Goal: Task Accomplishment & Management: Use online tool/utility

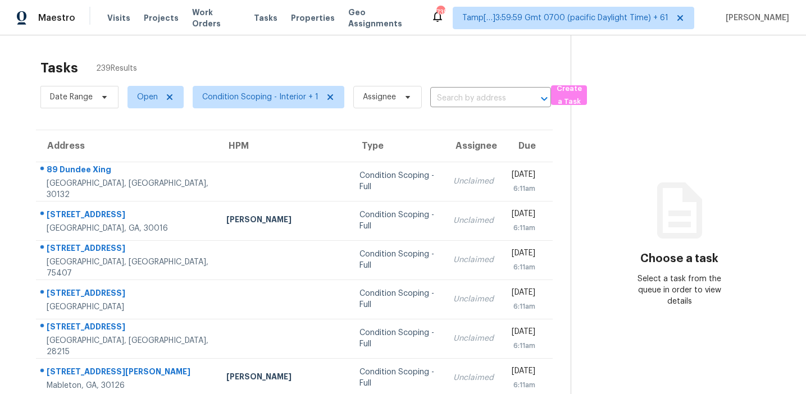
click at [629, 206] on div "Choose a task Select a task from the queue in order to view details" at bounding box center [679, 255] width 217 height 103
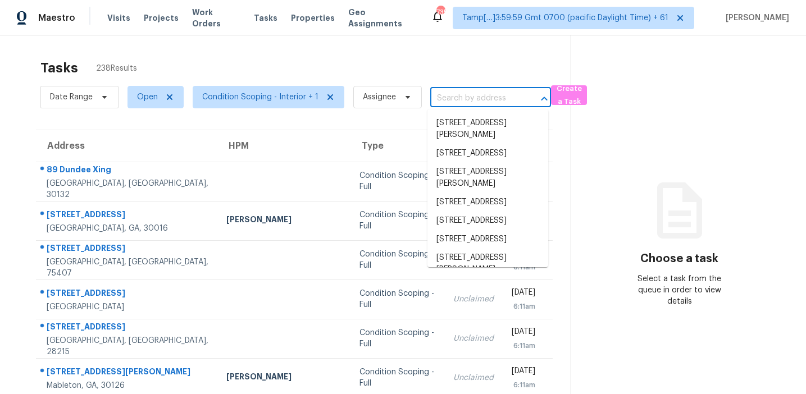
click at [459, 102] on input "text" at bounding box center [474, 98] width 89 height 17
paste input "519 Maryland Ave, Saint Cloud, FL 34769"
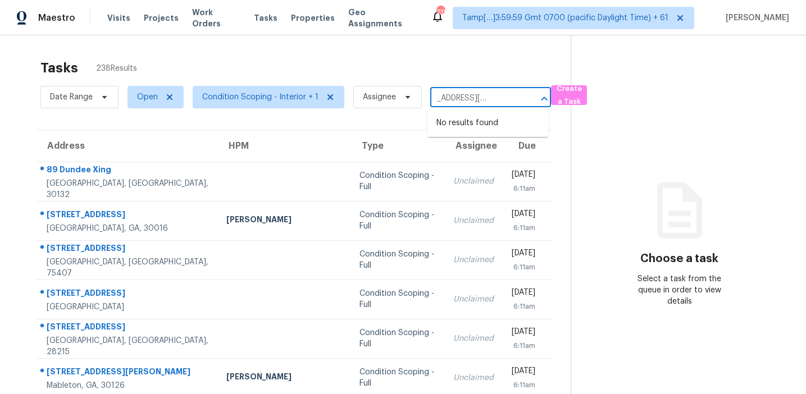
type input "519 Maryland Ave, Saint Cloud, FL 34769"
click at [451, 95] on input "text" at bounding box center [474, 98] width 89 height 17
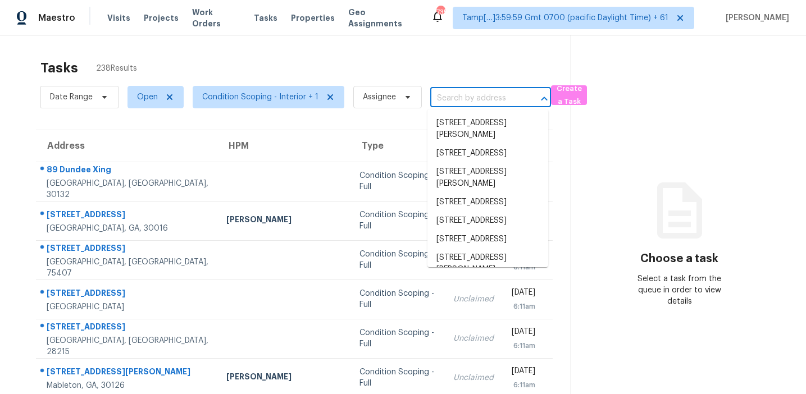
paste input "519 Maryland Ave, Saint Cloud, FL 34769"
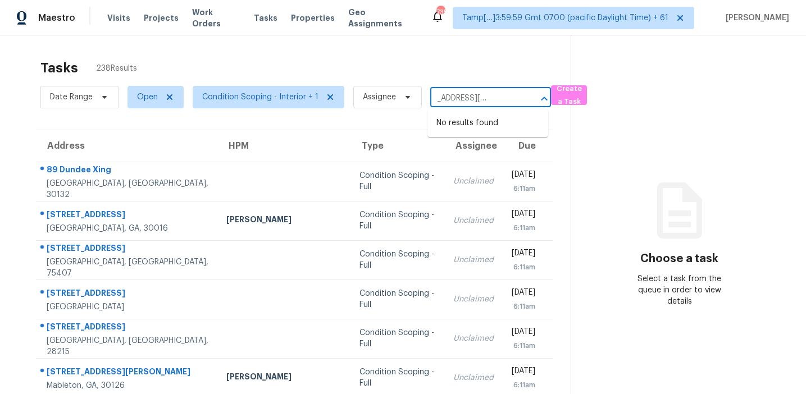
type input "519 Maryland Ave, Saint Cloud, FL 34769"
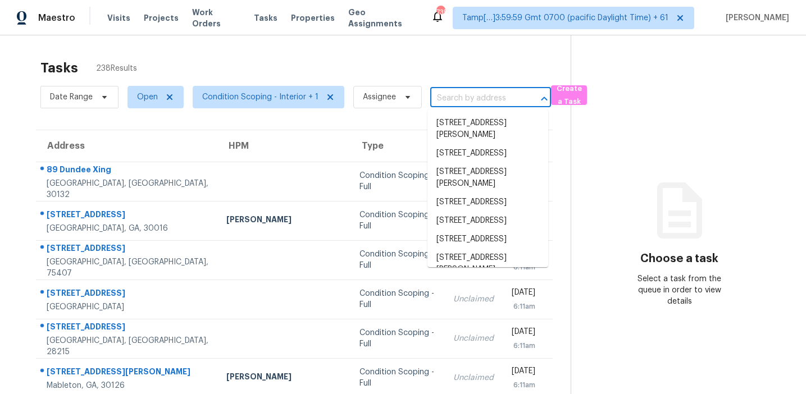
scroll to position [0, 0]
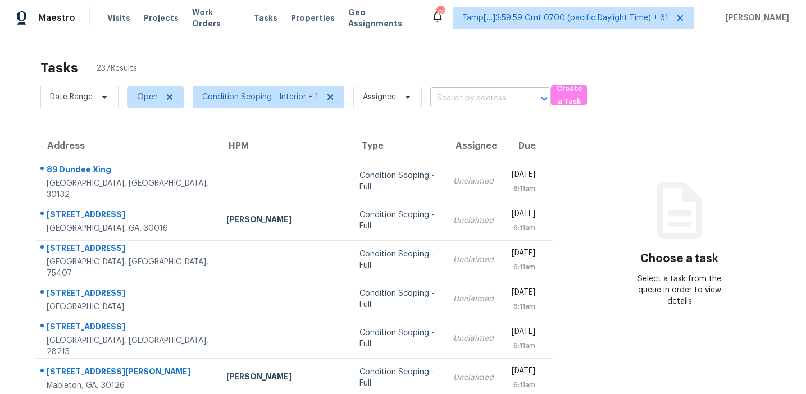
click at [462, 96] on input "text" at bounding box center [474, 98] width 89 height 17
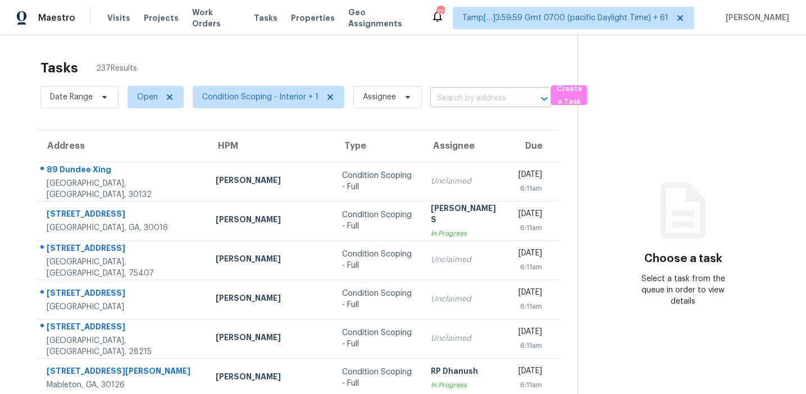
click at [461, 99] on input "text" at bounding box center [474, 98] width 89 height 17
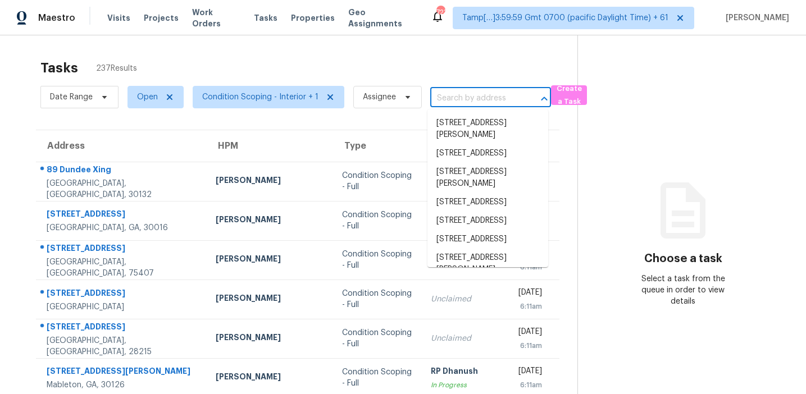
paste input "184 Cinderella Dr, Flintstone, GA 30725"
type input "184 Cinderella Dr, Flintstone, GA 30725"
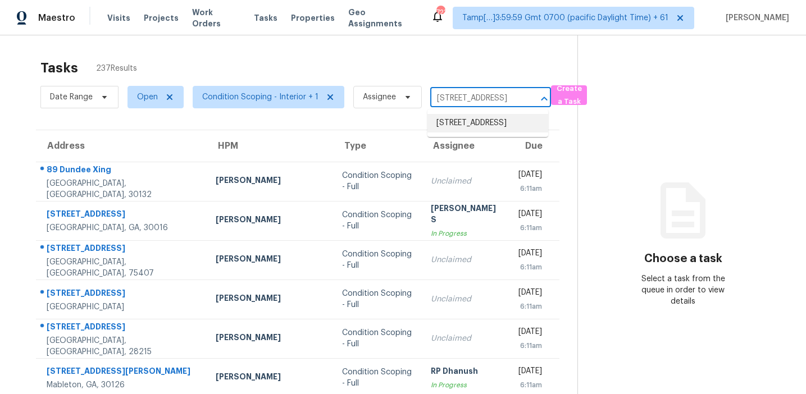
click at [473, 119] on li "184 Cinderella Dr, Flintstone, GA 30725" at bounding box center [488, 123] width 121 height 19
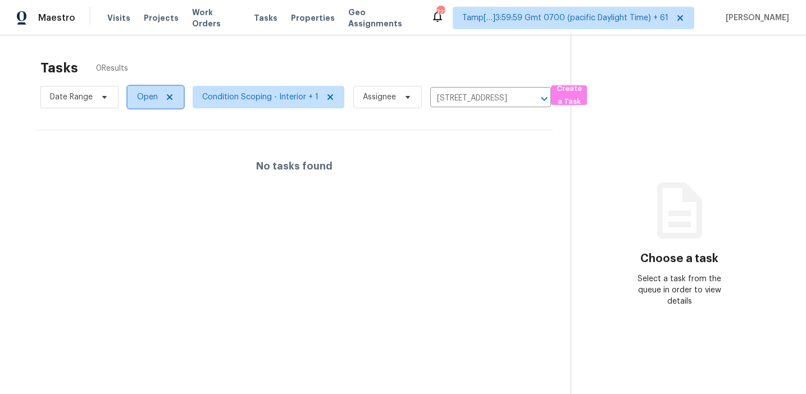
click at [141, 99] on span "Open" at bounding box center [147, 97] width 21 height 11
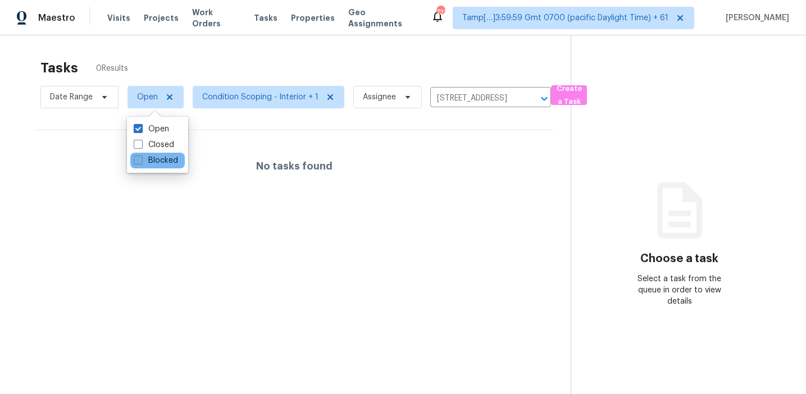
click at [168, 164] on label "Blocked" at bounding box center [156, 160] width 44 height 11
click at [141, 162] on input "Blocked" at bounding box center [137, 158] width 7 height 7
checkbox input "true"
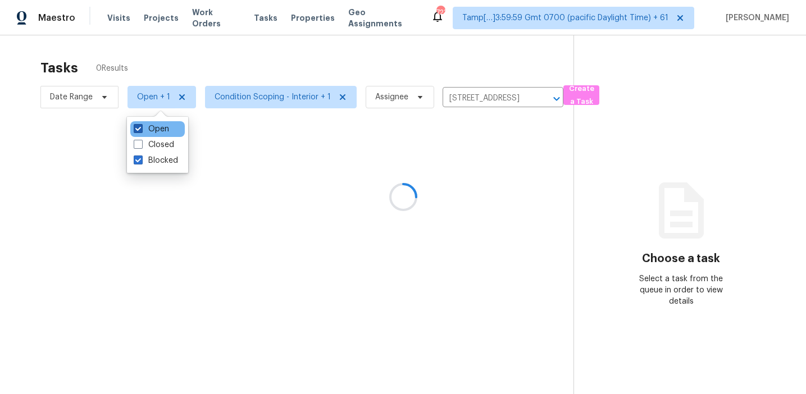
click at [162, 126] on label "Open" at bounding box center [151, 129] width 35 height 11
click at [141, 126] on input "Open" at bounding box center [137, 127] width 7 height 7
checkbox input "false"
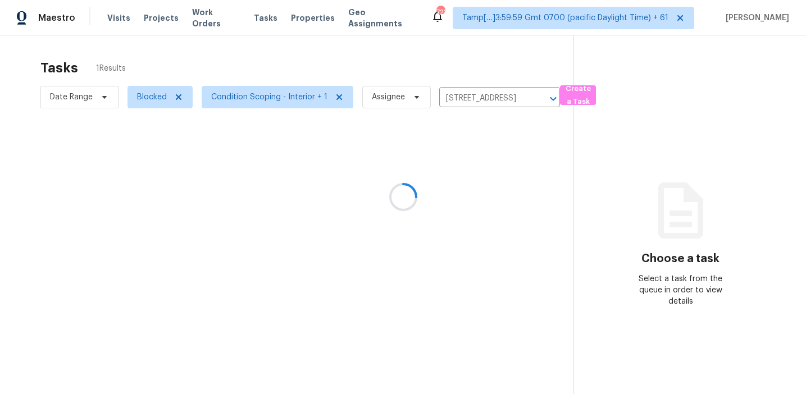
click at [448, 65] on div at bounding box center [403, 197] width 806 height 394
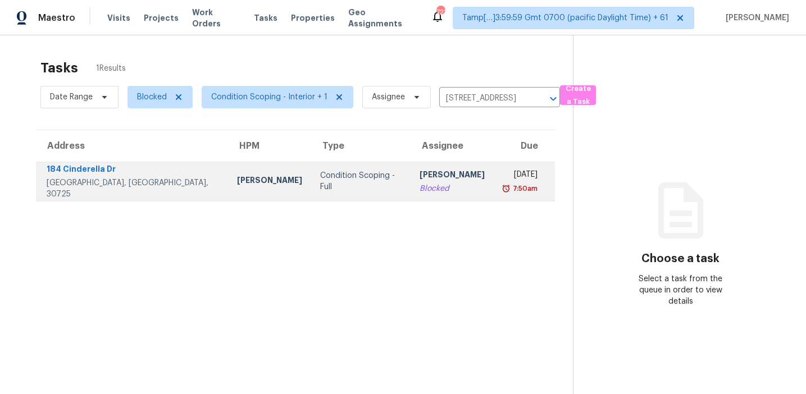
click at [420, 180] on div "[PERSON_NAME]" at bounding box center [452, 176] width 65 height 14
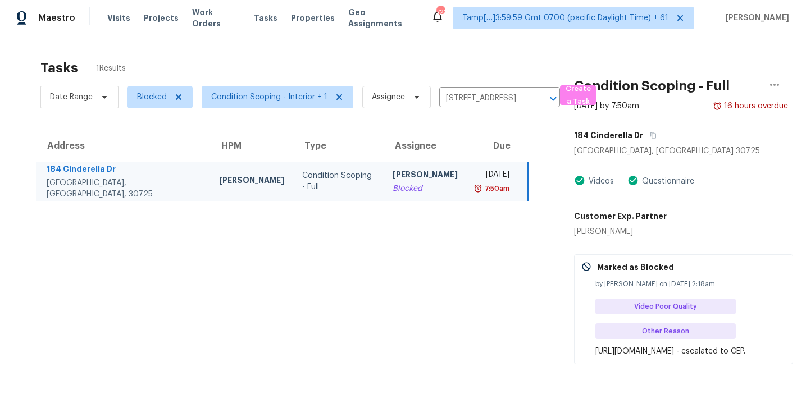
click at [607, 235] on div "Allison Mercer" at bounding box center [620, 231] width 93 height 11
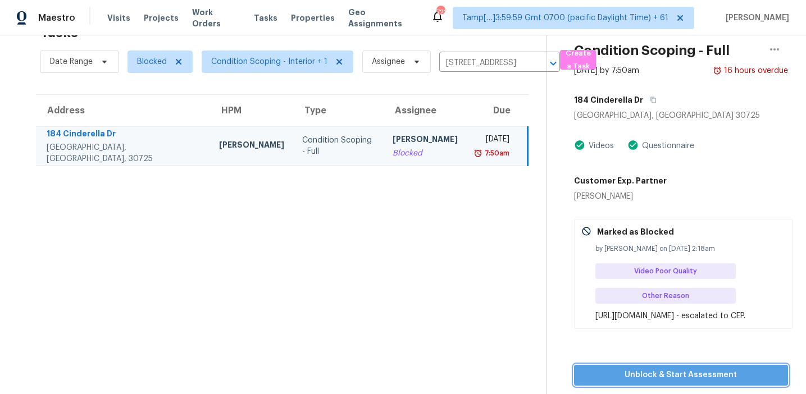
click at [639, 379] on span "Unblock & Start Assessment" at bounding box center [681, 376] width 197 height 14
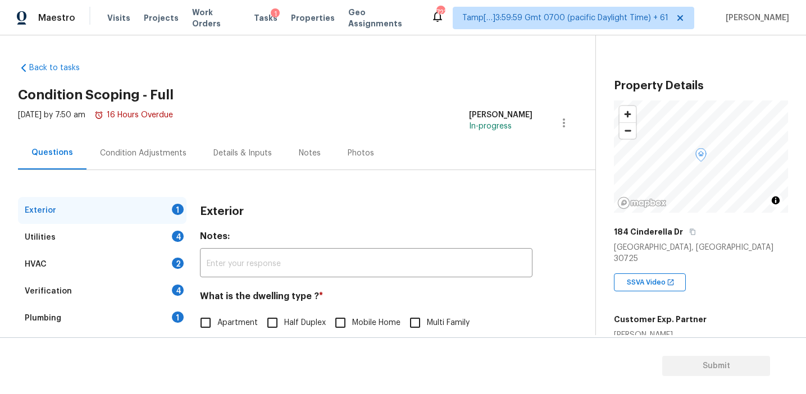
scroll to position [105, 0]
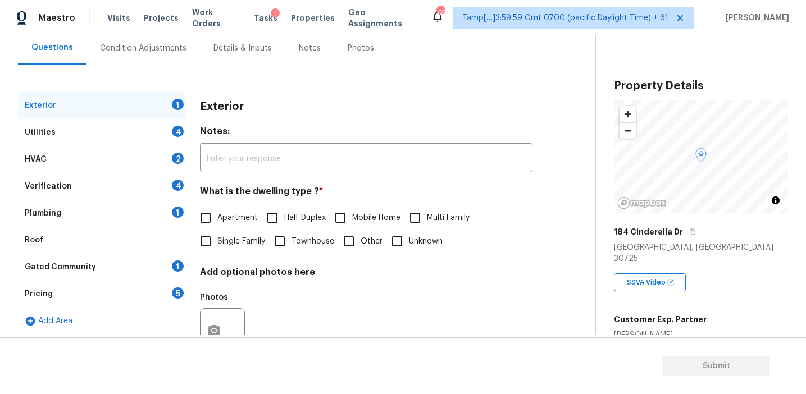
click at [156, 298] on div "Pricing 5" at bounding box center [102, 294] width 169 height 27
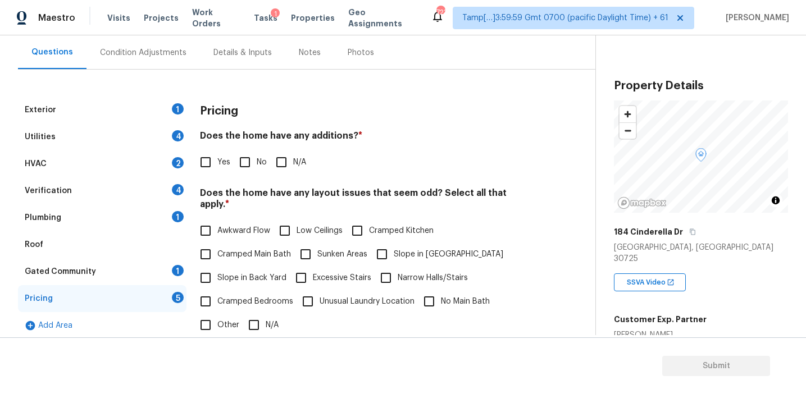
scroll to position [105, 0]
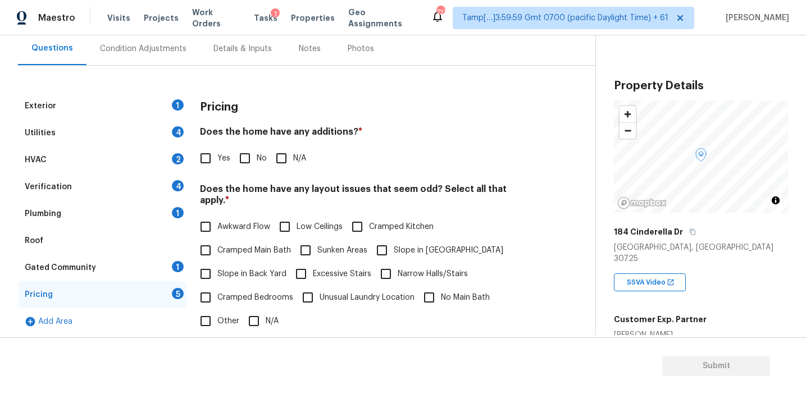
click at [506, 255] on div "Awkward Flow Low Ceilings Cramped Kitchen Cramped Main Bath Sunken Areas Slope …" at bounding box center [366, 274] width 333 height 118
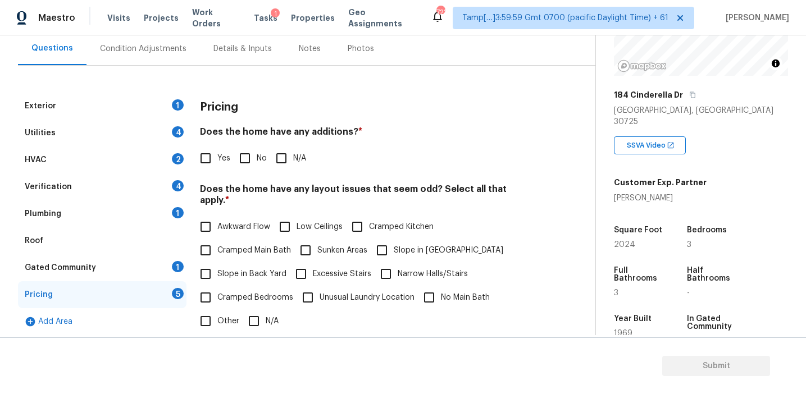
scroll to position [137, 0]
click at [324, 96] on div "Pricing" at bounding box center [366, 107] width 333 height 29
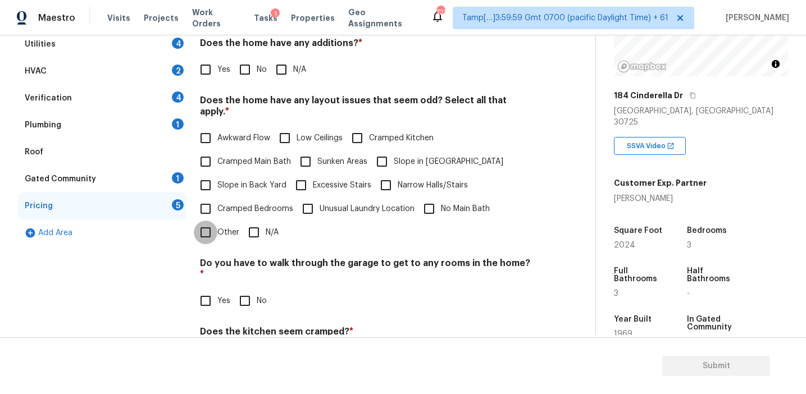
click at [217, 224] on input "Other" at bounding box center [206, 233] width 24 height 24
checkbox input "true"
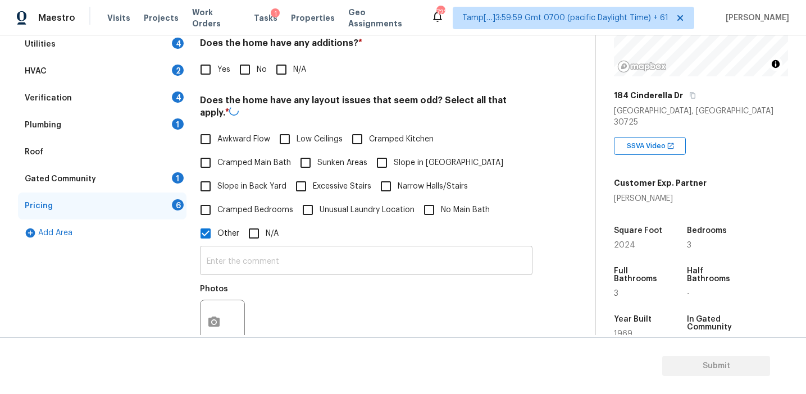
click at [239, 256] on input "text" at bounding box center [366, 262] width 333 height 26
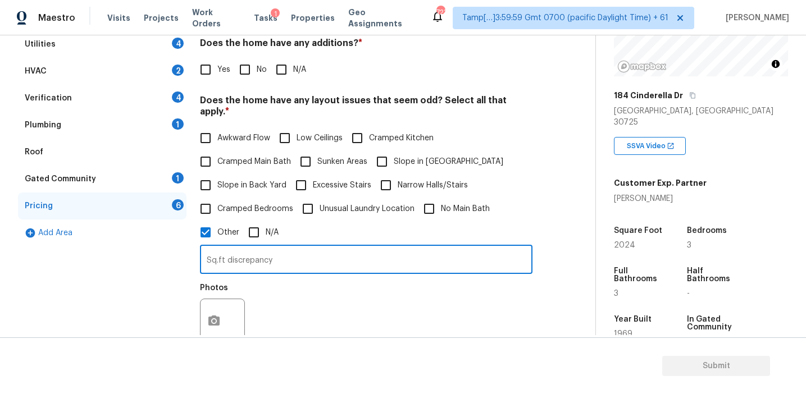
type input "Sq.ft discrepancy"
click at [319, 320] on div "Photos" at bounding box center [366, 314] width 333 height 73
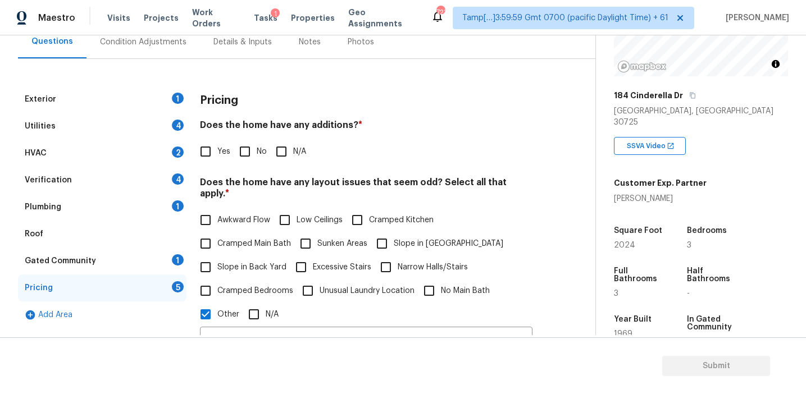
scroll to position [96, 0]
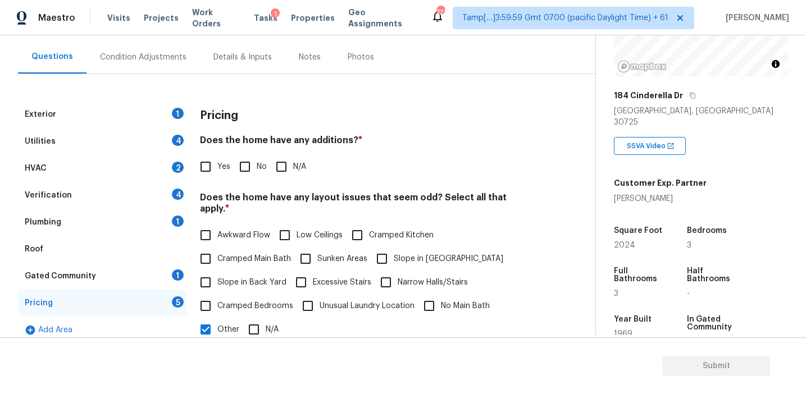
click at [237, 123] on div "Pricing" at bounding box center [366, 115] width 333 height 29
click at [251, 134] on div "Pricing Does the home have any additions? * Yes No N/A Does the home have any l…" at bounding box center [366, 372] width 333 height 543
click at [207, 116] on h3 "Pricing" at bounding box center [219, 115] width 38 height 11
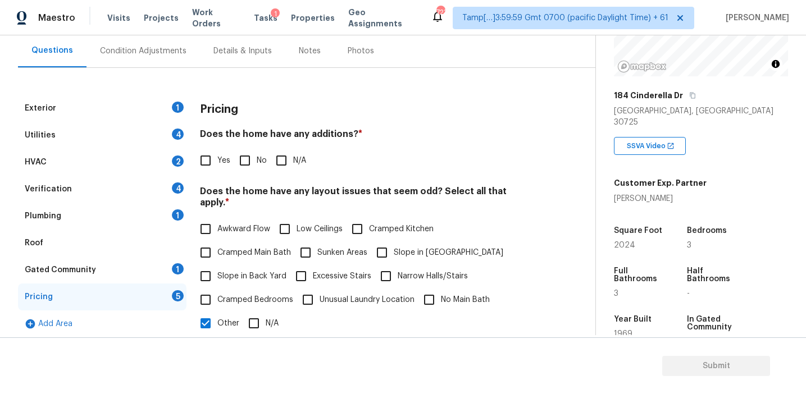
scroll to position [103, 0]
click at [228, 94] on div "Exterior 1 Utilities 4 HVAC 2 Verification 4 Plumbing 1 Roof Gated Community 1 …" at bounding box center [293, 352] width 551 height 570
click at [247, 116] on div "Pricing" at bounding box center [366, 108] width 333 height 29
click at [161, 51] on div "Condition Adjustments" at bounding box center [143, 50] width 87 height 11
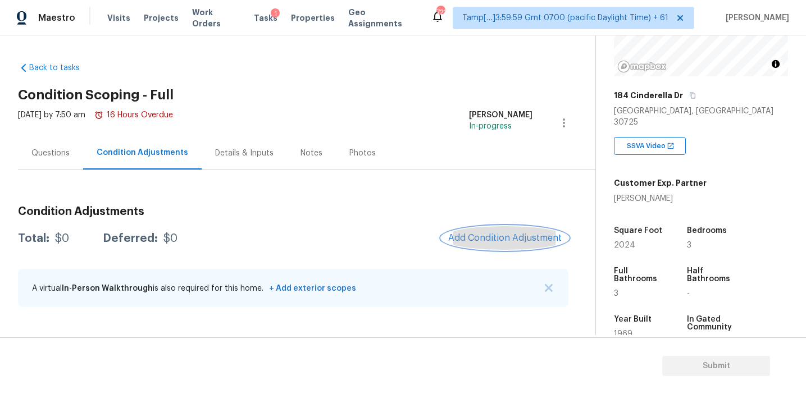
click at [479, 232] on button "Add Condition Adjustment" at bounding box center [505, 238] width 127 height 24
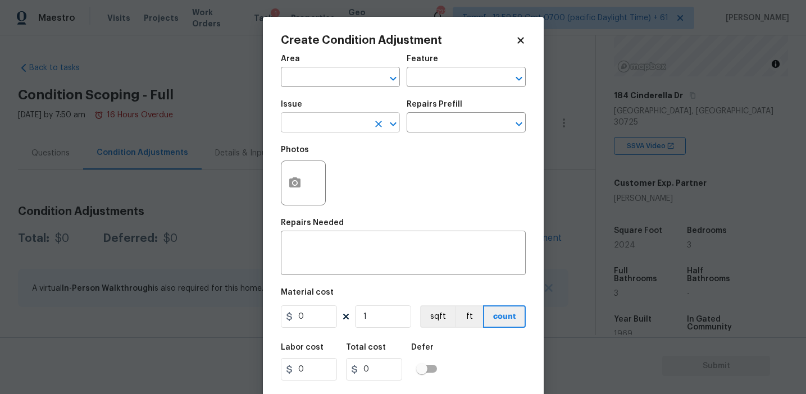
click at [357, 126] on input "text" at bounding box center [325, 123] width 88 height 17
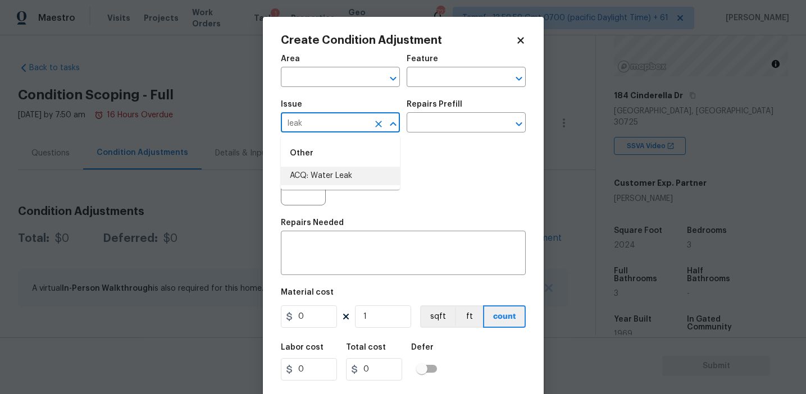
click at [361, 171] on li "ACQ: Water Leak" at bounding box center [340, 176] width 119 height 19
type input "ACQ: Water Leak"
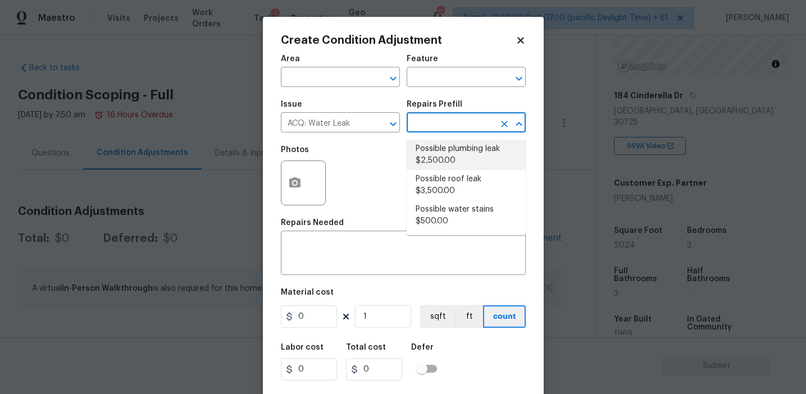
click at [457, 155] on li "Possible plumbing leak $2,500.00" at bounding box center [466, 155] width 119 height 30
type input "Acquisition"
type textarea "Acquisition Scope: Possible plumbing leak"
type input "2500"
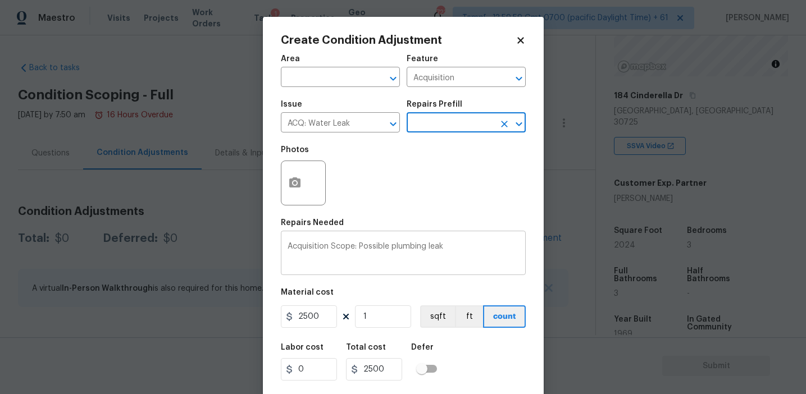
click at [366, 247] on textarea "Acquisition Scope: Possible plumbing leak" at bounding box center [403, 255] width 231 height 24
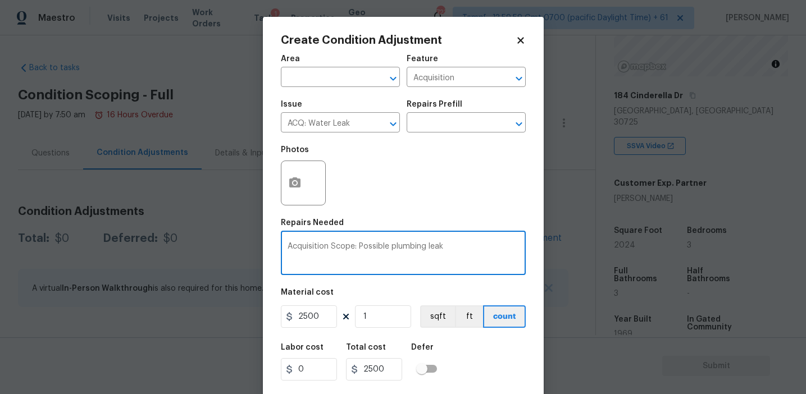
click at [366, 247] on textarea "Acquisition Scope: Possible plumbing leak" at bounding box center [403, 255] width 231 height 24
paste textarea "Upstairs master bathroom shower overflowed from toddler plugging said shower an…"
drag, startPoint x: 358, startPoint y: 263, endPoint x: 444, endPoint y: 264, distance: 86.0
click at [444, 264] on textarea "Upstairs master bathroom shower overflowed from toddler plugging said shower an…" at bounding box center [403, 255] width 231 height 24
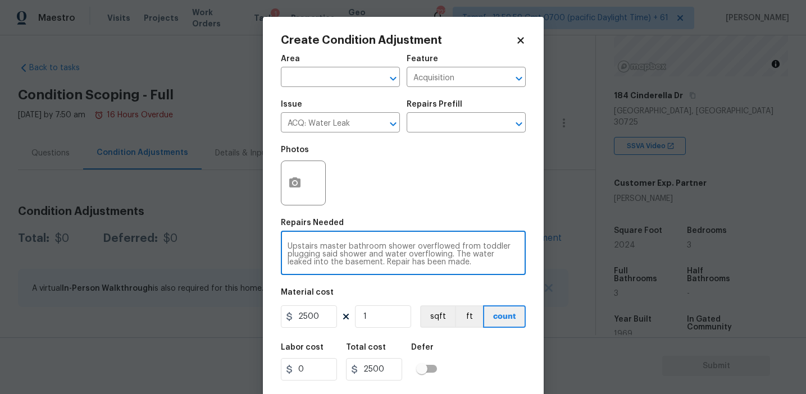
click at [452, 264] on textarea "Upstairs master bathroom shower overflowed from toddler plugging said shower an…" at bounding box center [403, 255] width 231 height 24
type textarea "Upstairs master bathroom shower overflowed from toddler plugging said shower an…"
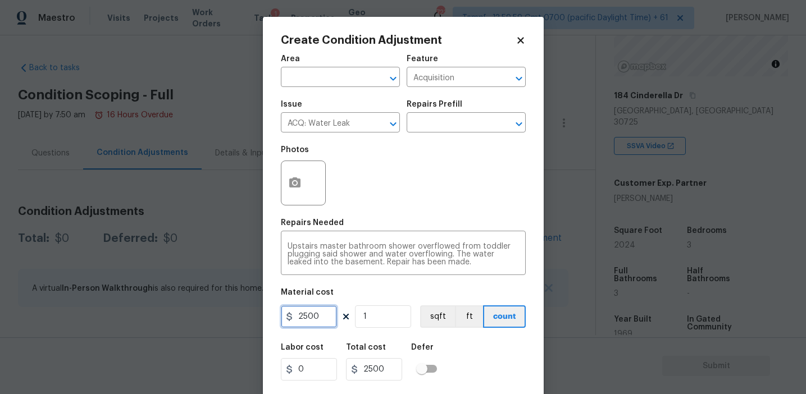
scroll to position [25, 0]
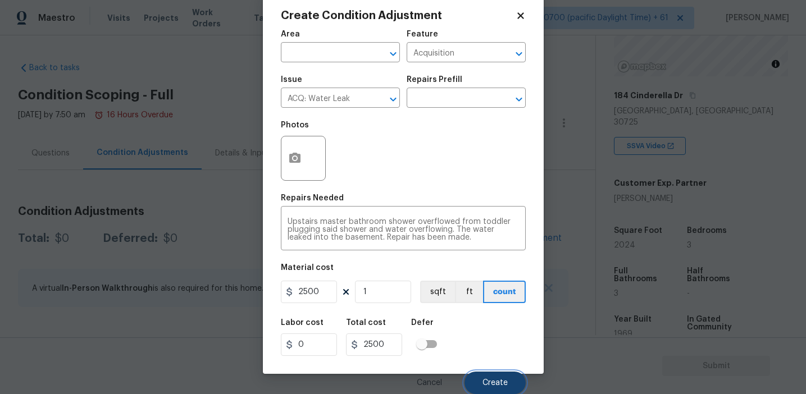
click at [475, 376] on button "Create" at bounding box center [495, 383] width 61 height 22
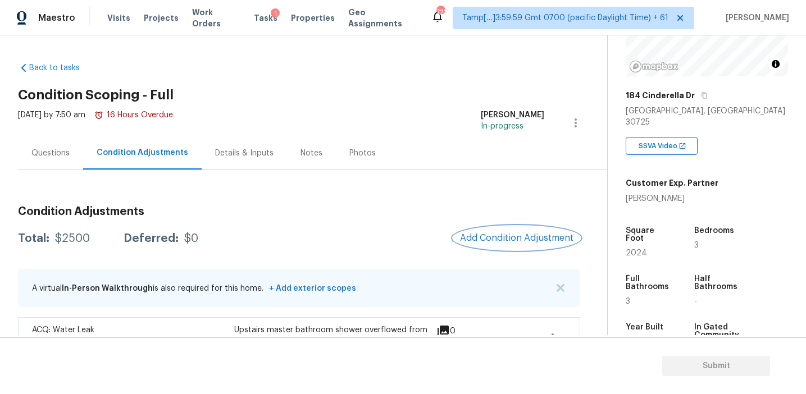
scroll to position [56, 0]
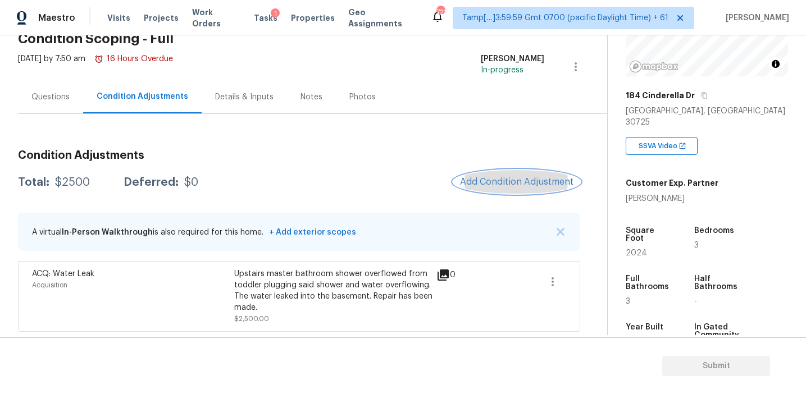
click at [477, 185] on span "Add Condition Adjustment" at bounding box center [516, 182] width 113 height 10
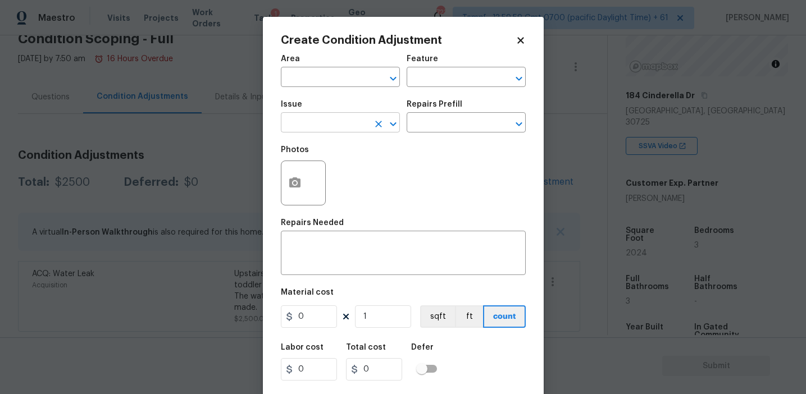
click at [326, 115] on input "text" at bounding box center [325, 123] width 88 height 17
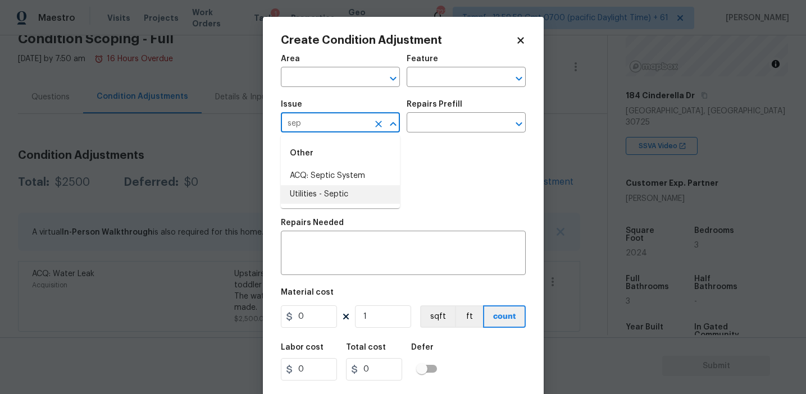
click at [340, 187] on li "Utilities - Septic" at bounding box center [340, 194] width 119 height 19
type input "Utilities - Septic"
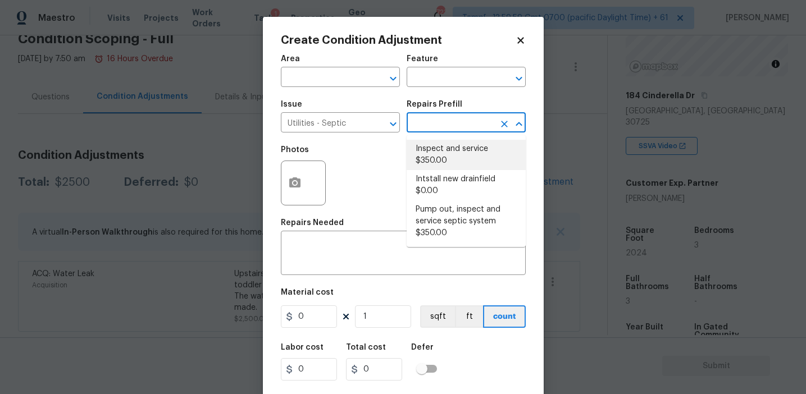
click at [457, 154] on li "Inspect and service $350.00" at bounding box center [466, 155] width 119 height 30
type textarea "Pump and inspect septic tank and provide clean bill of health from specialist c…"
type input "350"
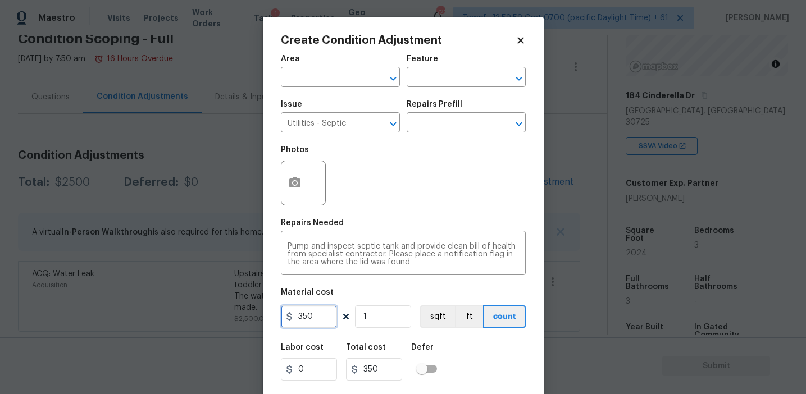
click at [312, 312] on input "350" at bounding box center [309, 317] width 56 height 22
type input "2000"
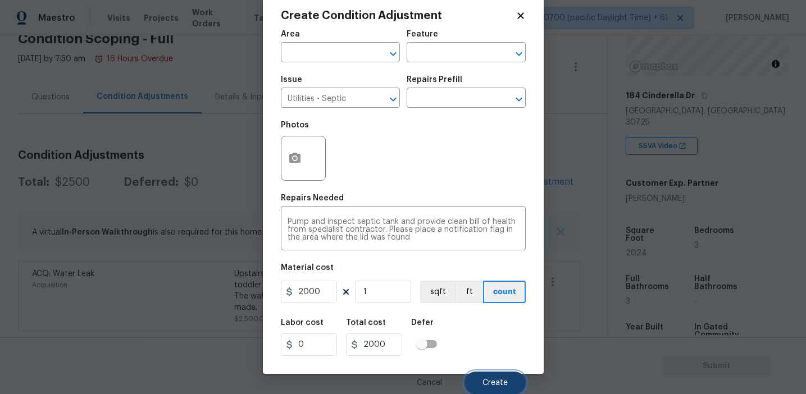
click at [478, 382] on button "Create" at bounding box center [495, 383] width 61 height 22
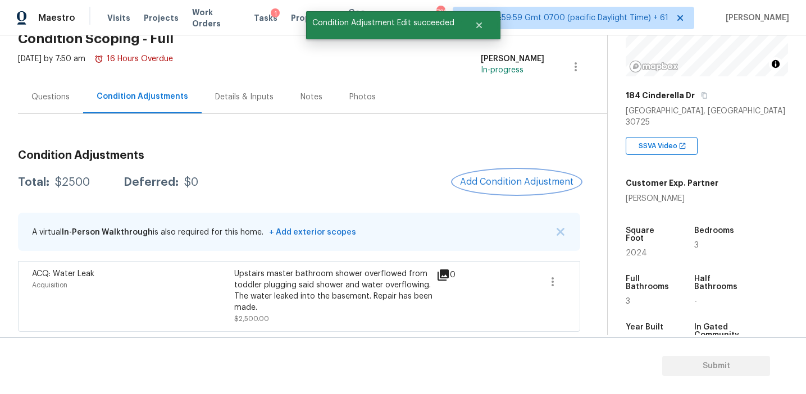
scroll to position [0, 0]
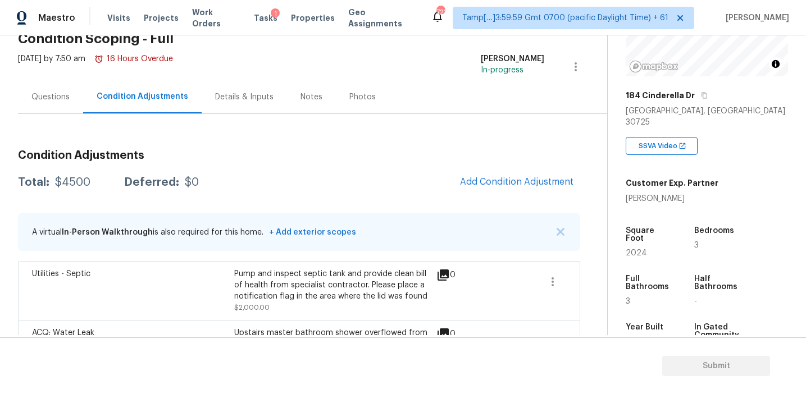
click at [230, 153] on h3 "Condition Adjustments" at bounding box center [299, 155] width 562 height 11
click at [59, 94] on div "Questions" at bounding box center [50, 97] width 38 height 11
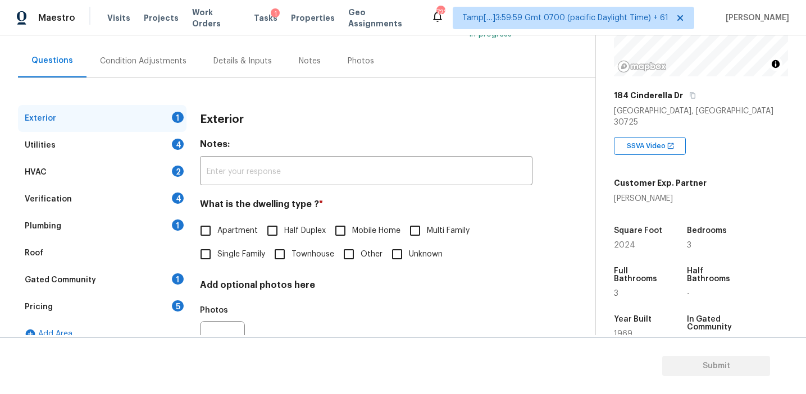
scroll to position [100, 0]
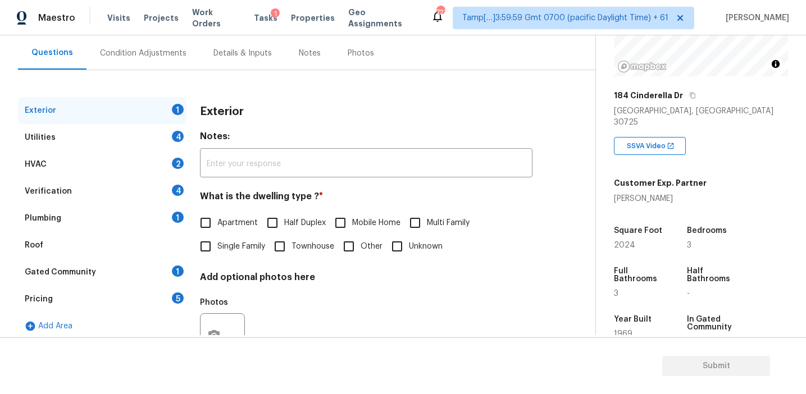
click at [130, 296] on div "Pricing 5" at bounding box center [102, 299] width 169 height 27
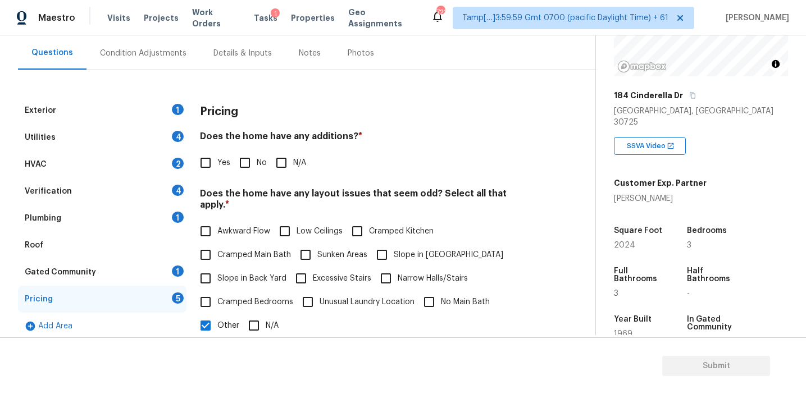
click at [358, 133] on span "*" at bounding box center [360, 136] width 4 height 9
click at [323, 110] on div "Pricing" at bounding box center [366, 111] width 333 height 29
click at [154, 192] on div "Verification 4" at bounding box center [102, 191] width 169 height 27
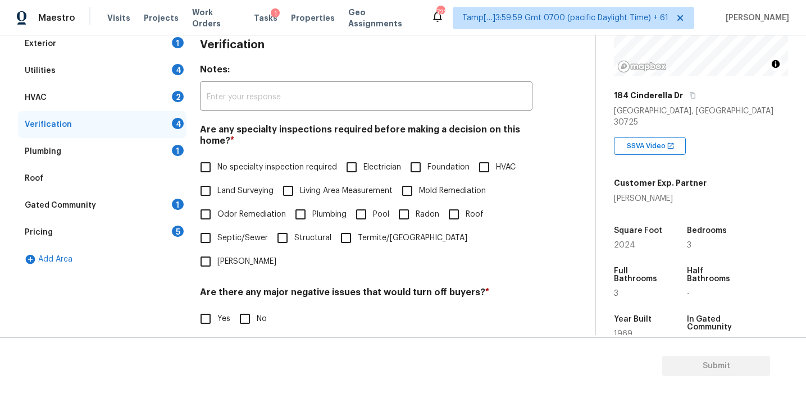
scroll to position [265, 0]
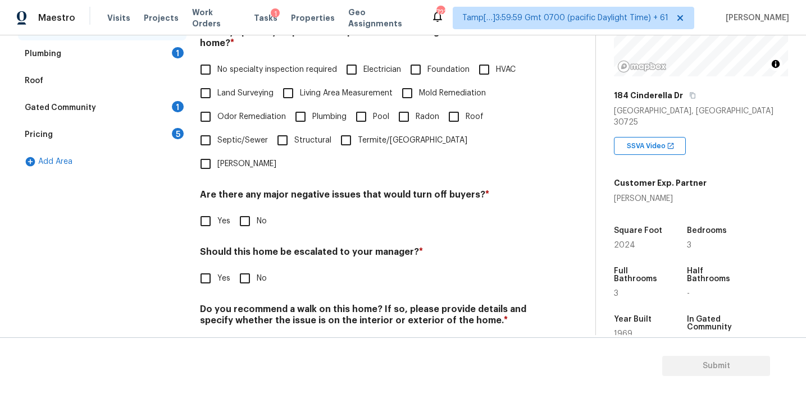
click at [203, 267] on input "Yes" at bounding box center [206, 279] width 24 height 24
checkbox input "true"
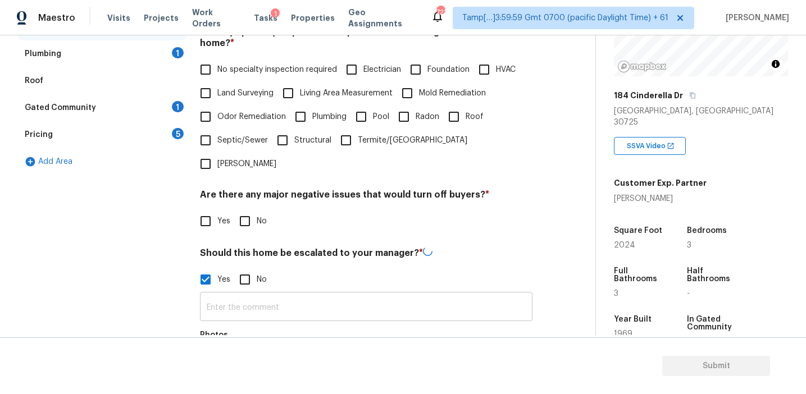
click at [222, 295] on input "text" at bounding box center [366, 308] width 333 height 26
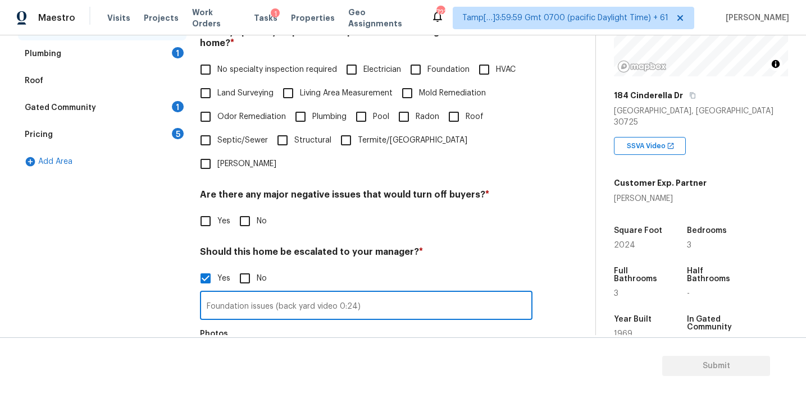
type input "Foundation issues (back yard video 0:24)"
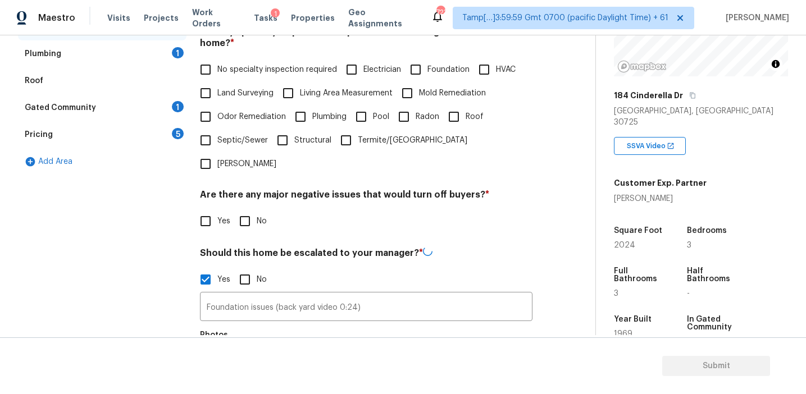
scroll to position [297, 0]
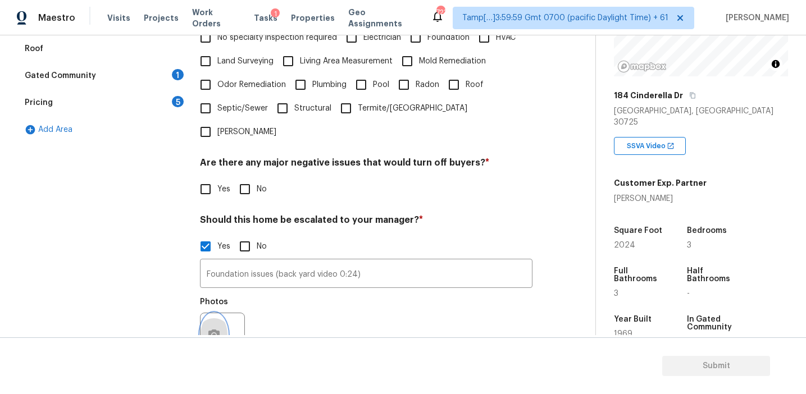
click at [211, 330] on icon "button" at bounding box center [213, 335] width 11 height 10
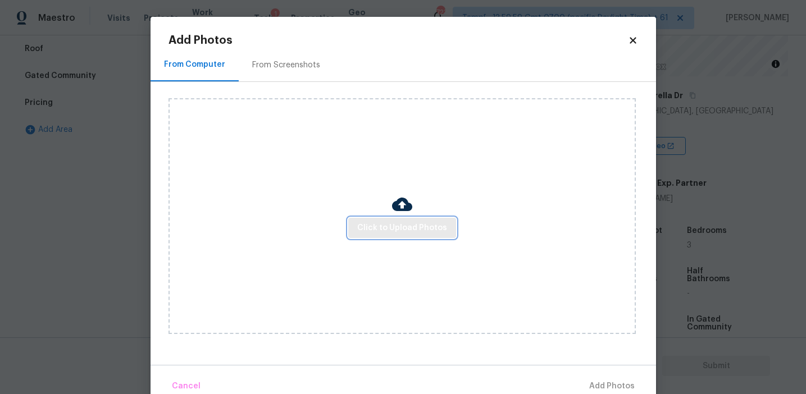
click at [371, 220] on button "Click to Upload Photos" at bounding box center [402, 228] width 108 height 21
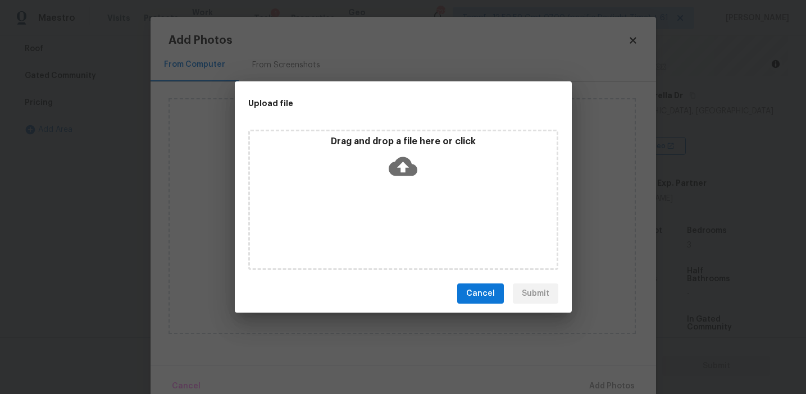
click at [371, 146] on p "Drag and drop a file here or click" at bounding box center [403, 142] width 307 height 12
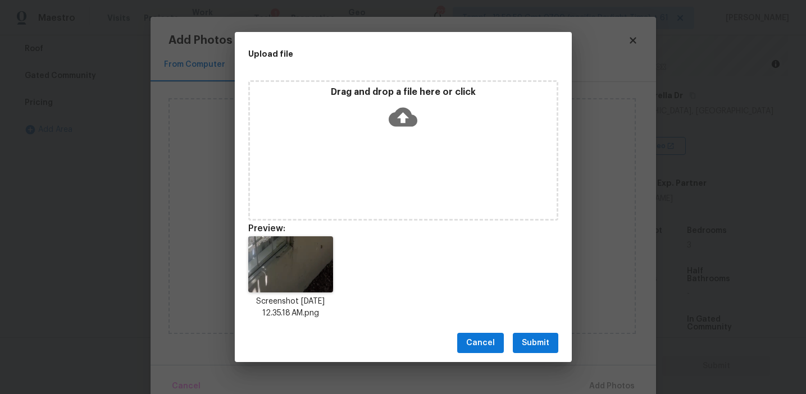
click at [541, 340] on span "Submit" at bounding box center [536, 344] width 28 height 14
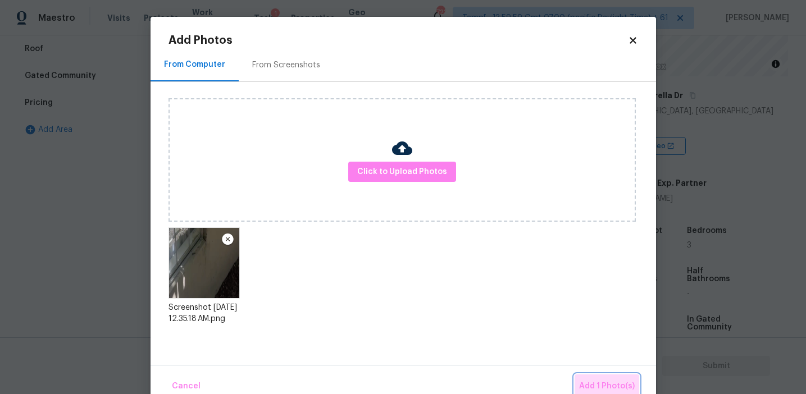
click at [585, 378] on button "Add 1 Photo(s)" at bounding box center [607, 387] width 65 height 24
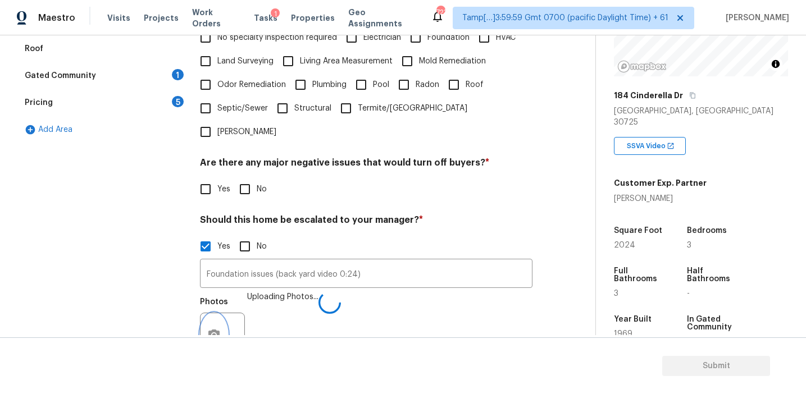
scroll to position [388, 0]
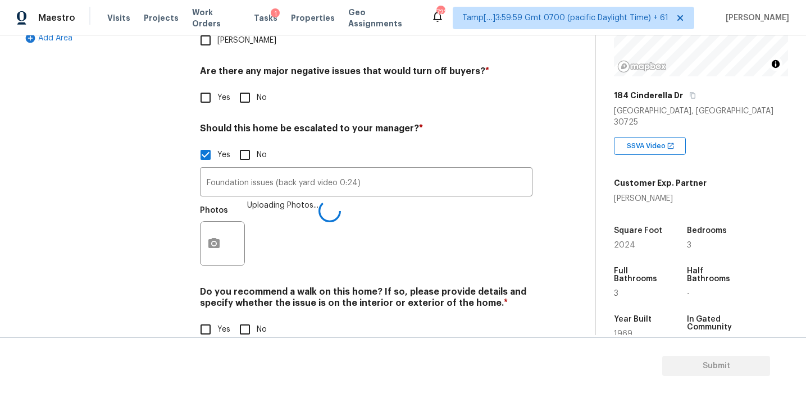
click at [252, 318] on input "No" at bounding box center [245, 330] width 24 height 24
checkbox input "true"
click at [249, 86] on input "No" at bounding box center [245, 98] width 24 height 24
checkbox input "true"
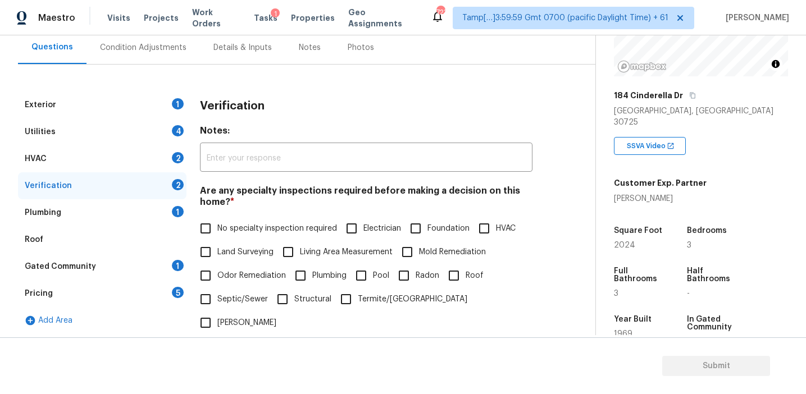
scroll to position [96, 0]
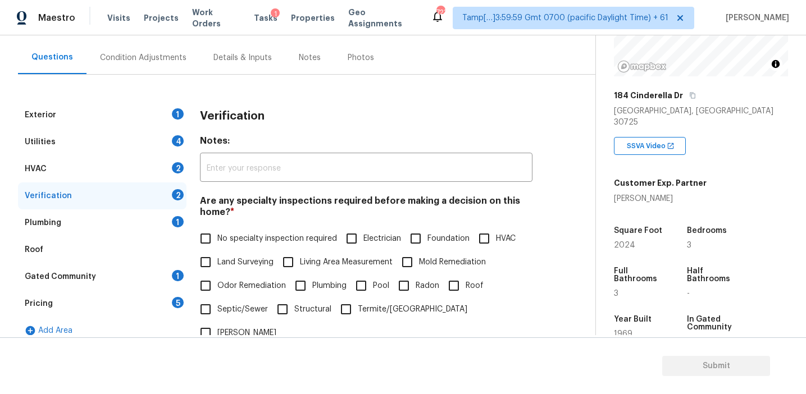
click at [283, 131] on div "Verification Notes: ​ Are any specialty inspections required before making a de…" at bounding box center [366, 375] width 333 height 546
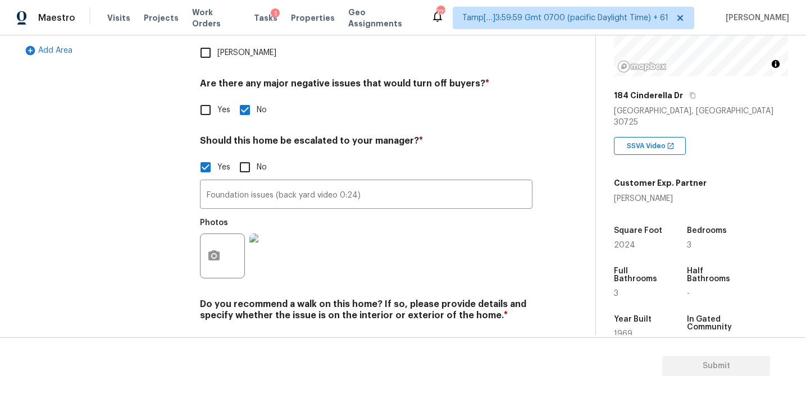
scroll to position [378, 0]
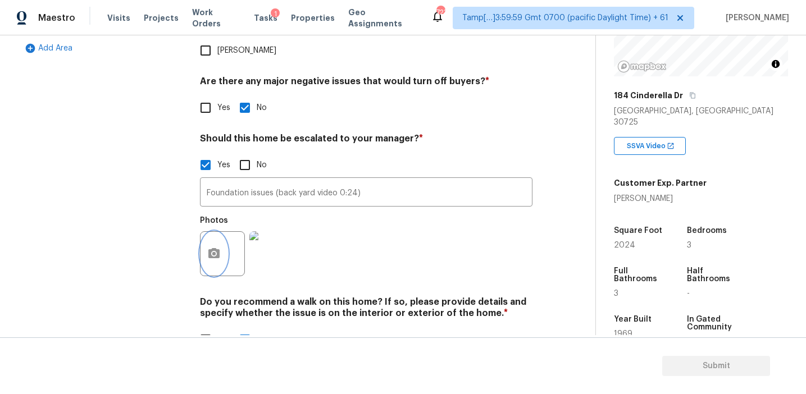
click at [205, 232] on button "button" at bounding box center [214, 254] width 27 height 44
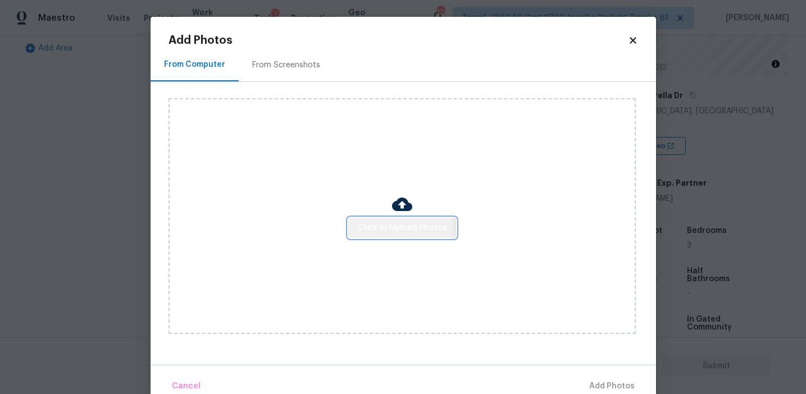
click at [393, 226] on span "Click to Upload Photos" at bounding box center [402, 228] width 90 height 14
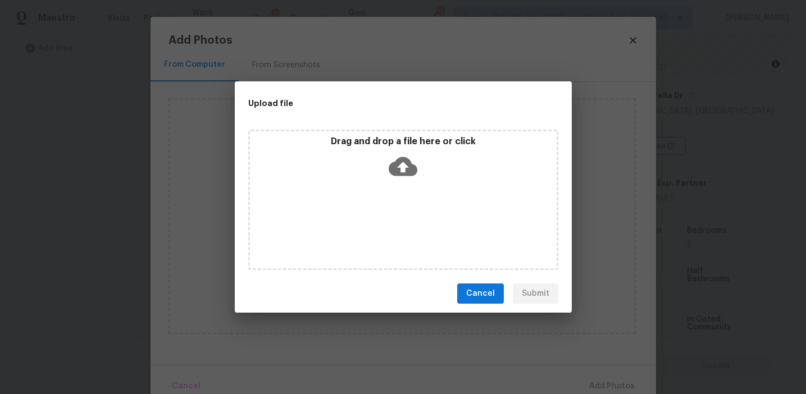
click at [393, 173] on icon at bounding box center [403, 166] width 29 height 19
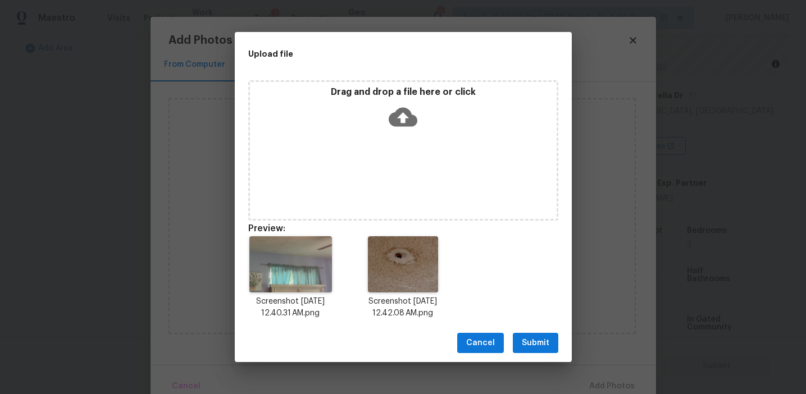
click at [535, 342] on span "Submit" at bounding box center [536, 344] width 28 height 14
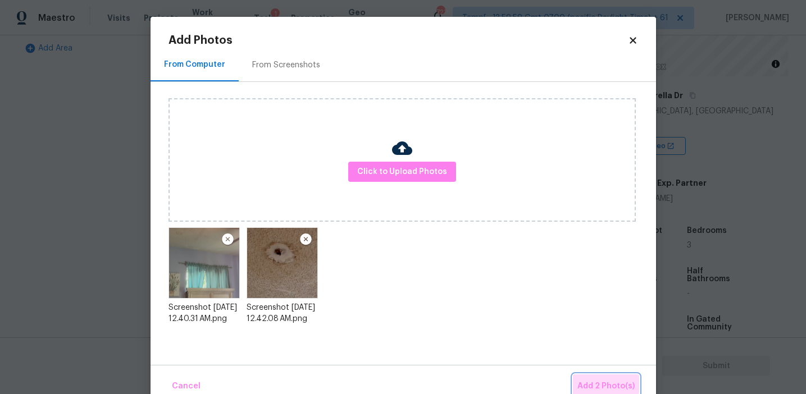
click at [591, 382] on span "Add 2 Photo(s)" at bounding box center [606, 387] width 57 height 14
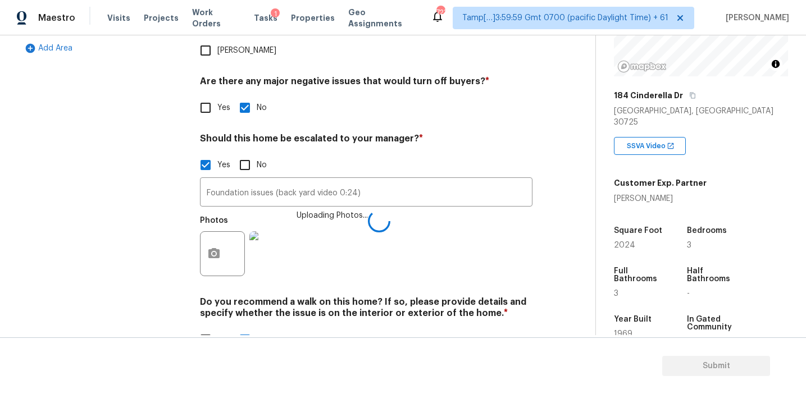
click at [403, 257] on div "Photos Uploading Photos..." at bounding box center [366, 246] width 333 height 73
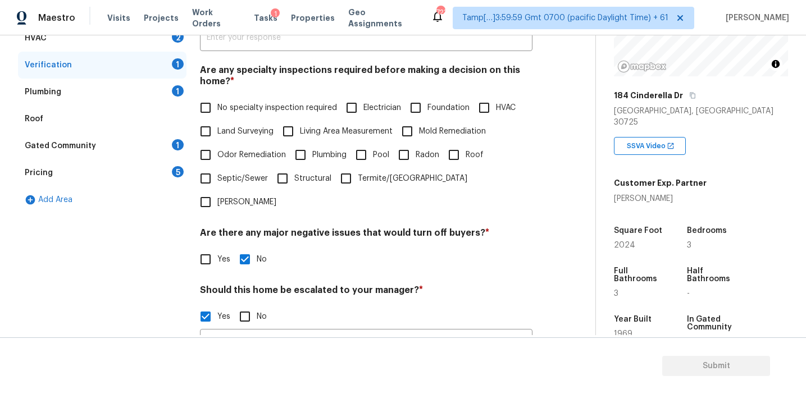
scroll to position [216, 0]
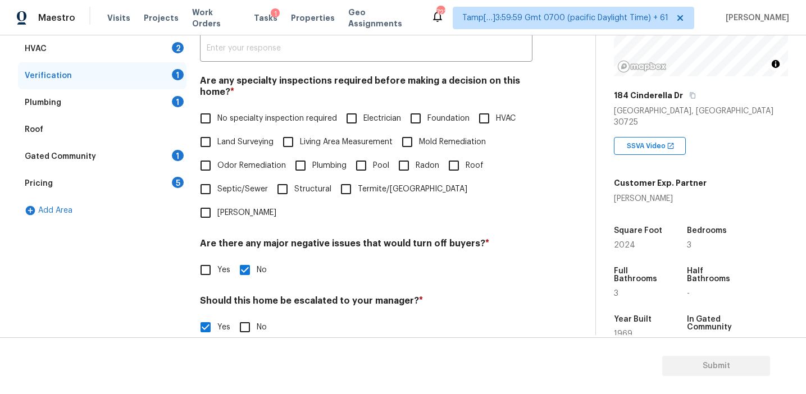
click at [293, 116] on span "No specialty inspection required" at bounding box center [277, 119] width 120 height 12
click at [217, 116] on input "No specialty inspection required" at bounding box center [206, 119] width 24 height 24
checkbox input "true"
click at [172, 183] on div "5" at bounding box center [178, 182] width 12 height 11
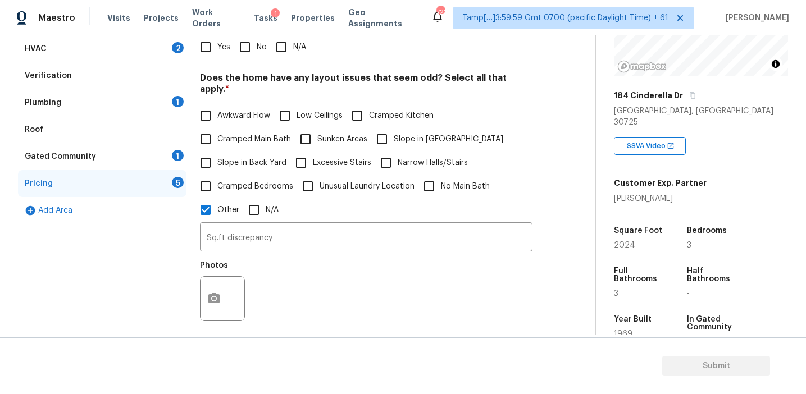
click at [248, 43] on input "No" at bounding box center [245, 47] width 24 height 24
checkbox input "true"
click at [249, 158] on span "Slope in Back Yard" at bounding box center [251, 164] width 69 height 12
click at [217, 158] on input "Slope in Back Yard" at bounding box center [206, 164] width 24 height 24
checkbox input "true"
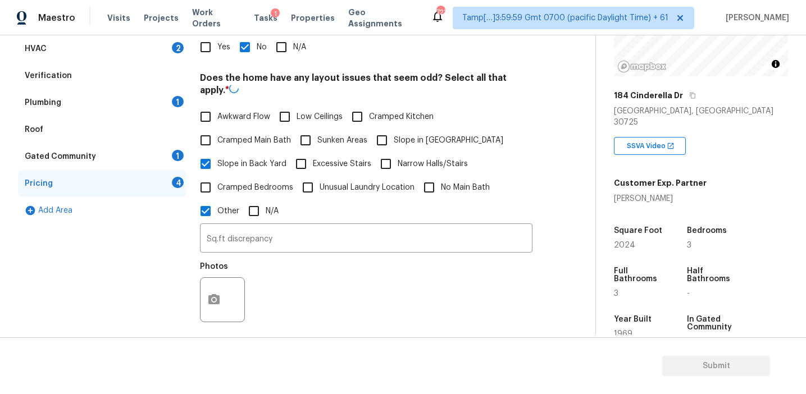
click at [382, 136] on input "Slope in Front Yard" at bounding box center [382, 141] width 24 height 24
checkbox input "true"
click at [241, 110] on span "Awkward Flow" at bounding box center [243, 116] width 53 height 12
click at [217, 104] on input "Awkward Flow" at bounding box center [206, 116] width 24 height 24
checkbox input "true"
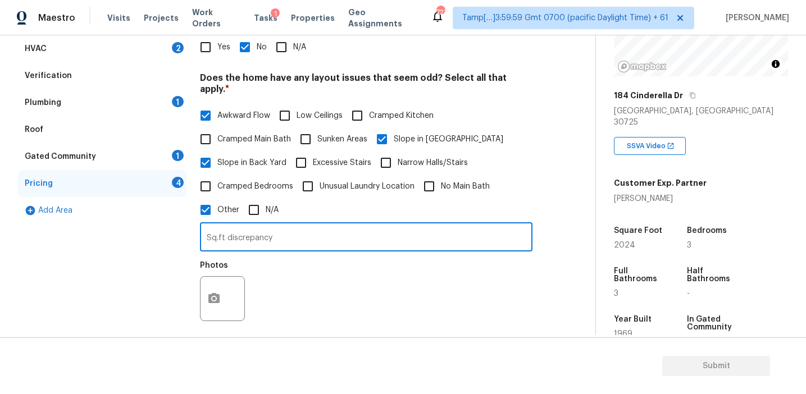
click at [305, 235] on input "Sq.ft discrepancy" at bounding box center [366, 238] width 333 height 26
type input "Sq.ft discrepancy, split level home"
click at [216, 283] on button "button" at bounding box center [214, 299] width 27 height 44
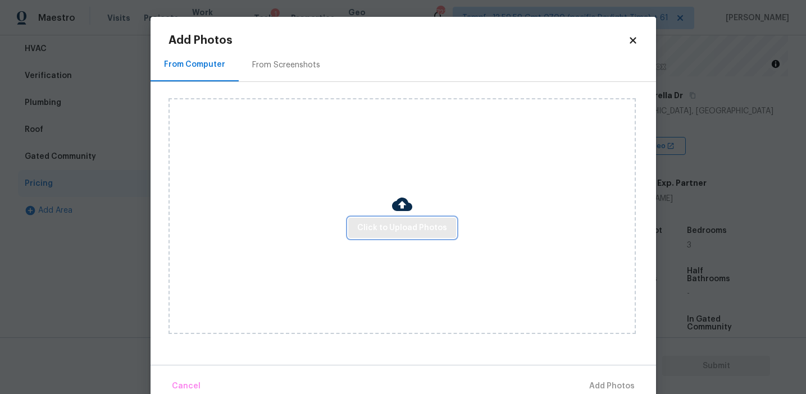
click at [363, 225] on span "Click to Upload Photos" at bounding box center [402, 228] width 90 height 14
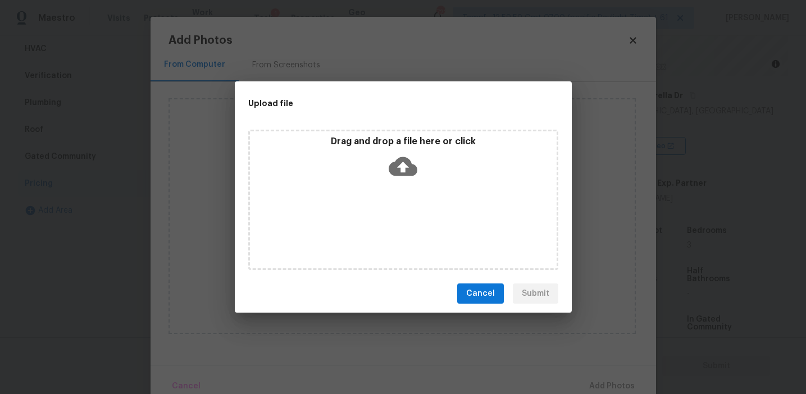
click at [368, 147] on div "Drag and drop a file here or click" at bounding box center [403, 160] width 307 height 48
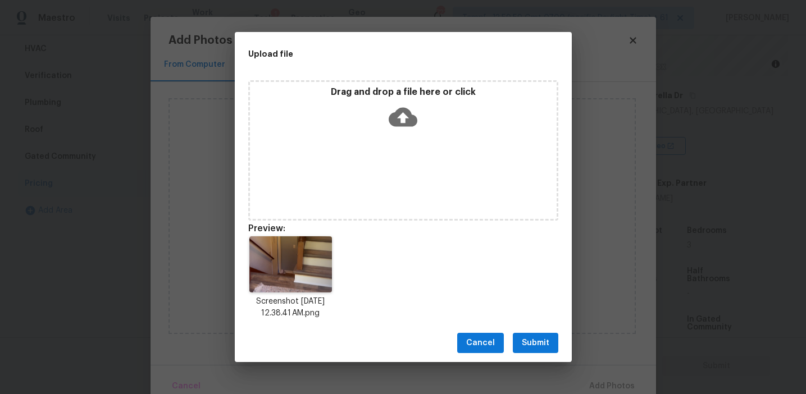
click at [519, 337] on button "Submit" at bounding box center [536, 343] width 46 height 21
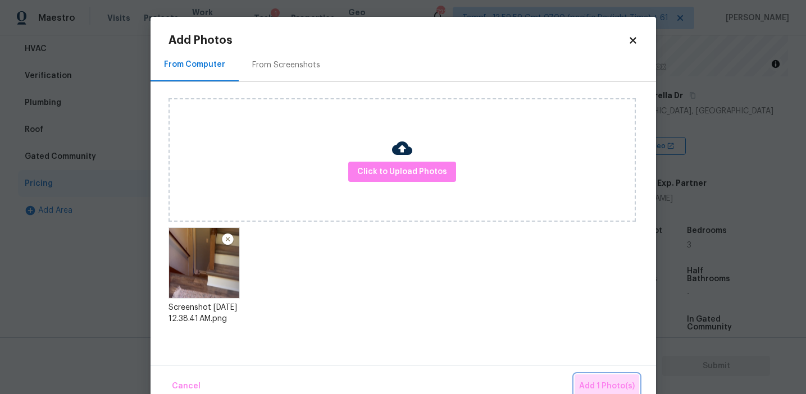
click at [598, 380] on span "Add 1 Photo(s)" at bounding box center [607, 387] width 56 height 14
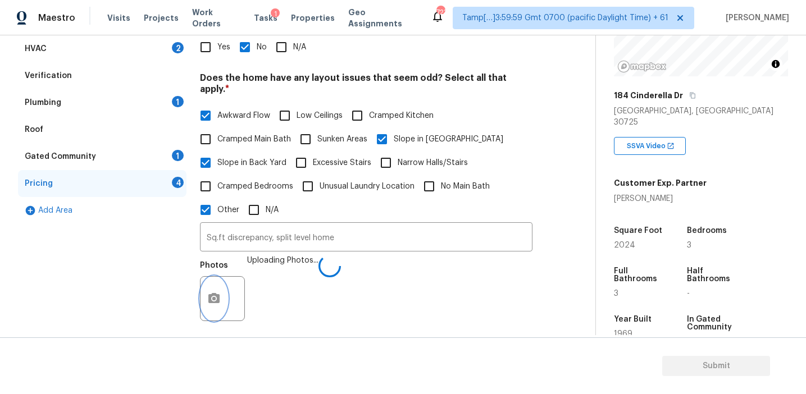
scroll to position [386, 0]
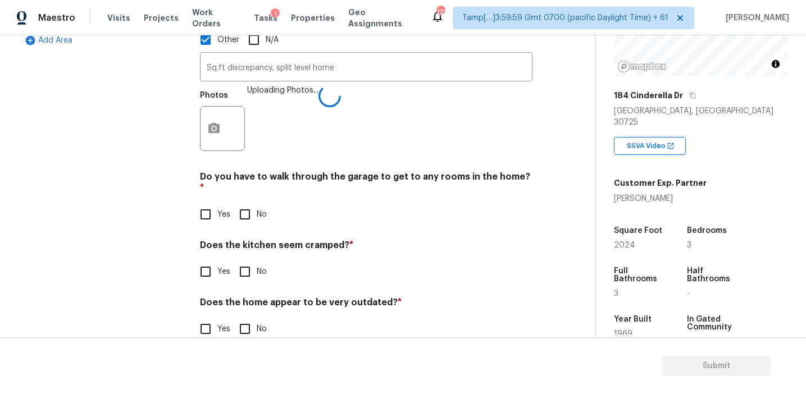
click at [246, 203] on input "No" at bounding box center [245, 215] width 24 height 24
checkbox input "true"
click at [243, 261] on input "No" at bounding box center [245, 273] width 24 height 24
checkbox input "true"
click at [244, 319] on input "No" at bounding box center [245, 331] width 24 height 24
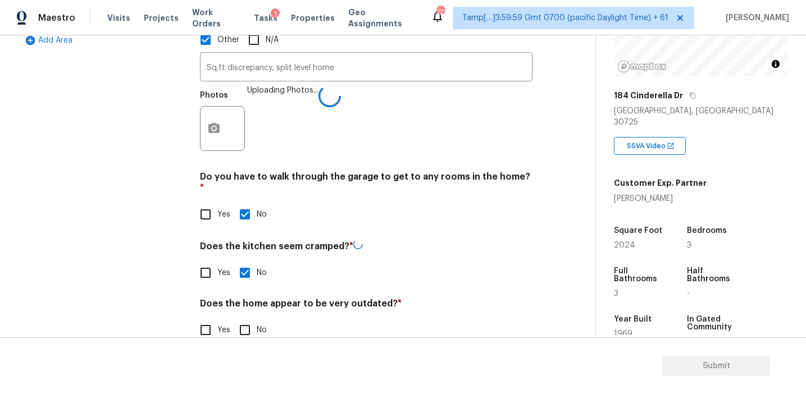
checkbox input "true"
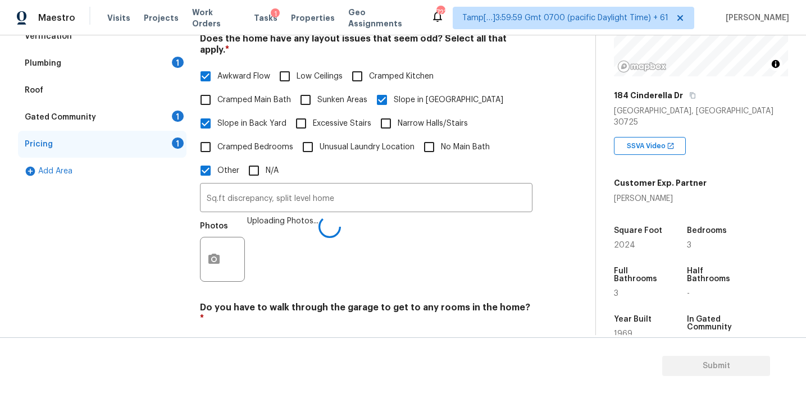
scroll to position [254, 0]
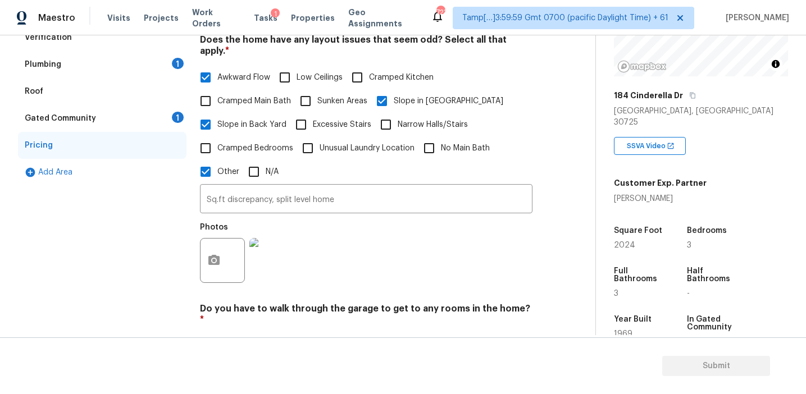
click at [395, 157] on div "Awkward Flow Low Ceilings Cramped Kitchen Cramped Main Bath Sunken Areas Slope …" at bounding box center [366, 125] width 333 height 118
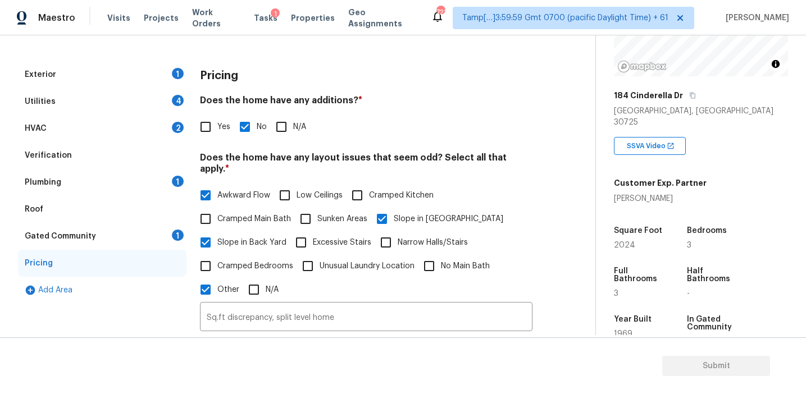
click at [166, 234] on div "Gated Community 1" at bounding box center [102, 236] width 169 height 27
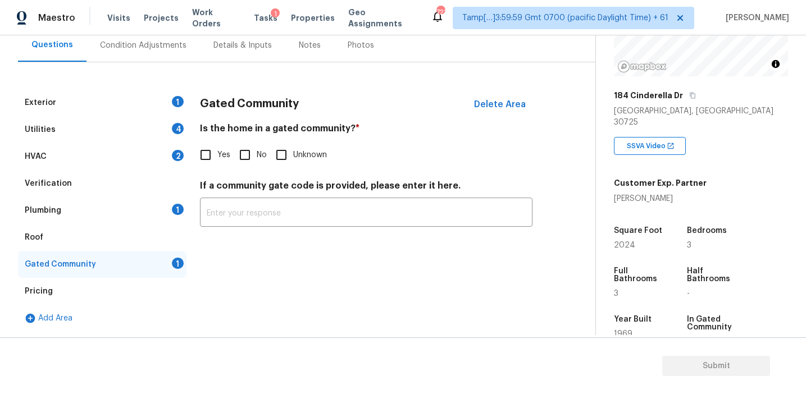
click at [239, 161] on input "No" at bounding box center [245, 155] width 24 height 24
checkbox input "true"
click at [149, 205] on div "Plumbing 1" at bounding box center [102, 210] width 169 height 27
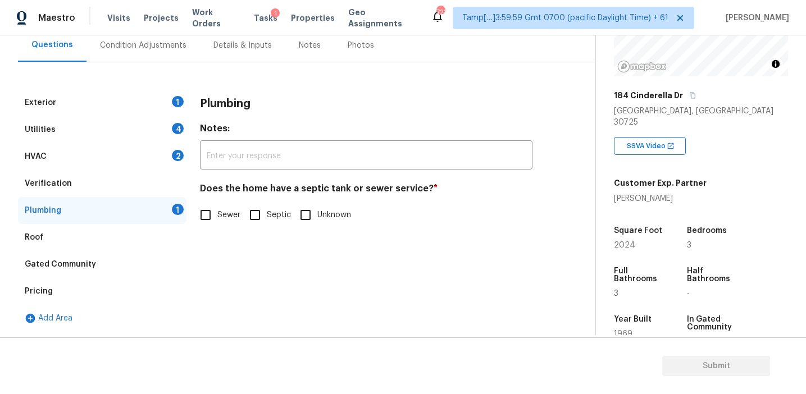
click at [198, 220] on input "Sewer" at bounding box center [206, 215] width 24 height 24
checkbox input "true"
click at [261, 212] on input "Septic" at bounding box center [255, 215] width 24 height 24
checkbox input "true"
checkbox input "false"
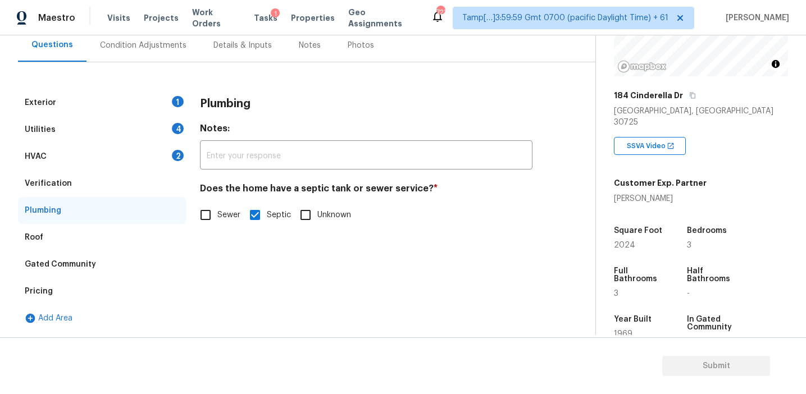
click at [139, 180] on div "Verification" at bounding box center [102, 183] width 169 height 27
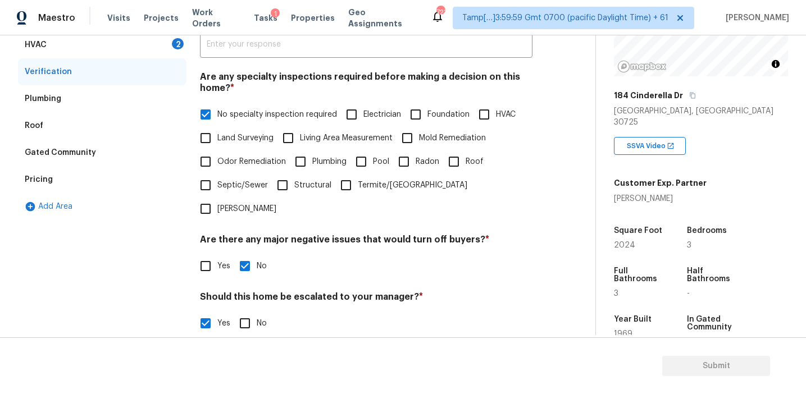
click at [143, 51] on div "HVAC 2" at bounding box center [102, 44] width 169 height 27
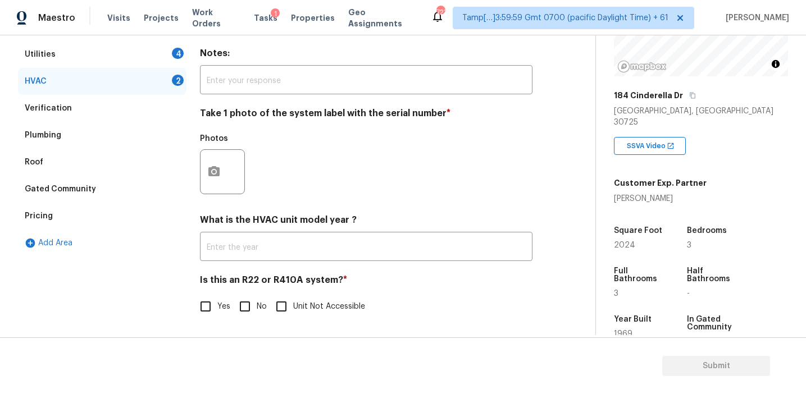
click at [247, 307] on input "No" at bounding box center [245, 307] width 24 height 24
checkbox input "true"
click at [224, 180] on button "button" at bounding box center [214, 172] width 27 height 44
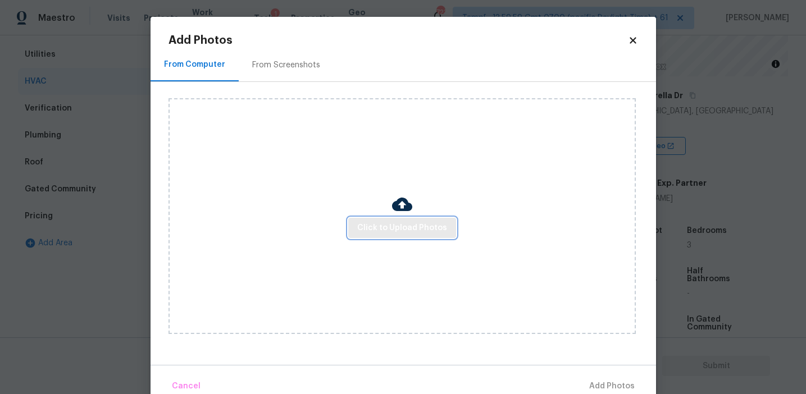
click at [355, 230] on button "Click to Upload Photos" at bounding box center [402, 228] width 108 height 21
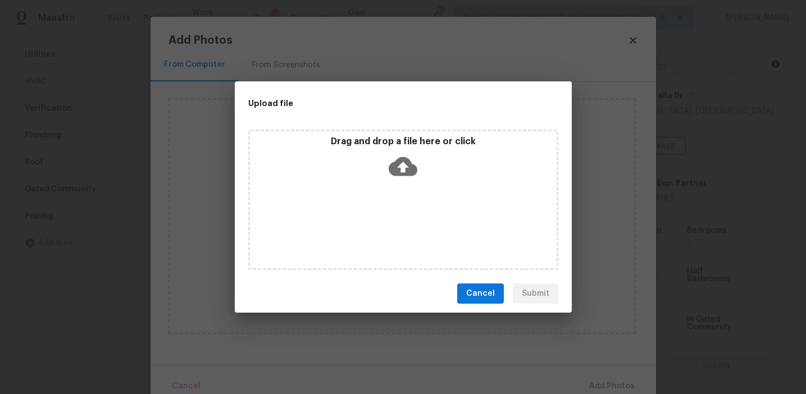
click at [355, 157] on div "Drag and drop a file here or click" at bounding box center [403, 160] width 307 height 48
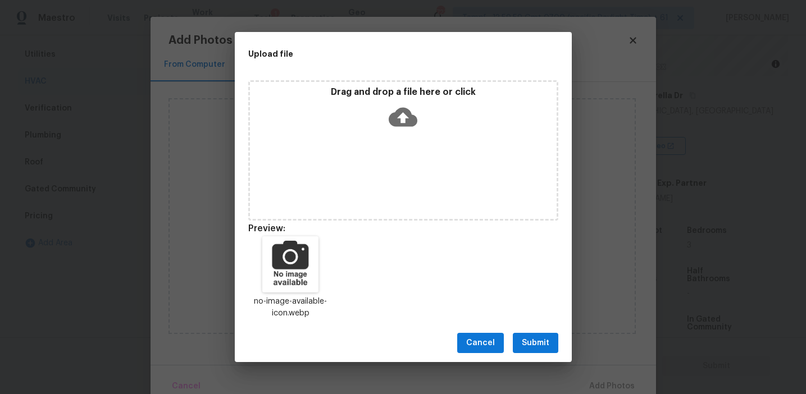
click at [521, 339] on button "Submit" at bounding box center [536, 343] width 46 height 21
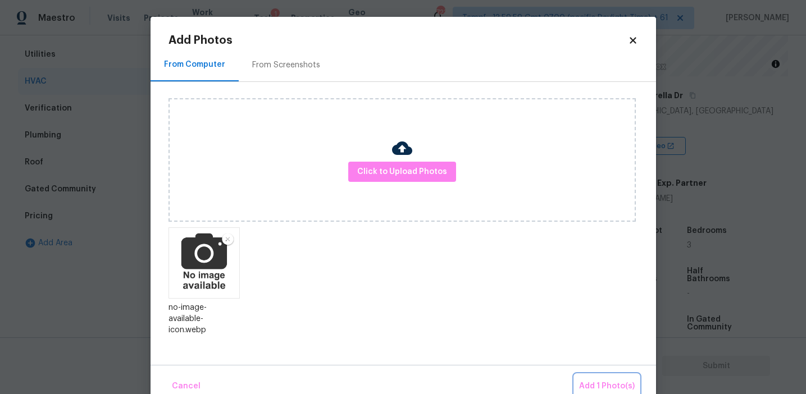
click at [587, 379] on button "Add 1 Photo(s)" at bounding box center [607, 387] width 65 height 24
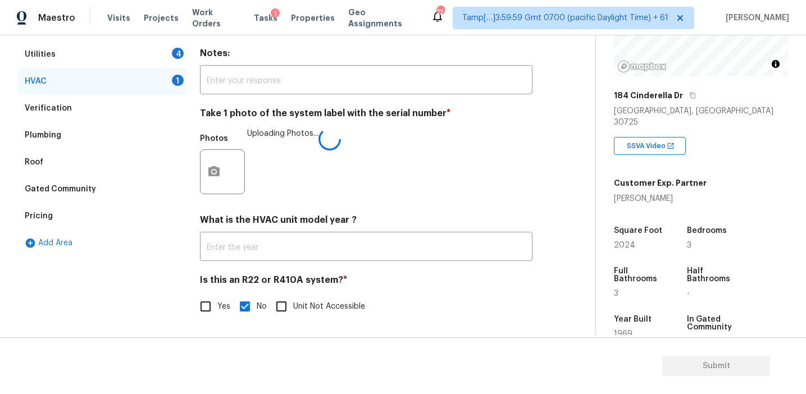
click at [471, 223] on h4 "What is the HVAC unit model year ?" at bounding box center [366, 223] width 333 height 16
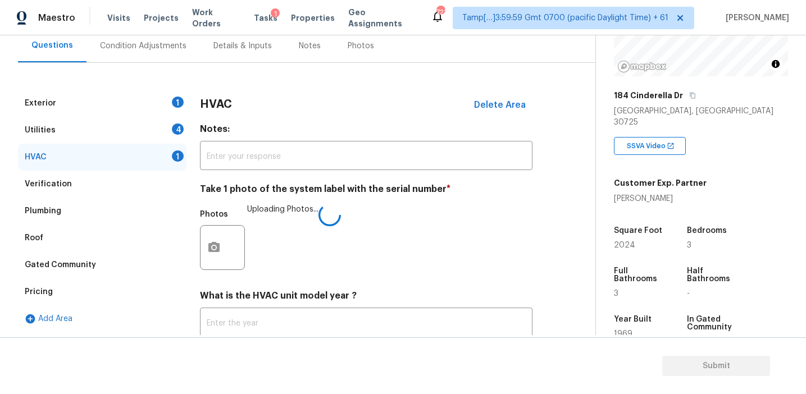
scroll to position [108, 0]
click at [184, 127] on div "Utilities 4" at bounding box center [102, 129] width 169 height 27
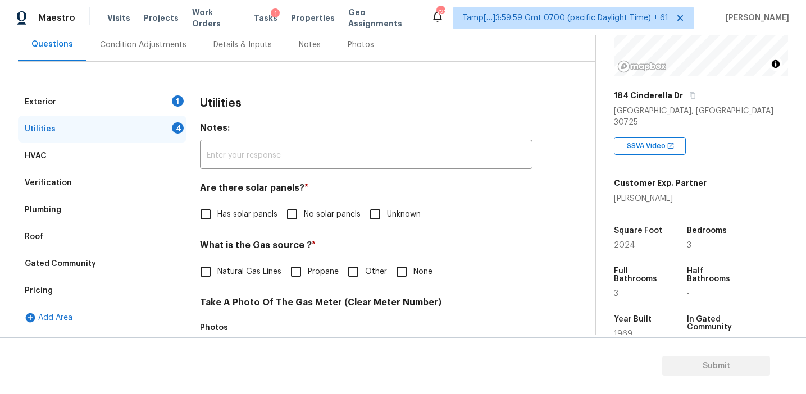
click at [314, 212] on span "No solar panels" at bounding box center [332, 215] width 57 height 12
click at [304, 212] on input "No solar panels" at bounding box center [292, 215] width 24 height 24
checkbox input "true"
click at [259, 280] on label "Natural Gas Lines" at bounding box center [238, 272] width 88 height 24
click at [217, 280] on input "Natural Gas Lines" at bounding box center [206, 272] width 24 height 24
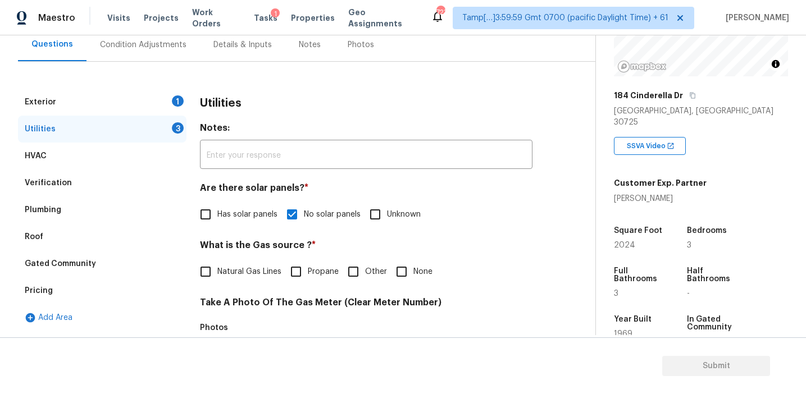
checkbox input "true"
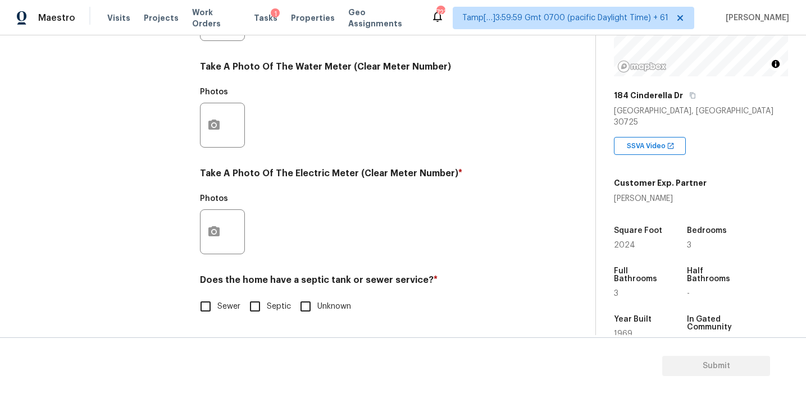
click at [212, 297] on input "Sewer" at bounding box center [206, 307] width 24 height 24
checkbox input "true"
click at [213, 238] on icon "button" at bounding box center [213, 231] width 13 height 13
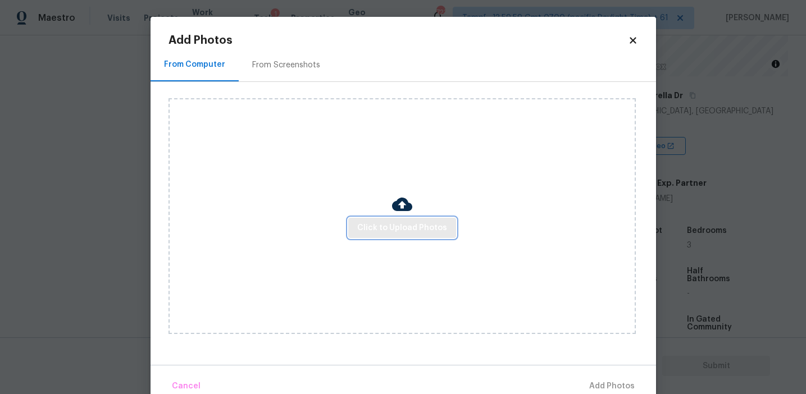
click at [407, 228] on span "Click to Upload Photos" at bounding box center [402, 228] width 90 height 14
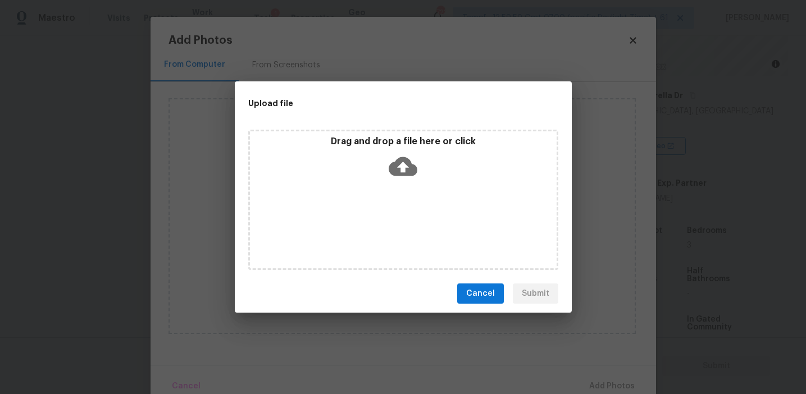
click at [404, 152] on icon at bounding box center [403, 166] width 29 height 29
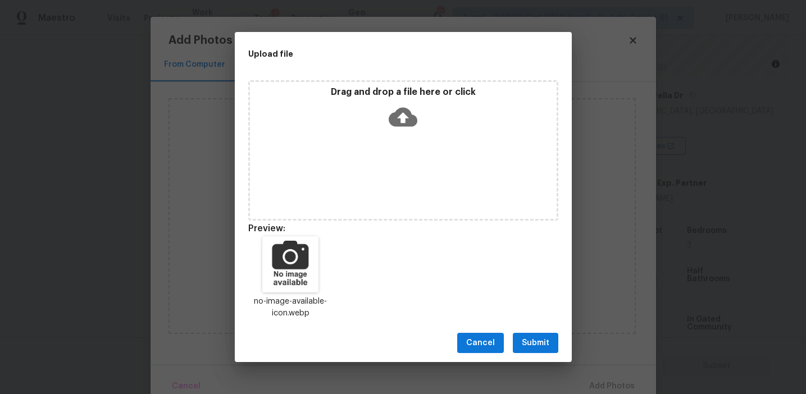
click at [530, 349] on span "Submit" at bounding box center [536, 344] width 28 height 14
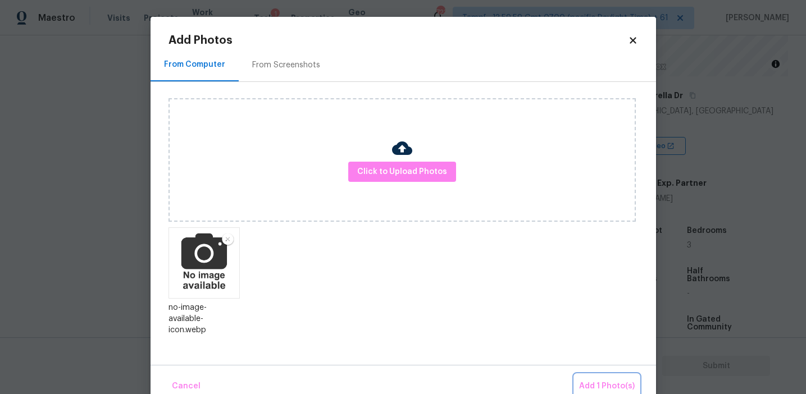
click at [604, 387] on span "Add 1 Photo(s)" at bounding box center [607, 387] width 56 height 14
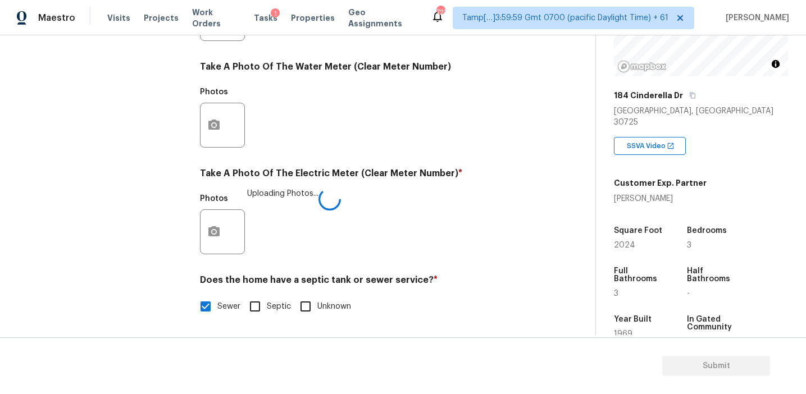
click at [447, 228] on div "Photos Uploading Photos..." at bounding box center [366, 224] width 333 height 73
click at [252, 311] on input "Septic" at bounding box center [255, 308] width 24 height 24
checkbox input "true"
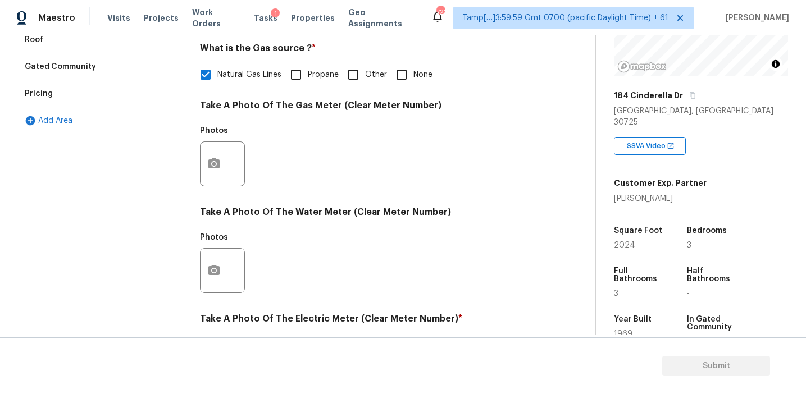
checkbox input "true"
checkbox input "false"
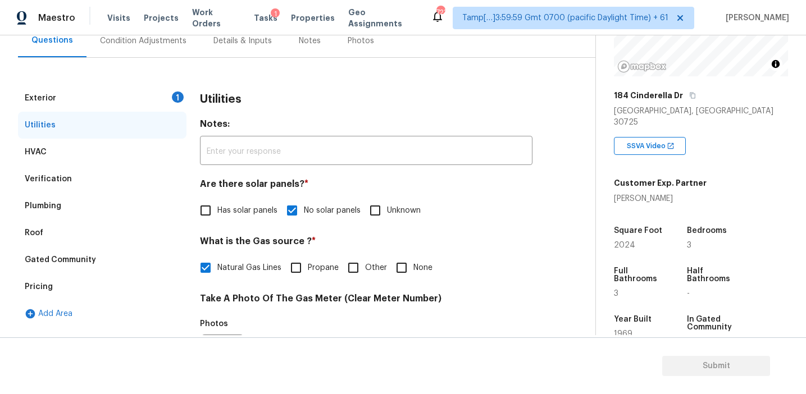
scroll to position [108, 0]
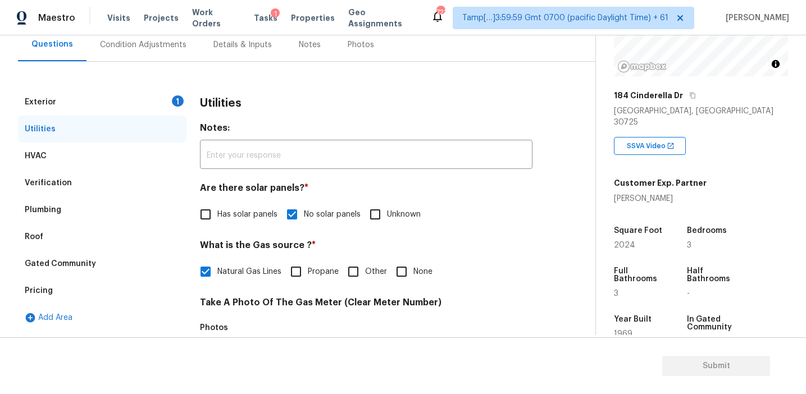
click at [152, 105] on div "Exterior 1" at bounding box center [102, 102] width 169 height 27
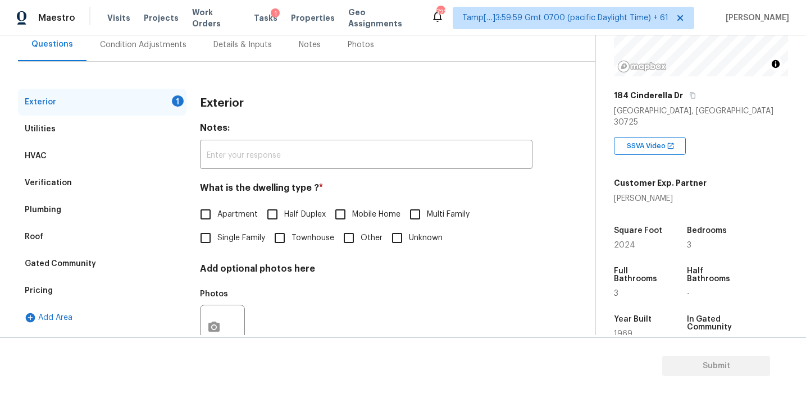
click at [230, 239] on span "Single Family" at bounding box center [241, 239] width 48 height 12
click at [217, 239] on input "Single Family" at bounding box center [206, 238] width 24 height 24
checkbox input "true"
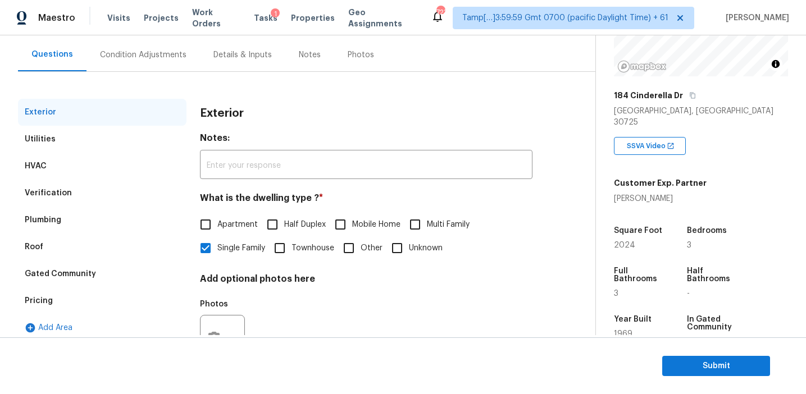
scroll to position [101, 0]
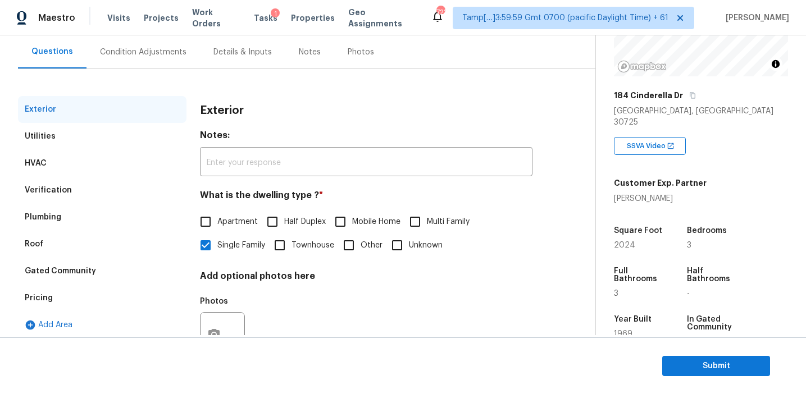
click at [270, 115] on div "Exterior" at bounding box center [366, 110] width 333 height 29
click at [174, 55] on div "Condition Adjustments" at bounding box center [143, 52] width 87 height 11
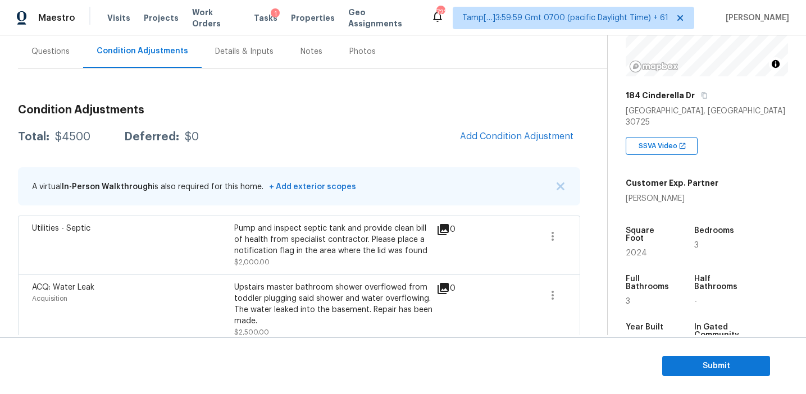
click at [369, 143] on div "Total: $4500 Deferred: $0 Add Condition Adjustment" at bounding box center [299, 137] width 562 height 25
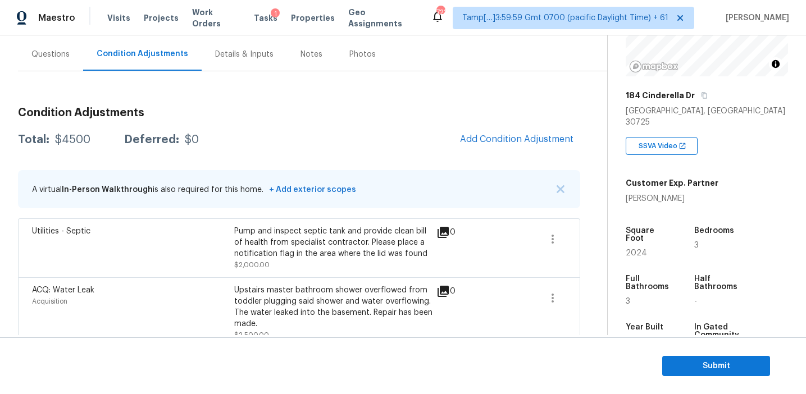
scroll to position [101, 0]
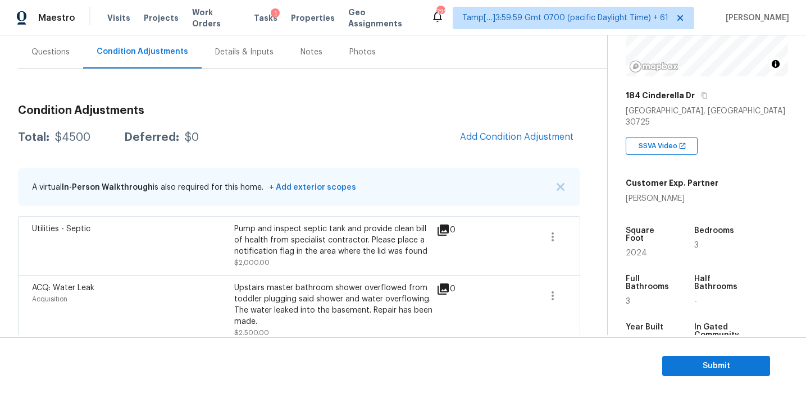
click at [369, 143] on div "Total: $4500 Deferred: $0 Add Condition Adjustment" at bounding box center [299, 137] width 562 height 25
click at [487, 143] on button "Add Condition Adjustment" at bounding box center [516, 137] width 127 height 24
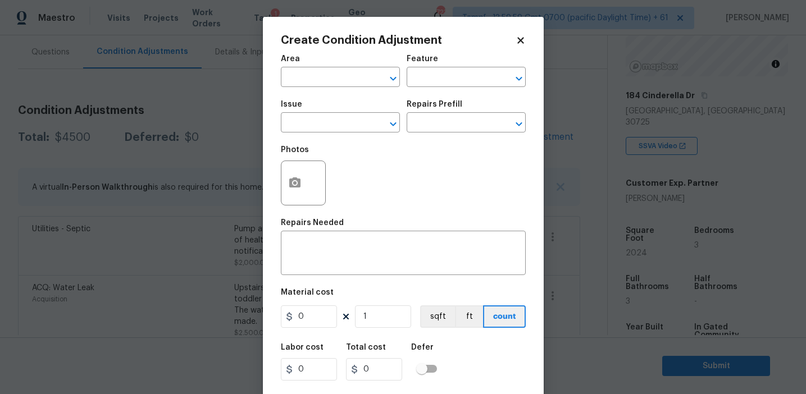
click at [239, 143] on body "Maestro Visits Projects Work Orders Tasks 1 Properties Geo Assignments 723 Tamp…" at bounding box center [403, 197] width 806 height 394
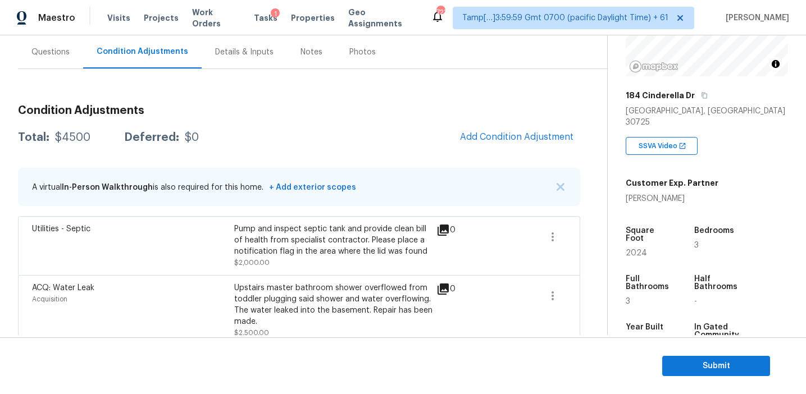
click at [329, 144] on div "Total: $4500 Deferred: $0 Add Condition Adjustment" at bounding box center [299, 137] width 562 height 25
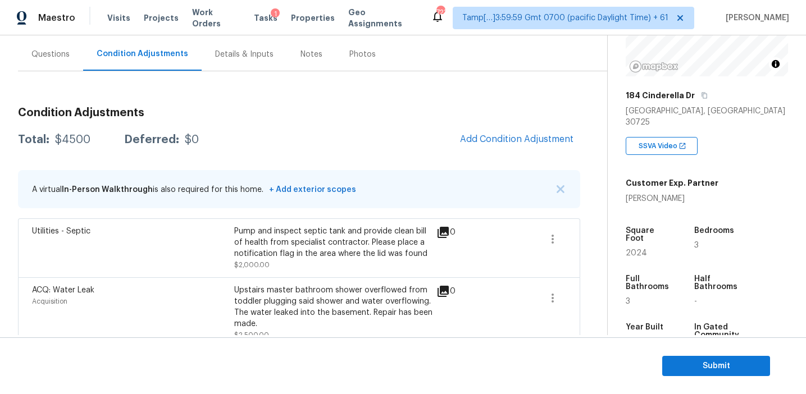
click at [423, 131] on div "Total: $4500 Deferred: $0 Add Condition Adjustment" at bounding box center [299, 140] width 562 height 25
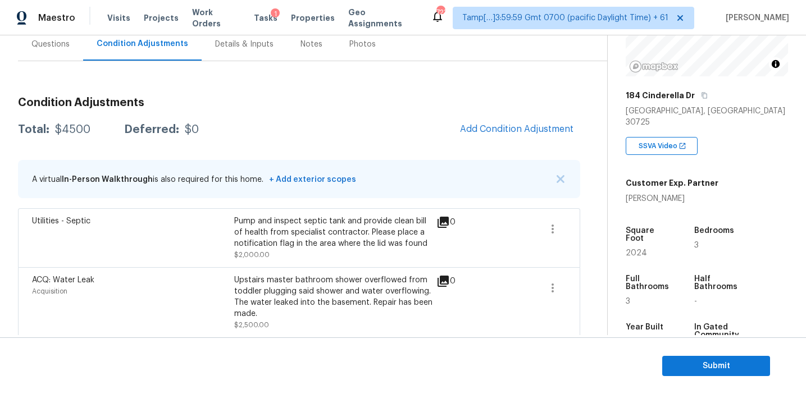
scroll to position [116, 0]
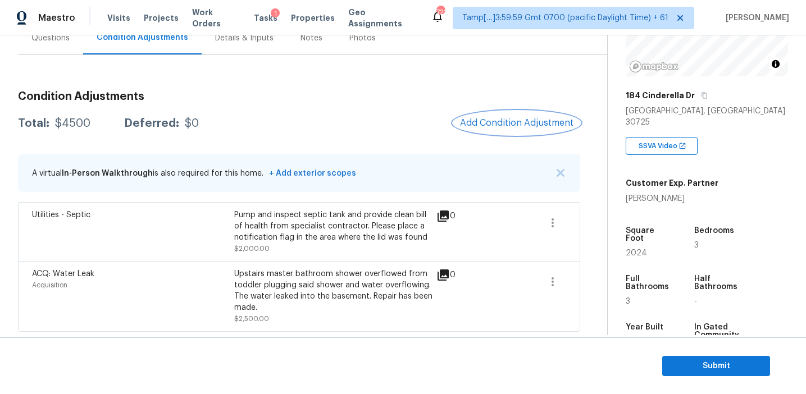
click at [492, 121] on span "Add Condition Adjustment" at bounding box center [516, 123] width 113 height 10
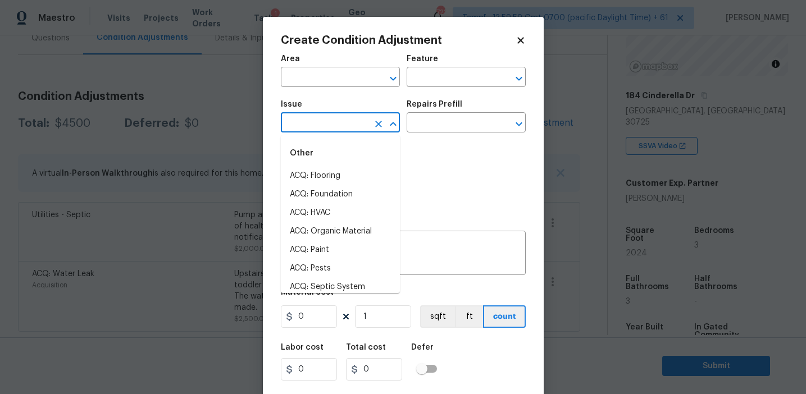
click at [314, 128] on input "text" at bounding box center [325, 123] width 88 height 17
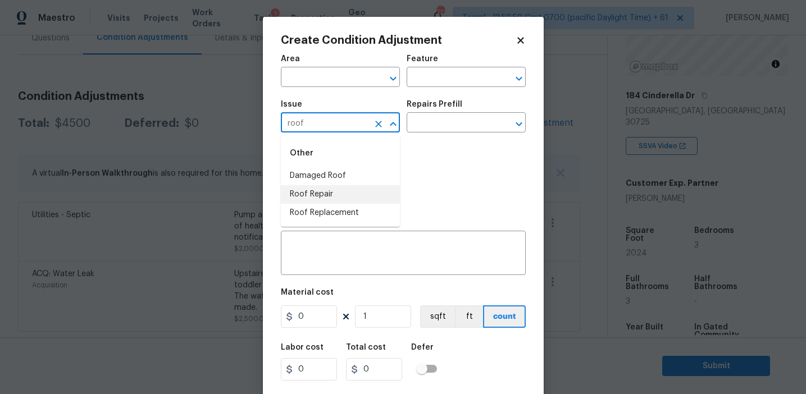
click at [334, 188] on li "Roof Repair" at bounding box center [340, 194] width 119 height 19
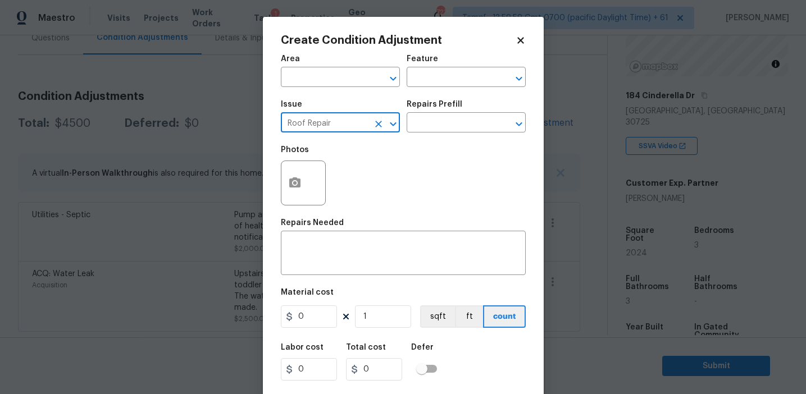
click at [319, 125] on input "Roof Repair" at bounding box center [325, 123] width 88 height 17
type input "Roof Repair"
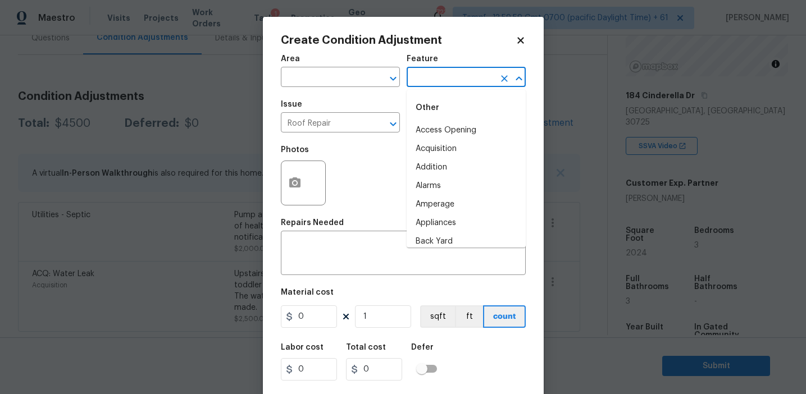
click at [410, 82] on input "text" at bounding box center [451, 78] width 88 height 17
click at [430, 153] on li "Roof" at bounding box center [466, 149] width 119 height 19
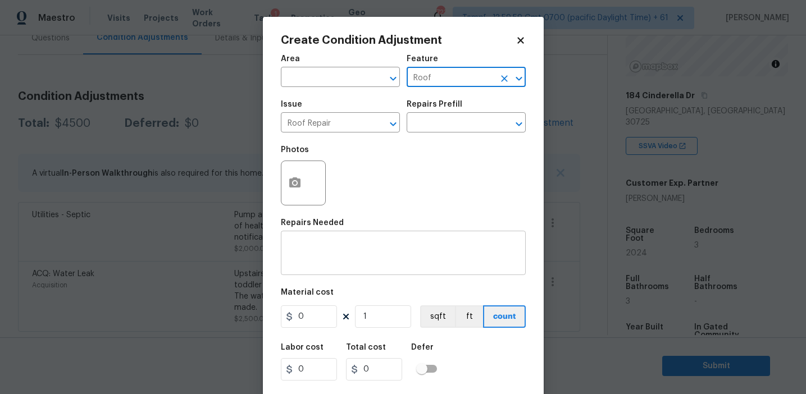
type input "Roof"
click at [355, 261] on textarea at bounding box center [403, 255] width 231 height 24
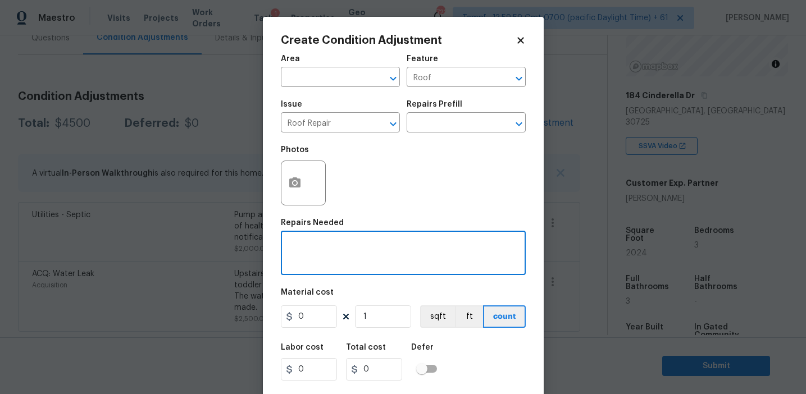
paste textarea "Roof Repair"
type textarea "Roof Repair"
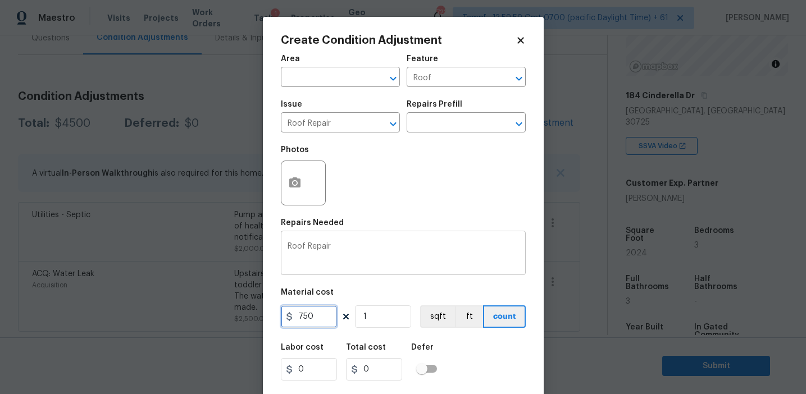
type input "750"
click at [285, 170] on button "button" at bounding box center [294, 183] width 27 height 44
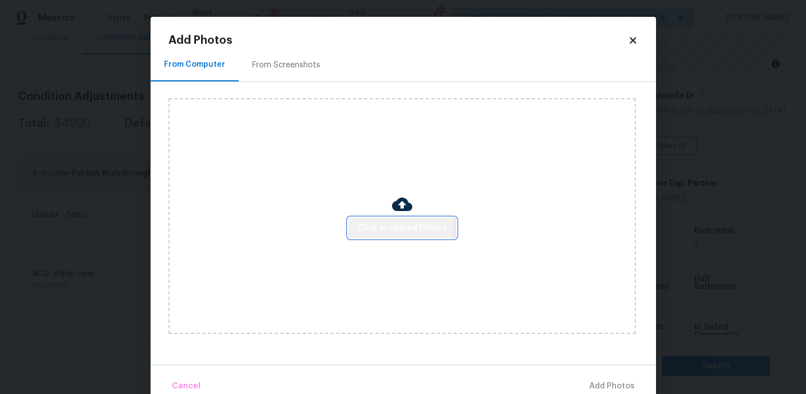
click at [384, 222] on span "Click to Upload Photos" at bounding box center [402, 228] width 90 height 14
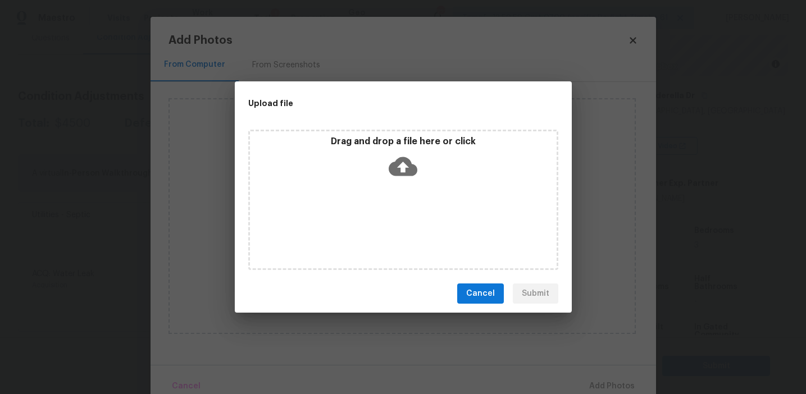
click at [384, 156] on div "Drag and drop a file here or click" at bounding box center [403, 160] width 307 height 48
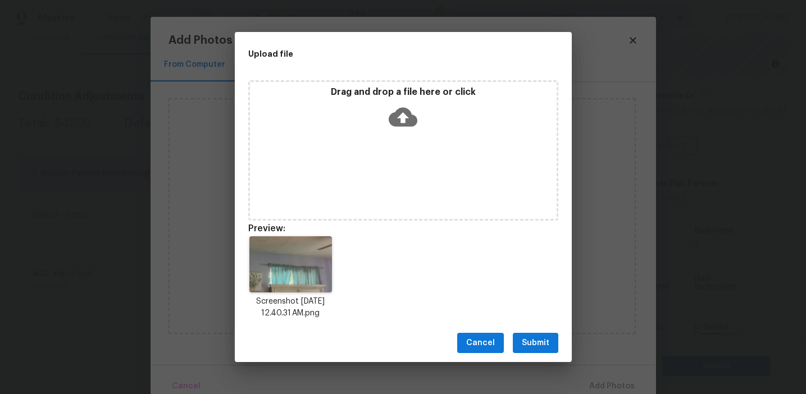
click at [532, 337] on span "Submit" at bounding box center [536, 344] width 28 height 14
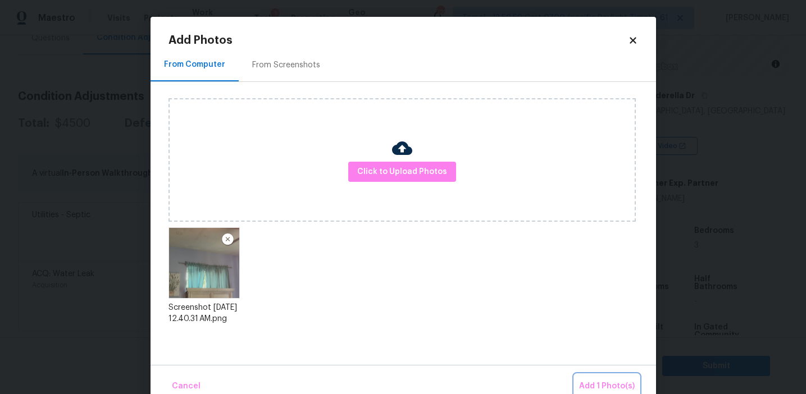
click at [582, 378] on button "Add 1 Photo(s)" at bounding box center [607, 387] width 65 height 24
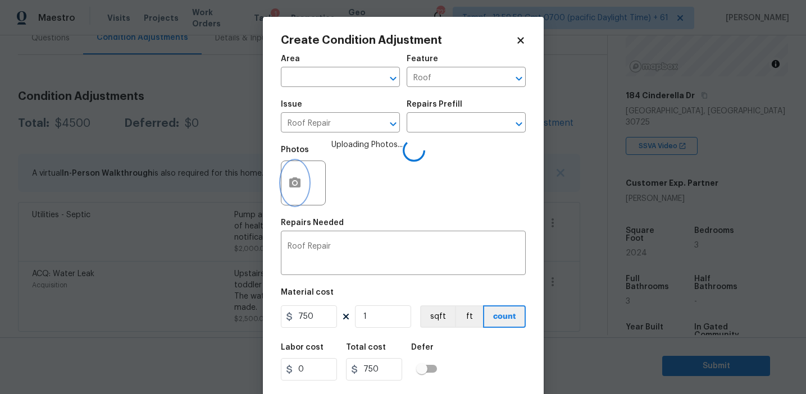
scroll to position [25, 0]
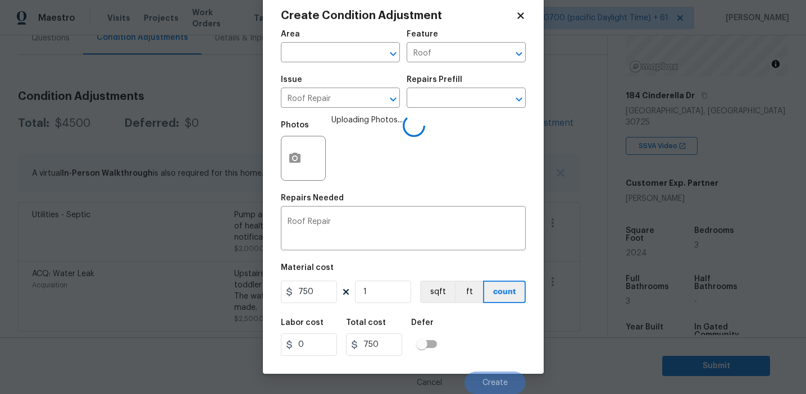
click at [467, 328] on div "Labor cost 0 Total cost 750 Defer" at bounding box center [403, 337] width 245 height 51
click at [474, 340] on div "Labor cost 0 Total cost 750 Defer" at bounding box center [403, 337] width 245 height 51
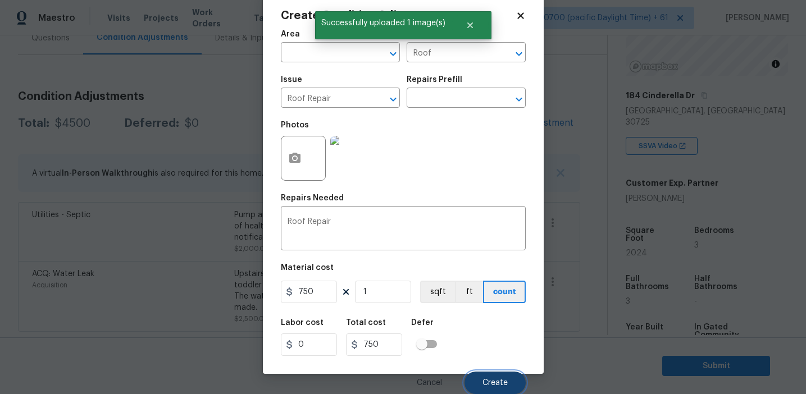
click at [486, 386] on span "Create" at bounding box center [495, 383] width 25 height 8
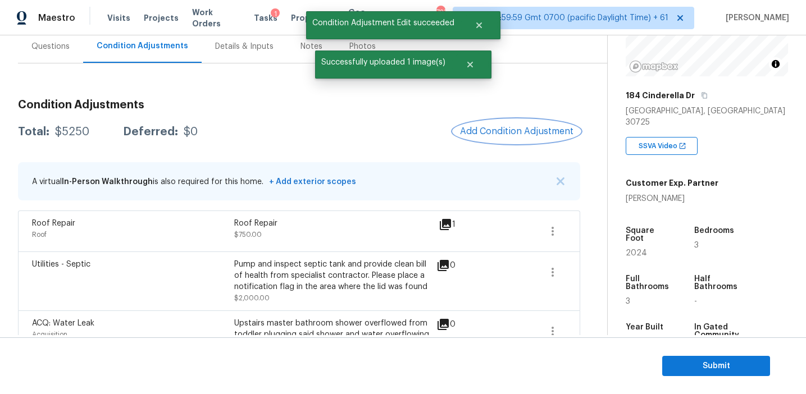
scroll to position [106, 0]
click at [489, 127] on span "Add Condition Adjustment" at bounding box center [516, 132] width 113 height 10
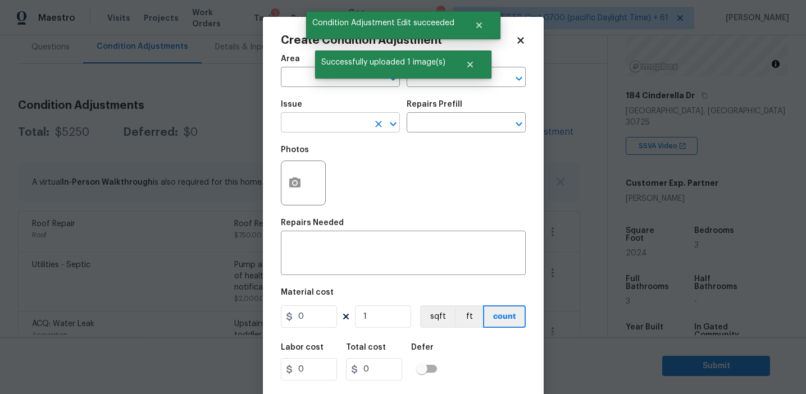
click at [319, 117] on input "text" at bounding box center [325, 123] width 88 height 17
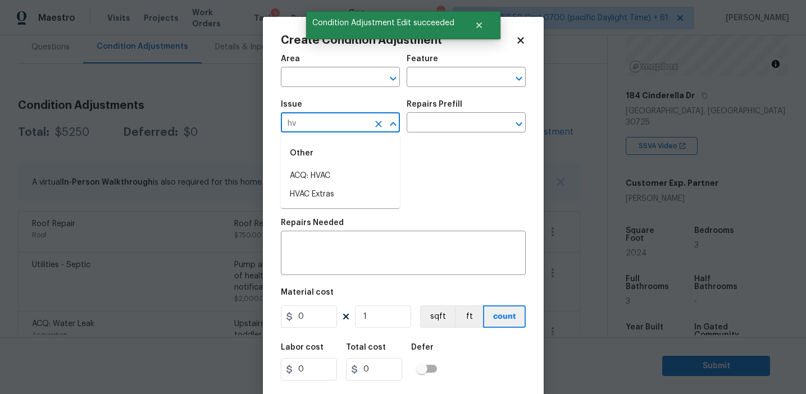
click at [335, 172] on li "ACQ: HVAC" at bounding box center [340, 176] width 119 height 19
type input "ACQ: HVAC"
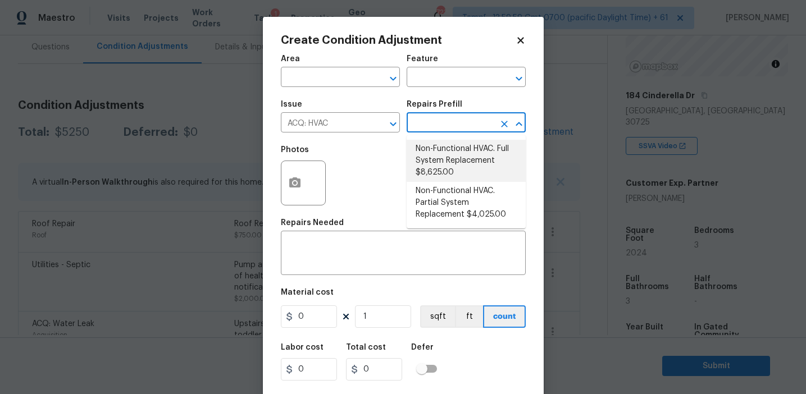
click at [451, 165] on li "Non-Functional HVAC. Full System Replacement $8,625.00" at bounding box center [466, 161] width 119 height 42
type input "Acquisition"
type textarea "Acquisition Scope: Full System Replacement"
type input "8625"
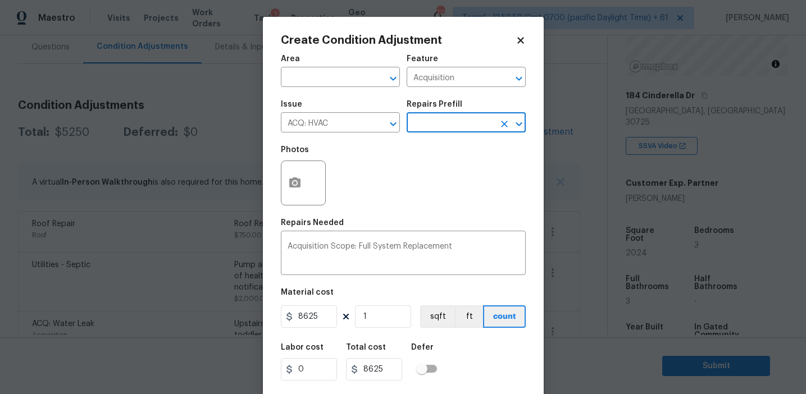
scroll to position [25, 0]
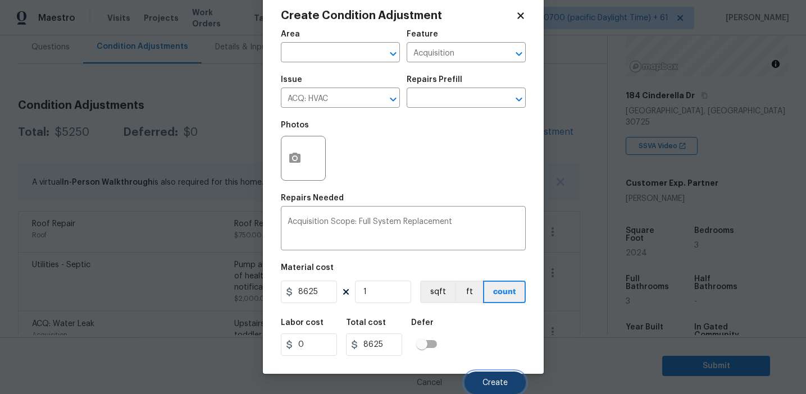
click at [483, 380] on button "Create" at bounding box center [495, 383] width 61 height 22
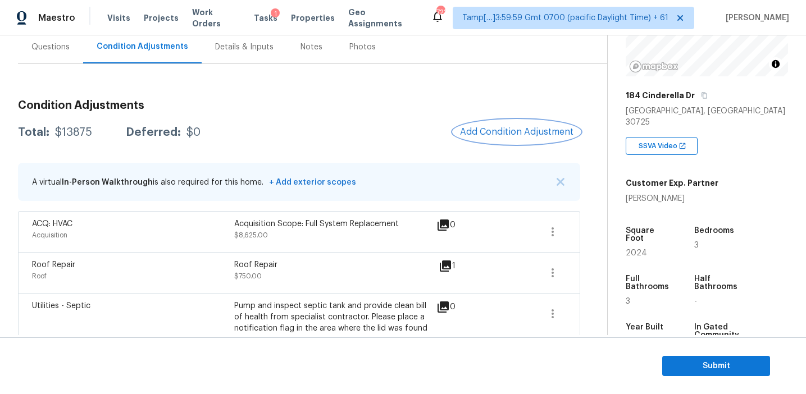
scroll to position [98, 0]
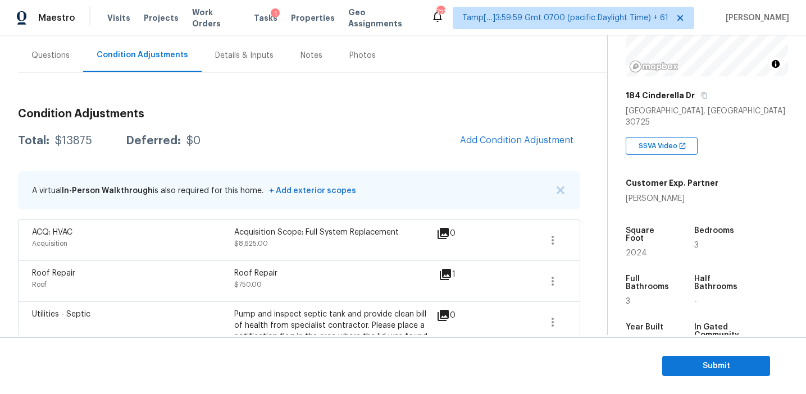
click at [444, 140] on div "Total: $13875 Deferred: $0 Add Condition Adjustment" at bounding box center [299, 141] width 562 height 25
click at [281, 139] on div "Total: $13875 Deferred: $0 Add Condition Adjustment" at bounding box center [299, 141] width 562 height 25
click at [469, 141] on span "Add Condition Adjustment" at bounding box center [516, 140] width 113 height 10
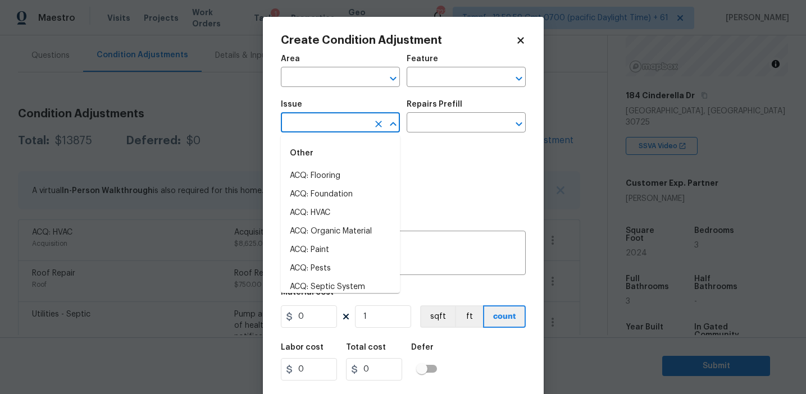
click at [337, 126] on input "text" at bounding box center [325, 123] width 88 height 17
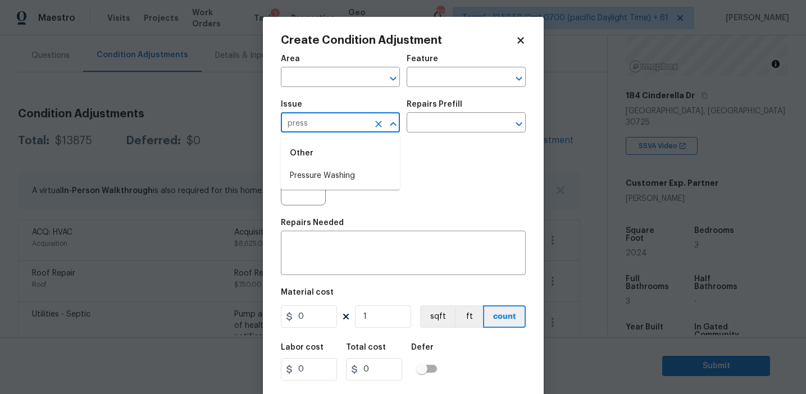
click at [343, 175] on li "Pressure Washing" at bounding box center [340, 176] width 119 height 19
type input "Pressure Washing"
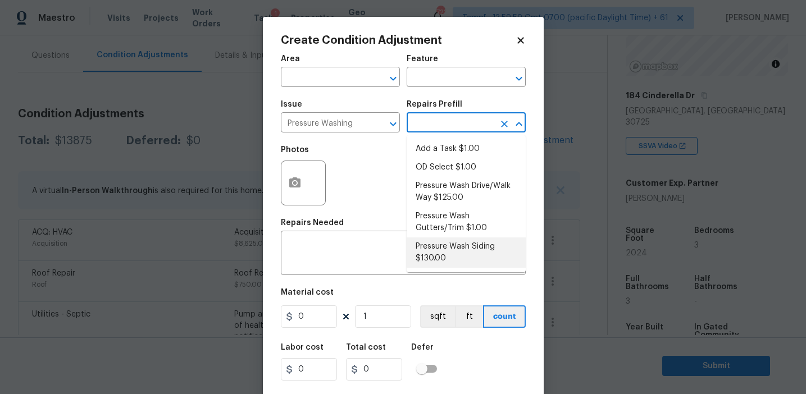
click at [444, 262] on li "Pressure Wash Siding $130.00" at bounding box center [466, 253] width 119 height 30
type input "Siding"
type textarea "Protect areas as needed for pressure washing. Pressure wash the siding on the h…"
type input "130"
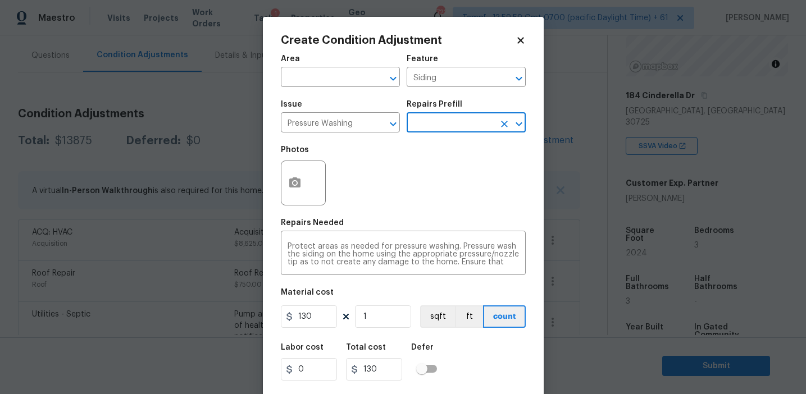
scroll to position [16, 0]
click at [434, 125] on input "text" at bounding box center [451, 123] width 88 height 17
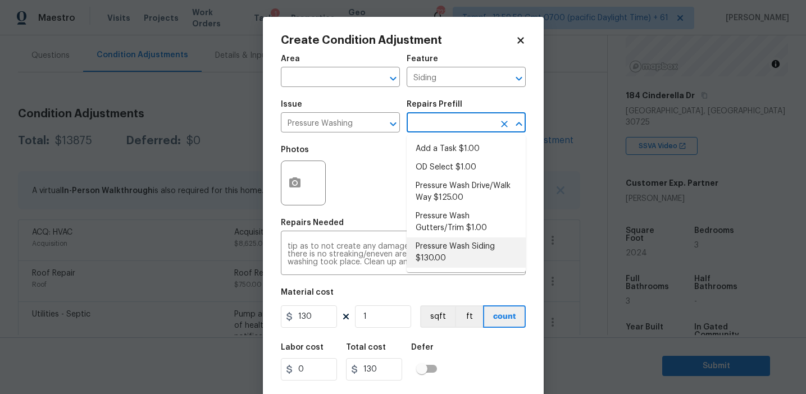
click at [475, 347] on div "Labor cost 0 Total cost 130 Defer" at bounding box center [403, 362] width 245 height 51
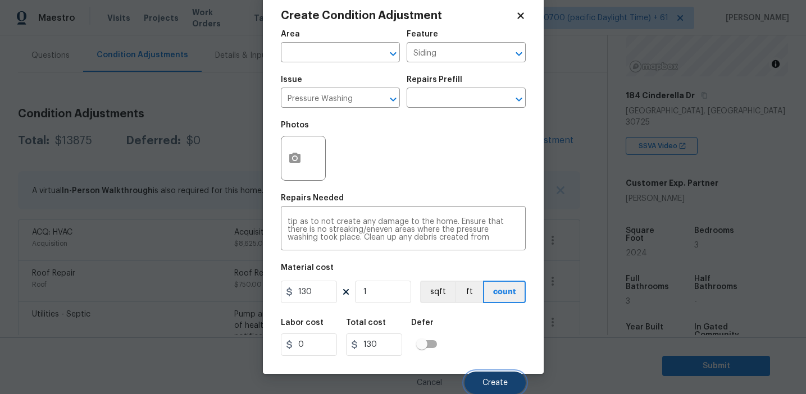
click at [493, 375] on button "Create" at bounding box center [495, 383] width 61 height 22
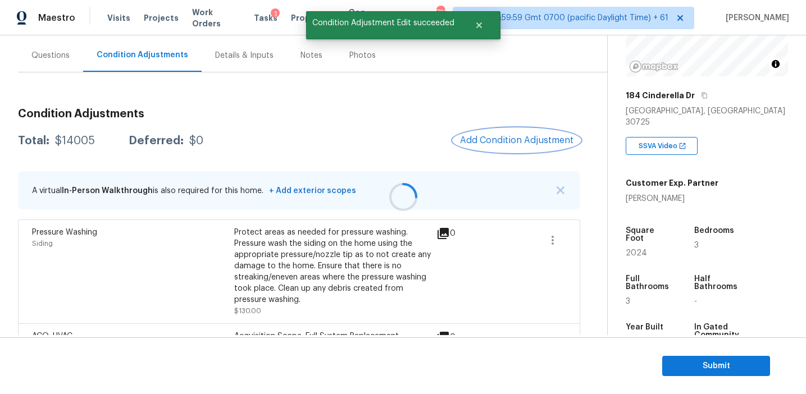
scroll to position [0, 0]
click at [474, 146] on button "Add Condition Adjustment" at bounding box center [516, 141] width 127 height 24
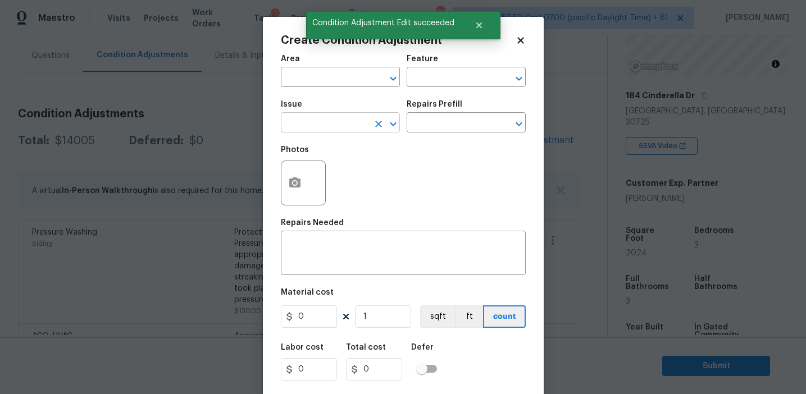
click at [320, 126] on input "text" at bounding box center [325, 123] width 88 height 17
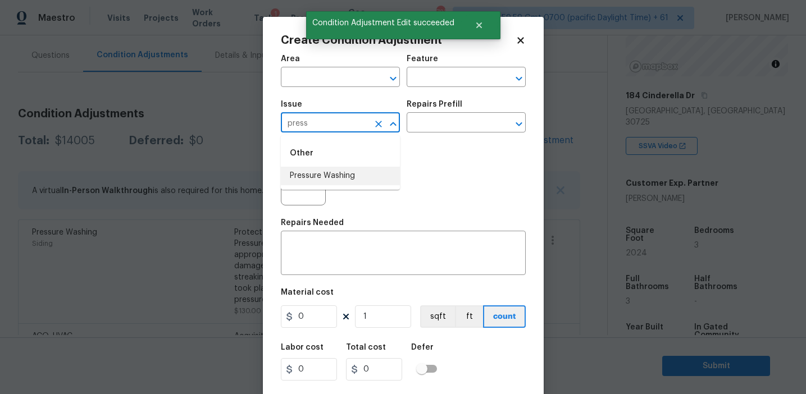
click at [338, 172] on li "Pressure Washing" at bounding box center [340, 176] width 119 height 19
type input "Pressure Washing"
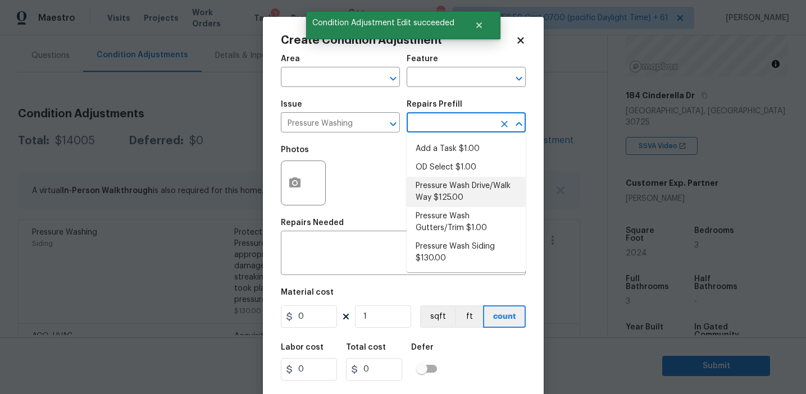
click at [435, 185] on li "Pressure Wash Drive/Walk Way $125.00" at bounding box center [466, 192] width 119 height 30
type input "Siding"
type textarea "Pressure wash the driveways/walkways as directed by the PM. Ensure that all deb…"
type input "125"
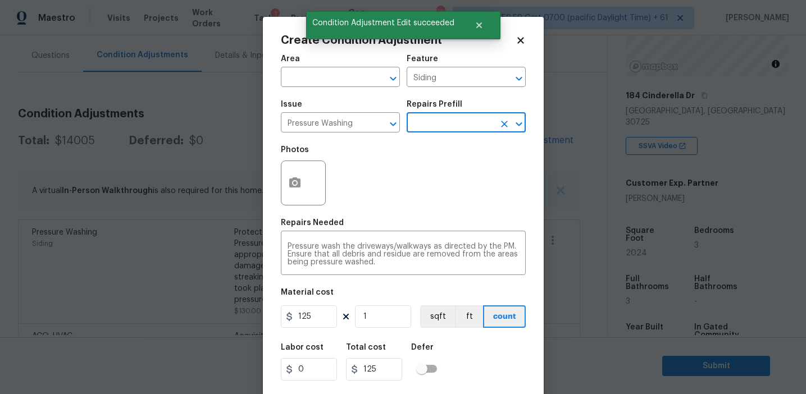
scroll to position [25, 0]
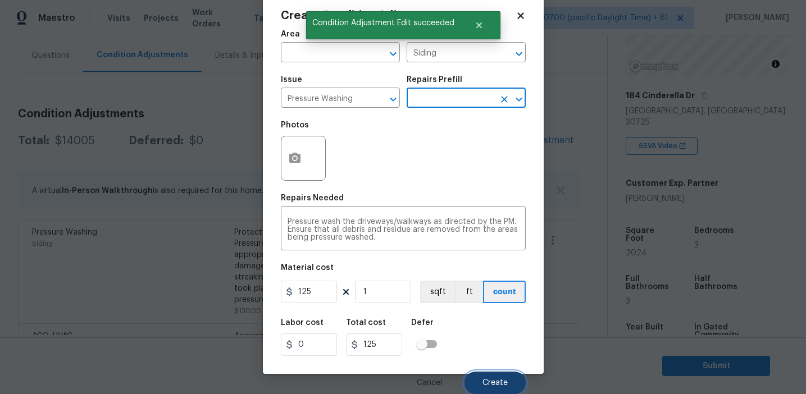
click at [480, 379] on button "Create" at bounding box center [495, 383] width 61 height 22
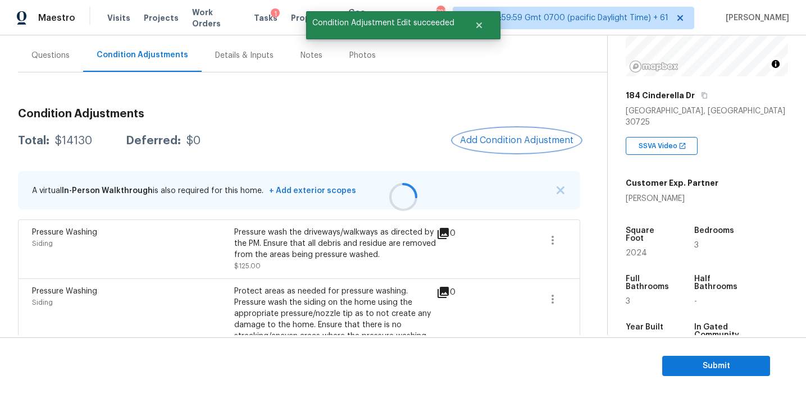
scroll to position [0, 0]
click at [489, 140] on span "Add Condition Adjustment" at bounding box center [516, 140] width 113 height 10
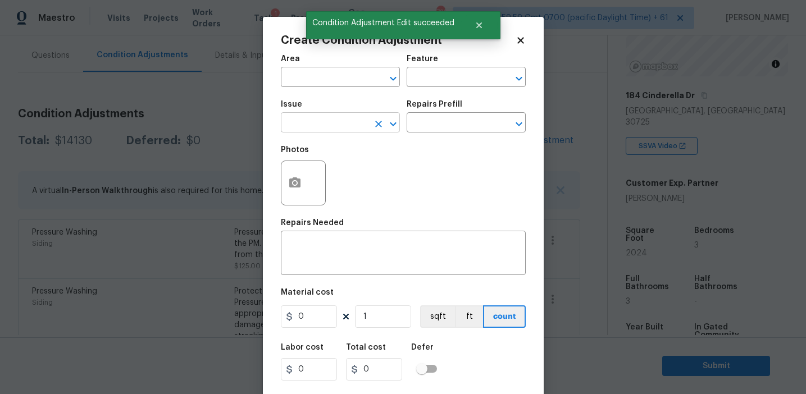
click at [316, 126] on input "text" at bounding box center [325, 123] width 88 height 17
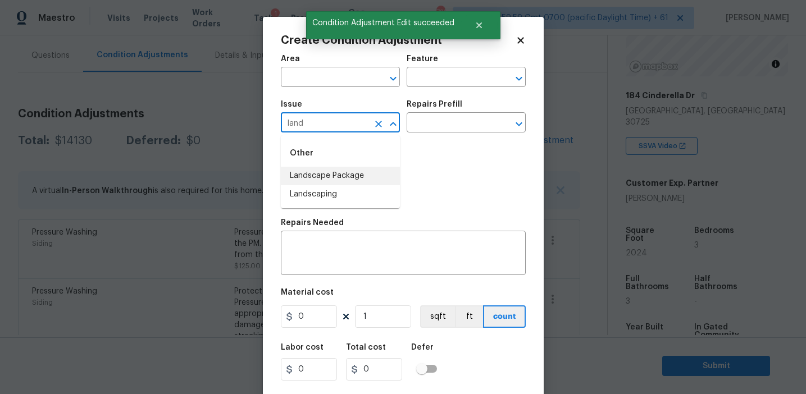
click at [328, 171] on li "Landscape Package" at bounding box center [340, 176] width 119 height 19
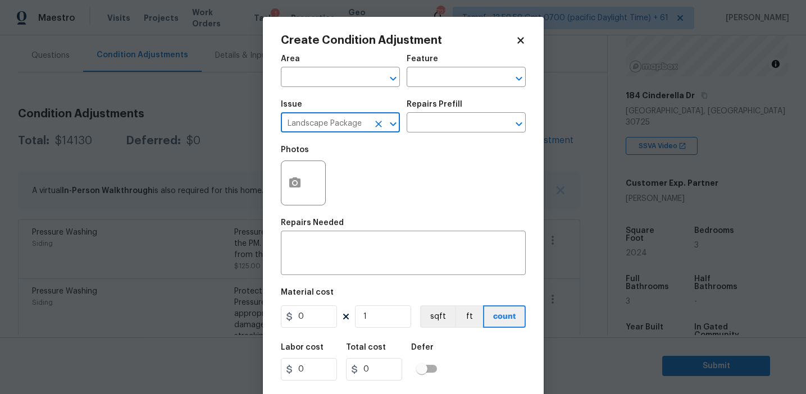
type input "Landscape Package"
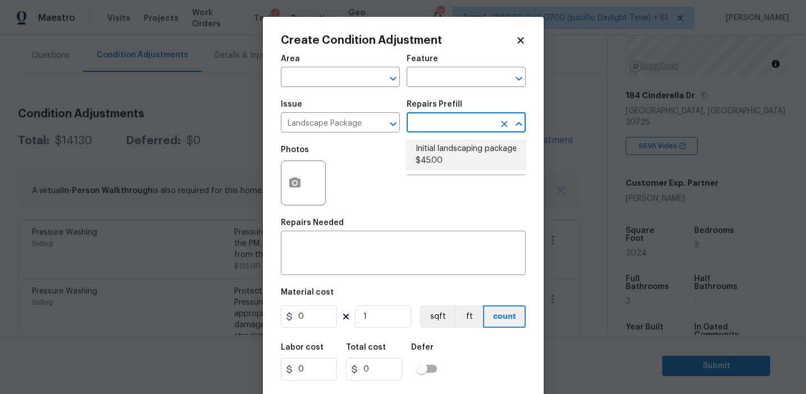
click at [421, 147] on li "Initial landscaping package $45.00" at bounding box center [466, 155] width 119 height 30
type input "Home Readiness Packages"
type textarea "Mowing of grass up to 6" in height. Mow, edge along driveways & sidewalks, trim…"
type input "45"
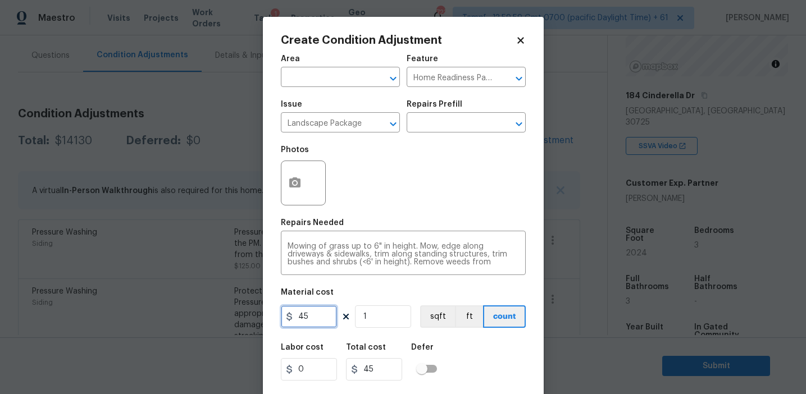
click at [322, 315] on input "45" at bounding box center [309, 317] width 56 height 22
type input "750"
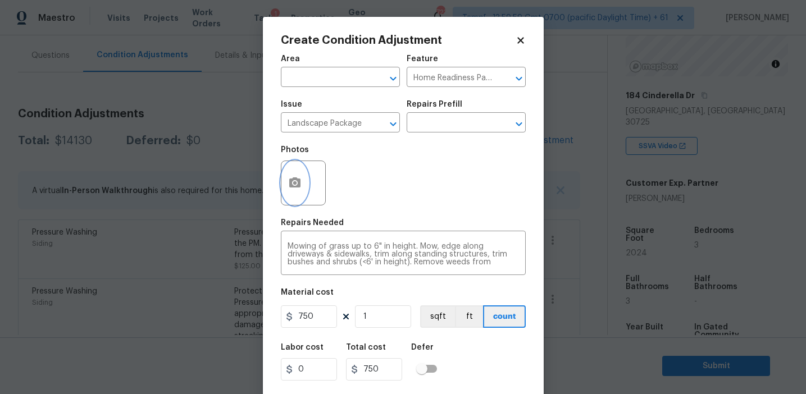
click at [288, 185] on icon "button" at bounding box center [294, 182] width 13 height 13
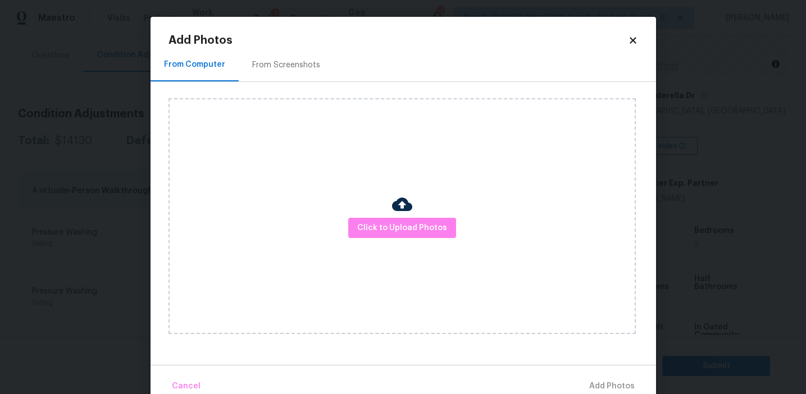
click at [325, 67] on div "From Screenshots" at bounding box center [286, 64] width 95 height 33
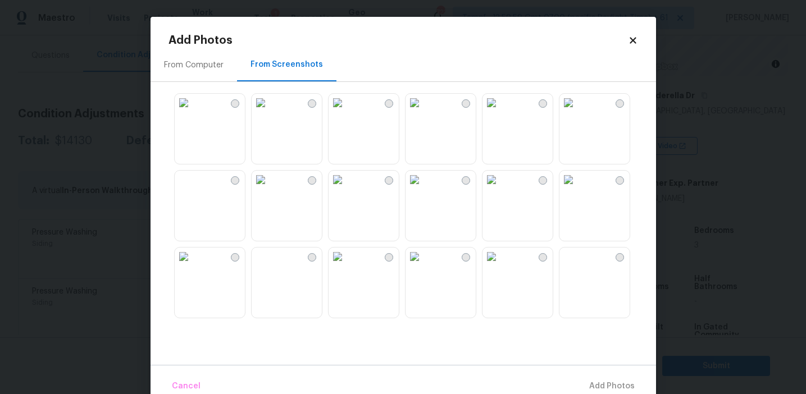
click at [270, 112] on img at bounding box center [261, 103] width 18 height 18
click at [347, 112] on img at bounding box center [338, 103] width 18 height 18
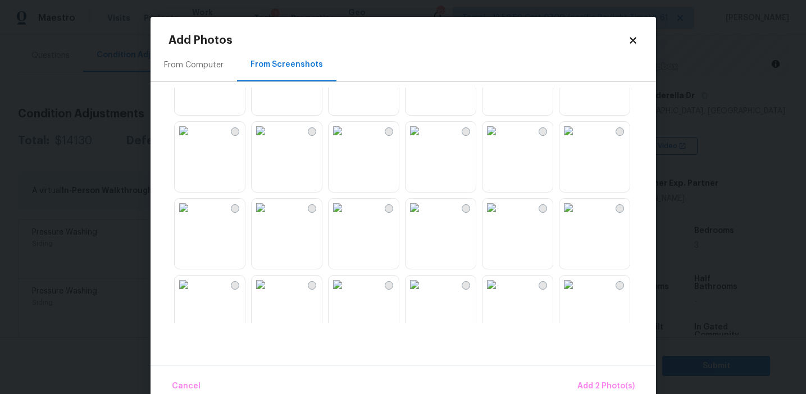
scroll to position [400, 0]
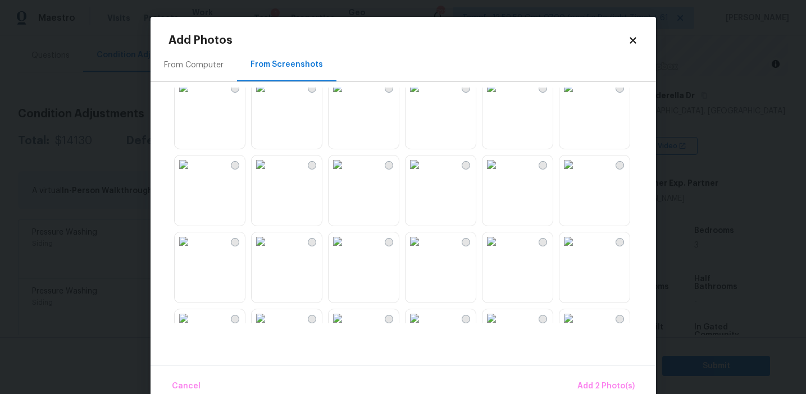
click at [578, 174] on img at bounding box center [569, 165] width 18 height 18
click at [578, 251] on img at bounding box center [569, 242] width 18 height 18
click at [270, 251] on img at bounding box center [261, 242] width 18 height 18
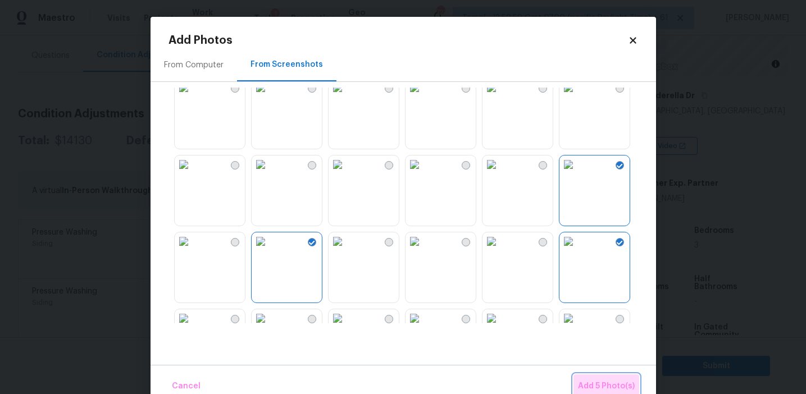
click at [587, 385] on span "Add 5 Photo(s)" at bounding box center [606, 387] width 57 height 14
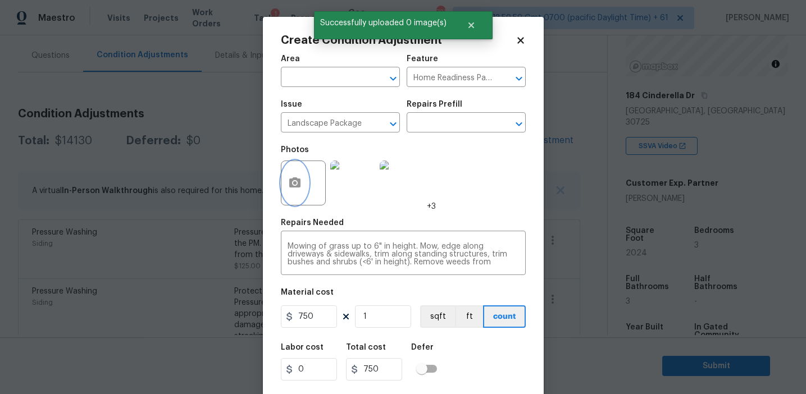
scroll to position [25, 0]
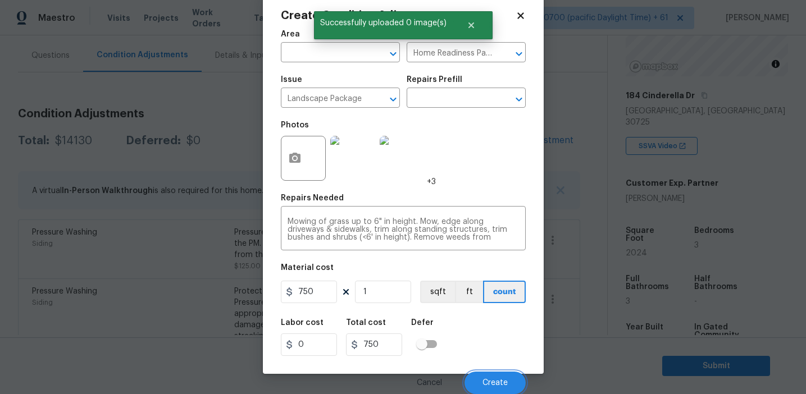
click at [499, 375] on button "Create" at bounding box center [495, 383] width 61 height 22
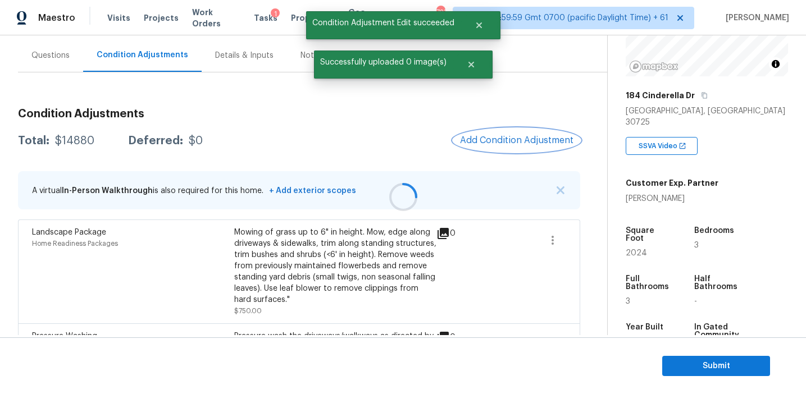
scroll to position [0, 0]
click at [499, 143] on span "Add Condition Adjustment" at bounding box center [516, 140] width 113 height 10
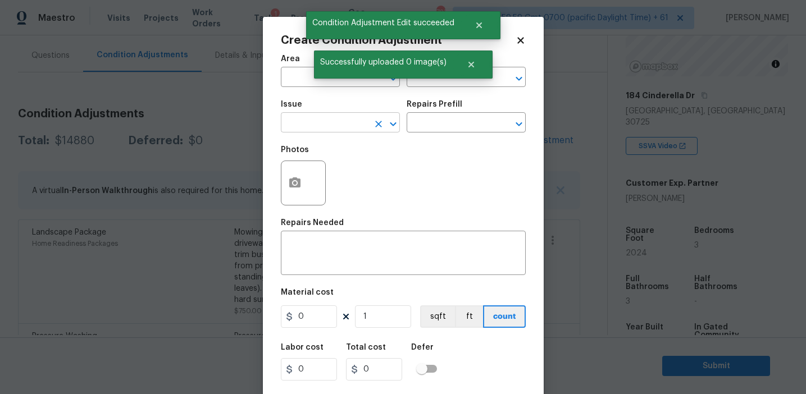
click at [324, 129] on input "text" at bounding box center [325, 123] width 88 height 17
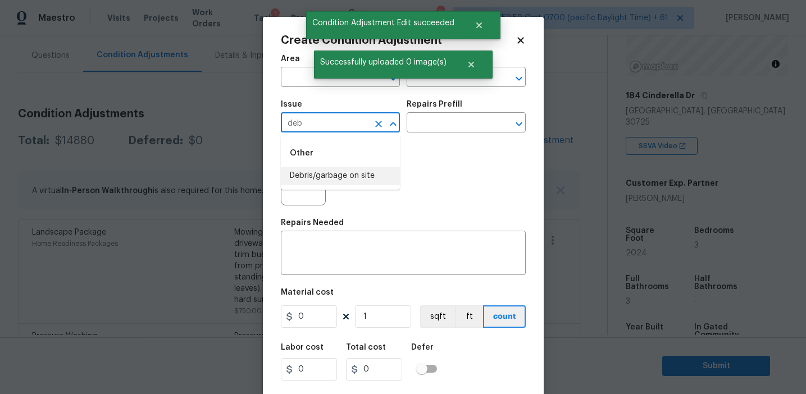
click at [334, 176] on li "Debris/garbage on site" at bounding box center [340, 176] width 119 height 19
type input "Debris/garbage on site"
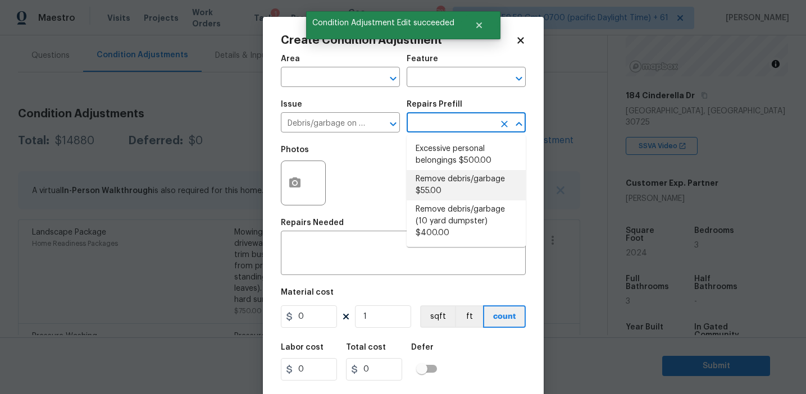
click at [431, 183] on li "Remove debris/garbage $55.00" at bounding box center [466, 185] width 119 height 30
type textarea "Remove, haul off, and properly dispose of any debris left by seller to offsite …"
type input "55"
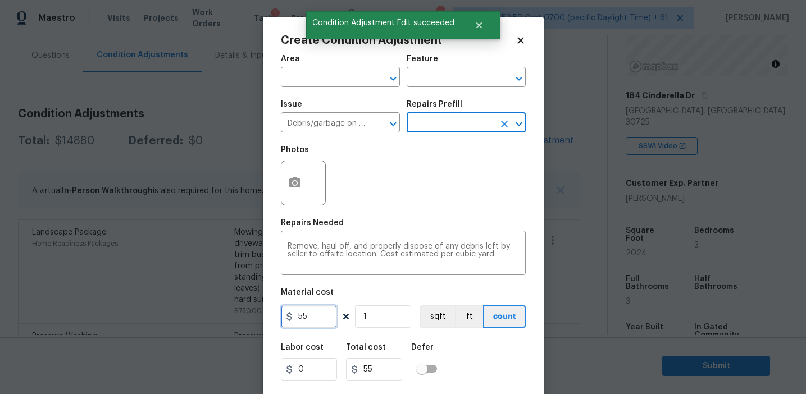
click at [296, 316] on input "55" at bounding box center [309, 317] width 56 height 22
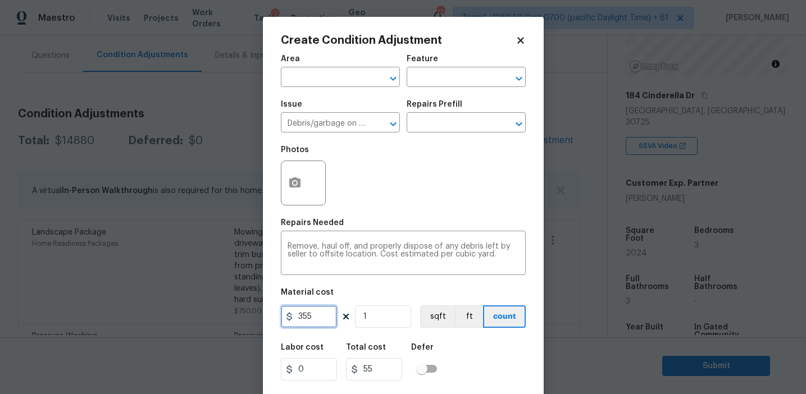
click at [325, 316] on input "355" at bounding box center [309, 317] width 56 height 22
type input "350"
click at [278, 185] on div "Create Condition Adjustment Area ​ Feature ​ Issue Debris/garbage on site ​ Rep…" at bounding box center [403, 208] width 281 height 382
click at [303, 185] on button "button" at bounding box center [294, 183] width 27 height 44
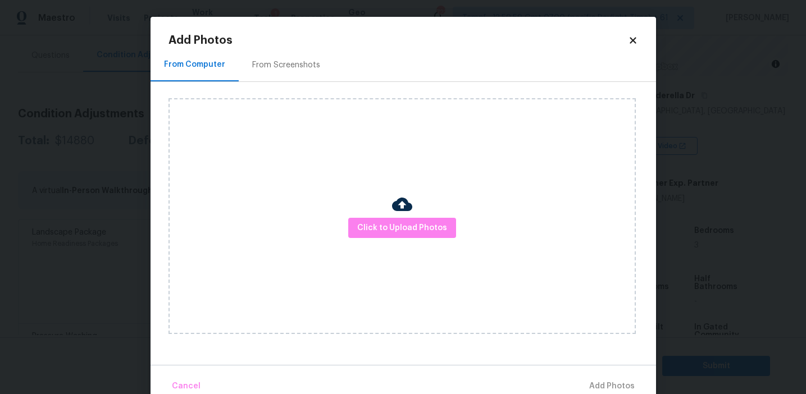
click at [297, 49] on div "From Screenshots" at bounding box center [286, 64] width 95 height 33
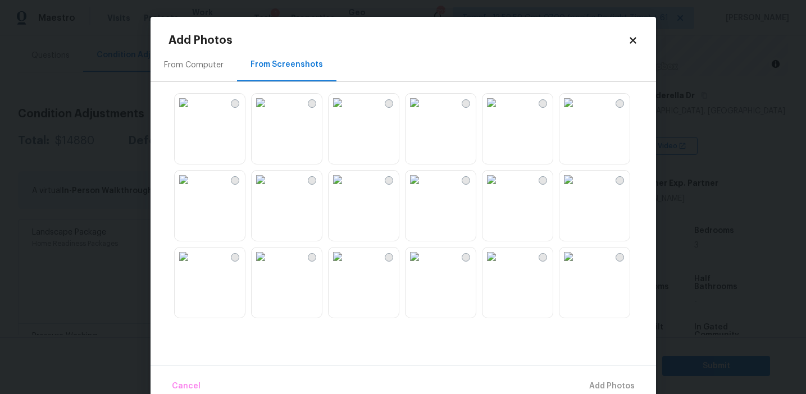
click at [270, 112] on img at bounding box center [261, 103] width 18 height 18
click at [595, 382] on span "Add 1 Photo(s)" at bounding box center [607, 387] width 56 height 14
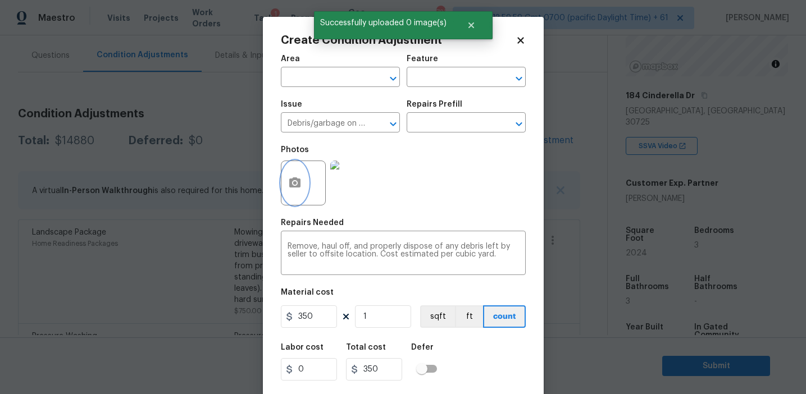
scroll to position [25, 0]
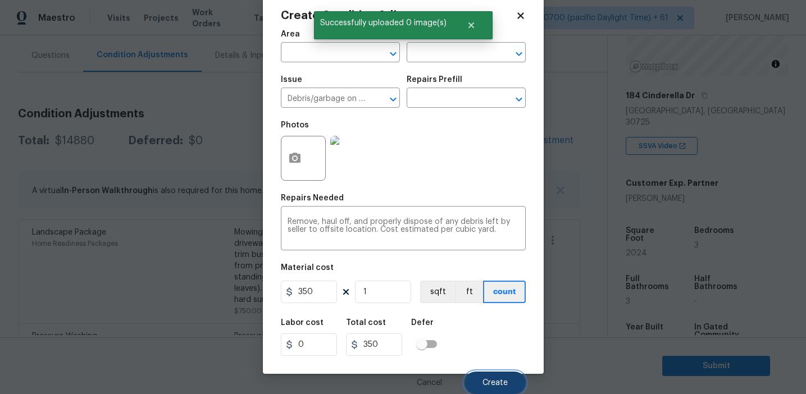
click at [495, 384] on span "Create" at bounding box center [495, 383] width 25 height 8
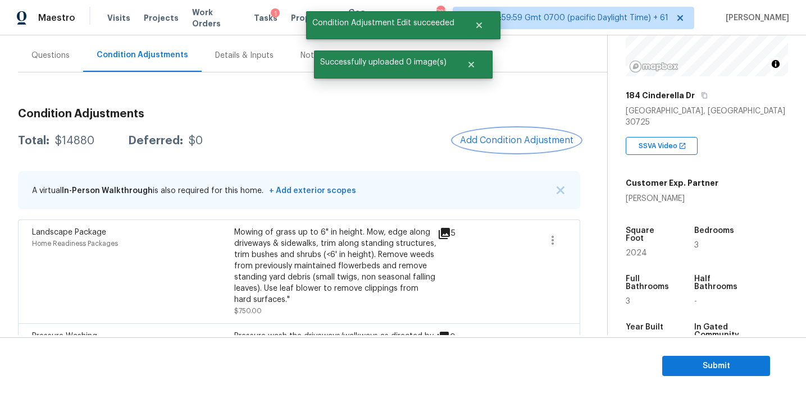
scroll to position [0, 0]
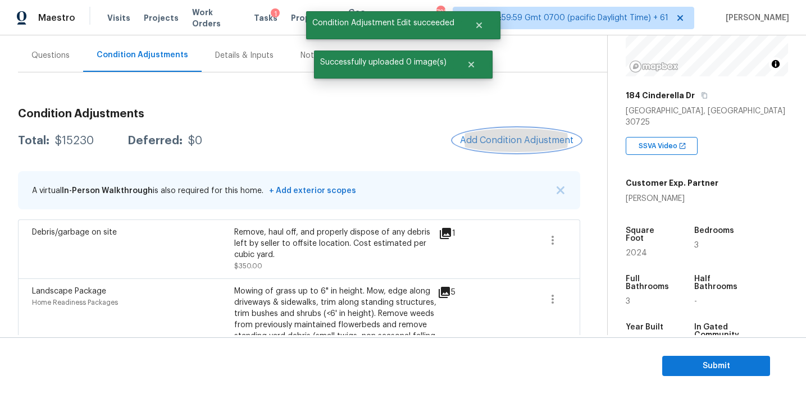
click at [498, 137] on span "Add Condition Adjustment" at bounding box center [516, 140] width 113 height 10
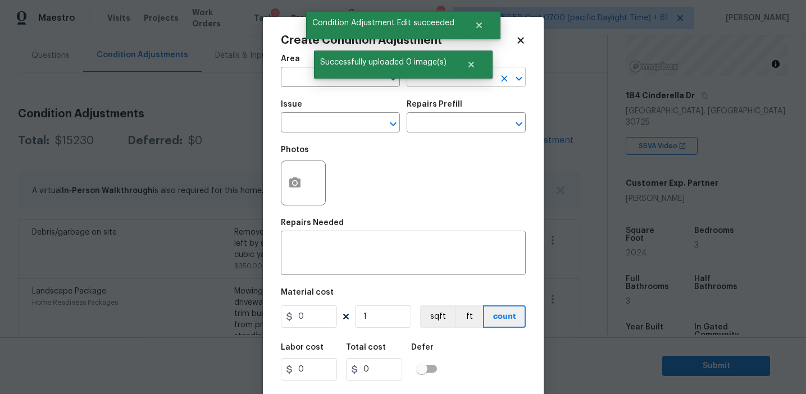
click at [464, 83] on input "text" at bounding box center [451, 78] width 88 height 17
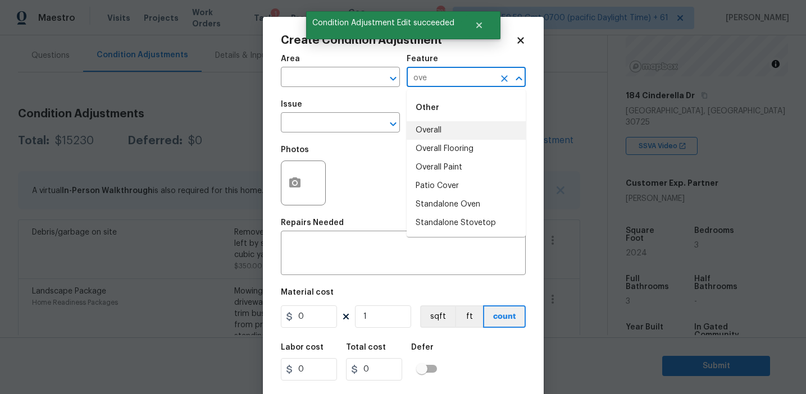
click at [467, 124] on li "Overall" at bounding box center [466, 130] width 119 height 19
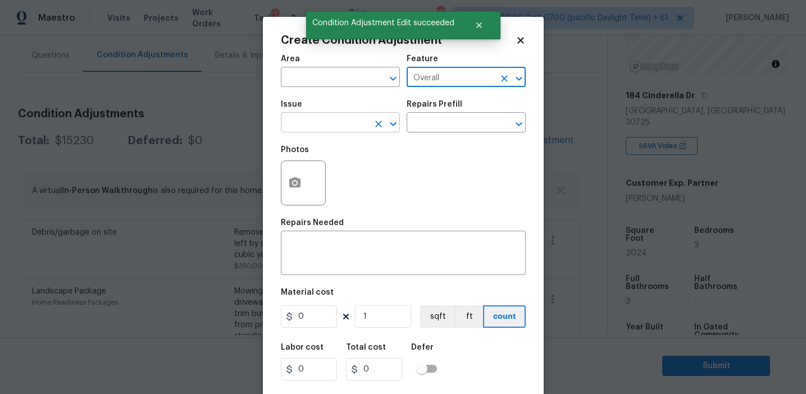
type input "Overall"
click at [351, 125] on input "text" at bounding box center [325, 123] width 88 height 17
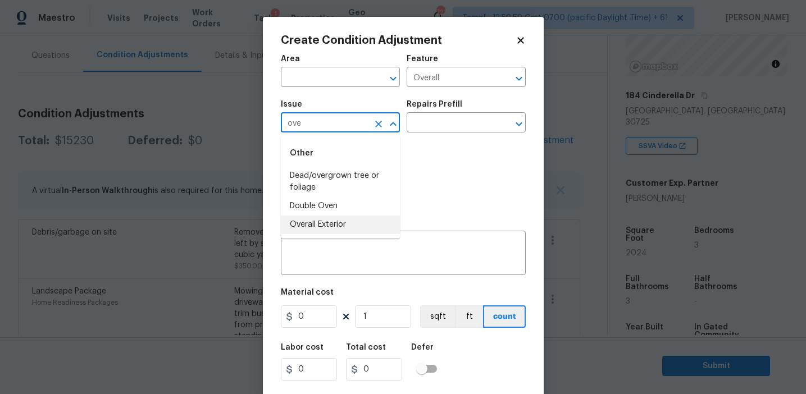
click at [348, 222] on li "Overall Exterior" at bounding box center [340, 225] width 119 height 19
type input "Overall Exterior"
click at [416, 163] on div "Photos" at bounding box center [403, 175] width 245 height 73
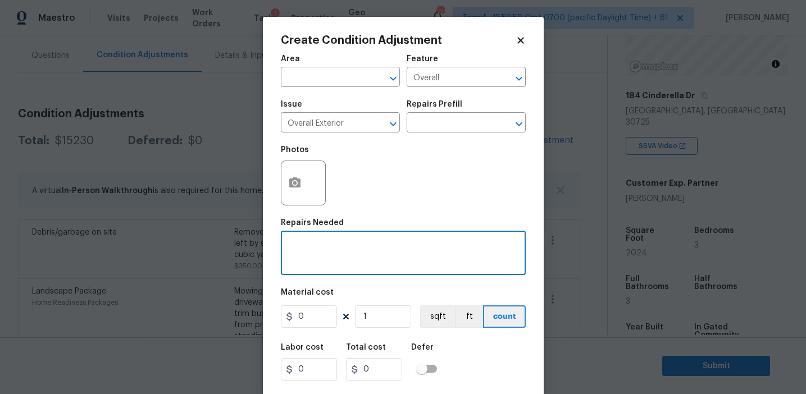
click at [421, 258] on textarea at bounding box center [403, 255] width 231 height 24
paste textarea "Overall exterior repairs (siding, stucco, fencing, soffit, [PERSON_NAME], trims…"
type textarea "Overall exterior repairs (siding, stucco, fencing, soffit, [PERSON_NAME], trims…"
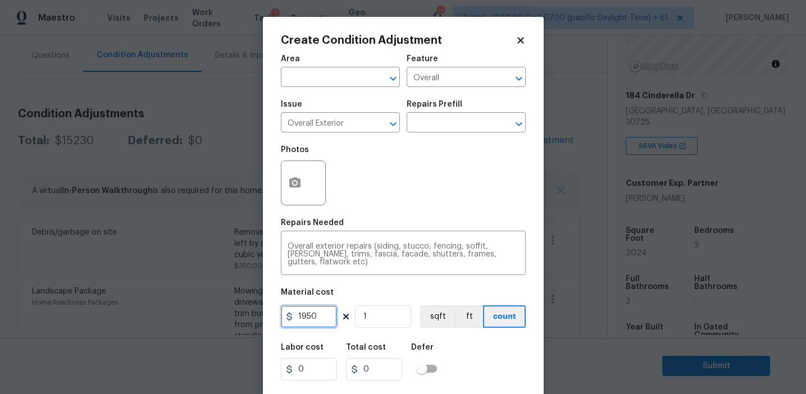
type input "1950"
click at [290, 174] on button "button" at bounding box center [294, 183] width 27 height 44
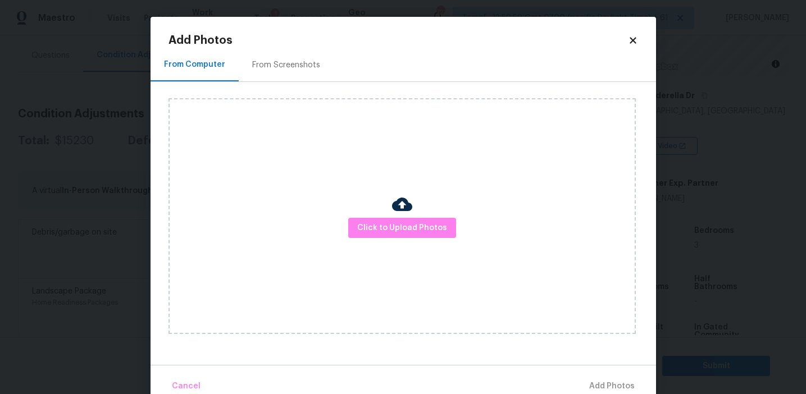
click at [287, 75] on div "From Screenshots" at bounding box center [286, 64] width 95 height 33
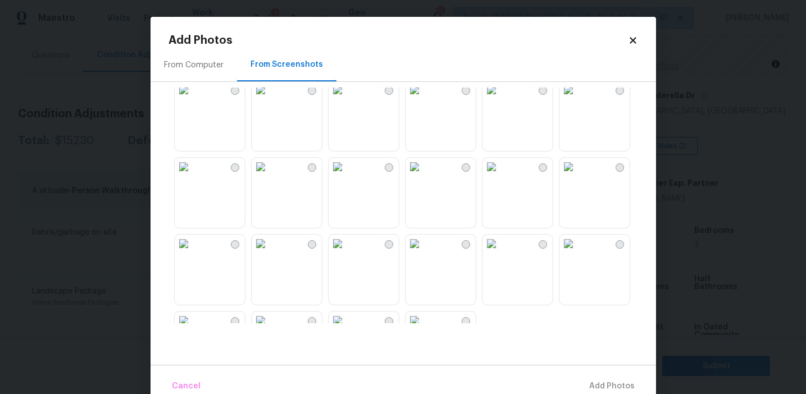
scroll to position [1073, 0]
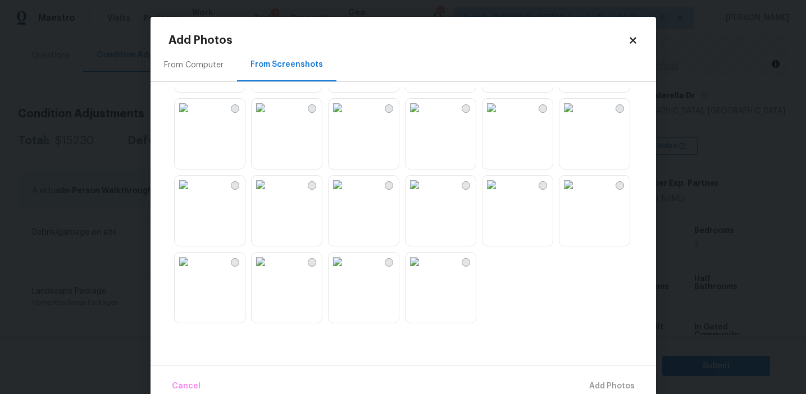
click at [424, 271] on img at bounding box center [415, 262] width 18 height 18
click at [424, 194] on img at bounding box center [415, 185] width 18 height 18
click at [501, 194] on img at bounding box center [492, 185] width 18 height 18
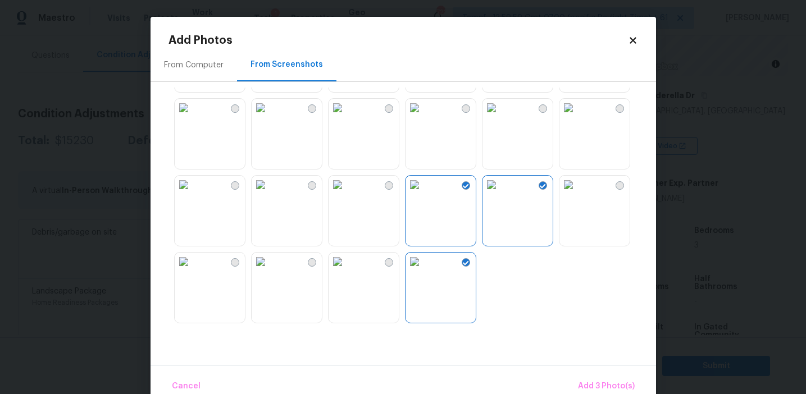
click at [193, 194] on img at bounding box center [184, 185] width 18 height 18
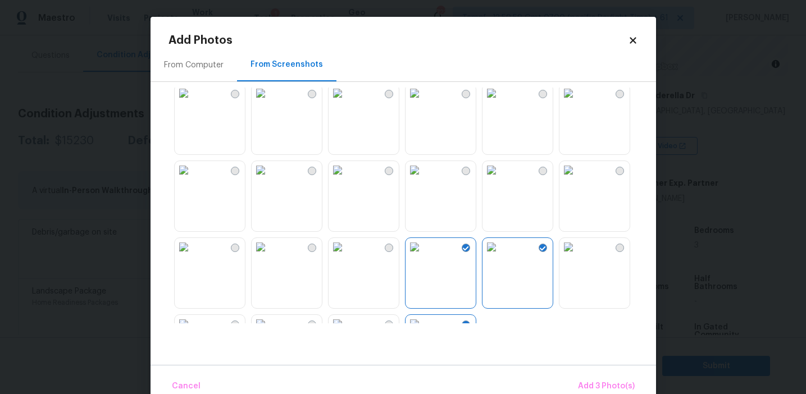
scroll to position [1004, 0]
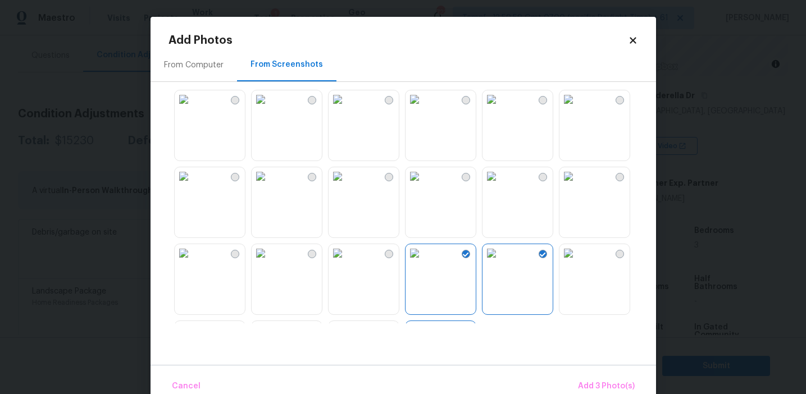
click at [347, 262] on img at bounding box center [338, 253] width 18 height 18
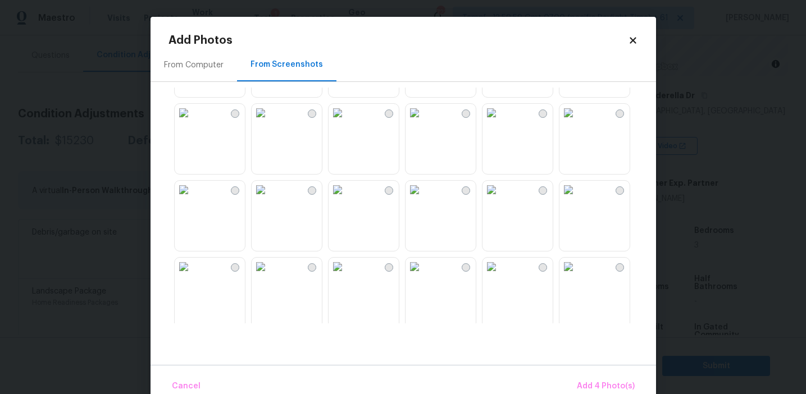
scroll to position [786, 0]
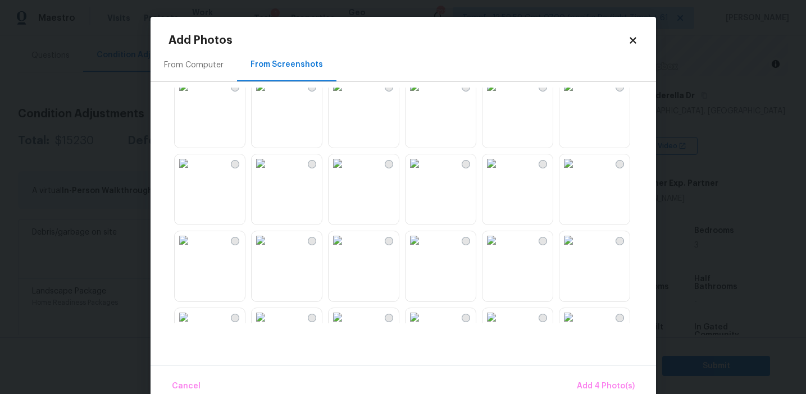
click at [578, 172] on img at bounding box center [569, 164] width 18 height 18
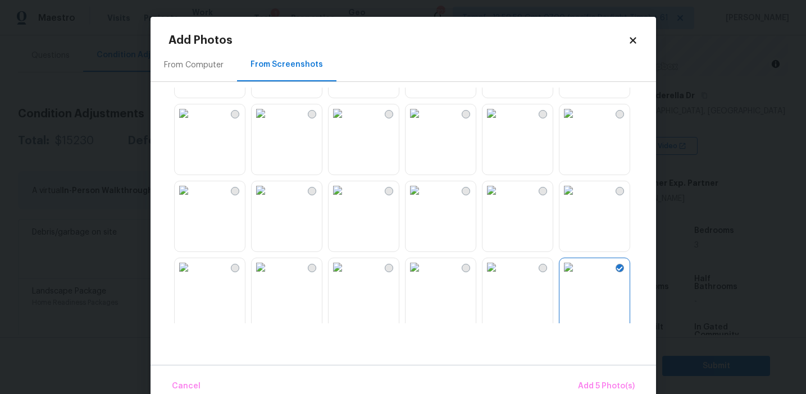
scroll to position [660, 0]
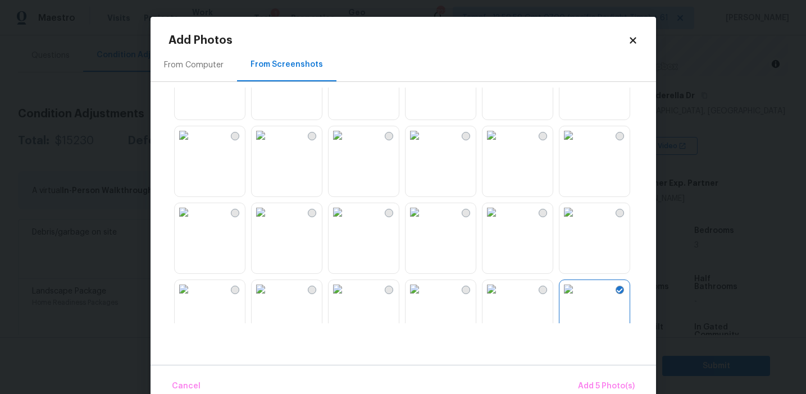
click at [347, 144] on img at bounding box center [338, 135] width 18 height 18
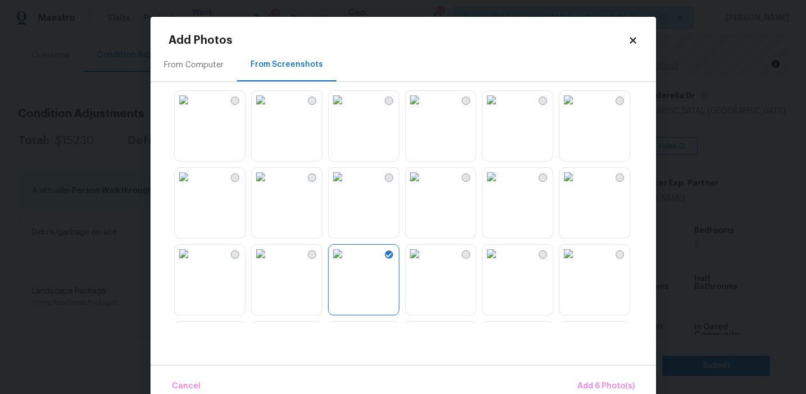
scroll to position [538, 0]
click at [501, 190] on img at bounding box center [492, 181] width 18 height 18
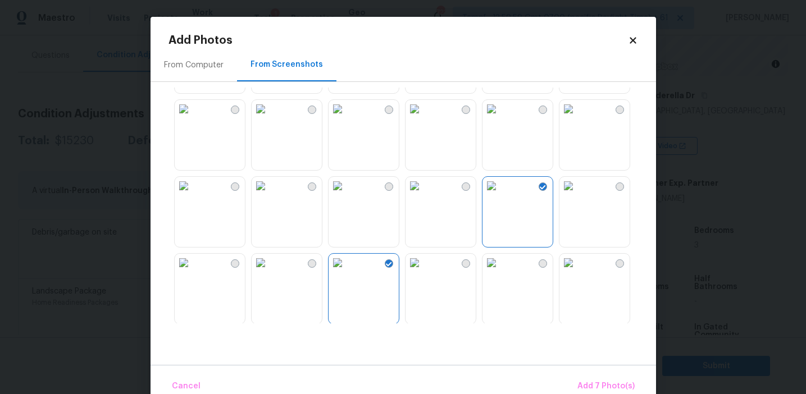
click at [578, 118] on img at bounding box center [569, 109] width 18 height 18
click at [578, 385] on button "Add 8 Photo(s)" at bounding box center [606, 387] width 66 height 24
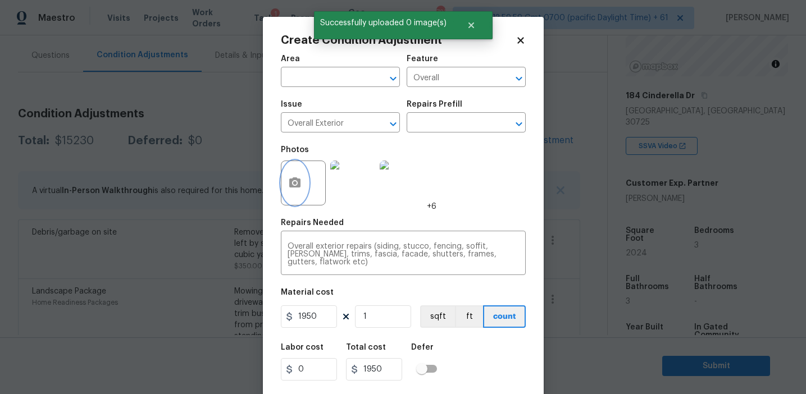
scroll to position [25, 0]
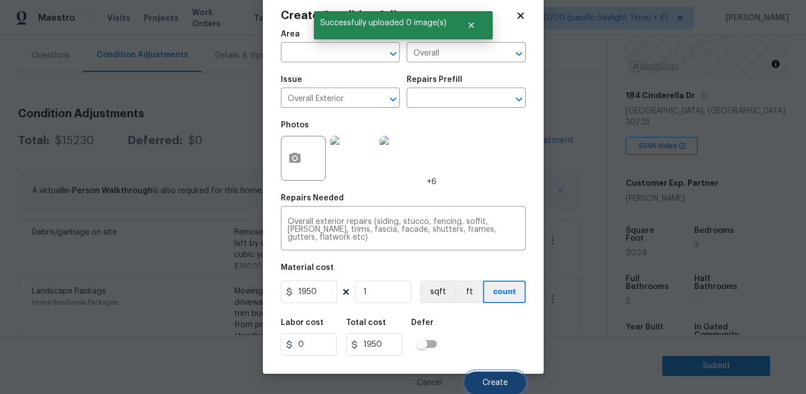
click at [487, 373] on button "Create" at bounding box center [495, 383] width 61 height 22
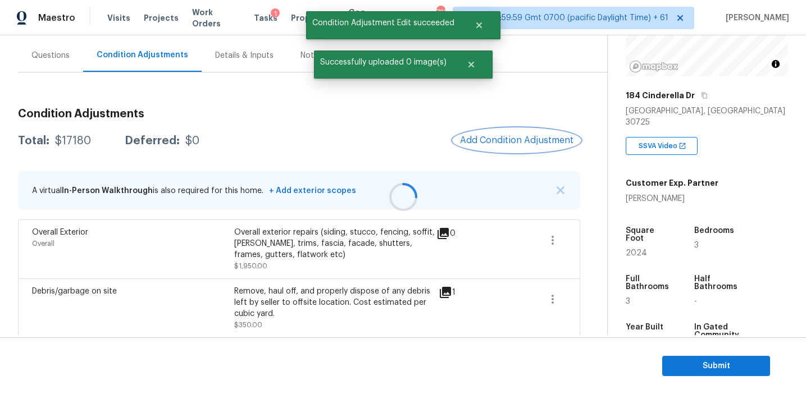
scroll to position [0, 0]
click at [498, 145] on span "Add Condition Adjustment" at bounding box center [516, 140] width 113 height 10
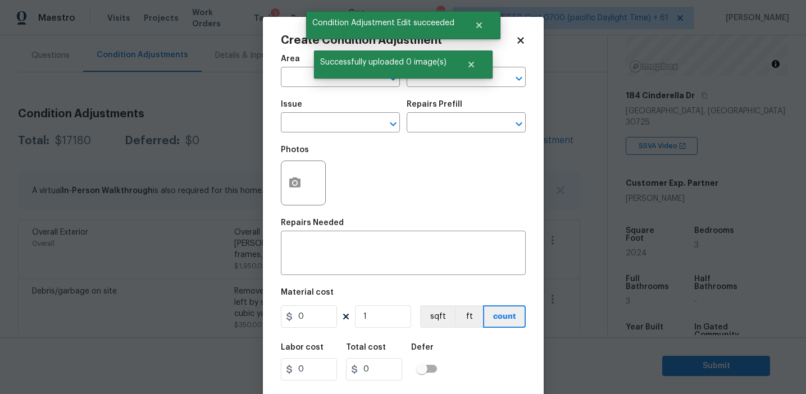
click at [447, 89] on div "Area ​ Feature ​" at bounding box center [403, 71] width 245 height 46
click at [445, 84] on input "text" at bounding box center [451, 78] width 88 height 17
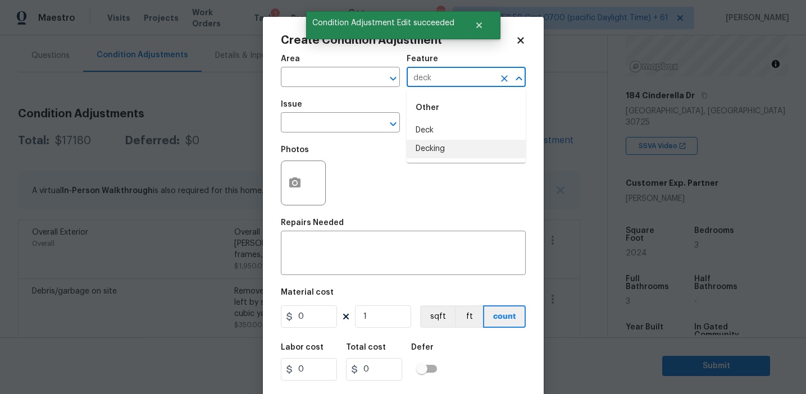
click at [443, 150] on li "Decking" at bounding box center [466, 149] width 119 height 19
type input "Decking"
click at [338, 135] on span "Issue ​" at bounding box center [340, 117] width 119 height 46
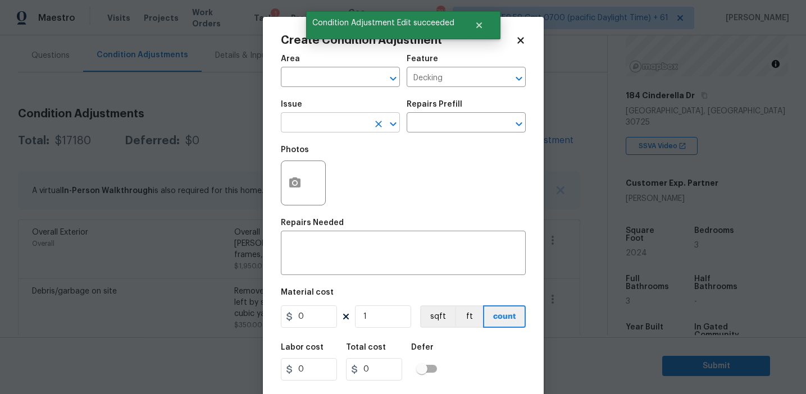
click at [334, 126] on input "text" at bounding box center [325, 123] width 88 height 17
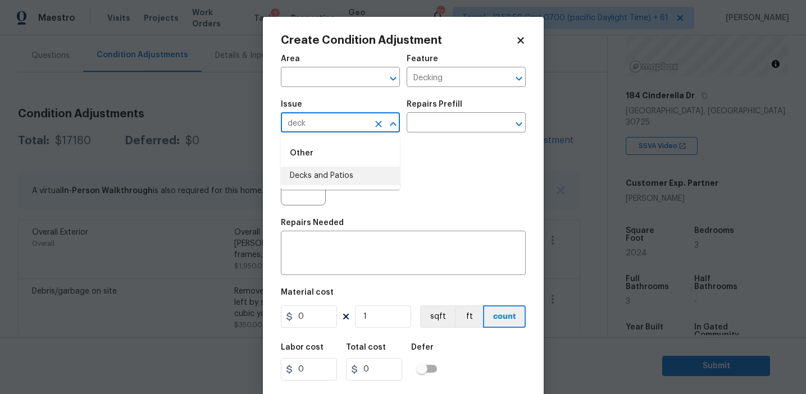
click at [343, 175] on li "Decks and Patios" at bounding box center [340, 176] width 119 height 19
type input "Decks and Patios"
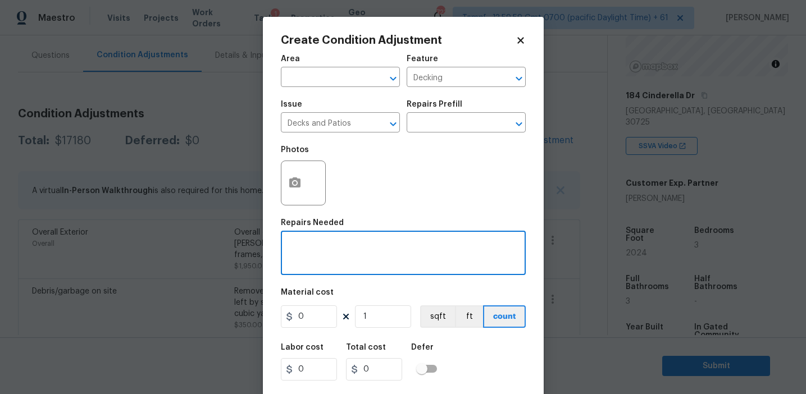
click at [367, 258] on textarea at bounding box center [403, 255] width 231 height 24
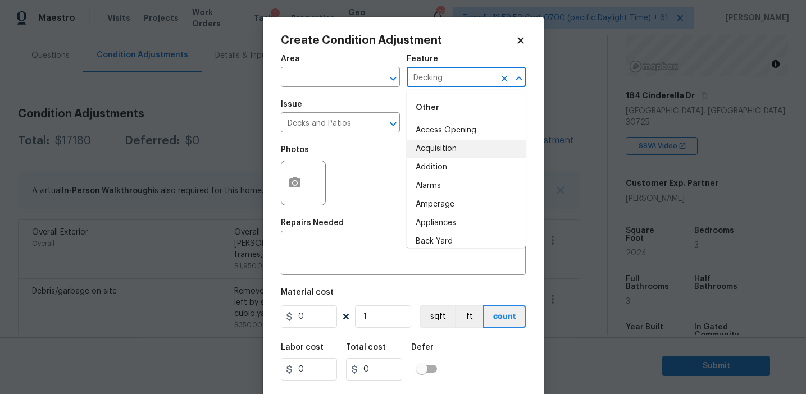
click at [424, 81] on input "Decking" at bounding box center [451, 78] width 88 height 17
click at [303, 259] on textarea at bounding box center [403, 255] width 231 height 24
paste textarea "Decking"
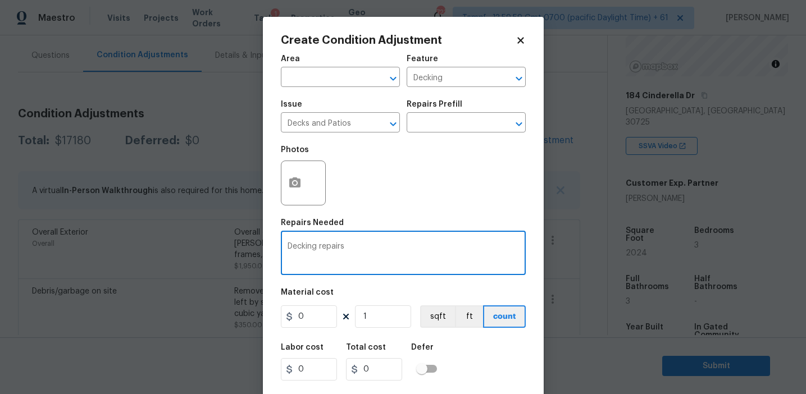
type textarea "Decking repairs"
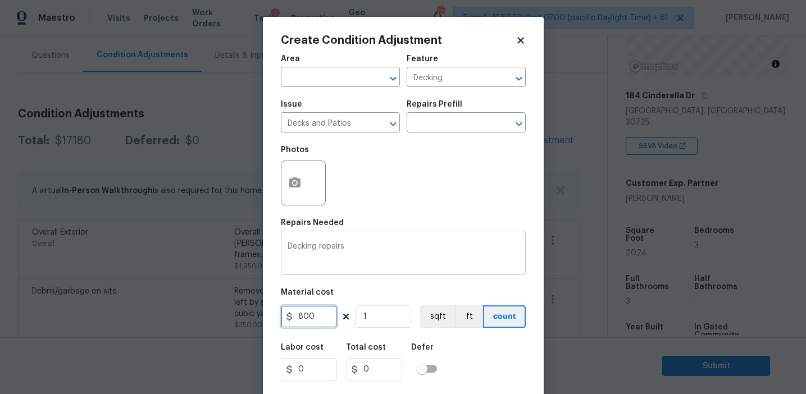
type input "800"
click at [289, 175] on button "button" at bounding box center [294, 183] width 27 height 44
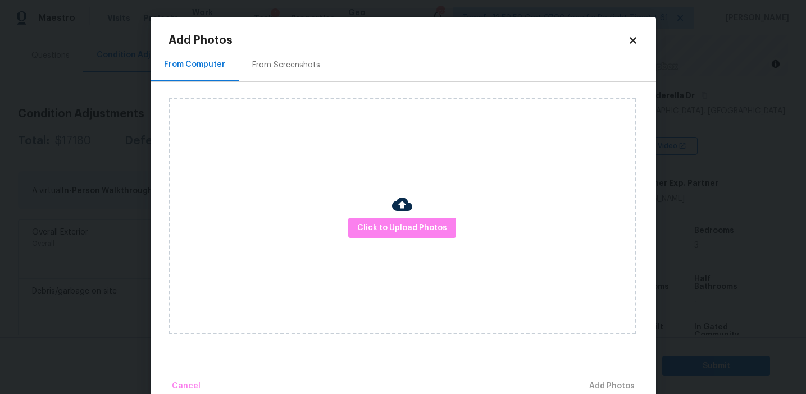
click at [302, 58] on div "From Screenshots" at bounding box center [286, 64] width 95 height 33
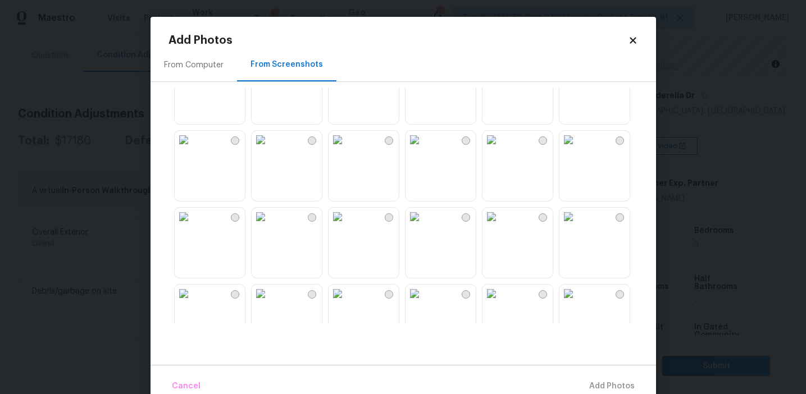
scroll to position [465, 0]
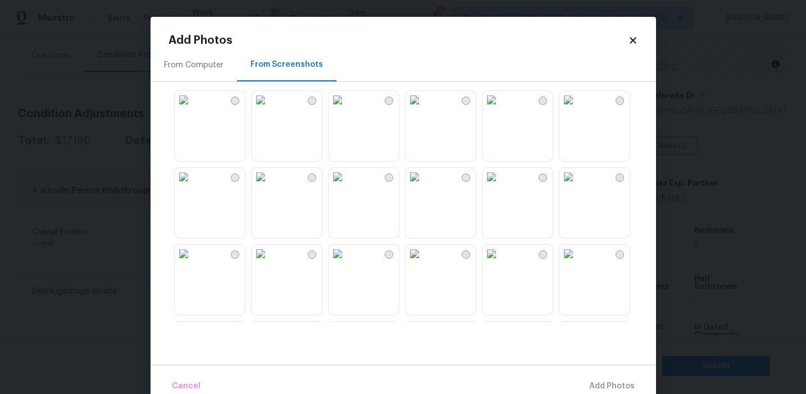
click at [414, 109] on img at bounding box center [415, 100] width 18 height 18
click at [596, 383] on span "Add 1 Photo(s)" at bounding box center [607, 387] width 56 height 14
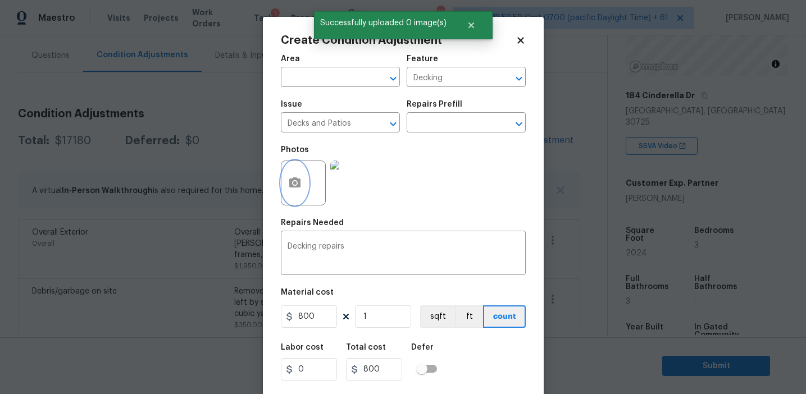
scroll to position [25, 0]
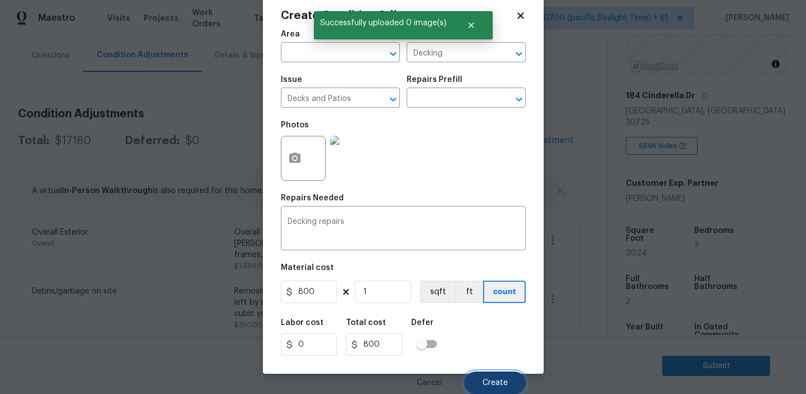
click at [499, 386] on span "Create" at bounding box center [495, 383] width 25 height 8
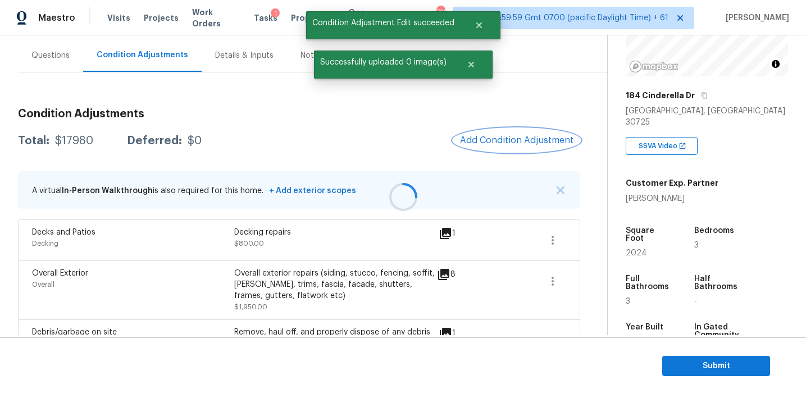
scroll to position [0, 0]
click at [487, 148] on button "Add Condition Adjustment" at bounding box center [516, 141] width 127 height 24
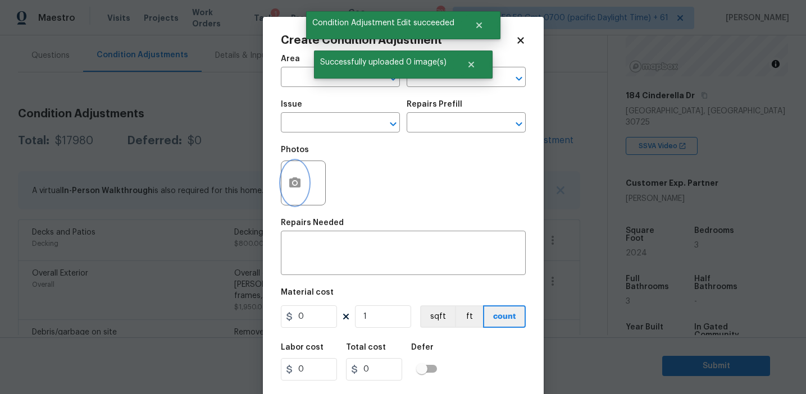
click at [303, 188] on button "button" at bounding box center [294, 183] width 27 height 44
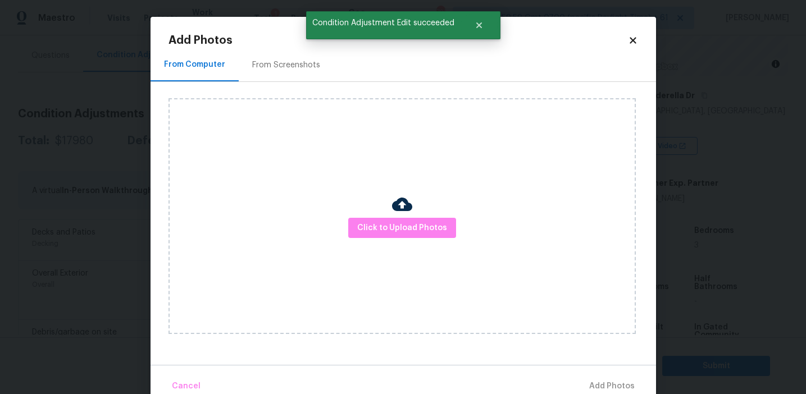
click at [369, 215] on div "Click to Upload Photos" at bounding box center [402, 216] width 467 height 236
click at [366, 219] on button "Click to Upload Photos" at bounding box center [402, 228] width 108 height 21
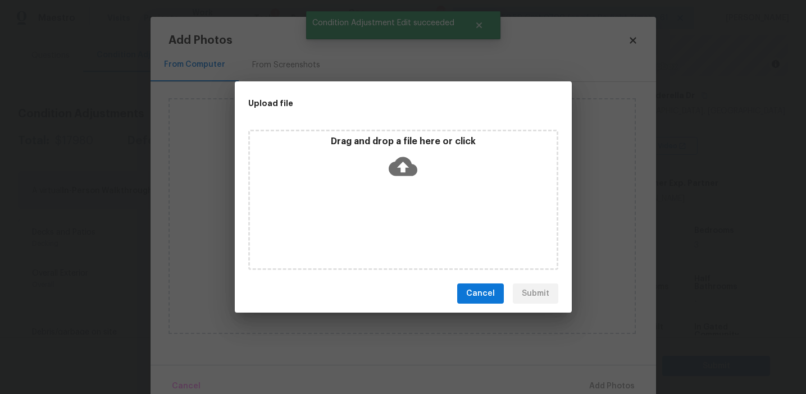
click at [366, 151] on div "Drag and drop a file here or click" at bounding box center [403, 160] width 307 height 48
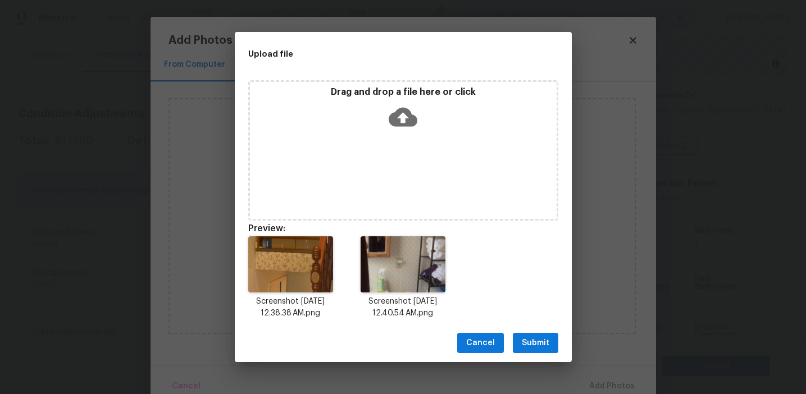
click at [537, 339] on span "Submit" at bounding box center [536, 344] width 28 height 14
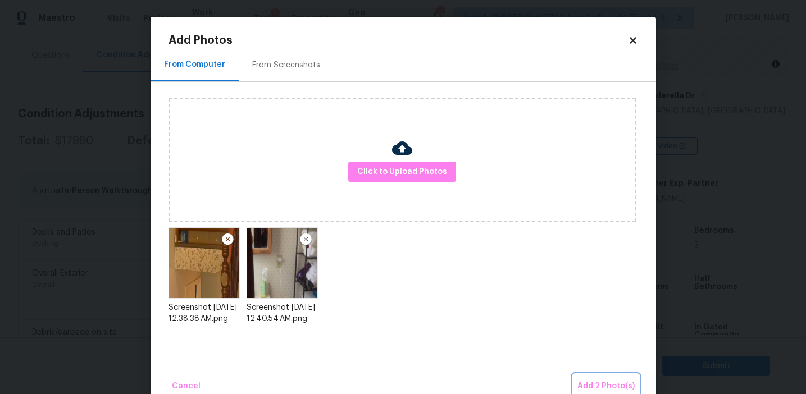
click at [588, 379] on button "Add 2 Photo(s)" at bounding box center [606, 387] width 66 height 24
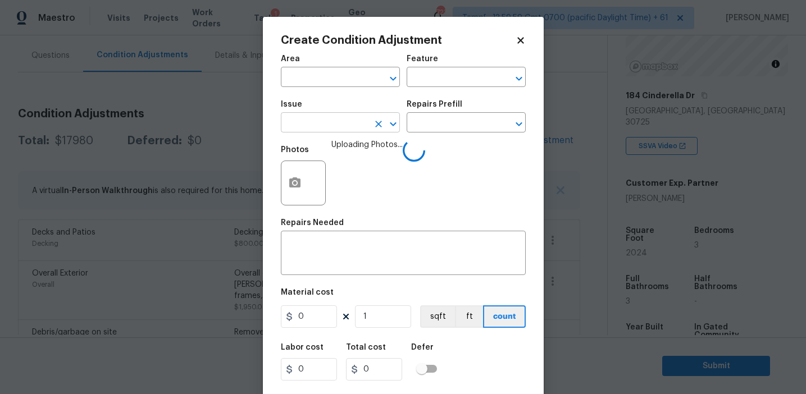
click at [324, 119] on input "text" at bounding box center [325, 123] width 88 height 17
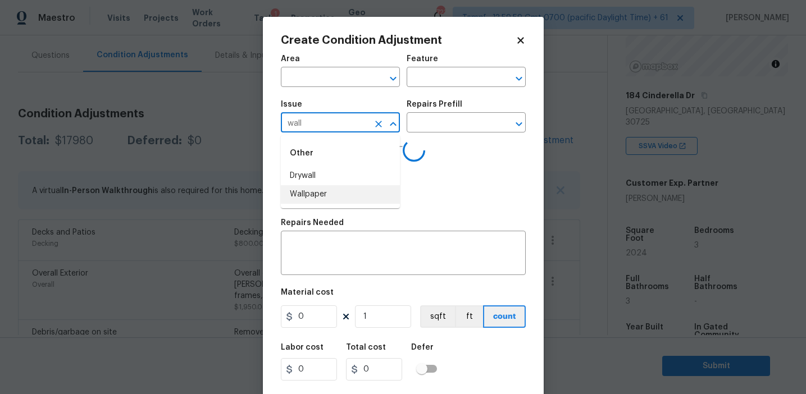
click at [338, 198] on li "Wallpaper" at bounding box center [340, 194] width 119 height 19
type input "Wallpaper"
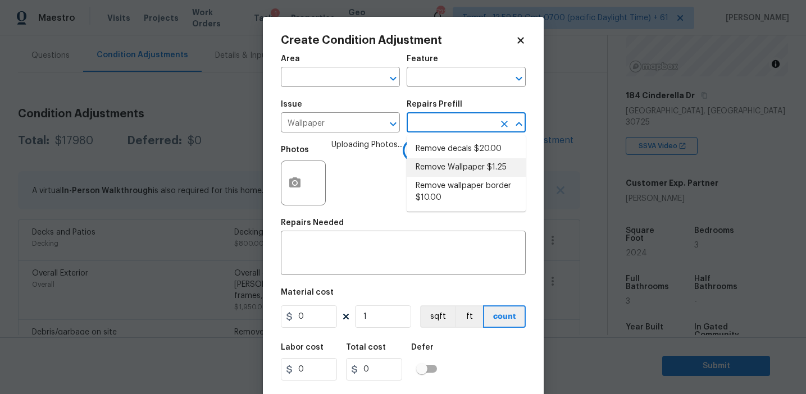
click at [439, 167] on li "Remove Wallpaper $1.25" at bounding box center [466, 167] width 119 height 19
type input "Walls and Ceiling"
type textarea "Remove wallpaper and texture walls to best match existing conditions"
type input "1.25"
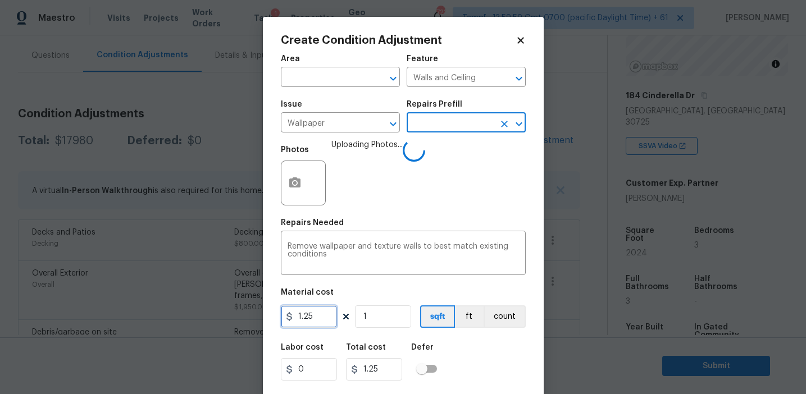
click at [317, 319] on input "1.25" at bounding box center [309, 317] width 56 height 22
type input "300"
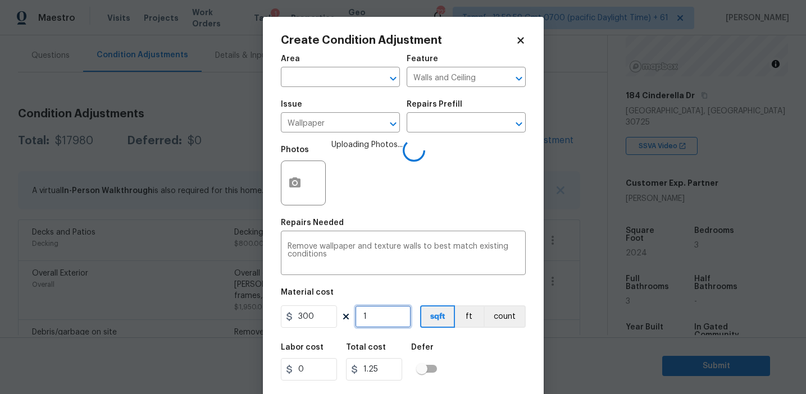
type input "300"
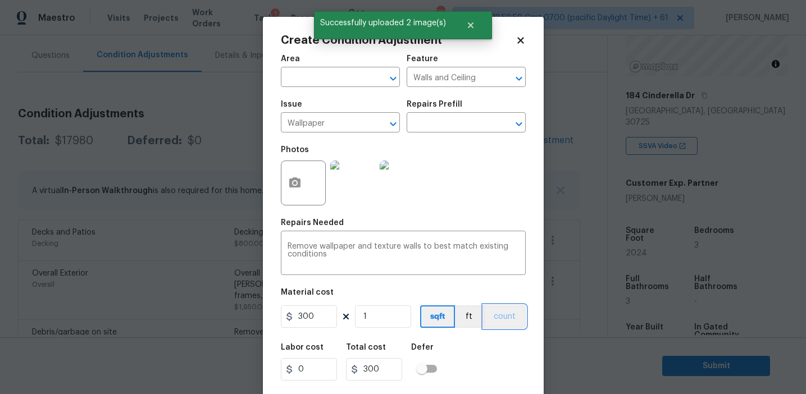
click at [502, 317] on button "count" at bounding box center [505, 317] width 42 height 22
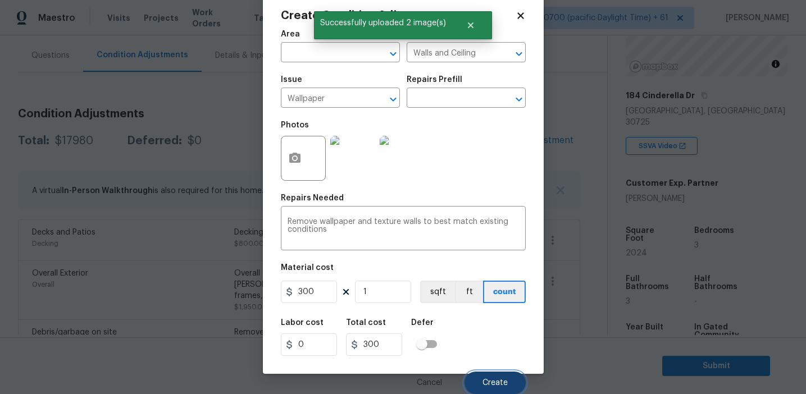
click at [489, 392] on button "Create" at bounding box center [495, 383] width 61 height 22
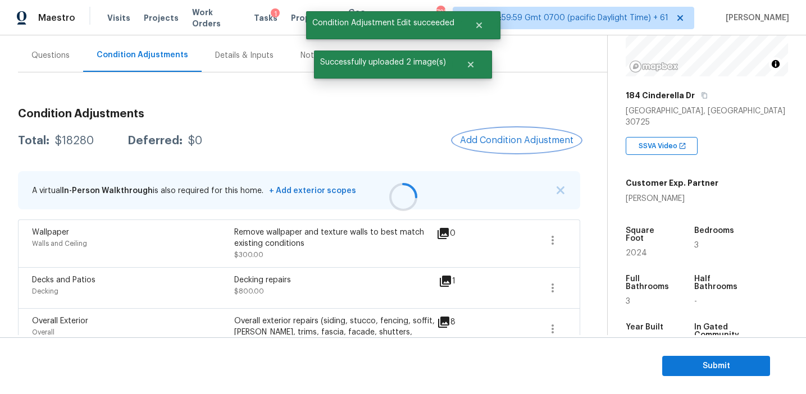
scroll to position [0, 0]
click at [503, 142] on span "Add Condition Adjustment" at bounding box center [516, 140] width 113 height 10
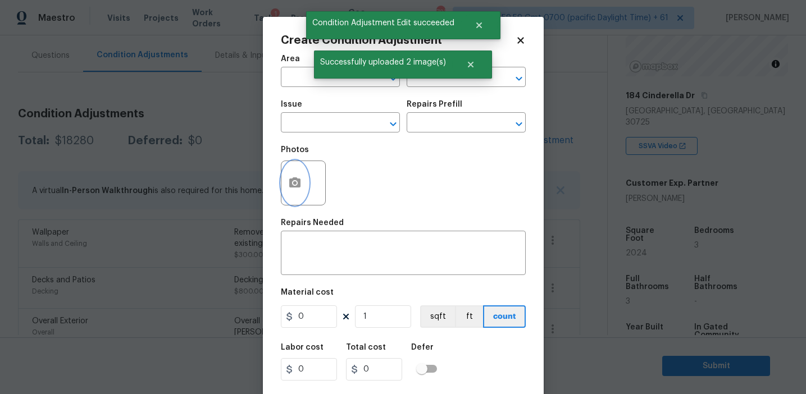
click at [293, 194] on button "button" at bounding box center [294, 183] width 27 height 44
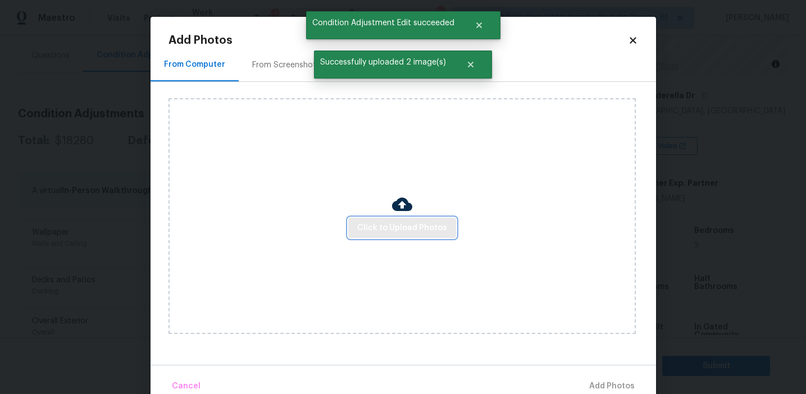
click at [364, 223] on span "Click to Upload Photos" at bounding box center [402, 228] width 90 height 14
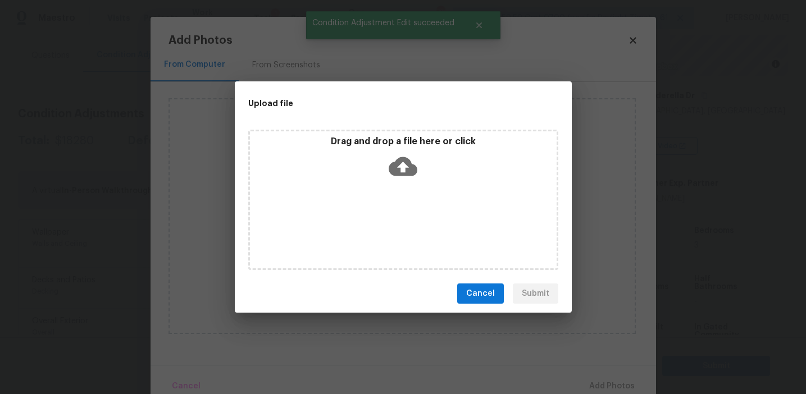
click at [376, 142] on p "Drag and drop a file here or click" at bounding box center [403, 142] width 307 height 12
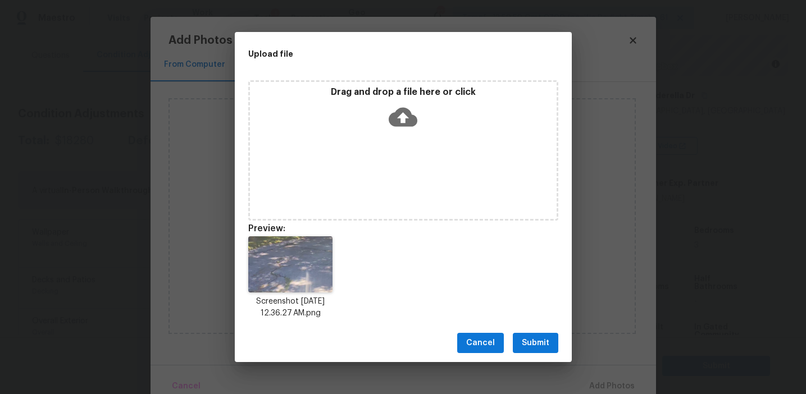
click at [539, 344] on span "Submit" at bounding box center [536, 344] width 28 height 14
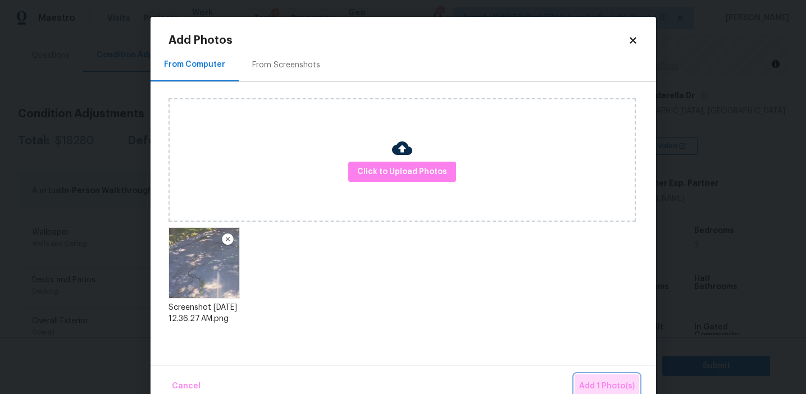
click at [588, 379] on button "Add 1 Photo(s)" at bounding box center [607, 387] width 65 height 24
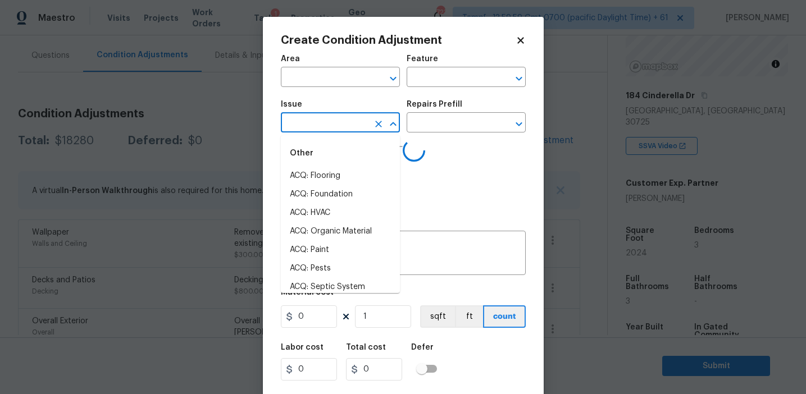
click at [326, 118] on input "text" at bounding box center [325, 123] width 88 height 17
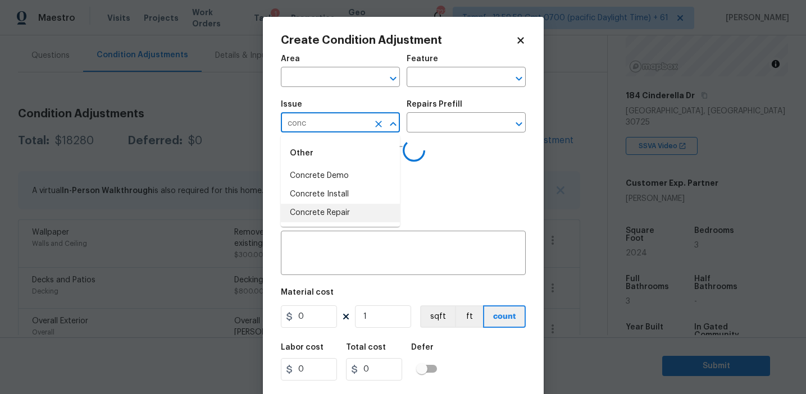
click at [352, 211] on li "Concrete Repair" at bounding box center [340, 213] width 119 height 19
type input "Concrete Repair"
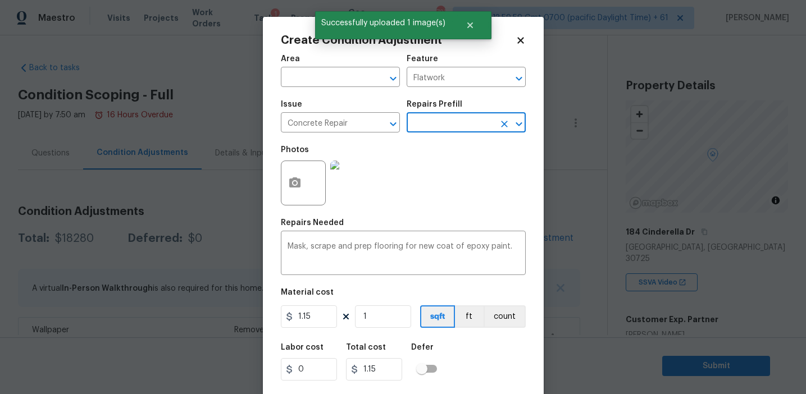
scroll to position [137, 0]
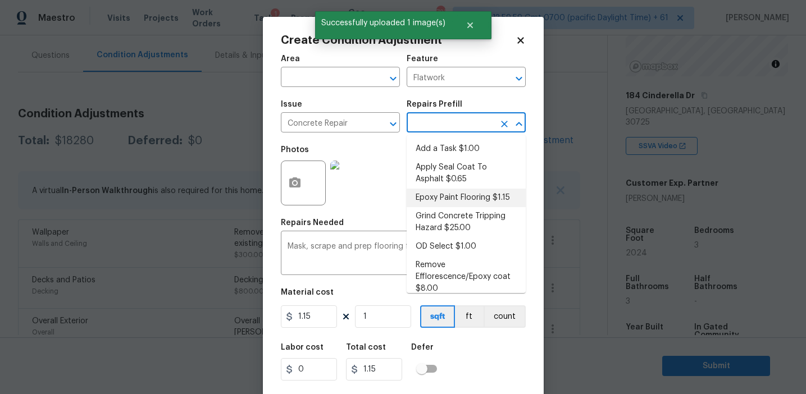
click at [452, 123] on input "text" at bounding box center [451, 123] width 88 height 17
click at [452, 175] on li "Apply Seal Coat To Asphalt $0.65" at bounding box center [466, 173] width 119 height 30
type input "0.65"
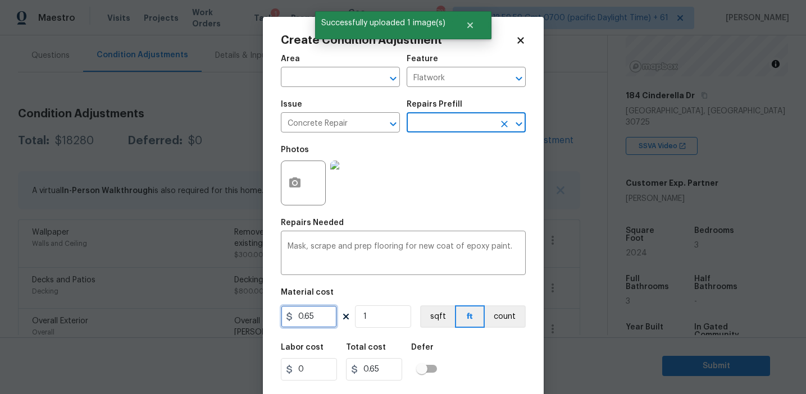
click at [324, 309] on input "0.65" at bounding box center [309, 317] width 56 height 22
type input "4000"
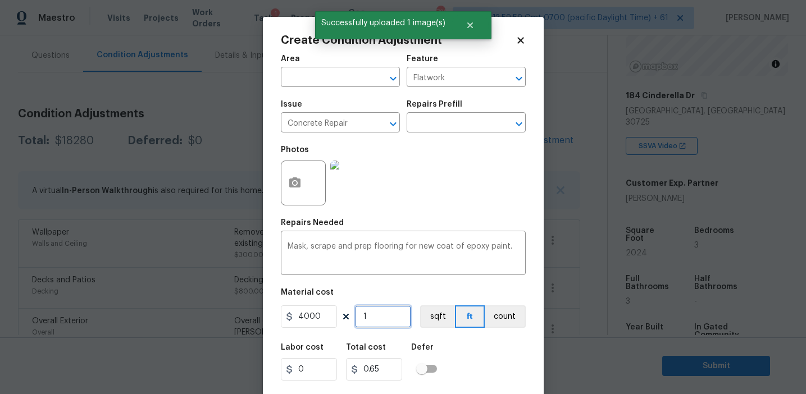
type input "4000"
click at [508, 320] on button "count" at bounding box center [505, 317] width 41 height 22
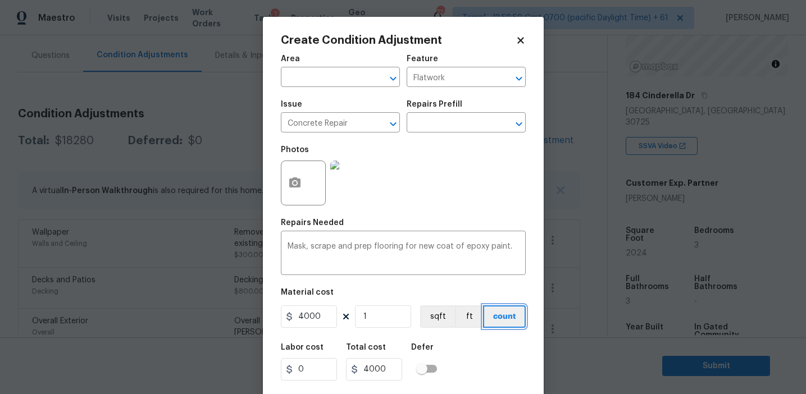
scroll to position [25, 0]
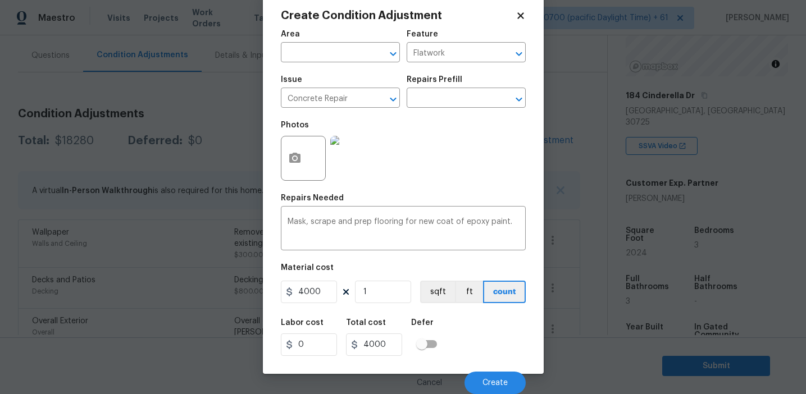
click at [494, 345] on div "Labor cost 0 Total cost 4000 Defer" at bounding box center [403, 337] width 245 height 51
click at [485, 344] on div "Labor cost 0 Total cost 4000 Defer" at bounding box center [403, 337] width 245 height 51
click at [488, 378] on button "Create" at bounding box center [495, 383] width 61 height 22
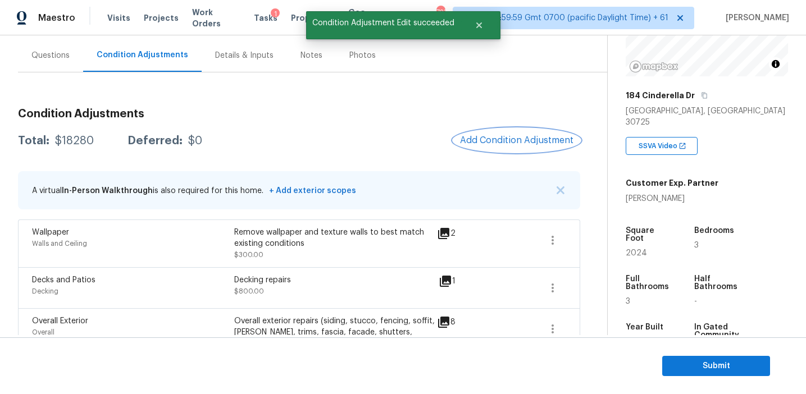
scroll to position [0, 0]
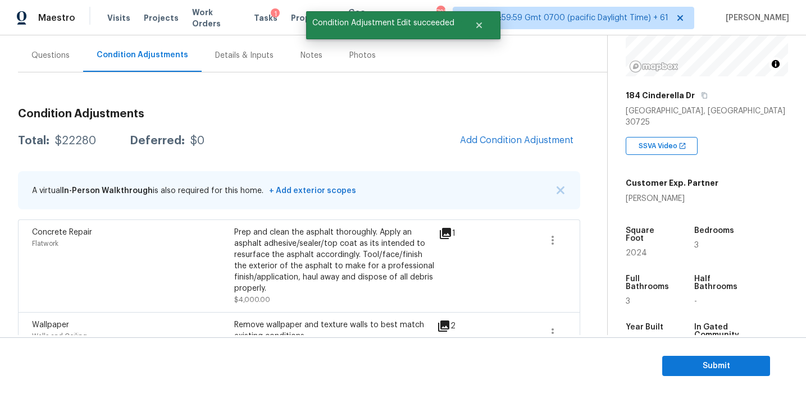
click at [447, 231] on icon at bounding box center [445, 233] width 11 height 11
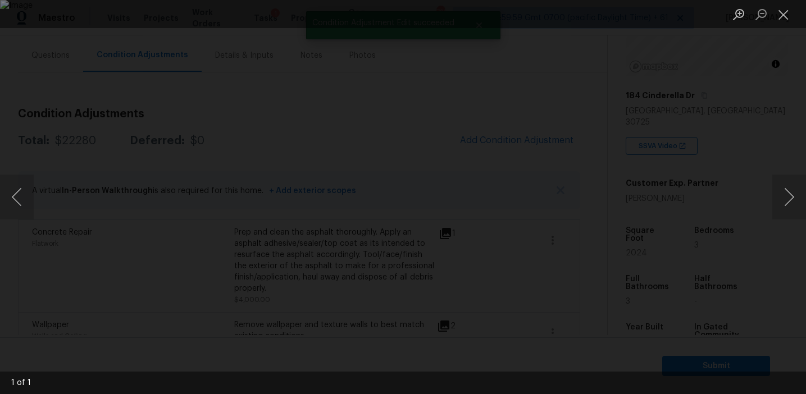
click at [701, 169] on div "Lightbox" at bounding box center [403, 197] width 806 height 394
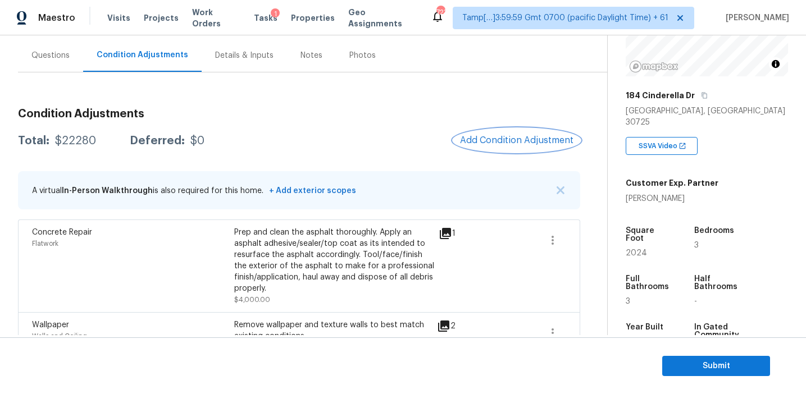
click at [484, 134] on button "Add Condition Adjustment" at bounding box center [516, 141] width 127 height 24
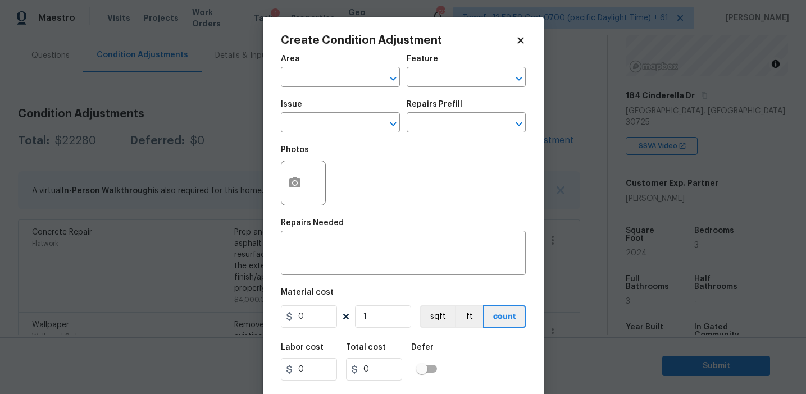
click at [229, 176] on body "Maestro Visits Projects Work Orders Tasks 1 Properties Geo Assignments 723 Tamp…" at bounding box center [403, 197] width 806 height 394
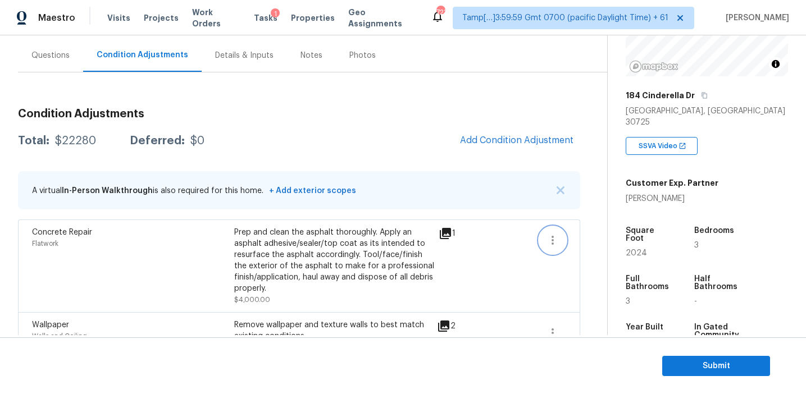
click at [546, 237] on icon "button" at bounding box center [552, 240] width 13 height 13
click at [589, 237] on div "Edit" at bounding box center [617, 238] width 88 height 11
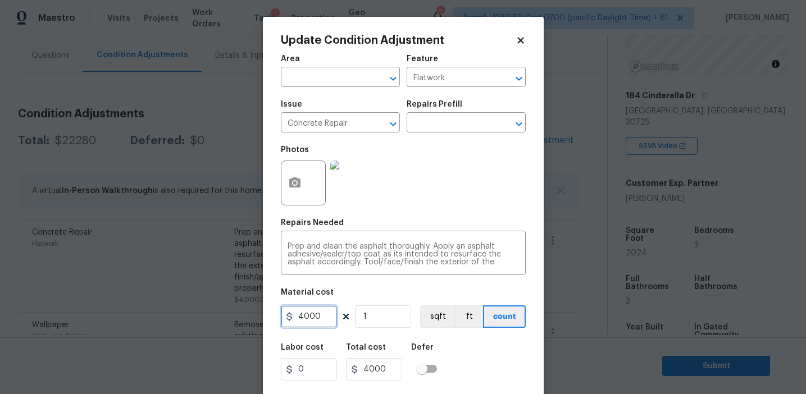
click at [306, 319] on input "4000" at bounding box center [309, 317] width 56 height 22
type input "3000"
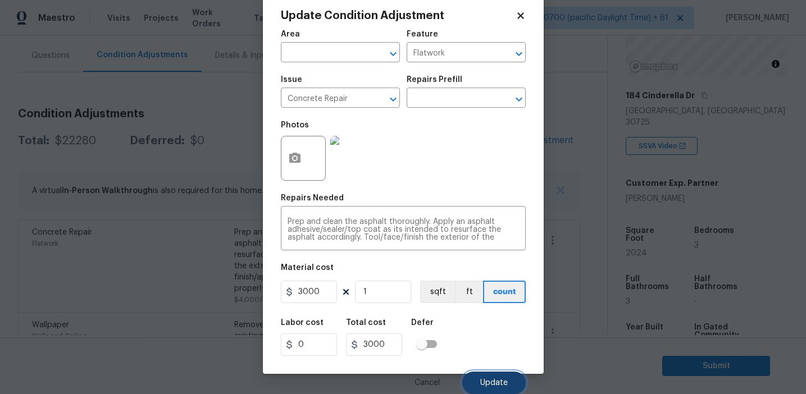
click at [477, 377] on button "Update" at bounding box center [493, 383] width 63 height 22
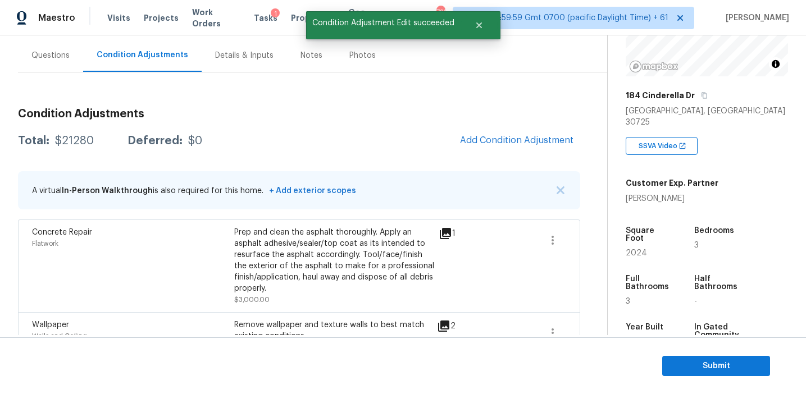
scroll to position [0, 0]
click at [477, 137] on span "Add Condition Adjustment" at bounding box center [516, 140] width 113 height 10
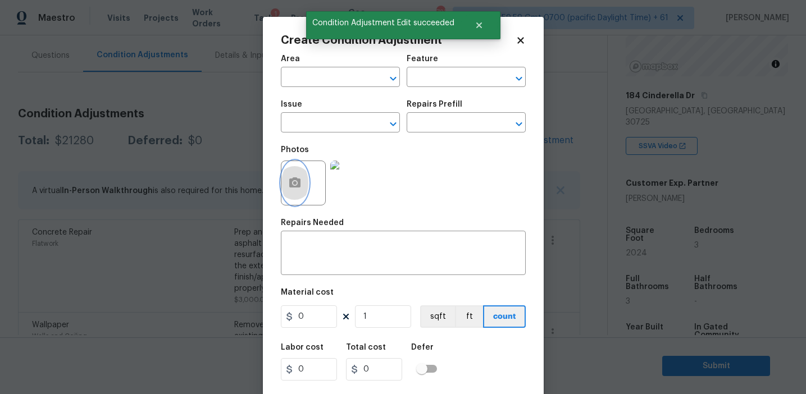
click at [289, 195] on button "button" at bounding box center [294, 183] width 27 height 44
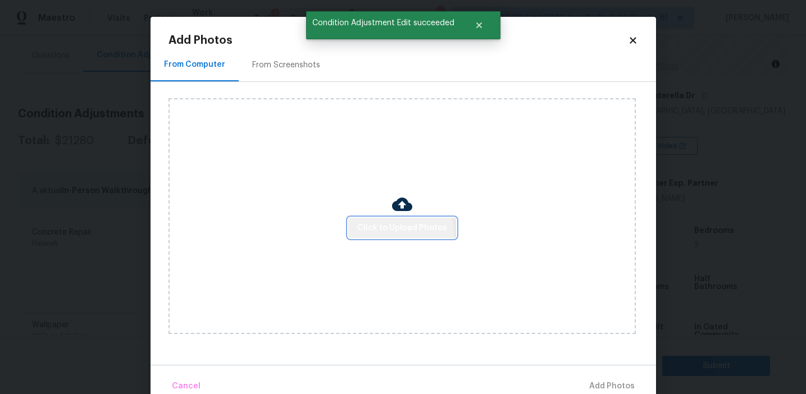
click at [399, 234] on span "Click to Upload Photos" at bounding box center [402, 228] width 90 height 14
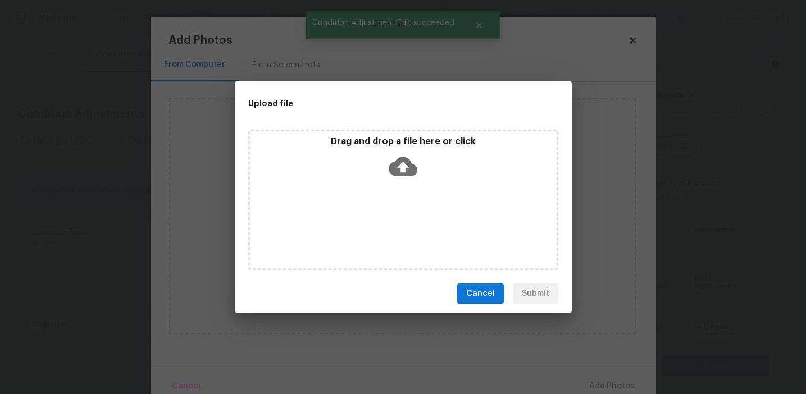
click at [399, 165] on icon at bounding box center [403, 166] width 29 height 19
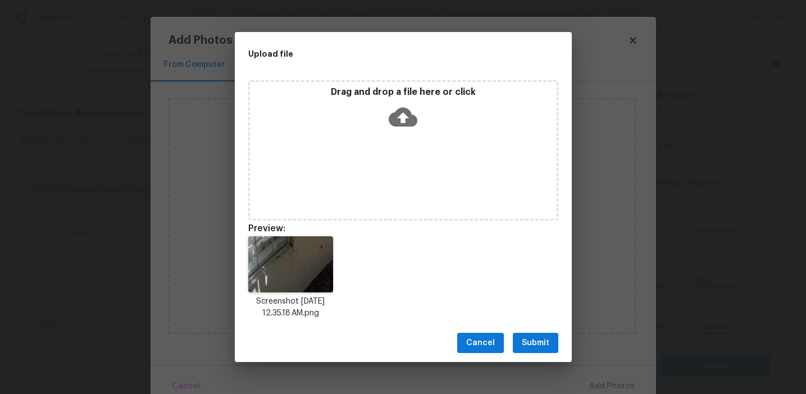
click at [532, 343] on span "Submit" at bounding box center [536, 344] width 28 height 14
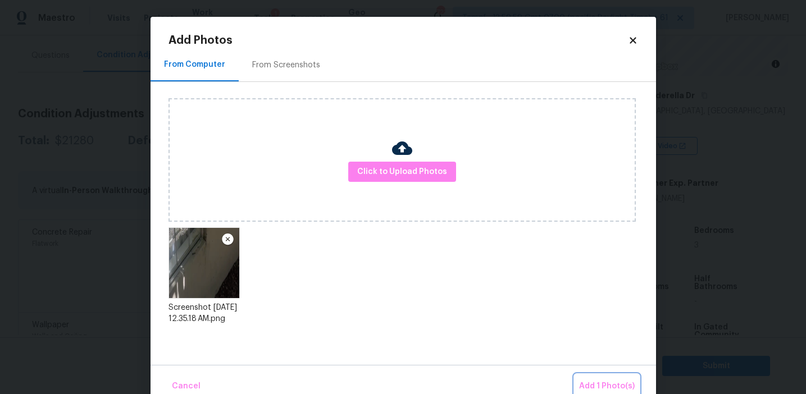
click at [587, 378] on button "Add 1 Photo(s)" at bounding box center [607, 387] width 65 height 24
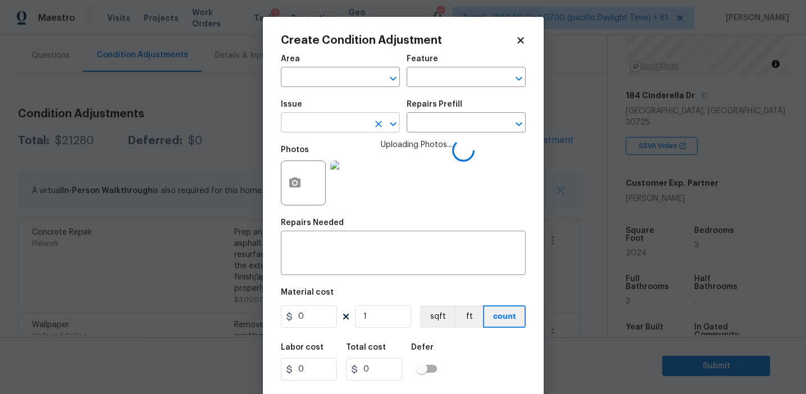
click at [329, 122] on input "text" at bounding box center [325, 123] width 88 height 17
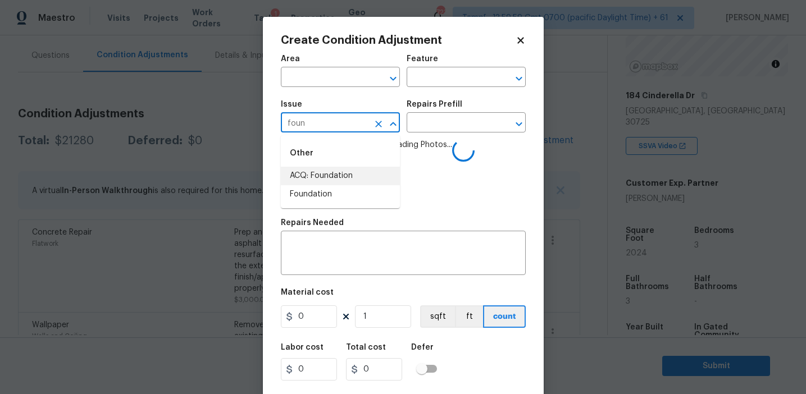
click at [350, 177] on li "ACQ: Foundation" at bounding box center [340, 176] width 119 height 19
type input "ACQ: Foundation"
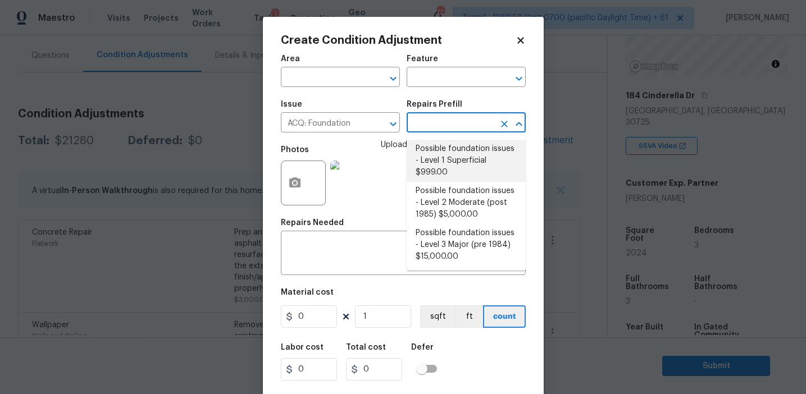
click at [439, 160] on li "Possible foundation issues - Level 1 Superficial $999.00" at bounding box center [466, 161] width 119 height 42
type input "Acquisition"
type textarea "Possible foundation issues - Level 1 - Superficial. Disclaimer: This is NOT a t…"
type input "999"
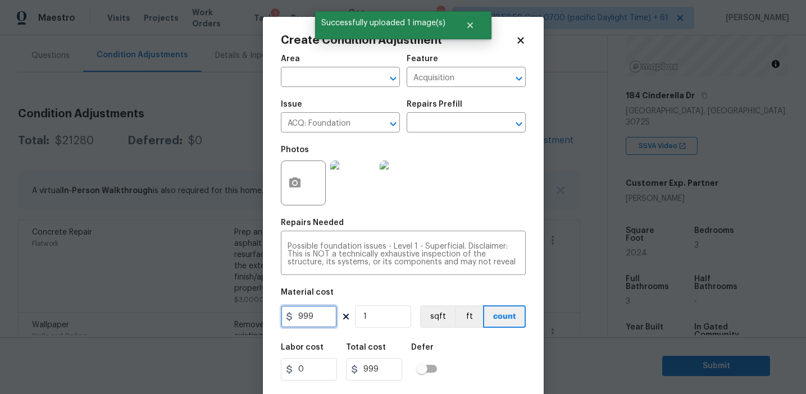
click at [327, 308] on input "999" at bounding box center [309, 317] width 56 height 22
type input "1000"
type input "5"
type input "5000"
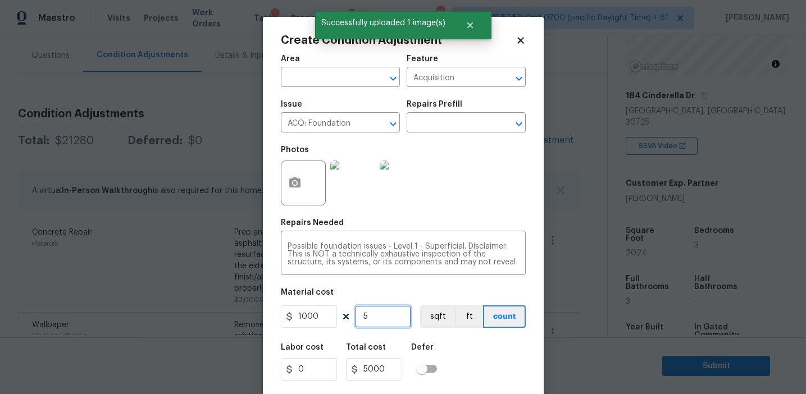
type input "5"
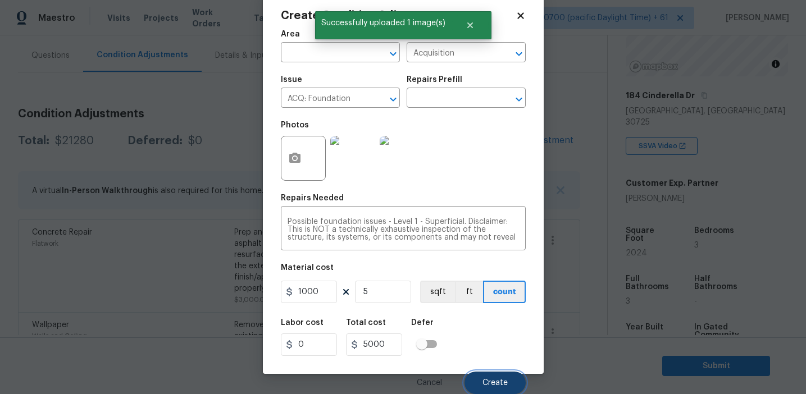
click at [499, 377] on button "Create" at bounding box center [495, 383] width 61 height 22
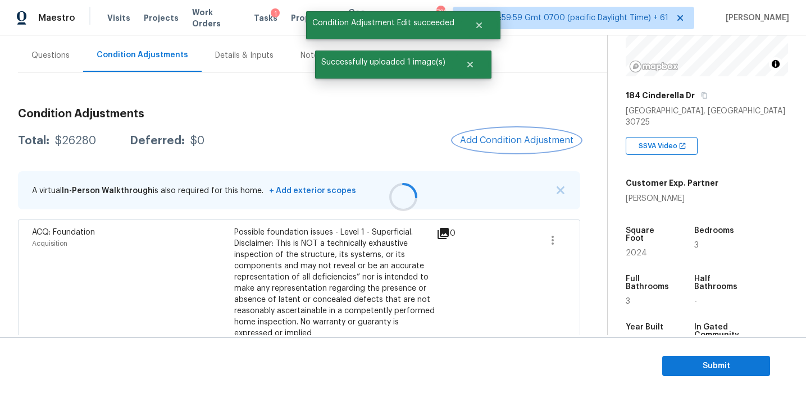
scroll to position [0, 0]
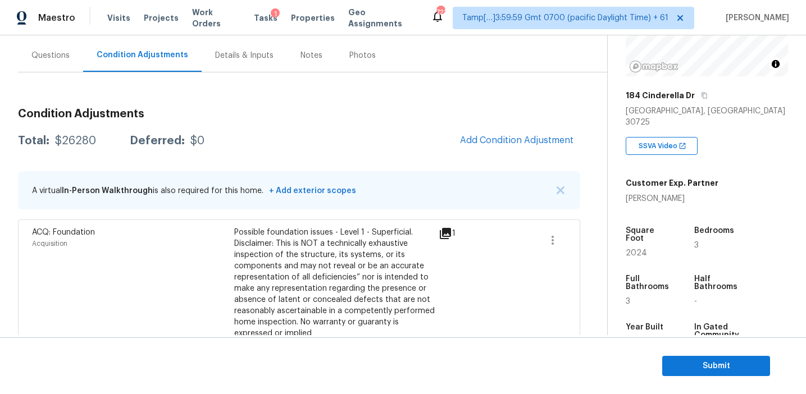
click at [486, 138] on span "Add Condition Adjustment" at bounding box center [516, 140] width 113 height 10
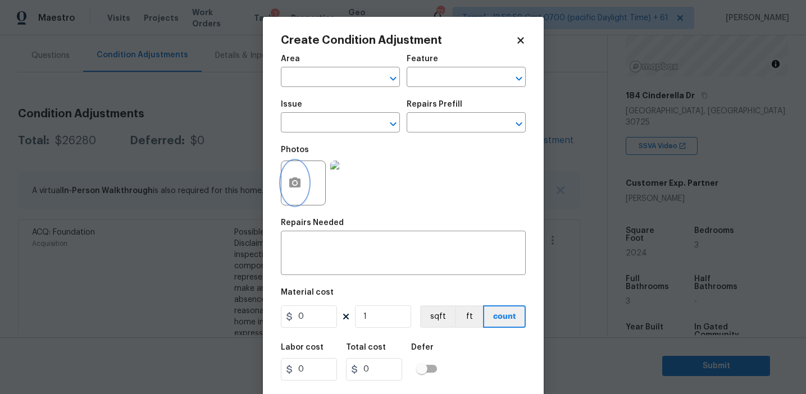
click at [298, 192] on button "button" at bounding box center [294, 183] width 27 height 44
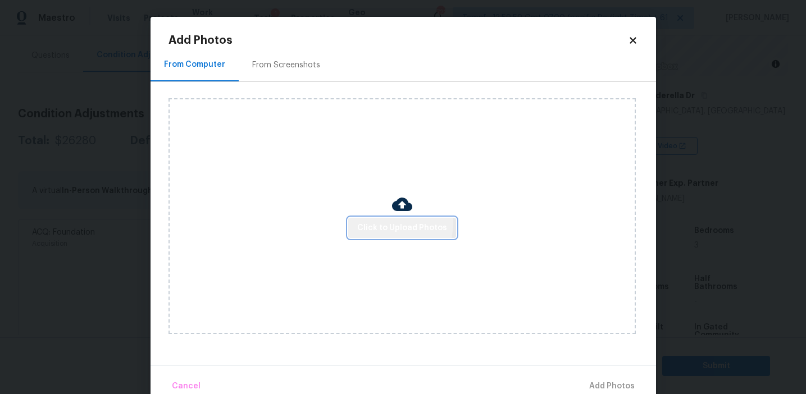
click at [391, 223] on span "Click to Upload Photos" at bounding box center [402, 228] width 90 height 14
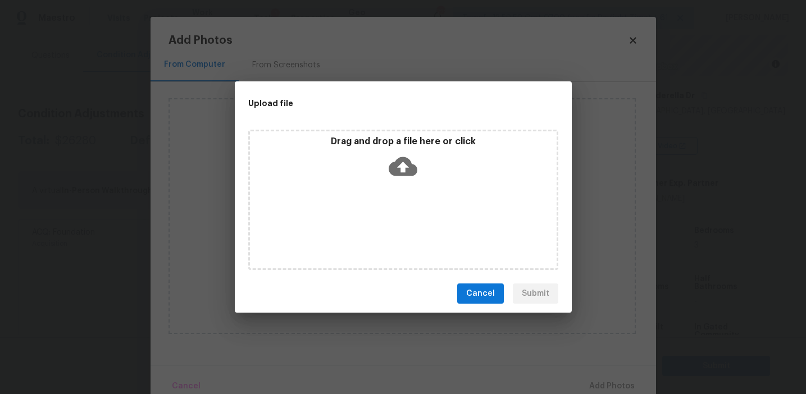
click at [391, 146] on p "Drag and drop a file here or click" at bounding box center [403, 142] width 307 height 12
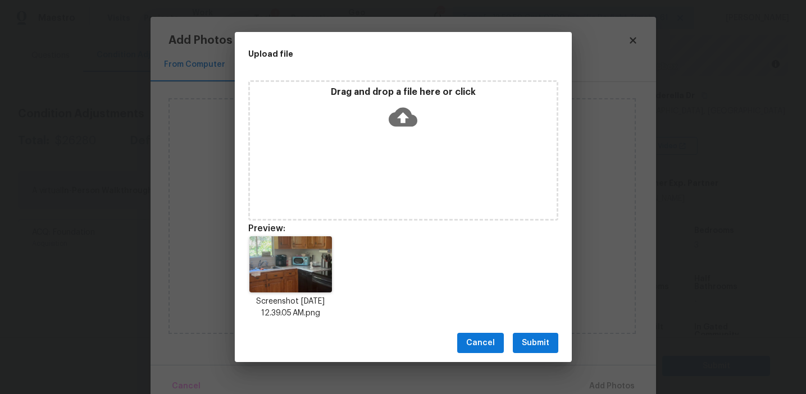
click at [534, 343] on span "Submit" at bounding box center [536, 344] width 28 height 14
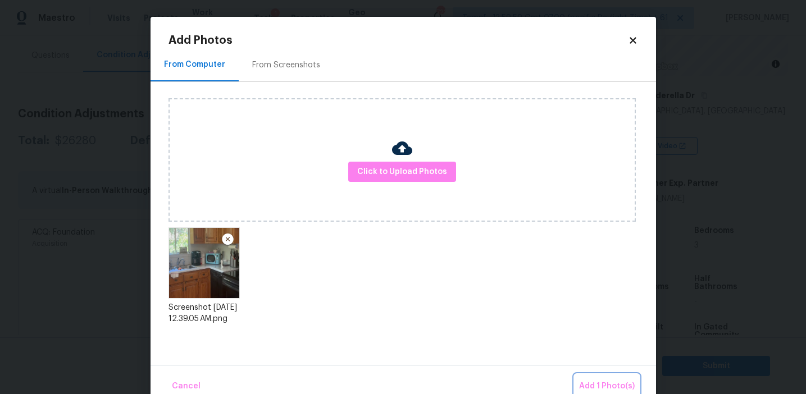
click at [596, 380] on span "Add 1 Photo(s)" at bounding box center [607, 387] width 56 height 14
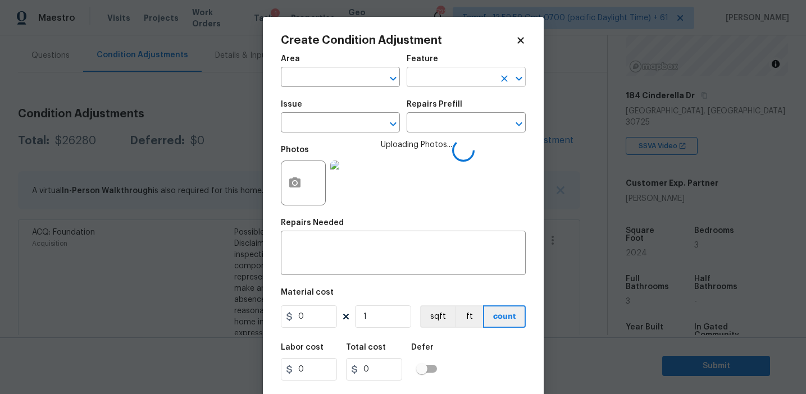
click at [432, 72] on input "text" at bounding box center [451, 78] width 88 height 17
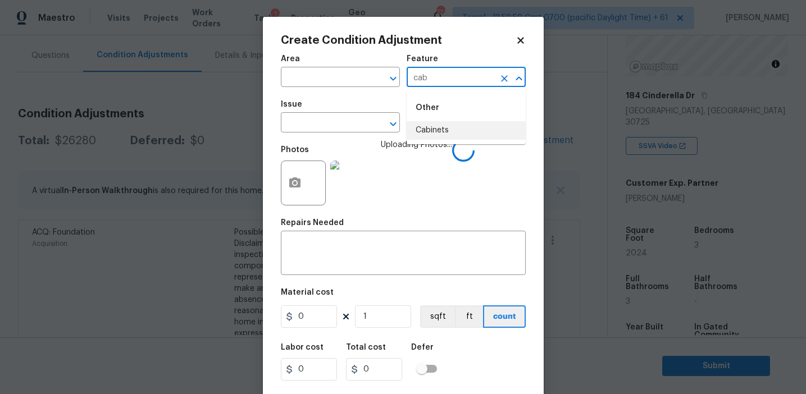
click at [450, 128] on li "Cabinets" at bounding box center [466, 130] width 119 height 19
type input "Cabinets"
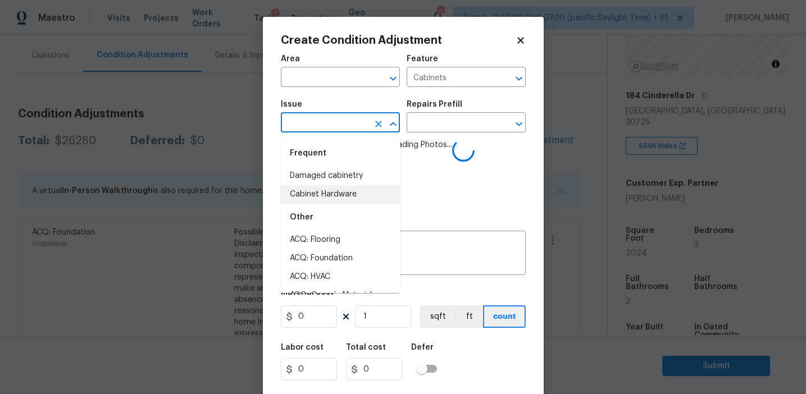
click at [352, 193] on li "Cabinet Hardware" at bounding box center [340, 194] width 119 height 19
type input "Cabinet Hardware"
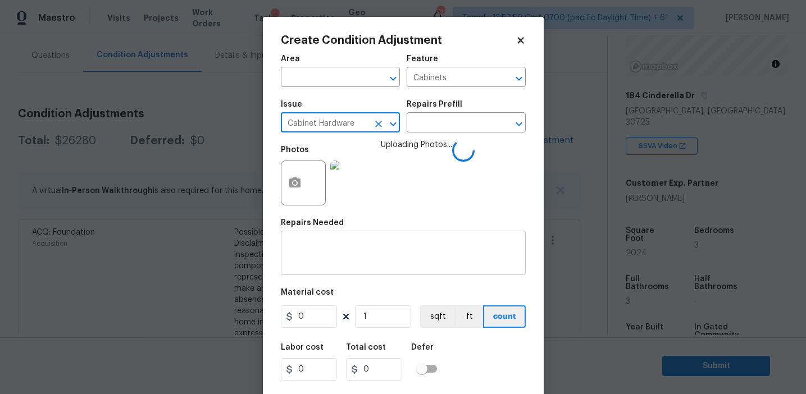
click at [344, 248] on textarea at bounding box center [403, 255] width 231 height 24
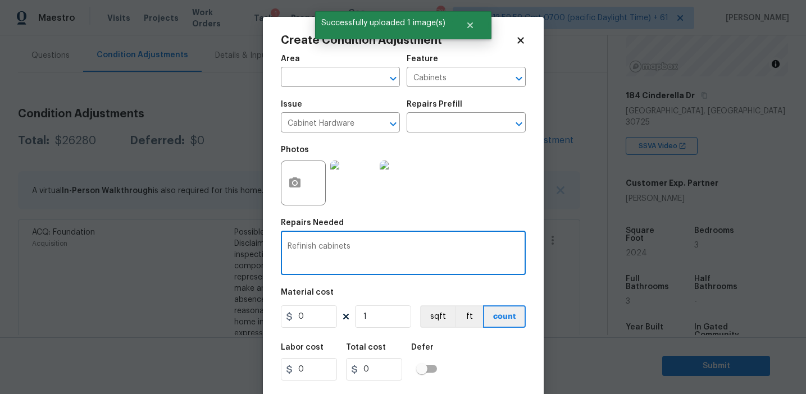
type textarea "Refinish cabinets"
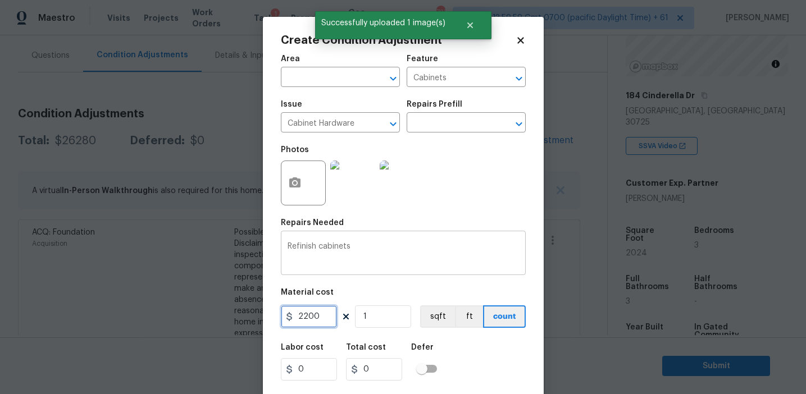
type input "2200"
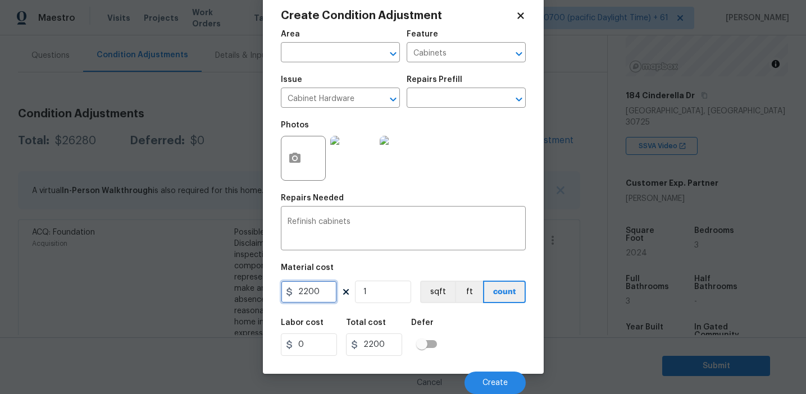
click at [311, 288] on input "2200" at bounding box center [309, 292] width 56 height 22
type input "1800"
click at [323, 289] on input "1800" at bounding box center [309, 292] width 56 height 22
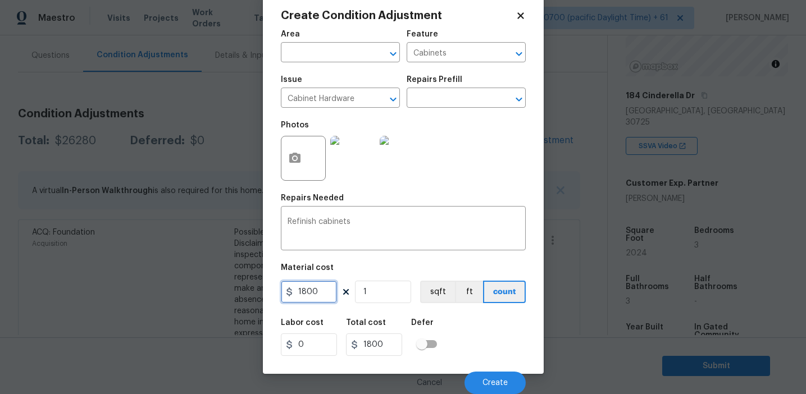
click at [323, 289] on input "1800" at bounding box center [309, 292] width 56 height 22
type input "2200"
click at [488, 387] on span "Create" at bounding box center [495, 383] width 25 height 8
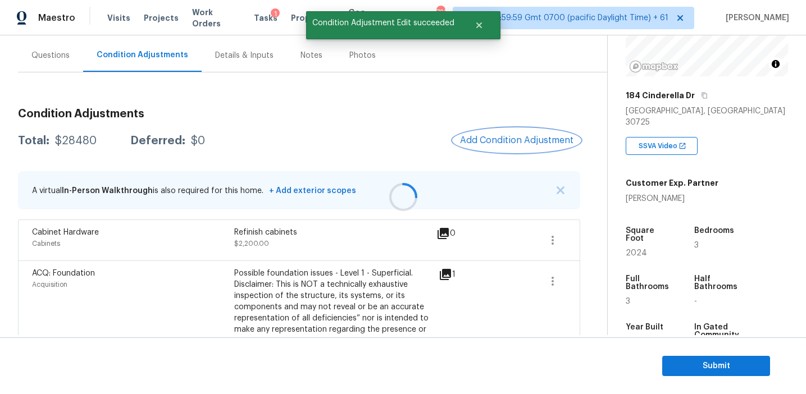
scroll to position [0, 0]
click at [501, 143] on span "Add Condition Adjustment" at bounding box center [516, 140] width 113 height 10
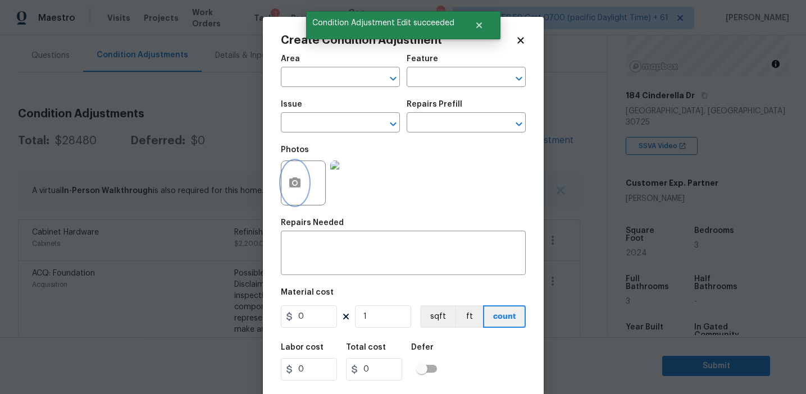
click at [288, 179] on icon "button" at bounding box center [294, 182] width 13 height 13
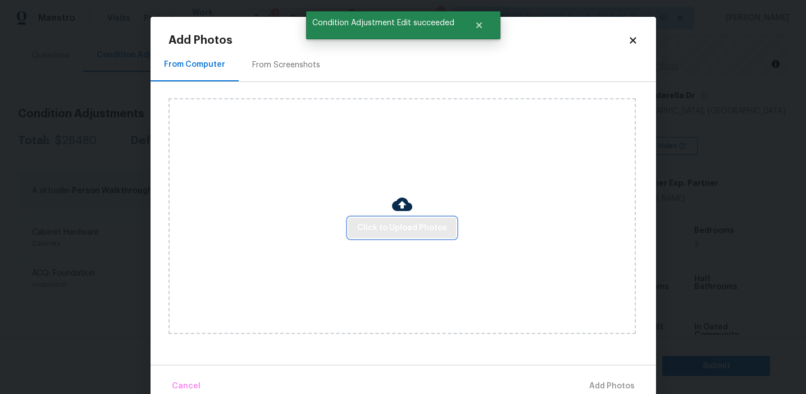
click at [405, 226] on span "Click to Upload Photos" at bounding box center [402, 228] width 90 height 14
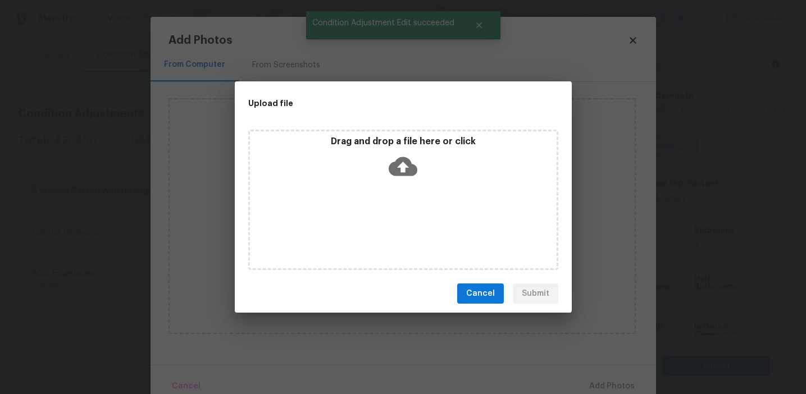
click at [405, 153] on icon at bounding box center [403, 166] width 29 height 29
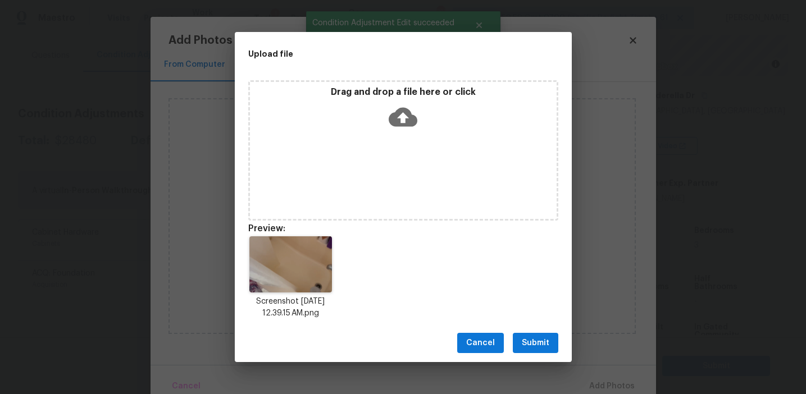
click at [539, 349] on span "Submit" at bounding box center [536, 344] width 28 height 14
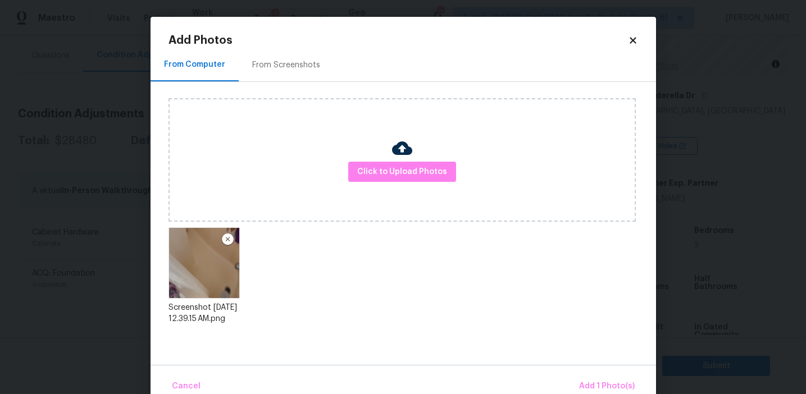
click at [600, 373] on div "Cancel Add 1 Photo(s)" at bounding box center [404, 382] width 506 height 34
click at [587, 375] on button "Add 1 Photo(s)" at bounding box center [607, 387] width 65 height 24
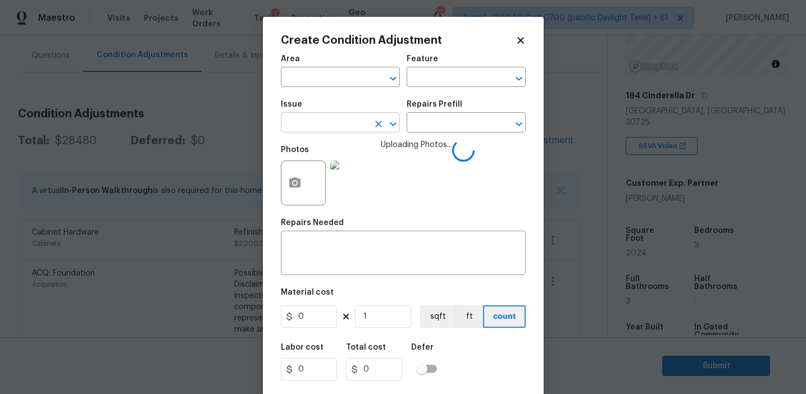
click at [316, 122] on input "text" at bounding box center [325, 123] width 88 height 17
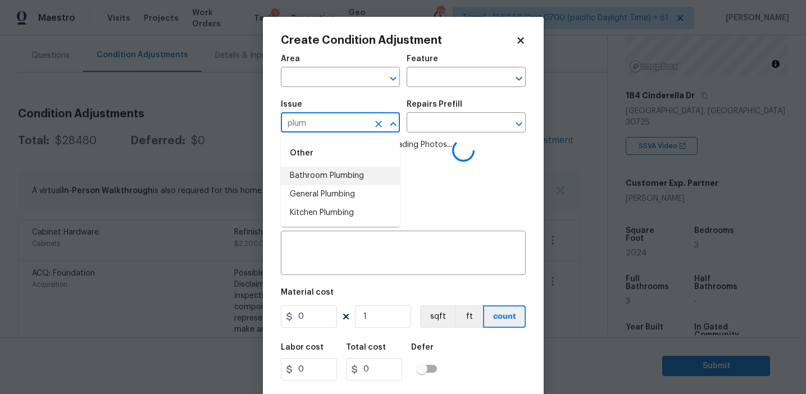
click at [344, 180] on li "Bathroom Plumbing" at bounding box center [340, 176] width 119 height 19
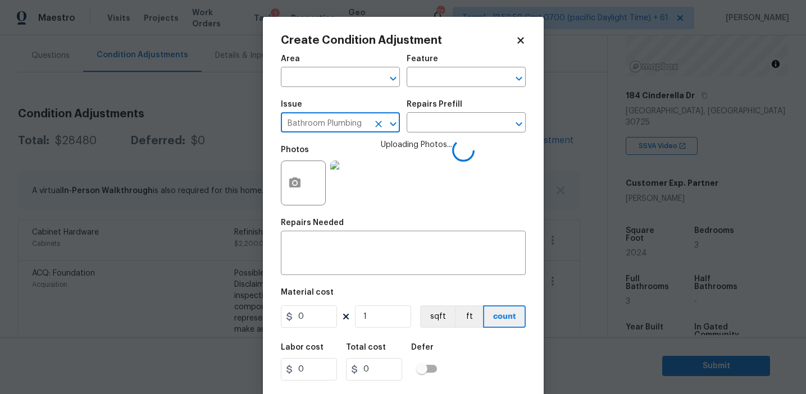
type input "Bathroom Plumbing"
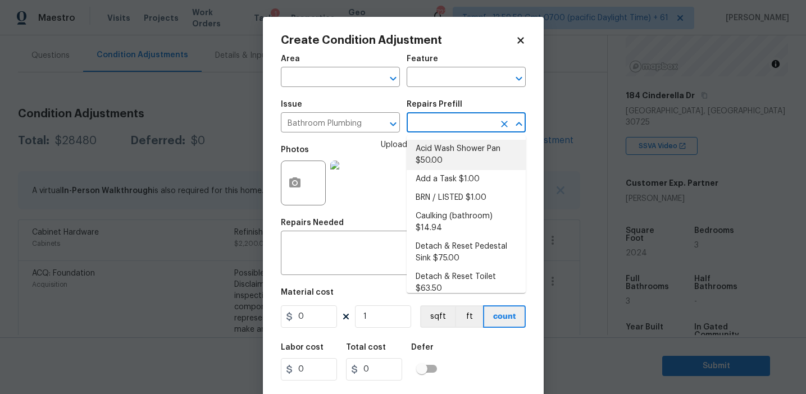
click at [455, 153] on li "Acid Wash Shower Pan $50.00" at bounding box center [466, 155] width 119 height 30
type input "Plumbing"
type textarea "Prep and acid wash/deep clean the shower pan."
type input "50"
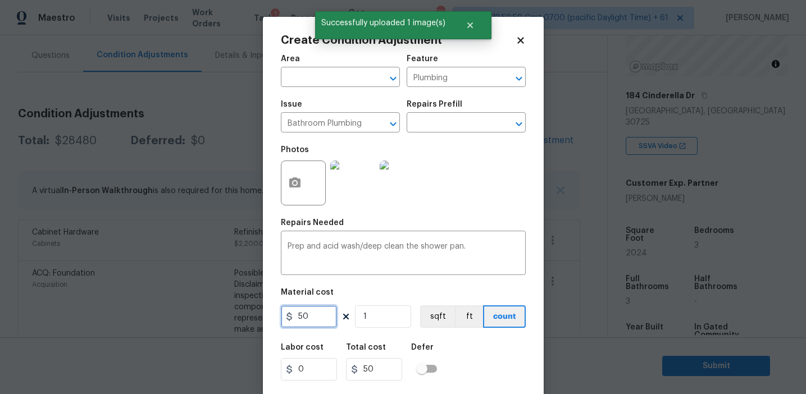
click at [312, 313] on input "50" at bounding box center [309, 317] width 56 height 22
type input "150"
type input "2"
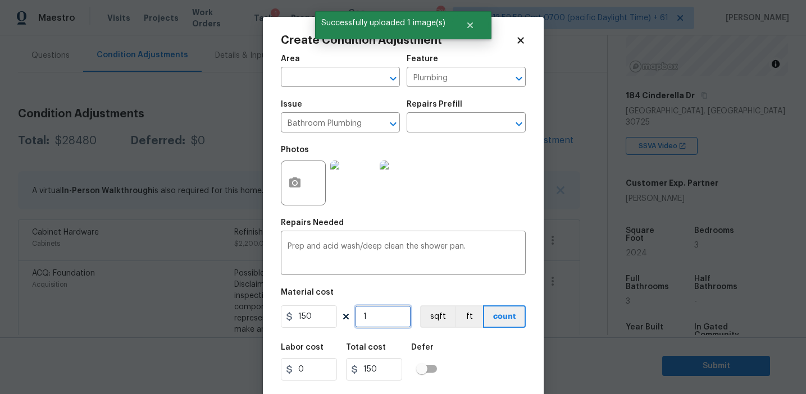
type input "300"
type input "2"
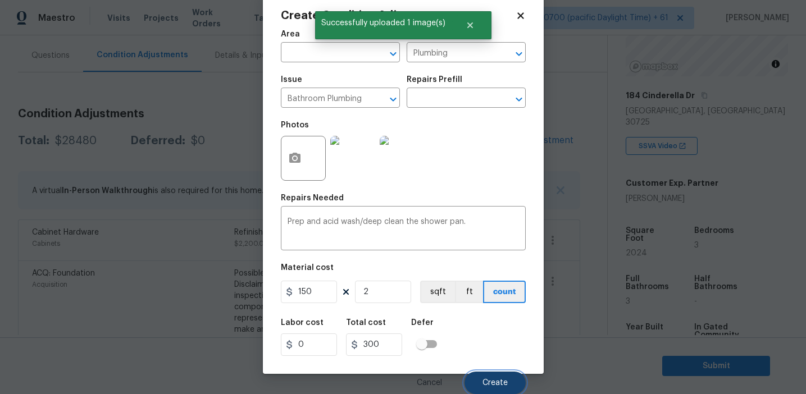
click at [485, 382] on span "Create" at bounding box center [495, 383] width 25 height 8
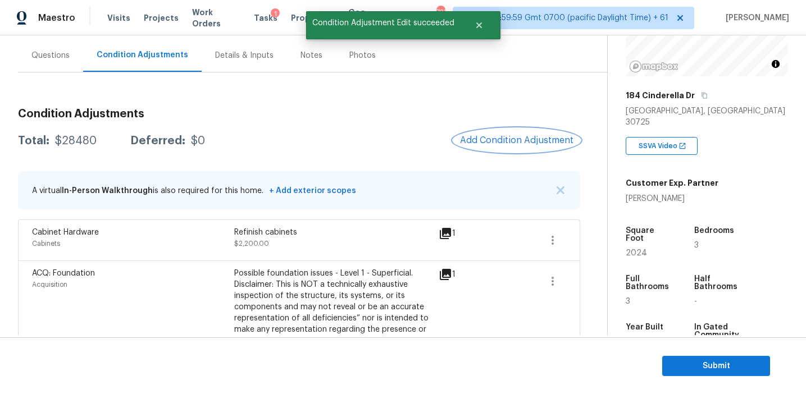
scroll to position [0, 0]
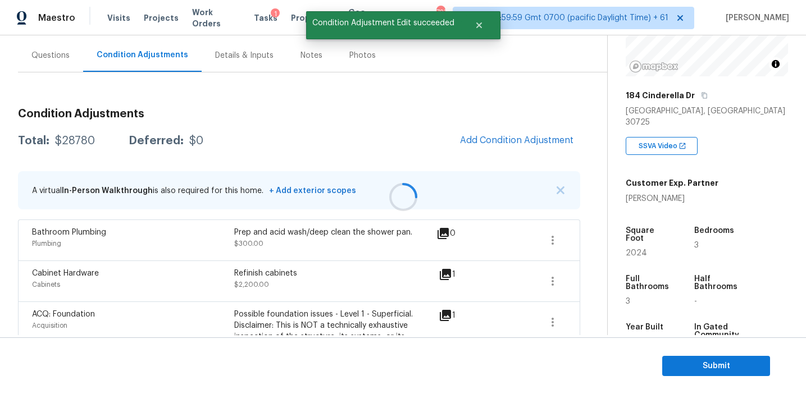
click at [503, 140] on div at bounding box center [403, 197] width 806 height 394
click at [487, 138] on span "Add Condition Adjustment" at bounding box center [516, 140] width 113 height 10
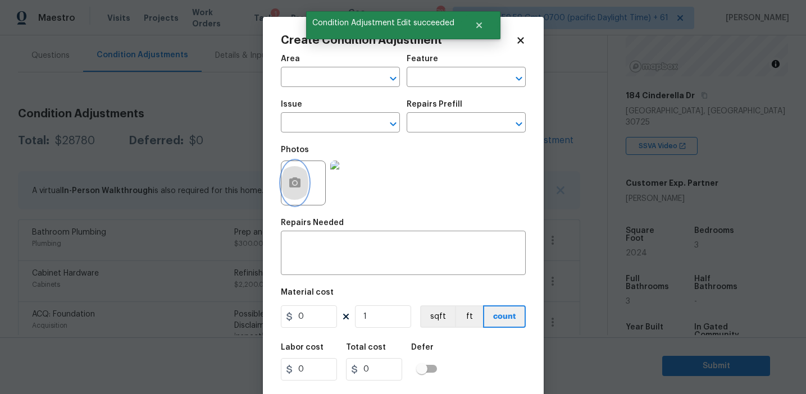
click at [295, 188] on icon "button" at bounding box center [294, 182] width 13 height 13
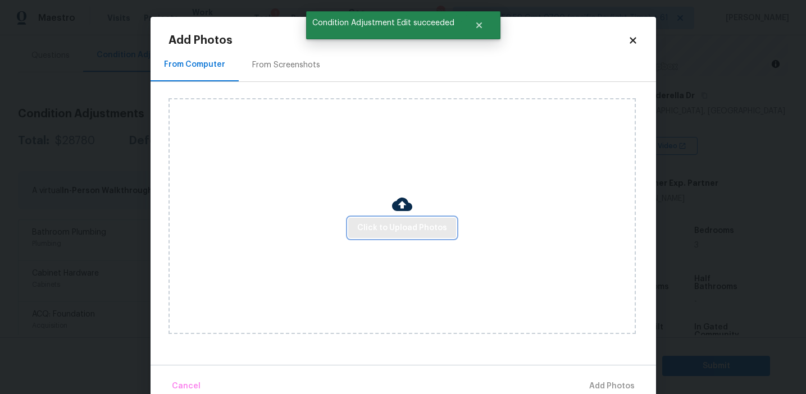
click at [396, 226] on span "Click to Upload Photos" at bounding box center [402, 228] width 90 height 14
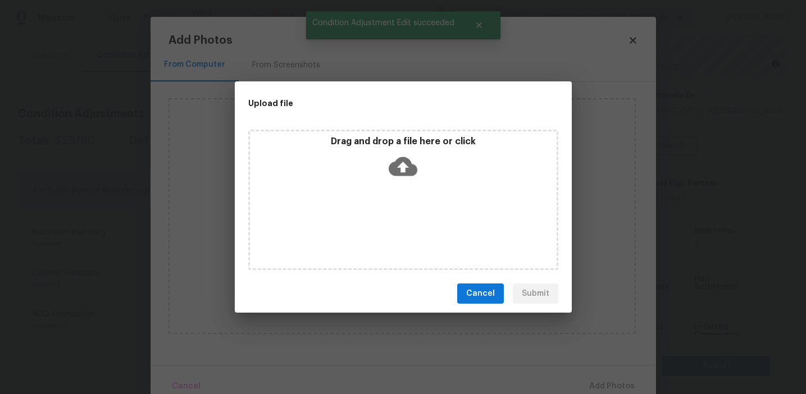
click at [396, 166] on icon at bounding box center [403, 166] width 29 height 19
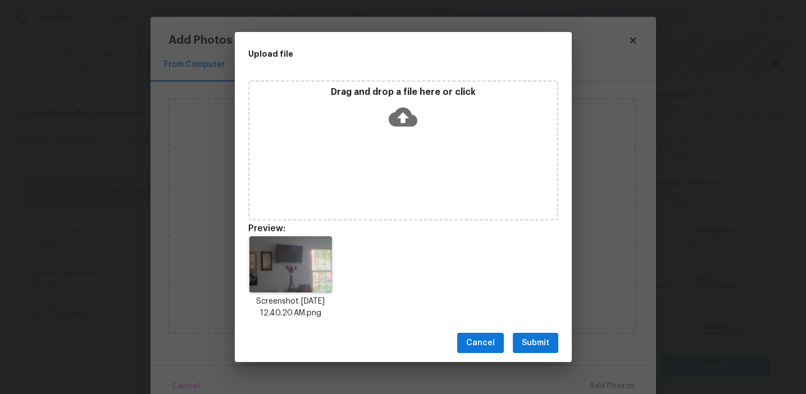
click at [536, 341] on span "Submit" at bounding box center [536, 344] width 28 height 14
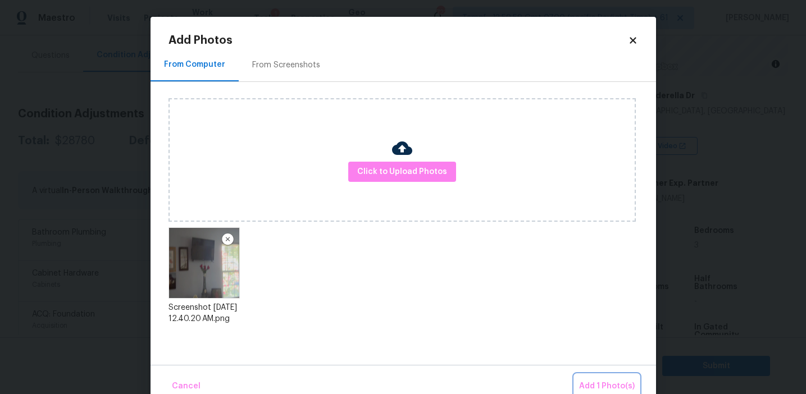
click at [600, 376] on button "Add 1 Photo(s)" at bounding box center [607, 387] width 65 height 24
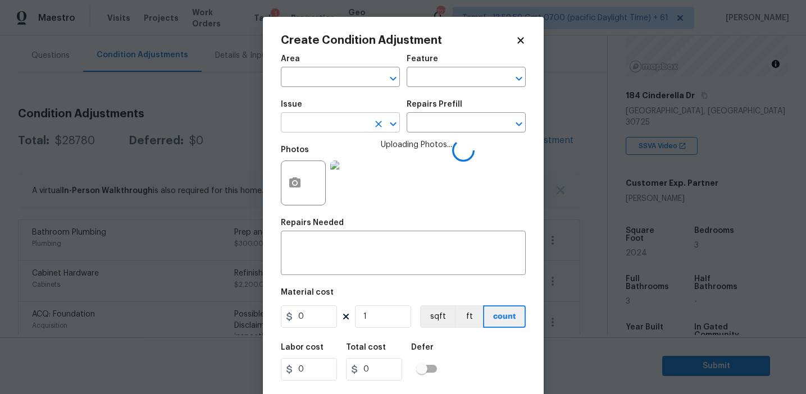
click at [327, 119] on input "text" at bounding box center [325, 123] width 88 height 17
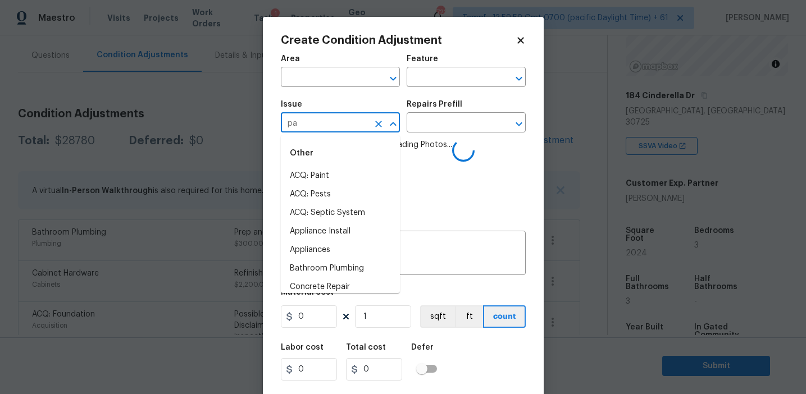
type input "pai"
type input "n"
type input "\"
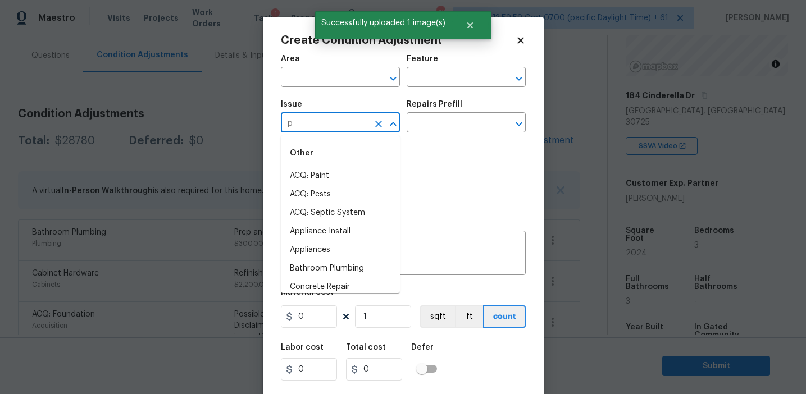
type input "pa"
type input "i"
type input "n"
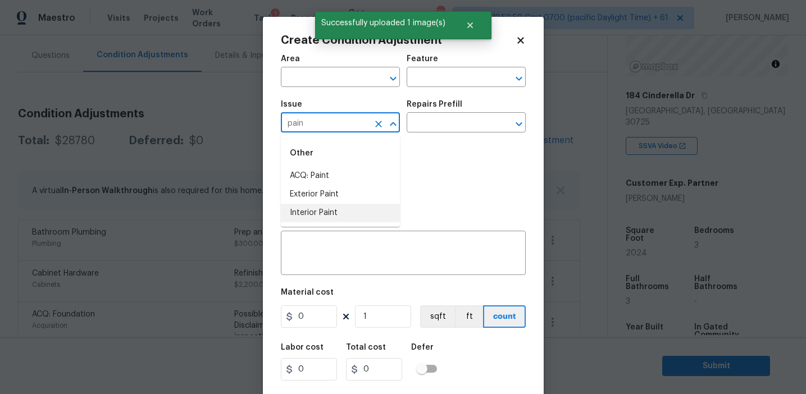
click at [335, 215] on li "Interior Paint" at bounding box center [340, 213] width 119 height 19
type input "Interior Paint"
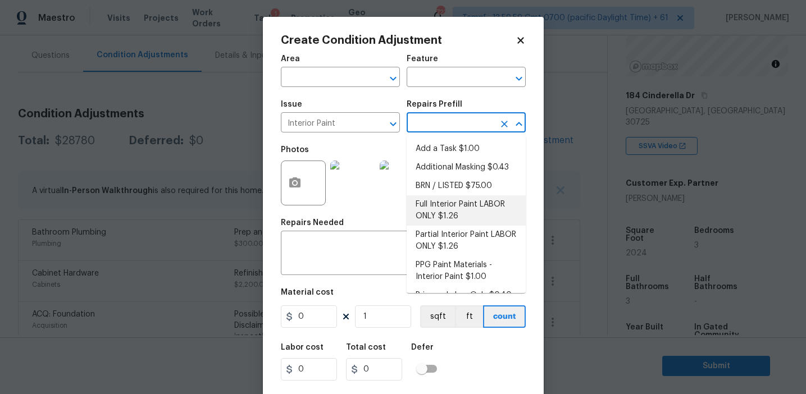
scroll to position [16, 0]
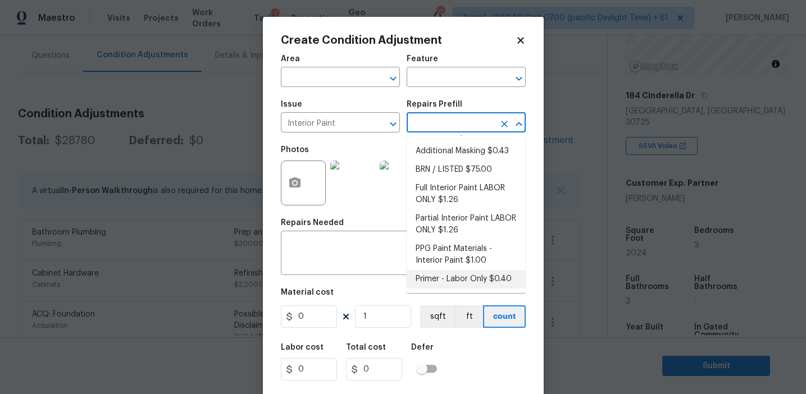
click at [451, 276] on li "Primer - Labor Only $0.40" at bounding box center [466, 279] width 119 height 19
type input "Overall Paint"
type textarea "Interior primer - PRIMER PROVIDED BY OPENDOOR - All nails, screws, drywall anch…"
type input "0.4"
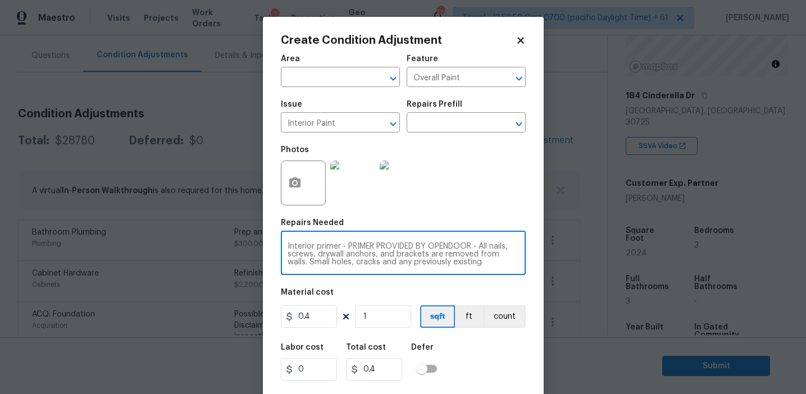
scroll to position [24, 0]
drag, startPoint x: 342, startPoint y: 246, endPoint x: 505, endPoint y: 271, distance: 164.2
click at [505, 271] on div "Interior primer - PRIMER PROVIDED BY OPENDOOR - All nails, screws, drywall anch…" at bounding box center [403, 255] width 245 height 42
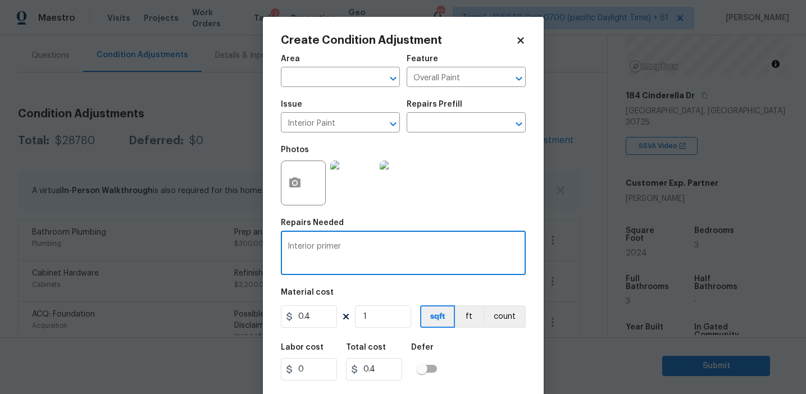
scroll to position [0, 0]
type textarea "Interior primer"
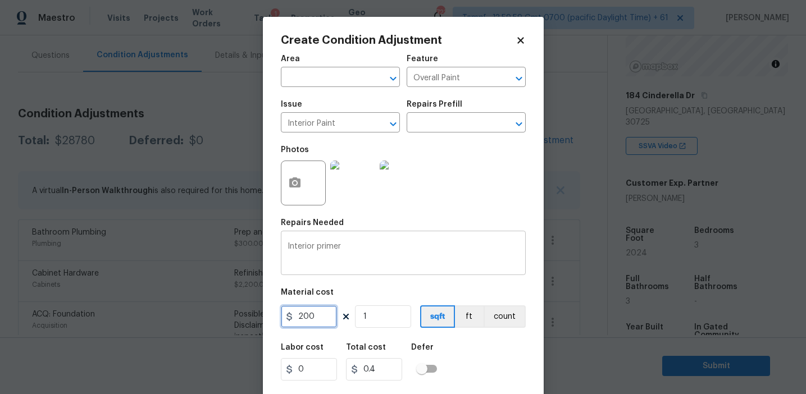
type input "200"
click at [509, 323] on button "count" at bounding box center [505, 317] width 42 height 22
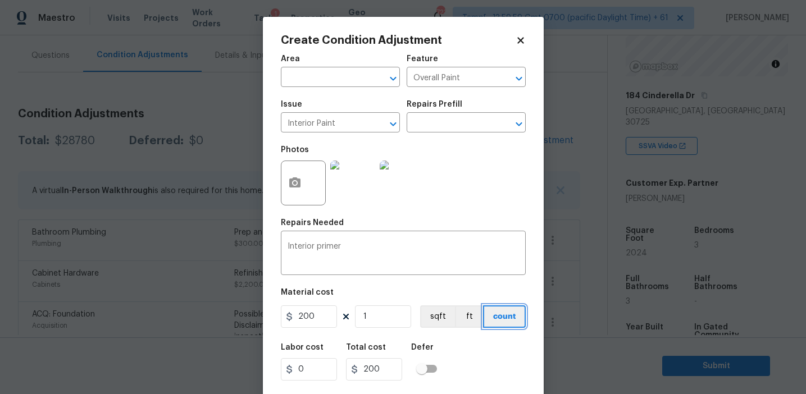
scroll to position [25, 0]
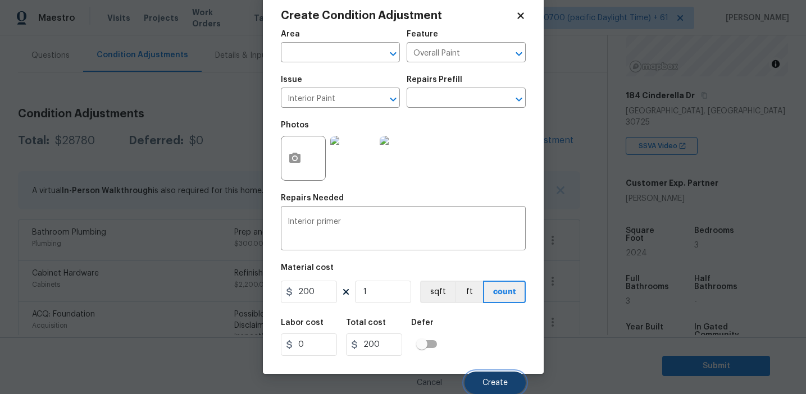
click at [499, 377] on button "Create" at bounding box center [495, 383] width 61 height 22
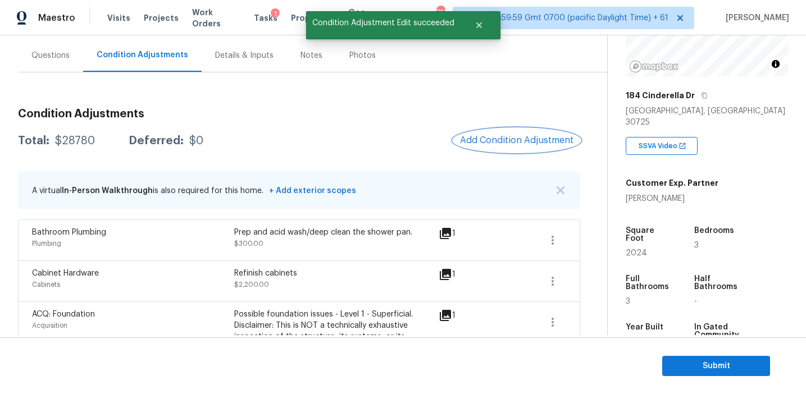
scroll to position [0, 0]
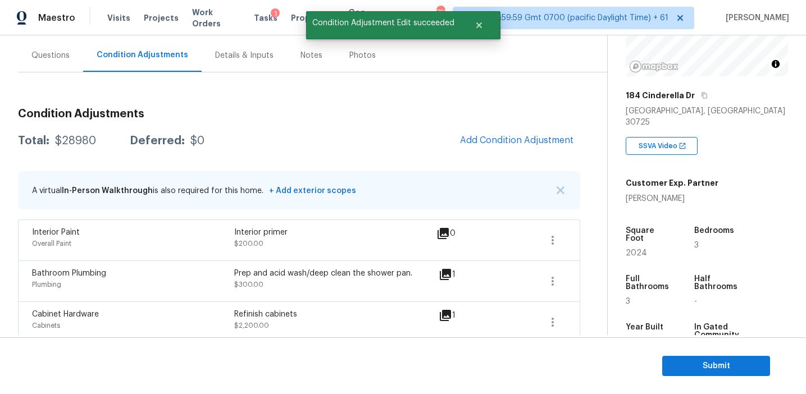
click at [351, 135] on div "Total: $28980 Deferred: $0 Add Condition Adjustment" at bounding box center [299, 141] width 562 height 25
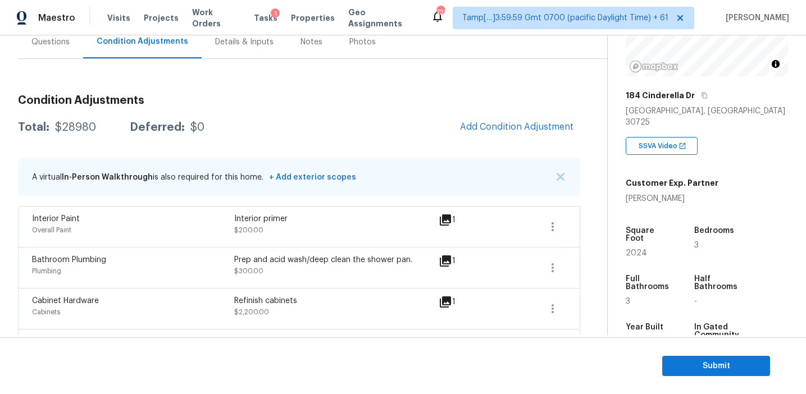
scroll to position [107, 0]
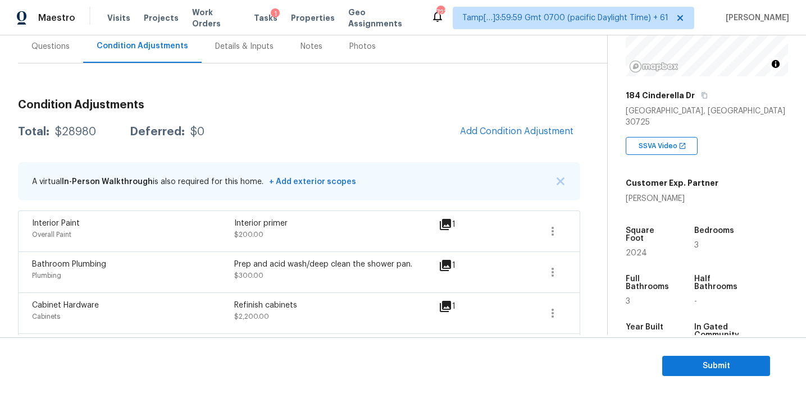
click at [499, 134] on span "Add Condition Adjustment" at bounding box center [516, 131] width 113 height 10
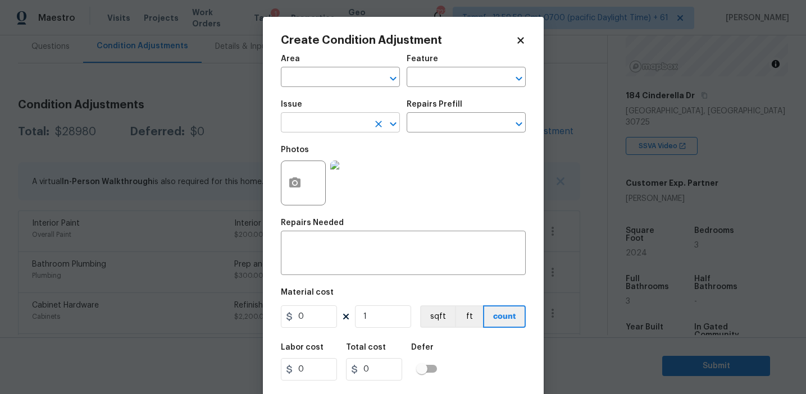
click at [328, 133] on span "Issue ​" at bounding box center [340, 117] width 119 height 46
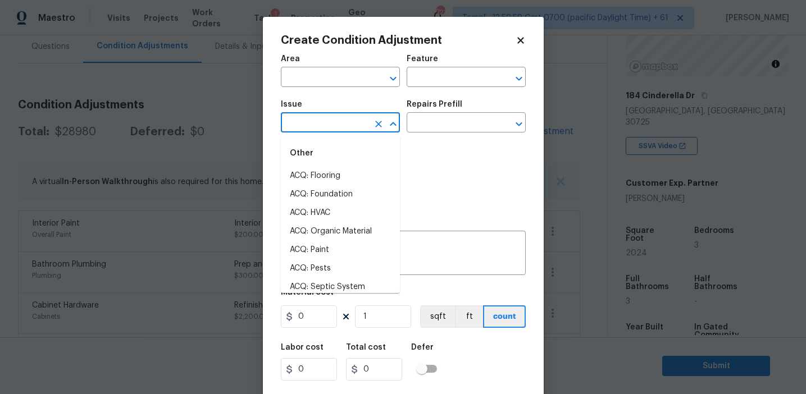
click at [326, 132] on input "text" at bounding box center [325, 123] width 88 height 17
click at [341, 180] on li "Light Pet Odor" at bounding box center [340, 176] width 119 height 19
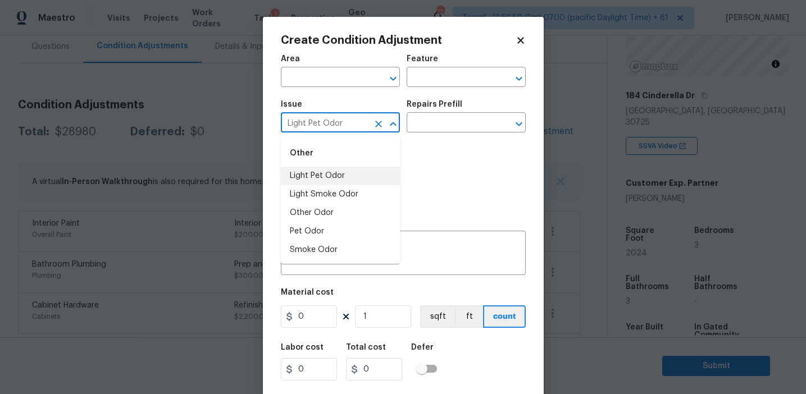
type input "Light Pet Odor"
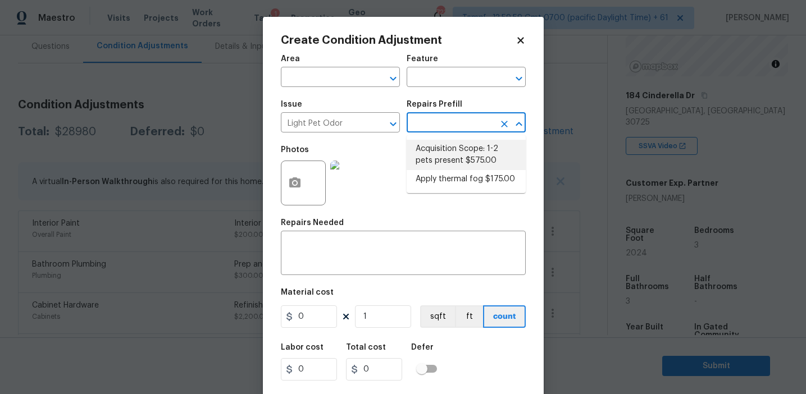
click at [445, 154] on li "Acquisition Scope: 1-2 pets present $575.00" at bounding box center [466, 155] width 119 height 30
type textarea "Acquisition Scope: 1-2 pets present"
type input "575"
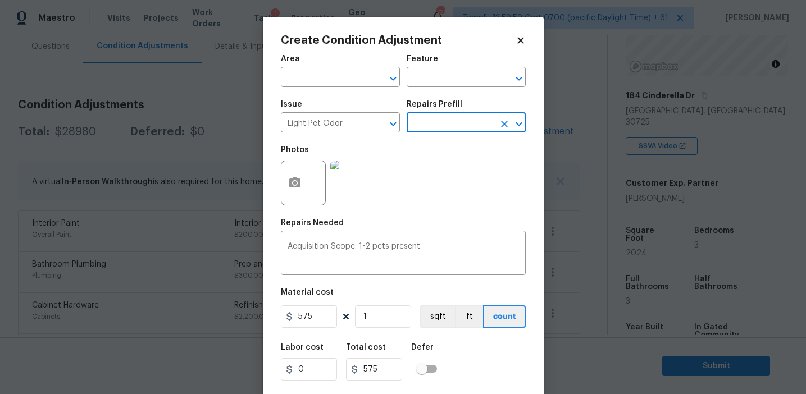
scroll to position [25, 0]
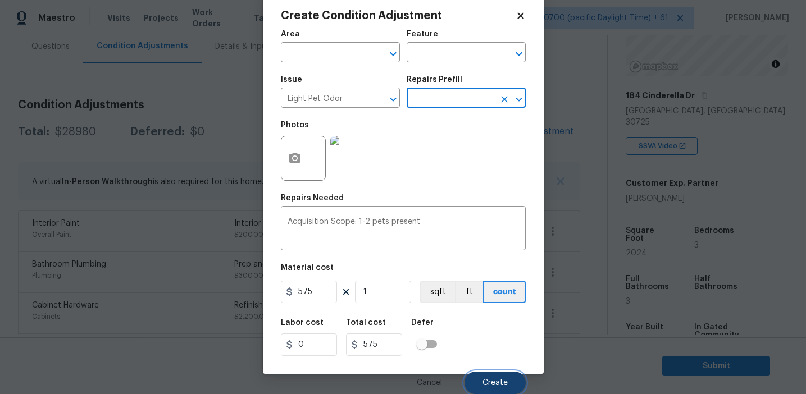
click at [482, 374] on button "Create" at bounding box center [495, 383] width 61 height 22
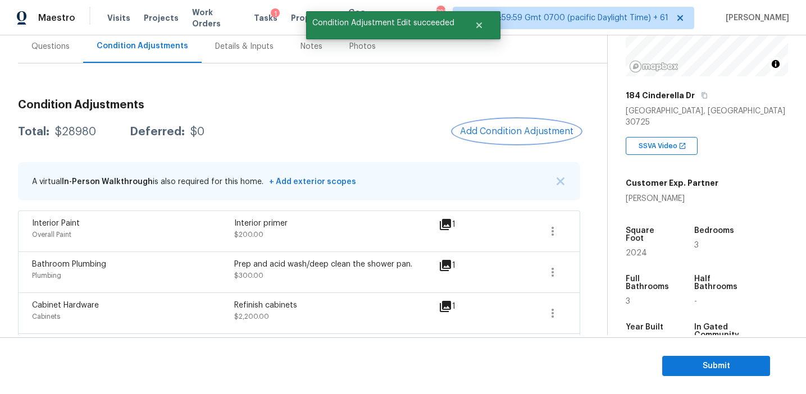
scroll to position [0, 0]
click at [491, 132] on span "Add Condition Adjustment" at bounding box center [516, 131] width 113 height 10
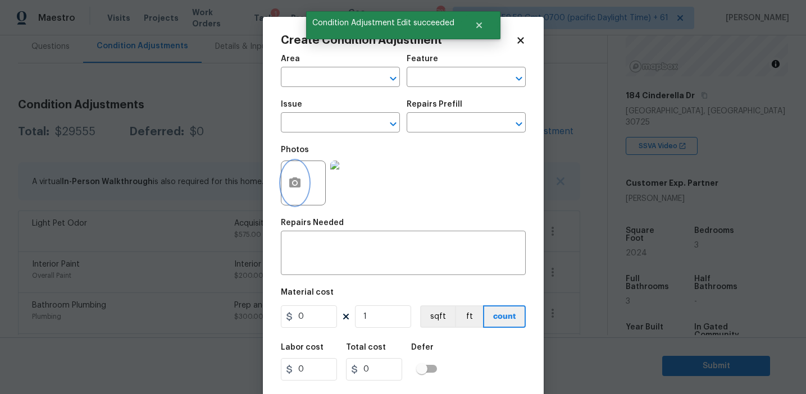
click at [292, 185] on icon "button" at bounding box center [294, 183] width 11 height 10
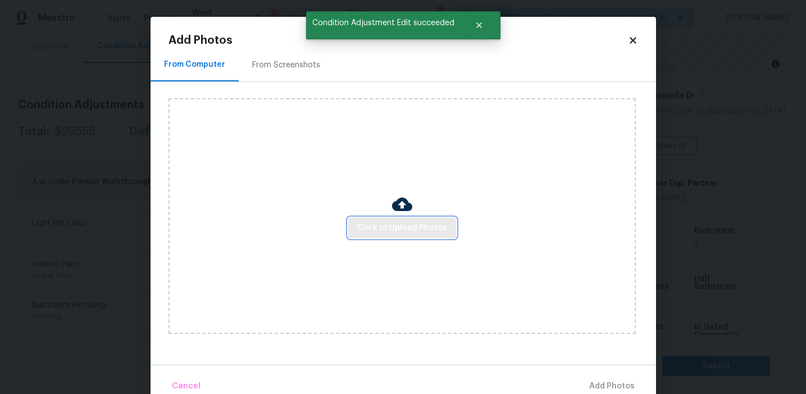
click at [367, 224] on span "Click to Upload Photos" at bounding box center [402, 228] width 90 height 14
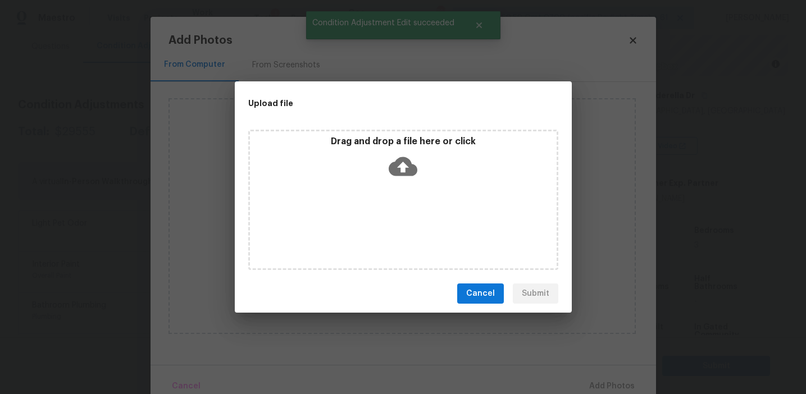
click at [374, 136] on p "Drag and drop a file here or click" at bounding box center [403, 142] width 307 height 12
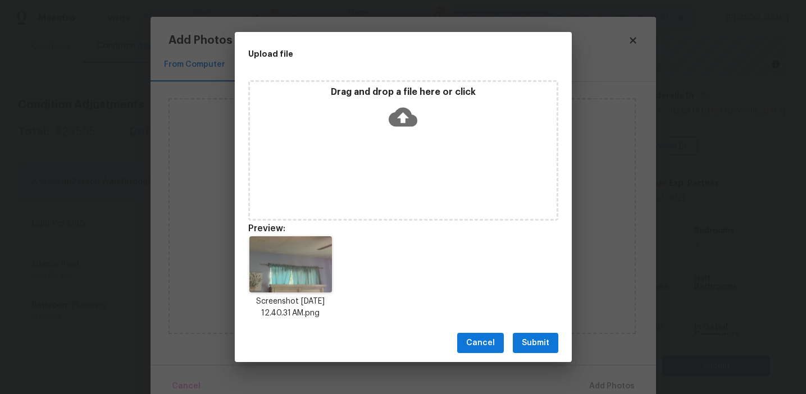
click at [529, 337] on span "Submit" at bounding box center [536, 344] width 28 height 14
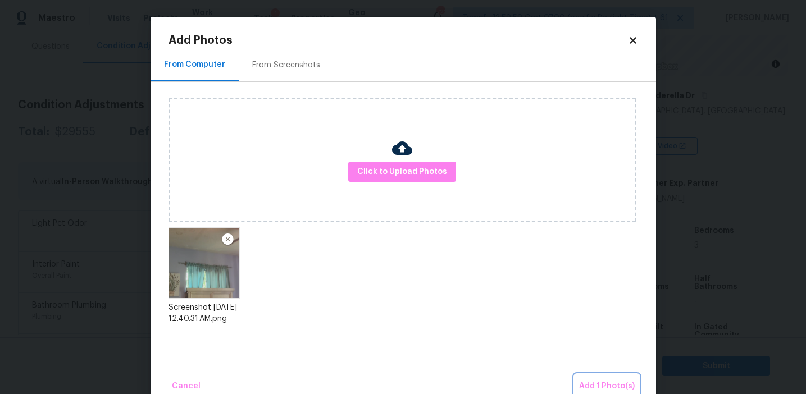
click at [608, 386] on span "Add 1 Photo(s)" at bounding box center [607, 387] width 56 height 14
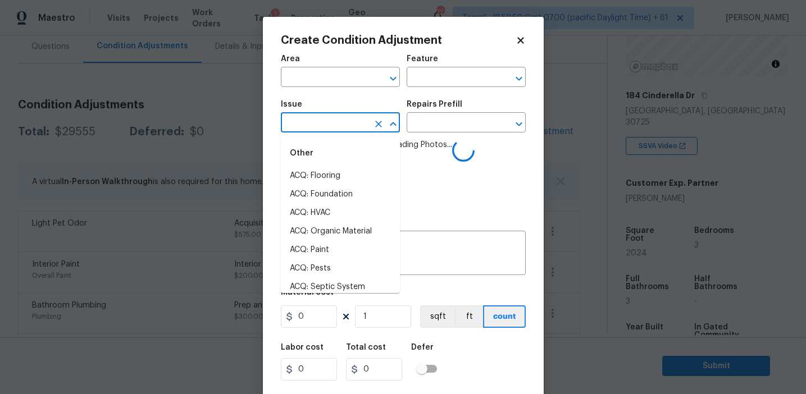
click at [344, 117] on input "text" at bounding box center [325, 123] width 88 height 17
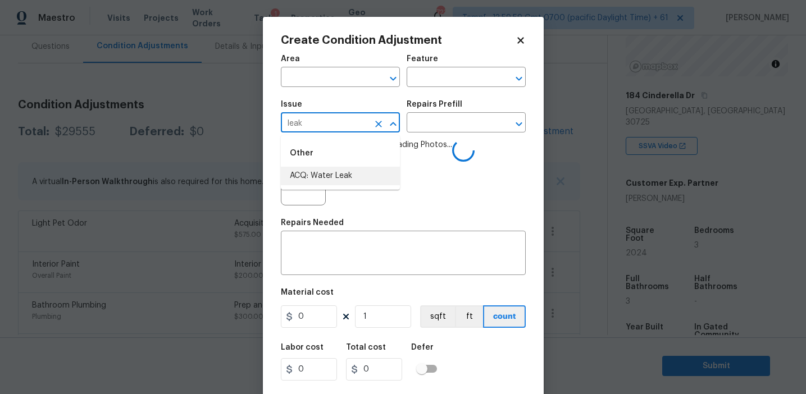
click at [354, 167] on li "ACQ: Water Leak" at bounding box center [340, 176] width 119 height 19
type input "ACQ: Water Leak"
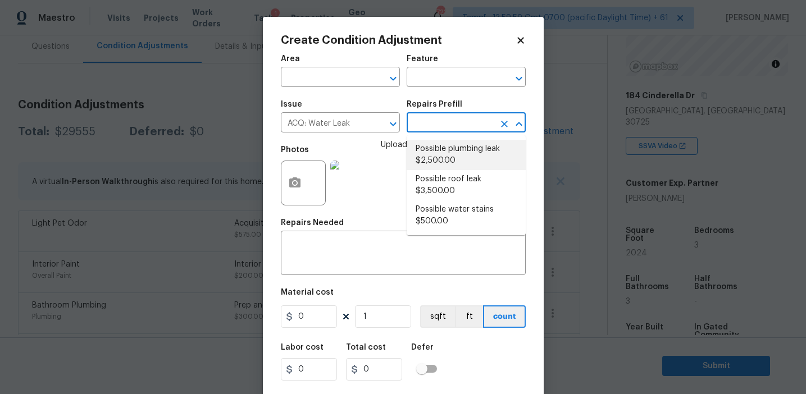
click at [442, 153] on li "Possible plumbing leak $2,500.00" at bounding box center [466, 155] width 119 height 30
type input "Acquisition"
type textarea "Acquisition Scope: Possible plumbing leak"
type input "2500"
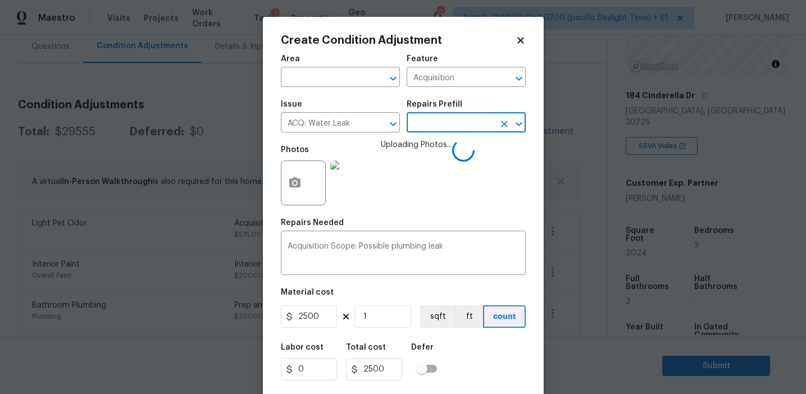
scroll to position [25, 0]
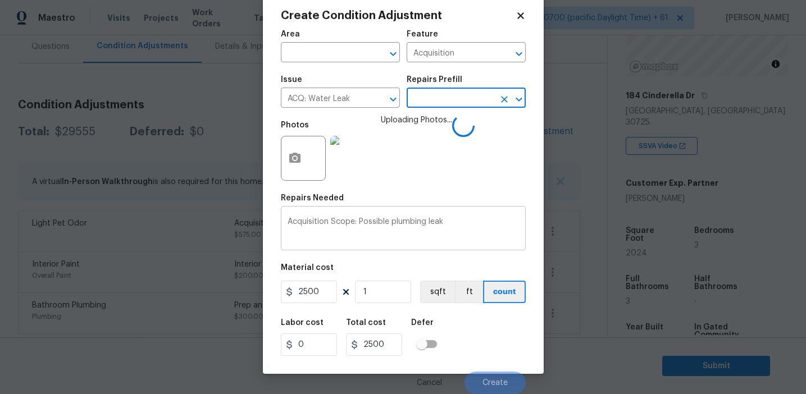
click at [394, 222] on textarea "Acquisition Scope: Possible plumbing leak" at bounding box center [403, 230] width 231 height 24
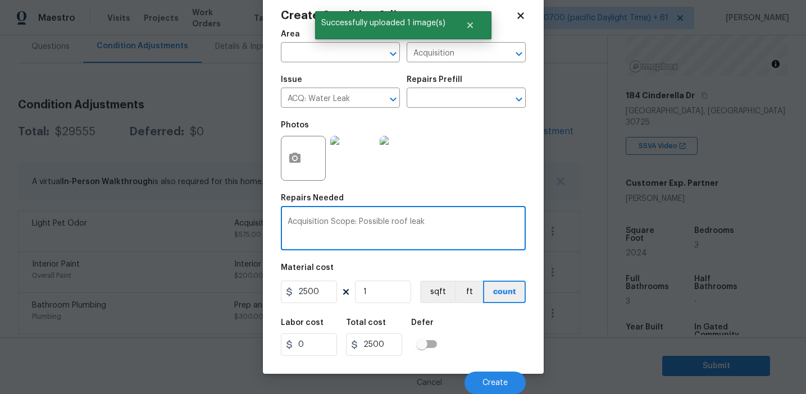
type textarea "Acquisition Scope: Possible roof leak"
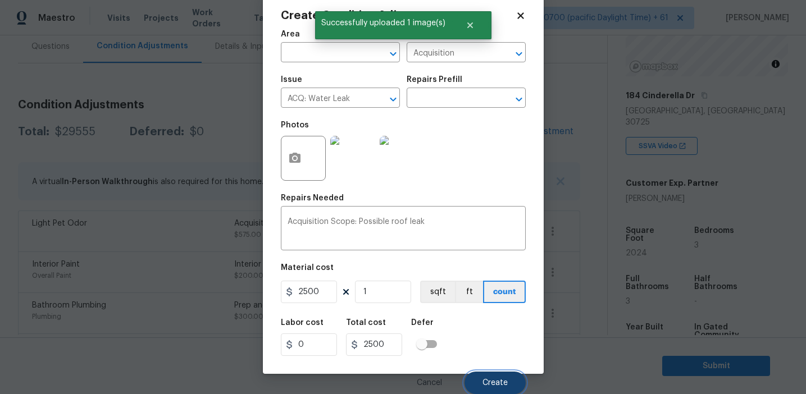
click at [497, 375] on button "Create" at bounding box center [495, 383] width 61 height 22
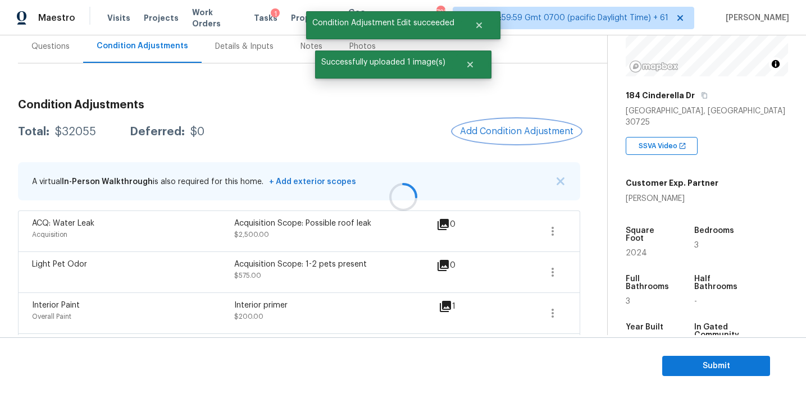
scroll to position [0, 0]
click at [491, 139] on button "Add Condition Adjustment" at bounding box center [516, 132] width 127 height 24
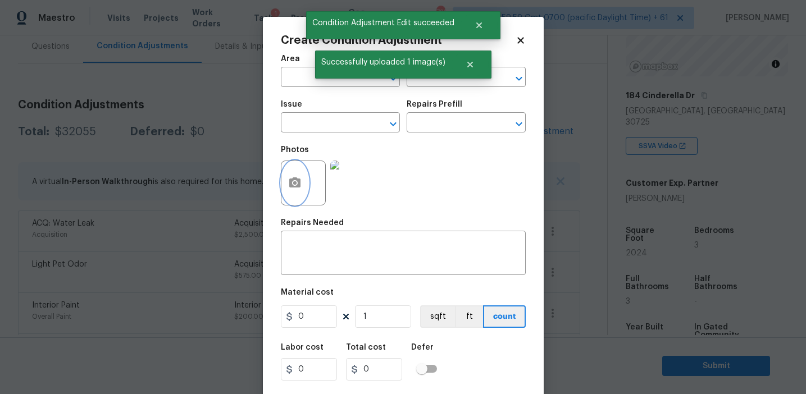
click at [298, 199] on button "button" at bounding box center [294, 183] width 27 height 44
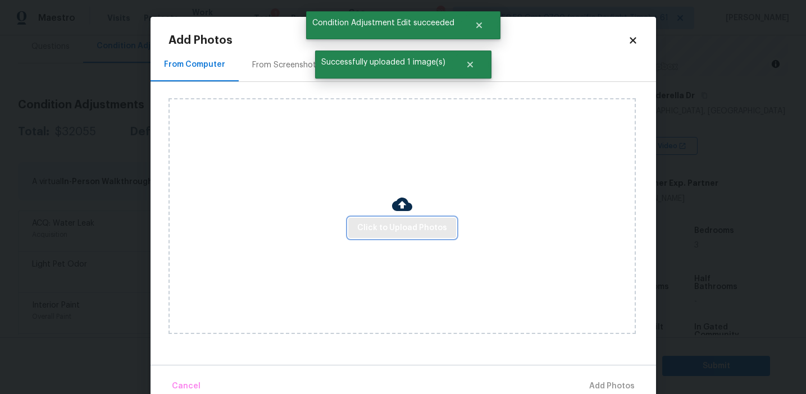
click at [395, 226] on span "Click to Upload Photos" at bounding box center [402, 228] width 90 height 14
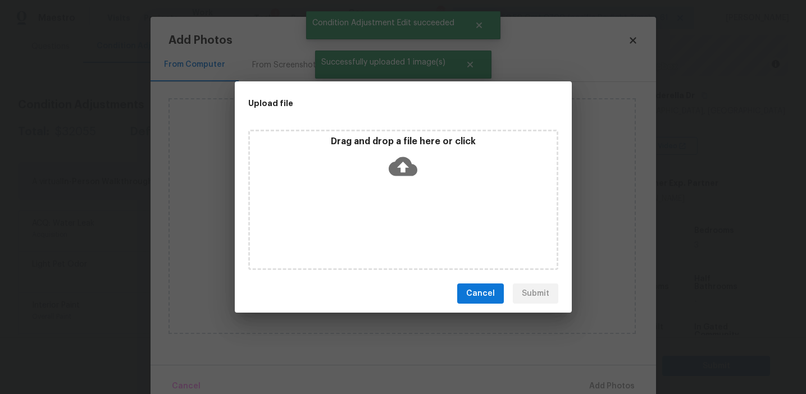
click at [400, 152] on icon at bounding box center [403, 166] width 29 height 29
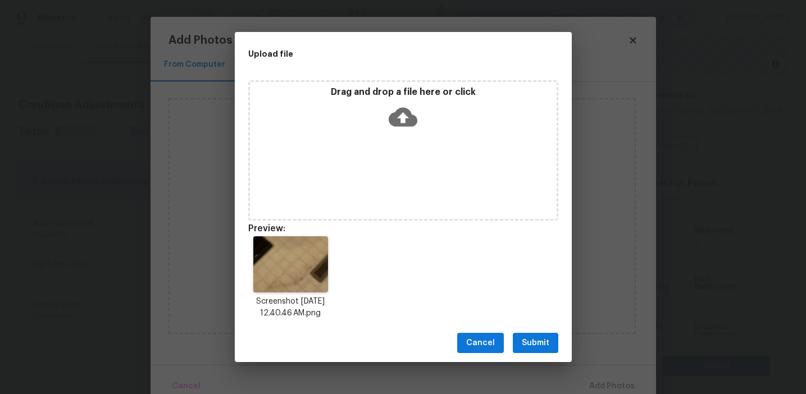
click at [533, 331] on div "Cancel Submit" at bounding box center [403, 343] width 337 height 39
click at [539, 340] on span "Submit" at bounding box center [536, 344] width 28 height 14
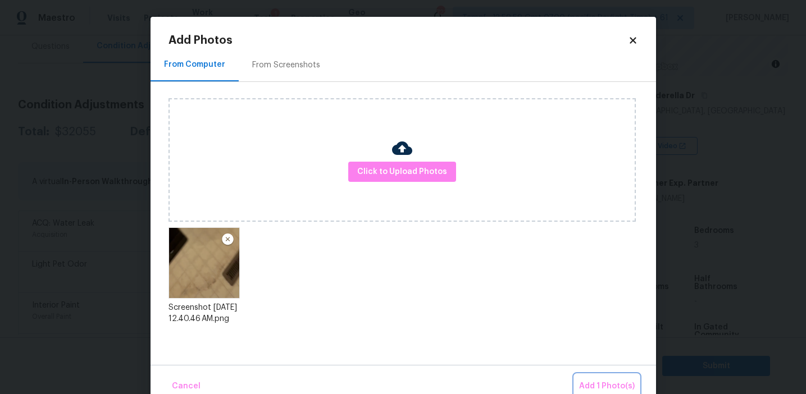
click at [602, 385] on span "Add 1 Photo(s)" at bounding box center [607, 387] width 56 height 14
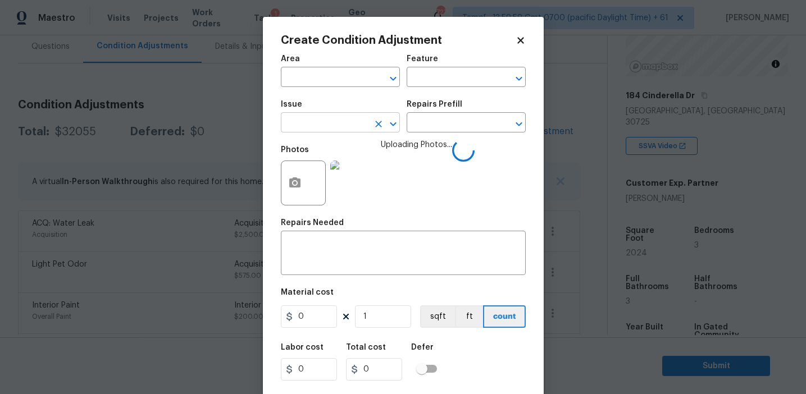
click at [329, 123] on input "text" at bounding box center [325, 123] width 88 height 17
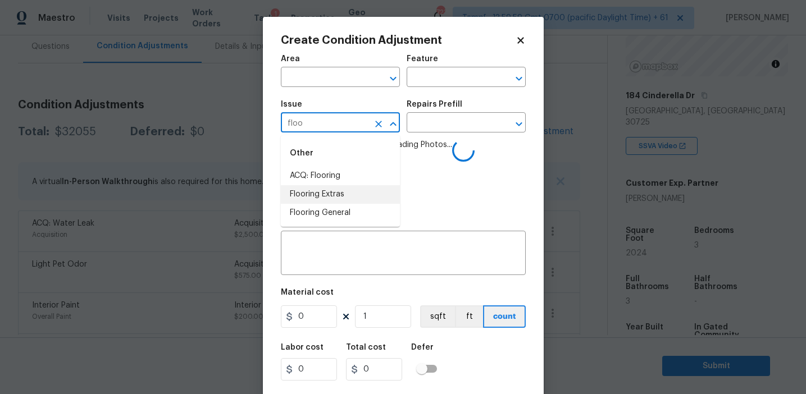
click at [343, 192] on li "Flooring Extras" at bounding box center [340, 194] width 119 height 19
type input "Flooring Extras"
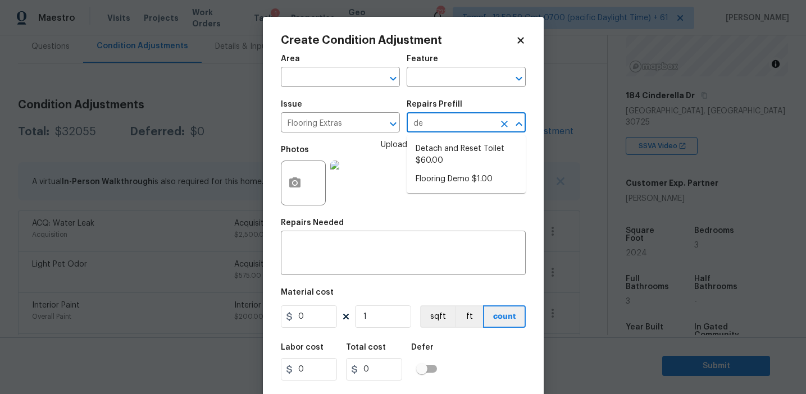
type input "dem"
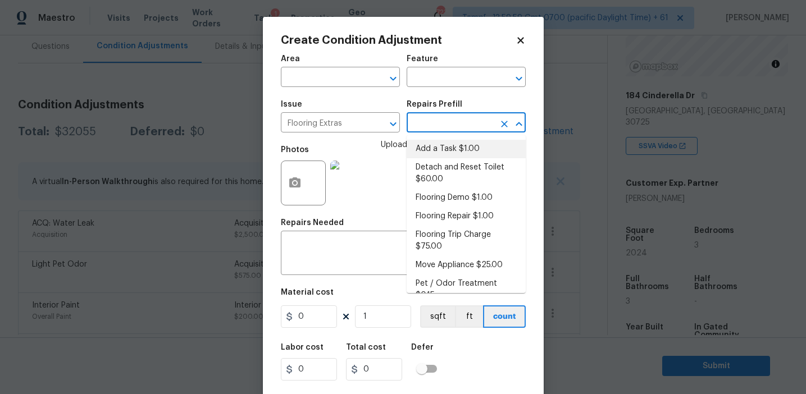
click at [474, 147] on li "Add a Task $1.00" at bounding box center [466, 149] width 119 height 19
type input "Overall Flooring"
type textarea "HPM to detail"
type input "1"
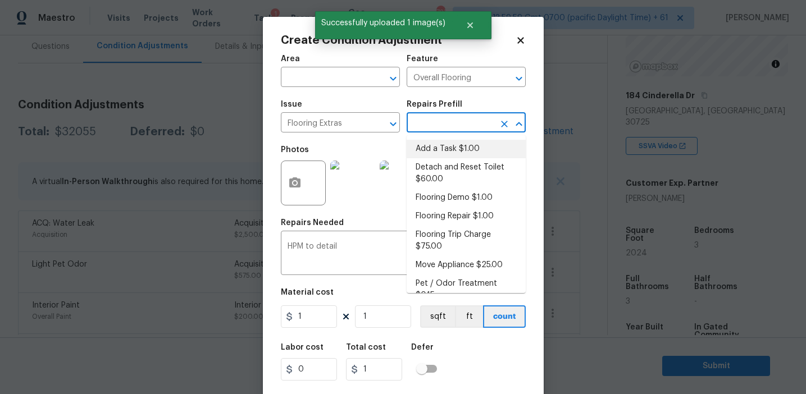
click at [456, 133] on input "text" at bounding box center [451, 123] width 88 height 17
click at [449, 199] on li "Flooring Demo $1.00" at bounding box center [466, 198] width 119 height 19
type textarea "Demo existing flooring."
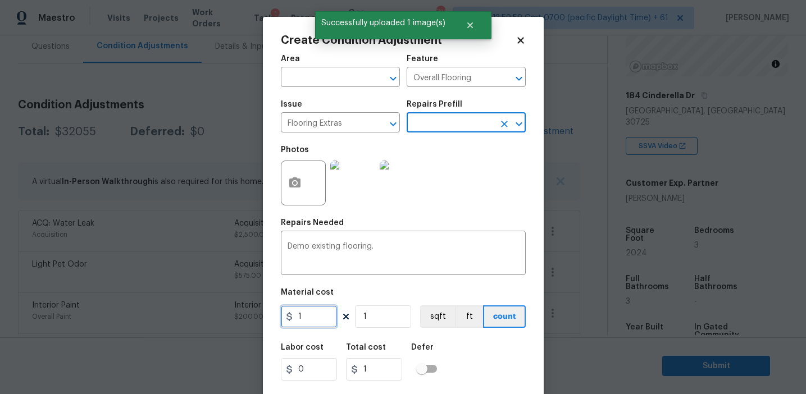
click at [316, 315] on input "1" at bounding box center [309, 317] width 56 height 22
type input "2"
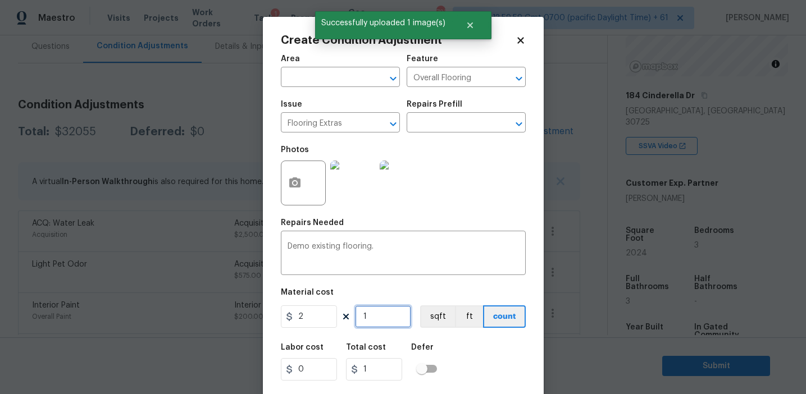
type input "2"
type input "10"
type input "20"
type input "101"
type input "202"
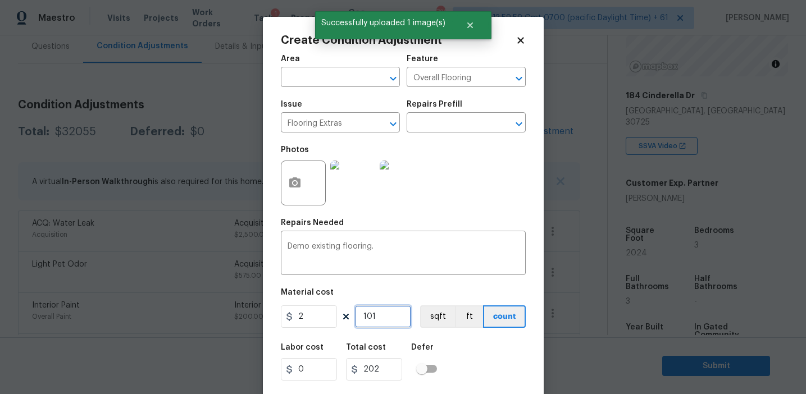
type input "1017"
type input "2034"
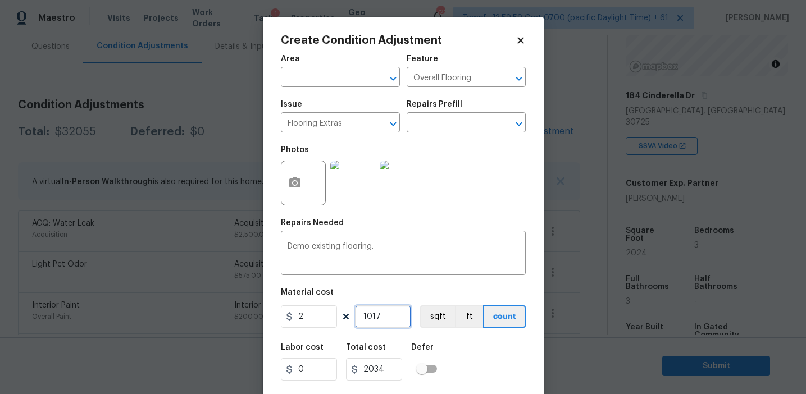
type input "1017"
click at [383, 318] on input "1017" at bounding box center [383, 317] width 56 height 22
type input "101"
type input "202"
type input "10"
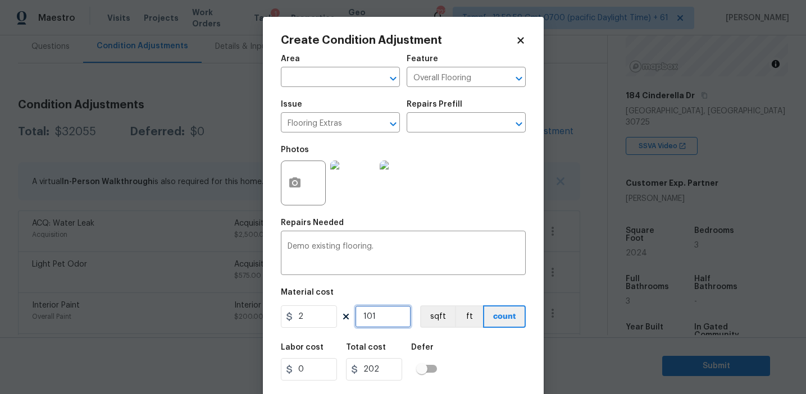
type input "20"
type input "100"
type input "200"
type input "1007"
type input "2014"
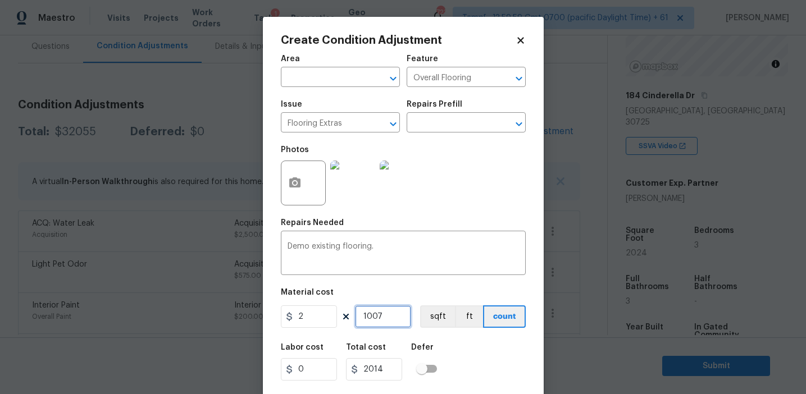
click at [385, 315] on input "1007" at bounding box center [383, 317] width 56 height 22
type input "100"
type input "200"
type input "10"
type input "20"
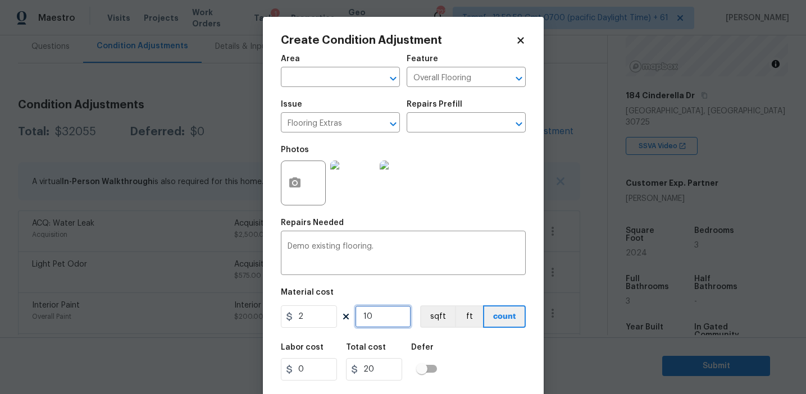
type input "101"
type input "202"
type input "1017"
type input "2034"
click at [384, 319] on input "1017" at bounding box center [383, 317] width 56 height 22
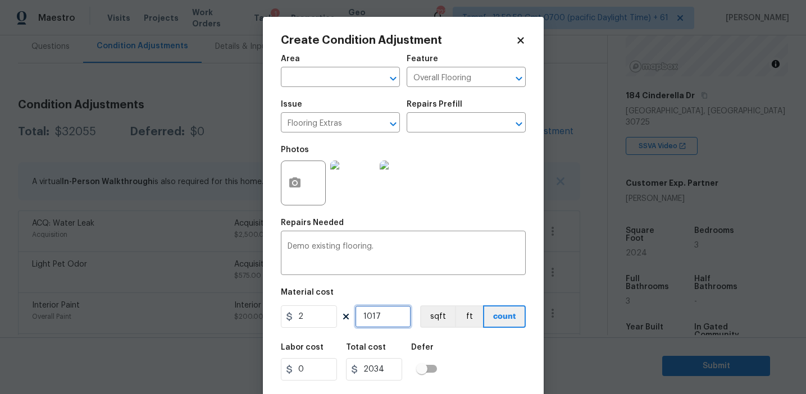
type input "101"
type input "202"
type input "1012"
type input "2024"
type input "1012"
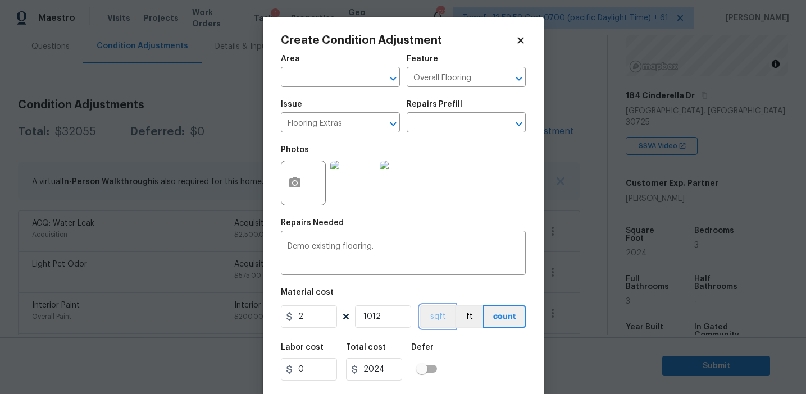
click at [440, 317] on button "sqft" at bounding box center [437, 317] width 35 height 22
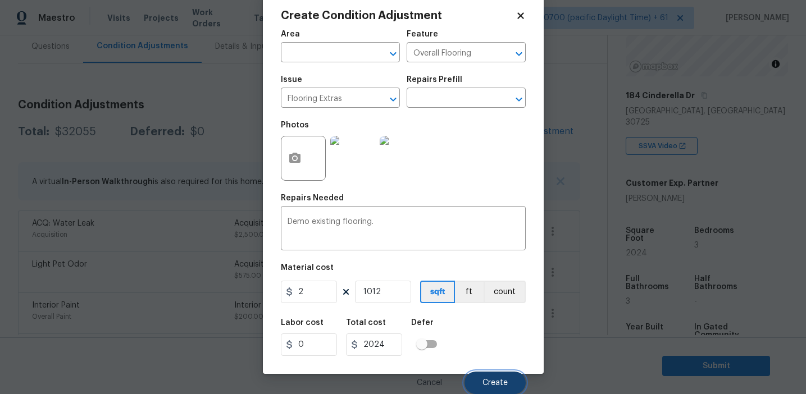
click at [491, 381] on span "Create" at bounding box center [495, 383] width 25 height 8
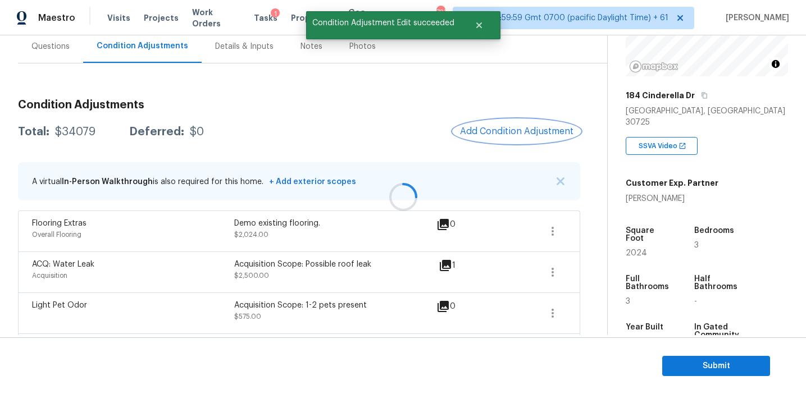
scroll to position [0, 0]
click at [411, 124] on div "Total: $34079 Deferred: $0 Add Condition Adjustment" at bounding box center [299, 132] width 562 height 25
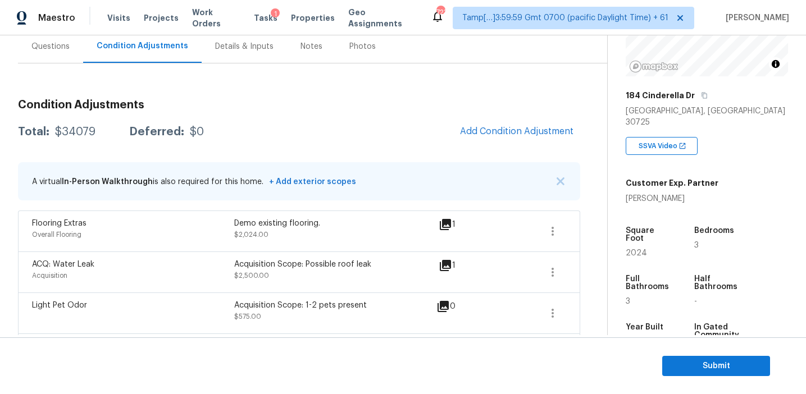
click at [415, 140] on div "Total: $34079 Deferred: $0 Add Condition Adjustment" at bounding box center [299, 132] width 562 height 25
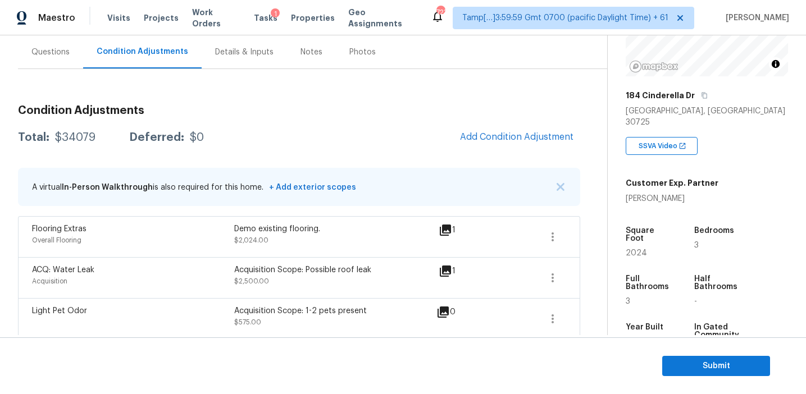
scroll to position [99, 0]
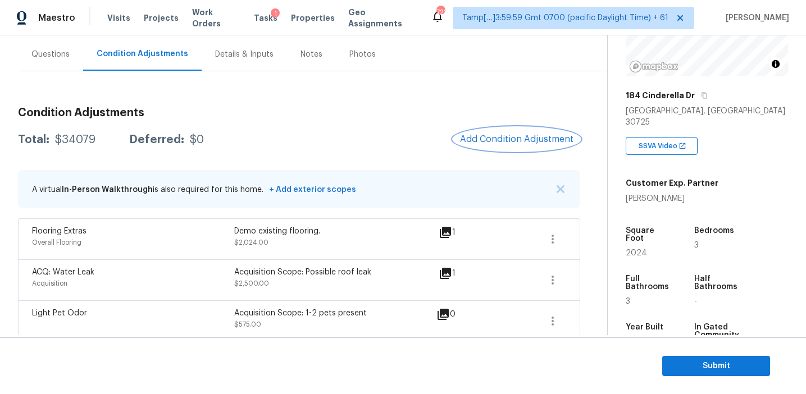
click at [467, 135] on span "Add Condition Adjustment" at bounding box center [516, 139] width 113 height 10
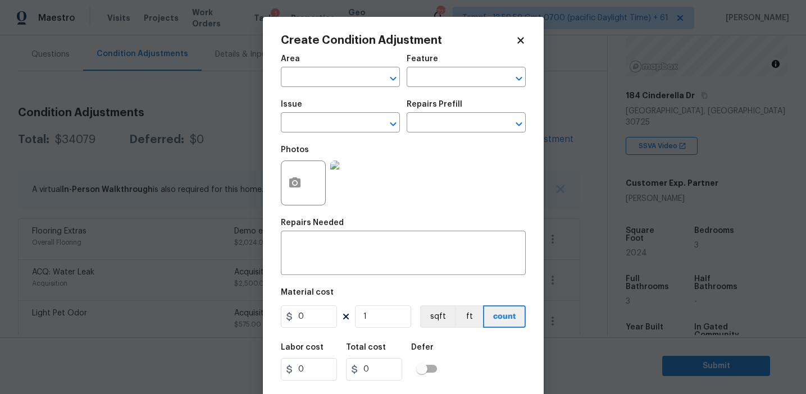
click at [312, 134] on span "Issue ​" at bounding box center [340, 117] width 119 height 46
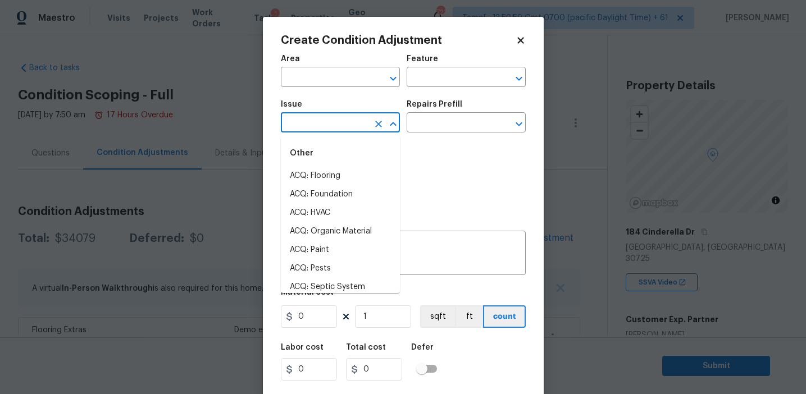
click at [310, 126] on input "text" at bounding box center [325, 123] width 88 height 17
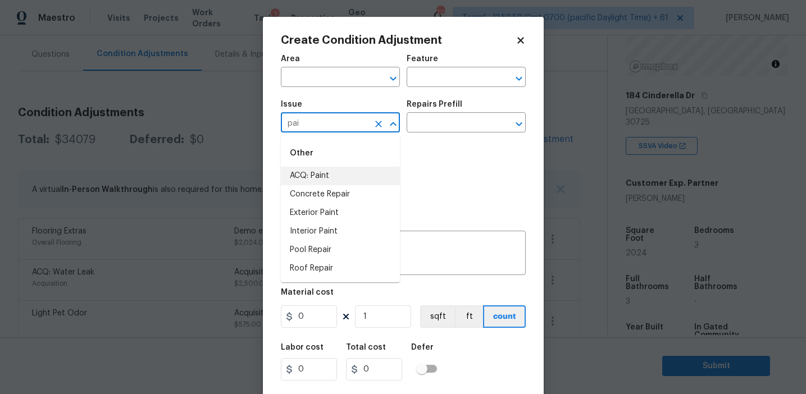
click at [329, 174] on li "ACQ: Paint" at bounding box center [340, 176] width 119 height 19
type input "ACQ: Paint"
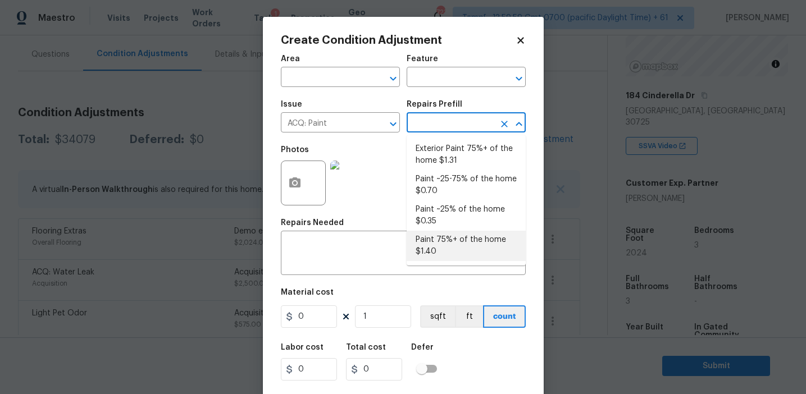
click at [442, 237] on li "Paint 75%+ of the home $1.40" at bounding box center [466, 246] width 119 height 30
type input "Acquisition"
type input "1.4"
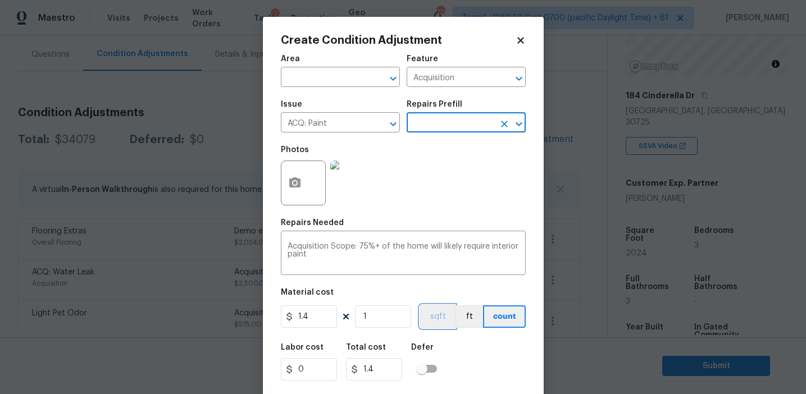
click at [435, 312] on button "sqft" at bounding box center [437, 317] width 35 height 22
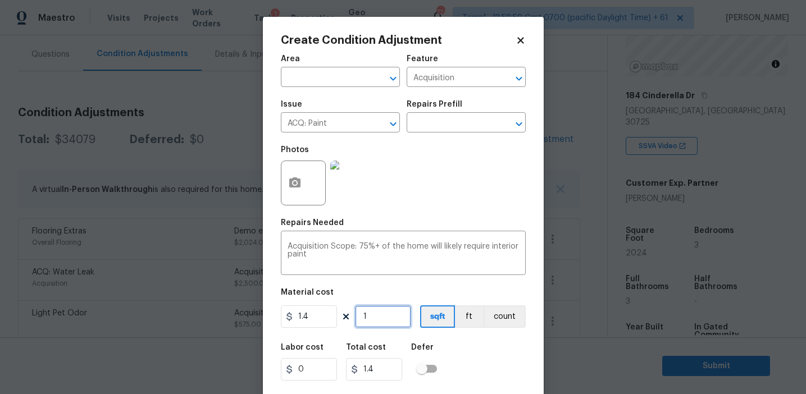
click at [387, 312] on input "1" at bounding box center [383, 317] width 56 height 22
type input "0"
type input "2"
type input "2.8"
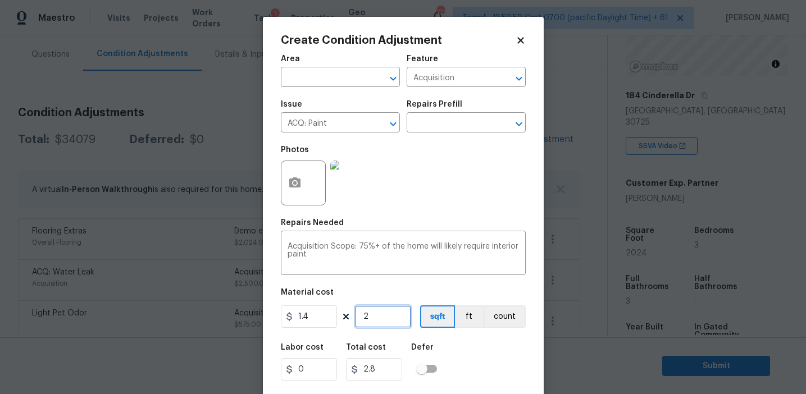
type input "20"
type input "28"
type input "202"
type input "282.8"
type input "2024"
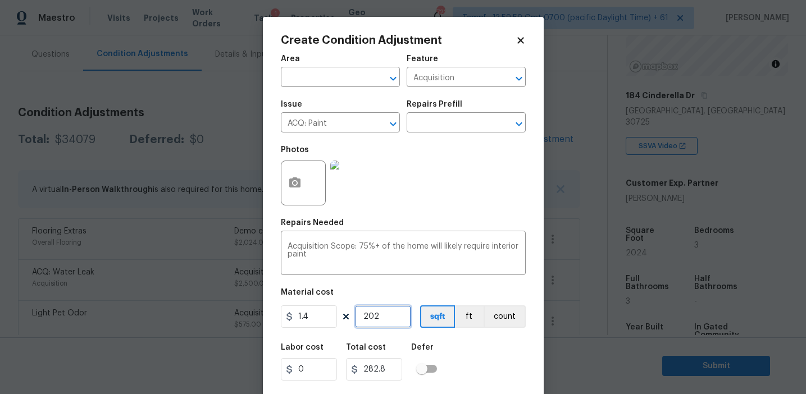
type input "2833.6"
type input "2024"
click at [432, 186] on div "Photos" at bounding box center [403, 175] width 245 height 73
click at [296, 178] on icon "button" at bounding box center [294, 183] width 11 height 10
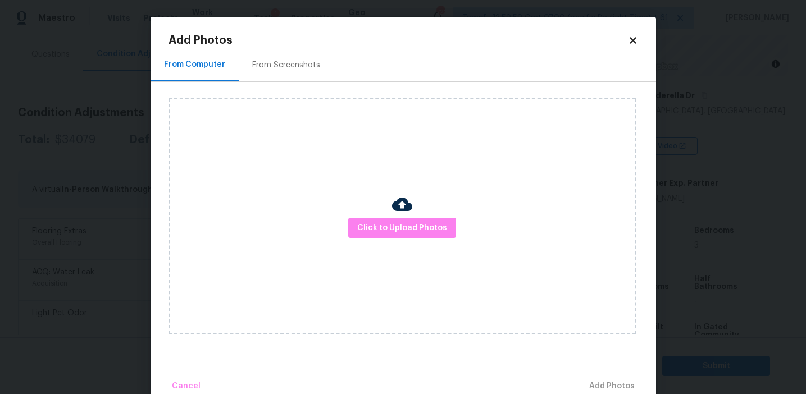
click at [316, 65] on div "From Screenshots" at bounding box center [286, 65] width 68 height 11
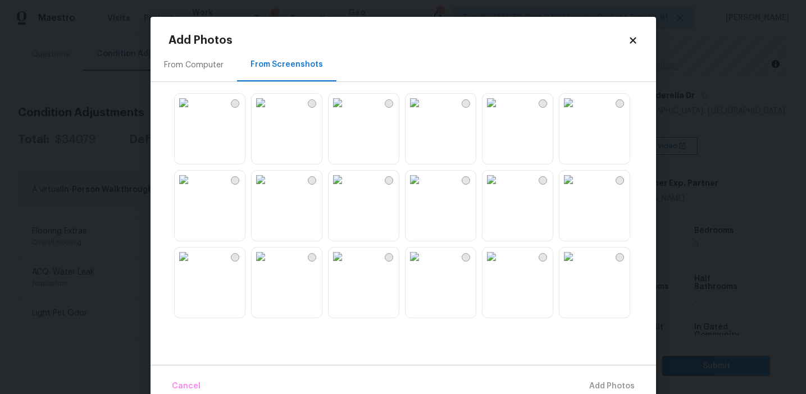
click at [270, 189] on img at bounding box center [261, 180] width 18 height 18
click at [347, 189] on img at bounding box center [338, 180] width 18 height 18
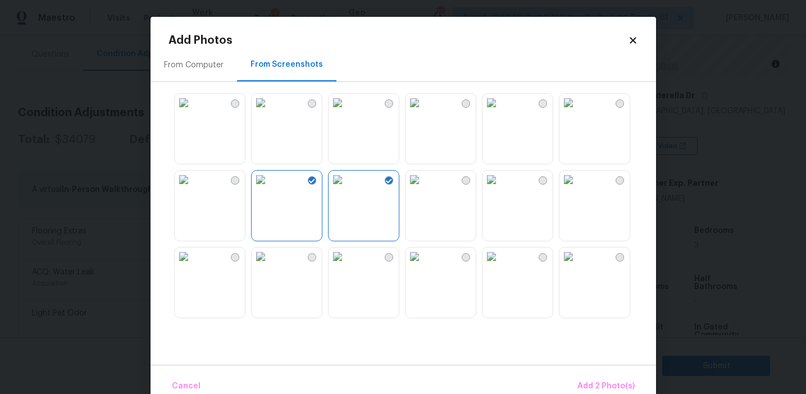
click at [424, 189] on img at bounding box center [415, 180] width 18 height 18
click at [339, 266] on img at bounding box center [338, 257] width 18 height 18
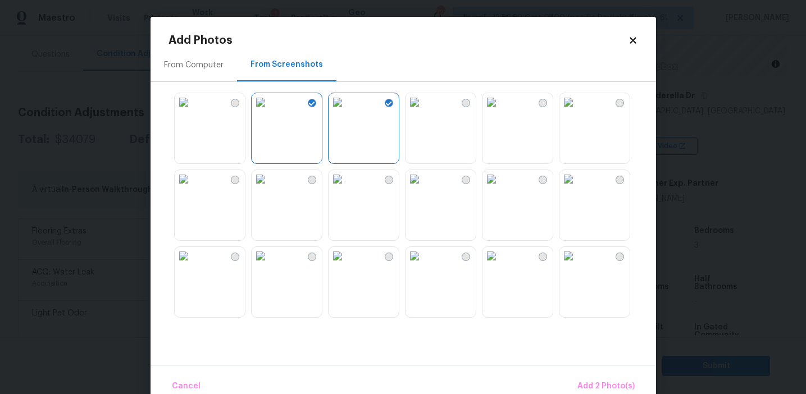
scroll to position [142, 0]
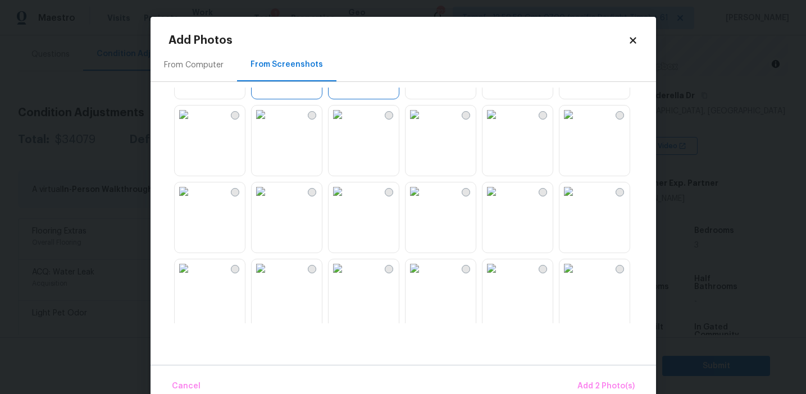
click at [193, 201] on img at bounding box center [184, 192] width 18 height 18
click at [270, 278] on img at bounding box center [261, 269] width 18 height 18
click at [578, 278] on img at bounding box center [569, 269] width 18 height 18
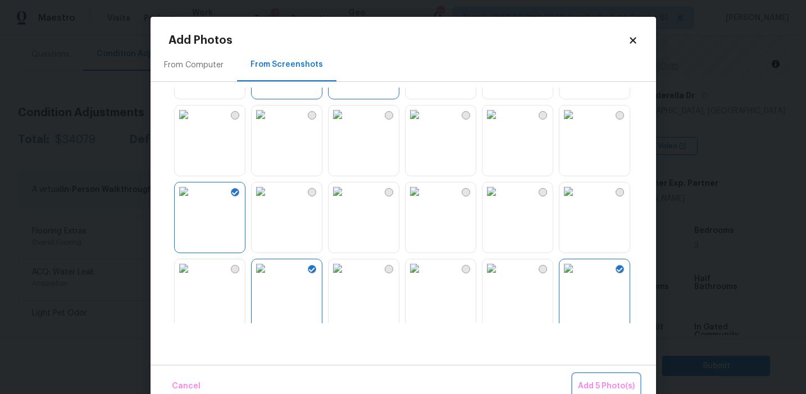
click at [582, 385] on span "Add 5 Photo(s)" at bounding box center [606, 387] width 57 height 14
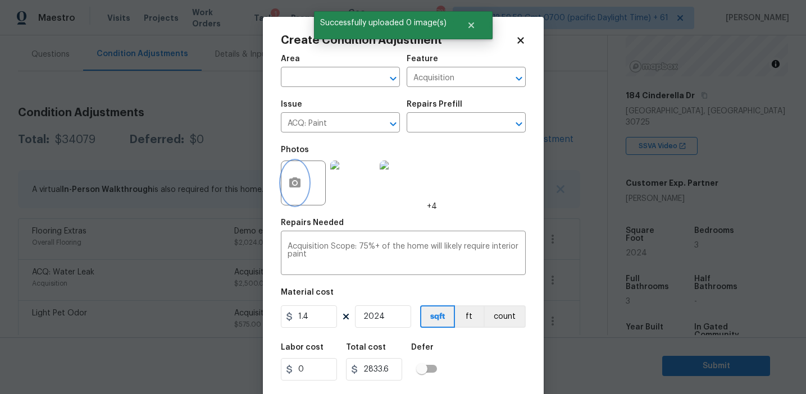
scroll to position [25, 0]
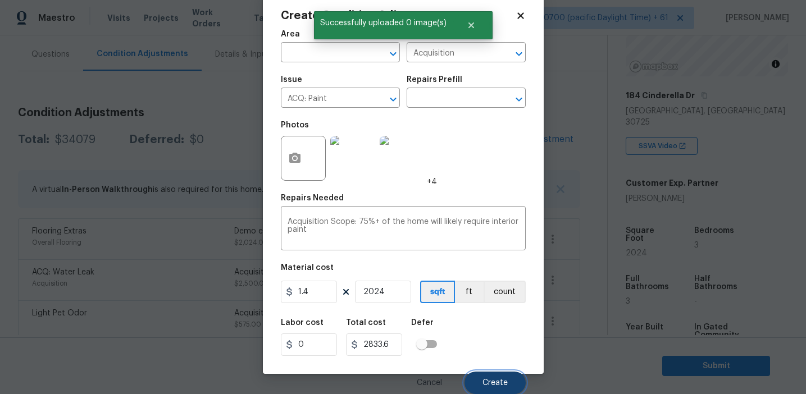
click at [497, 379] on span "Create" at bounding box center [495, 383] width 25 height 8
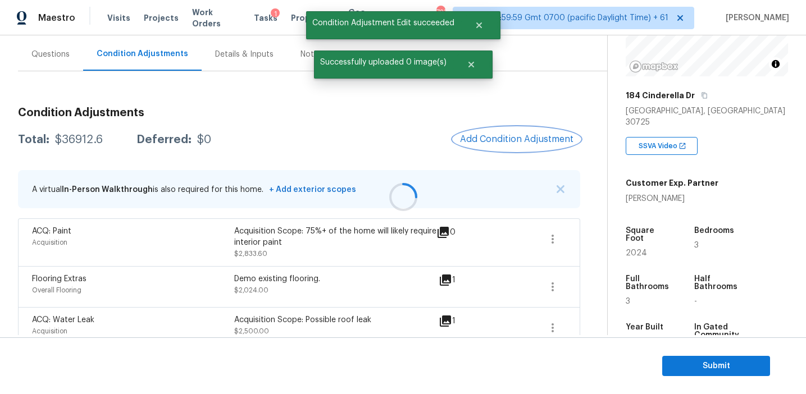
scroll to position [0, 0]
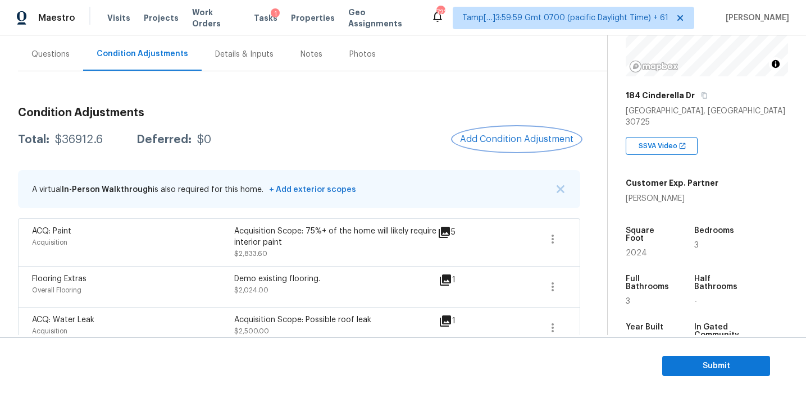
click at [473, 137] on span "Add Condition Adjustment" at bounding box center [516, 139] width 113 height 10
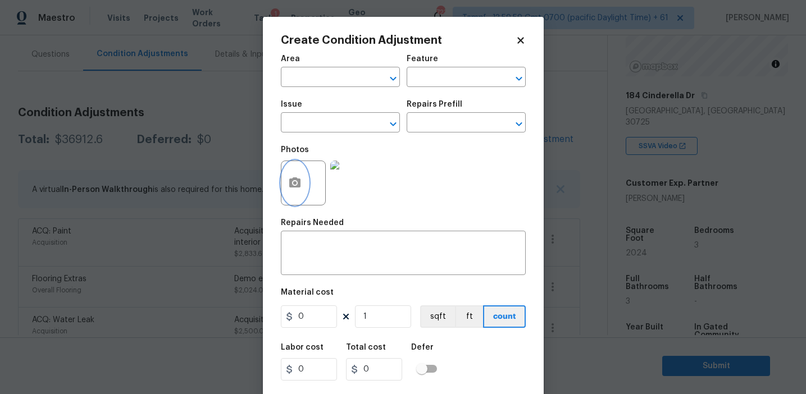
click at [299, 188] on icon "button" at bounding box center [294, 182] width 13 height 13
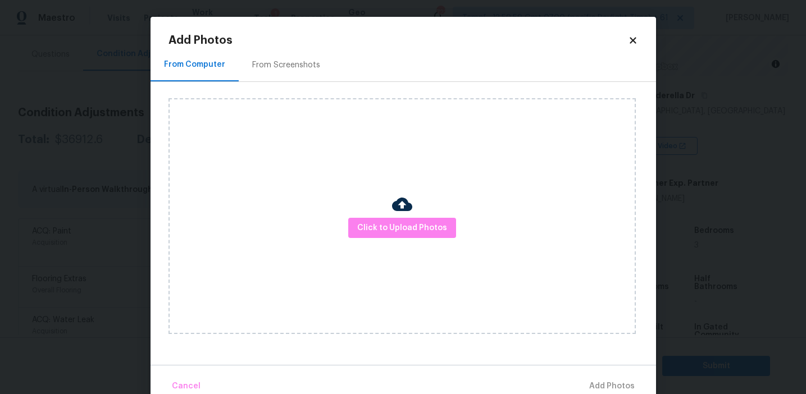
click at [292, 74] on div "From Screenshots" at bounding box center [286, 64] width 95 height 33
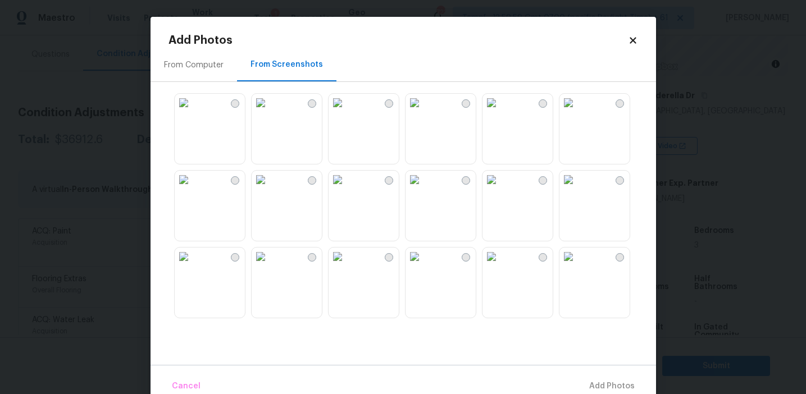
click at [193, 112] on img at bounding box center [184, 103] width 18 height 18
click at [501, 112] on img at bounding box center [492, 103] width 18 height 18
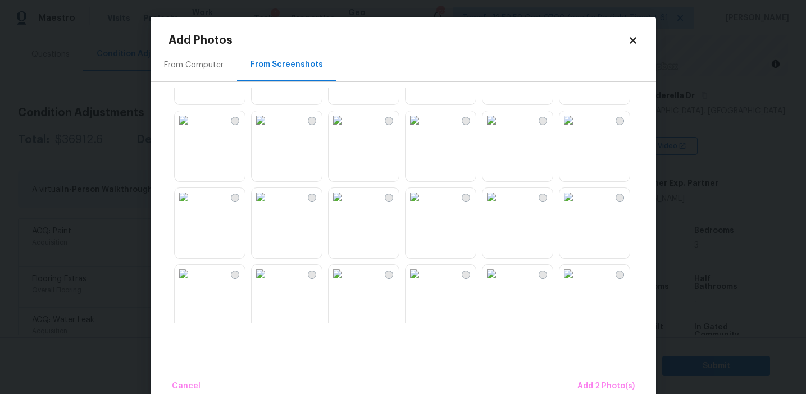
click at [578, 206] on img at bounding box center [569, 197] width 18 height 18
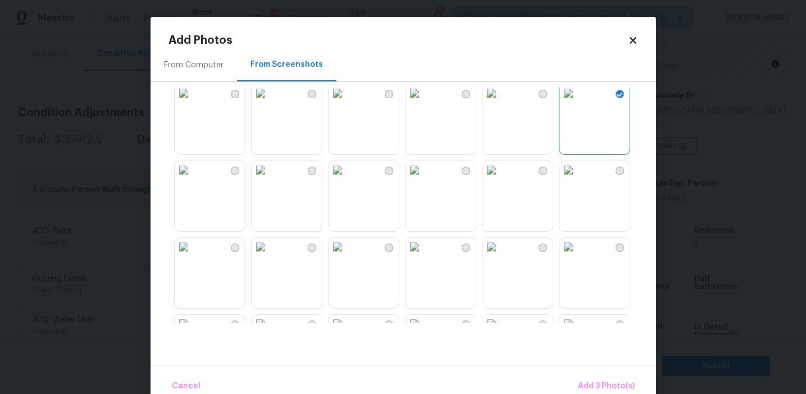
click at [578, 179] on img at bounding box center [569, 170] width 18 height 18
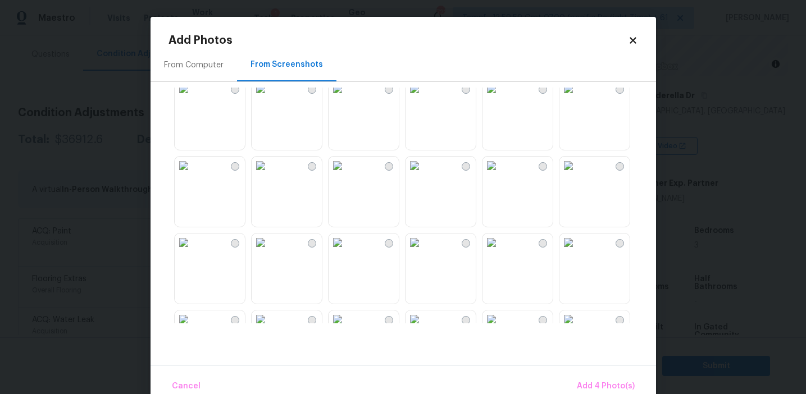
scroll to position [411, 0]
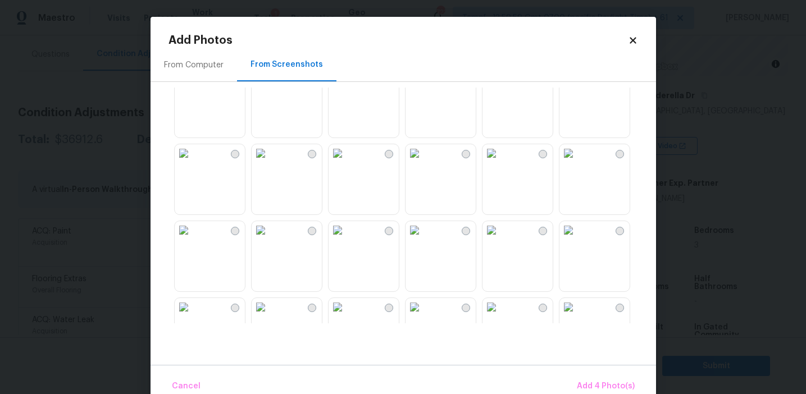
click at [172, 179] on div at bounding box center [413, 206] width 488 height 236
click at [193, 162] on img at bounding box center [184, 153] width 18 height 18
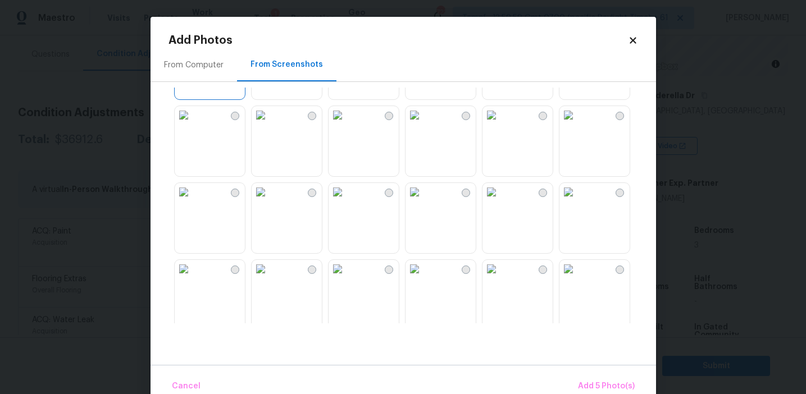
scroll to position [561, 0]
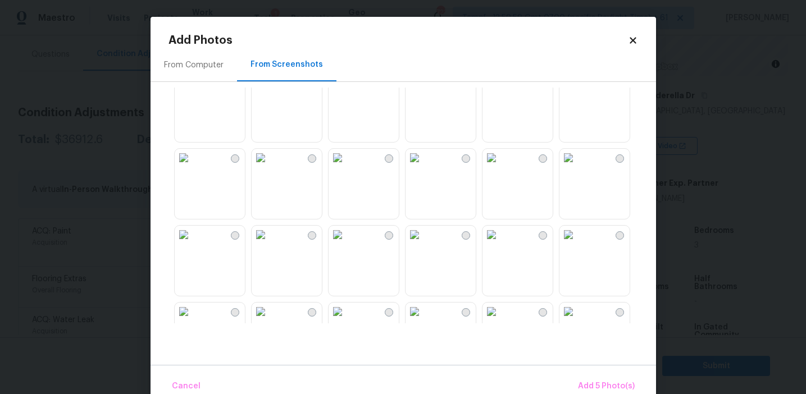
click at [270, 167] on img at bounding box center [261, 158] width 18 height 18
click at [588, 381] on span "Add 6 Photo(s)" at bounding box center [606, 387] width 57 height 14
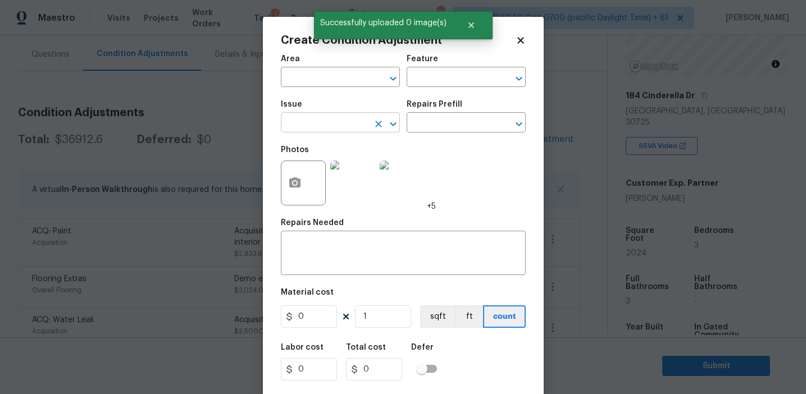
click at [333, 127] on input "text" at bounding box center [325, 123] width 88 height 17
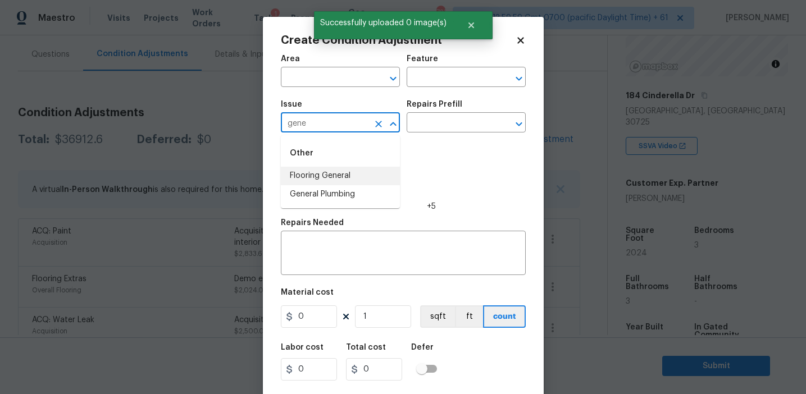
click at [351, 176] on li "Flooring General" at bounding box center [340, 176] width 119 height 19
type input "Flooring General"
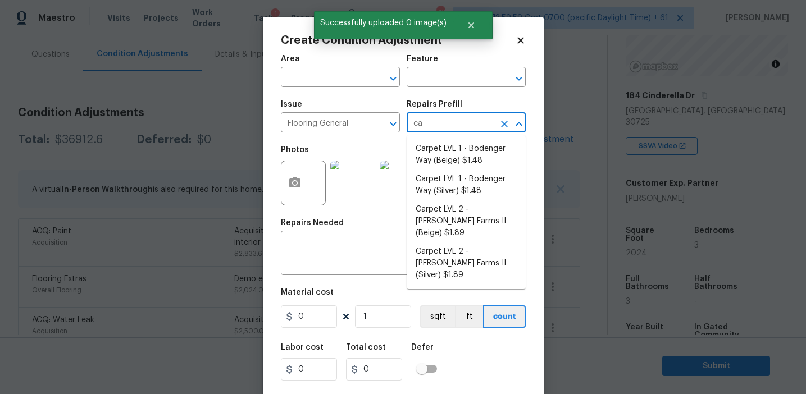
type input "car"
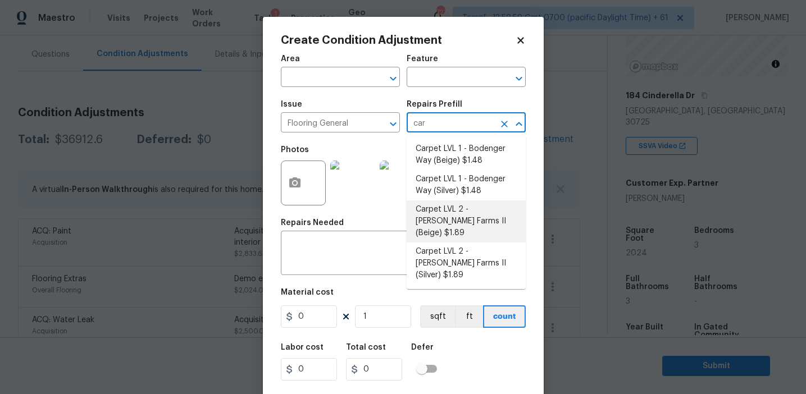
click at [455, 219] on li "Carpet LVL 2 - Abshire Farms II (Beige) $1.89" at bounding box center [466, 222] width 119 height 42
type input "Overall Flooring"
type textarea "Install new carpet (Abshire Farms II - 749 Stony Glade) at all previously carpe…"
type input "1.89"
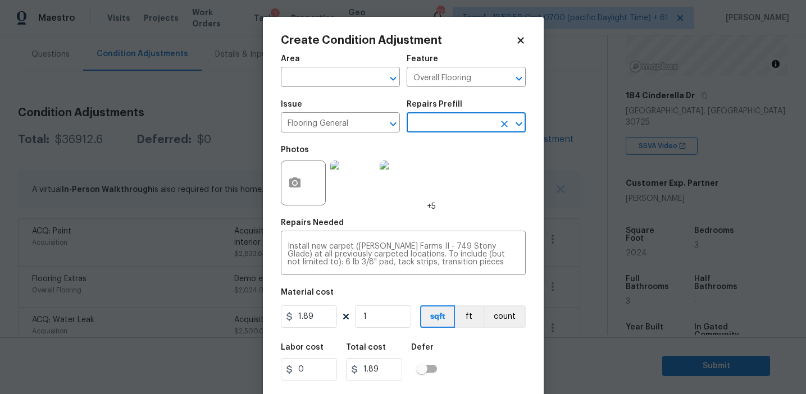
click at [455, 126] on input "text" at bounding box center [451, 123] width 88 height 17
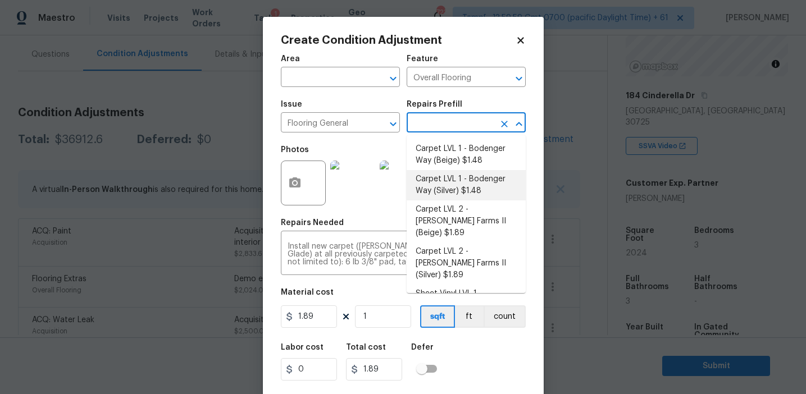
click at [456, 190] on li "Carpet LVL 1 - Bodenger Way (Silver) $1.48" at bounding box center [466, 185] width 119 height 30
type textarea "Install new carpet. (Bodenger Way 945 Winter Ash, Silver) at all previously car…"
type input "1.48"
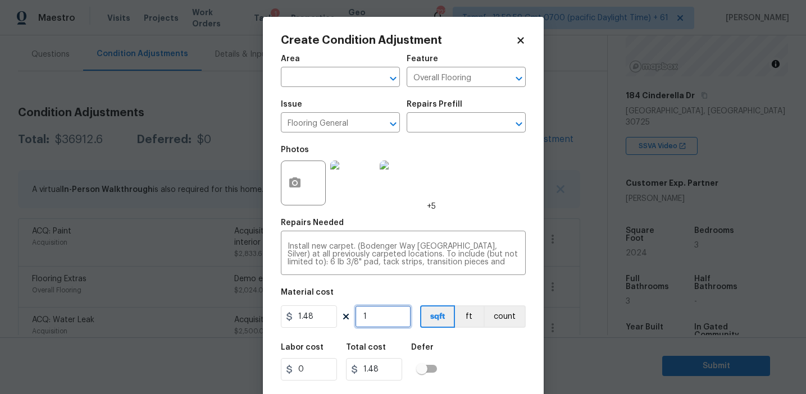
click at [383, 320] on input "1" at bounding box center [383, 317] width 56 height 22
type input "0"
paste input "text"
type input "0"
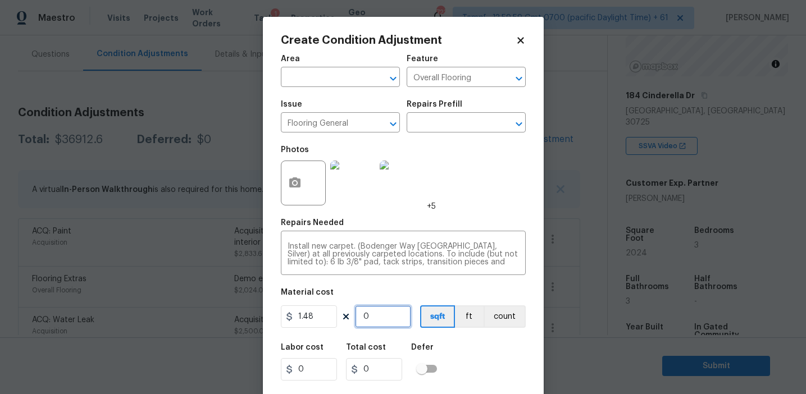
click at [384, 321] on input "0" at bounding box center [383, 317] width 56 height 22
type input "1"
type input "1.48"
type input "10"
type input "14.8"
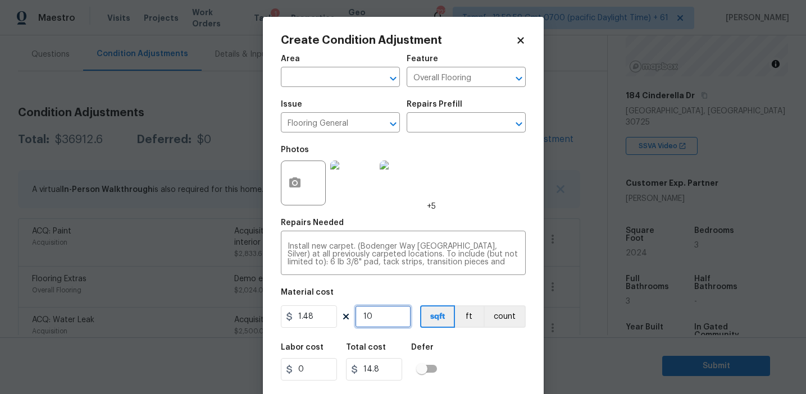
type input "101"
type input "149.48"
type input "1012"
type input "1497.76"
type input "1012"
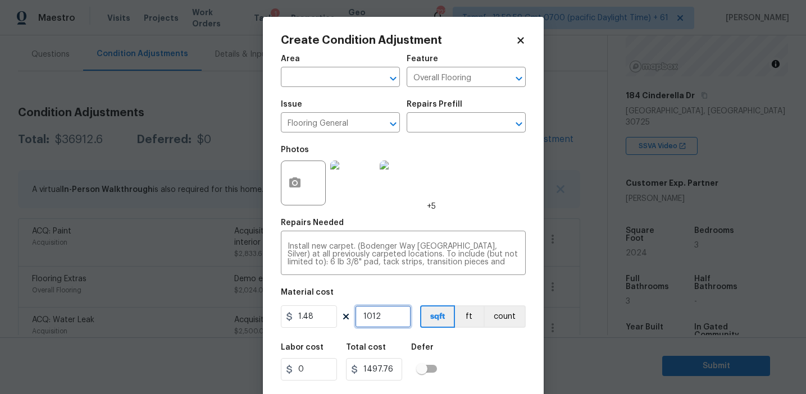
click at [390, 314] on input "1012" at bounding box center [383, 317] width 56 height 22
click at [485, 370] on div "Labor cost 0 Total cost 1497.76 Defer" at bounding box center [403, 362] width 245 height 51
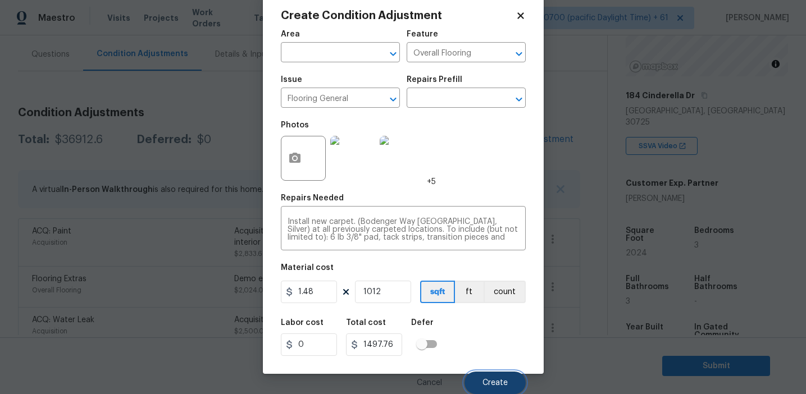
click at [492, 382] on span "Create" at bounding box center [495, 383] width 25 height 8
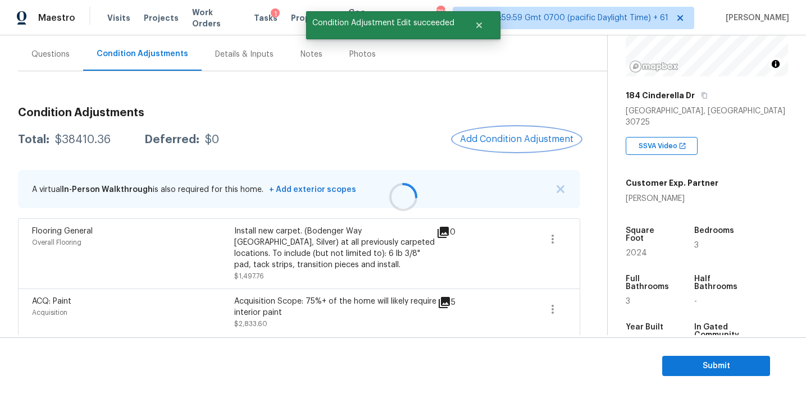
scroll to position [0, 0]
click at [487, 138] on span "Add Condition Adjustment" at bounding box center [516, 139] width 113 height 10
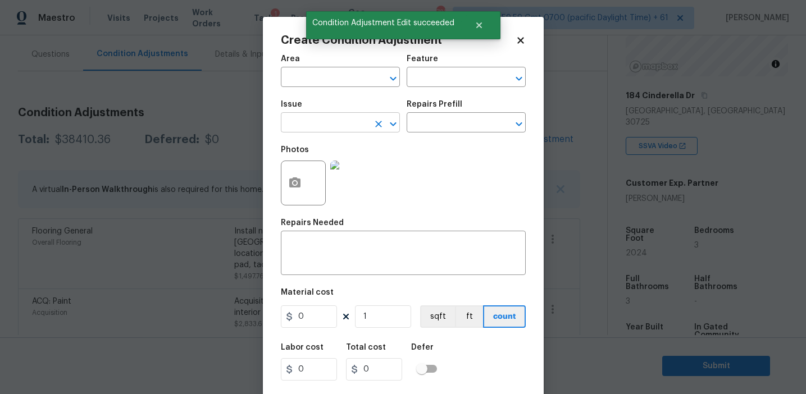
click at [305, 126] on input "text" at bounding box center [325, 123] width 88 height 17
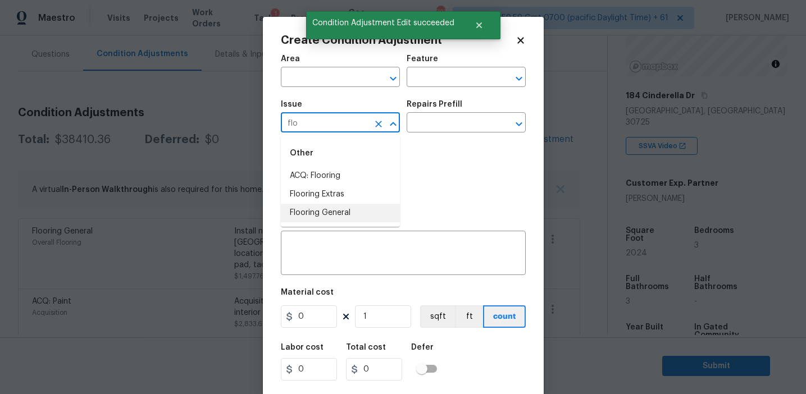
click at [334, 212] on li "Flooring General" at bounding box center [340, 213] width 119 height 19
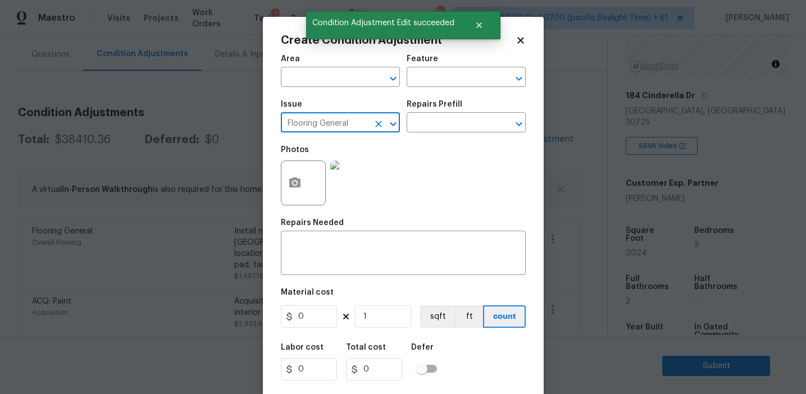
type input "Flooring General"
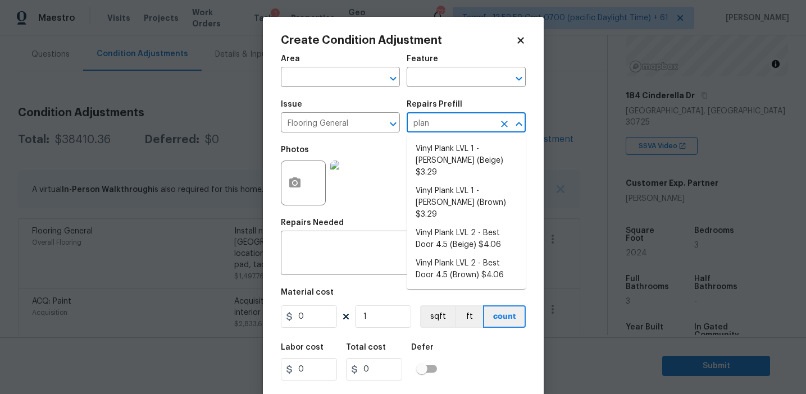
type input "plank"
click at [464, 225] on li "Vinyl Plank LVL 2 - Best Door 4.5 (Beige) $4.06" at bounding box center [466, 239] width 119 height 30
type input "Overall Flooring"
type textarea "Install LVP (Best Door 4.5 220 Sweeper Beige) Includes transitions, glue and as…"
type input "4.06"
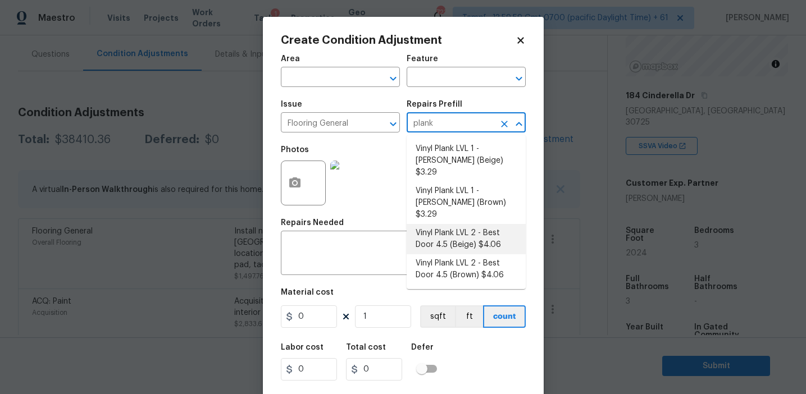
type input "4.06"
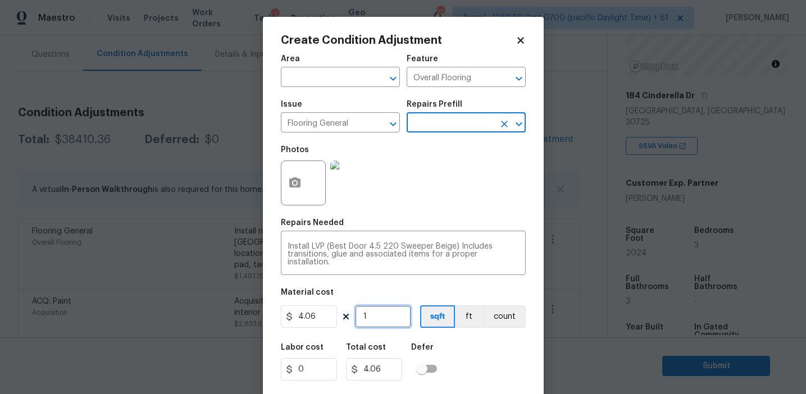
click at [385, 310] on input "1" at bounding box center [383, 317] width 56 height 22
type input "0"
paste input "1012"
type input "1012"
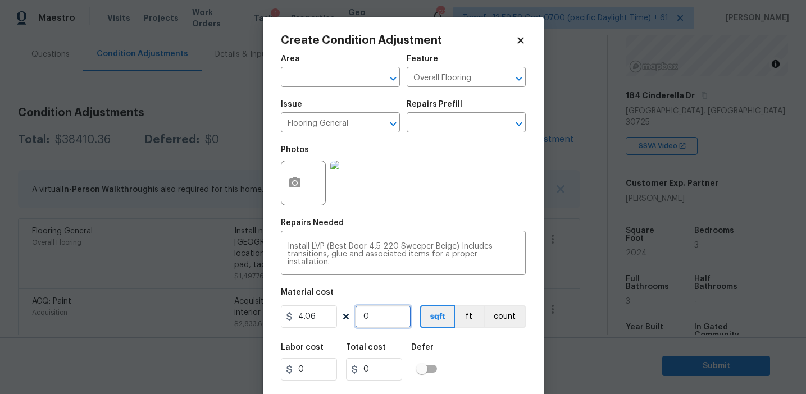
type input "4108.72"
type input "1012"
click at [466, 334] on div "Area ​ Feature Overall Flooring ​ Issue Flooring General ​ Repairs Prefill ​ Ph…" at bounding box center [403, 233] width 245 height 371
click at [298, 195] on button "button" at bounding box center [294, 183] width 27 height 44
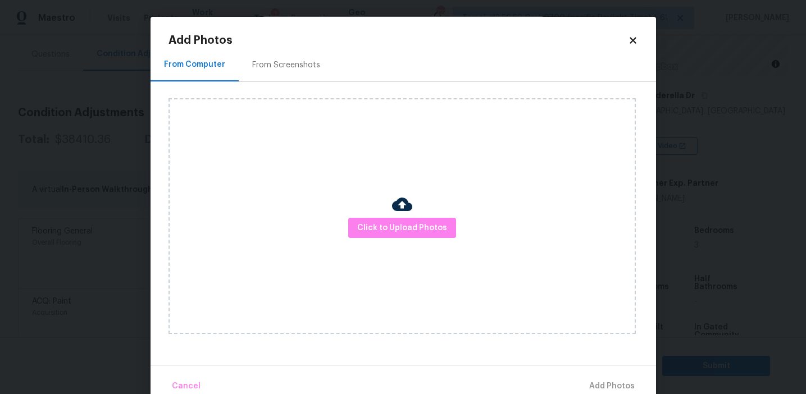
click at [287, 67] on div "From Screenshots" at bounding box center [286, 65] width 68 height 11
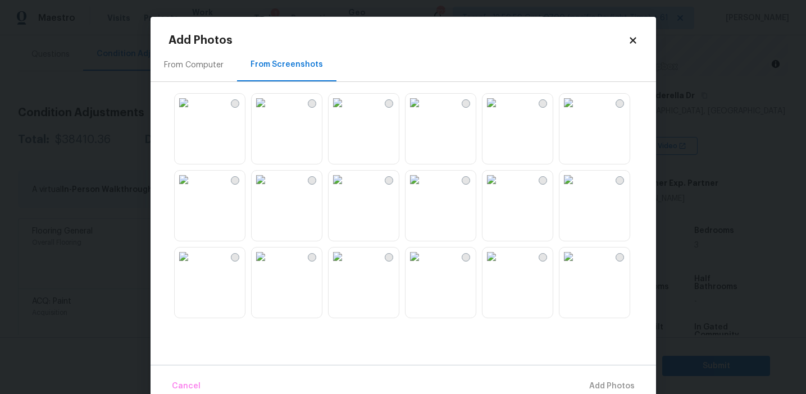
click at [193, 112] on img at bounding box center [184, 103] width 18 height 18
click at [501, 112] on img at bounding box center [492, 103] width 18 height 18
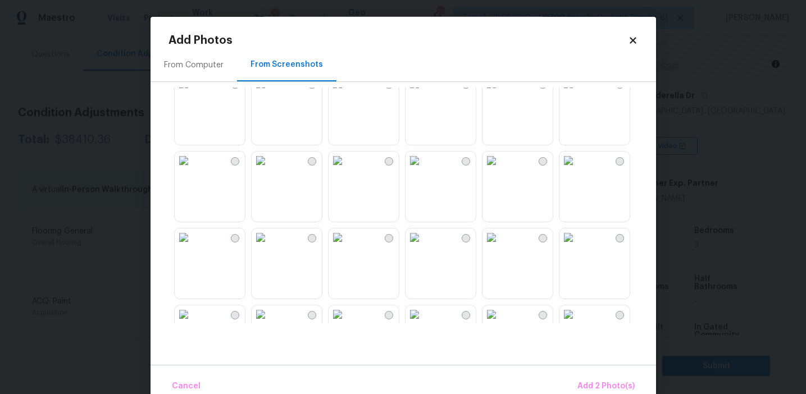
scroll to position [311, 0]
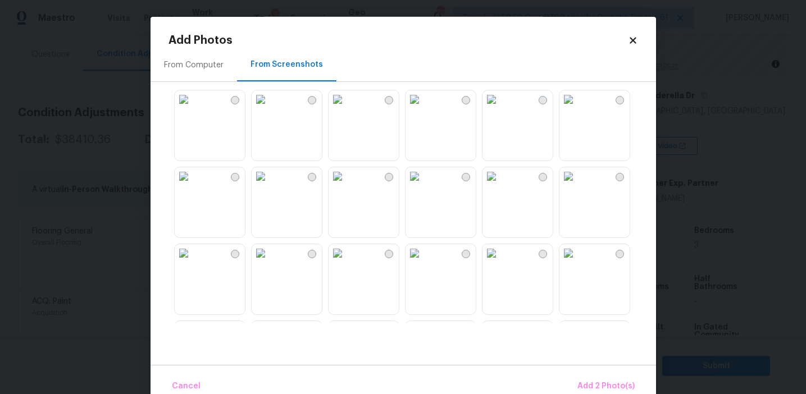
click at [270, 108] on img at bounding box center [261, 99] width 18 height 18
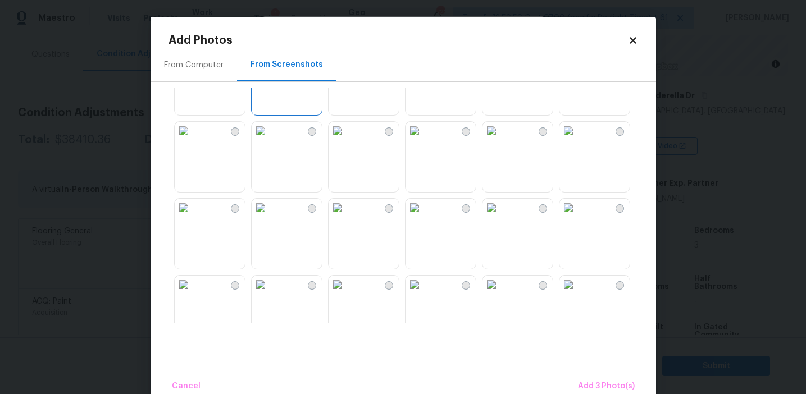
click at [501, 140] on img at bounding box center [492, 131] width 18 height 18
click at [270, 63] on img at bounding box center [261, 54] width 18 height 18
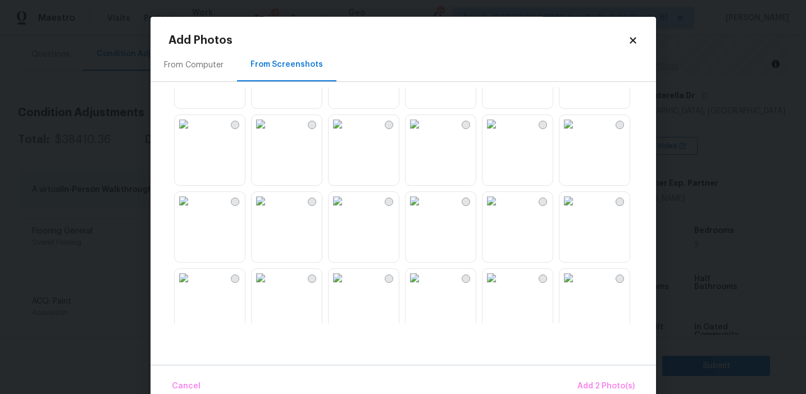
scroll to position [672, 0]
click at [573, 133] on img at bounding box center [569, 124] width 18 height 18
click at [347, 210] on img at bounding box center [338, 201] width 18 height 18
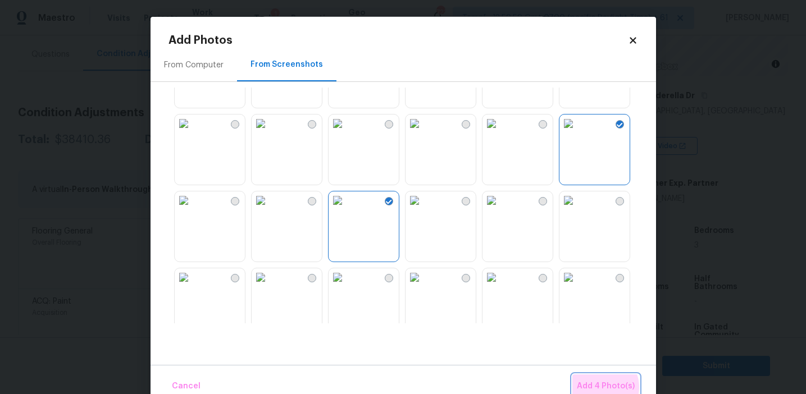
click at [602, 388] on span "Add 4 Photo(s)" at bounding box center [606, 387] width 58 height 14
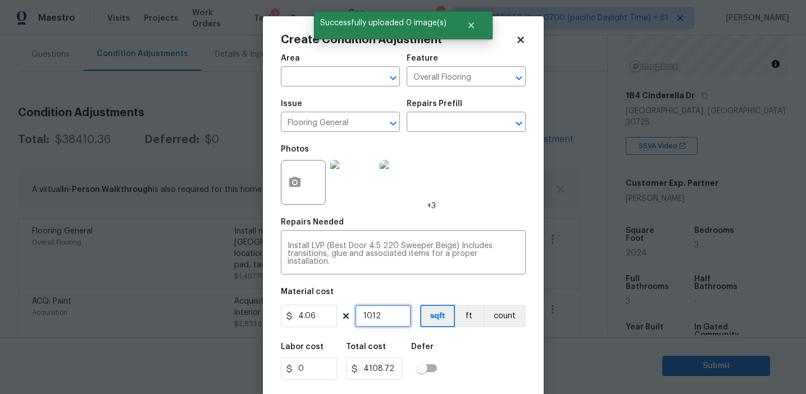
click at [385, 315] on input "1012" at bounding box center [383, 316] width 56 height 22
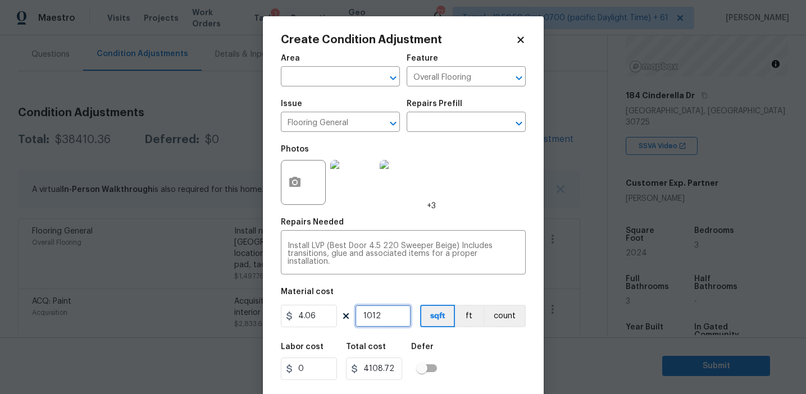
paste input "506"
type input "506"
type input "2054.36"
type input "506"
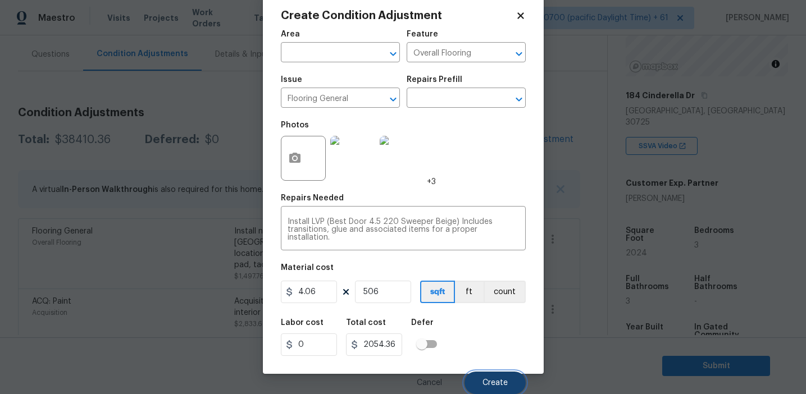
click at [486, 379] on span "Create" at bounding box center [495, 383] width 25 height 8
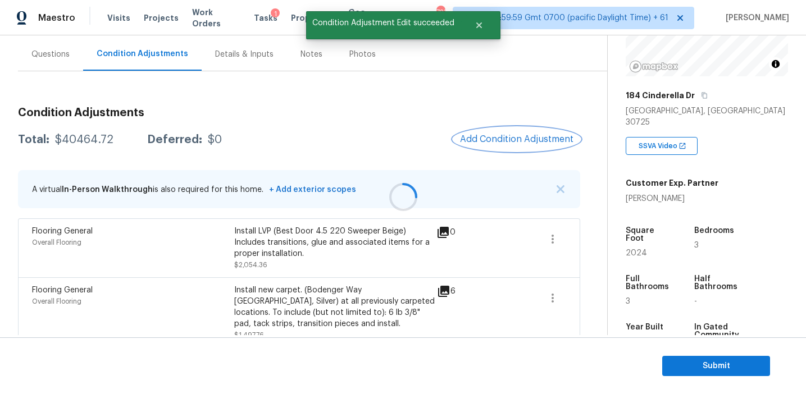
scroll to position [0, 0]
click at [498, 144] on span "Add Condition Adjustment" at bounding box center [516, 139] width 113 height 10
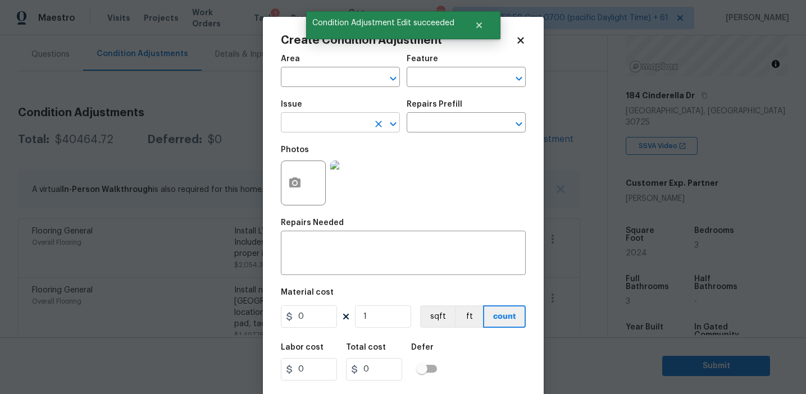
click at [313, 122] on input "text" at bounding box center [325, 123] width 88 height 17
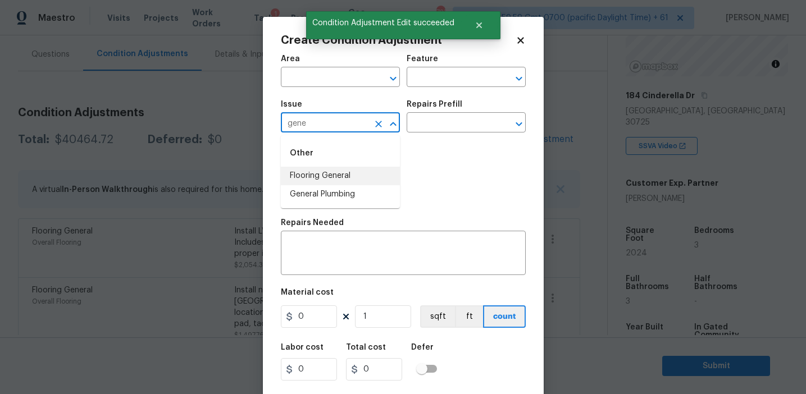
click at [345, 174] on li "Flooring General" at bounding box center [340, 176] width 119 height 19
type input "Flooring General"
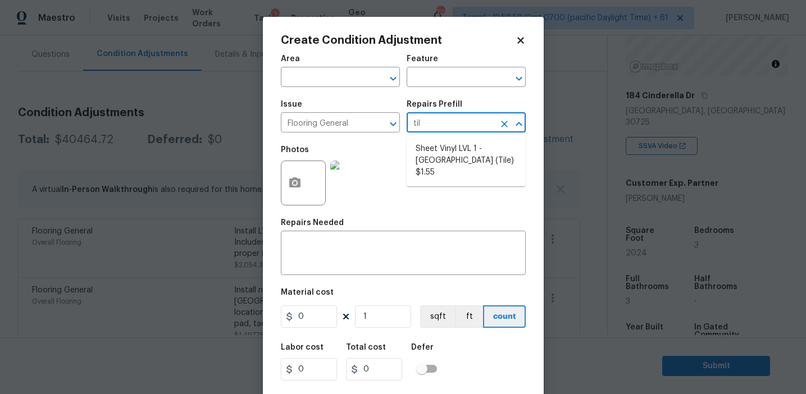
type input "tile"
click at [464, 156] on li "Sheet Vinyl LVL 1 - Sugar Valley (Tile) $1.55" at bounding box center [466, 161] width 119 height 42
type input "Overall Flooring"
type textarea "Install sheet vinyl flooring (Sugar Valley - Tile "Look", 592 Cool Sands) inclu…"
type input "1.55"
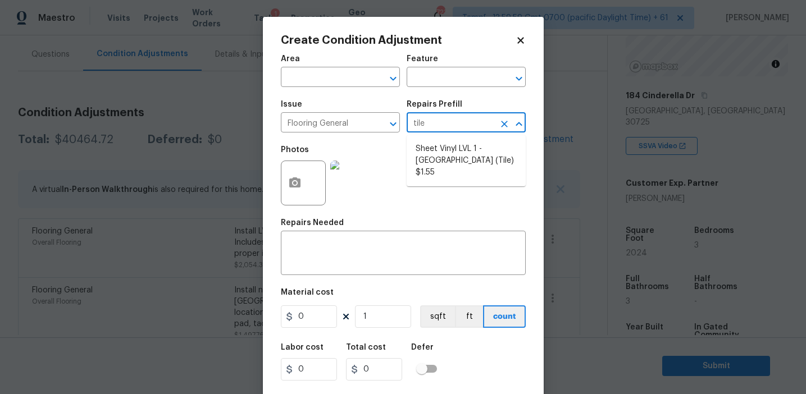
type input "1.55"
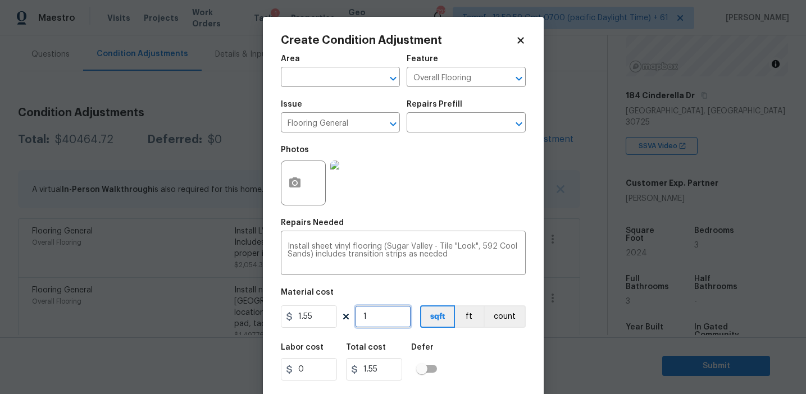
click at [392, 320] on input "1" at bounding box center [383, 317] width 56 height 22
type input "0"
paste input "506"
type input "506"
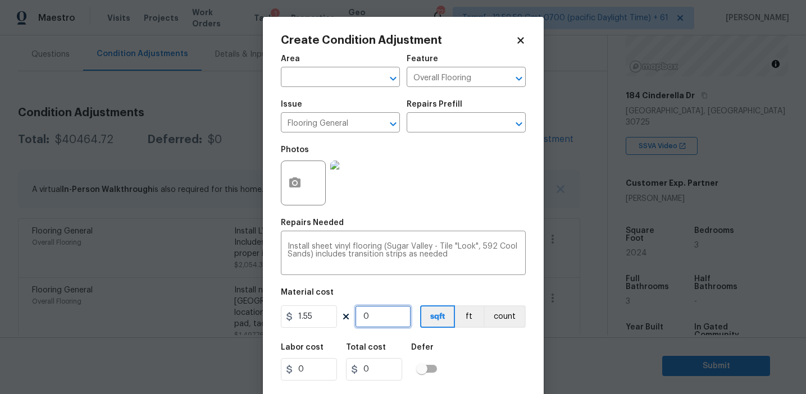
type input "784.3"
type input "506"
click at [313, 320] on input "1.55" at bounding box center [309, 317] width 56 height 22
type input "3.7"
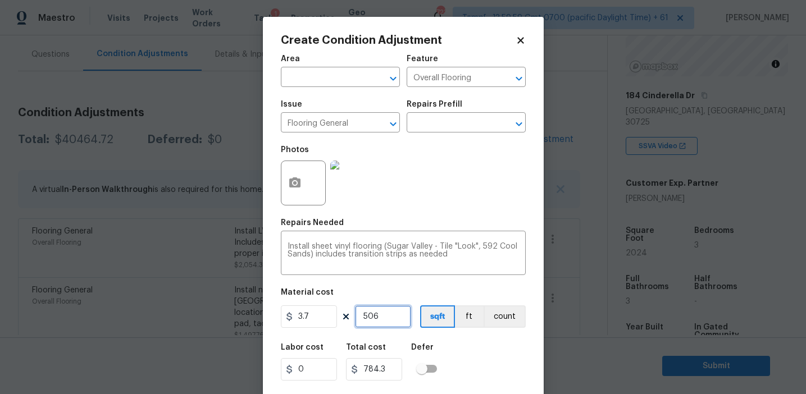
type input "1872.2"
click at [453, 335] on div "Area ​ Feature Overall Flooring ​ Issue Flooring General ​ Repairs Prefill ​ Ph…" at bounding box center [403, 233] width 245 height 371
click at [322, 313] on input "3.7" at bounding box center [309, 317] width 56 height 22
type input "3.5"
type input "1771"
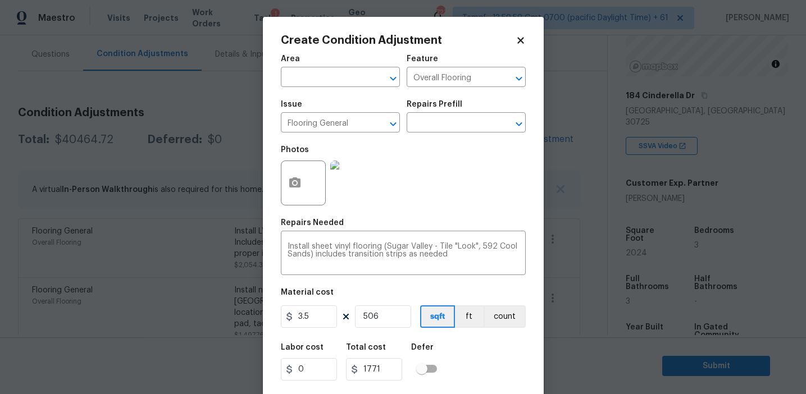
click at [491, 362] on div "Labor cost 0 Total cost 1771 Defer" at bounding box center [403, 362] width 245 height 51
click at [290, 179] on icon "button" at bounding box center [294, 183] width 11 height 10
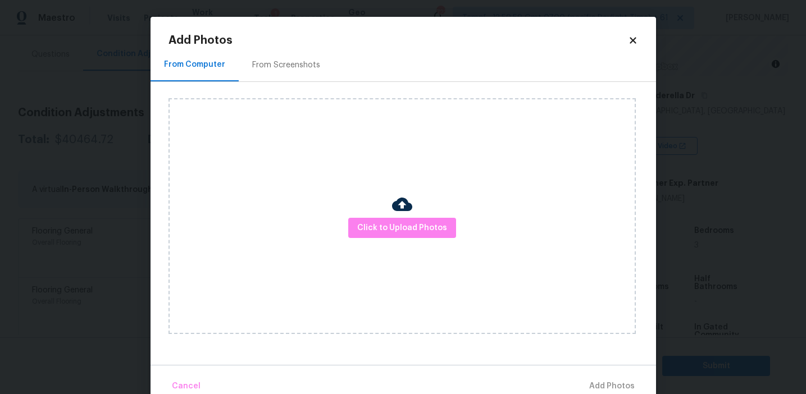
click at [301, 70] on div "From Screenshots" at bounding box center [286, 65] width 68 height 11
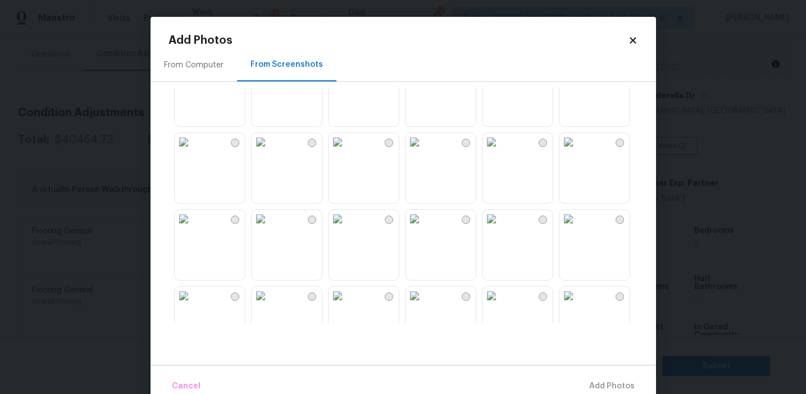
scroll to position [197, 0]
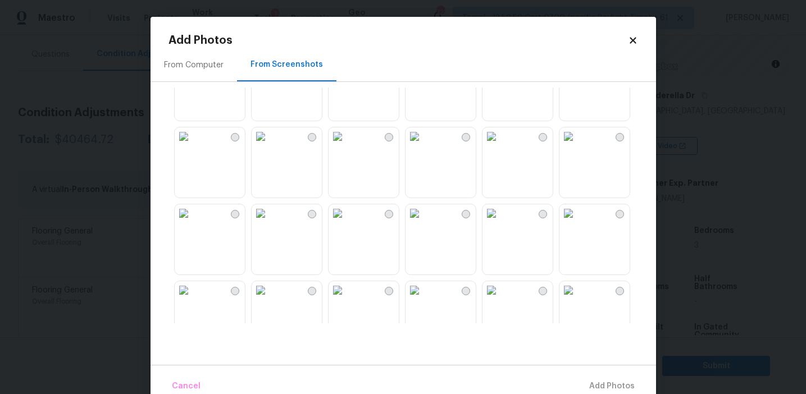
click at [193, 146] on img at bounding box center [184, 137] width 18 height 18
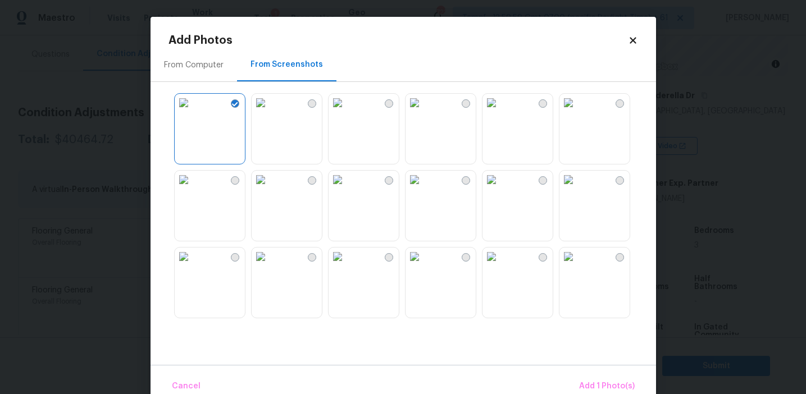
scroll to position [257, 0]
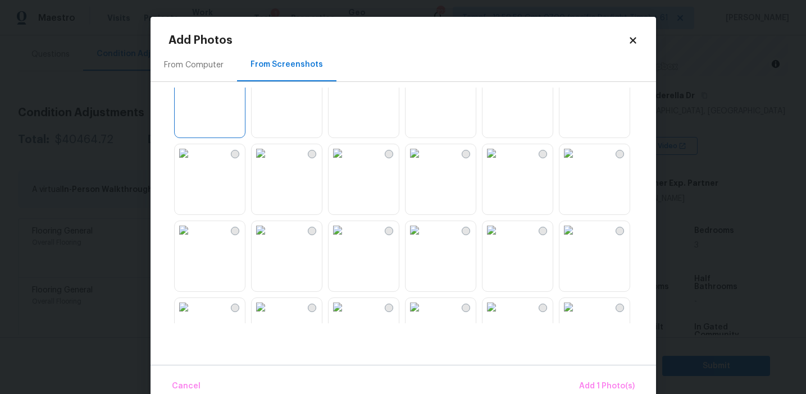
click at [270, 162] on img at bounding box center [261, 153] width 18 height 18
click at [501, 164] on img at bounding box center [492, 155] width 18 height 18
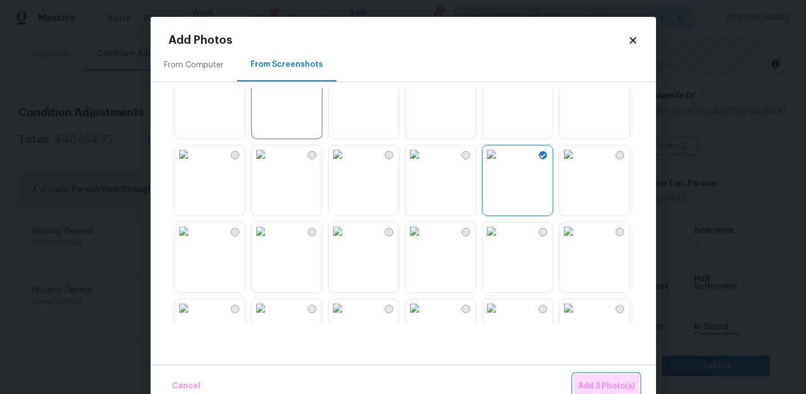
click at [585, 383] on span "Add 3 Photo(s)" at bounding box center [606, 387] width 57 height 14
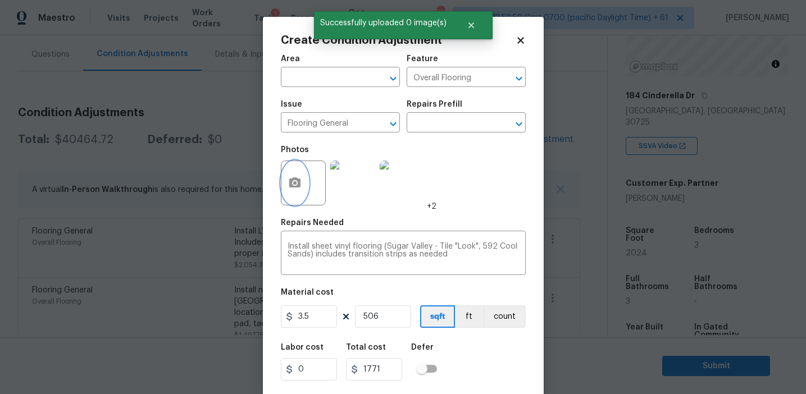
scroll to position [25, 0]
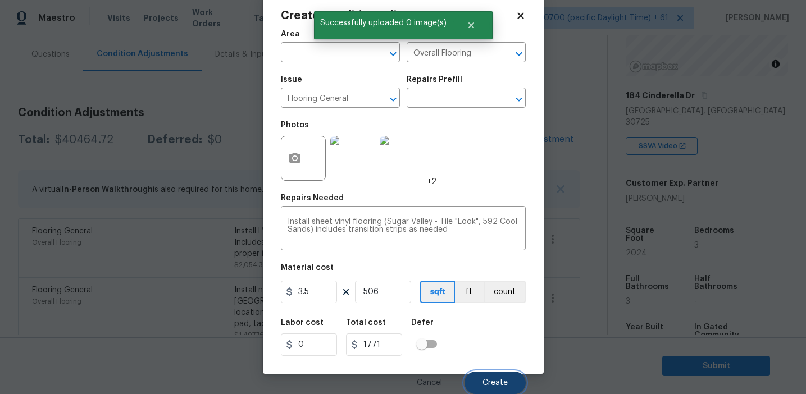
click at [496, 378] on button "Create" at bounding box center [495, 383] width 61 height 22
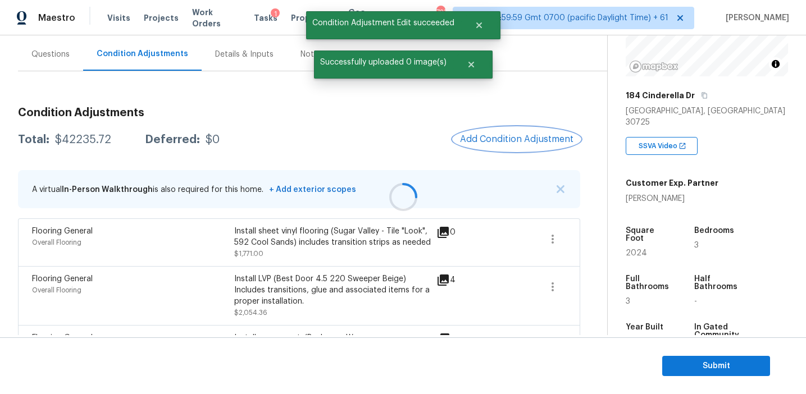
scroll to position [0, 0]
click at [75, 144] on div "$42235.72" at bounding box center [83, 139] width 56 height 11
copy div "42235.72"
click at [240, 116] on h3 "Condition Adjustments" at bounding box center [299, 112] width 562 height 11
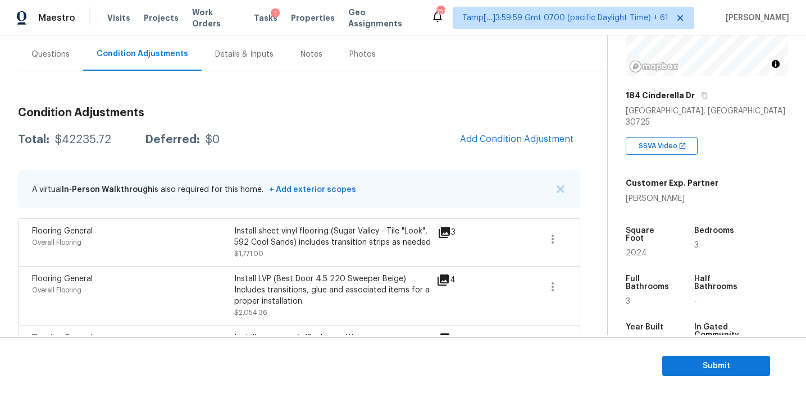
click at [253, 133] on div "Total: $42235.72 Deferred: $0 Add Condition Adjustment" at bounding box center [299, 140] width 562 height 25
click at [70, 53] on div "Questions" at bounding box center [50, 54] width 65 height 33
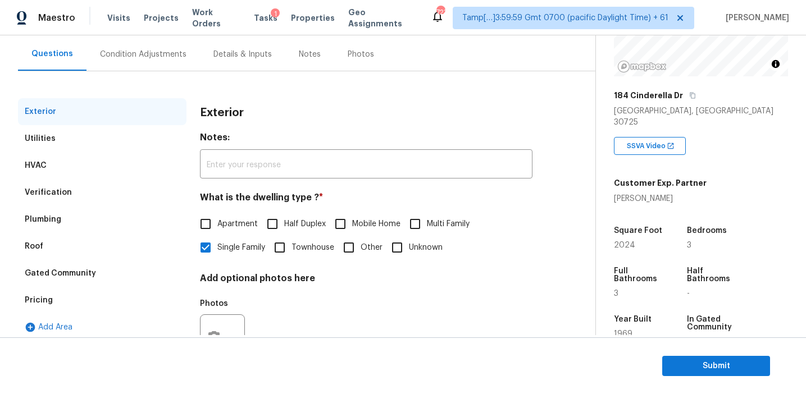
click at [111, 191] on div "Verification" at bounding box center [102, 192] width 169 height 27
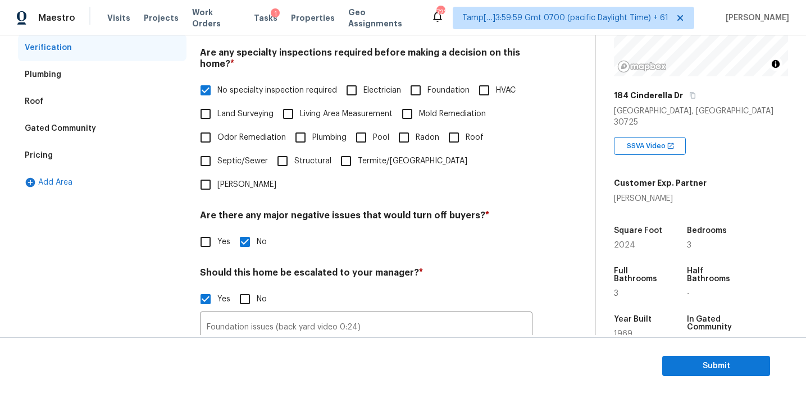
scroll to position [336, 0]
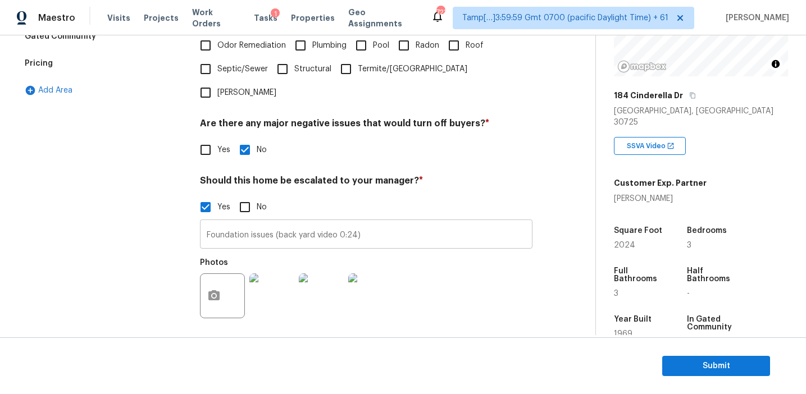
click at [224, 222] on input "Foundation issues (back yard video 0:24)" at bounding box center [366, 235] width 333 height 26
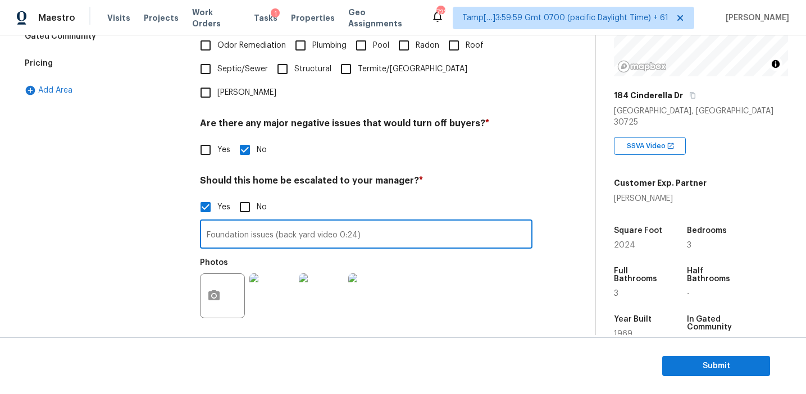
click at [175, 214] on div "Exterior Utilities HVAC Verification Plumbing Roof Gated Community Pricing Add …" at bounding box center [102, 134] width 169 height 546
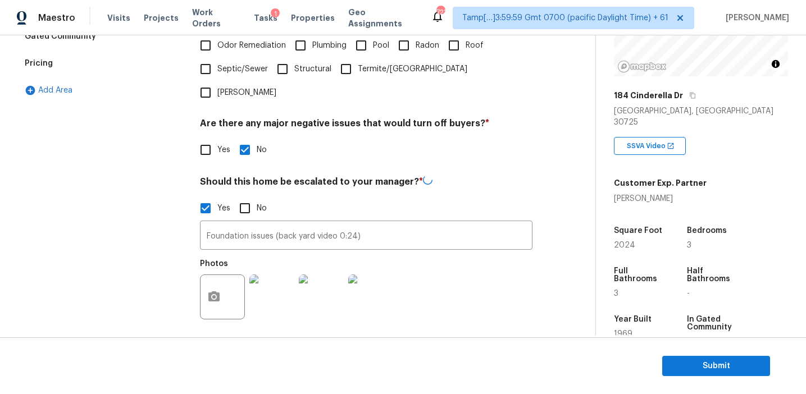
click at [140, 63] on div "Pricing" at bounding box center [102, 63] width 169 height 27
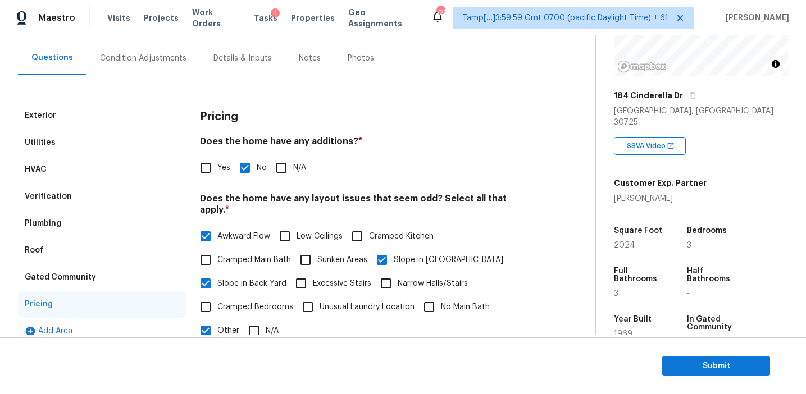
scroll to position [101, 0]
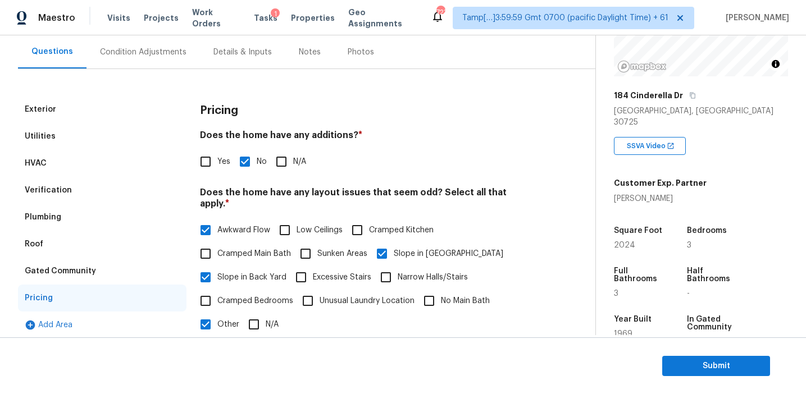
click at [121, 275] on div "Gated Community" at bounding box center [102, 271] width 169 height 27
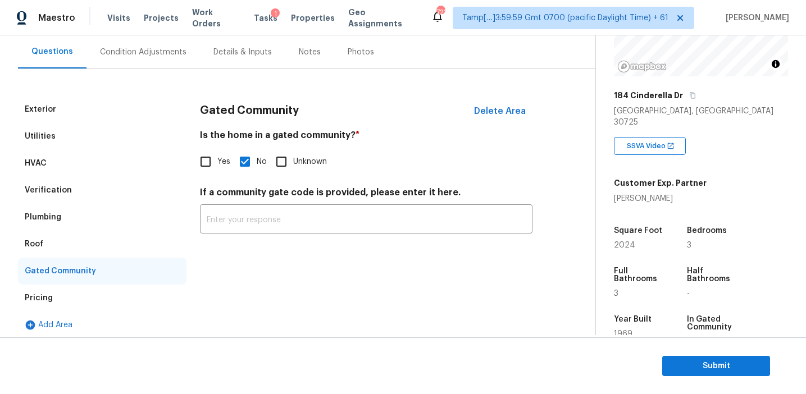
click at [80, 228] on div "Plumbing" at bounding box center [102, 217] width 169 height 27
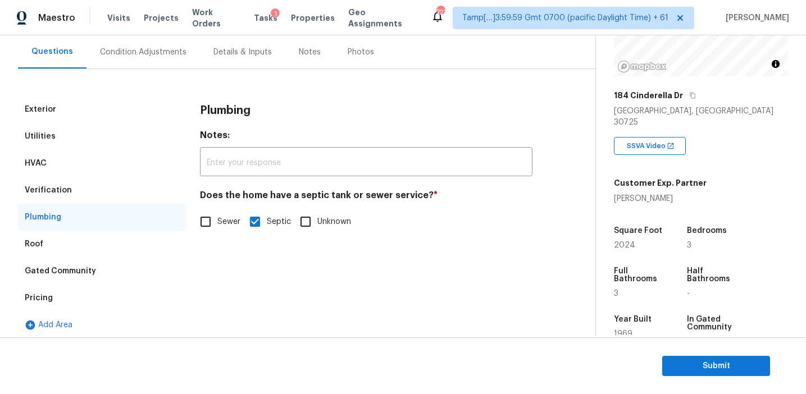
click at [71, 239] on div "Roof" at bounding box center [102, 244] width 169 height 27
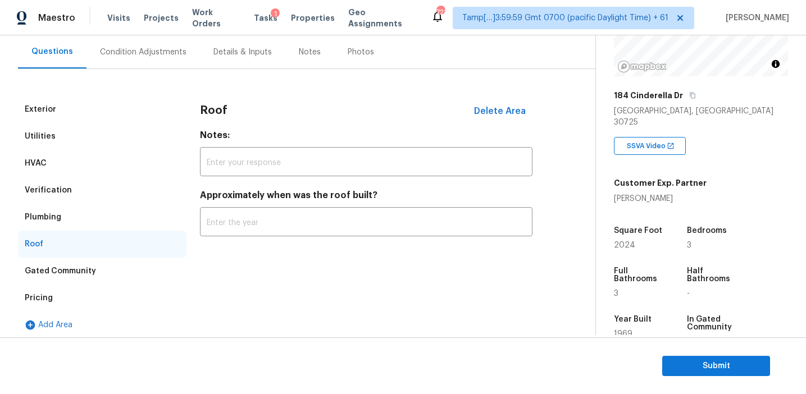
click at [71, 207] on div "Plumbing" at bounding box center [102, 217] width 169 height 27
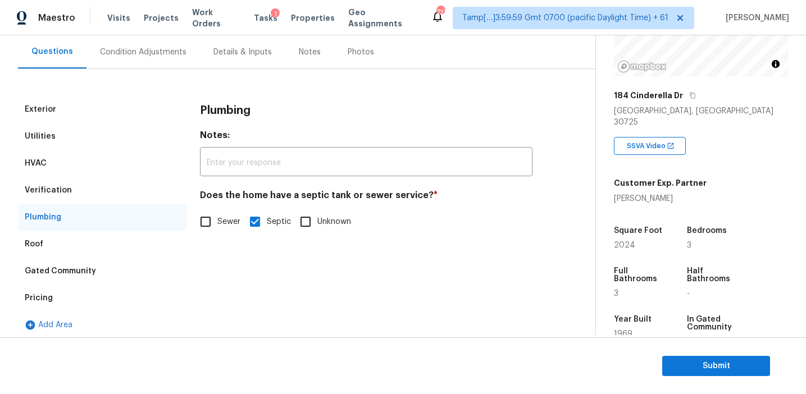
click at [71, 190] on div "Verification" at bounding box center [102, 190] width 169 height 27
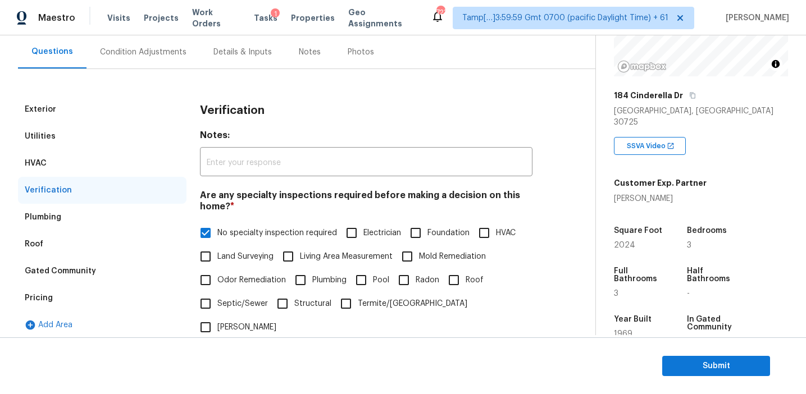
click at [71, 159] on div "HVAC" at bounding box center [102, 163] width 169 height 27
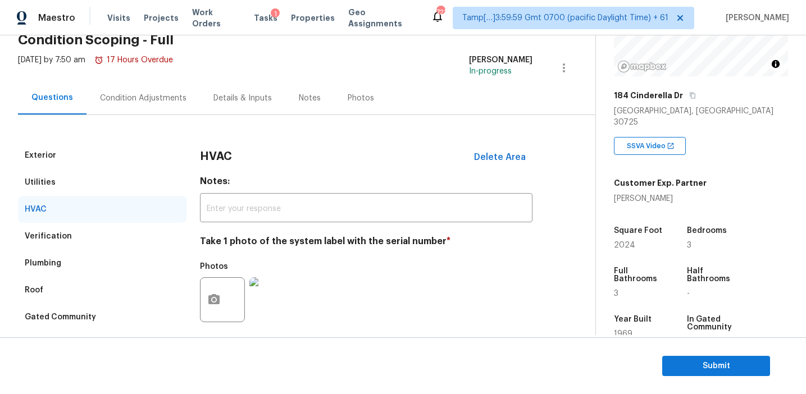
click at [117, 180] on div "Utilities" at bounding box center [102, 182] width 169 height 27
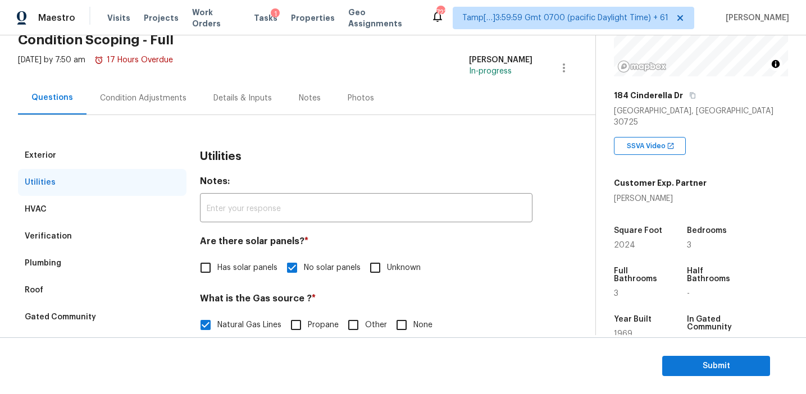
click at [116, 153] on div "Exterior" at bounding box center [102, 155] width 169 height 27
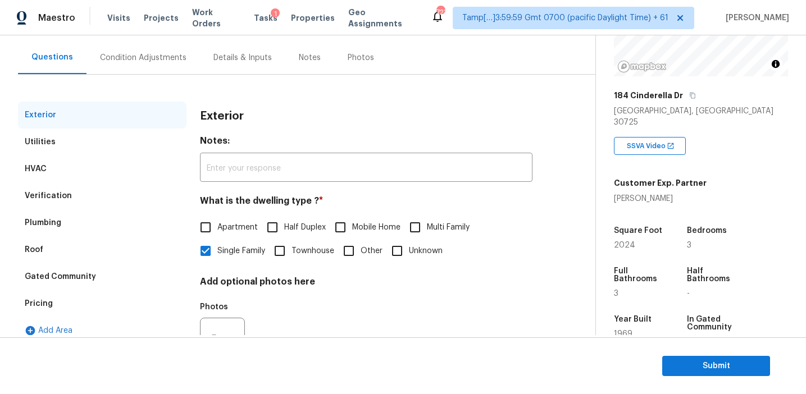
scroll to position [94, 0]
click at [156, 60] on div "Condition Adjustments" at bounding box center [143, 58] width 87 height 11
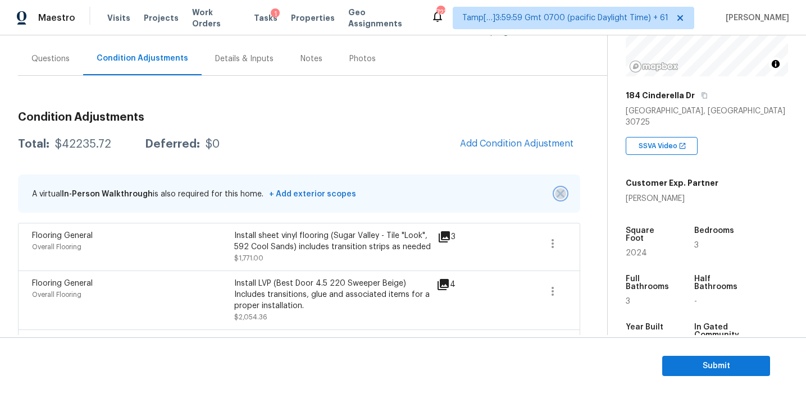
click at [561, 192] on img "button" at bounding box center [561, 194] width 8 height 8
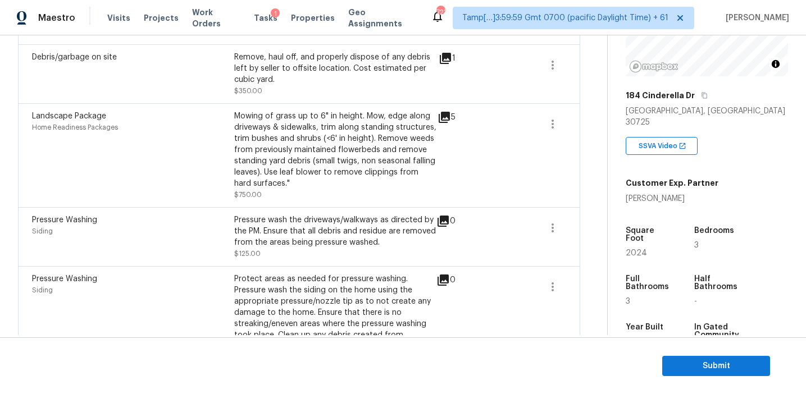
click at [484, 189] on div "5" at bounding box center [465, 156] width 54 height 90
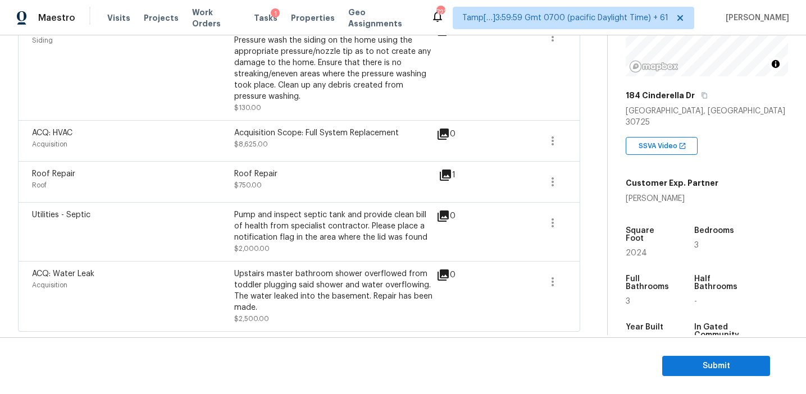
click at [460, 200] on div "Roof Repair Roof Roof Repair $750.00 1" at bounding box center [299, 181] width 562 height 41
click at [664, 227] on div "Square Foot" at bounding box center [649, 238] width 47 height 22
click at [523, 287] on span at bounding box center [513, 297] width 43 height 56
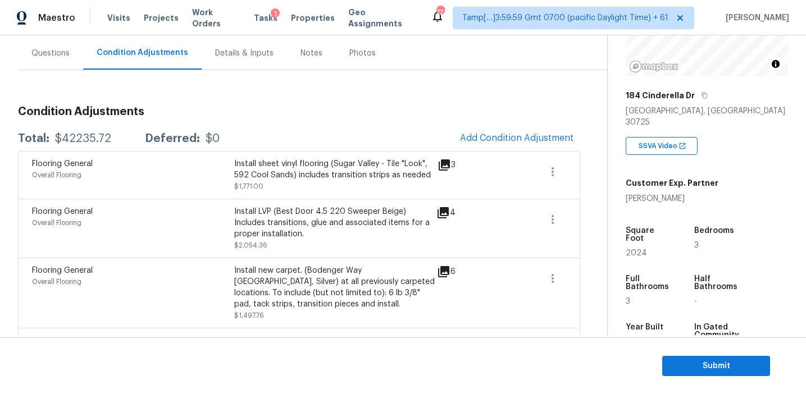
scroll to position [97, 0]
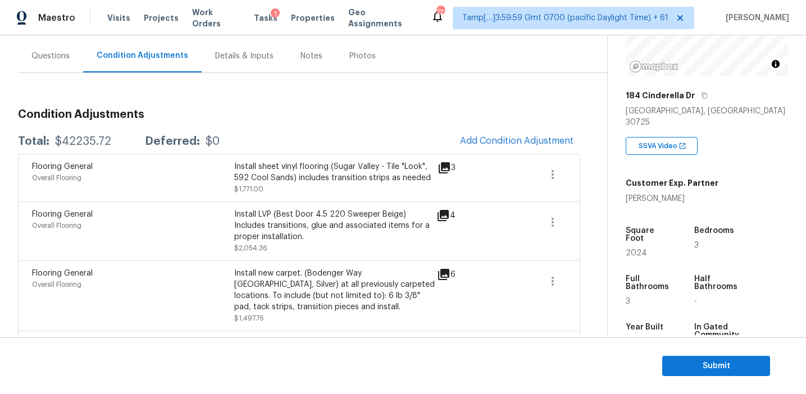
click at [385, 169] on div "Install sheet vinyl flooring (Sugar Valley - Tile "Look", 592 Cool Sands) inclu…" at bounding box center [335, 172] width 202 height 22
click at [672, 367] on span "Submit" at bounding box center [716, 367] width 90 height 14
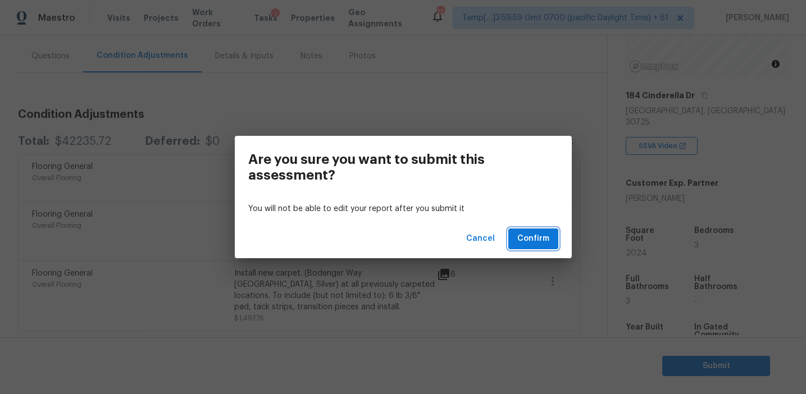
click at [524, 237] on span "Confirm" at bounding box center [533, 239] width 32 height 14
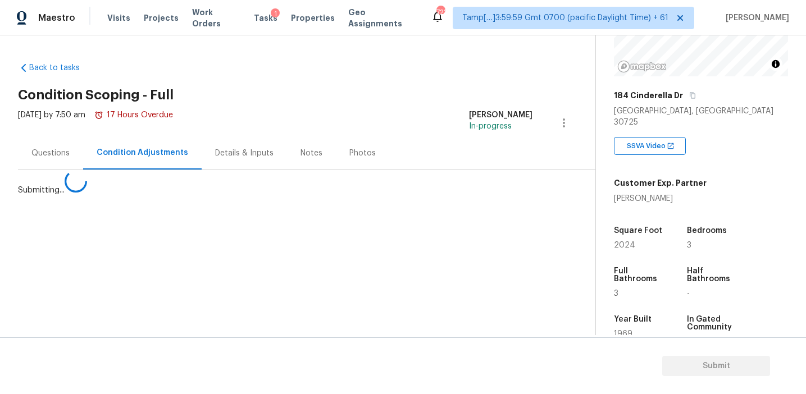
scroll to position [0, 0]
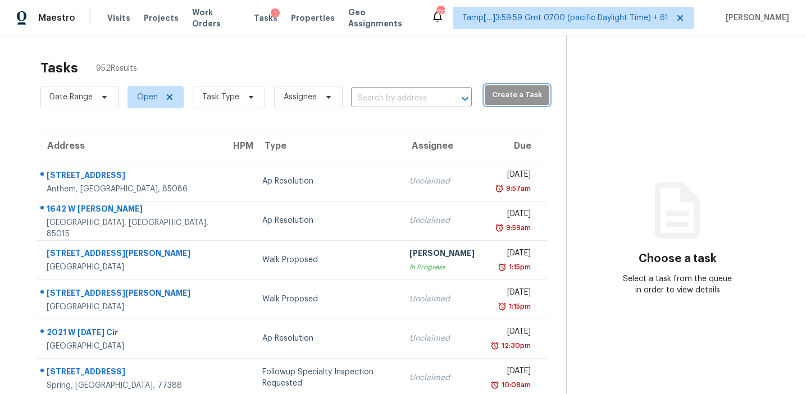
click at [491, 98] on span "Create a Task" at bounding box center [517, 95] width 53 height 13
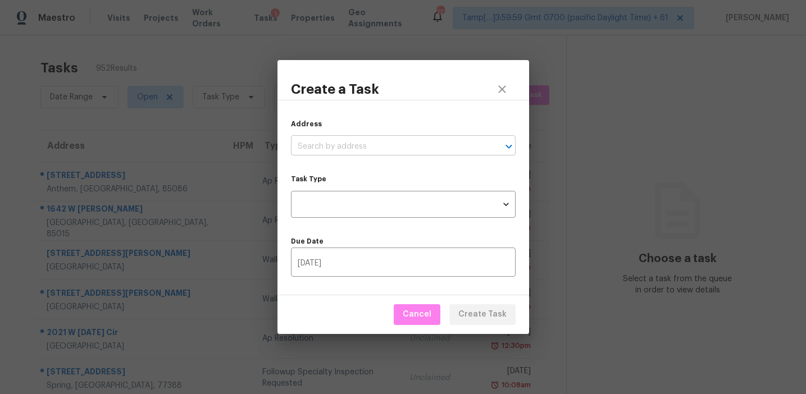
click at [435, 150] on input "text" at bounding box center [387, 146] width 193 height 17
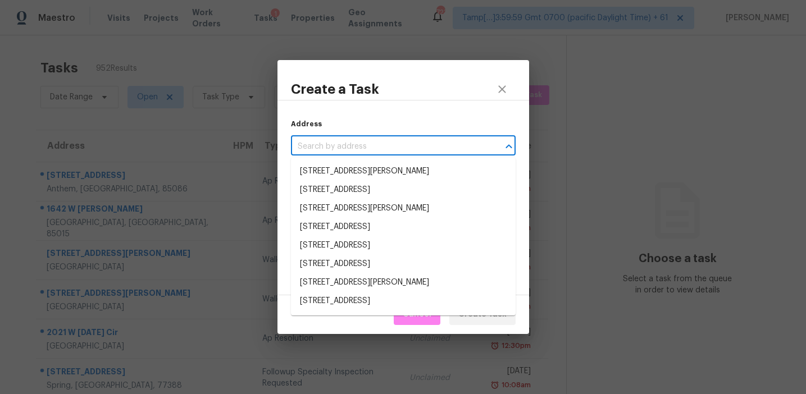
paste input "519 Maryland Ave, Saint Cloud, FL 34769"
type input "519 Maryland Ave, Saint Cloud, FL 34769"
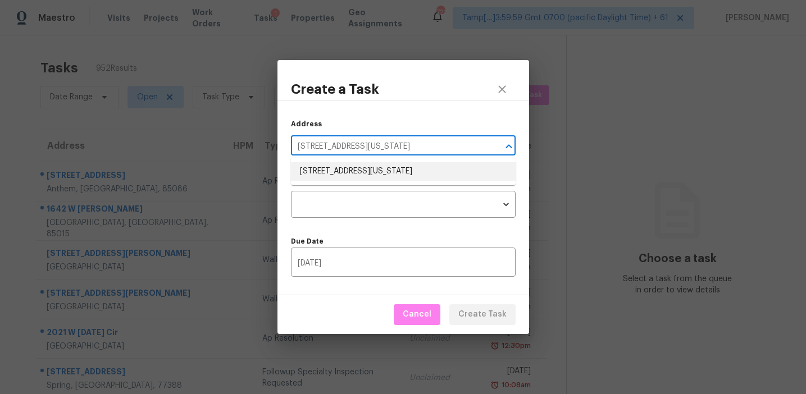
click at [389, 167] on li "519 Maryland Ave, Saint Cloud, FL 34769" at bounding box center [403, 171] width 225 height 19
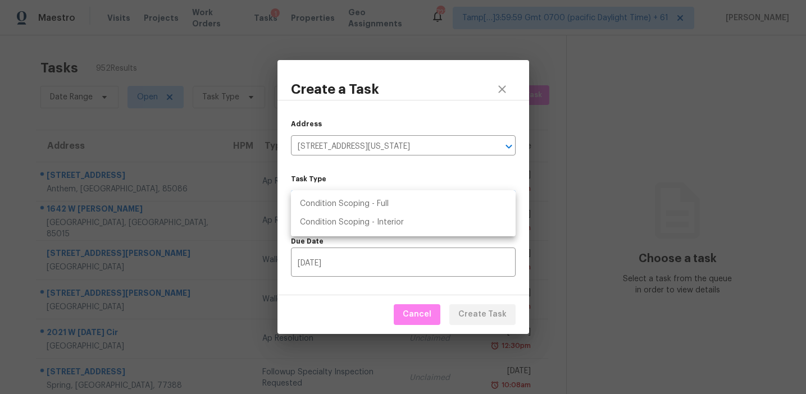
click at [388, 214] on body "Maestro Visits Projects Work Orders Tasks 1 Properties Geo Assignments 723 Tamp…" at bounding box center [403, 197] width 806 height 394
click at [384, 207] on li "Condition Scoping - Full" at bounding box center [403, 204] width 225 height 19
type input "virtual_full_assessment"
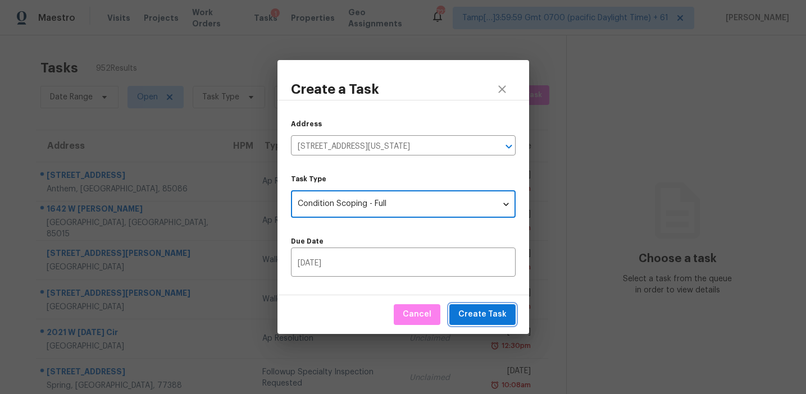
click at [484, 314] on span "Create Task" at bounding box center [482, 315] width 48 height 14
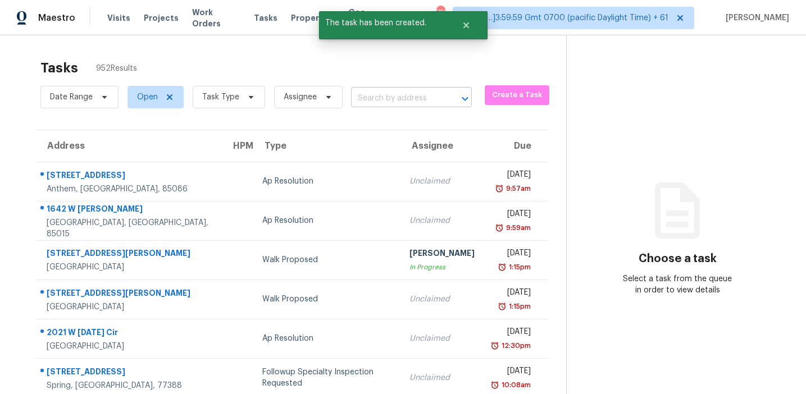
click at [408, 96] on input "text" at bounding box center [395, 98] width 89 height 17
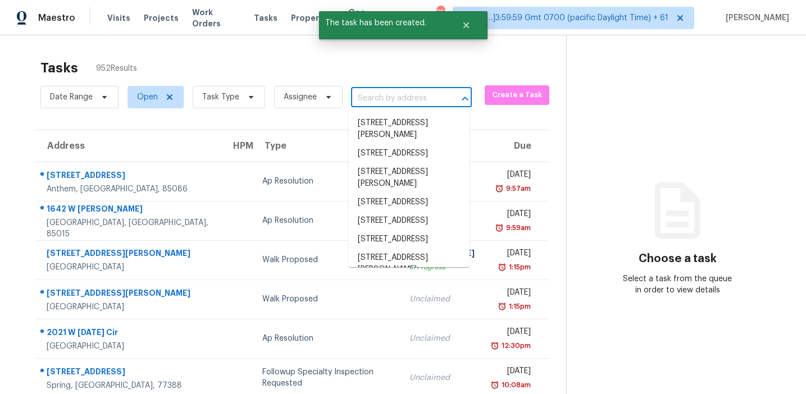
paste input "519 Maryland Ave, Saint Cloud, FL 34769"
type input "519 Maryland Ave, Saint Cloud, FL 34769"
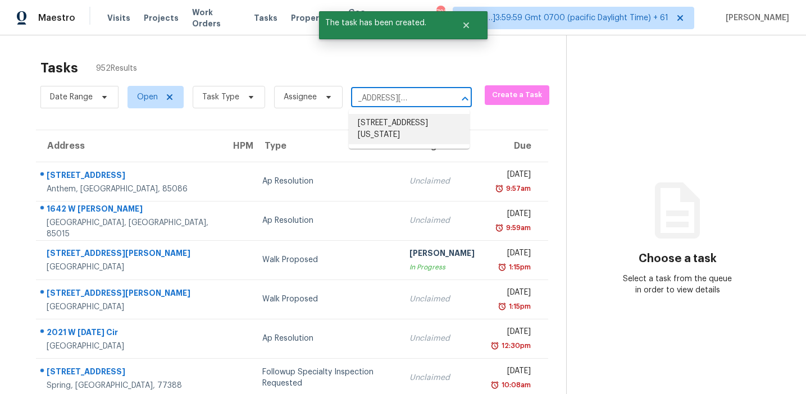
click at [412, 121] on li "519 Maryland Ave, Saint Cloud, FL 34769" at bounding box center [409, 129] width 121 height 30
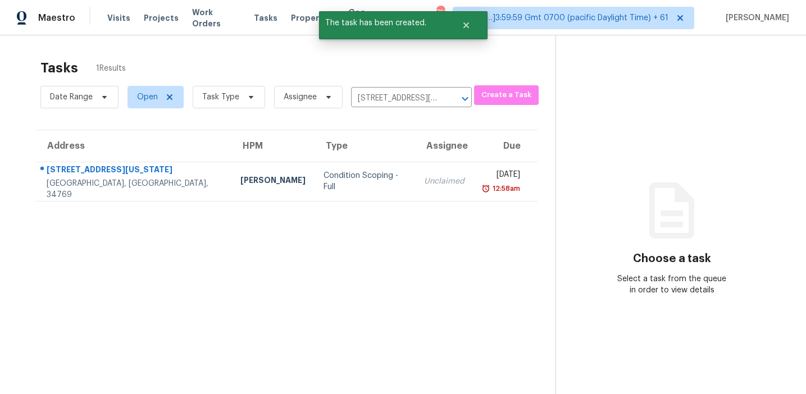
click at [415, 187] on td "Unclaimed" at bounding box center [444, 181] width 58 height 39
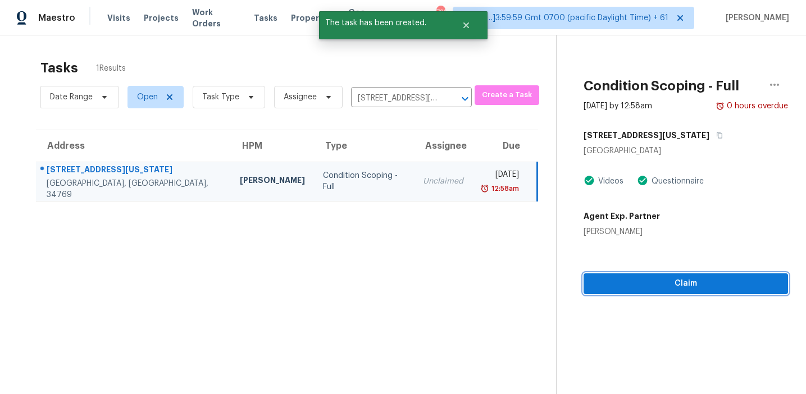
click at [640, 292] on button "Claim" at bounding box center [686, 284] width 205 height 21
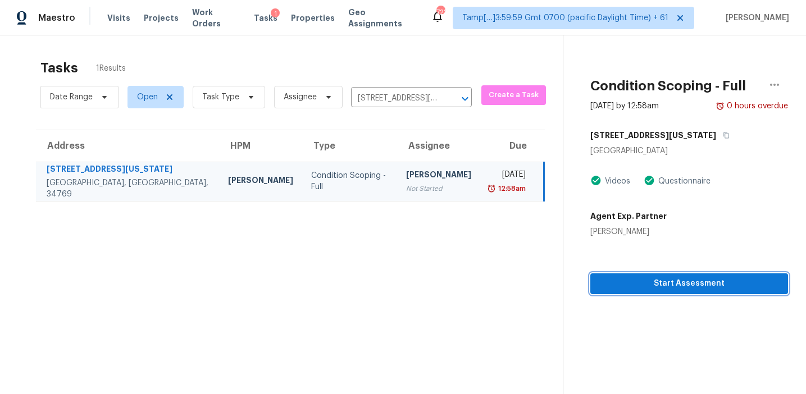
click at [649, 279] on span "Start Assessment" at bounding box center [690, 284] width 180 height 14
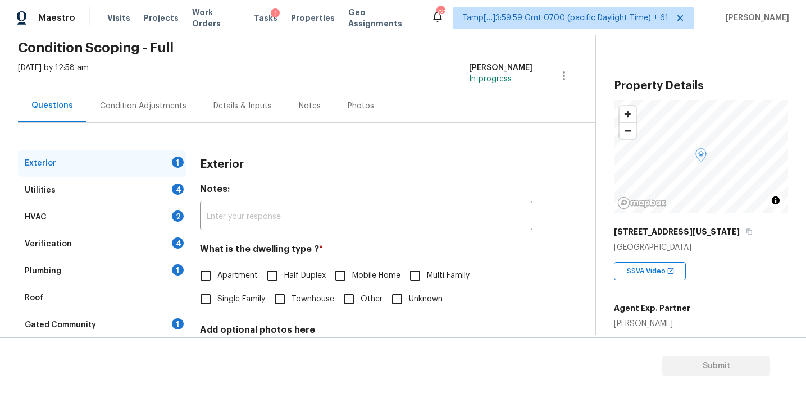
scroll to position [96, 0]
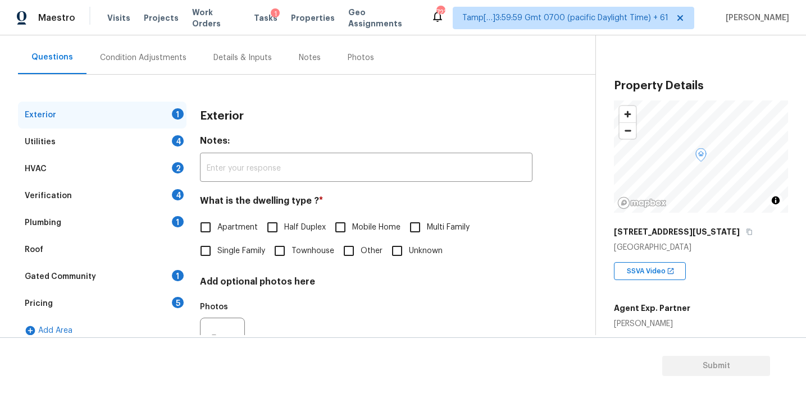
click at [157, 304] on div "Pricing 5" at bounding box center [102, 303] width 169 height 27
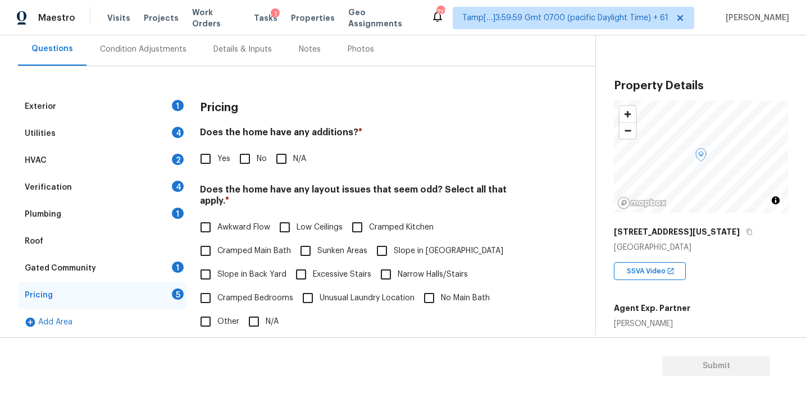
scroll to position [96, 0]
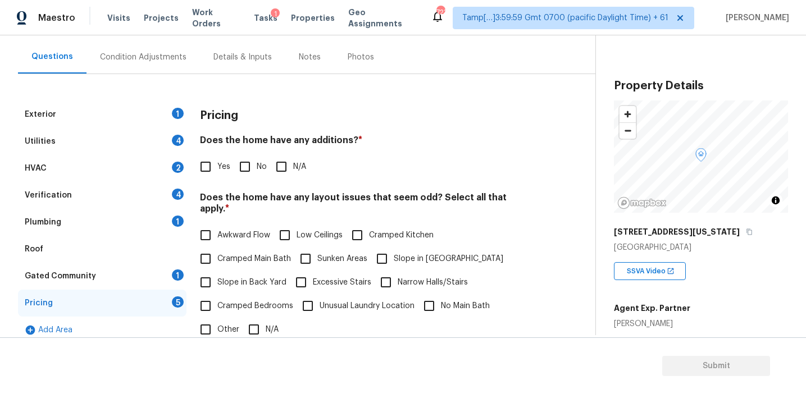
click at [673, 233] on h5 "[STREET_ADDRESS][US_STATE]" at bounding box center [677, 231] width 126 height 11
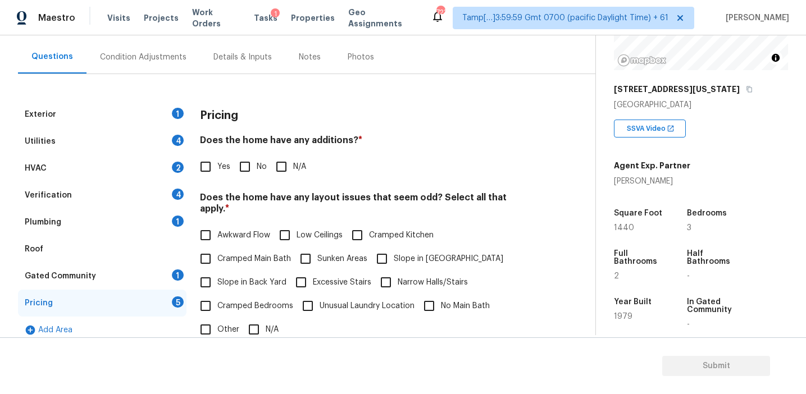
scroll to position [144, 0]
click at [138, 186] on div "Verification 4" at bounding box center [102, 195] width 169 height 27
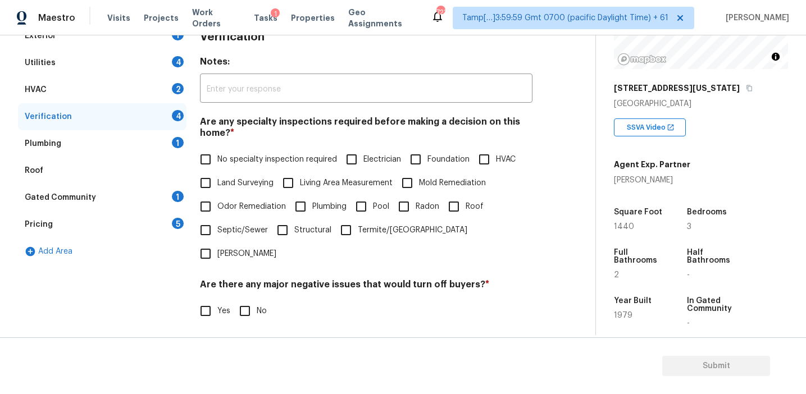
scroll to position [281, 0]
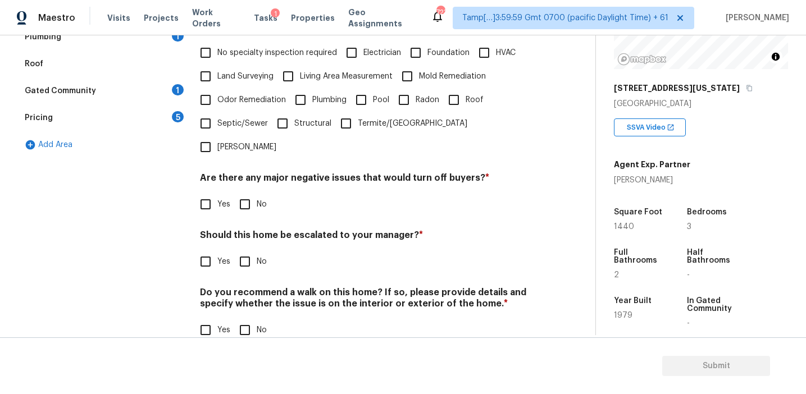
click at [205, 250] on input "Yes" at bounding box center [206, 262] width 24 height 24
checkbox input "true"
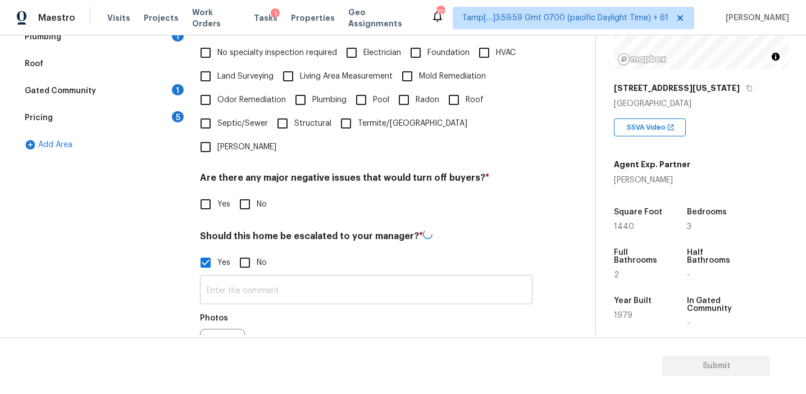
click at [243, 278] on input "text" at bounding box center [366, 291] width 333 height 26
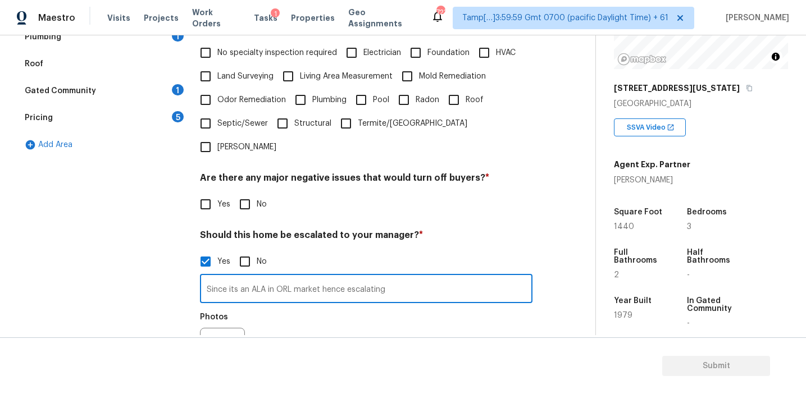
type input "Since its an ALA in ORL market hence escalating"
click at [302, 328] on div "Photos" at bounding box center [366, 343] width 333 height 73
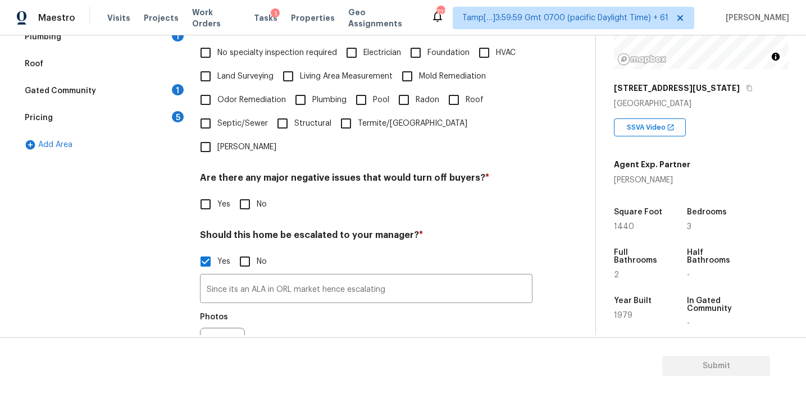
click at [315, 230] on h4 "Should this home be escalated to your manager? *" at bounding box center [366, 238] width 333 height 16
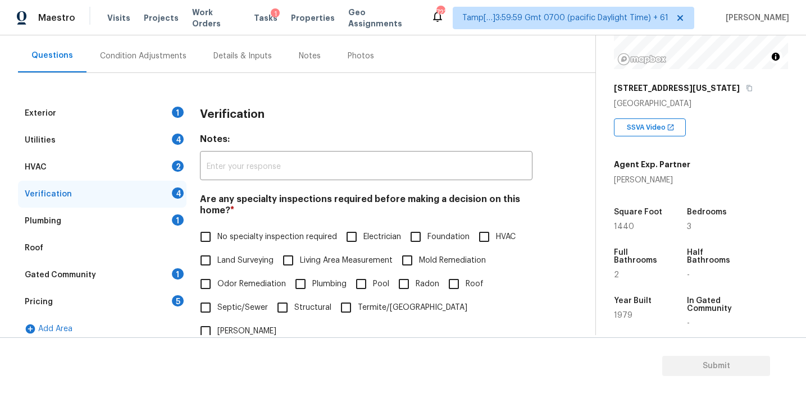
scroll to position [102, 0]
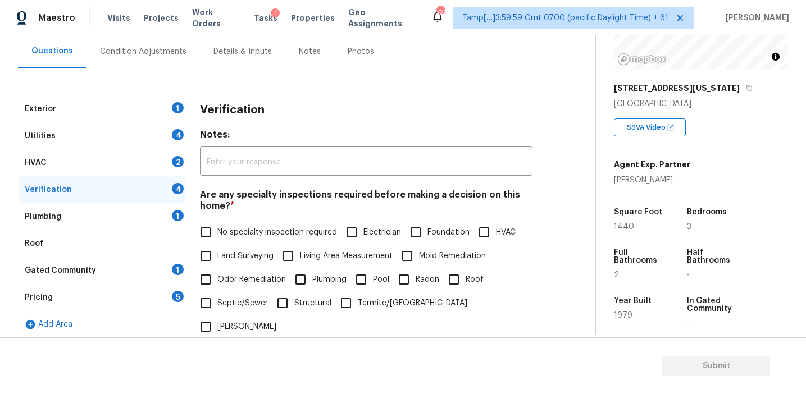
click at [159, 299] on div "Pricing 5" at bounding box center [102, 297] width 169 height 27
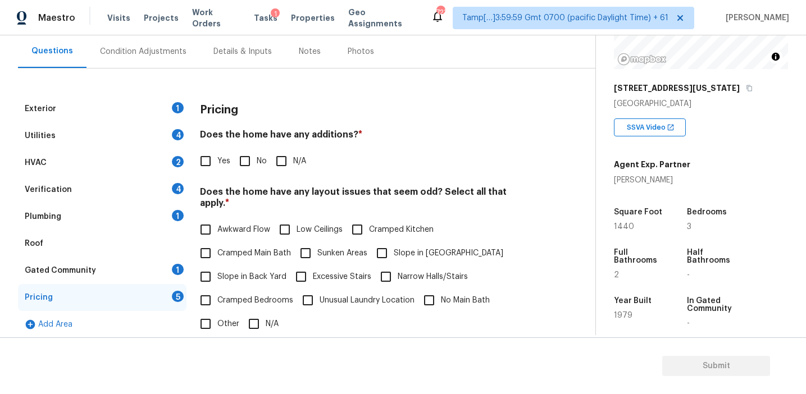
click at [275, 116] on div "Pricing" at bounding box center [366, 110] width 333 height 29
click at [251, 137] on h4 "Does the home have any additions? *" at bounding box center [366, 137] width 333 height 16
click at [155, 192] on div "Verification 4" at bounding box center [102, 189] width 169 height 27
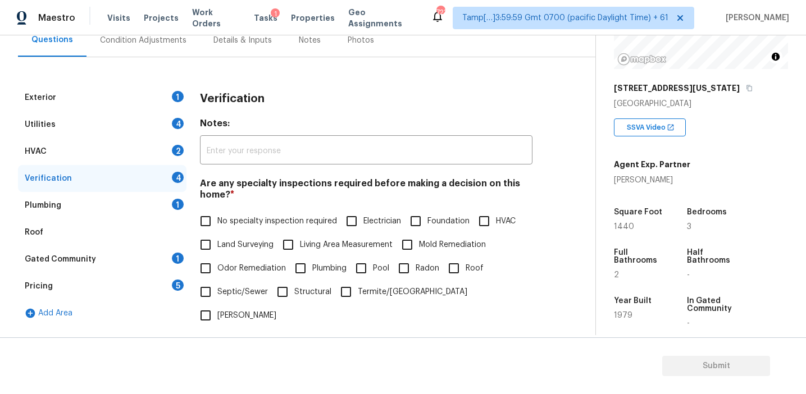
scroll to position [107, 0]
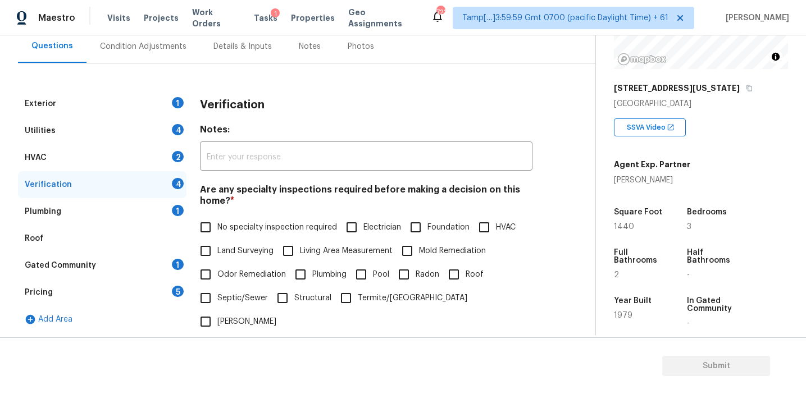
click at [157, 45] on div "Condition Adjustments" at bounding box center [143, 46] width 87 height 11
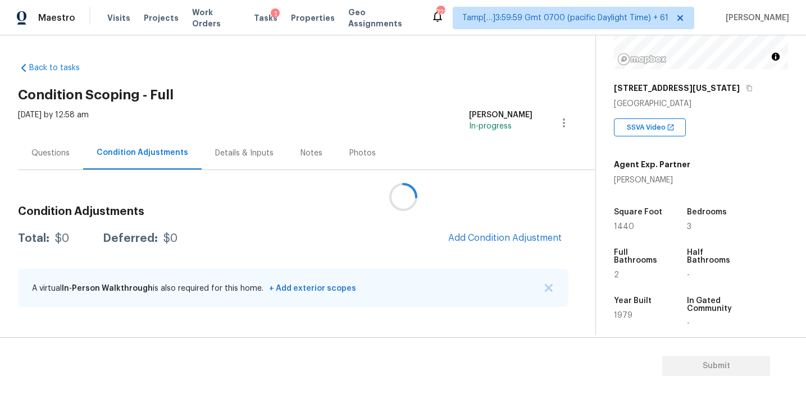
click at [484, 238] on div at bounding box center [403, 197] width 806 height 394
click at [484, 238] on span "Add Condition Adjustment" at bounding box center [504, 238] width 113 height 10
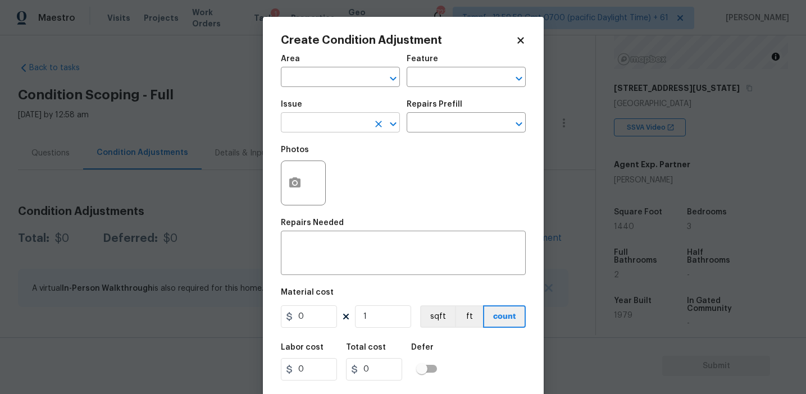
click at [314, 121] on input "text" at bounding box center [325, 123] width 88 height 17
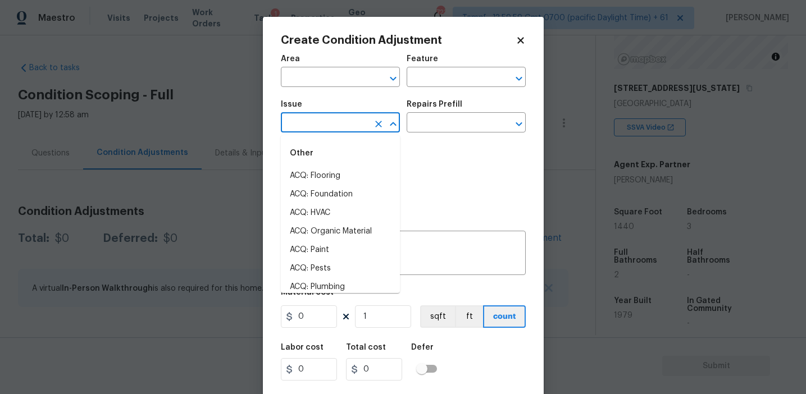
type input "o"
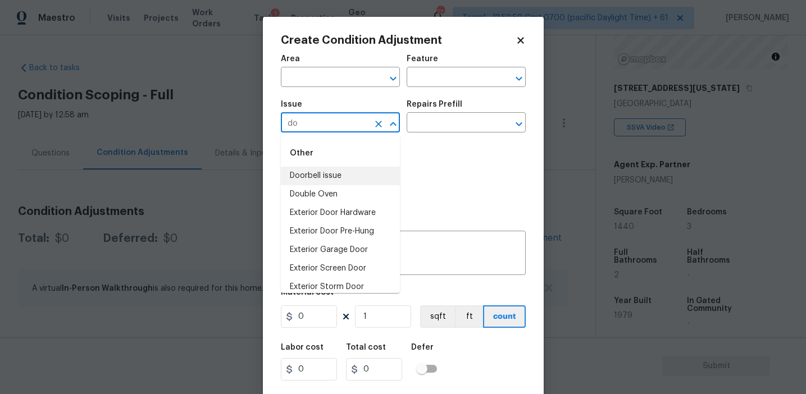
type input "d"
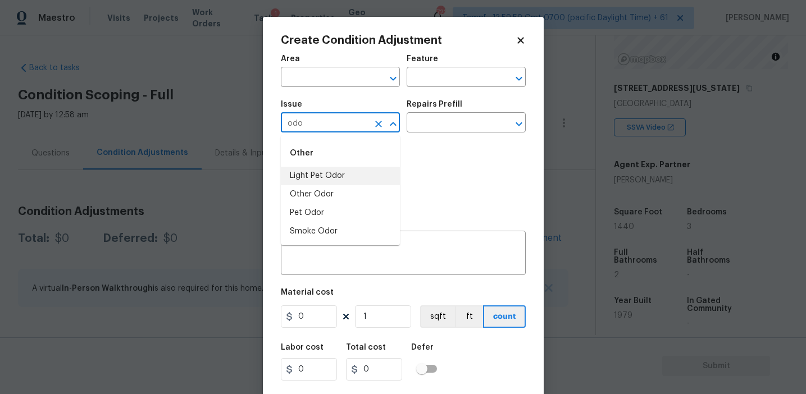
click at [343, 177] on li "Light Pet Odor" at bounding box center [340, 176] width 119 height 19
type input "Light Pet Odor"
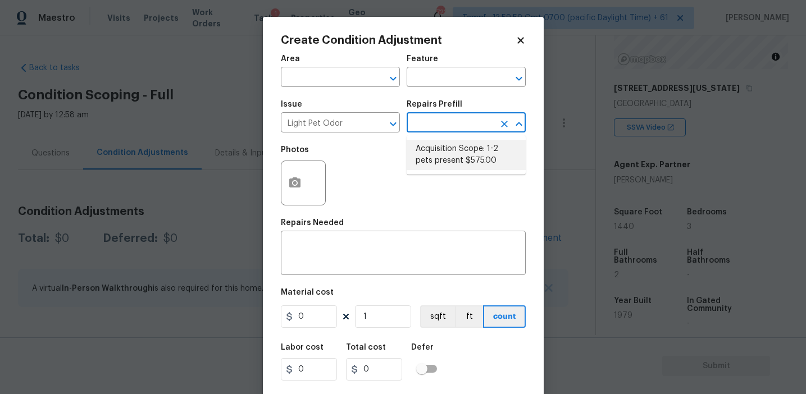
click at [432, 147] on li "Acquisition Scope: 1-2 pets present $575.00" at bounding box center [466, 155] width 119 height 30
type textarea "Acquisition Scope: 1-2 pets present"
type input "575"
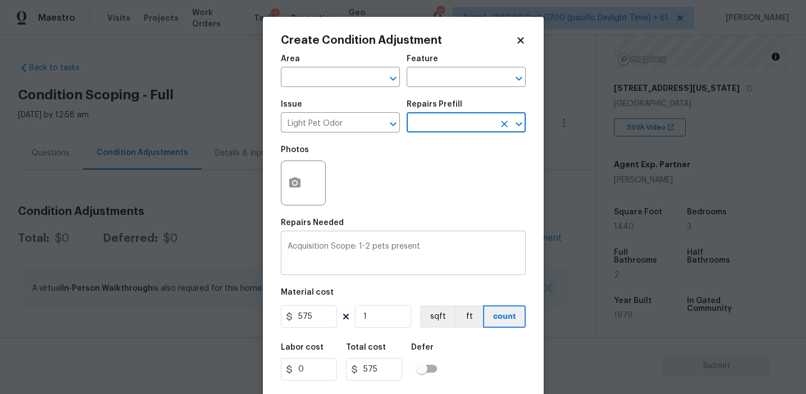
scroll to position [25, 0]
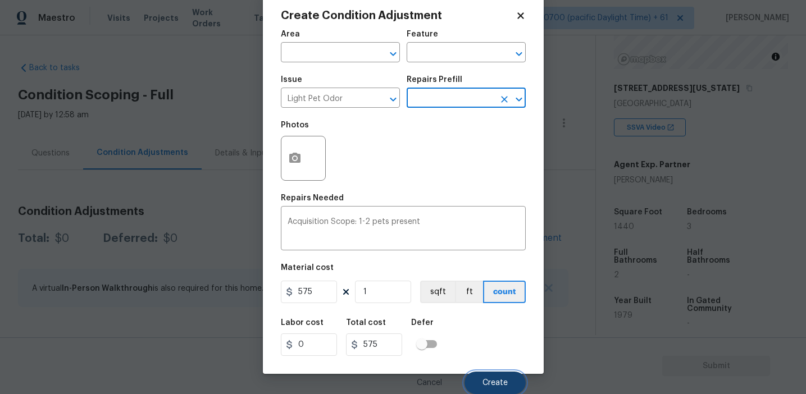
click at [489, 380] on span "Create" at bounding box center [495, 383] width 25 height 8
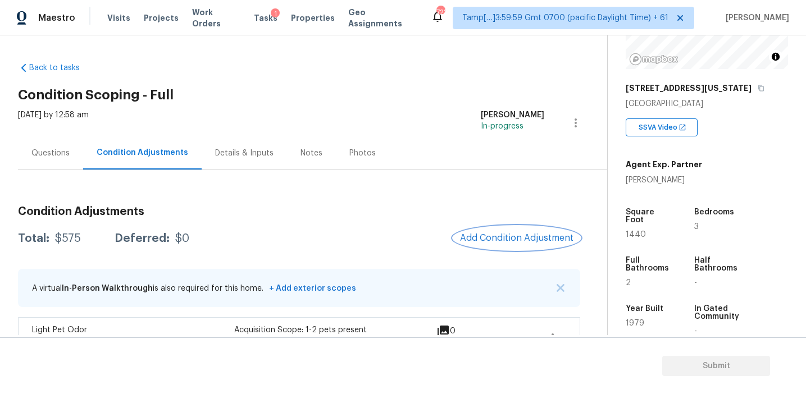
scroll to position [27, 0]
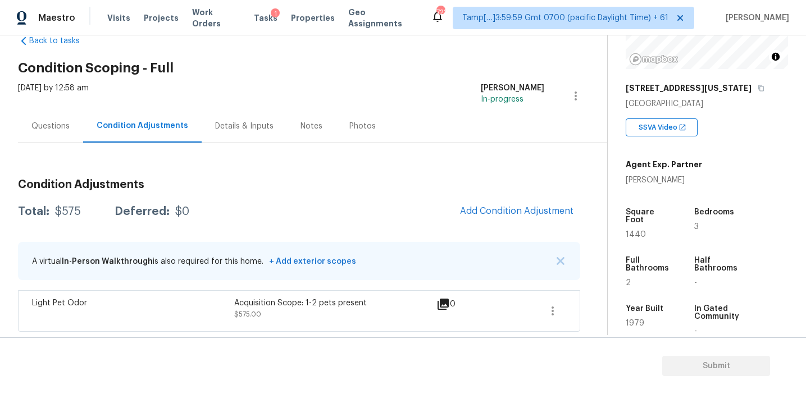
click at [216, 162] on div "Condition Adjustments Total: $575 Deferred: $0 Add Condition Adjustment A virtu…" at bounding box center [299, 237] width 562 height 189
click at [61, 126] on div "Questions" at bounding box center [50, 126] width 38 height 11
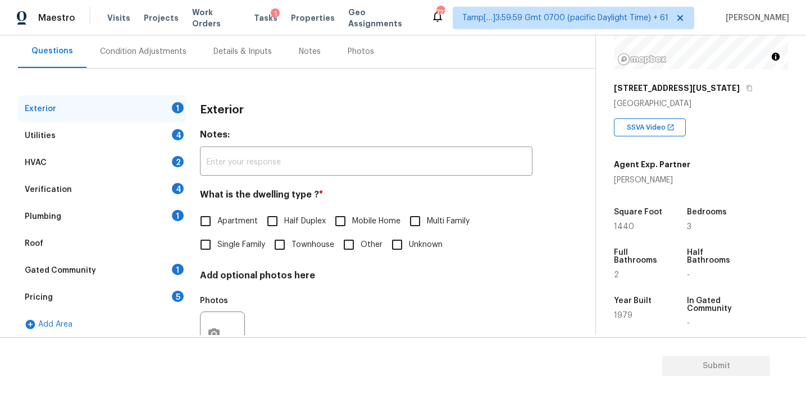
scroll to position [103, 0]
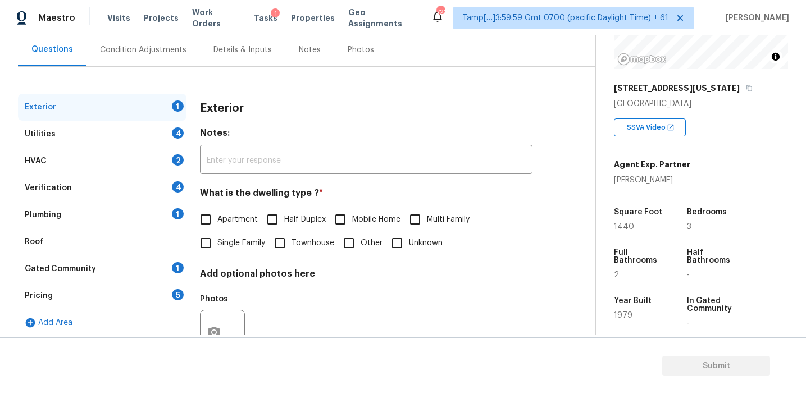
click at [136, 302] on div "Pricing 5" at bounding box center [102, 296] width 169 height 27
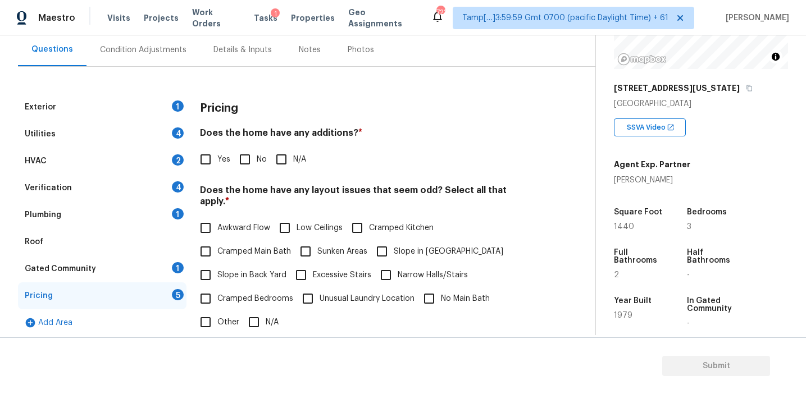
click at [201, 165] on input "Yes" at bounding box center [206, 160] width 24 height 24
checkbox input "true"
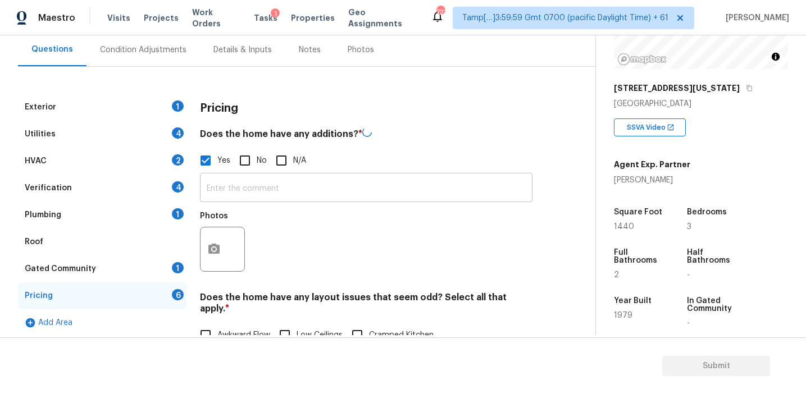
click at [245, 183] on input "text" at bounding box center [366, 189] width 333 height 26
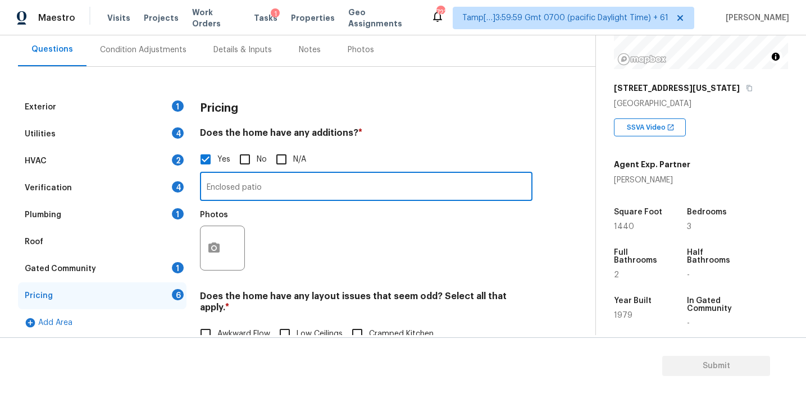
type input "Enclosed patio"
click at [210, 252] on icon "button" at bounding box center [213, 248] width 11 height 10
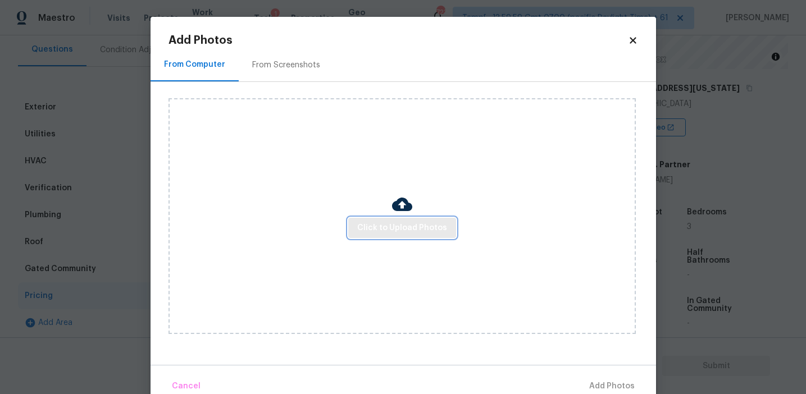
click at [379, 222] on span "Click to Upload Photos" at bounding box center [402, 228] width 90 height 14
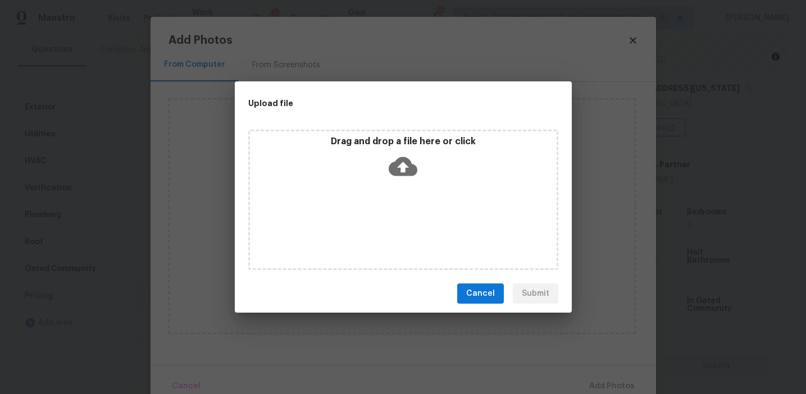
click at [379, 137] on p "Drag and drop a file here or click" at bounding box center [403, 142] width 307 height 12
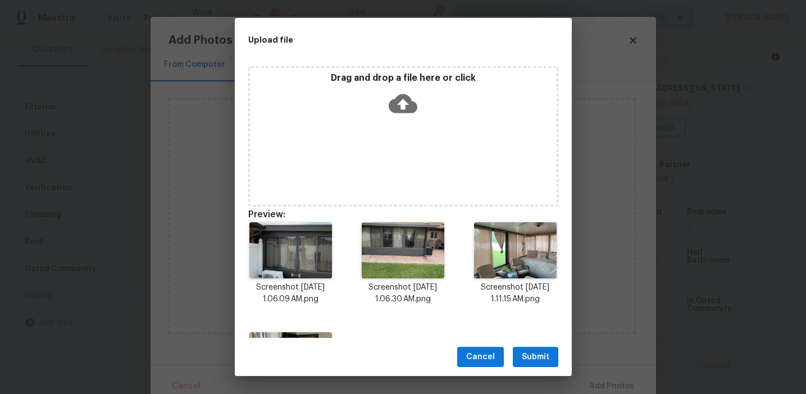
click at [528, 351] on span "Submit" at bounding box center [536, 358] width 28 height 14
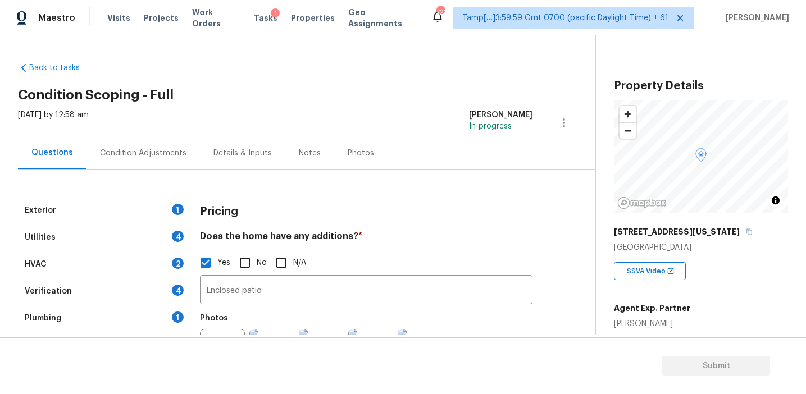
scroll to position [144, 0]
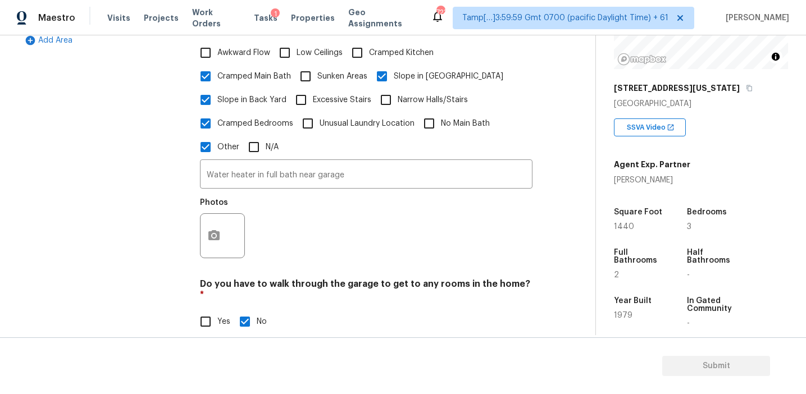
click at [292, 220] on div "Photos" at bounding box center [366, 228] width 333 height 73
click at [215, 231] on button "button" at bounding box center [214, 235] width 27 height 44
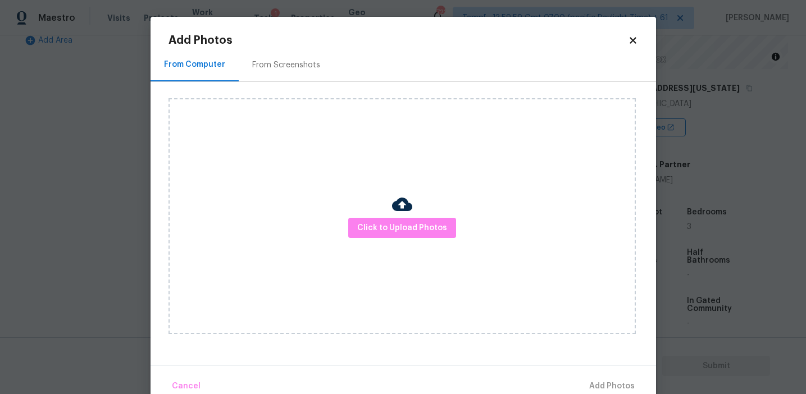
click at [314, 65] on div "From Screenshots" at bounding box center [286, 65] width 68 height 11
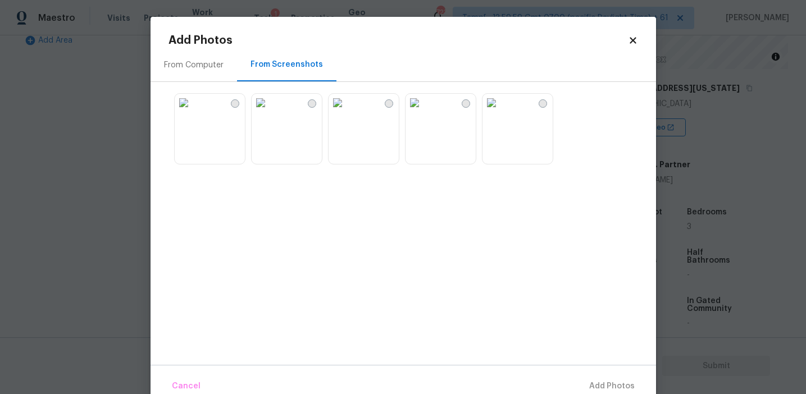
click at [215, 60] on div "From Computer" at bounding box center [194, 65] width 60 height 11
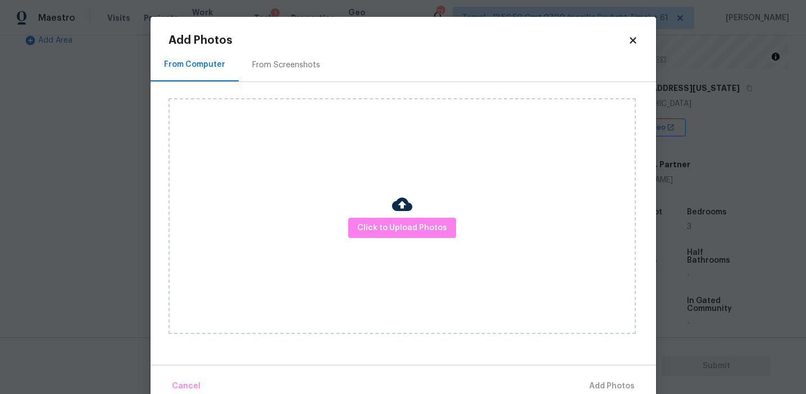
click at [283, 58] on div "From Screenshots" at bounding box center [286, 64] width 95 height 33
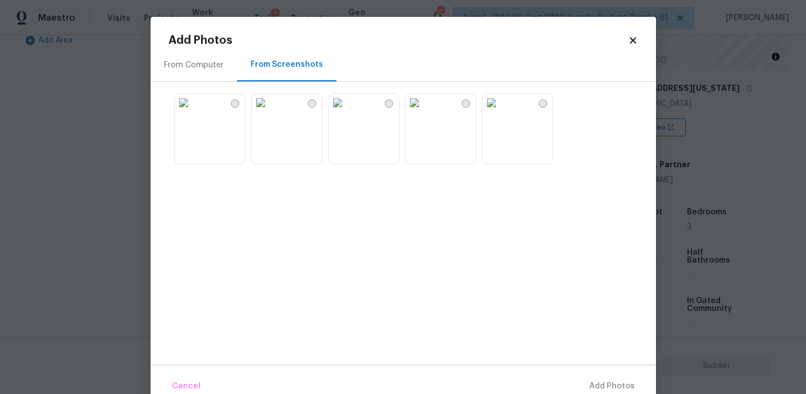
click at [142, 102] on body "Maestro Visits Projects Work Orders Tasks 1 Properties Geo Assignments 723 Tamp…" at bounding box center [403, 197] width 806 height 394
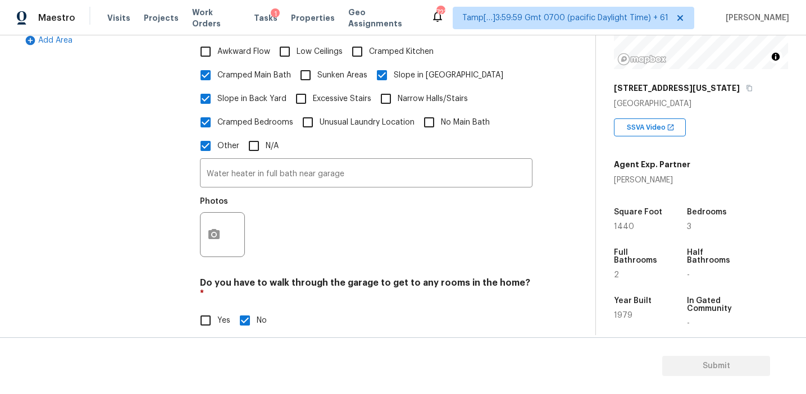
click at [326, 205] on div "Photos" at bounding box center [366, 227] width 333 height 73
click at [363, 163] on input "Water heater in full bath near garage" at bounding box center [366, 174] width 333 height 26
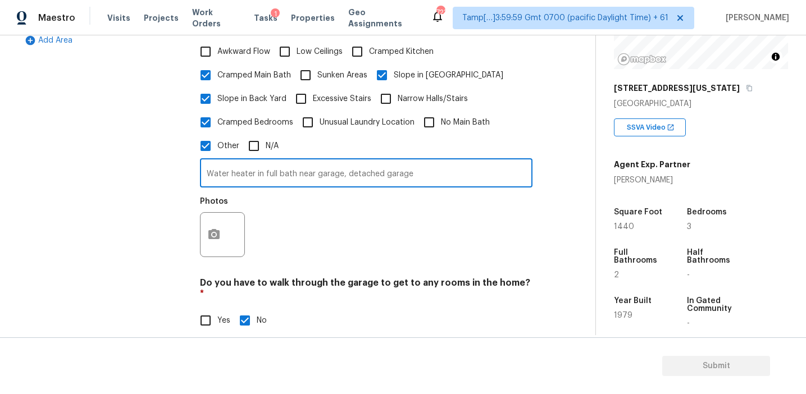
type input "Water heater in full bath near garage, detached garage"
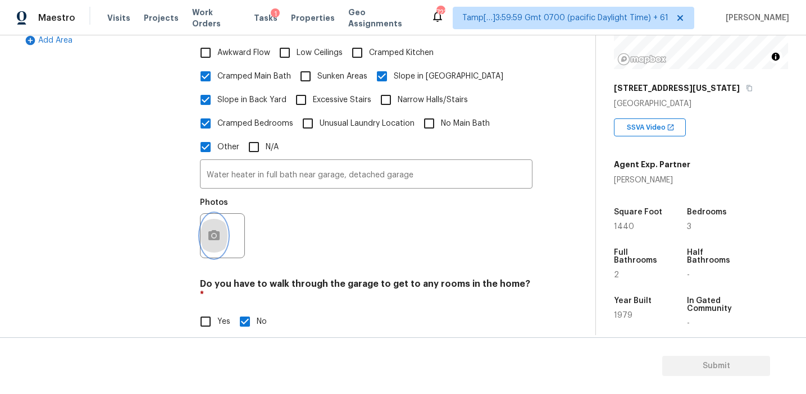
click at [216, 221] on button "button" at bounding box center [214, 236] width 27 height 44
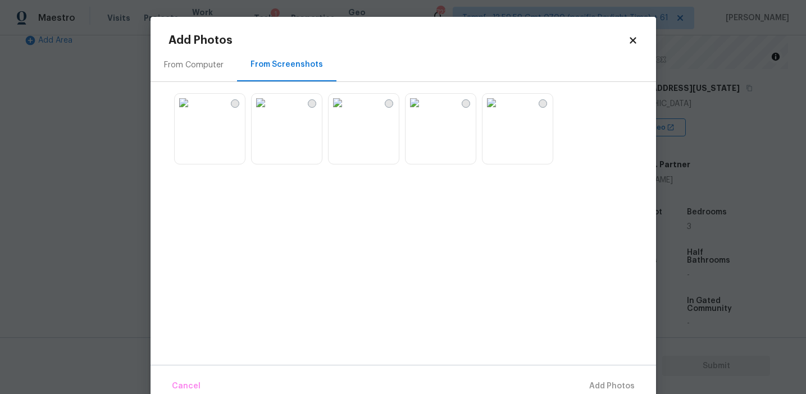
click at [231, 75] on div "From Computer" at bounding box center [194, 64] width 87 height 33
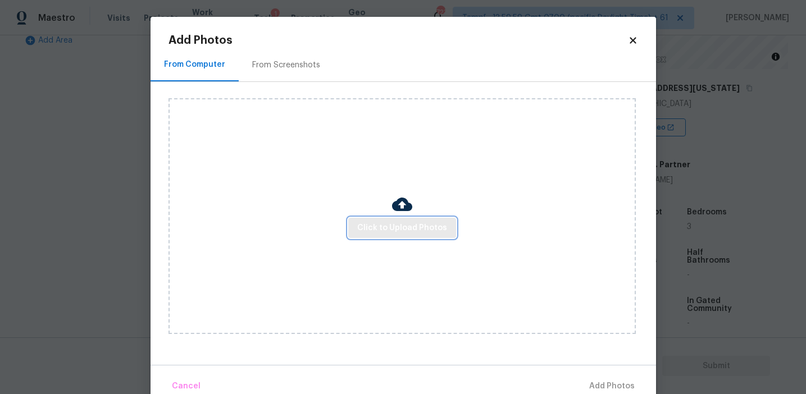
click at [384, 223] on span "Click to Upload Photos" at bounding box center [402, 228] width 90 height 14
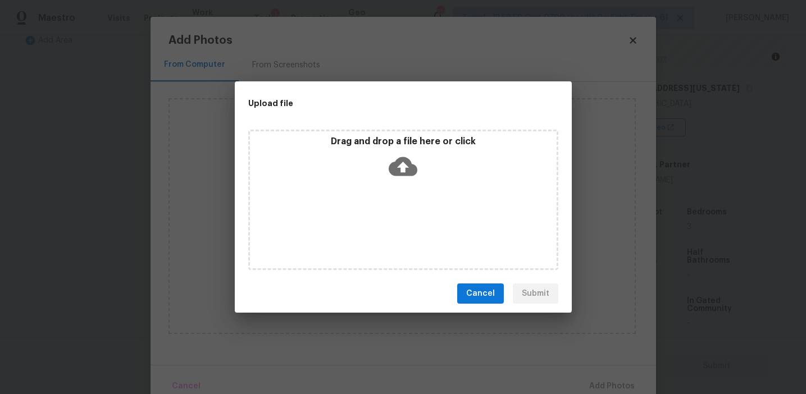
click at [392, 158] on icon at bounding box center [403, 166] width 29 height 29
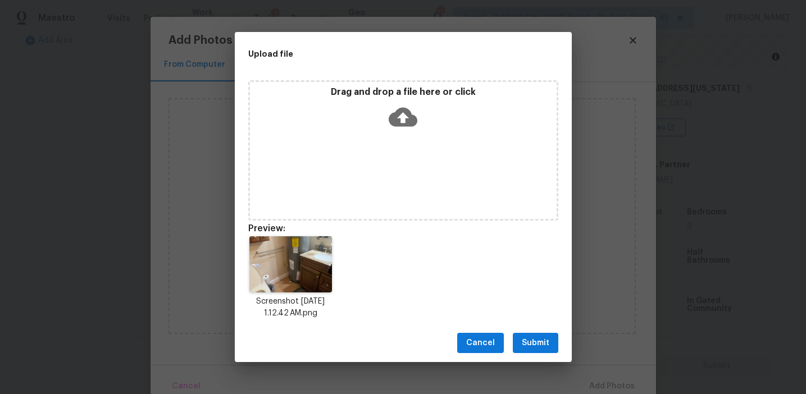
click at [542, 340] on span "Submit" at bounding box center [536, 344] width 28 height 14
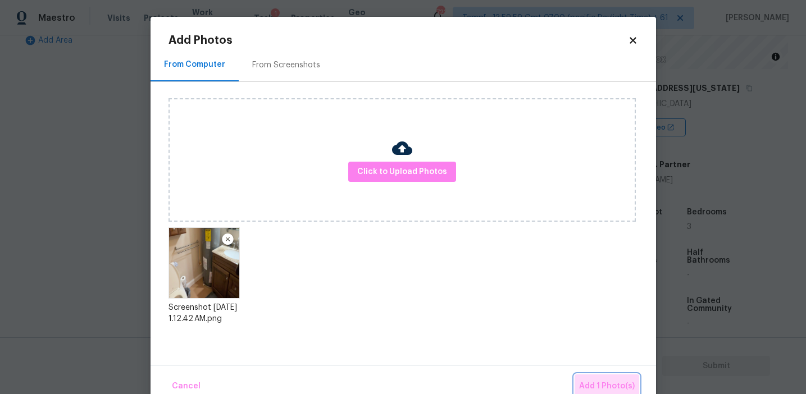
click at [602, 382] on span "Add 1 Photo(s)" at bounding box center [607, 387] width 56 height 14
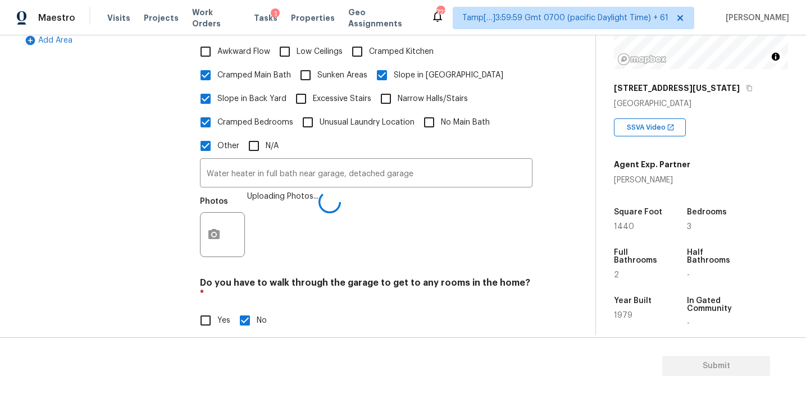
click at [310, 240] on div "Photos Uploading Photos..." at bounding box center [366, 227] width 333 height 73
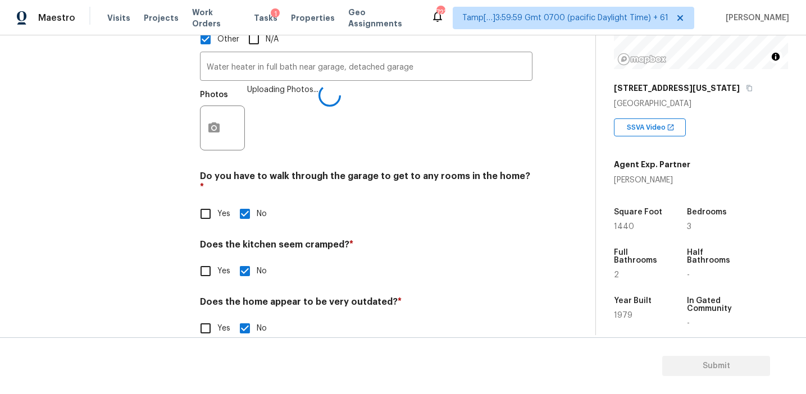
click at [351, 260] on div "Yes No" at bounding box center [366, 272] width 333 height 24
click at [215, 135] on button "button" at bounding box center [214, 128] width 27 height 44
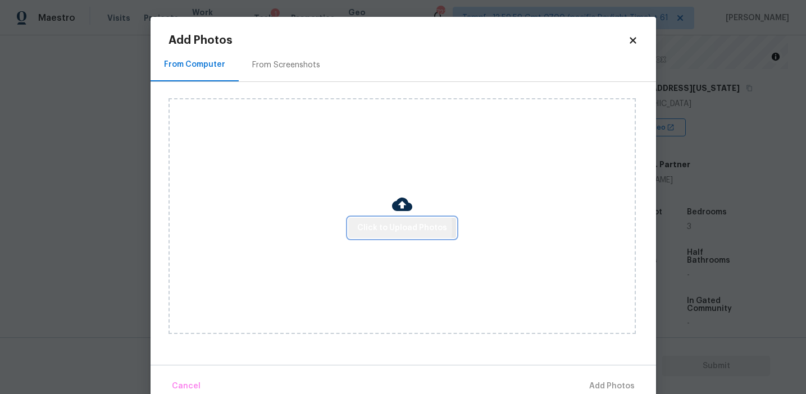
click at [375, 228] on span "Click to Upload Photos" at bounding box center [402, 228] width 90 height 14
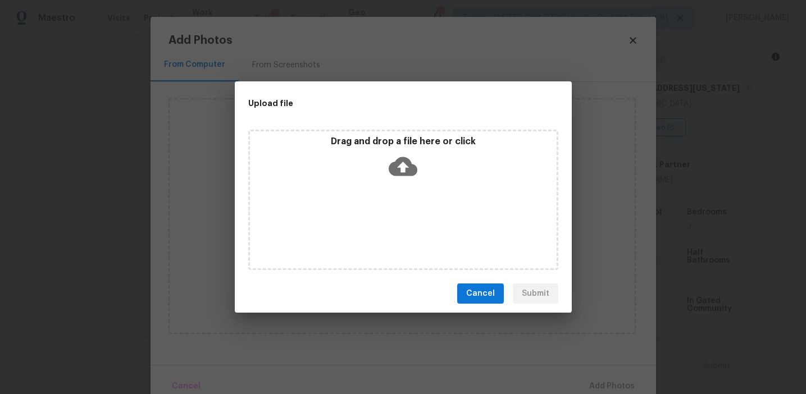
click at [380, 153] on div "Drag and drop a file here or click" at bounding box center [403, 160] width 307 height 48
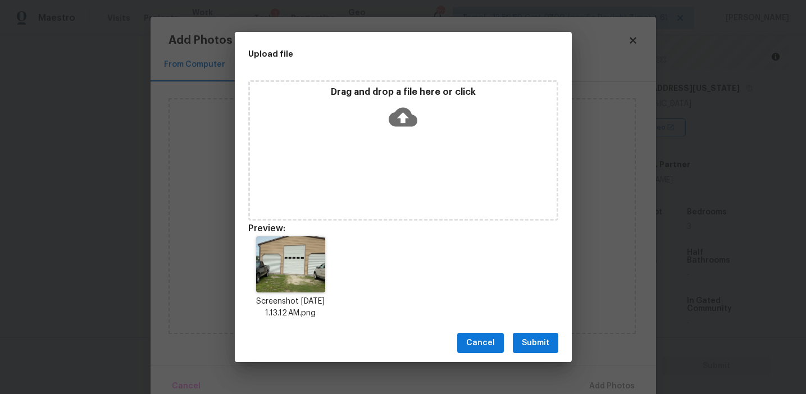
click at [543, 343] on span "Submit" at bounding box center [536, 344] width 28 height 14
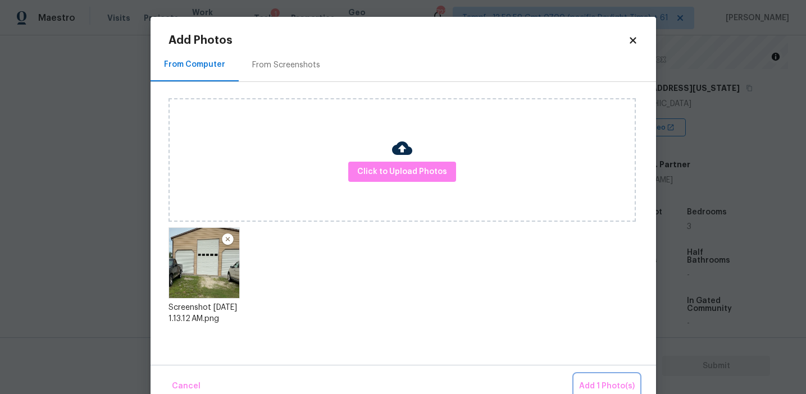
click at [603, 379] on button "Add 1 Photo(s)" at bounding box center [607, 387] width 65 height 24
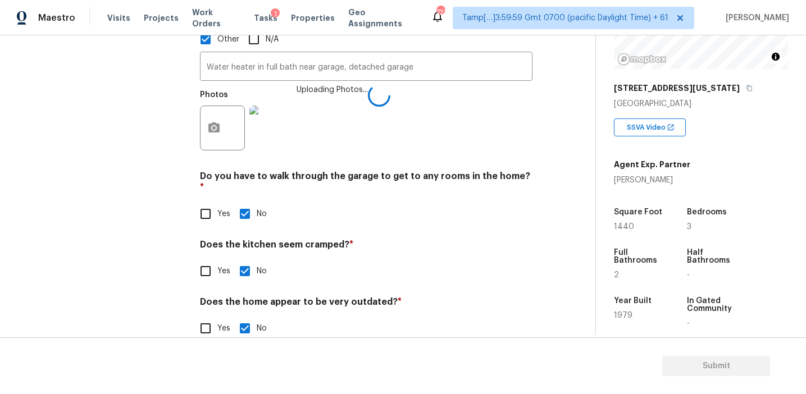
click at [371, 317] on div "Yes No" at bounding box center [366, 329] width 333 height 24
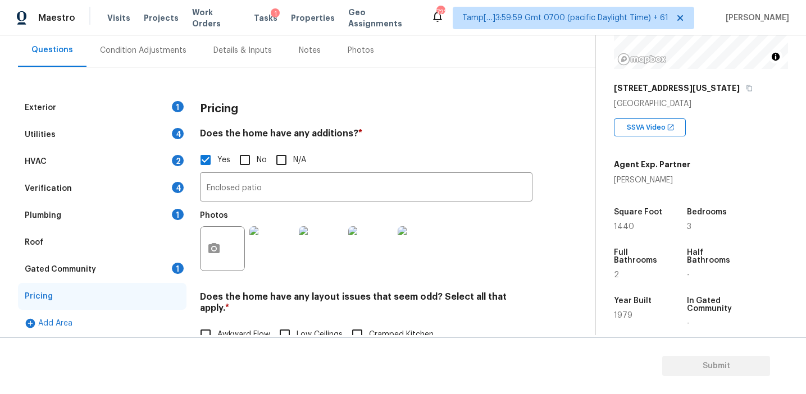
scroll to position [104, 0]
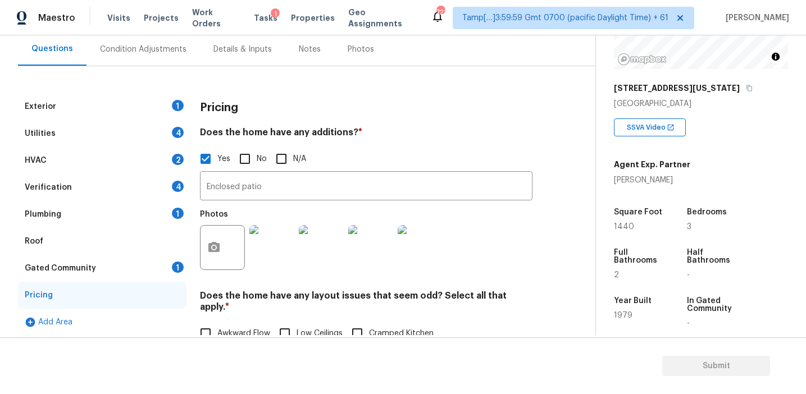
click at [330, 127] on h4 "Does the home have any additions? *" at bounding box center [366, 135] width 333 height 16
click at [172, 267] on div "1" at bounding box center [178, 267] width 12 height 11
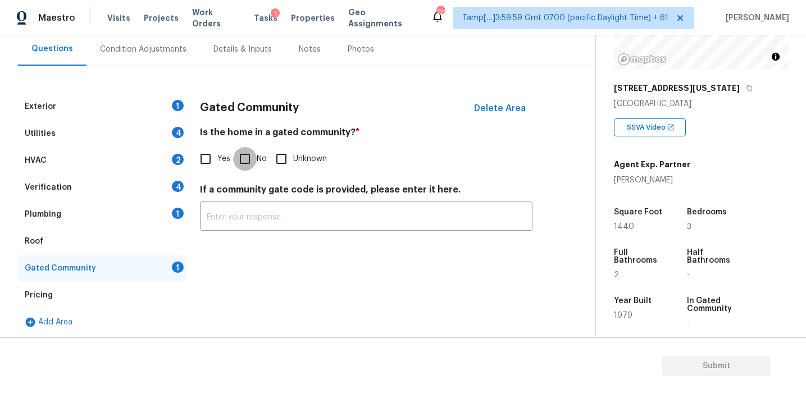
click at [239, 157] on input "No" at bounding box center [245, 159] width 24 height 24
checkbox input "true"
click at [147, 215] on div "Plumbing 1" at bounding box center [102, 214] width 169 height 27
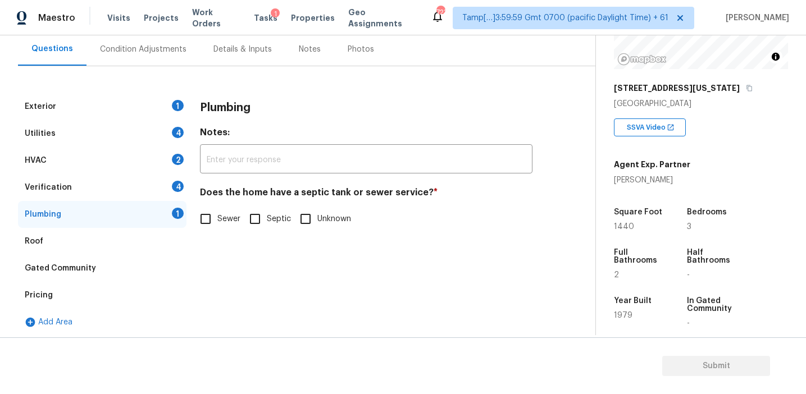
click at [212, 225] on input "Sewer" at bounding box center [206, 219] width 24 height 24
checkbox input "true"
click at [170, 189] on div "Verification 4" at bounding box center [102, 187] width 169 height 27
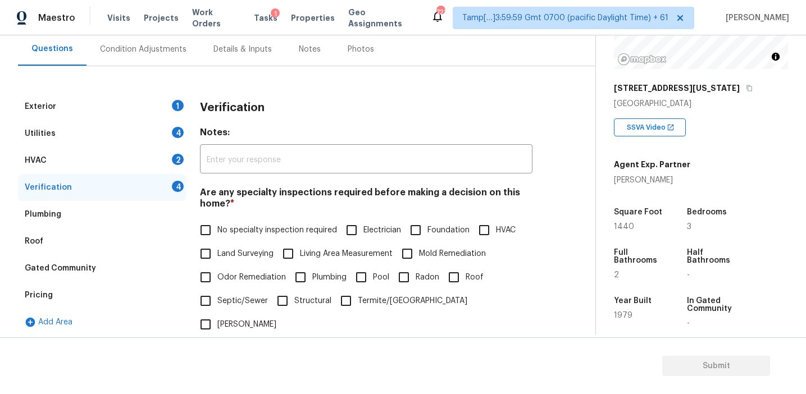
click at [230, 235] on span "No specialty inspection required" at bounding box center [277, 231] width 120 height 12
click at [217, 235] on input "No specialty inspection required" at bounding box center [206, 231] width 24 height 24
checkbox input "true"
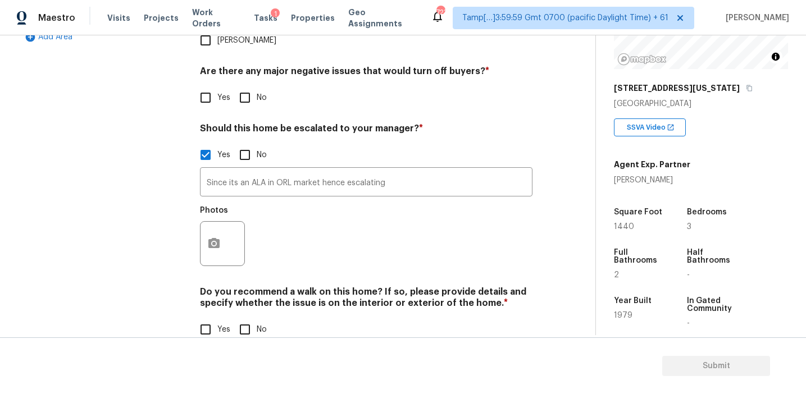
scroll to position [388, 0]
click at [248, 86] on input "No" at bounding box center [245, 98] width 24 height 24
checkbox input "true"
click at [243, 319] on input "No" at bounding box center [245, 331] width 24 height 24
checkbox input "true"
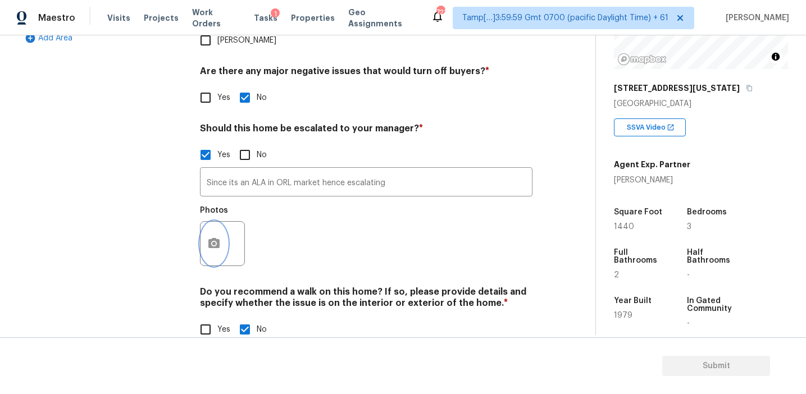
click at [217, 238] on icon "button" at bounding box center [213, 243] width 11 height 10
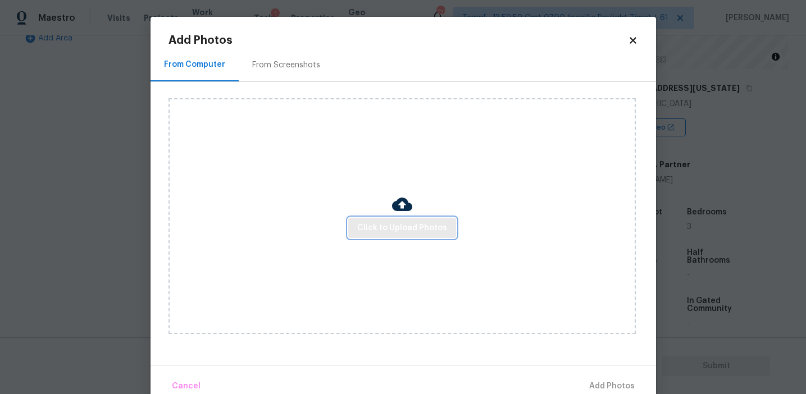
click at [389, 235] on button "Click to Upload Photos" at bounding box center [402, 228] width 108 height 21
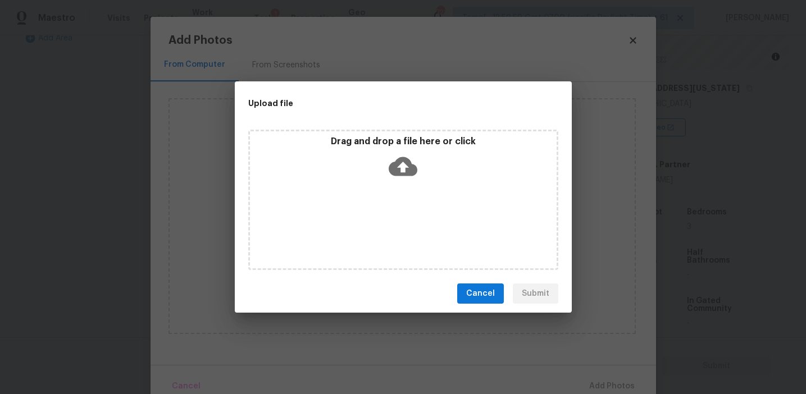
click at [383, 144] on p "Drag and drop a file here or click" at bounding box center [403, 142] width 307 height 12
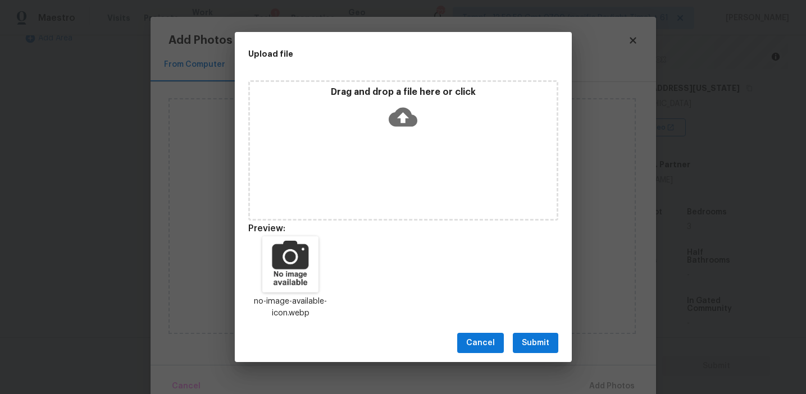
click at [529, 333] on button "Submit" at bounding box center [536, 343] width 46 height 21
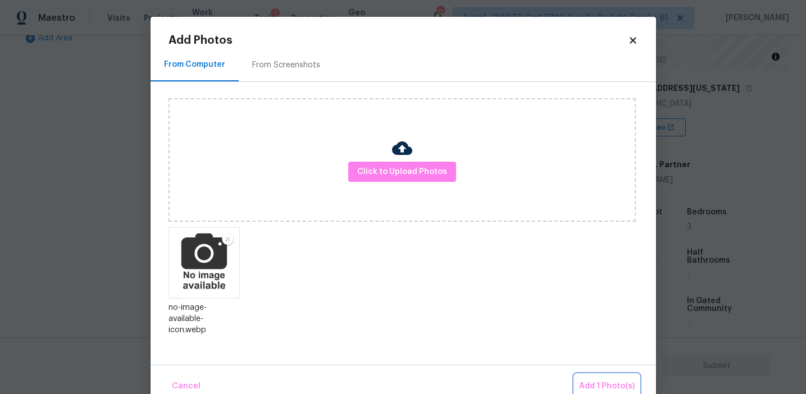
click at [595, 376] on button "Add 1 Photo(s)" at bounding box center [607, 387] width 65 height 24
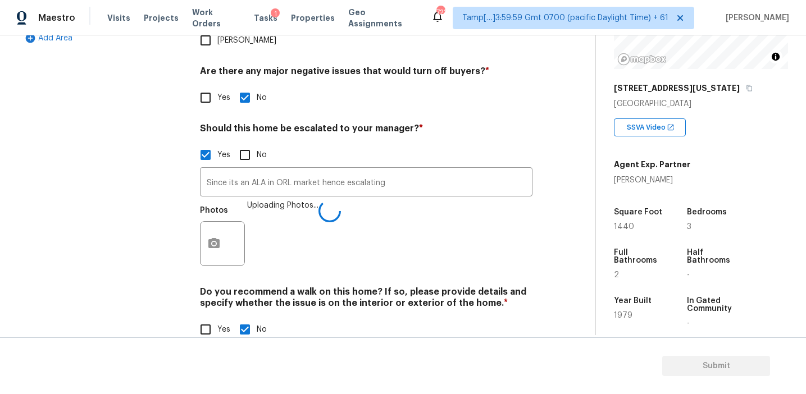
click at [480, 287] on h4 "Do you recommend a walk on this home? If so, please provide details and specify…" at bounding box center [366, 300] width 333 height 27
click at [174, 191] on div "Exterior 1 Utilities 4 HVAC 2 Verification Plumbing Roof Gated Community Pricin…" at bounding box center [102, 82] width 169 height 546
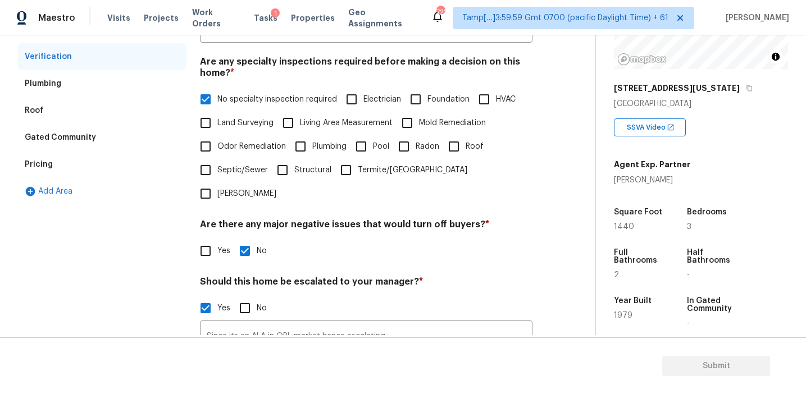
scroll to position [139, 0]
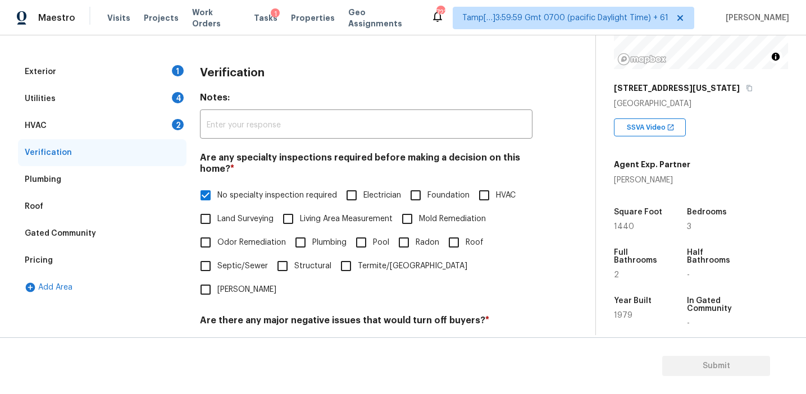
click at [156, 129] on div "HVAC 2" at bounding box center [102, 125] width 169 height 27
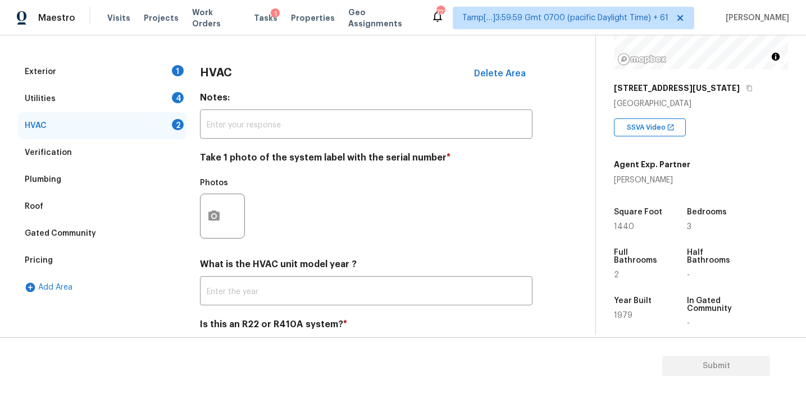
scroll to position [184, 0]
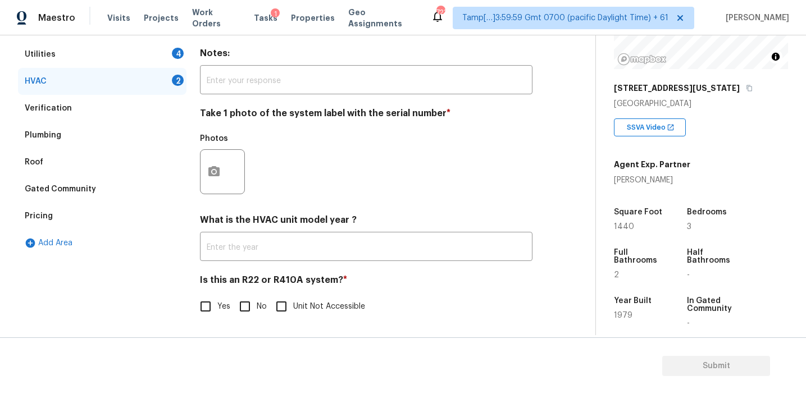
click at [246, 310] on input "No" at bounding box center [245, 307] width 24 height 24
checkbox input "true"
click at [213, 178] on icon "button" at bounding box center [213, 171] width 13 height 13
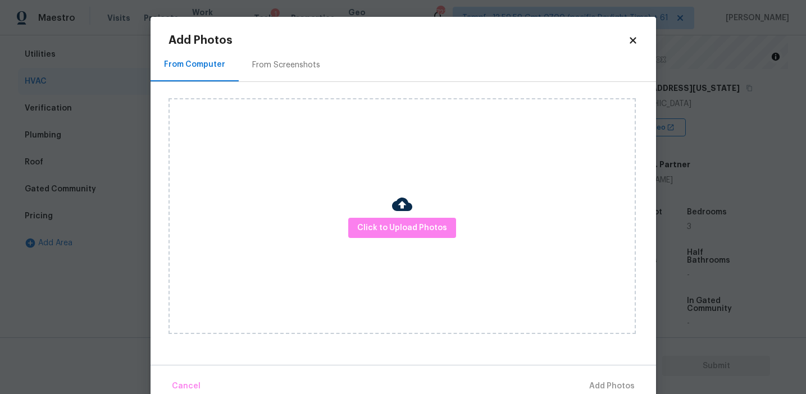
click at [252, 72] on div "From Screenshots" at bounding box center [286, 64] width 95 height 33
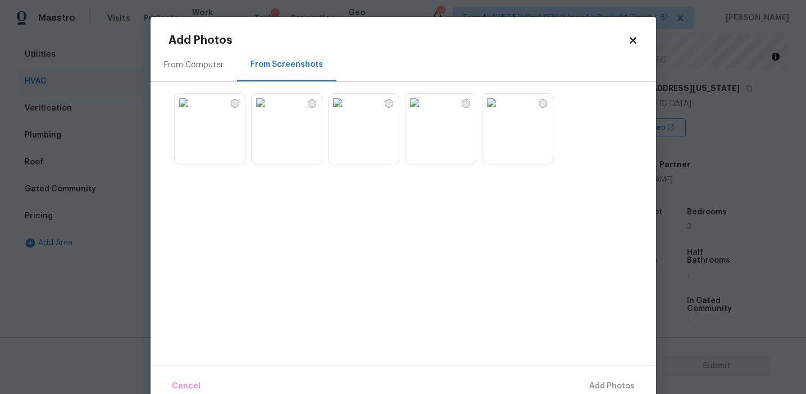
click at [212, 72] on div "From Computer" at bounding box center [194, 64] width 87 height 33
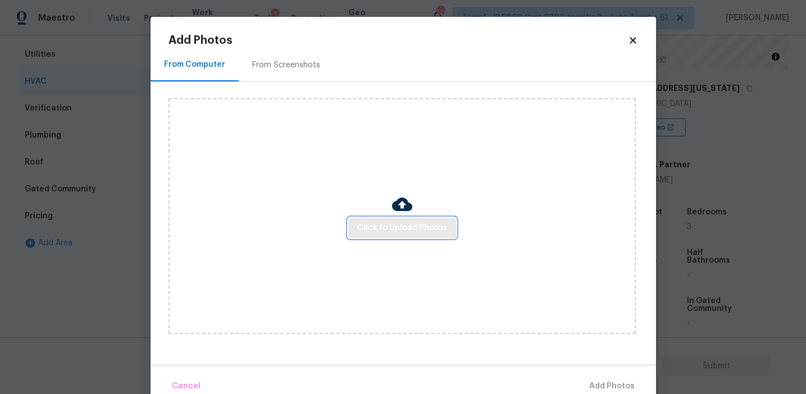
click at [392, 231] on span "Click to Upload Photos" at bounding box center [402, 228] width 90 height 14
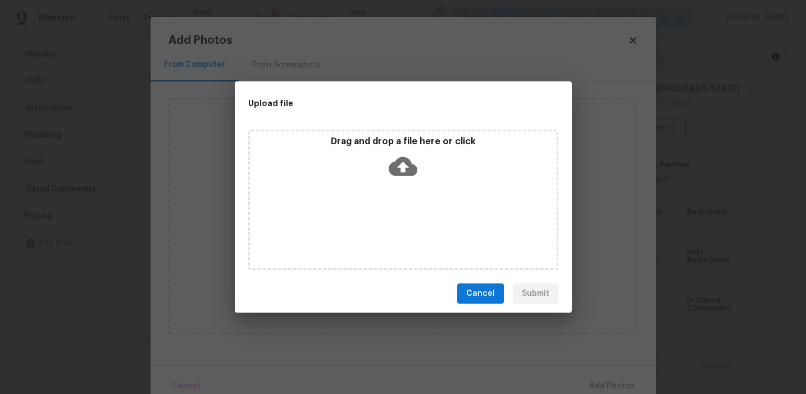
click at [383, 188] on div "Drag and drop a file here or click" at bounding box center [403, 200] width 310 height 140
click at [477, 290] on span "Cancel" at bounding box center [480, 294] width 29 height 14
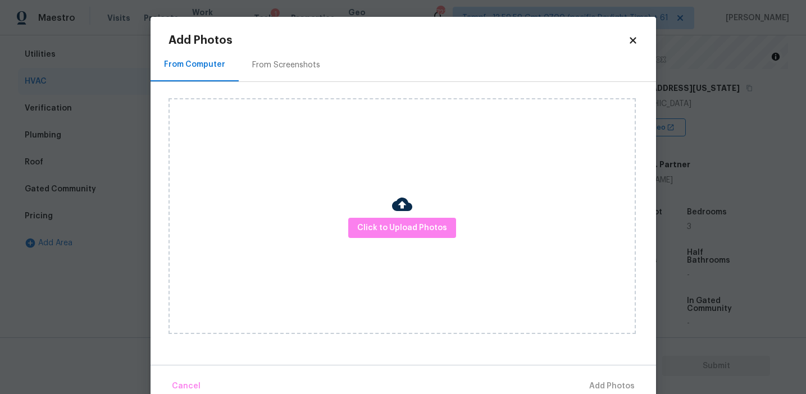
click at [302, 71] on div "From Screenshots" at bounding box center [286, 64] width 95 height 33
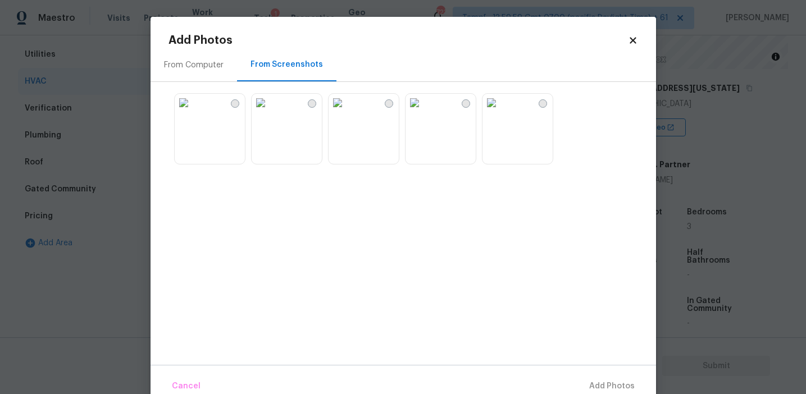
click at [211, 58] on div "From Computer" at bounding box center [194, 64] width 87 height 33
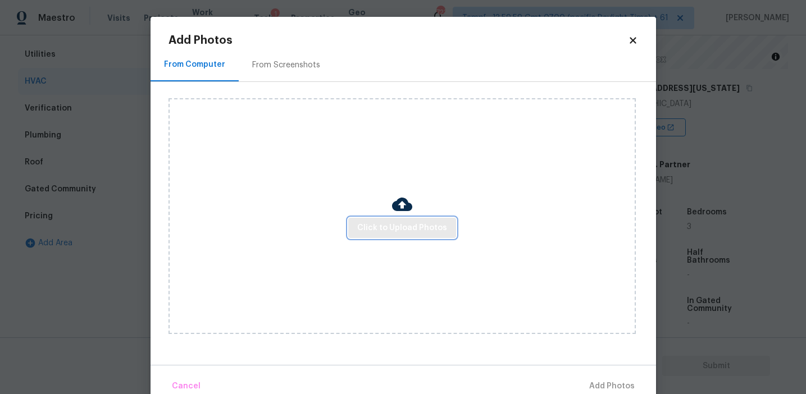
click at [387, 218] on button "Click to Upload Photos" at bounding box center [402, 228] width 108 height 21
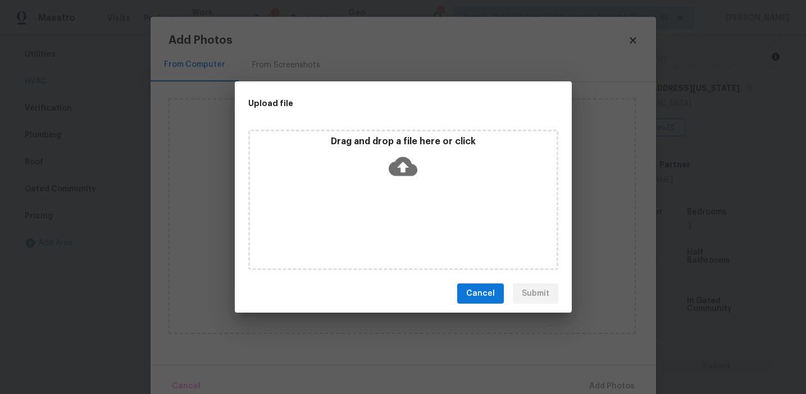
click at [382, 181] on div "Drag and drop a file here or click" at bounding box center [403, 160] width 307 height 48
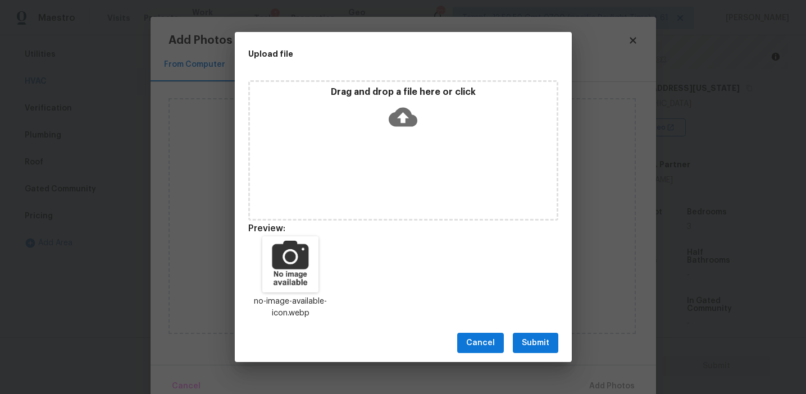
click at [539, 349] on span "Submit" at bounding box center [536, 344] width 28 height 14
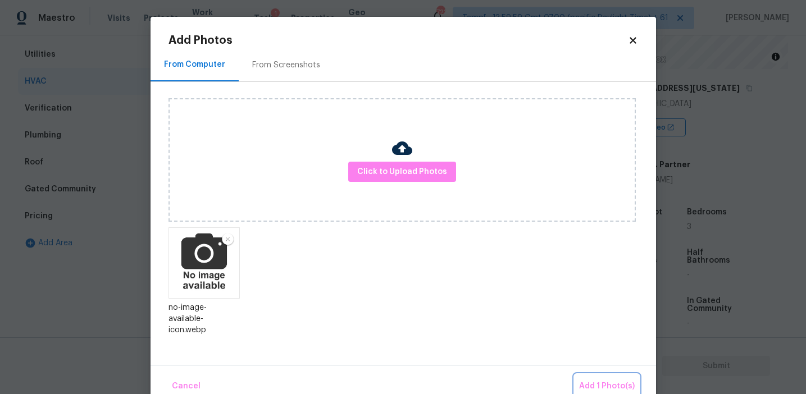
click at [596, 387] on span "Add 1 Photo(s)" at bounding box center [607, 387] width 56 height 14
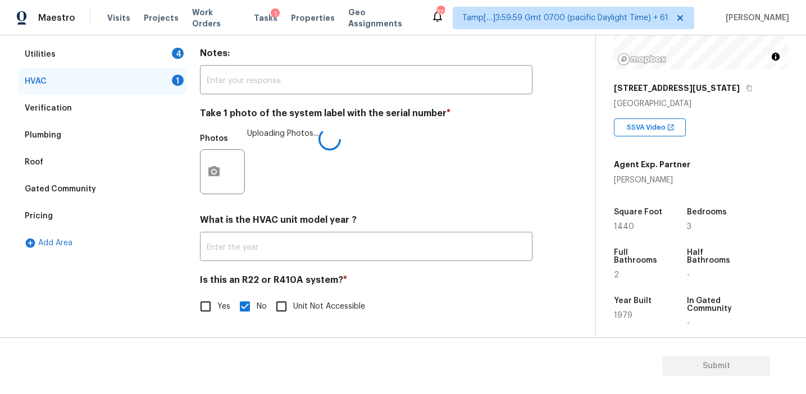
click at [484, 266] on div "HVAC Delete Area Notes: ​ Take 1 photo of the system label with the serial numb…" at bounding box center [366, 173] width 333 height 318
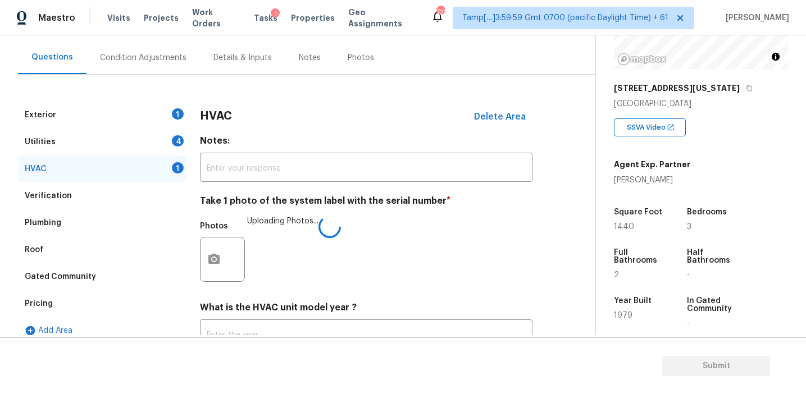
scroll to position [96, 0]
click at [284, 161] on input "text" at bounding box center [366, 168] width 333 height 26
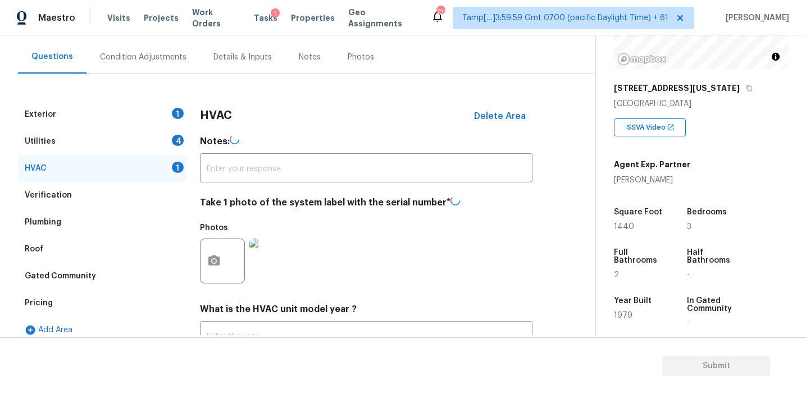
click at [260, 133] on div "HVAC Delete Area Notes: ​ Take 1 photo of the system label with the serial numb…" at bounding box center [366, 261] width 333 height 320
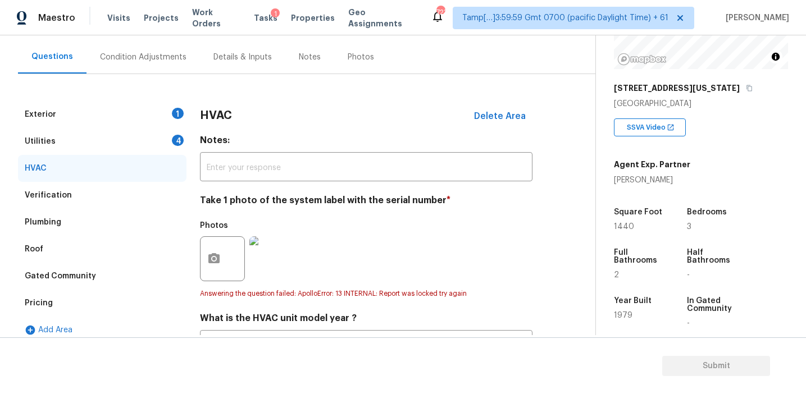
click at [180, 139] on div "4" at bounding box center [178, 140] width 12 height 11
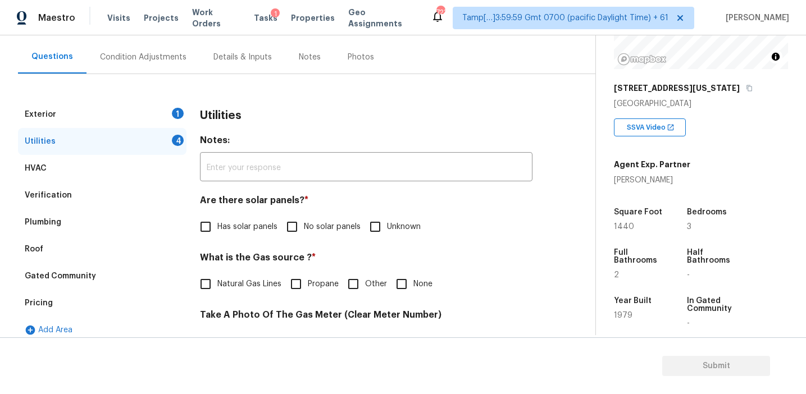
click at [311, 225] on span "No solar panels" at bounding box center [332, 227] width 57 height 12
click at [304, 225] on input "No solar panels" at bounding box center [292, 227] width 24 height 24
checkbox input "true"
click at [252, 276] on label "Natural Gas Lines" at bounding box center [238, 285] width 88 height 24
click at [217, 276] on input "Natural Gas Lines" at bounding box center [206, 285] width 24 height 24
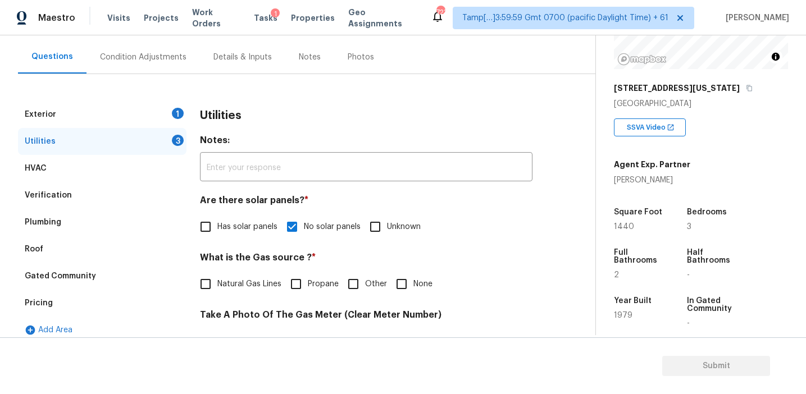
checkbox input "true"
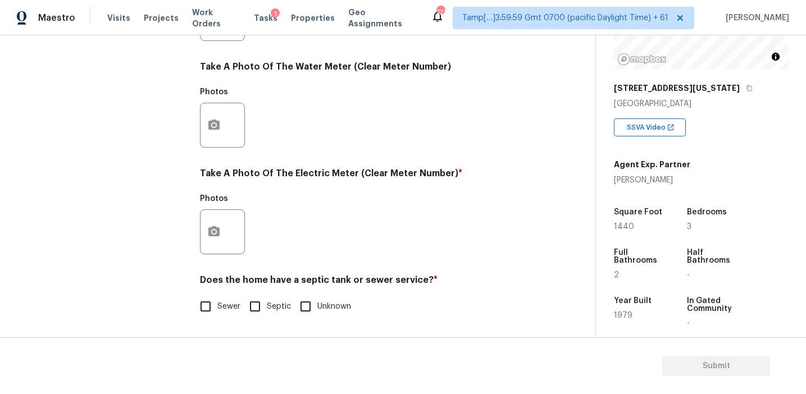
scroll to position [451, 0]
click at [218, 300] on label "Sewer" at bounding box center [217, 307] width 47 height 24
click at [217, 300] on input "Sewer" at bounding box center [206, 307] width 24 height 24
checkbox input "true"
click at [230, 234] on div at bounding box center [222, 232] width 45 height 45
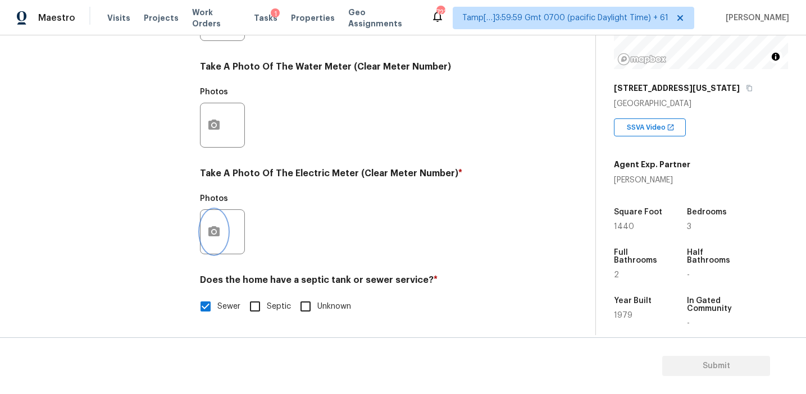
click at [206, 233] on button "button" at bounding box center [214, 232] width 27 height 44
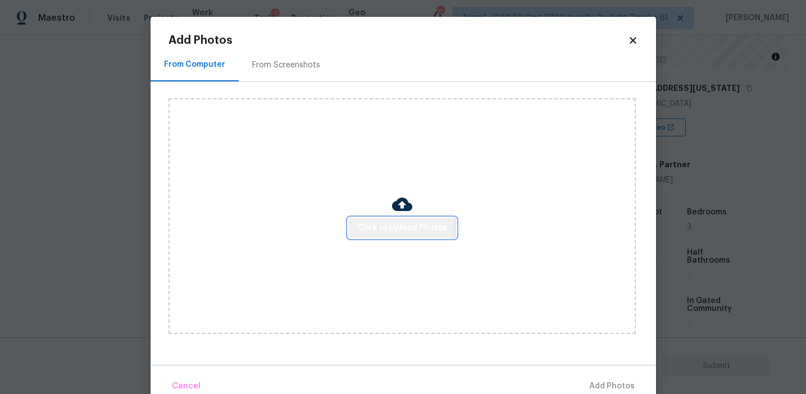
click at [360, 218] on button "Click to Upload Photos" at bounding box center [402, 228] width 108 height 21
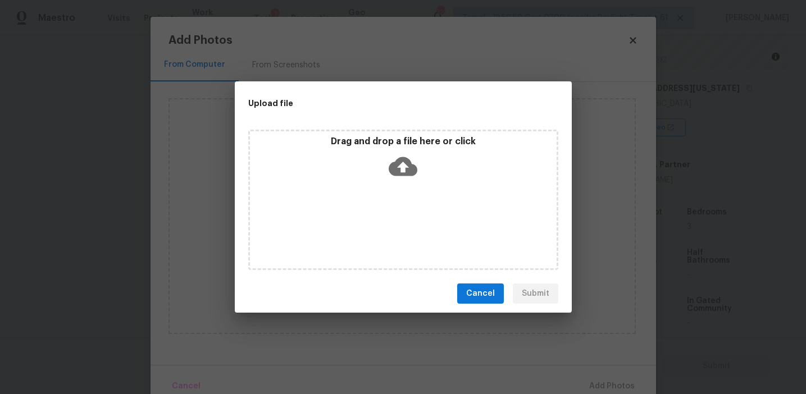
click at [360, 151] on div "Drag and drop a file here or click" at bounding box center [403, 160] width 307 height 48
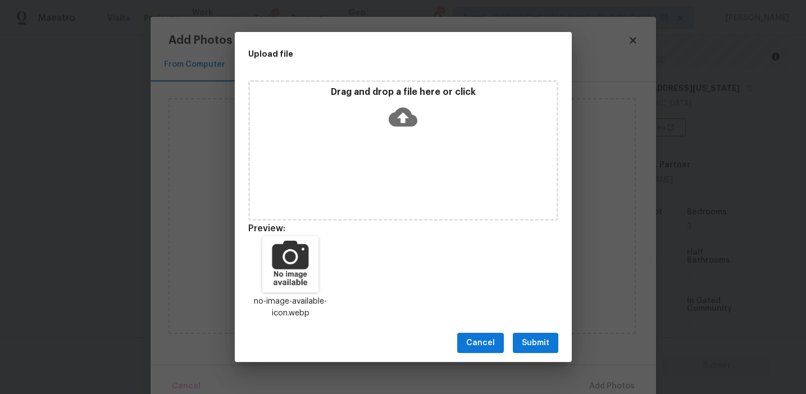
click at [534, 341] on span "Submit" at bounding box center [536, 344] width 28 height 14
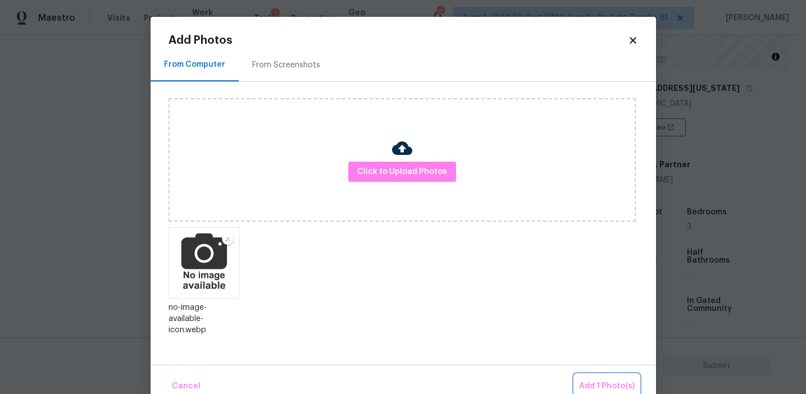
click at [598, 375] on button "Add 1 Photo(s)" at bounding box center [607, 387] width 65 height 24
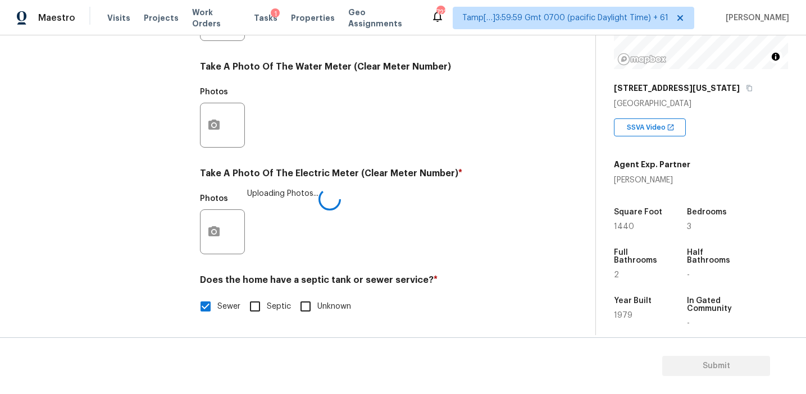
click at [434, 217] on div "Photos Uploading Photos..." at bounding box center [366, 224] width 333 height 73
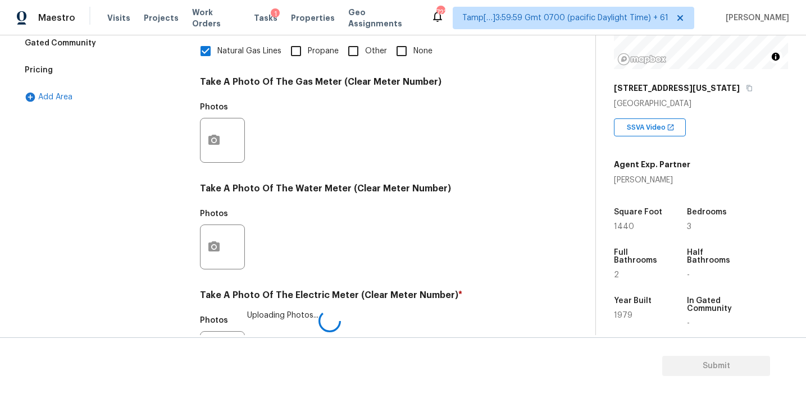
scroll to position [288, 0]
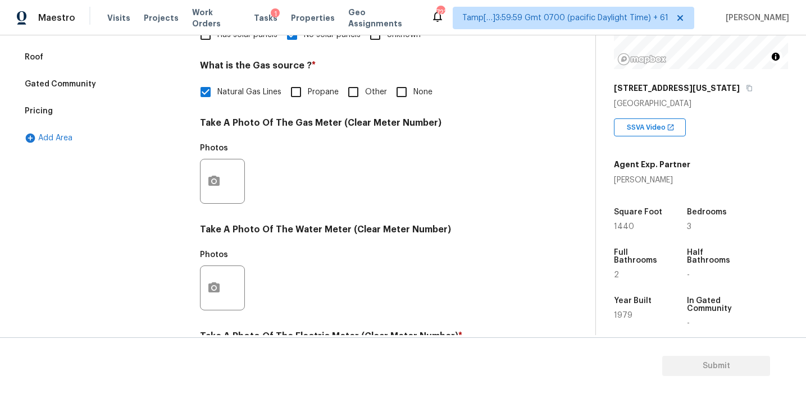
click at [417, 91] on span "None" at bounding box center [423, 93] width 19 height 12
click at [414, 91] on input "None" at bounding box center [402, 92] width 24 height 24
checkbox input "true"
checkbox input "false"
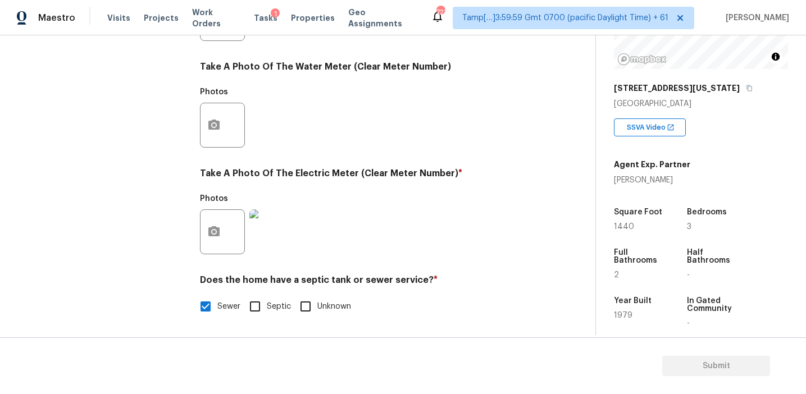
click at [341, 133] on div "Photos" at bounding box center [366, 117] width 333 height 73
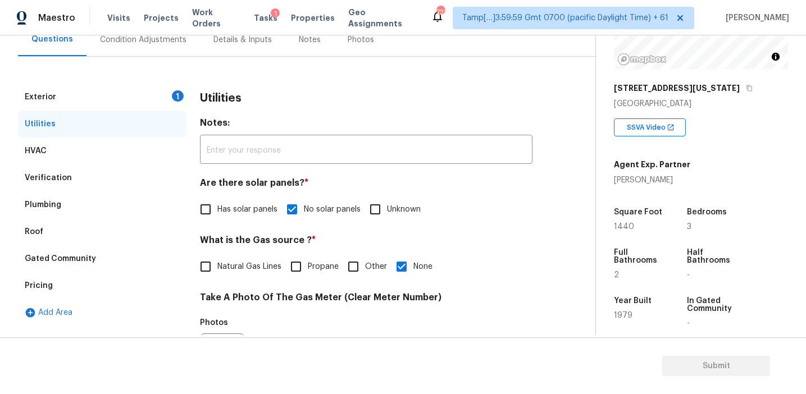
scroll to position [108, 0]
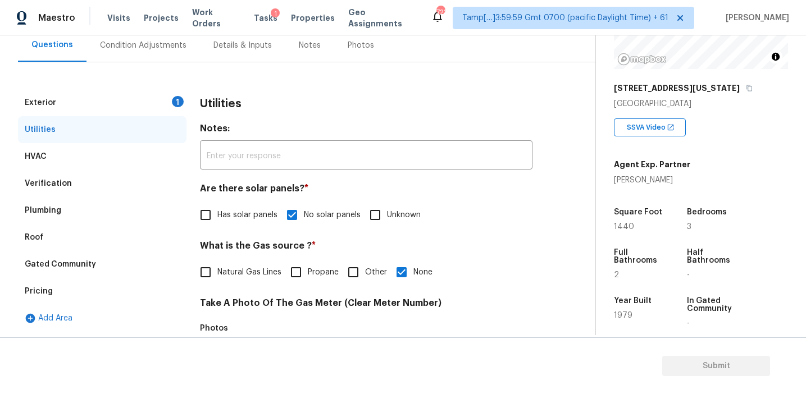
click at [139, 96] on div "Exterior 1" at bounding box center [102, 102] width 169 height 27
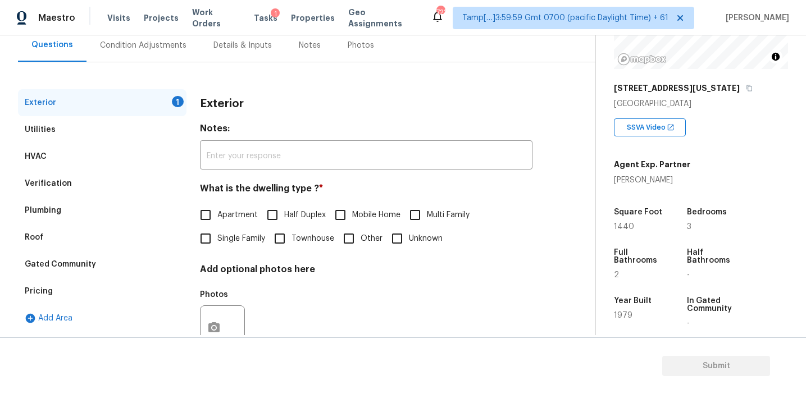
click at [220, 237] on span "Single Family" at bounding box center [241, 239] width 48 height 12
click at [217, 237] on input "Single Family" at bounding box center [206, 239] width 24 height 24
checkbox input "true"
click at [169, 48] on div "Condition Adjustments" at bounding box center [143, 45] width 87 height 11
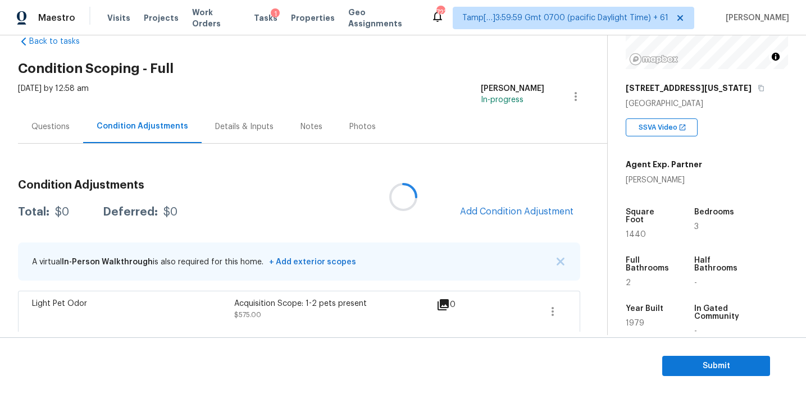
scroll to position [27, 0]
click at [169, 48] on div "Back to tasks Condition Scoping - Full [DATE] by 12:58 am [PERSON_NAME] In-prog…" at bounding box center [312, 180] width 589 height 309
click at [283, 180] on h3 "Condition Adjustments" at bounding box center [299, 184] width 562 height 11
click at [342, 203] on div "Total: $575 Deferred: $0 Add Condition Adjustment" at bounding box center [299, 211] width 562 height 25
click at [466, 208] on span "Add Condition Adjustment" at bounding box center [516, 211] width 113 height 10
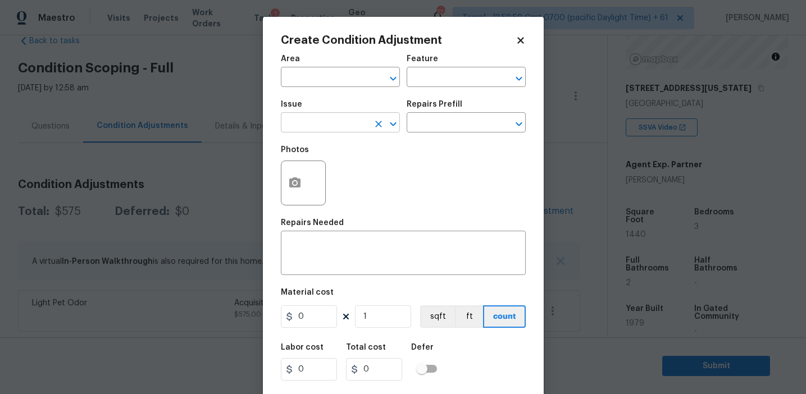
click at [314, 126] on input "text" at bounding box center [325, 123] width 88 height 17
click at [337, 177] on li "Pressure Washing" at bounding box center [340, 176] width 119 height 19
type input "Pressure Washing"
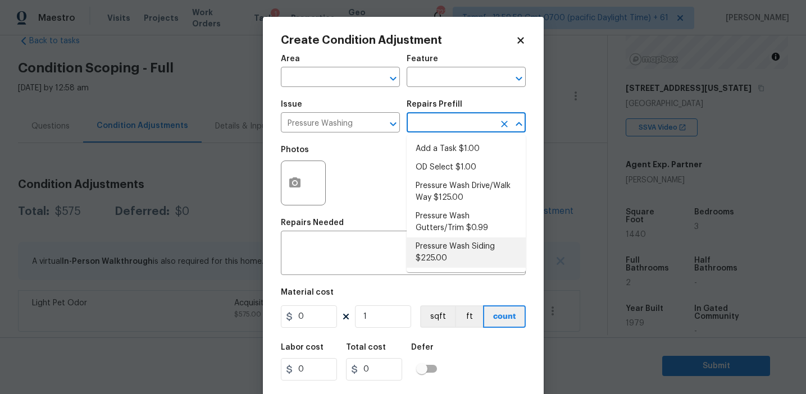
click at [446, 256] on li "Pressure Wash Siding $225.00" at bounding box center [466, 253] width 119 height 30
type input "Siding"
type textarea "Protect areas as needed for pressure washing. Pressure wash the siding on the h…"
type input "225"
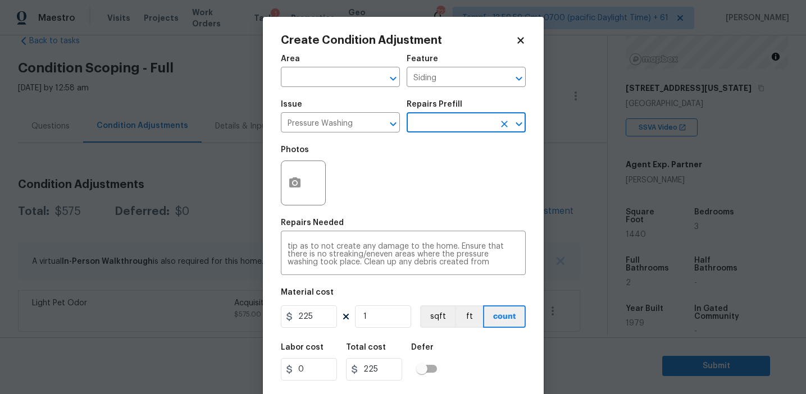
scroll to position [25, 0]
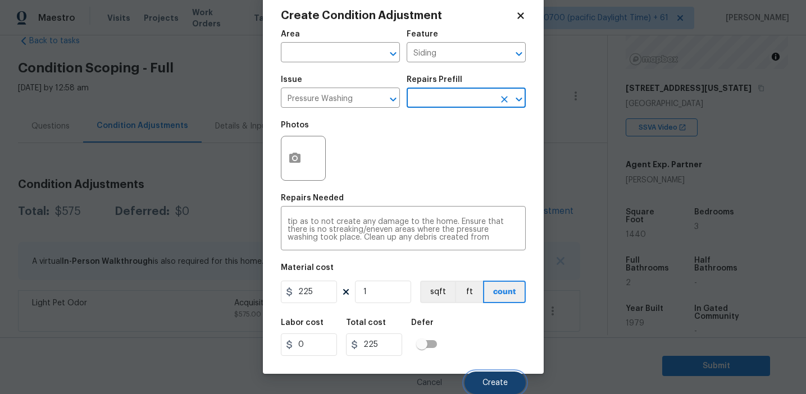
click at [492, 373] on button "Create" at bounding box center [495, 383] width 61 height 22
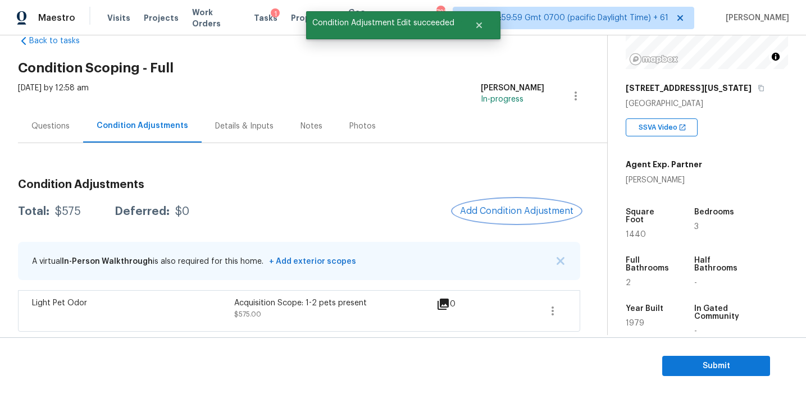
scroll to position [0, 0]
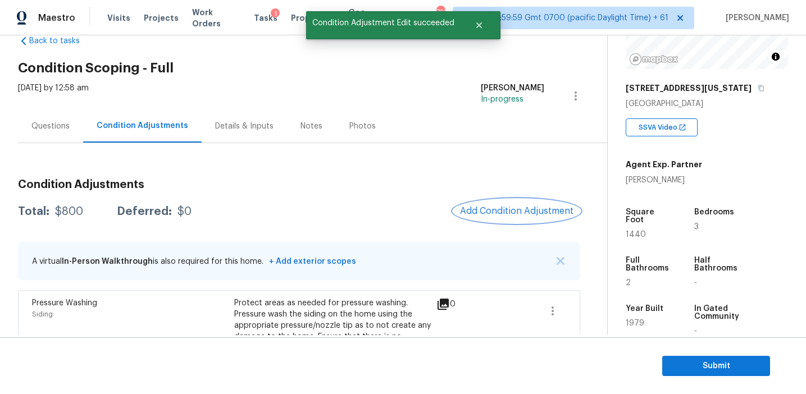
click at [501, 211] on span "Add Condition Adjustment" at bounding box center [516, 211] width 113 height 10
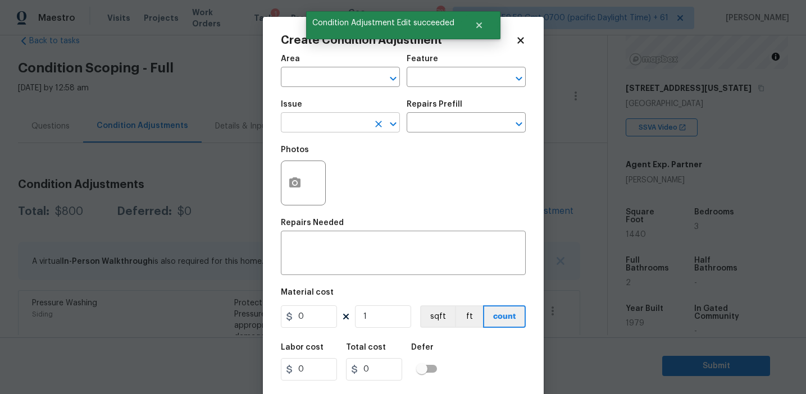
click at [334, 126] on input "text" at bounding box center [325, 123] width 88 height 17
click at [347, 184] on li "Pressure Washing" at bounding box center [340, 176] width 119 height 19
type input "Pressure Washing"
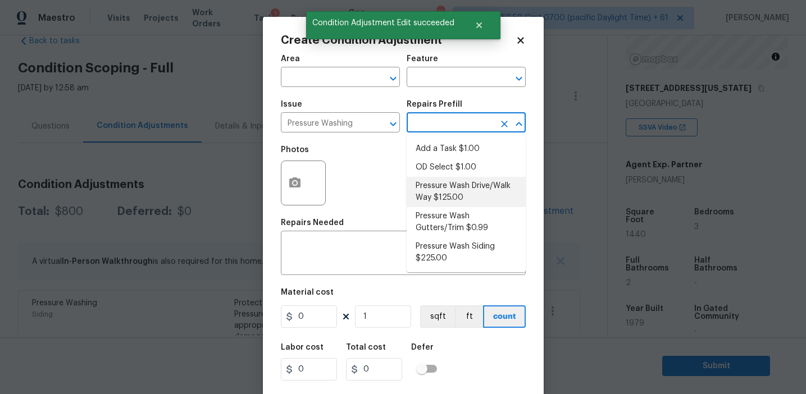
click at [457, 198] on li "Pressure Wash Drive/Walk Way $125.00" at bounding box center [466, 192] width 119 height 30
type input "Siding"
type textarea "Pressure wash the driveways/walkways as directed by the PM. Ensure that all deb…"
type input "125"
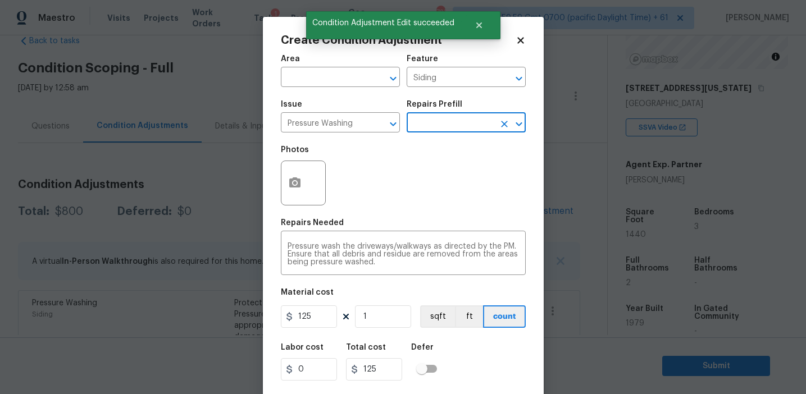
scroll to position [25, 0]
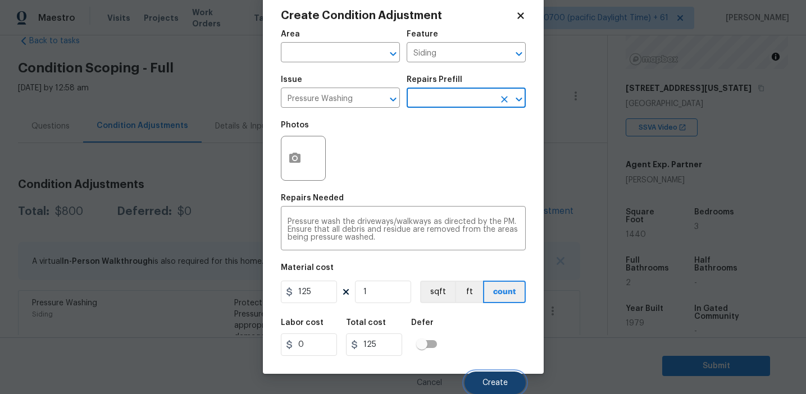
click at [480, 387] on button "Create" at bounding box center [495, 383] width 61 height 22
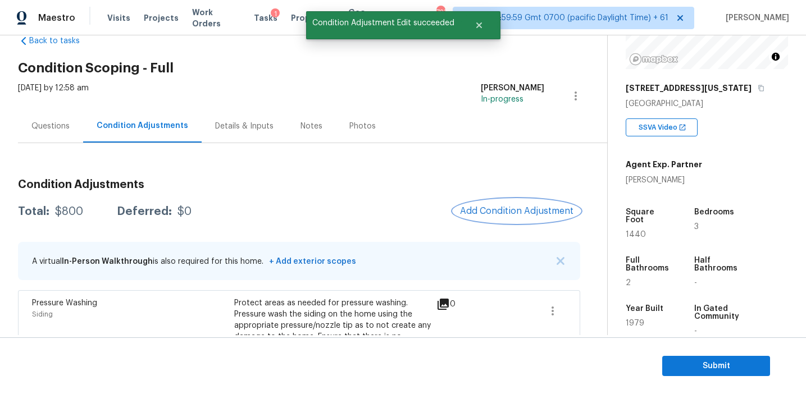
scroll to position [0, 0]
click at [471, 214] on span "Add Condition Adjustment" at bounding box center [516, 211] width 113 height 10
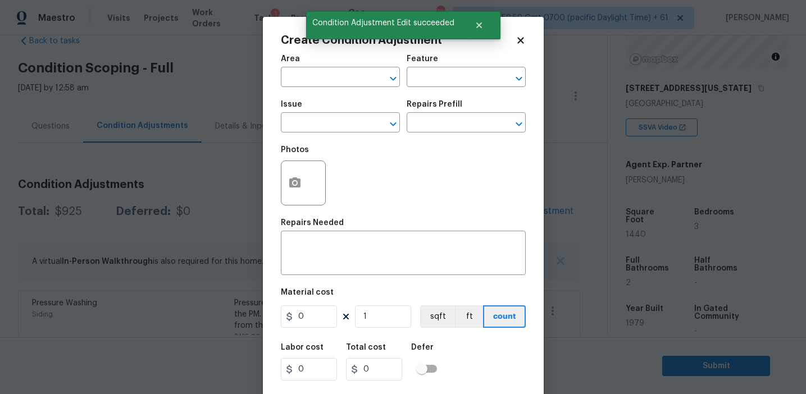
click at [471, 214] on div "Area ​ Feature ​ Issue ​ Repairs Prefill ​ Photos Repairs Needed x ​ Material c…" at bounding box center [403, 233] width 245 height 371
click at [335, 129] on input "text" at bounding box center [325, 123] width 88 height 17
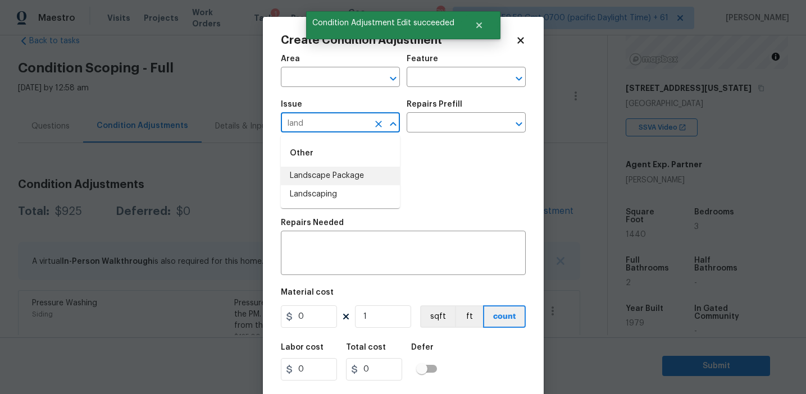
click at [349, 172] on li "Landscape Package" at bounding box center [340, 176] width 119 height 19
type input "Landscape Package"
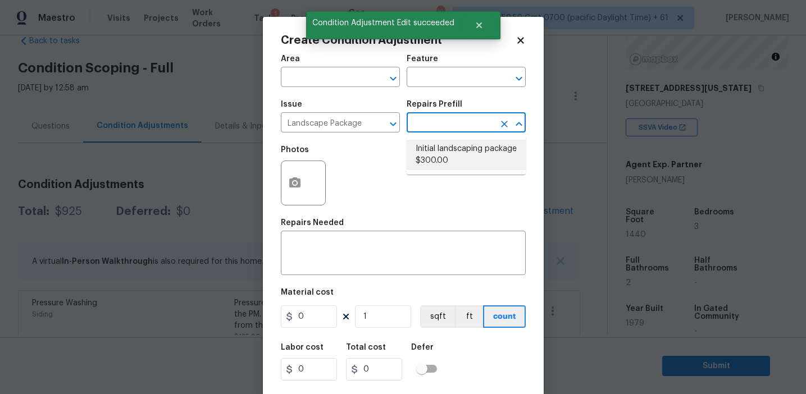
click at [455, 155] on li "Initial landscaping package $300.00" at bounding box center [466, 155] width 119 height 30
type input "Home Readiness Packages"
type textarea "Mowing of grass up to 6" in height. Mow, edge along driveways & sidewalks, trim…"
type input "300"
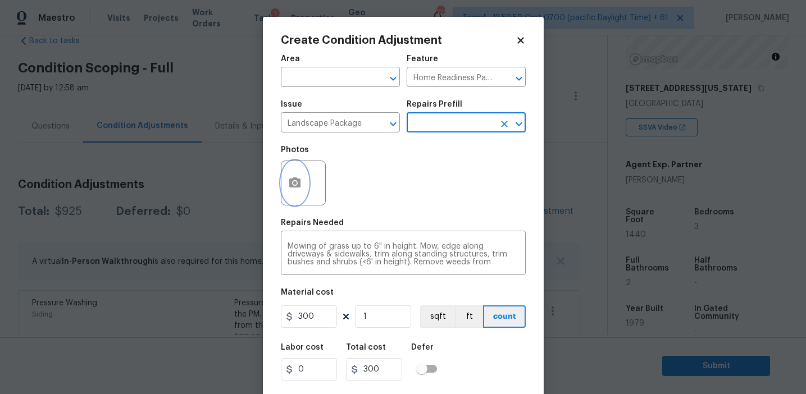
click at [289, 199] on button "button" at bounding box center [294, 183] width 27 height 44
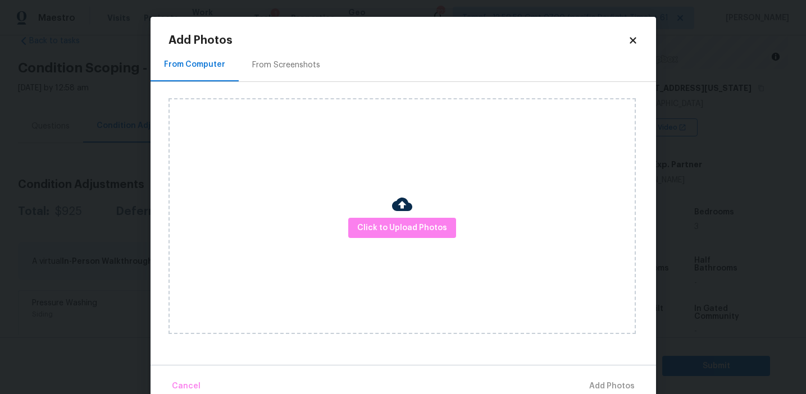
click at [298, 65] on div "From Screenshots" at bounding box center [286, 65] width 68 height 11
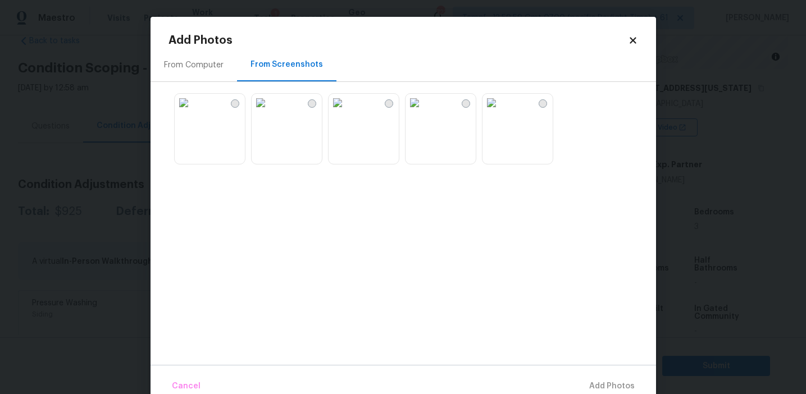
click at [217, 80] on div "From Computer" at bounding box center [194, 64] width 87 height 33
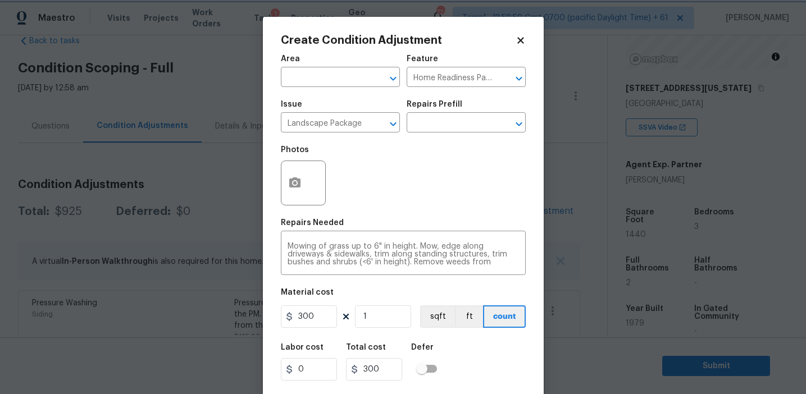
click at [122, 256] on body "Maestro Visits Projects Work Orders Tasks 1 Properties Geo Assignments 723 Tamp…" at bounding box center [403, 197] width 806 height 394
click at [482, 381] on div "Labor cost 0 Total cost 300 Defer" at bounding box center [403, 362] width 245 height 51
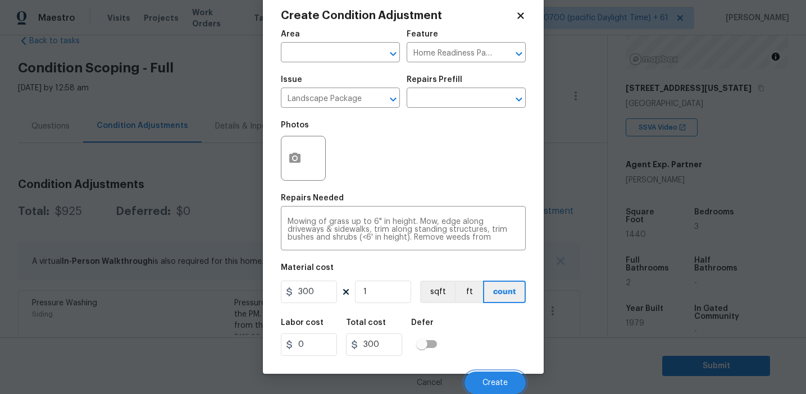
click at [482, 381] on button "Create" at bounding box center [495, 383] width 61 height 22
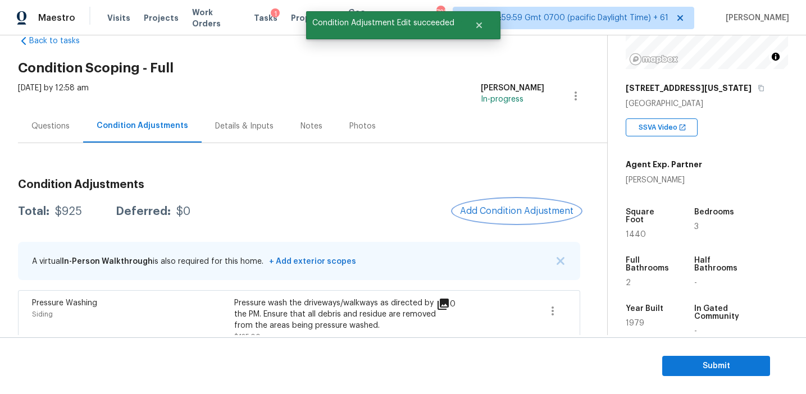
scroll to position [0, 0]
click at [485, 206] on button "Add Condition Adjustment" at bounding box center [516, 211] width 127 height 24
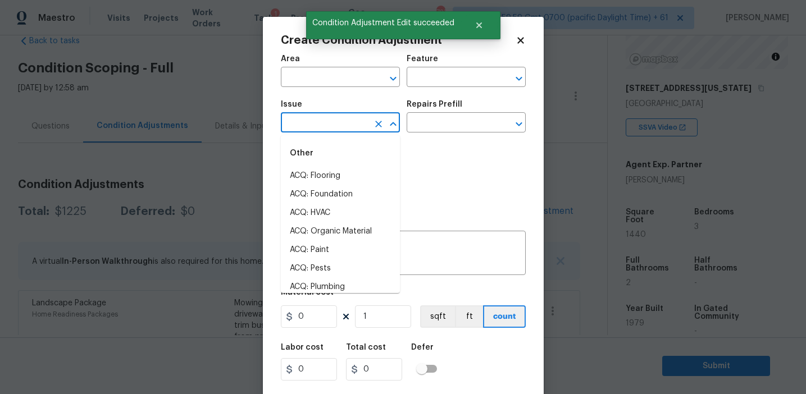
click at [337, 120] on input "text" at bounding box center [325, 123] width 88 height 17
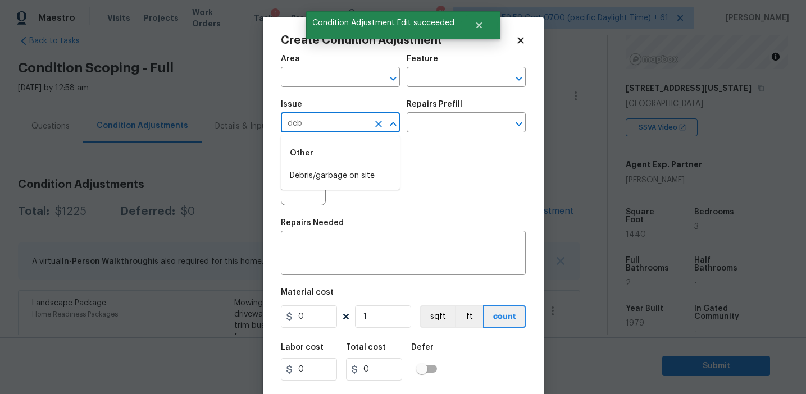
click at [358, 170] on li "Debris/garbage on site" at bounding box center [340, 176] width 119 height 19
type input "Debris/garbage on site"
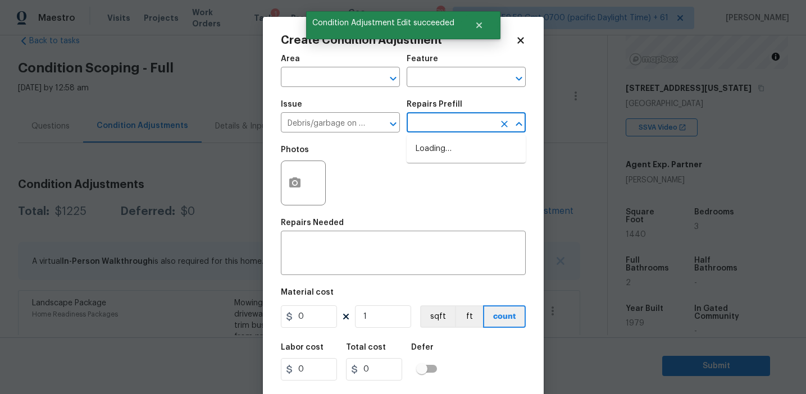
type textarea "Remove, haul off, and properly dispose of any debris left by seller to offsite …"
type input "50"
click at [443, 136] on div "Issue Debris/garbage on site ​ Repairs Prefill ​" at bounding box center [403, 117] width 245 height 46
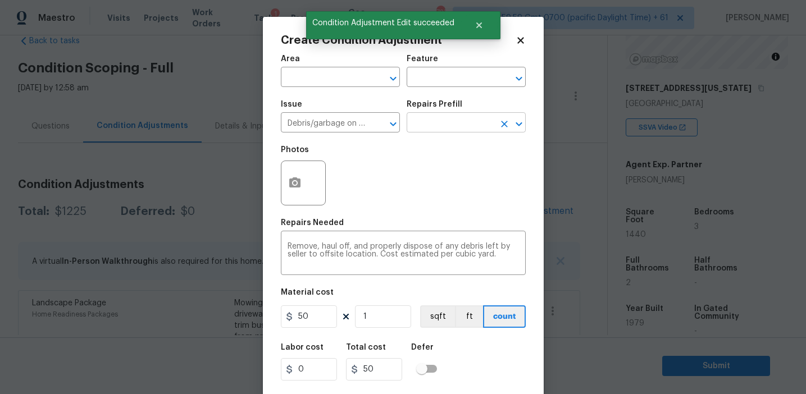
click at [434, 124] on input "text" at bounding box center [451, 123] width 88 height 17
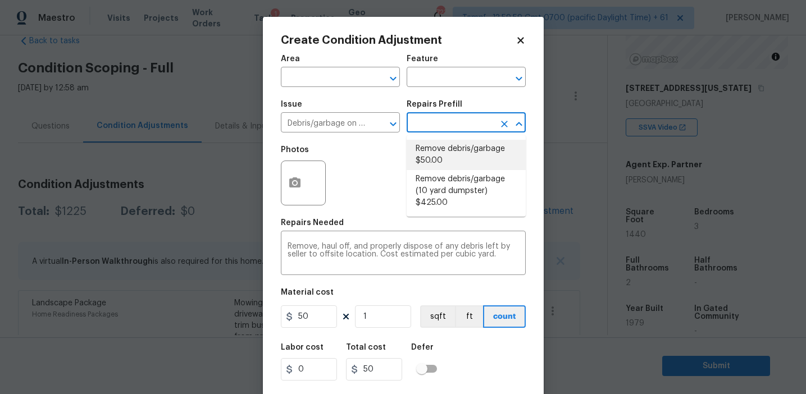
click at [436, 147] on li "Remove debris/garbage $50.00" at bounding box center [466, 155] width 119 height 30
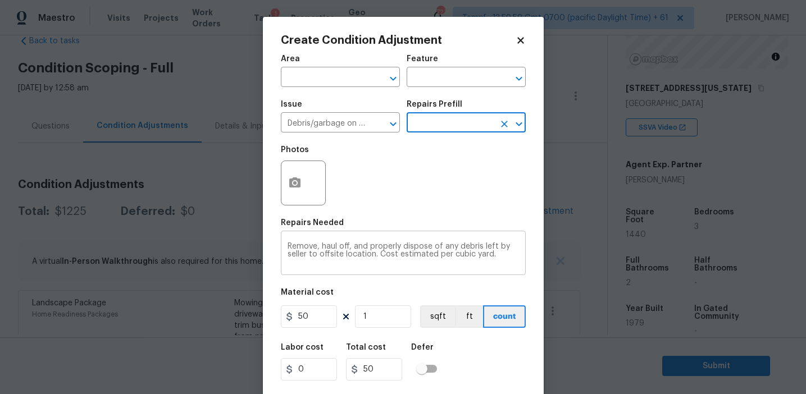
click at [316, 245] on textarea "Remove, haul off, and properly dispose of any debris left by seller to offsite …" at bounding box center [403, 255] width 231 height 24
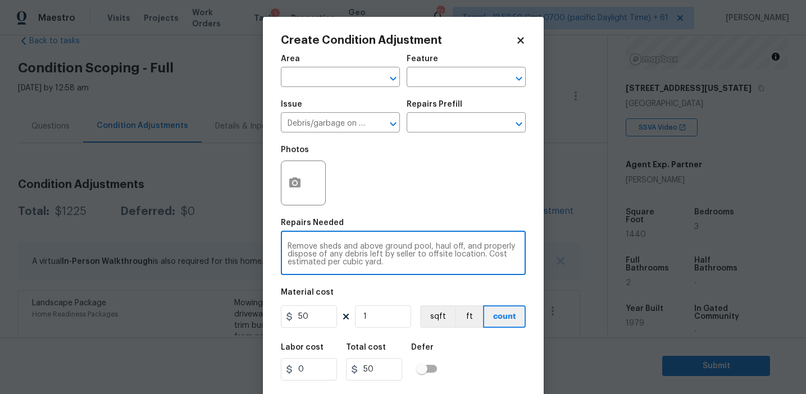
type textarea "Remove sheds and above ground pool, haul off, and properly dispose of any debri…"
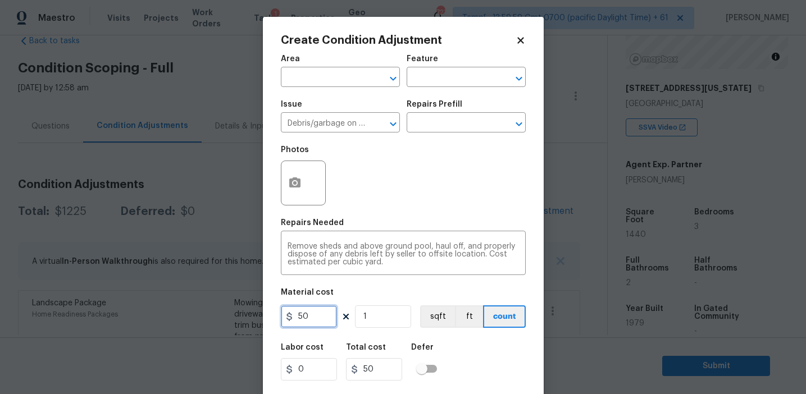
click at [318, 320] on input "50" at bounding box center [309, 317] width 56 height 22
type input "0"
click at [296, 180] on icon "button" at bounding box center [294, 183] width 11 height 10
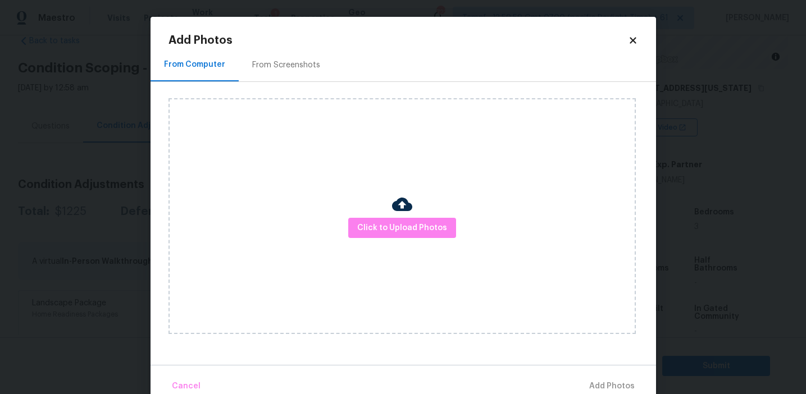
click at [419, 239] on div "Click to Upload Photos" at bounding box center [402, 216] width 467 height 236
click at [414, 220] on button "Click to Upload Photos" at bounding box center [402, 228] width 108 height 21
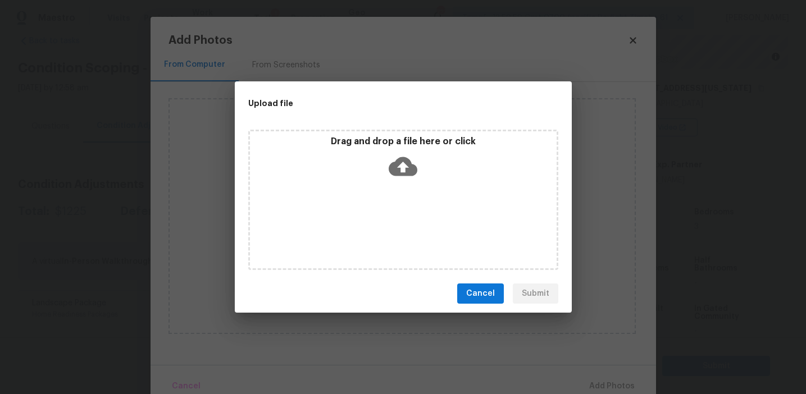
click at [402, 158] on icon at bounding box center [403, 166] width 29 height 19
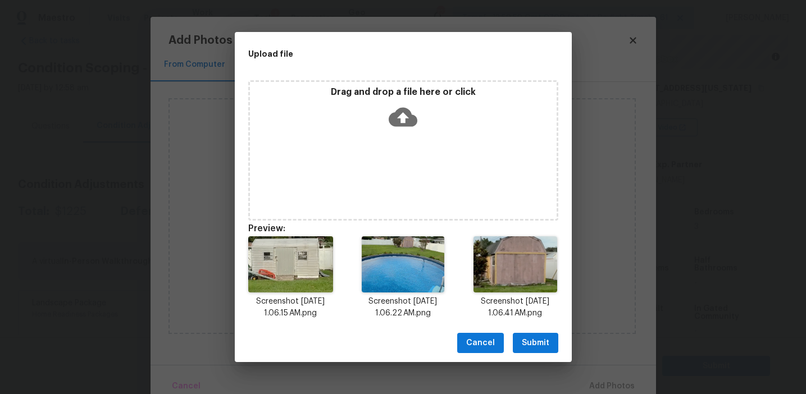
click at [538, 340] on span "Submit" at bounding box center [536, 344] width 28 height 14
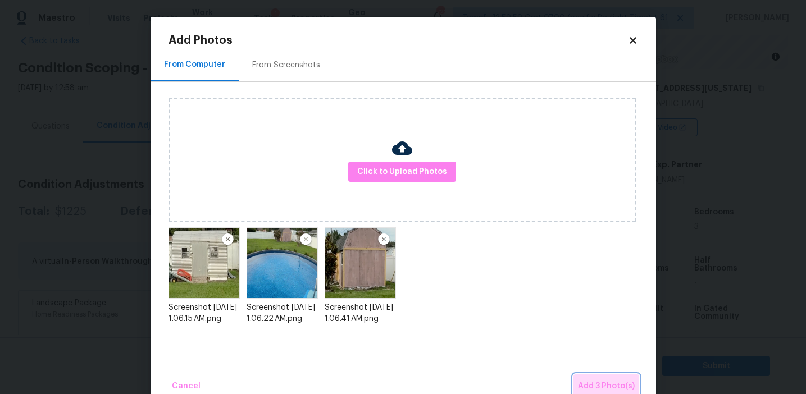
click at [589, 376] on button "Add 3 Photo(s)" at bounding box center [607, 387] width 66 height 24
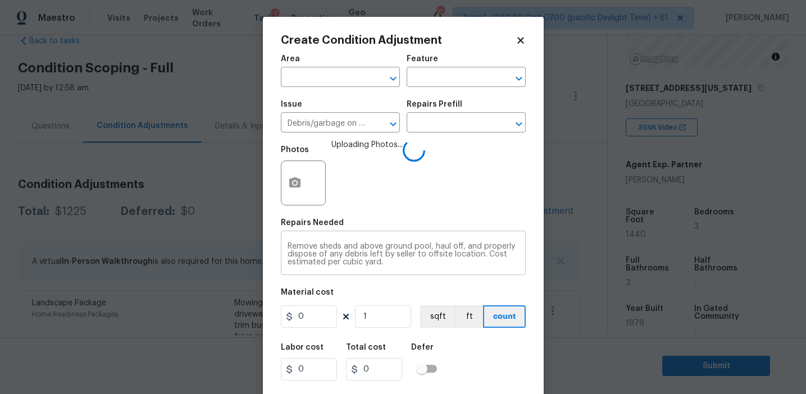
click at [428, 245] on textarea "Remove sheds and above ground pool, haul off, and properly dispose of any debri…" at bounding box center [403, 255] width 231 height 24
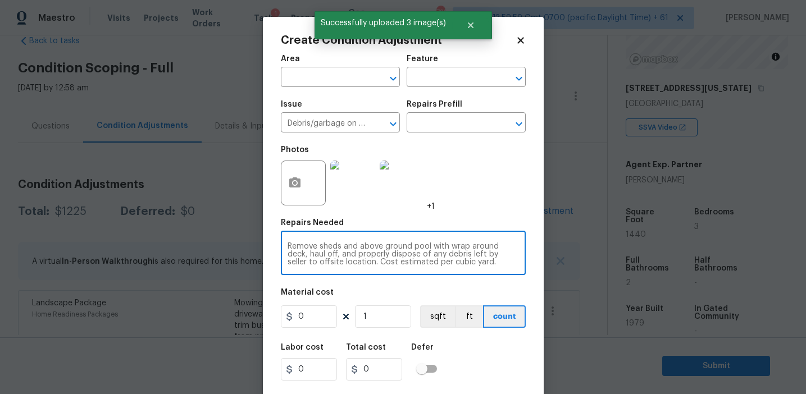
type textarea "Remove sheds and above ground pool with wrap around deck, haul off, and properl…"
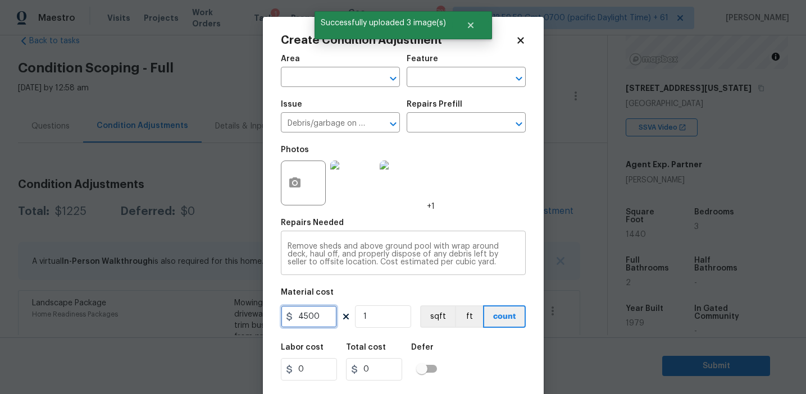
type input "4500"
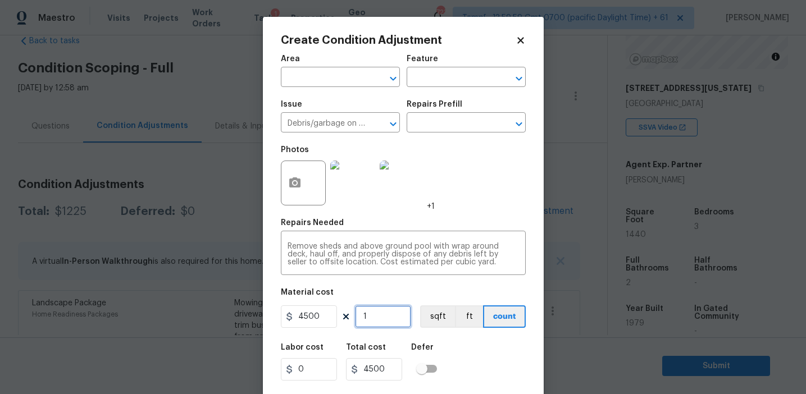
scroll to position [25, 0]
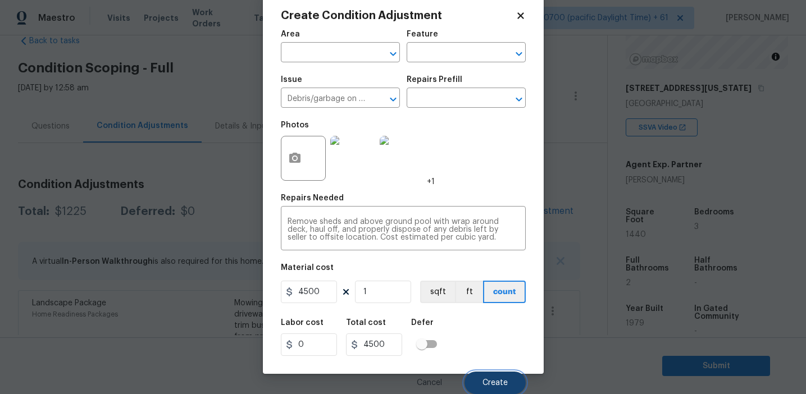
click at [494, 376] on button "Create" at bounding box center [495, 383] width 61 height 22
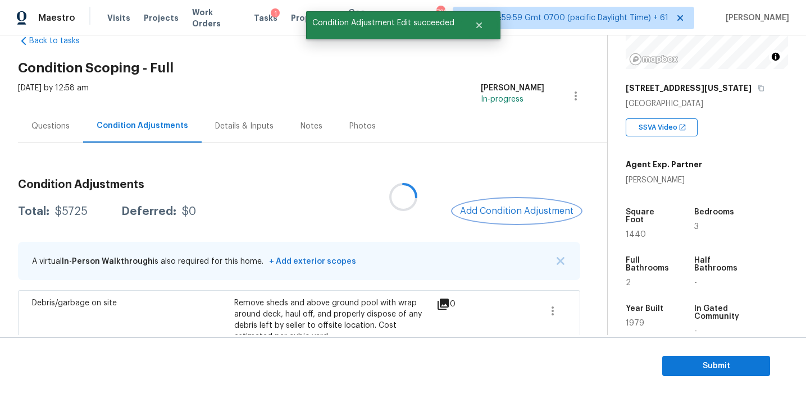
scroll to position [0, 0]
click at [448, 187] on h3 "Condition Adjustments" at bounding box center [299, 184] width 562 height 11
click at [494, 208] on span "Add Condition Adjustment" at bounding box center [516, 211] width 113 height 10
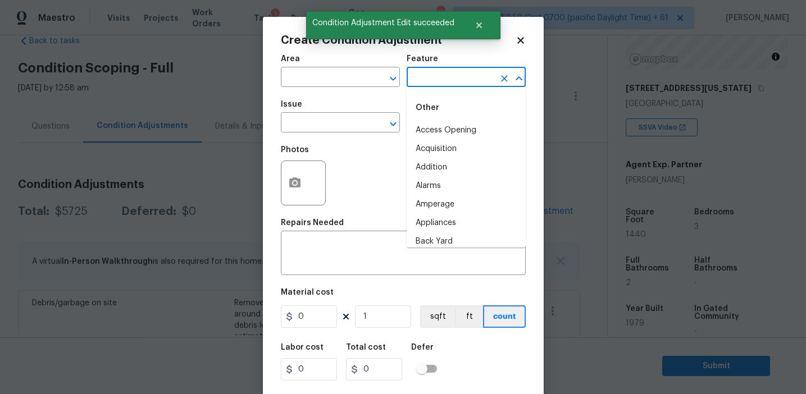
click at [449, 83] on input "text" at bounding box center [451, 78] width 88 height 17
click at [466, 126] on li "Overall" at bounding box center [466, 130] width 119 height 19
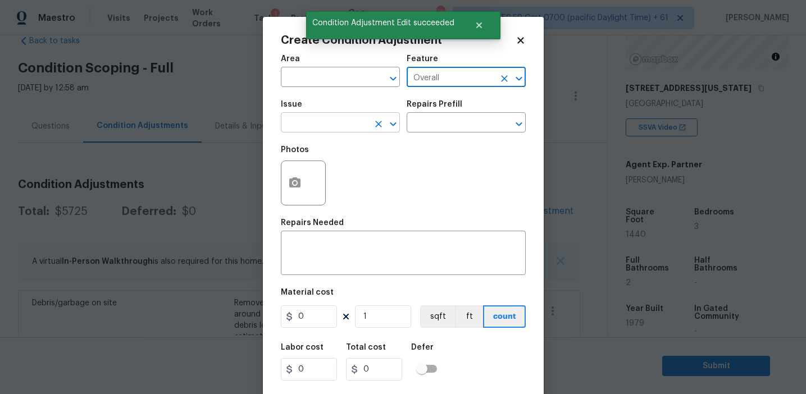
type input "Overall"
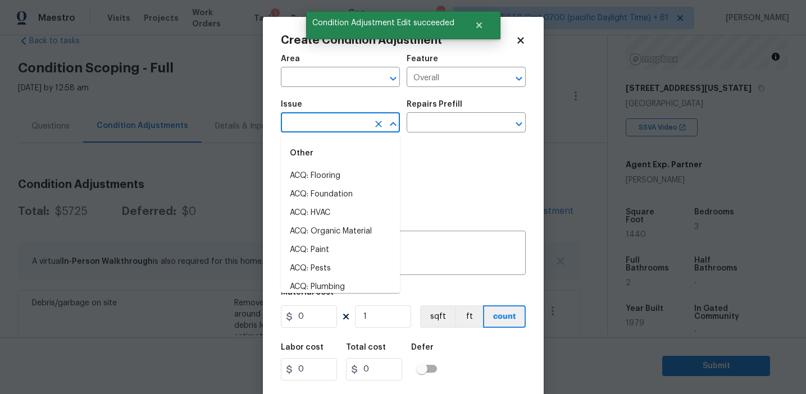
click at [320, 127] on input "text" at bounding box center [325, 123] width 88 height 17
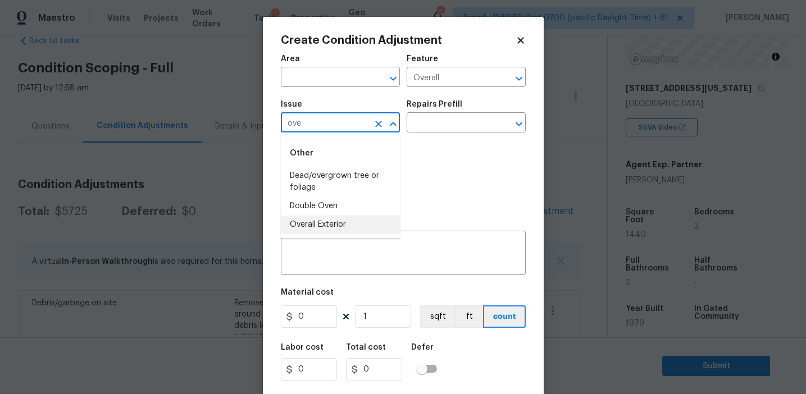
click at [338, 228] on li "Overall Exterior" at bounding box center [340, 225] width 119 height 19
type input "Overall Exterior"
click at [378, 256] on textarea at bounding box center [403, 255] width 231 height 24
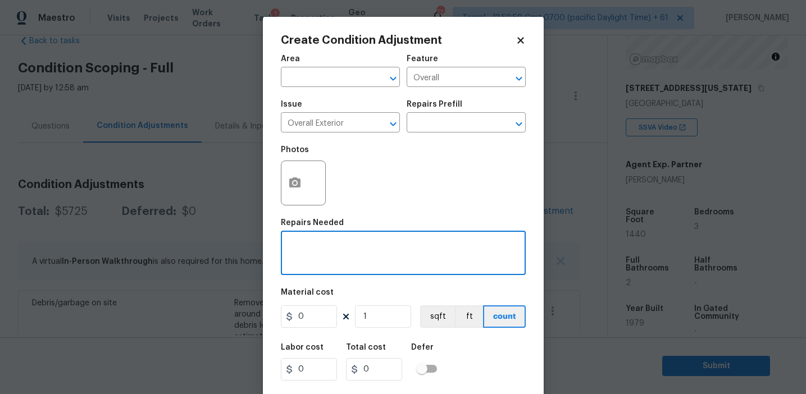
paste textarea "Overall exterior repairs (siding, stucco, fencing, soffit, [PERSON_NAME], trims…"
type textarea "Overall exterior repairs (siding, stucco, fencing, soffit, [PERSON_NAME], trims…"
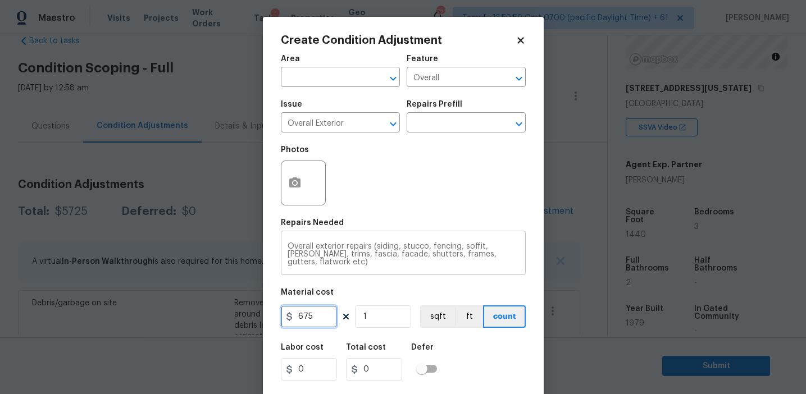
type input "675"
click at [291, 182] on icon "button" at bounding box center [294, 183] width 11 height 10
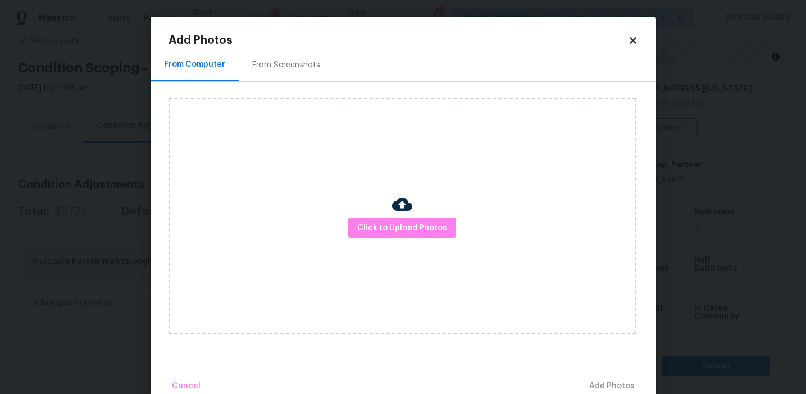
click at [286, 80] on div "From Screenshots" at bounding box center [286, 64] width 95 height 33
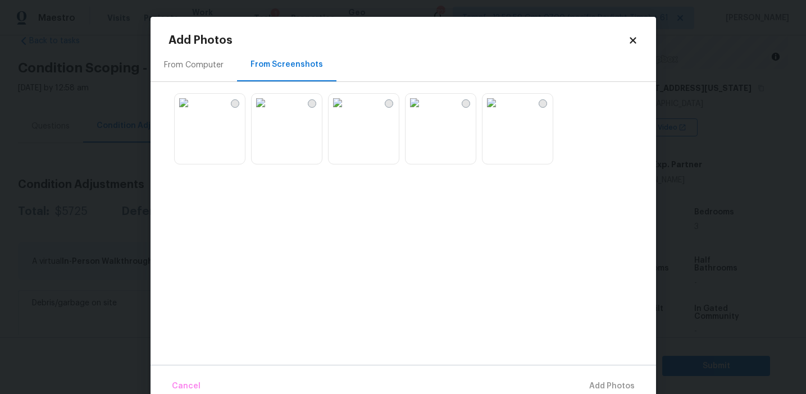
click at [214, 72] on div "From Computer" at bounding box center [194, 64] width 87 height 33
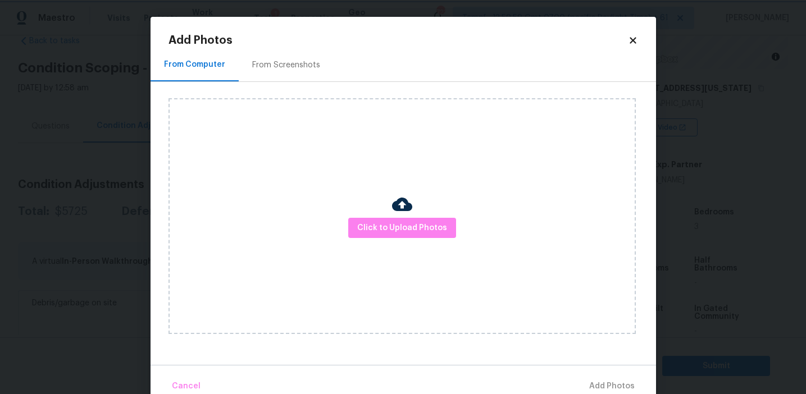
click at [118, 287] on body "Maestro Visits Projects Work Orders Tasks 1 Properties Geo Assignments 723 Tamp…" at bounding box center [403, 197] width 806 height 394
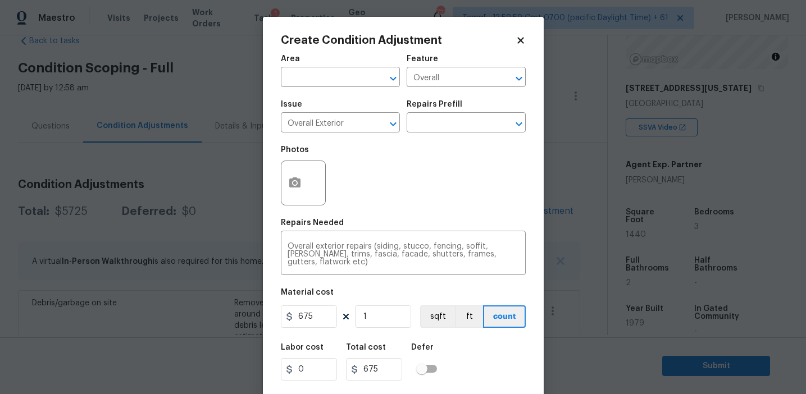
click at [485, 349] on div "Labor cost 0 Total cost 675 Defer" at bounding box center [403, 362] width 245 height 51
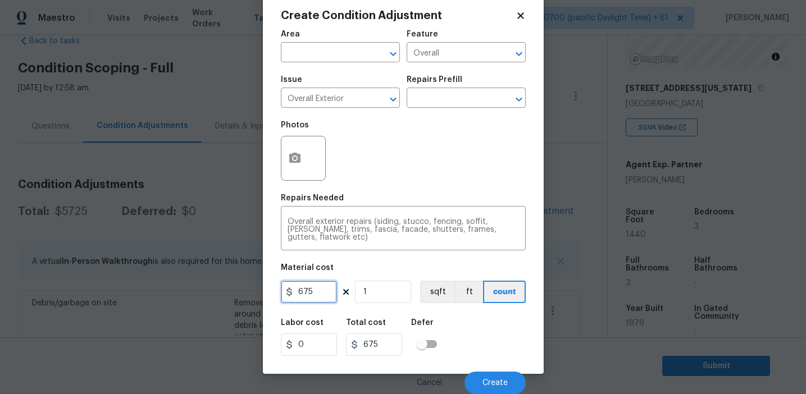
click at [318, 289] on input "675" at bounding box center [309, 292] width 56 height 22
type input "575"
click at [493, 380] on span "Create" at bounding box center [495, 383] width 25 height 8
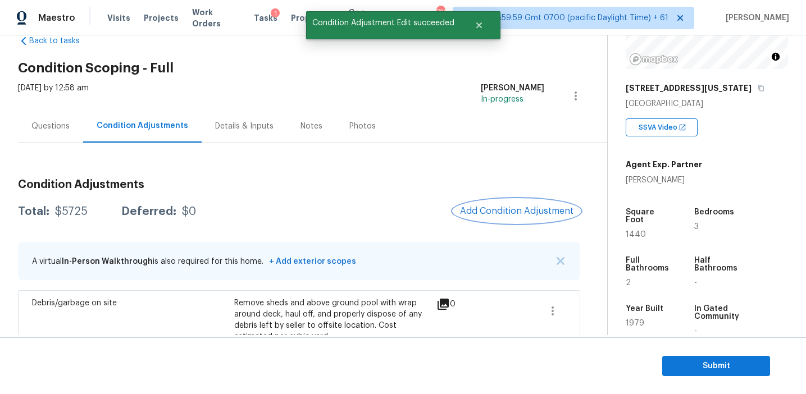
scroll to position [0, 0]
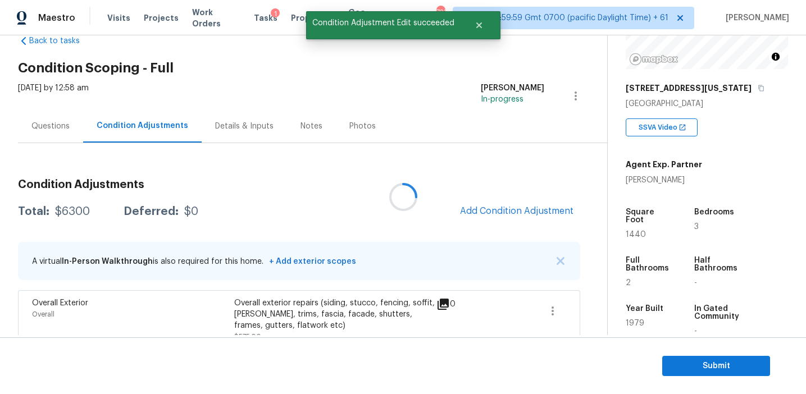
click at [441, 198] on div at bounding box center [403, 197] width 806 height 394
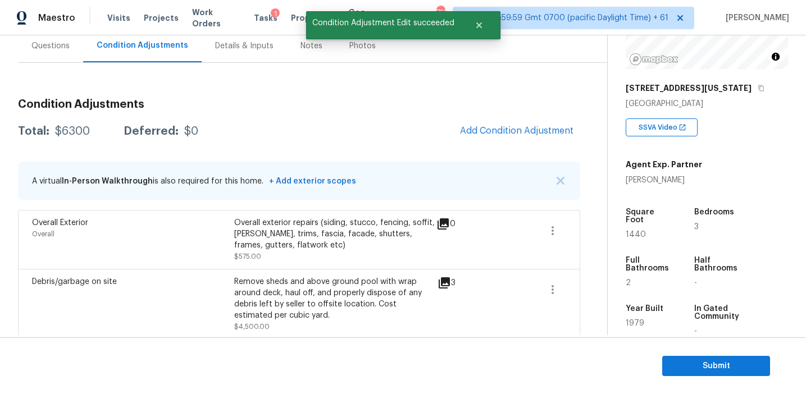
scroll to position [100, 0]
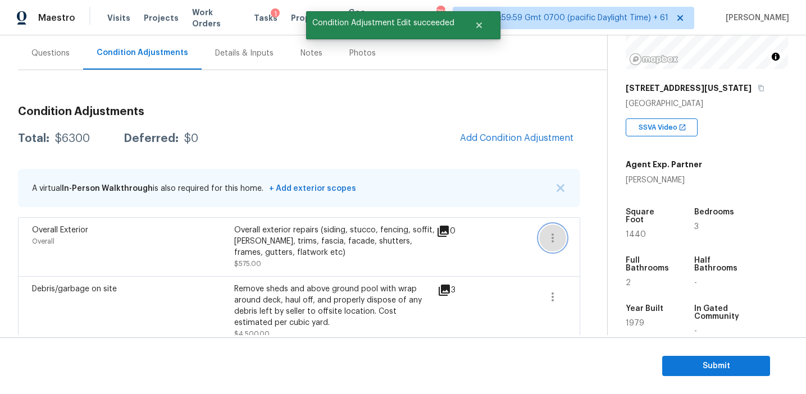
click at [557, 235] on icon "button" at bounding box center [552, 237] width 13 height 13
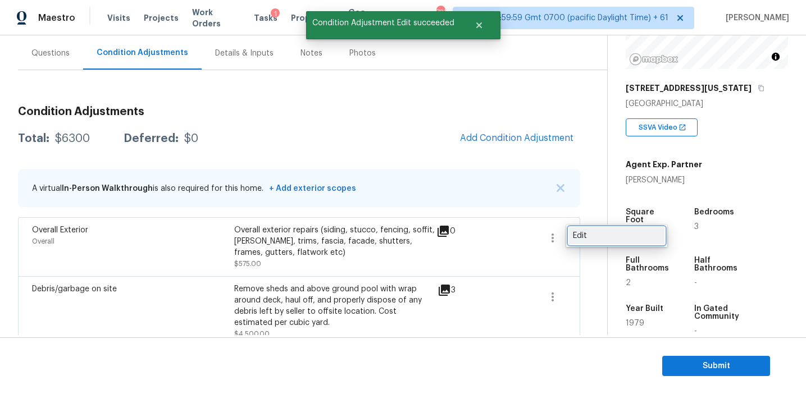
click at [587, 234] on div "Edit" at bounding box center [617, 235] width 88 height 11
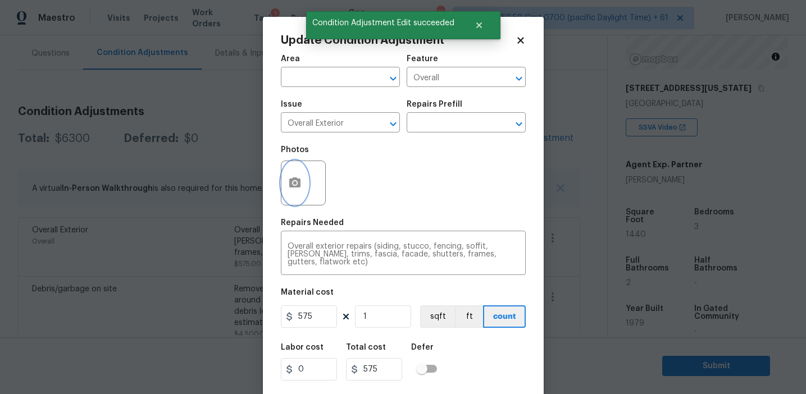
click at [298, 184] on icon "button" at bounding box center [294, 183] width 11 height 10
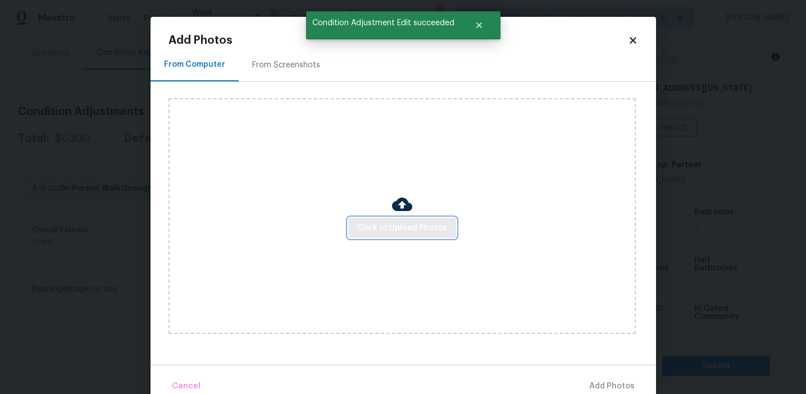
click at [388, 233] on span "Click to Upload Photos" at bounding box center [402, 228] width 90 height 14
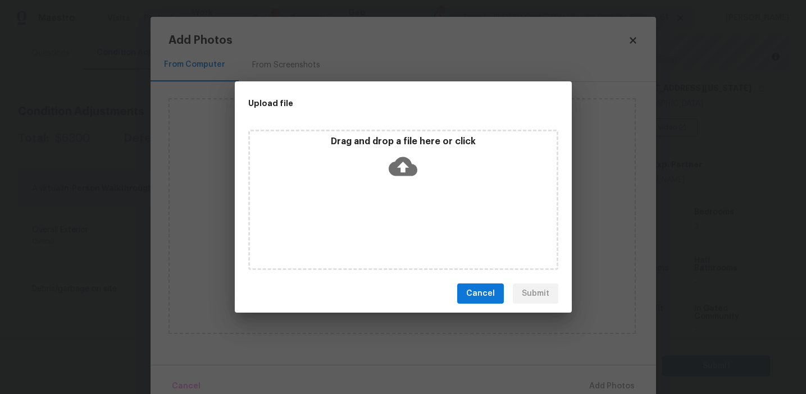
click at [388, 161] on div "Drag and drop a file here or click" at bounding box center [403, 160] width 307 height 48
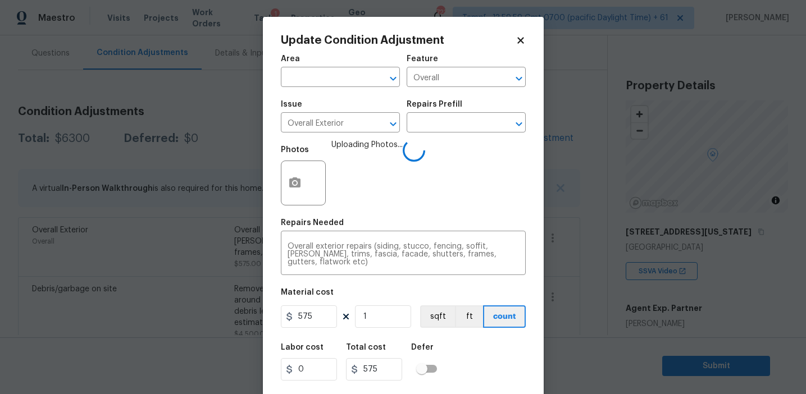
scroll to position [25, 0]
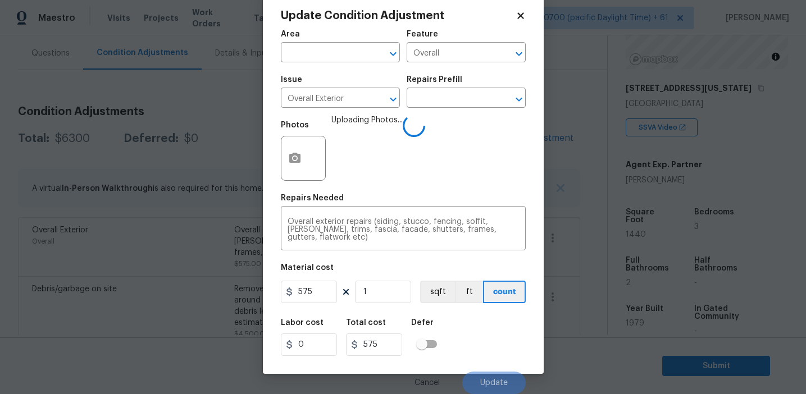
click at [468, 344] on div "Labor cost 0 Total cost 575 Defer" at bounding box center [403, 337] width 245 height 51
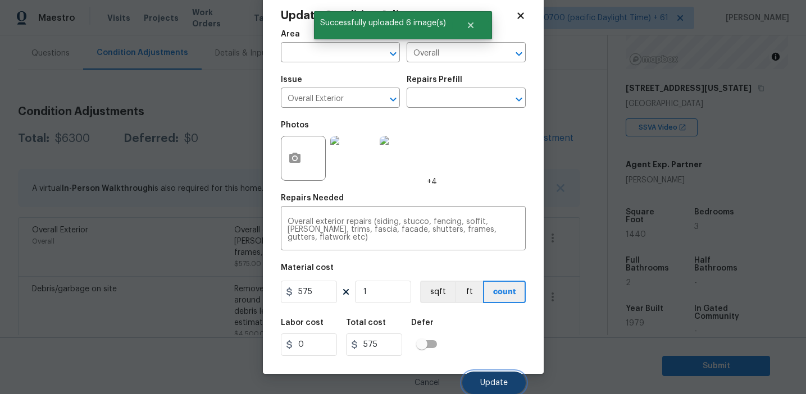
click at [485, 378] on button "Update" at bounding box center [493, 383] width 63 height 22
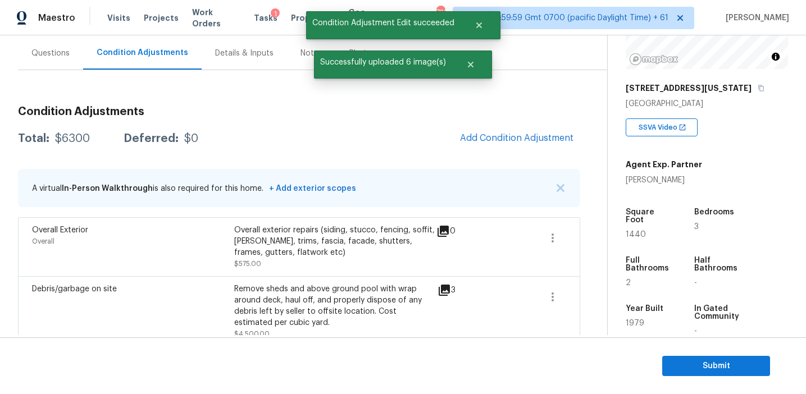
scroll to position [0, 0]
click at [487, 142] on span "Add Condition Adjustment" at bounding box center [516, 138] width 113 height 10
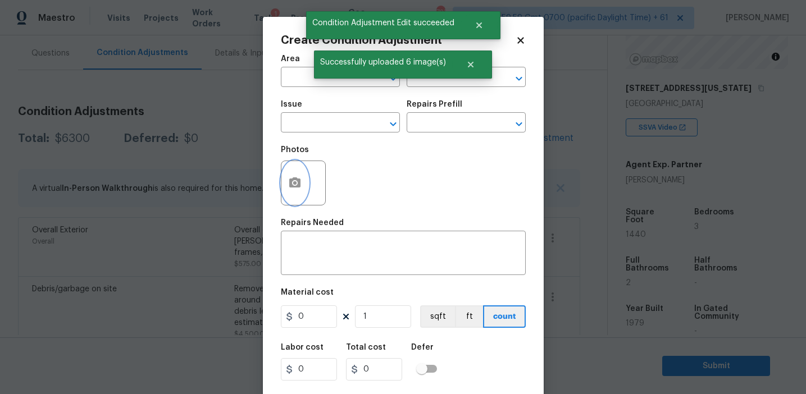
click at [292, 189] on icon "button" at bounding box center [294, 182] width 13 height 13
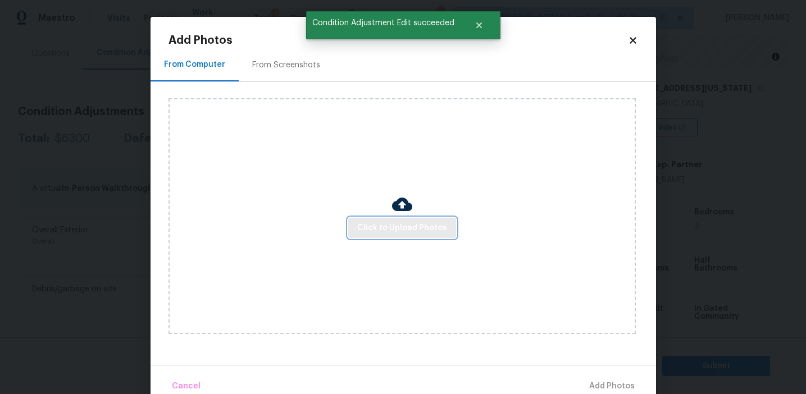
click at [388, 225] on span "Click to Upload Photos" at bounding box center [402, 228] width 90 height 14
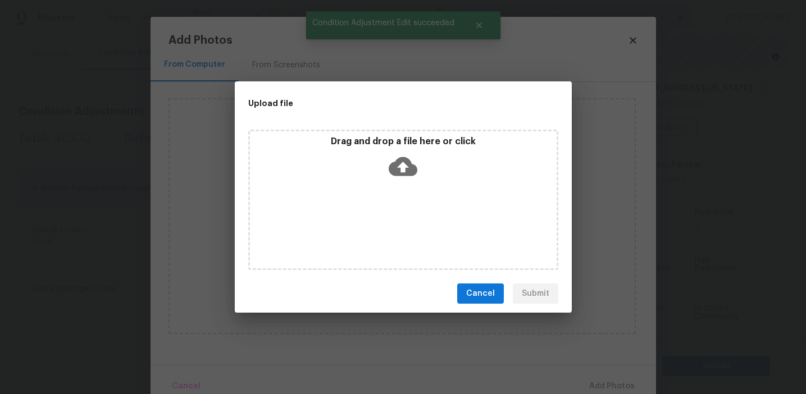
click at [389, 144] on p "Drag and drop a file here or click" at bounding box center [403, 142] width 307 height 12
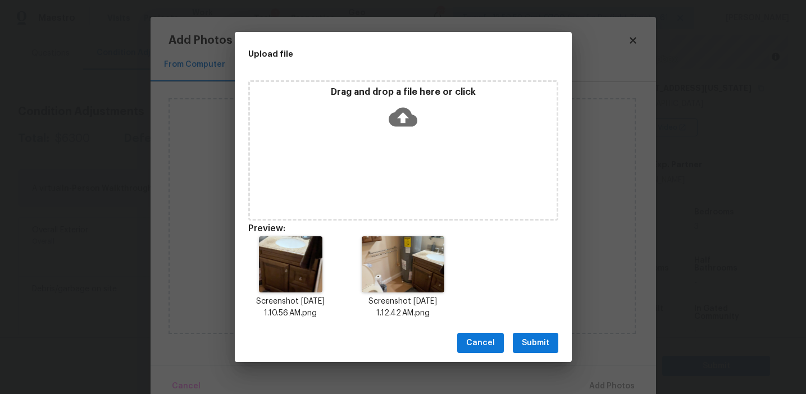
click at [532, 341] on span "Submit" at bounding box center [536, 344] width 28 height 14
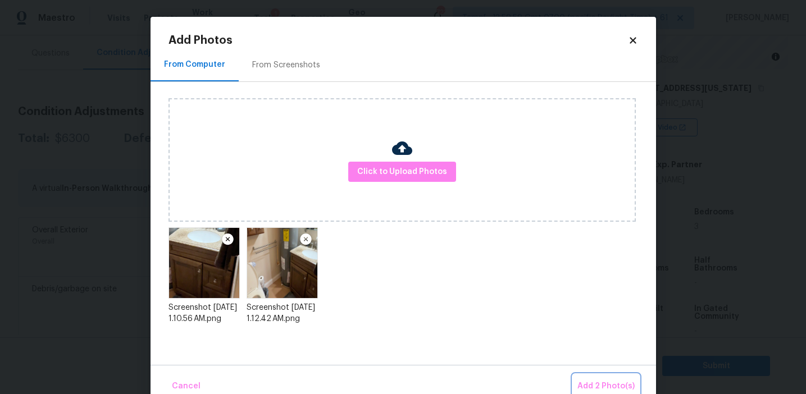
click at [589, 379] on button "Add 2 Photo(s)" at bounding box center [606, 387] width 66 height 24
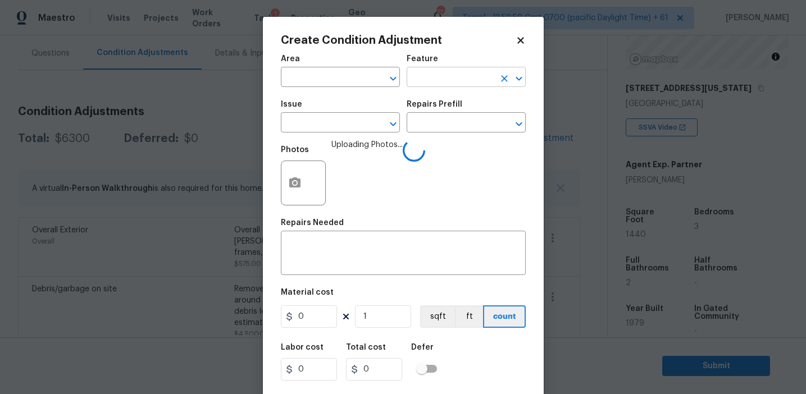
click at [429, 81] on input "text" at bounding box center [451, 78] width 88 height 17
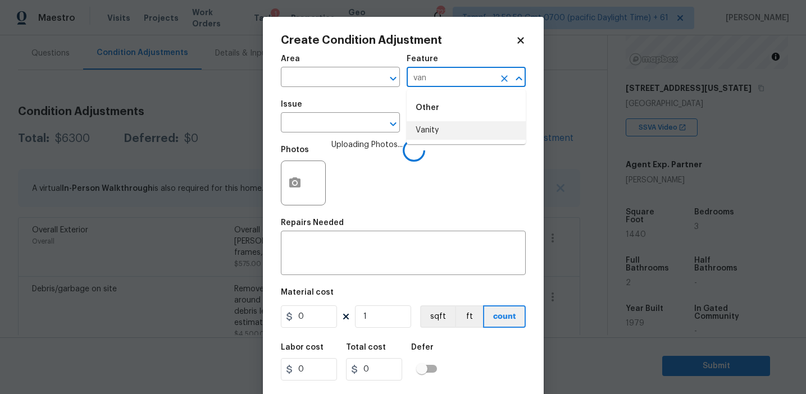
click at [443, 129] on li "Vanity" at bounding box center [466, 130] width 119 height 19
type input "Vanity"
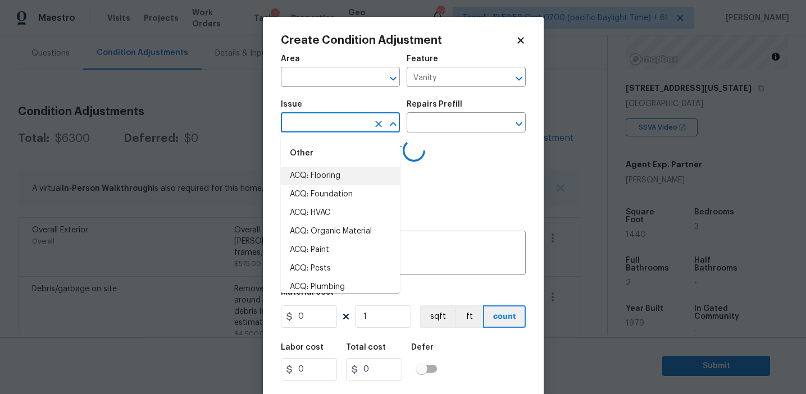
type input "b"
type input "p"
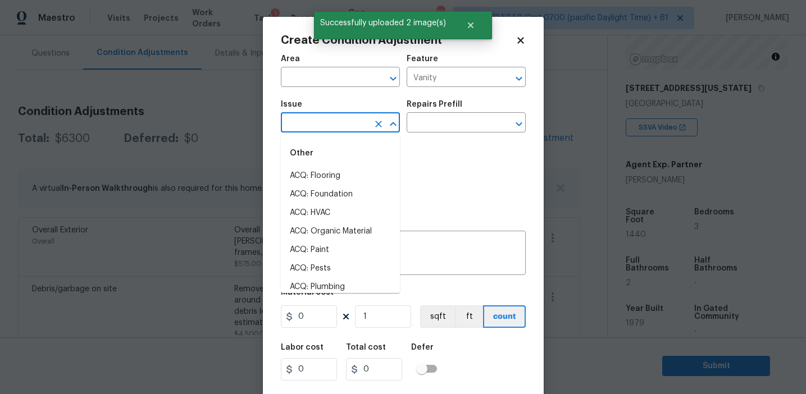
type input "p"
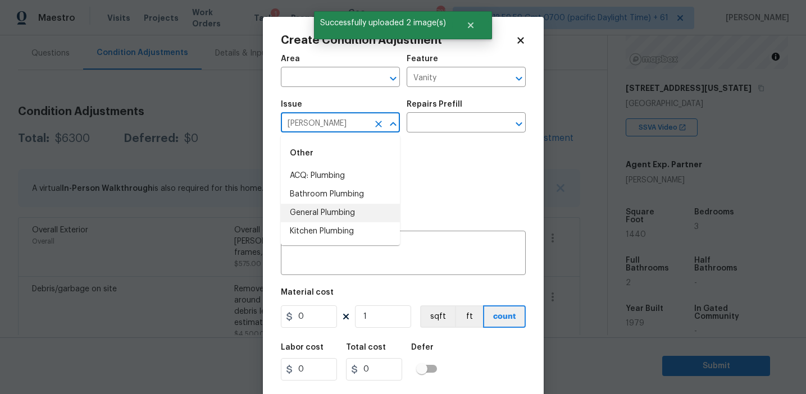
click at [347, 194] on li "Bathroom Plumbing" at bounding box center [340, 194] width 119 height 19
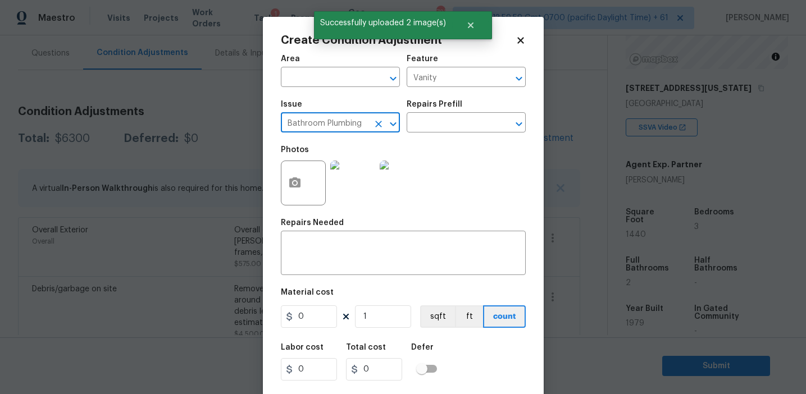
type input "Bathroom Plumbing"
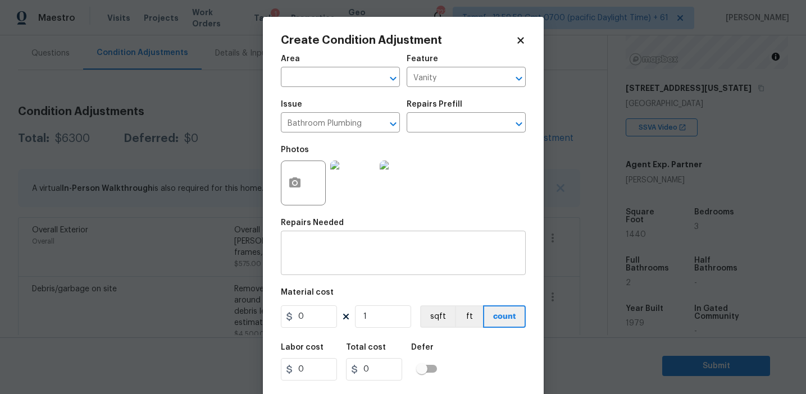
click at [362, 242] on div "x ​" at bounding box center [403, 255] width 245 height 42
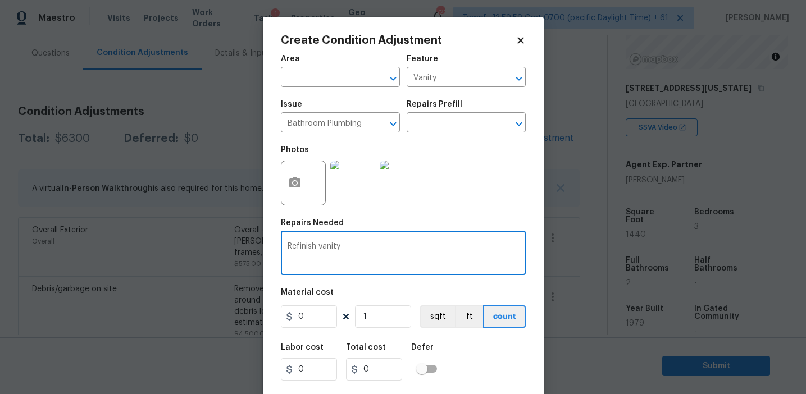
click at [316, 249] on textarea "Refinish vanity" at bounding box center [403, 255] width 231 height 24
type textarea "Refinish/clean vanity"
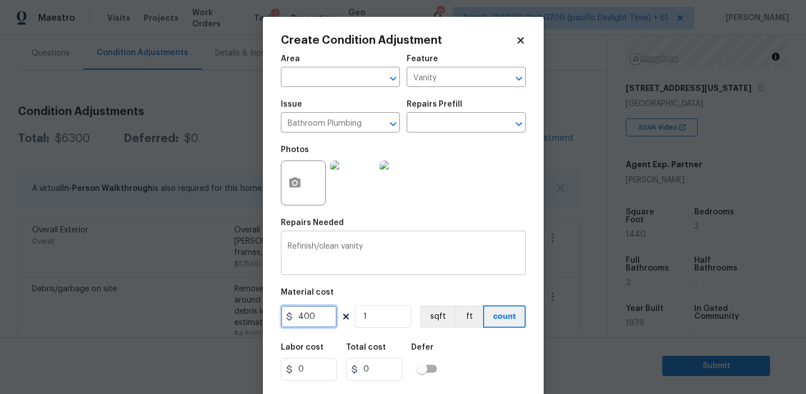
type input "400"
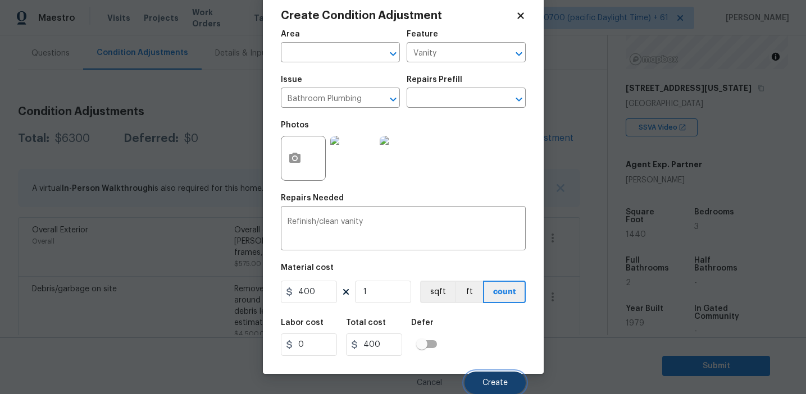
click at [497, 380] on span "Create" at bounding box center [495, 383] width 25 height 8
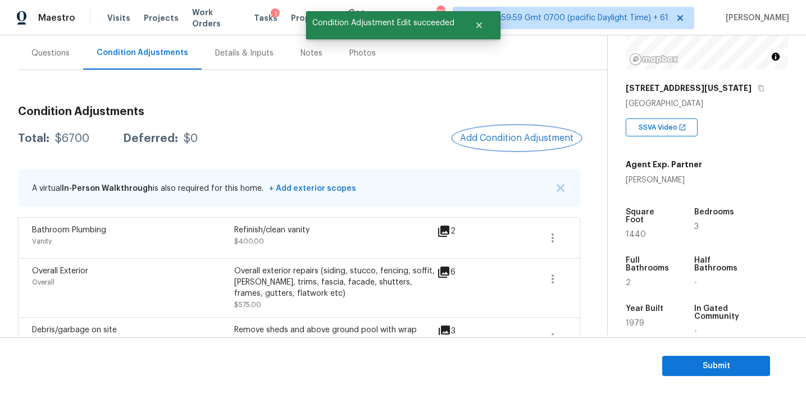
scroll to position [0, 0]
click at [497, 137] on span "Add Condition Adjustment" at bounding box center [516, 138] width 113 height 10
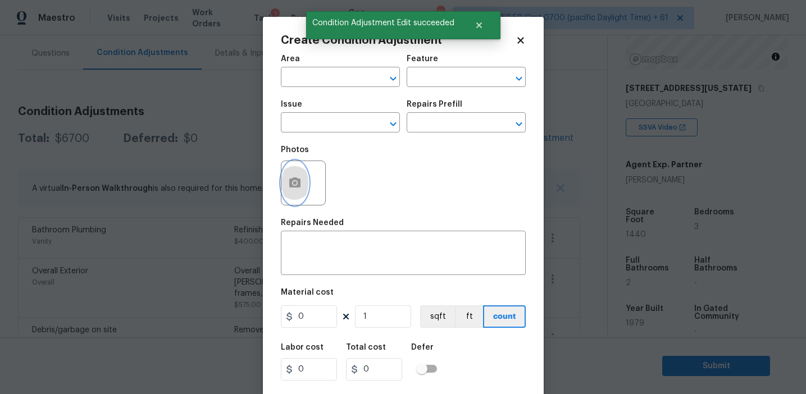
click at [299, 190] on button "button" at bounding box center [294, 183] width 27 height 44
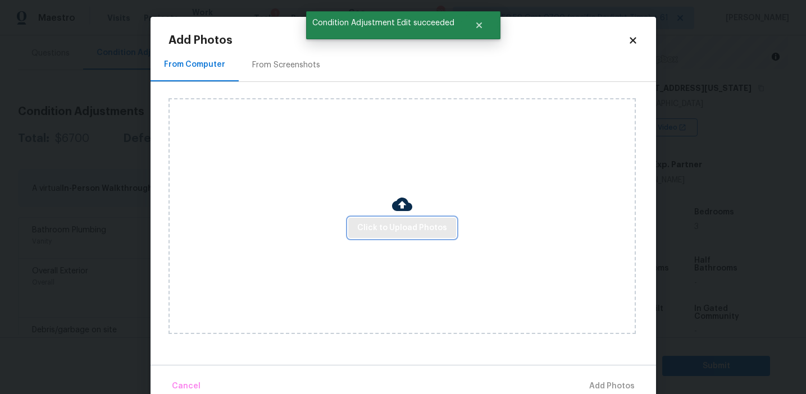
click at [385, 222] on span "Click to Upload Photos" at bounding box center [402, 228] width 90 height 14
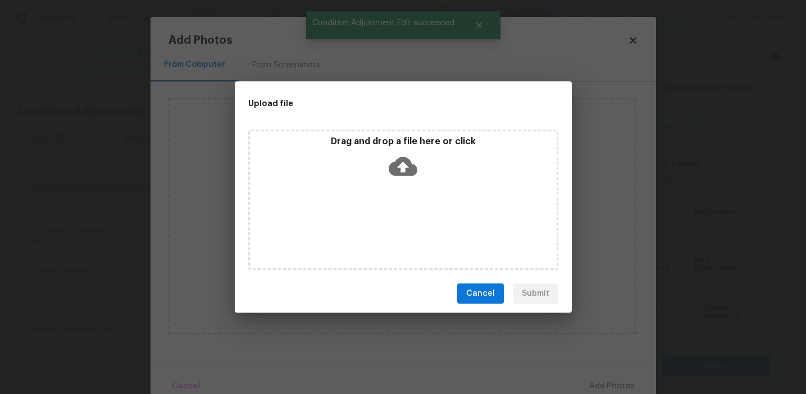
click at [385, 157] on div "Drag and drop a file here or click" at bounding box center [403, 160] width 307 height 48
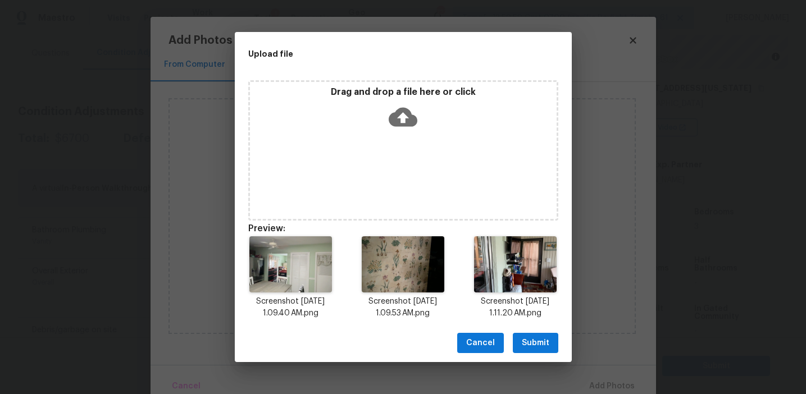
click at [532, 345] on span "Submit" at bounding box center [536, 344] width 28 height 14
click at [532, 345] on div "Upload file Drag and drop a file here or click Preview: Screenshot 2025-09-11 a…" at bounding box center [403, 197] width 806 height 394
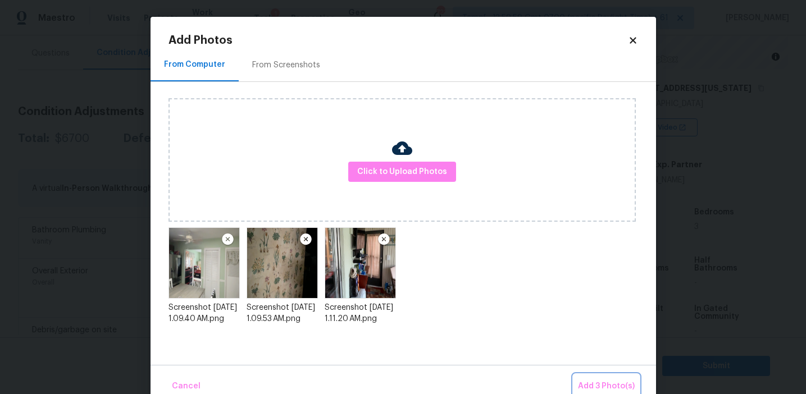
click at [591, 382] on span "Add 3 Photo(s)" at bounding box center [606, 387] width 57 height 14
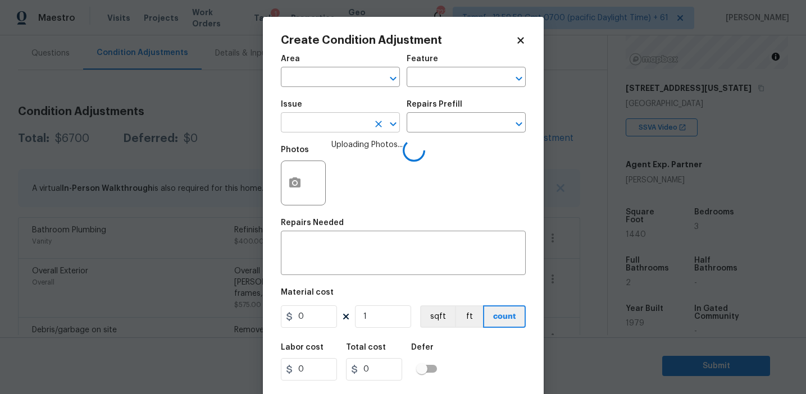
click at [337, 126] on input "text" at bounding box center [325, 123] width 88 height 17
type input "["
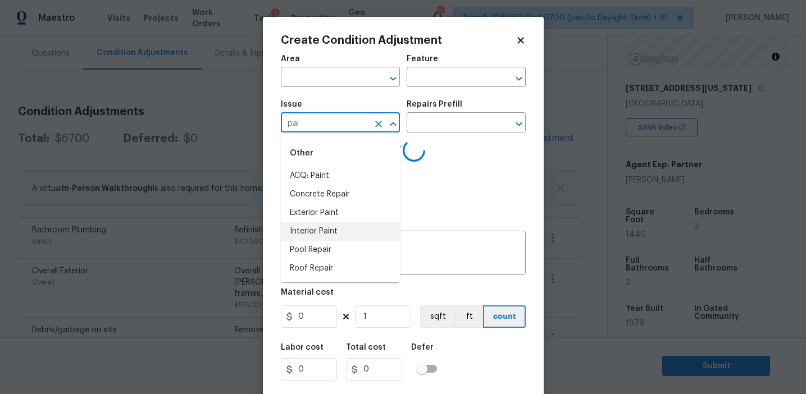
click at [348, 230] on li "Interior Paint" at bounding box center [340, 231] width 119 height 19
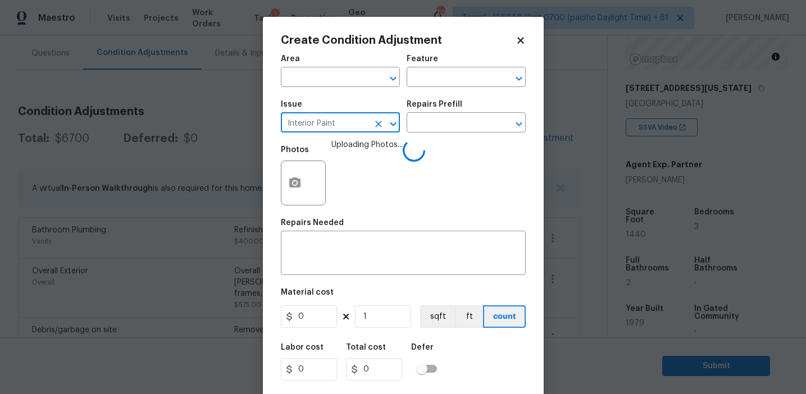
type input "Interior Paint"
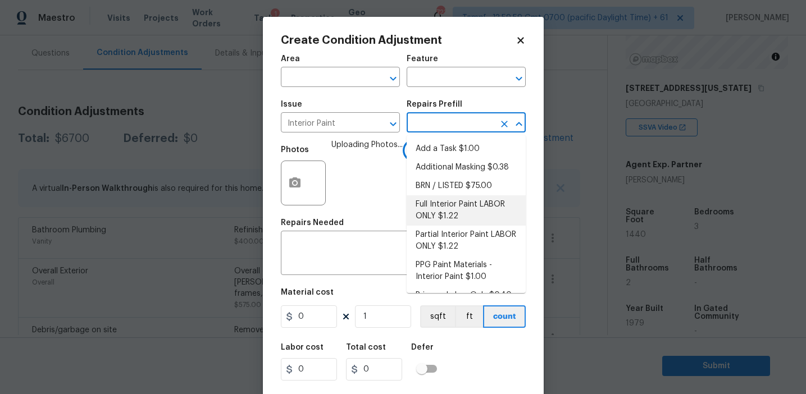
scroll to position [16, 0]
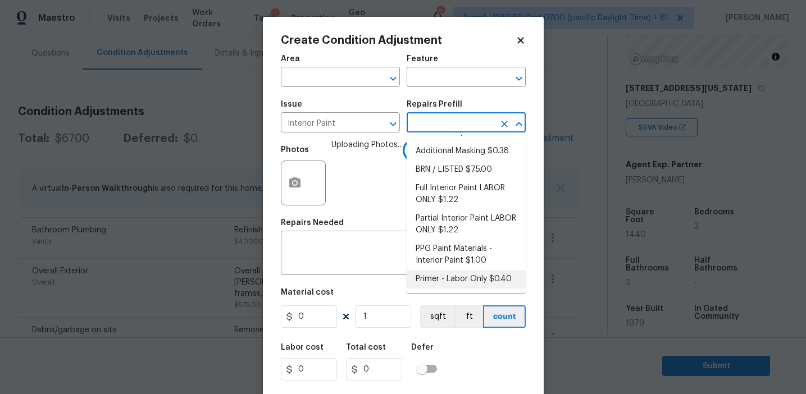
click at [451, 277] on li "Primer - Labor Only $0.40" at bounding box center [466, 279] width 119 height 19
type input "Overall Paint"
type textarea "Interior primer - PRIMER PROVIDED BY OPENDOOR - All nails, screws, drywall anch…"
type input "0.4"
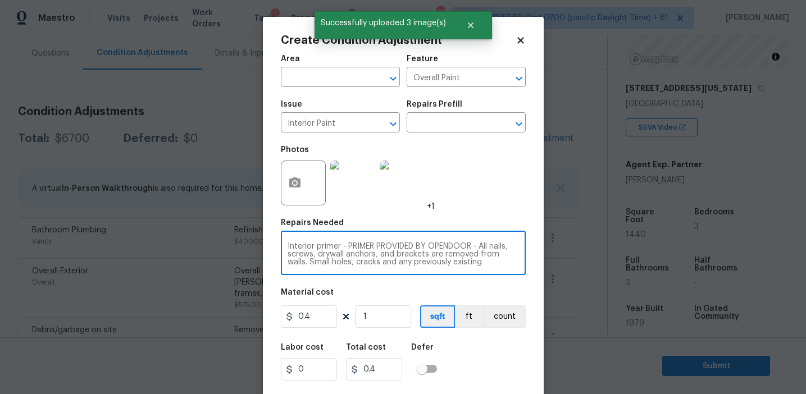
scroll to position [24, 0]
drag, startPoint x: 342, startPoint y: 248, endPoint x: 475, endPoint y: 269, distance: 135.4
click at [475, 269] on div "Interior primer - PRIMER PROVIDED BY OPENDOOR - All nails, screws, drywall anch…" at bounding box center [403, 255] width 245 height 42
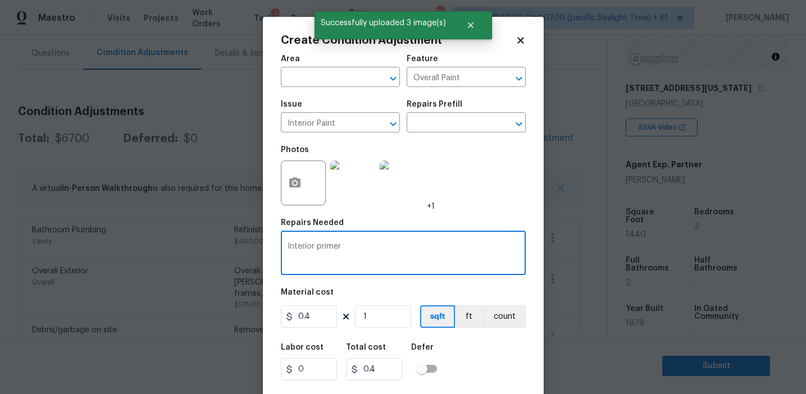
type textarea "Interior primer"
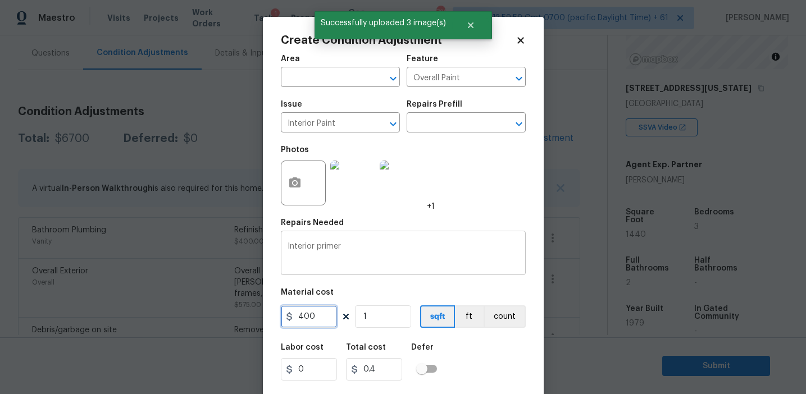
type input "400"
click at [500, 327] on button "count" at bounding box center [505, 317] width 42 height 22
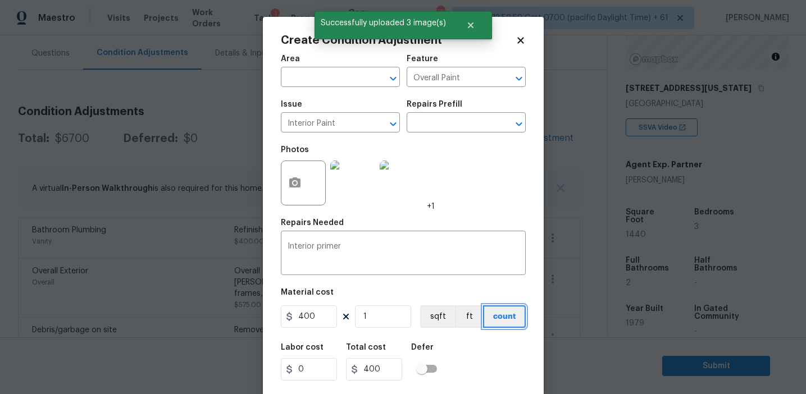
scroll to position [25, 0]
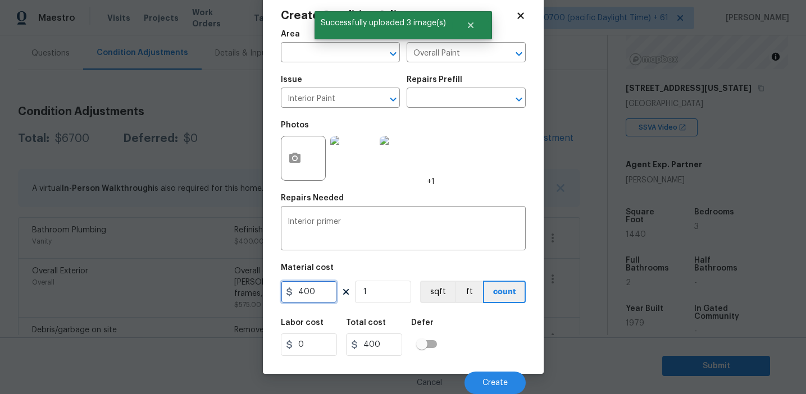
click at [320, 288] on input "400" at bounding box center [309, 292] width 56 height 22
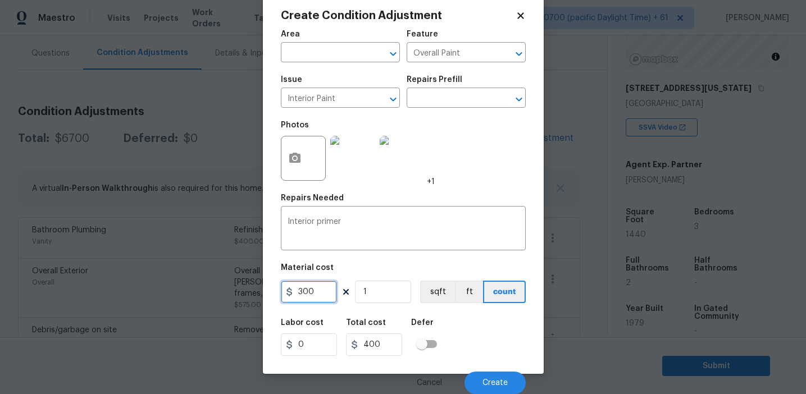
type input "300"
click at [481, 370] on div "Cancel Create" at bounding box center [403, 378] width 245 height 31
click at [480, 376] on button "Create" at bounding box center [495, 383] width 61 height 22
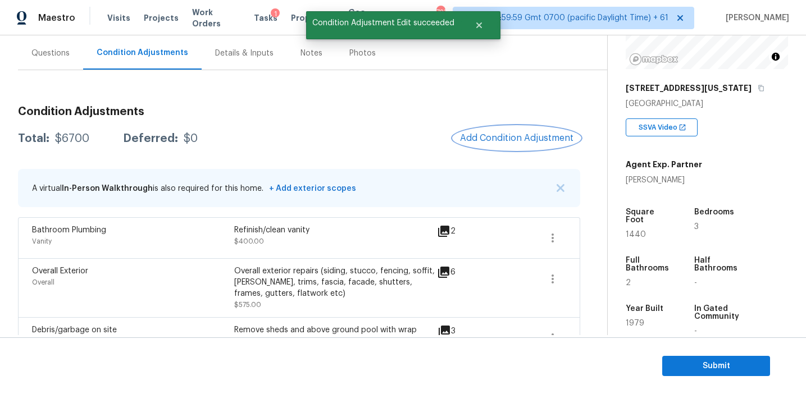
scroll to position [0, 0]
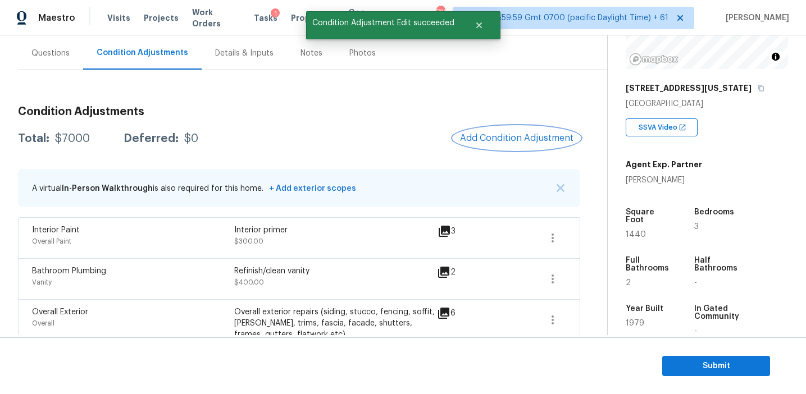
click at [492, 138] on span "Add Condition Adjustment" at bounding box center [516, 138] width 113 height 10
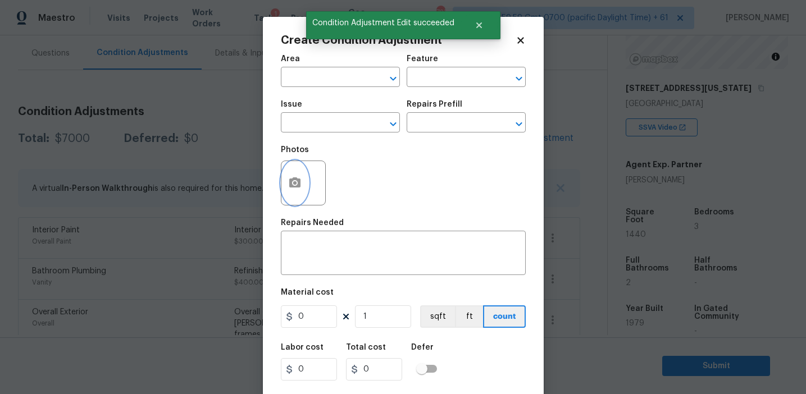
click at [299, 183] on icon "button" at bounding box center [294, 183] width 11 height 10
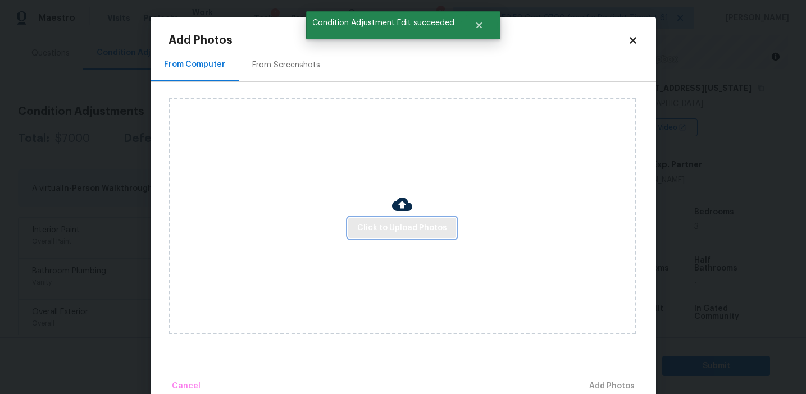
click at [394, 225] on span "Click to Upload Photos" at bounding box center [402, 228] width 90 height 14
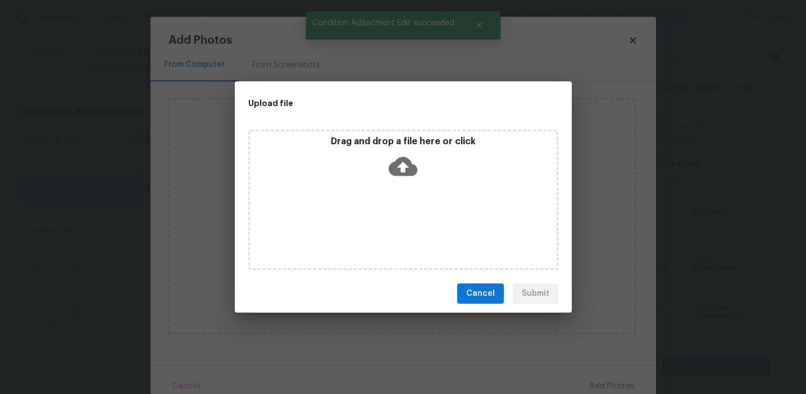
click at [397, 165] on icon at bounding box center [403, 166] width 29 height 19
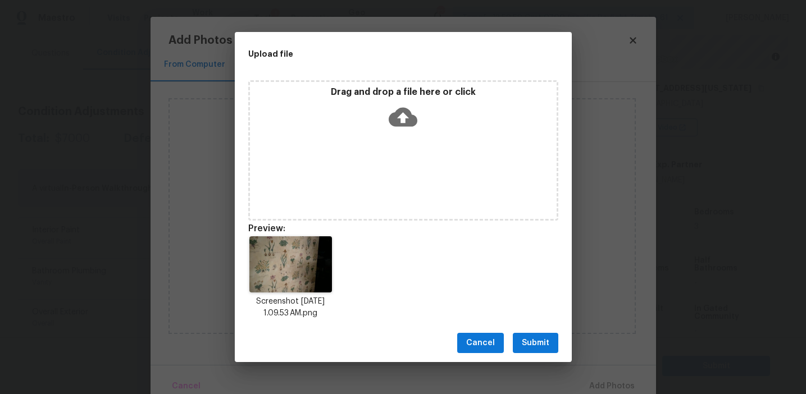
click at [533, 338] on span "Submit" at bounding box center [536, 344] width 28 height 14
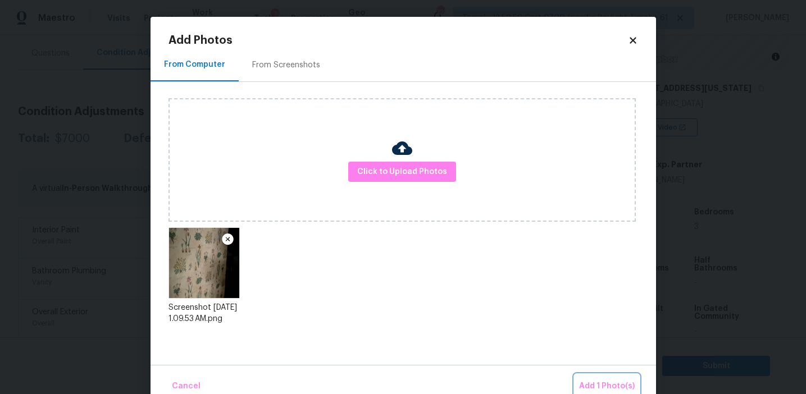
click at [591, 376] on button "Add 1 Photo(s)" at bounding box center [607, 387] width 65 height 24
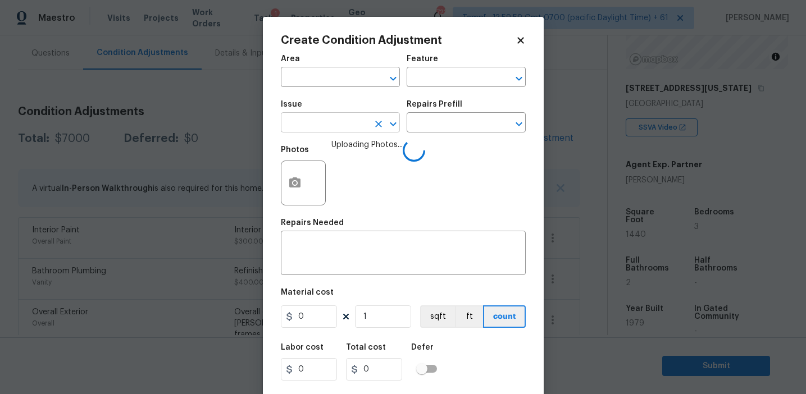
click at [318, 119] on input "text" at bounding box center [325, 123] width 88 height 17
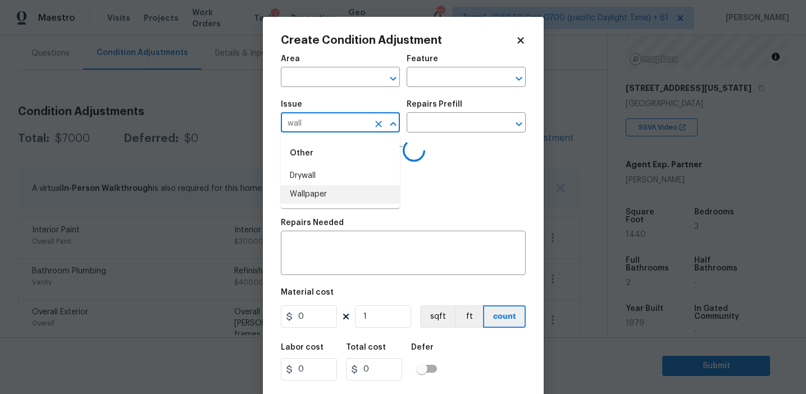
click at [327, 200] on li "Wallpaper" at bounding box center [340, 194] width 119 height 19
type input "Wallpaper"
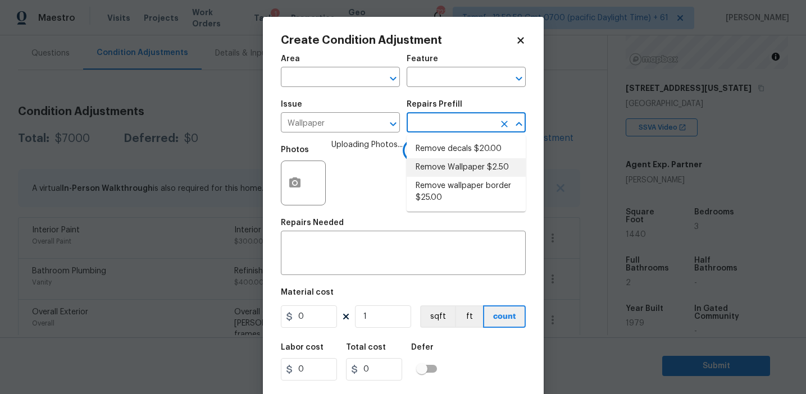
click at [448, 174] on li "Remove Wallpaper $2.50" at bounding box center [466, 167] width 119 height 19
type input "Walls and Ceiling"
type textarea "Remove wallpaper and texture walls to best match existing conditions"
type input "2.5"
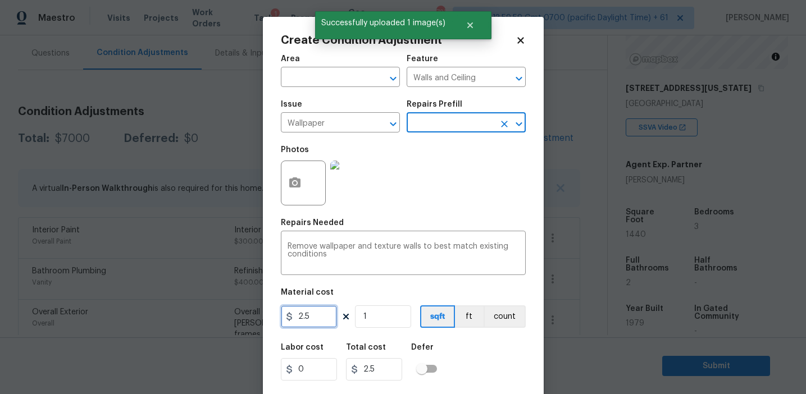
click at [323, 317] on input "2.5" at bounding box center [309, 317] width 56 height 22
type input "200"
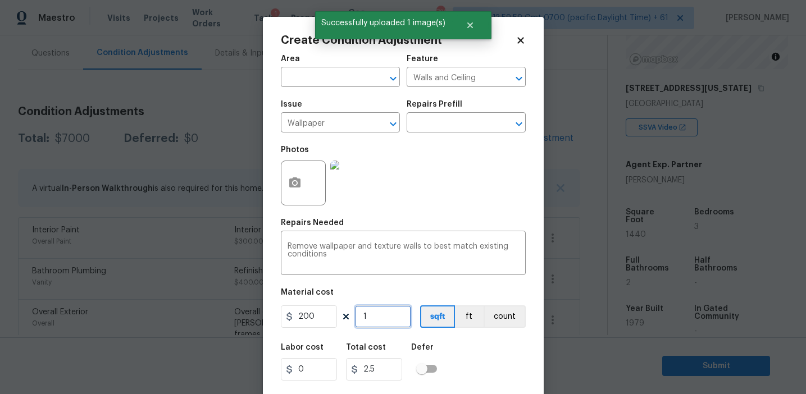
type input "200"
click at [497, 316] on button "count" at bounding box center [505, 317] width 42 height 22
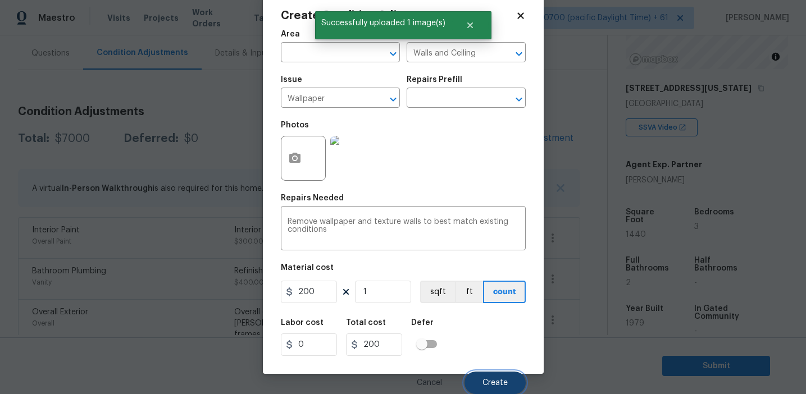
click at [492, 376] on button "Create" at bounding box center [495, 383] width 61 height 22
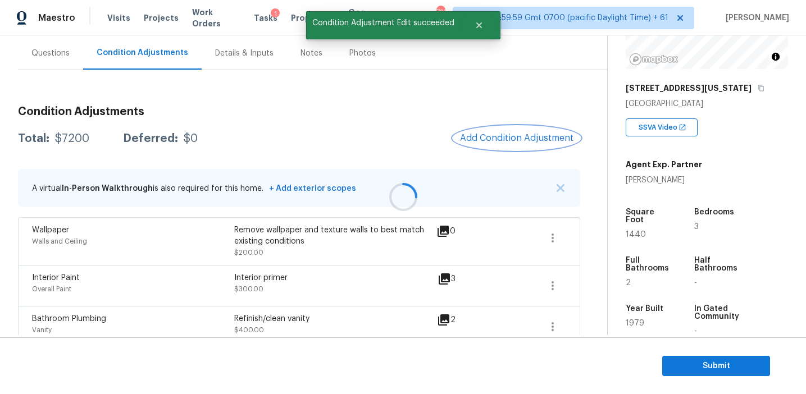
scroll to position [0, 0]
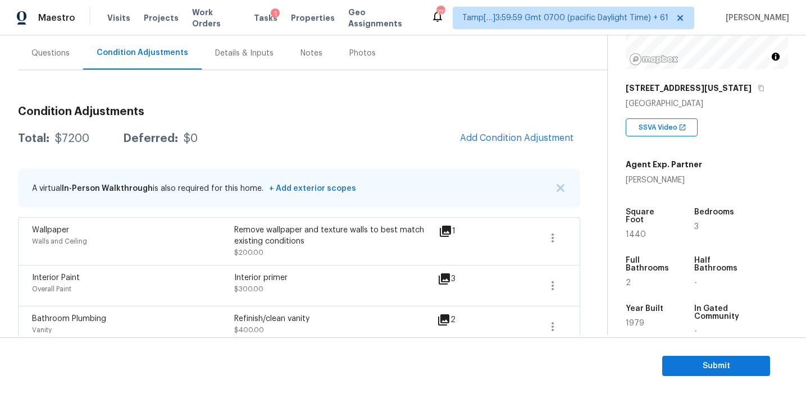
click at [289, 143] on div "Total: $7200 Deferred: $0 Add Condition Adjustment" at bounding box center [299, 138] width 562 height 25
click at [556, 189] on button "button" at bounding box center [560, 188] width 11 height 11
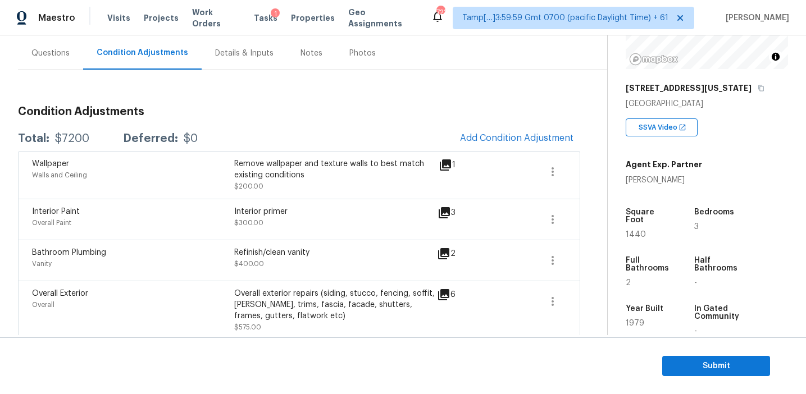
click at [417, 142] on div "Total: $7200 Deferred: $0 Add Condition Adjustment" at bounding box center [299, 138] width 562 height 25
click at [464, 138] on span "Add Condition Adjustment" at bounding box center [516, 138] width 113 height 10
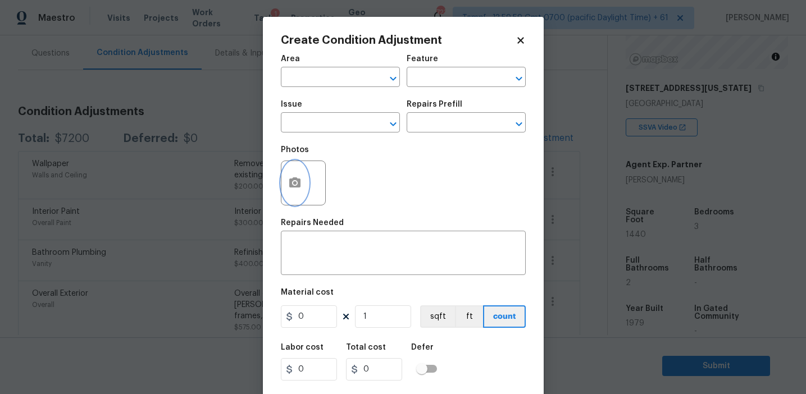
click at [292, 181] on icon "button" at bounding box center [294, 183] width 11 height 10
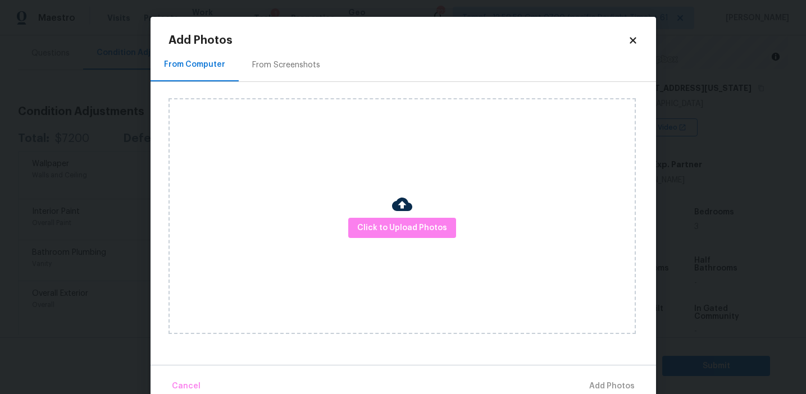
click at [273, 74] on div "From Screenshots" at bounding box center [286, 64] width 95 height 33
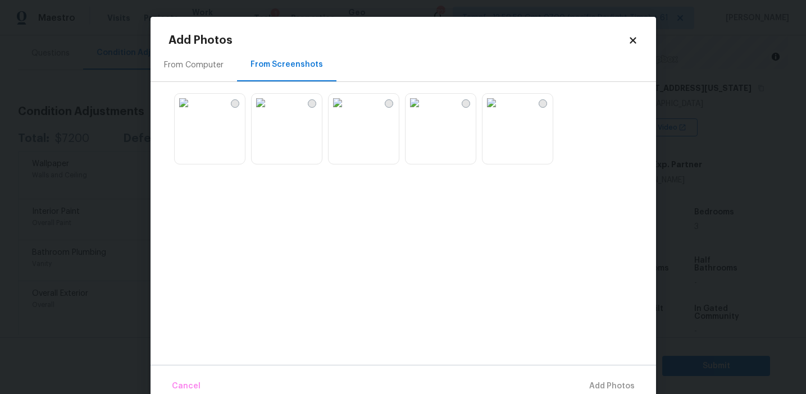
click at [203, 71] on div "From Computer" at bounding box center [194, 64] width 87 height 33
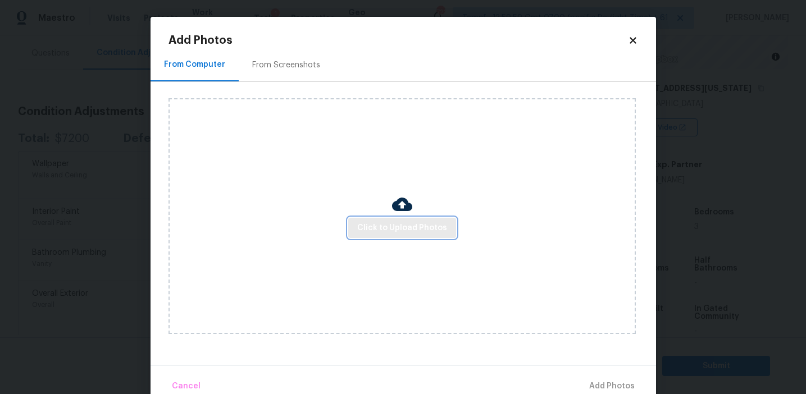
click at [379, 227] on span "Click to Upload Photos" at bounding box center [402, 228] width 90 height 14
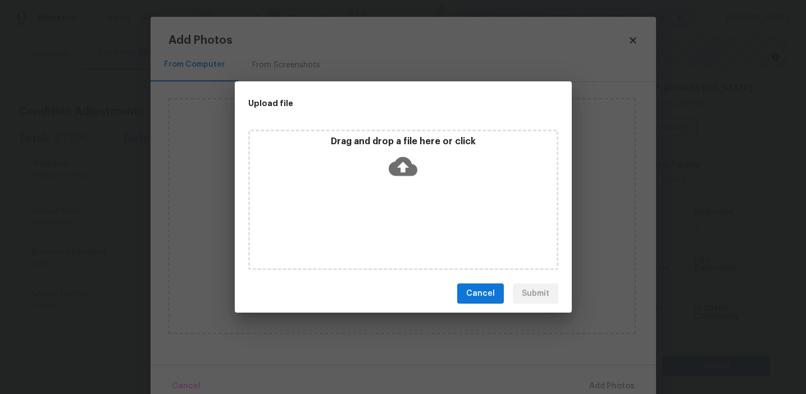
click at [378, 162] on div "Drag and drop a file here or click" at bounding box center [403, 160] width 307 height 48
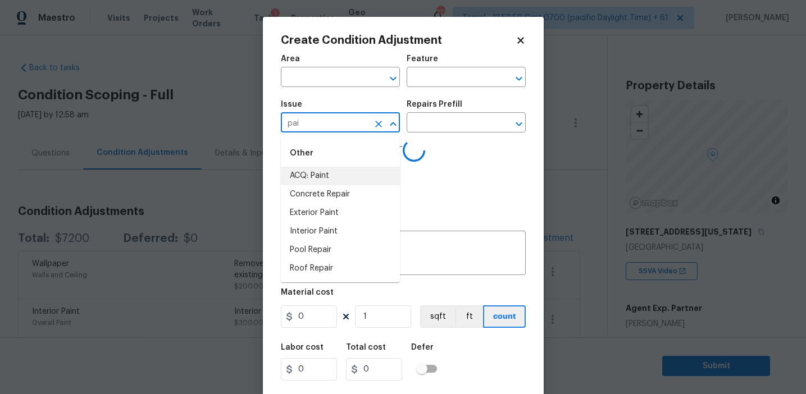
click at [348, 172] on li "ACQ: Paint" at bounding box center [340, 176] width 119 height 19
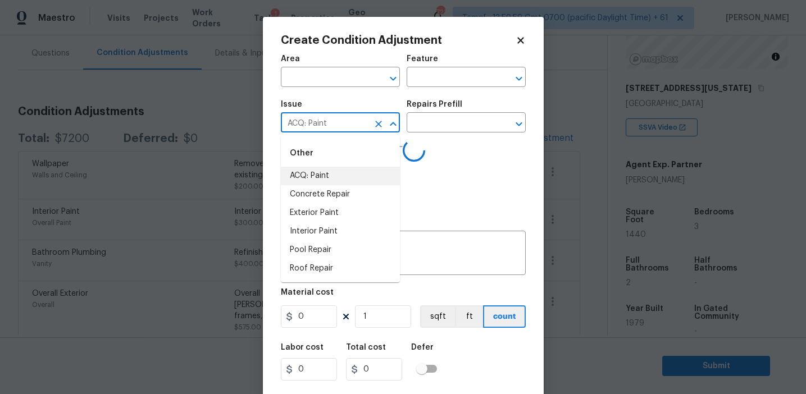
type input "ACQ: Paint"
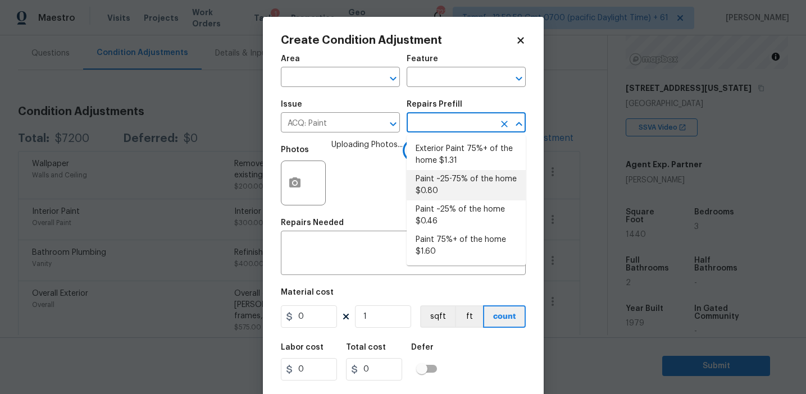
click at [440, 178] on li "Paint ~25-75% of the home $0.80" at bounding box center [466, 185] width 119 height 30
type input "Acquisition"
type input "0.8"
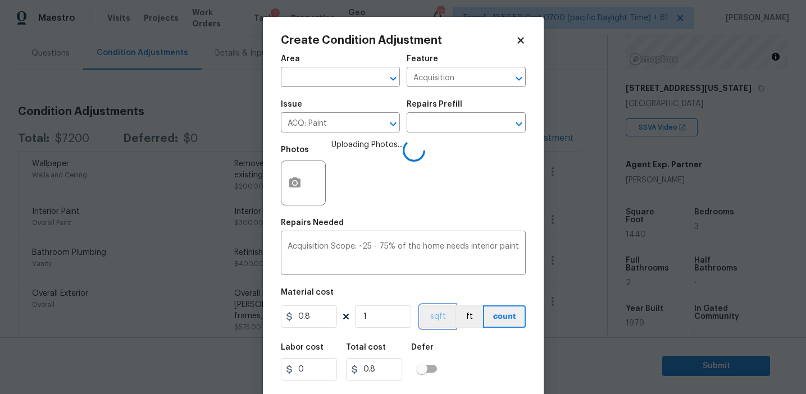
click at [433, 315] on button "sqft" at bounding box center [437, 317] width 35 height 22
click at [397, 315] on input "1" at bounding box center [383, 317] width 56 height 22
type input "14"
type input "11.2"
type input "144"
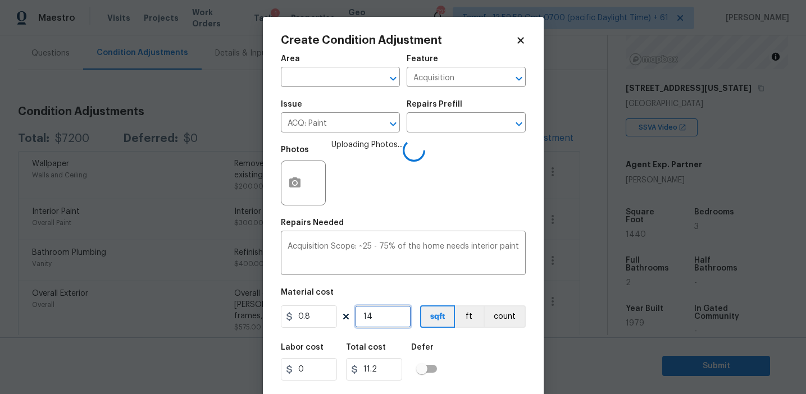
type input "115.2"
type input "1440"
type input "1152"
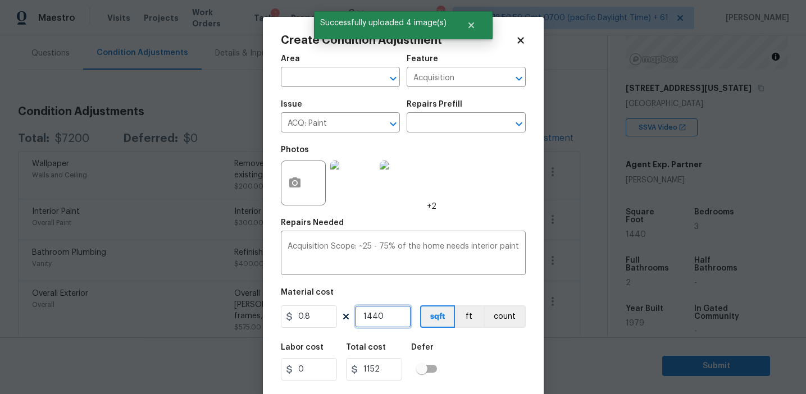
scroll to position [25, 0]
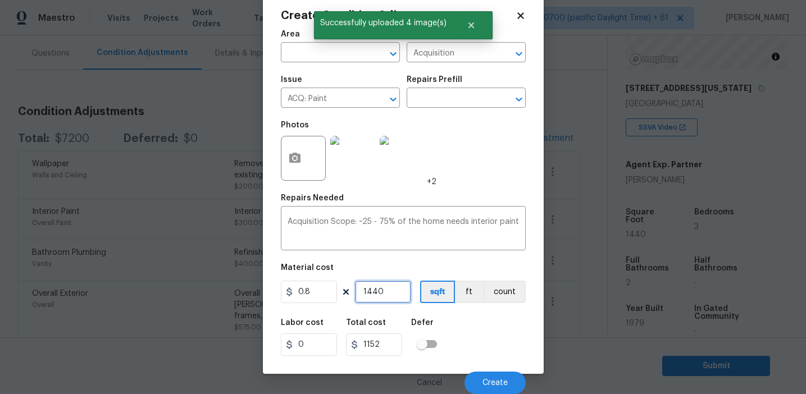
type input "1440"
click at [483, 357] on div "Labor cost 0 Total cost 1152 Defer" at bounding box center [403, 337] width 245 height 51
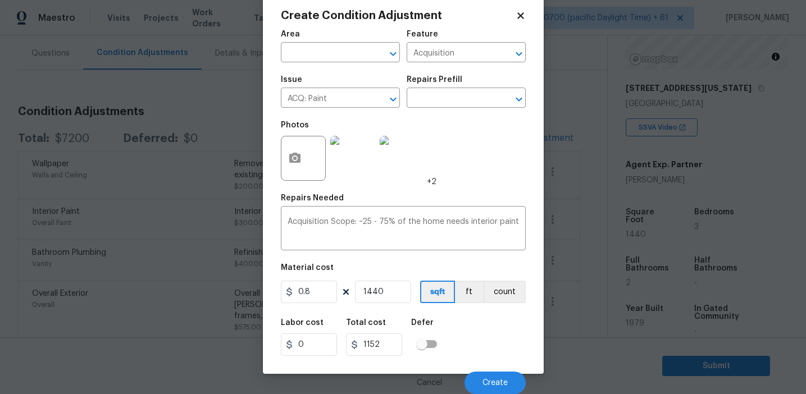
click at [467, 271] on div "Material cost" at bounding box center [403, 271] width 245 height 15
click at [480, 382] on button "Create" at bounding box center [495, 383] width 61 height 22
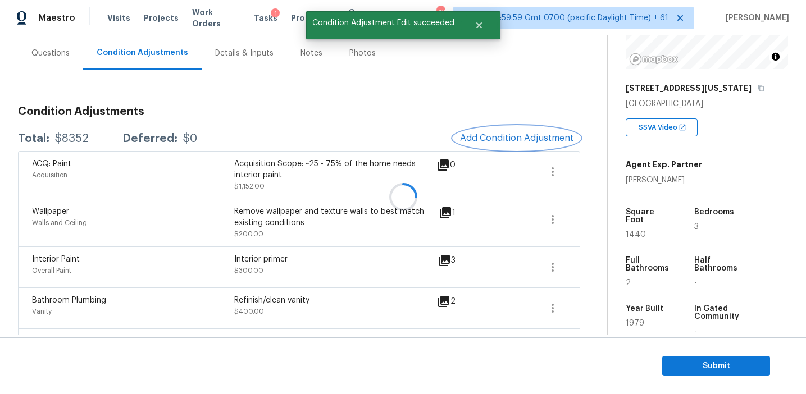
scroll to position [0, 0]
click at [501, 139] on span "Add Condition Adjustment" at bounding box center [516, 138] width 113 height 10
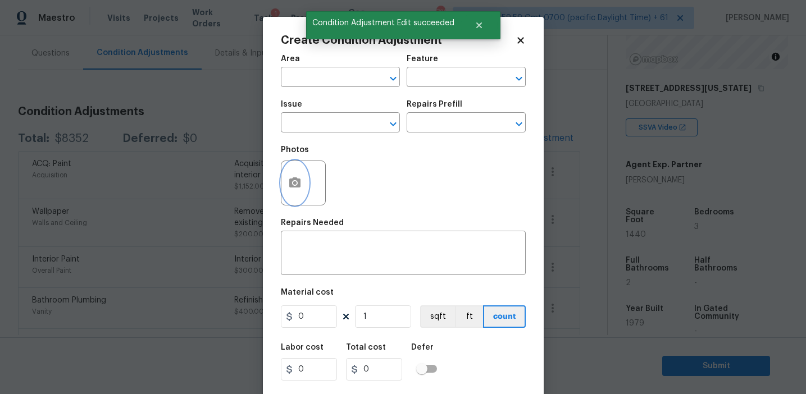
click at [292, 182] on icon "button" at bounding box center [294, 183] width 11 height 10
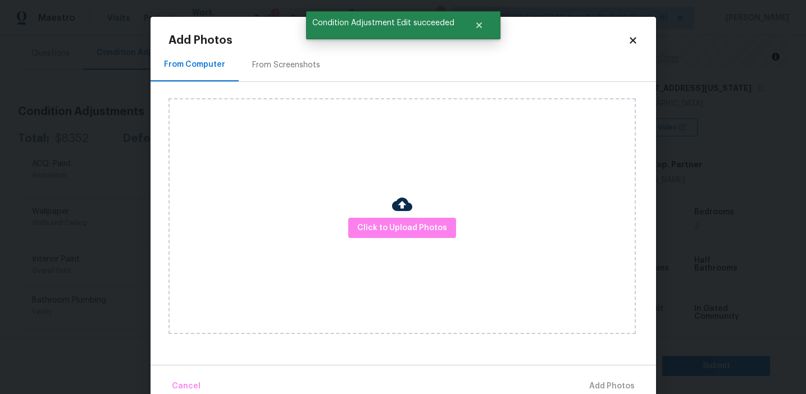
click at [303, 62] on div "From Screenshots" at bounding box center [286, 65] width 68 height 11
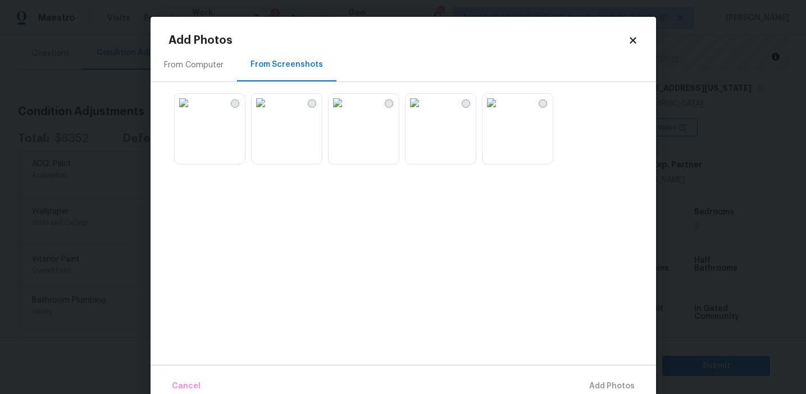
click at [210, 69] on div "From Computer" at bounding box center [194, 65] width 60 height 11
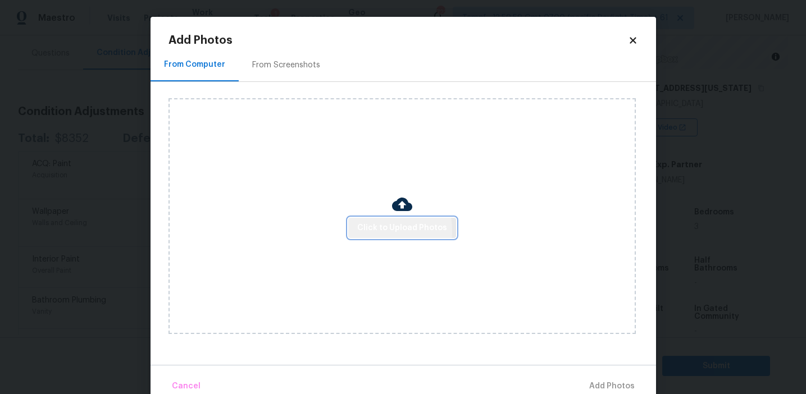
click at [373, 230] on span "Click to Upload Photos" at bounding box center [402, 228] width 90 height 14
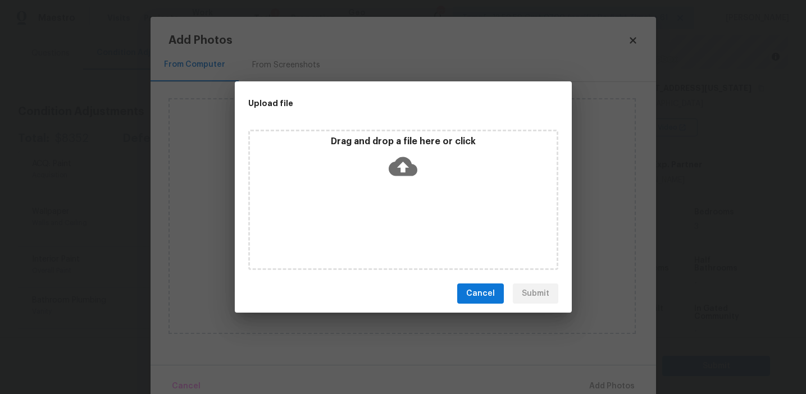
click at [369, 125] on div "Upload file" at bounding box center [378, 103] width 287 height 44
click at [356, 147] on div "Drag and drop a file here or click" at bounding box center [403, 160] width 307 height 48
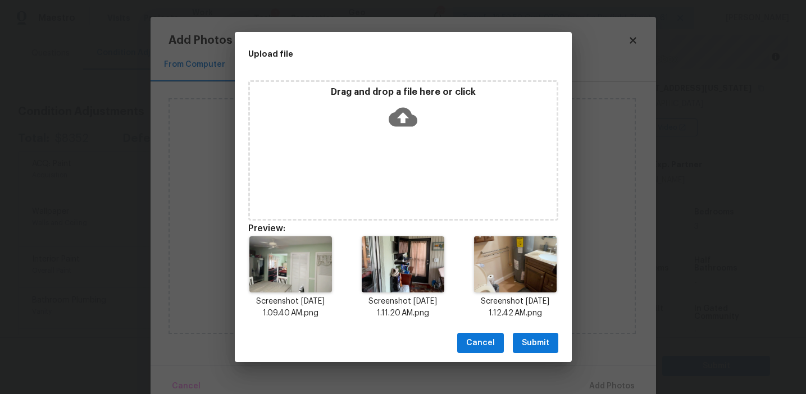
click at [536, 339] on span "Submit" at bounding box center [536, 344] width 28 height 14
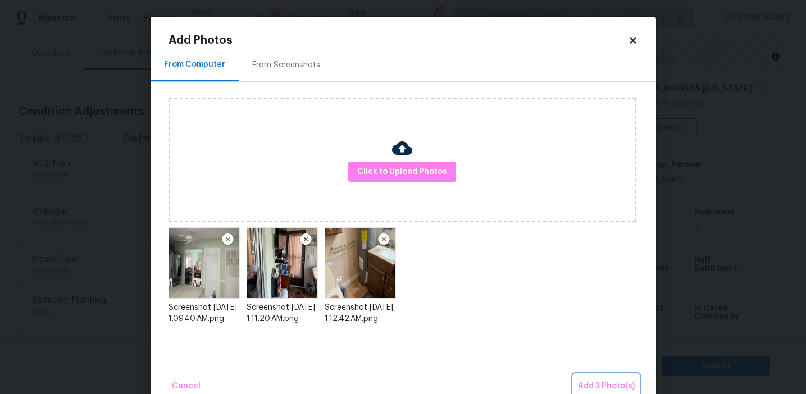
click at [585, 382] on span "Add 3 Photo(s)" at bounding box center [606, 387] width 57 height 14
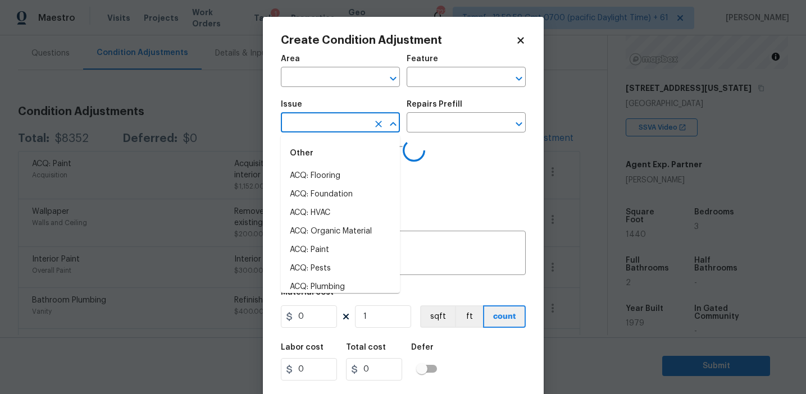
click at [326, 122] on input "text" at bounding box center [325, 123] width 88 height 17
click at [335, 172] on li "ACQ: Flooring" at bounding box center [340, 176] width 119 height 19
type input "ACQ: Flooring"
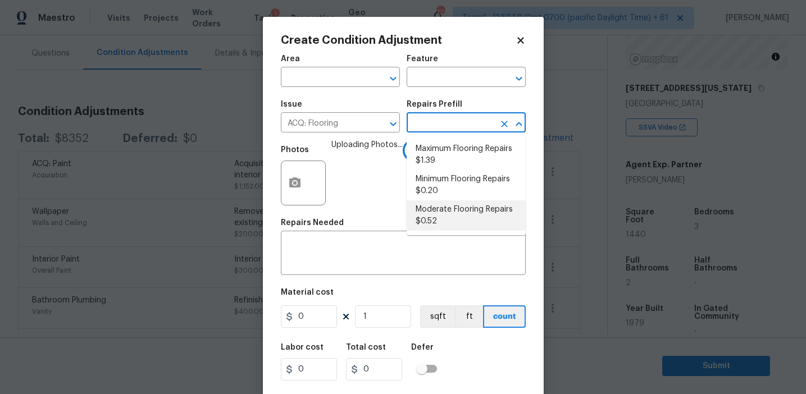
click at [438, 214] on li "Moderate Flooring Repairs $0.52" at bounding box center [466, 216] width 119 height 30
type input "Acquisition"
type textarea "Acquisition Scope: Moderate flooring repairs"
type input "0.52"
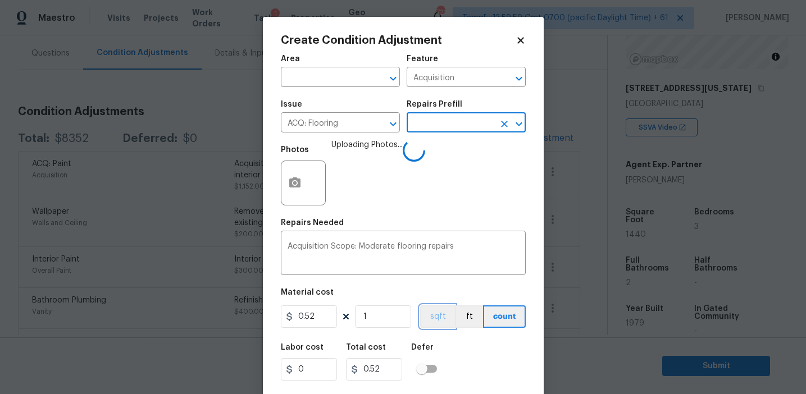
click at [436, 323] on button "sqft" at bounding box center [437, 317] width 35 height 22
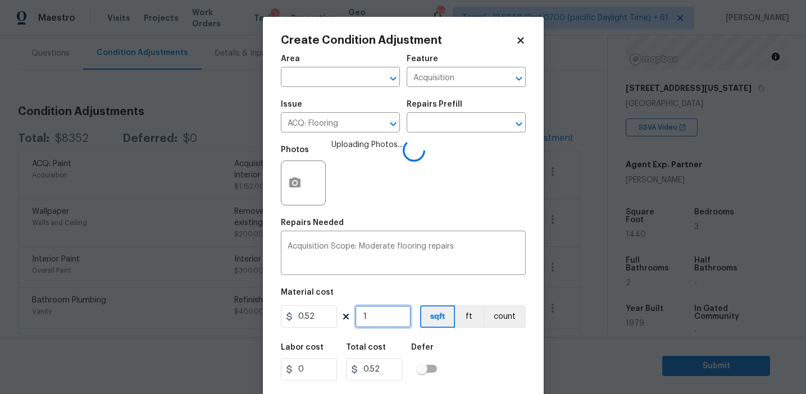
click at [387, 316] on input "1" at bounding box center [383, 317] width 56 height 22
type input "0"
paste input "144"
type input "1440"
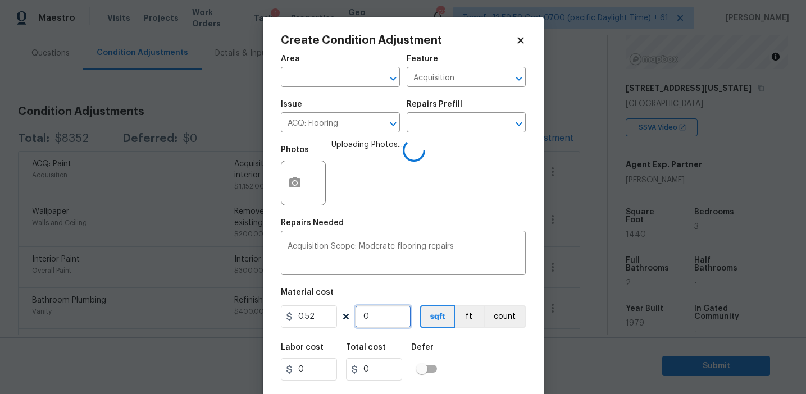
type input "748.8"
type input "1440"
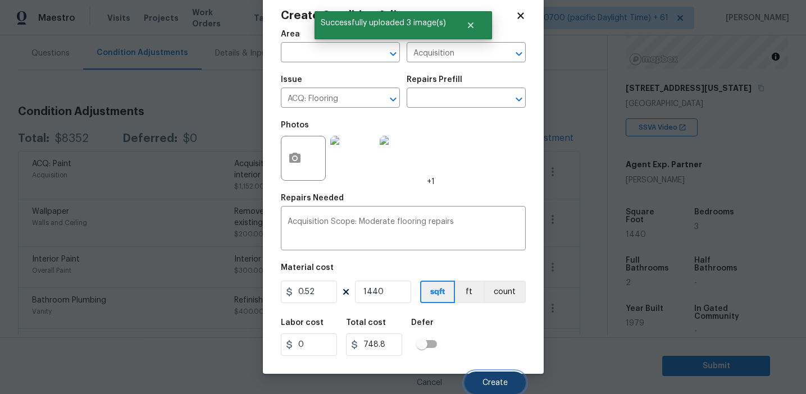
click at [494, 384] on span "Create" at bounding box center [495, 383] width 25 height 8
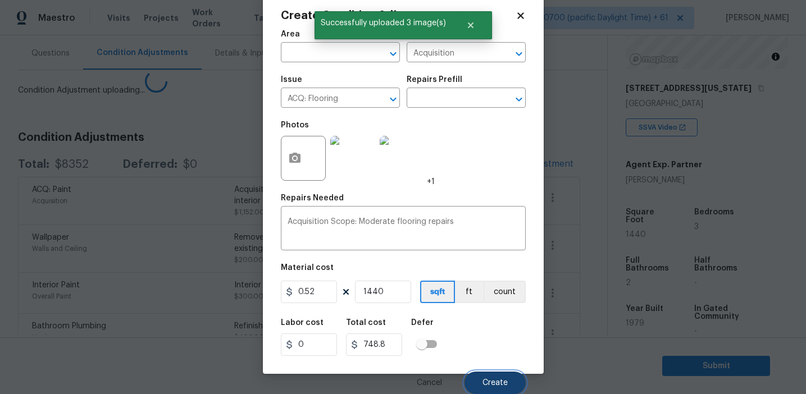
click at [494, 384] on span "Create" at bounding box center [495, 383] width 25 height 8
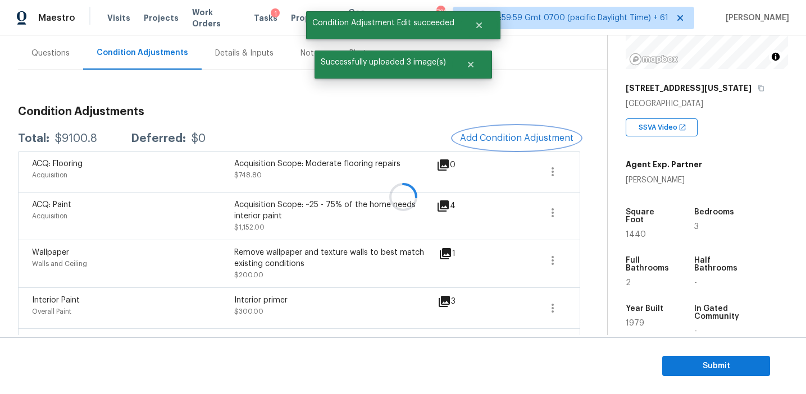
scroll to position [0, 0]
click at [293, 149] on div "Total: $9100.8 Deferred: $0 Add Condition Adjustment" at bounding box center [299, 138] width 562 height 25
click at [78, 138] on div "$9100.8" at bounding box center [76, 138] width 42 height 11
copy div "9100.8"
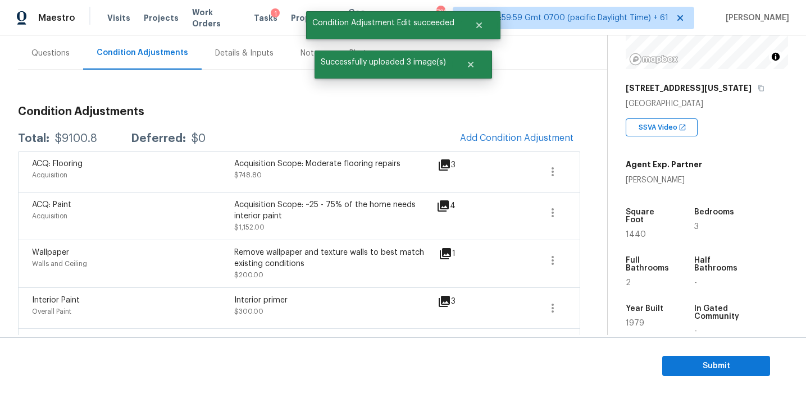
click at [239, 126] on div "Total: $9100.8 Deferred: $0 Add Condition Adjustment" at bounding box center [299, 138] width 562 height 25
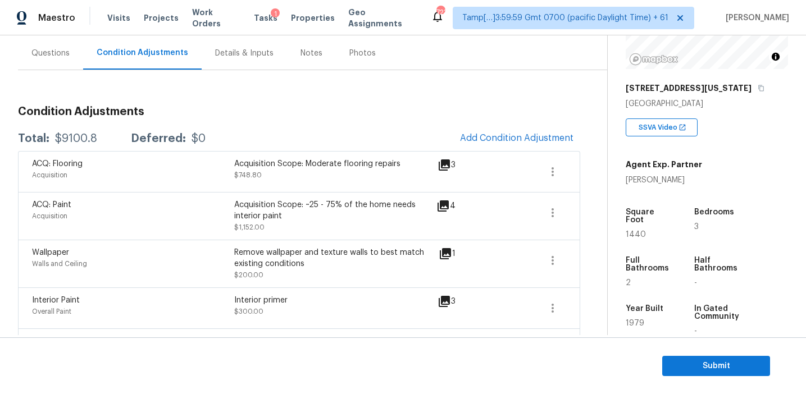
click at [219, 109] on h3 "Condition Adjustments" at bounding box center [299, 111] width 562 height 11
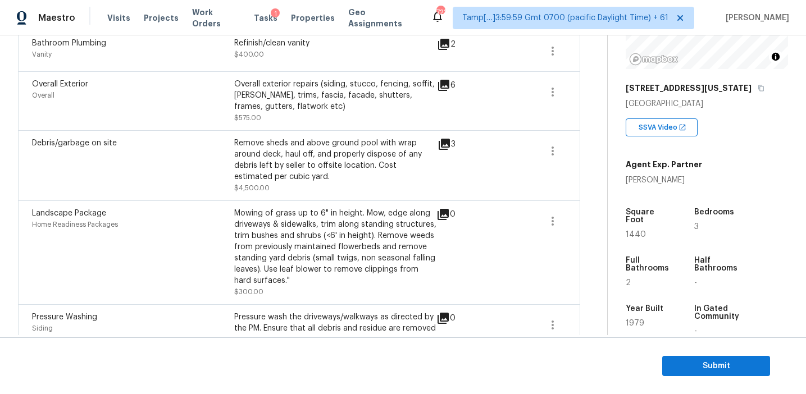
scroll to position [577, 0]
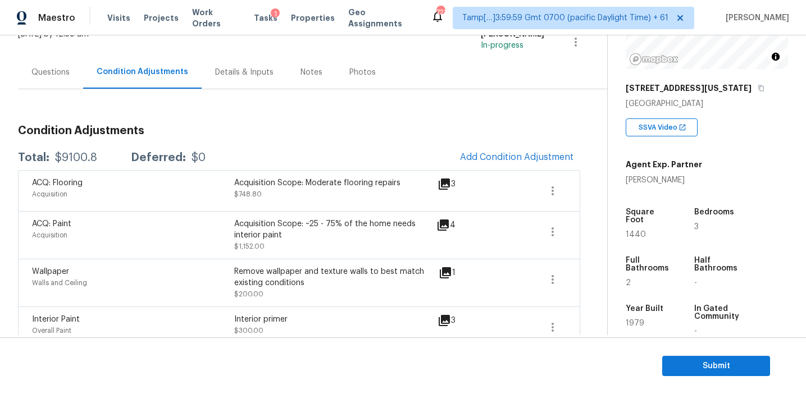
click at [63, 80] on div "Questions" at bounding box center [50, 72] width 65 height 33
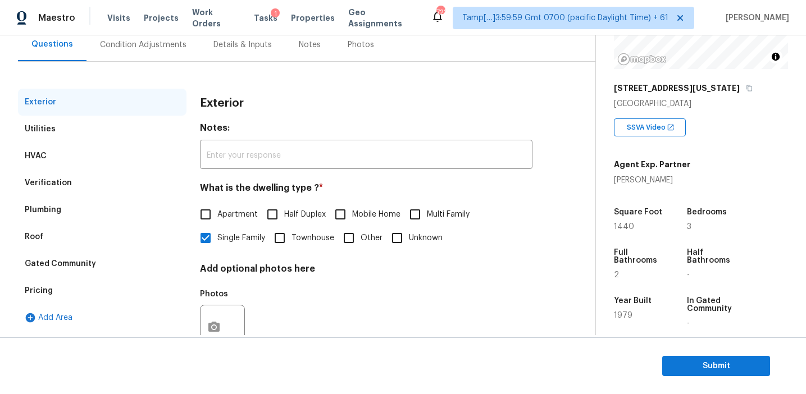
scroll to position [109, 0]
click at [83, 297] on div "Pricing" at bounding box center [102, 290] width 169 height 27
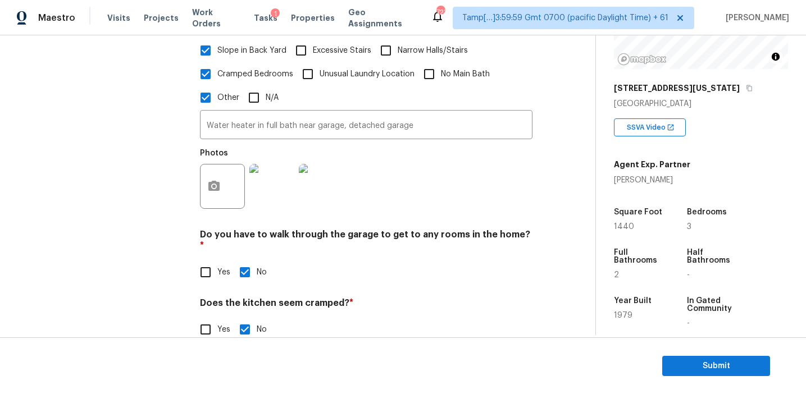
scroll to position [493, 0]
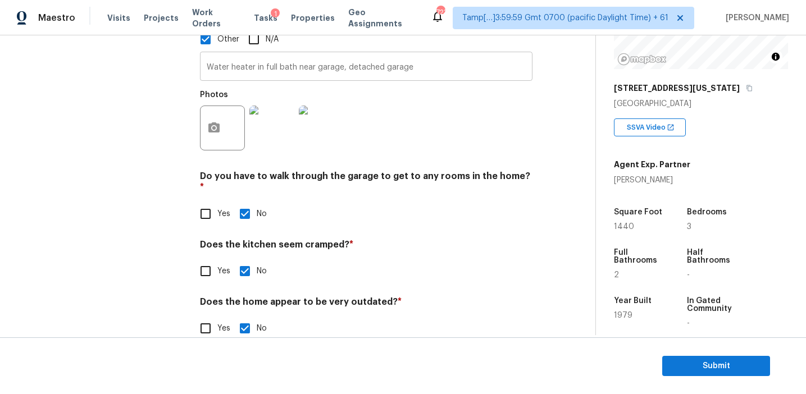
click at [233, 57] on input "Water heater in full bath near garage, detached garage" at bounding box center [366, 68] width 333 height 26
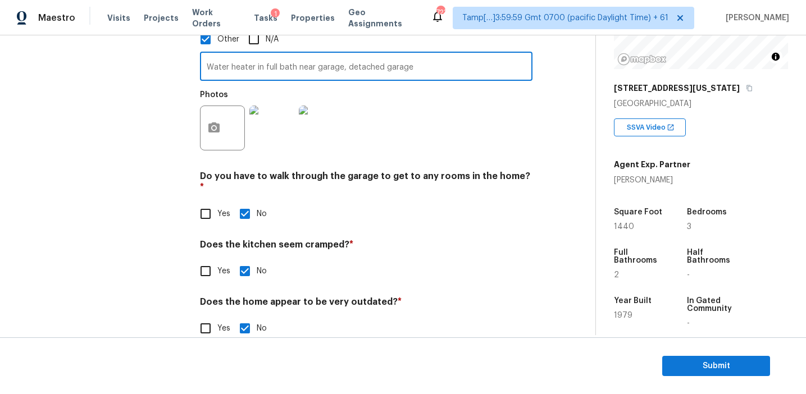
click at [233, 57] on input "Water heater in full bath near garage, detached garage" at bounding box center [366, 68] width 333 height 26
click at [158, 98] on div "Exterior Utilities HVAC Verification Plumbing Roof Gated Community Pricing Add …" at bounding box center [102, 29] width 169 height 650
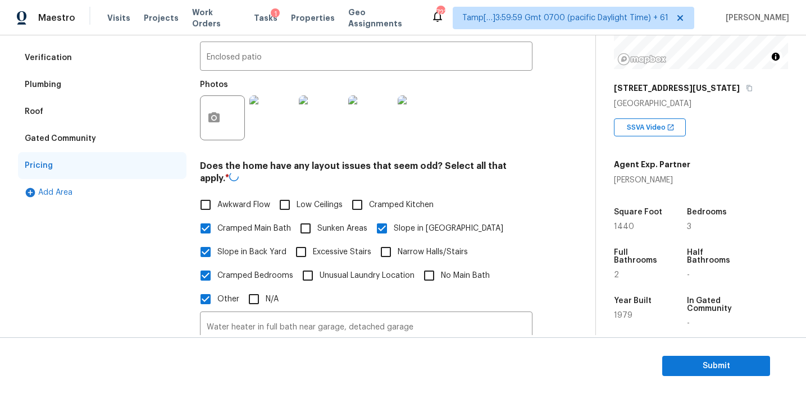
scroll to position [230, 0]
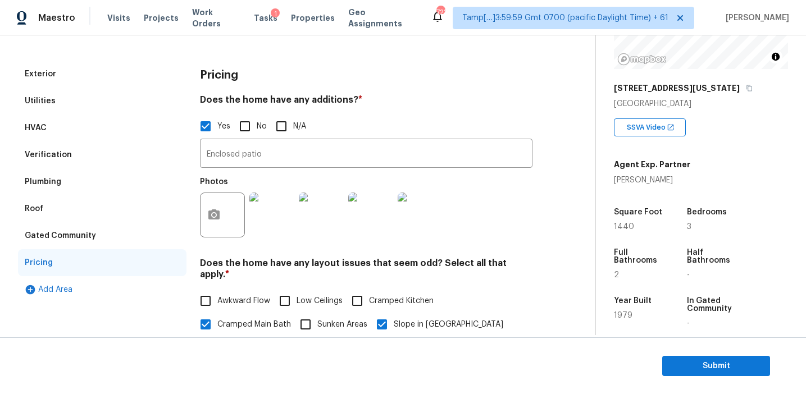
click at [107, 238] on div "Gated Community" at bounding box center [102, 235] width 169 height 27
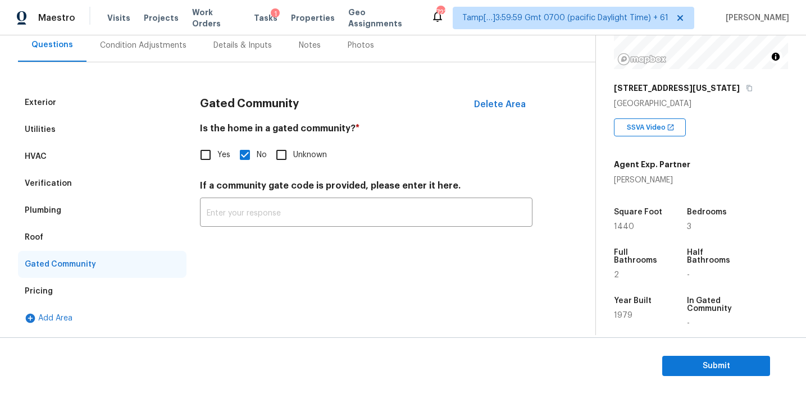
scroll to position [108, 0]
click at [70, 235] on div "Roof" at bounding box center [102, 237] width 169 height 27
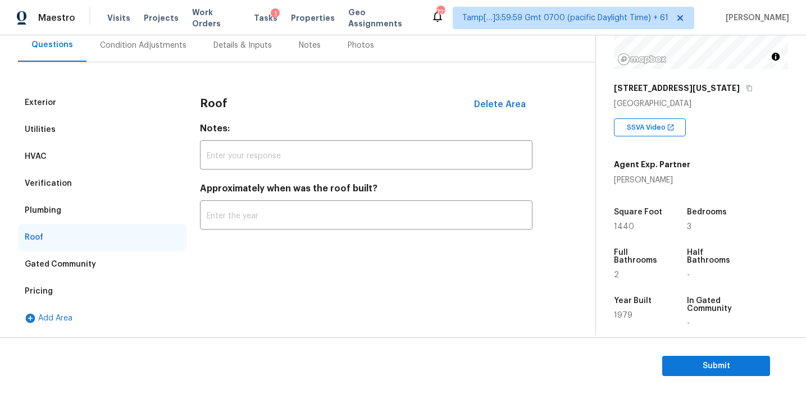
click at [71, 207] on div "Plumbing" at bounding box center [102, 210] width 169 height 27
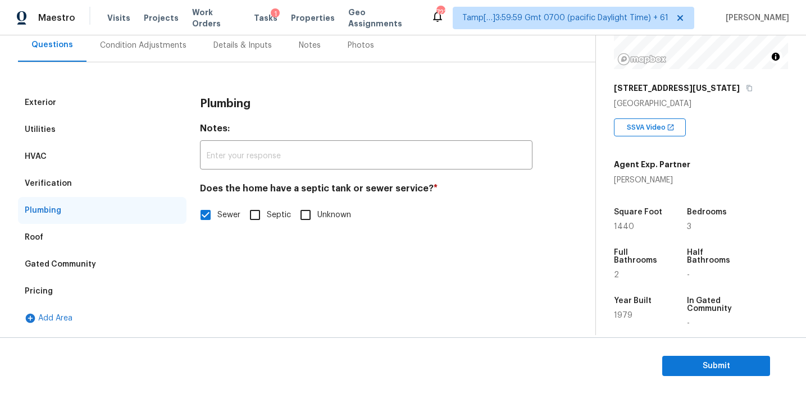
click at [71, 180] on div "Verification" at bounding box center [102, 183] width 169 height 27
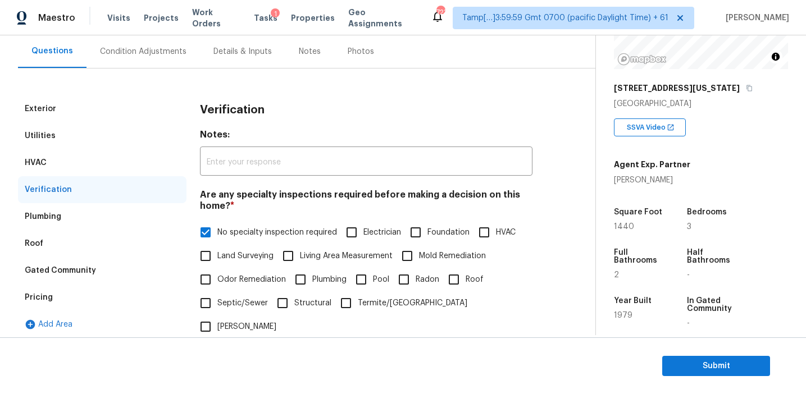
scroll to position [89, 0]
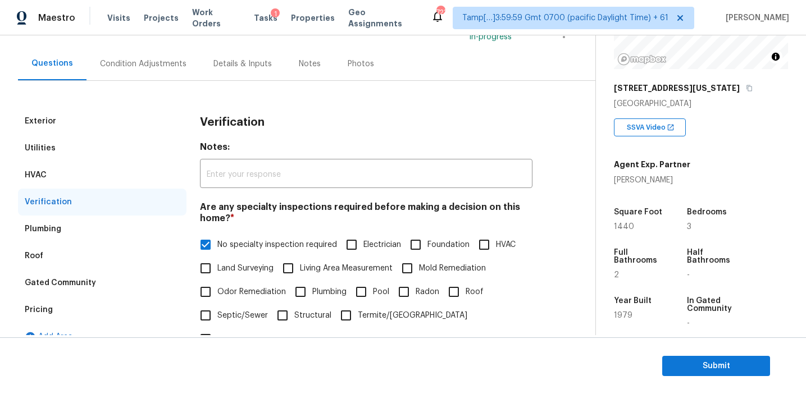
click at [101, 162] on div "HVAC" at bounding box center [102, 175] width 169 height 27
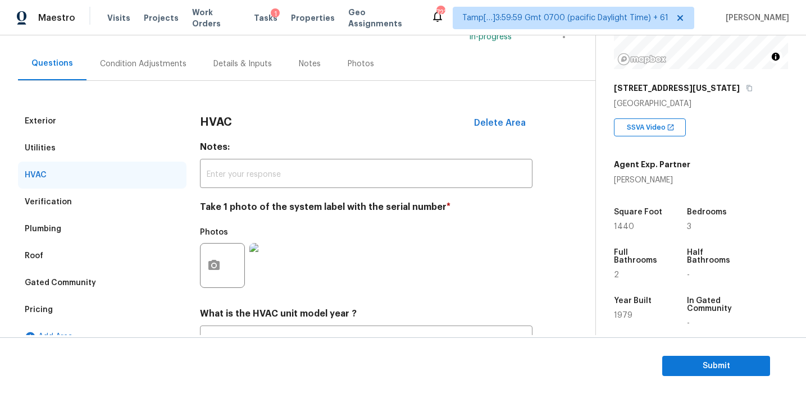
click at [99, 143] on div "Utilities" at bounding box center [102, 148] width 169 height 27
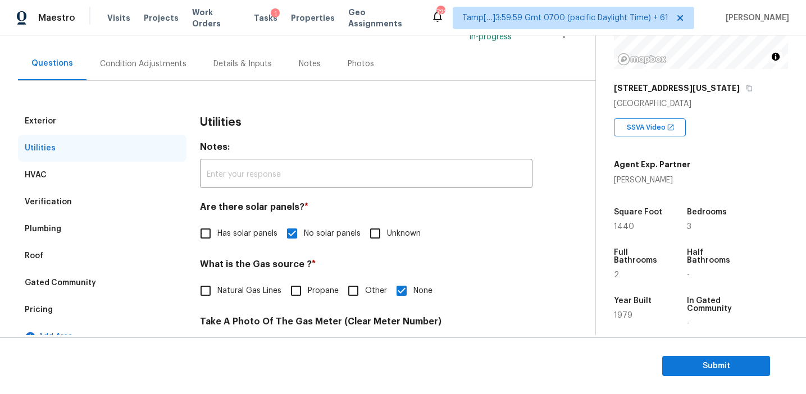
click at [99, 118] on div "Exterior" at bounding box center [102, 121] width 169 height 27
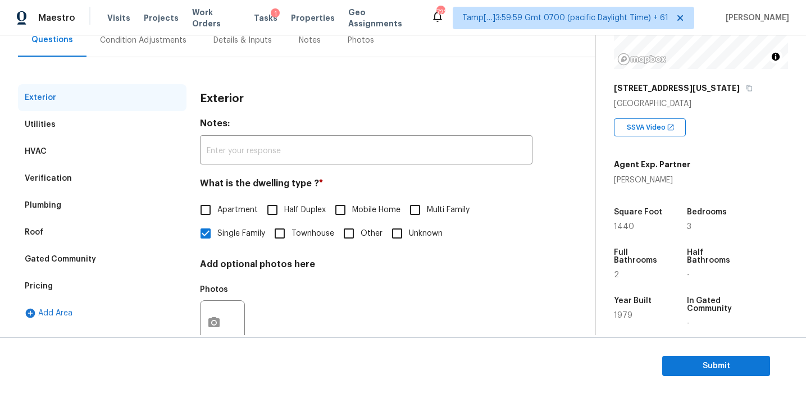
scroll to position [99, 0]
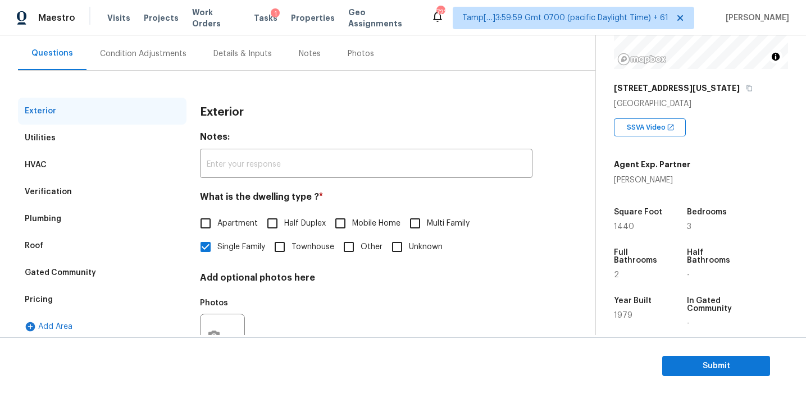
click at [146, 61] on div "Condition Adjustments" at bounding box center [143, 53] width 113 height 33
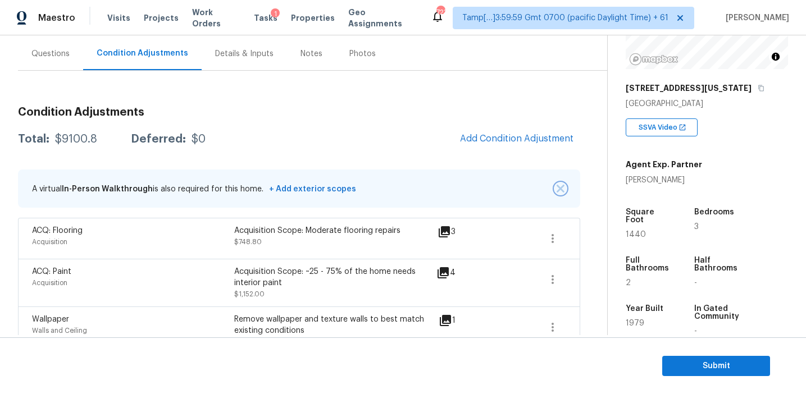
click at [558, 188] on img "button" at bounding box center [561, 189] width 8 height 8
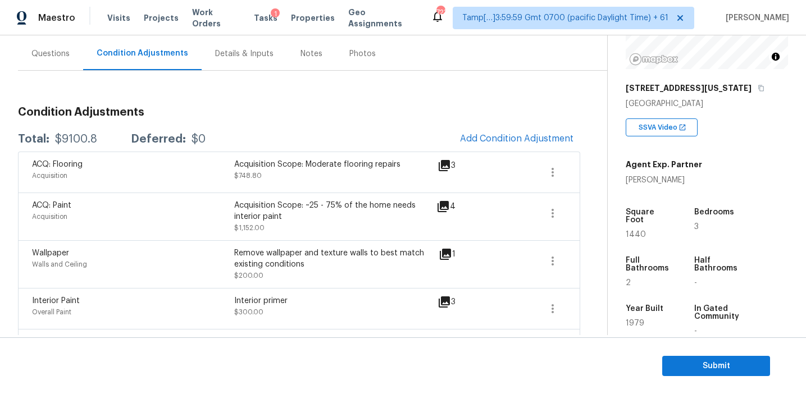
scroll to position [577, 0]
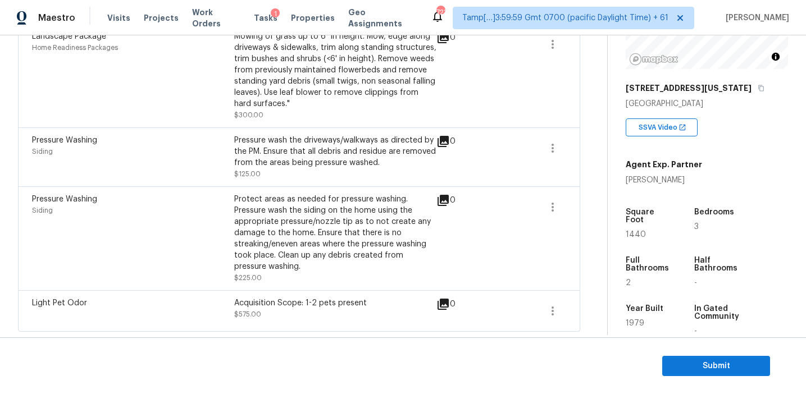
click at [372, 239] on div "Protect areas as needed for pressure washing. Pressure wash the siding on the h…" at bounding box center [335, 233] width 202 height 79
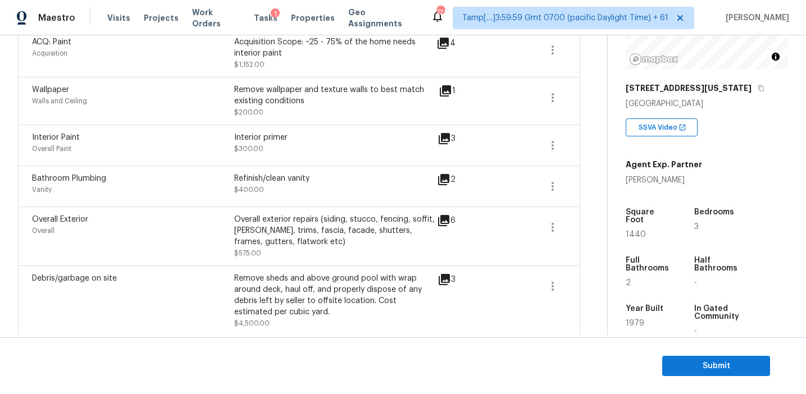
scroll to position [259, 0]
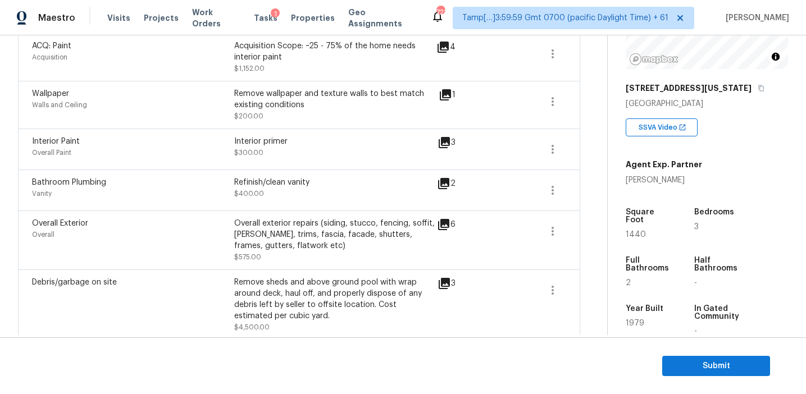
click at [353, 188] on div "Refinish/clean vanity" at bounding box center [335, 182] width 202 height 11
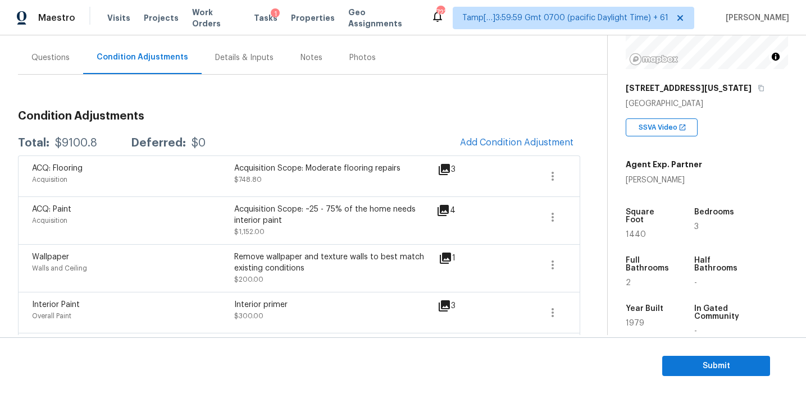
scroll to position [92, 0]
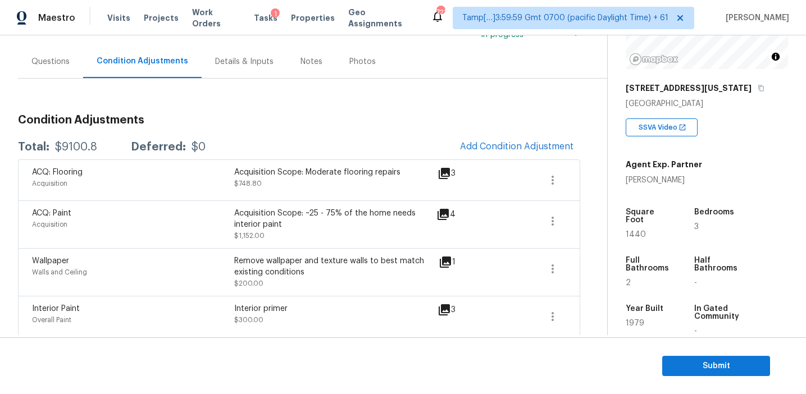
click at [383, 160] on div "ACQ: Flooring Acquisition Acquisition Scope: Moderate flooring repairs $748.80 3" at bounding box center [299, 180] width 562 height 41
click at [362, 140] on div "Total: $9100.8 Deferred: $0 Add Condition Adjustment" at bounding box center [299, 147] width 562 height 25
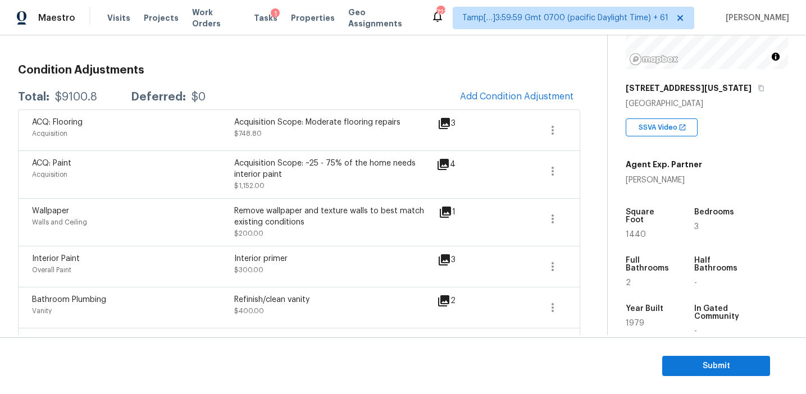
scroll to position [139, 0]
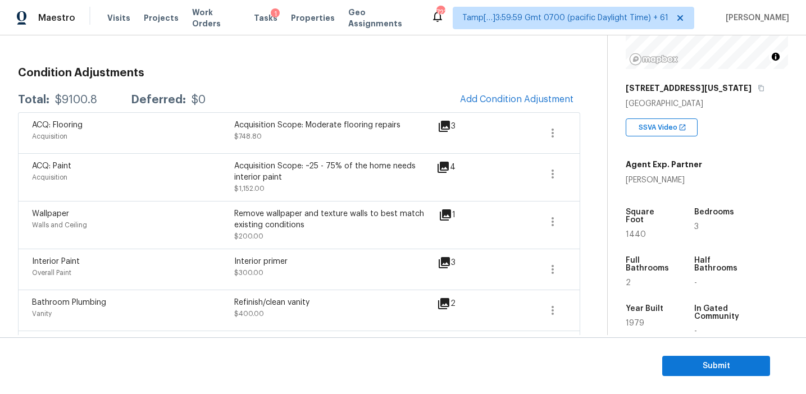
click at [442, 304] on icon at bounding box center [443, 303] width 11 height 11
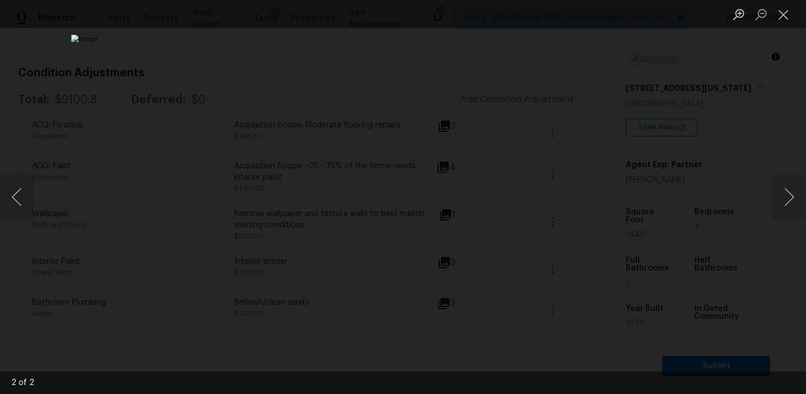
click at [717, 241] on div "Lightbox" at bounding box center [403, 197] width 806 height 394
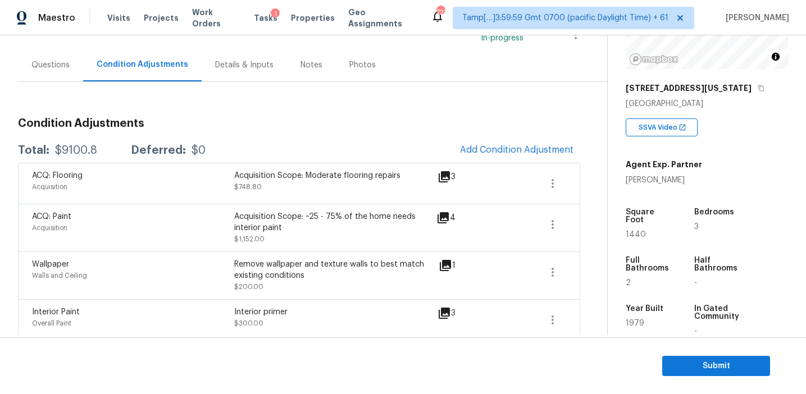
scroll to position [89, 0]
click at [373, 207] on div "ACQ: Paint Acquisition Acquisition Scope: ~25 - 75% of the home needs interior …" at bounding box center [299, 227] width 562 height 48
click at [692, 364] on span "Submit" at bounding box center [716, 367] width 90 height 14
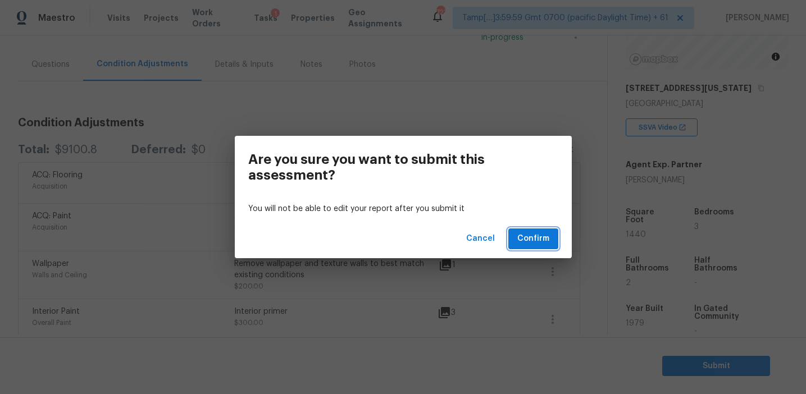
click at [535, 240] on span "Confirm" at bounding box center [533, 239] width 32 height 14
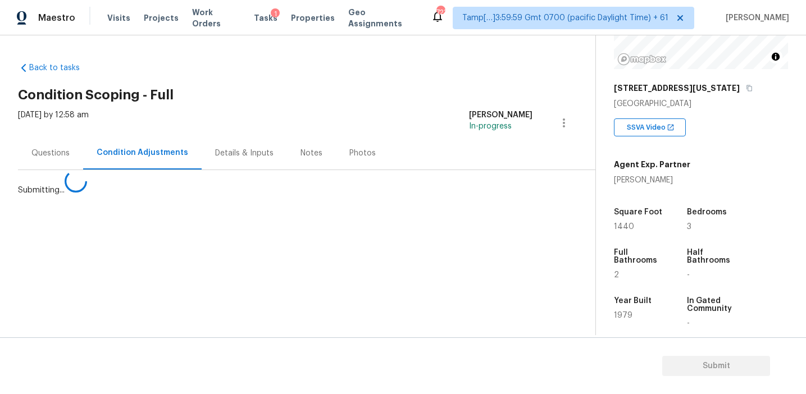
scroll to position [0, 0]
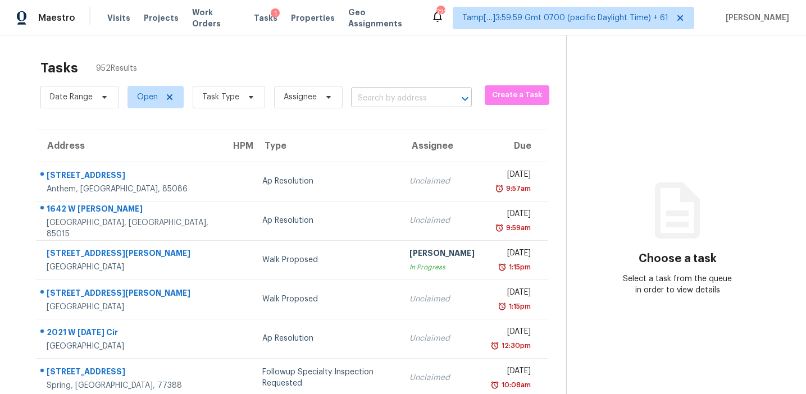
click at [377, 97] on input "text" at bounding box center [395, 98] width 89 height 17
paste input "[STREET_ADDRESS]"
type input "[STREET_ADDRESS]"
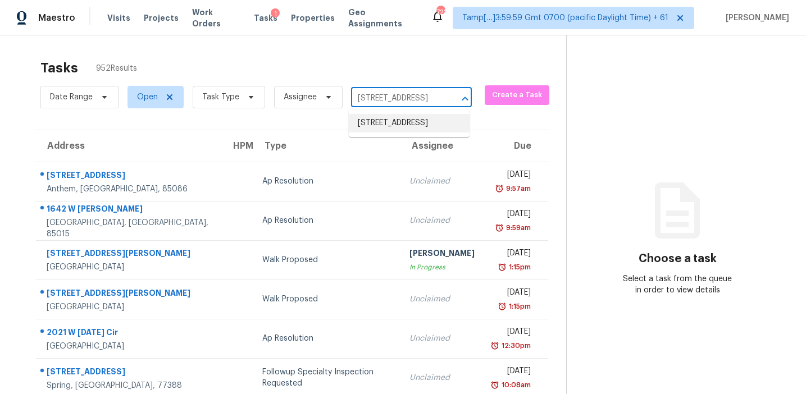
click at [388, 130] on li "[STREET_ADDRESS]" at bounding box center [409, 123] width 121 height 19
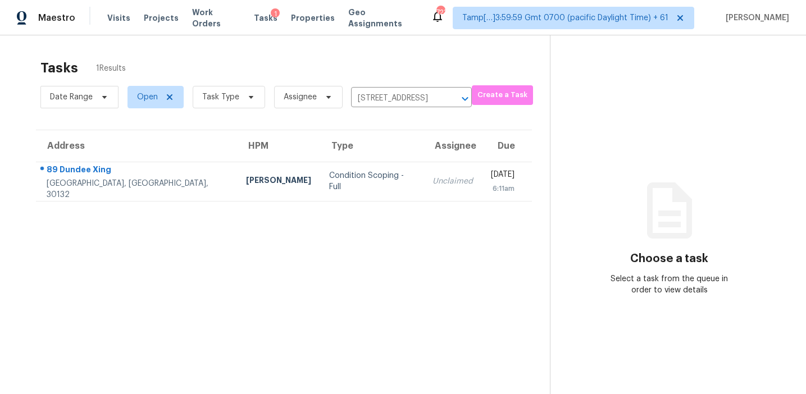
click at [424, 166] on td "Unclaimed" at bounding box center [453, 181] width 58 height 39
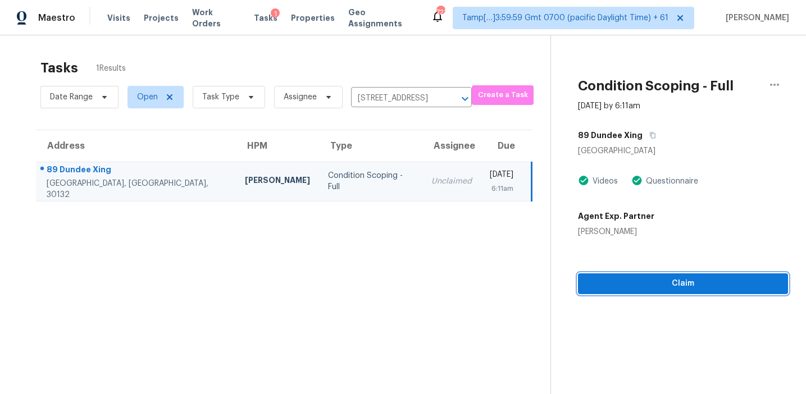
click at [618, 285] on span "Claim" at bounding box center [683, 284] width 192 height 14
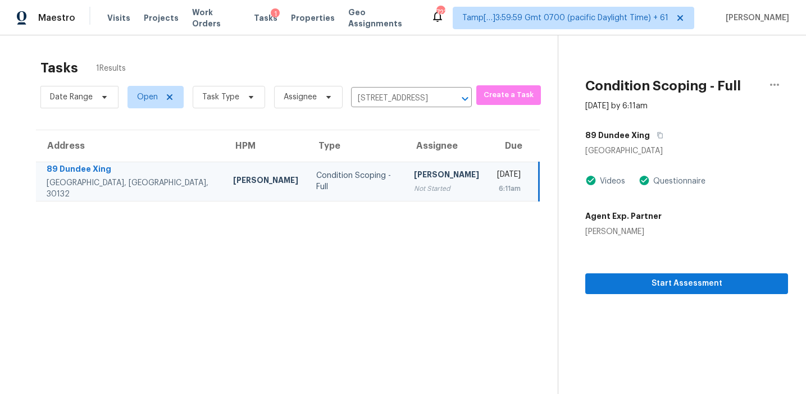
click at [419, 254] on section "Tasks 1 Results Date Range Open Task Type Assignee [STREET_ADDRESS] ​ Create a …" at bounding box center [288, 241] width 540 height 376
click at [638, 285] on span "Start Assessment" at bounding box center [686, 284] width 185 height 14
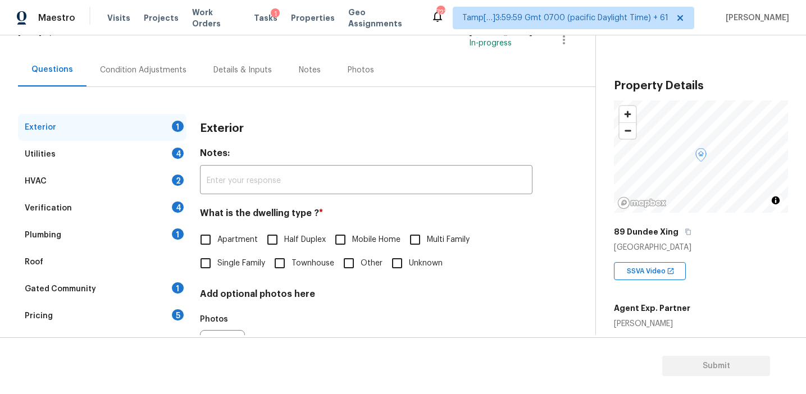
click at [161, 317] on div "Pricing 5" at bounding box center [102, 316] width 169 height 27
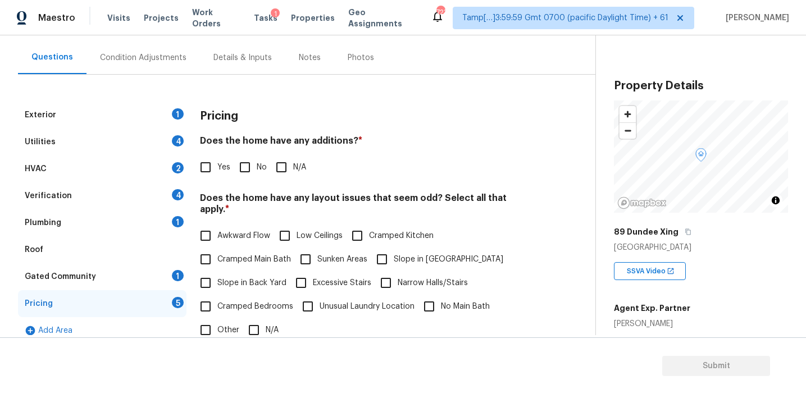
scroll to position [98, 0]
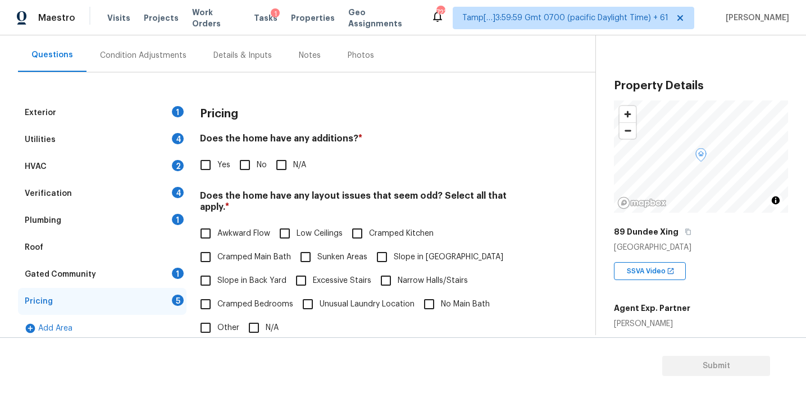
click at [450, 190] on div "Pricing Does the home have any additions? * Yes No N/A Does the home have any l…" at bounding box center [366, 317] width 333 height 437
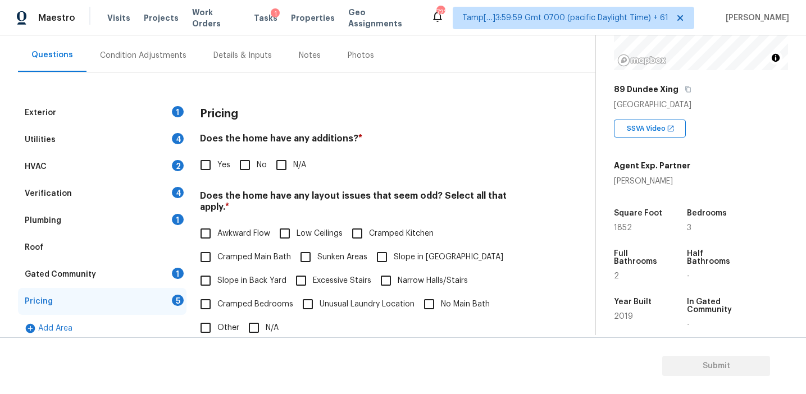
scroll to position [152, 0]
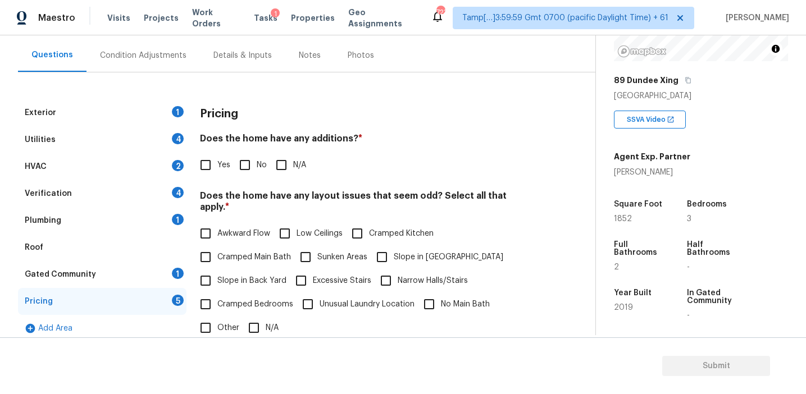
click at [461, 174] on div "Yes No N/A" at bounding box center [366, 165] width 333 height 24
click at [315, 129] on div "Pricing Does the home have any additions? * Yes No N/A Does the home have any l…" at bounding box center [366, 317] width 333 height 437
click at [365, 144] on h4 "Does the home have any additions? *" at bounding box center [366, 141] width 333 height 16
click at [257, 165] on span "No" at bounding box center [262, 166] width 10 height 12
click at [256, 165] on input "No" at bounding box center [245, 165] width 24 height 24
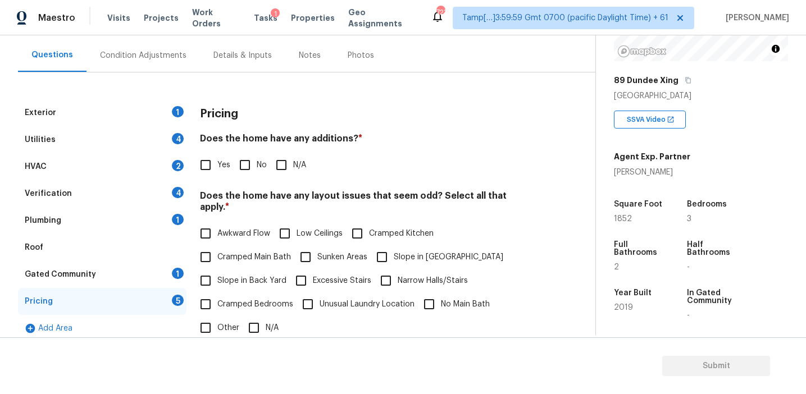
checkbox input "true"
click at [244, 276] on span "Slope in Back Yard" at bounding box center [251, 282] width 69 height 12
click at [217, 270] on input "Slope in Back Yard" at bounding box center [206, 282] width 24 height 24
checkbox input "true"
click at [382, 248] on input "Slope in [GEOGRAPHIC_DATA]" at bounding box center [382, 258] width 24 height 24
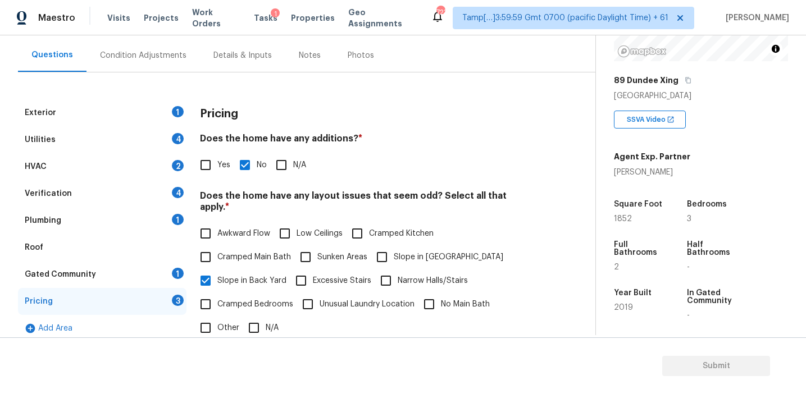
checkbox input "true"
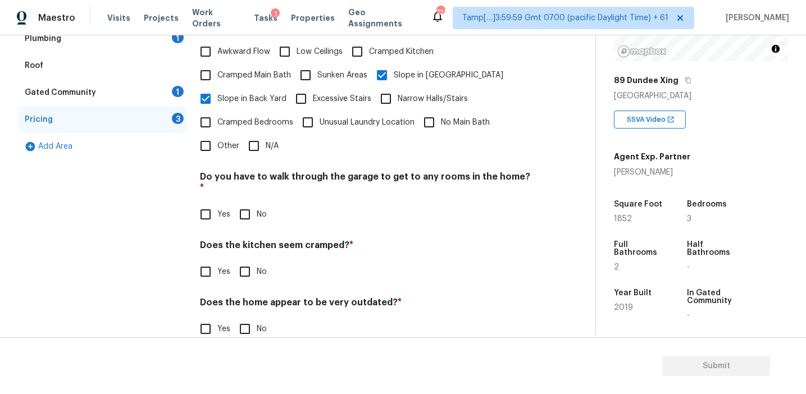
click at [255, 203] on input "No" at bounding box center [245, 215] width 24 height 24
checkbox input "true"
click at [247, 260] on input "No" at bounding box center [245, 272] width 24 height 24
checkbox input "true"
click at [242, 317] on input "No" at bounding box center [245, 329] width 24 height 24
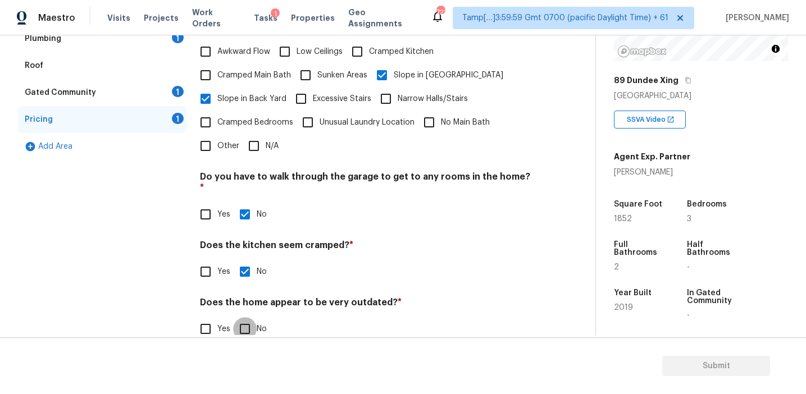
checkbox input "true"
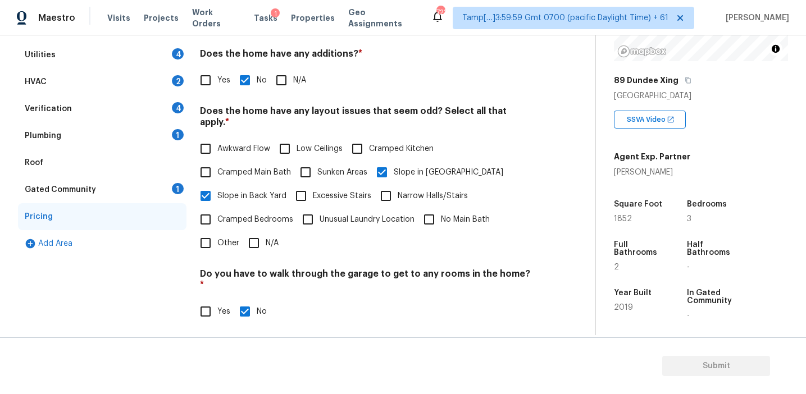
click at [152, 188] on div "Gated Community 1" at bounding box center [102, 189] width 169 height 27
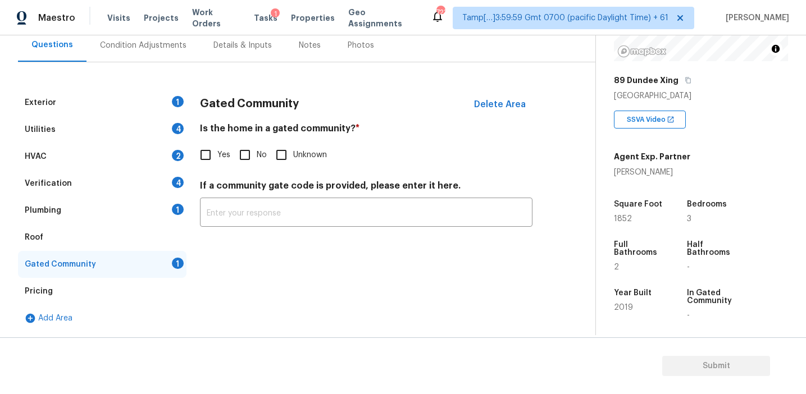
scroll to position [108, 0]
click at [246, 153] on input "No" at bounding box center [245, 155] width 24 height 24
checkbox input "true"
click at [137, 195] on div "Verification 4" at bounding box center [102, 183] width 169 height 27
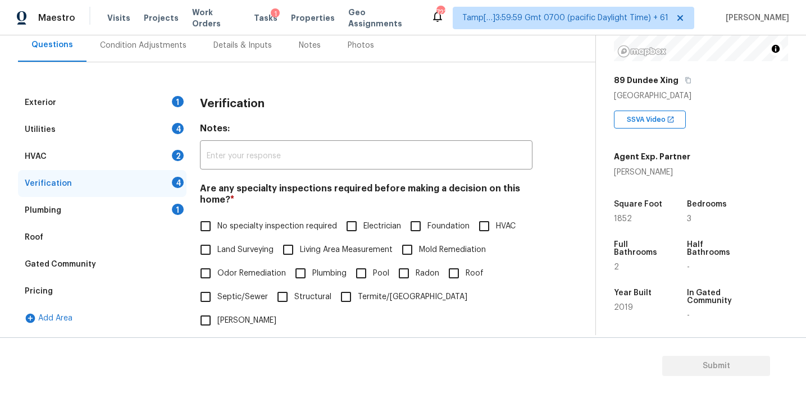
click at [153, 206] on div "Plumbing 1" at bounding box center [102, 210] width 169 height 27
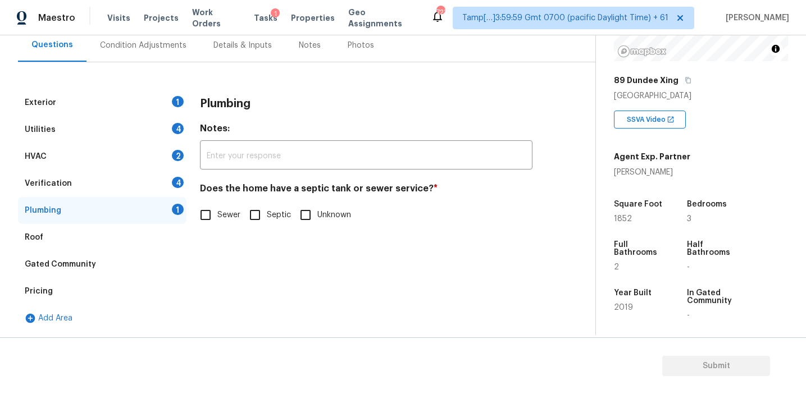
click at [228, 210] on span "Sewer" at bounding box center [228, 216] width 23 height 12
click at [217, 210] on input "Sewer" at bounding box center [206, 215] width 24 height 24
checkbox input "true"
click at [169, 183] on div "Verification 4" at bounding box center [102, 183] width 169 height 27
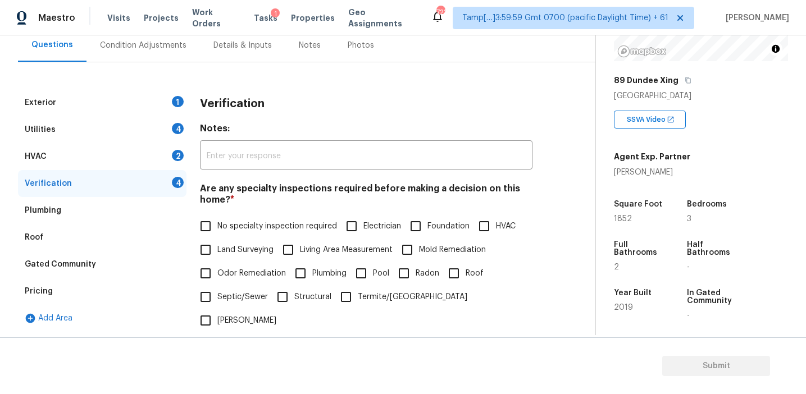
click at [240, 230] on span "No specialty inspection required" at bounding box center [277, 227] width 120 height 12
click at [217, 230] on input "No specialty inspection required" at bounding box center [206, 227] width 24 height 24
checkbox input "true"
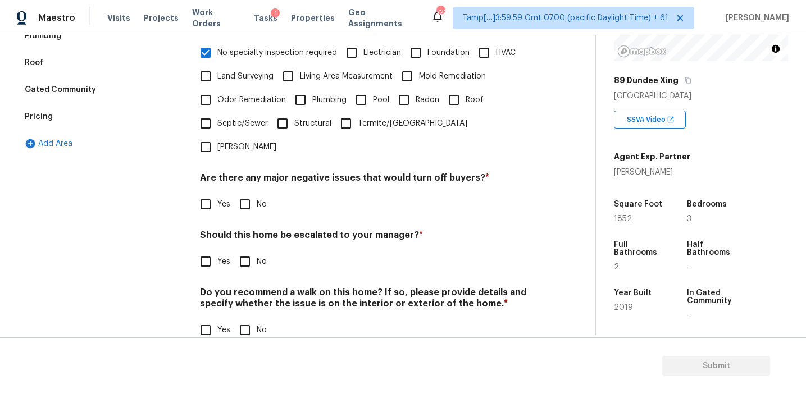
click at [239, 193] on input "No" at bounding box center [245, 205] width 24 height 24
checkbox input "true"
click at [249, 250] on input "No" at bounding box center [245, 262] width 24 height 24
checkbox input "true"
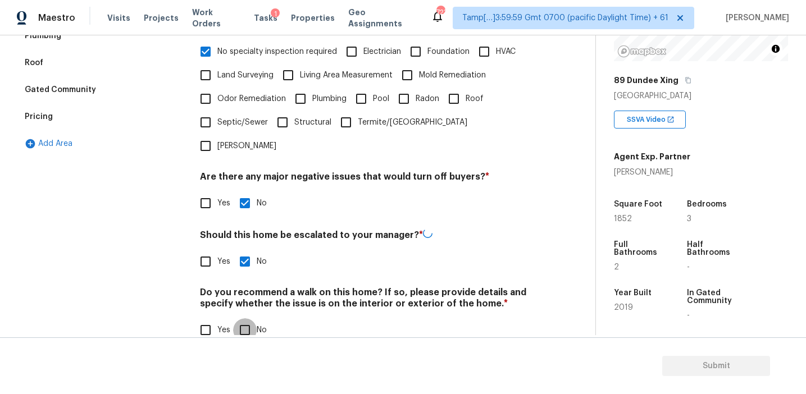
click at [244, 319] on input "No" at bounding box center [245, 331] width 24 height 24
checkbox input "true"
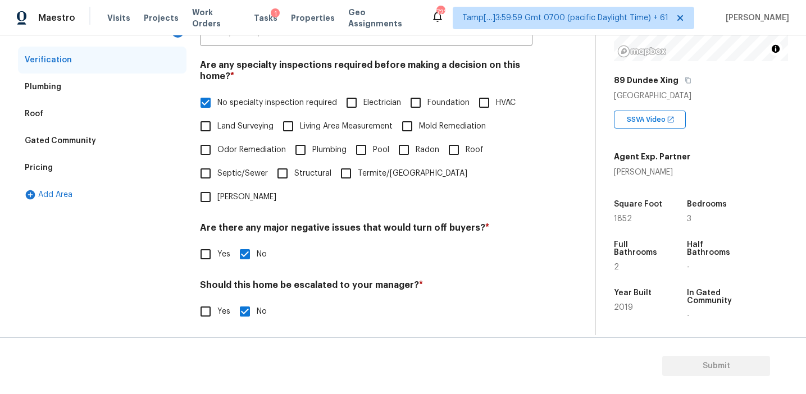
scroll to position [176, 0]
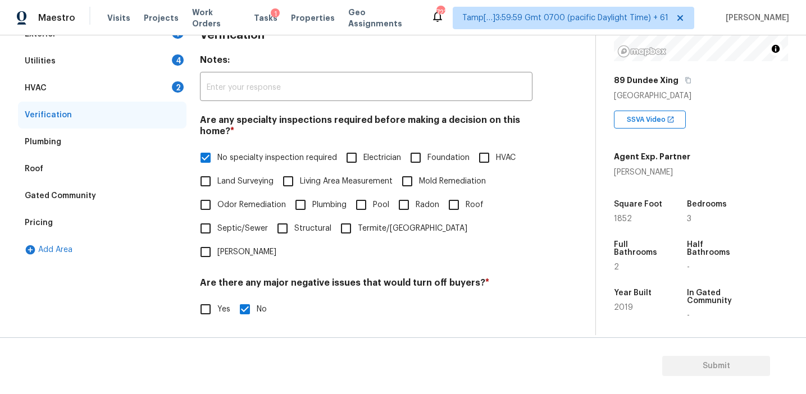
click at [142, 88] on div "HVAC 2" at bounding box center [102, 88] width 169 height 27
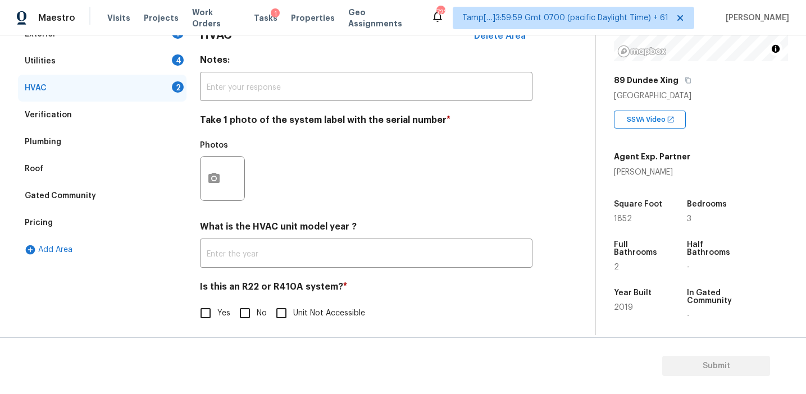
click at [239, 319] on input "No" at bounding box center [245, 314] width 24 height 24
checkbox input "true"
click at [208, 178] on icon "button" at bounding box center [213, 178] width 11 height 10
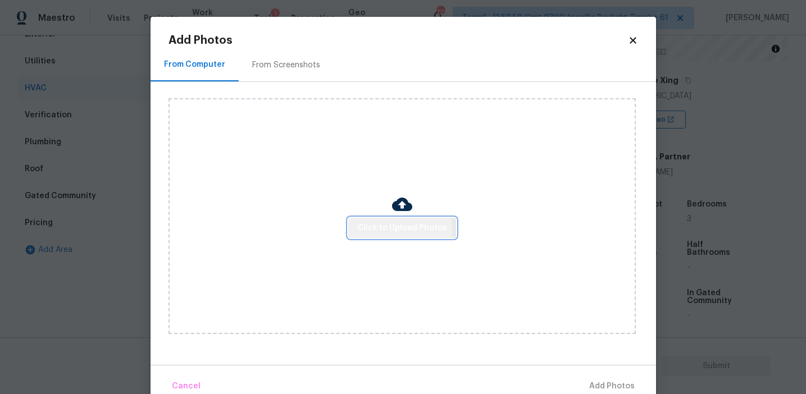
click at [367, 230] on span "Click to Upload Photos" at bounding box center [402, 228] width 90 height 14
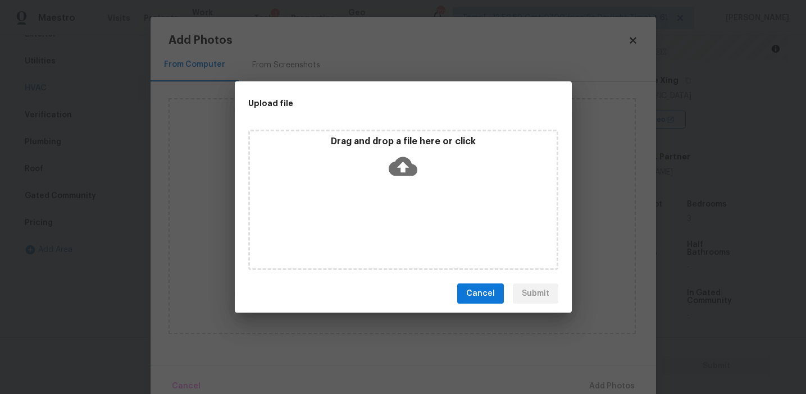
click at [367, 147] on p "Drag and drop a file here or click" at bounding box center [403, 142] width 307 height 12
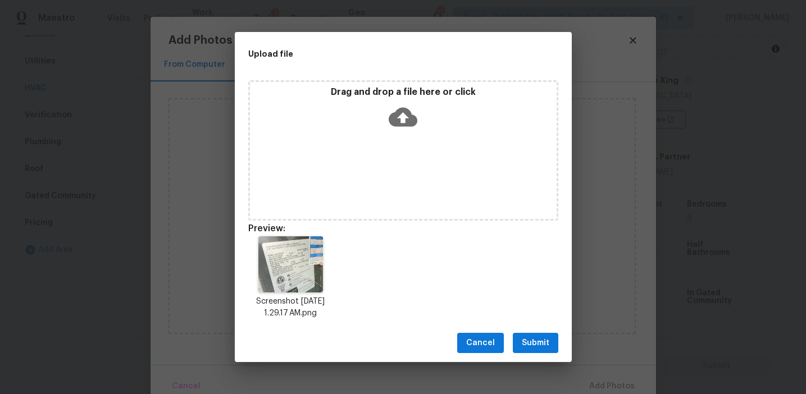
click at [523, 342] on span "Submit" at bounding box center [536, 344] width 28 height 14
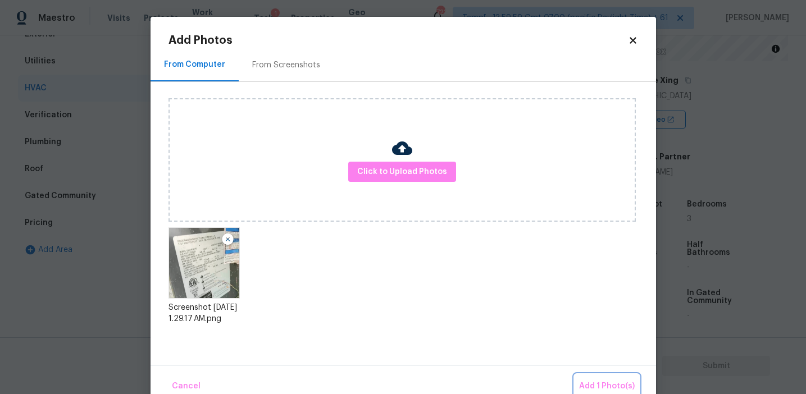
click at [616, 378] on button "Add 1 Photo(s)" at bounding box center [607, 387] width 65 height 24
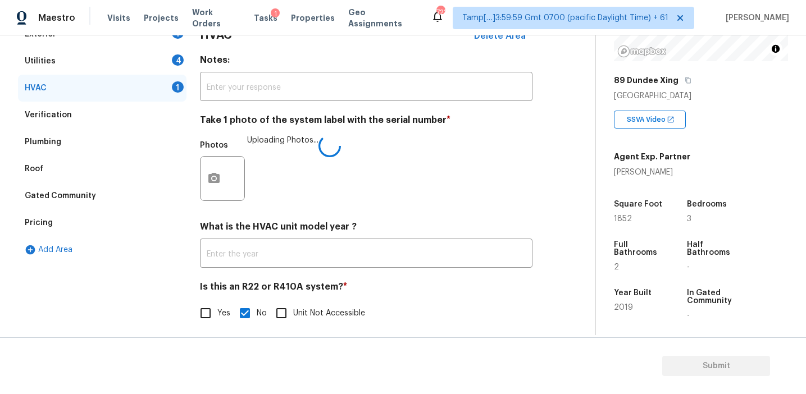
click at [350, 183] on div "Photos Uploading Photos..." at bounding box center [366, 171] width 333 height 73
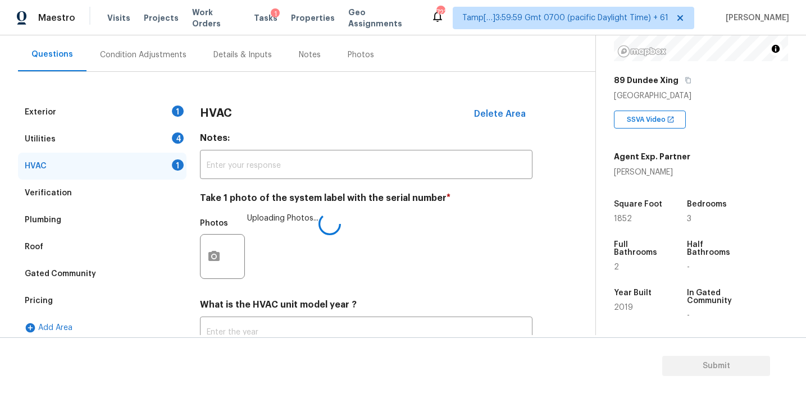
scroll to position [98, 0]
click at [255, 115] on div "HVAC Delete Area" at bounding box center [366, 113] width 333 height 29
click at [229, 113] on h3 "HVAC" at bounding box center [216, 113] width 32 height 11
click at [180, 142] on div "4" at bounding box center [178, 138] width 12 height 11
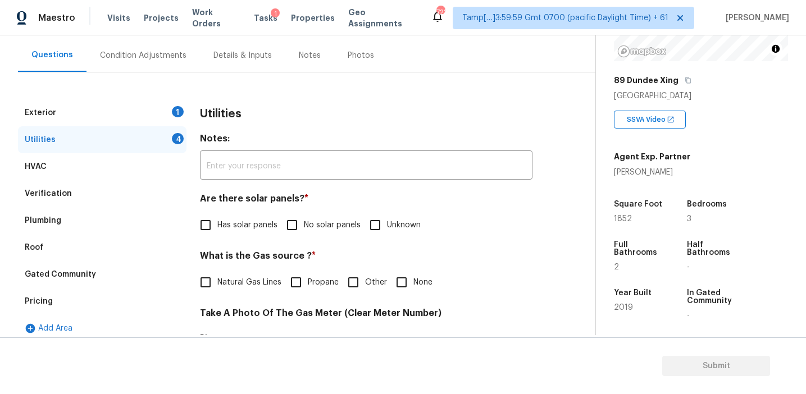
click at [312, 223] on span "No solar panels" at bounding box center [332, 226] width 57 height 12
click at [304, 223] on input "No solar panels" at bounding box center [292, 226] width 24 height 24
checkbox input "true"
click at [255, 277] on span "Natural Gas Lines" at bounding box center [249, 283] width 64 height 12
click at [217, 277] on input "Natural Gas Lines" at bounding box center [206, 283] width 24 height 24
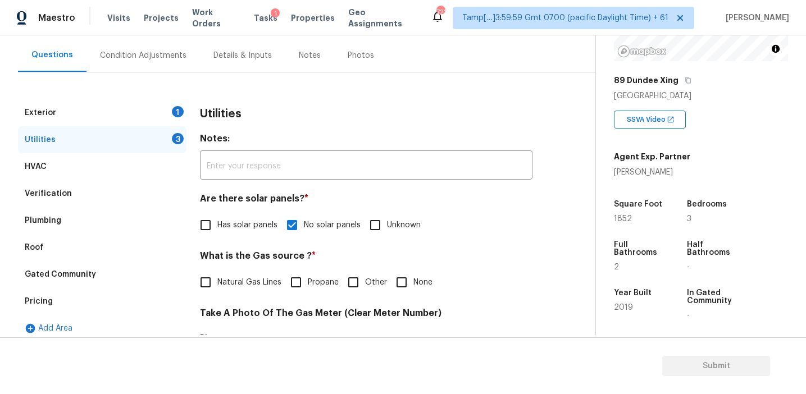
checkbox input "true"
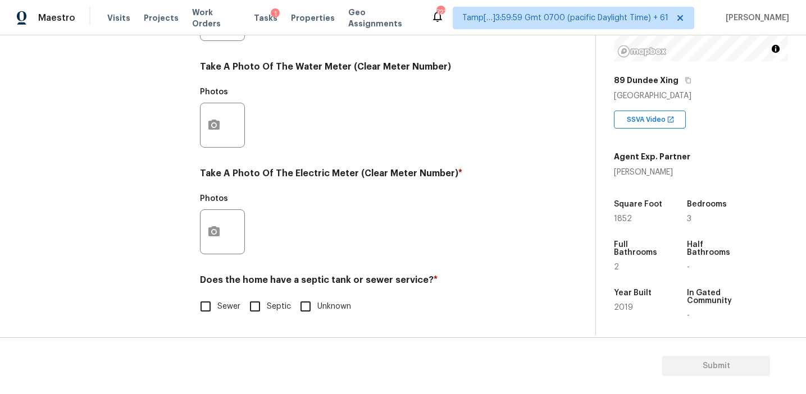
scroll to position [451, 0]
click at [211, 308] on input "Sewer" at bounding box center [206, 307] width 24 height 24
checkbox input "true"
click at [209, 239] on button "button" at bounding box center [214, 232] width 27 height 44
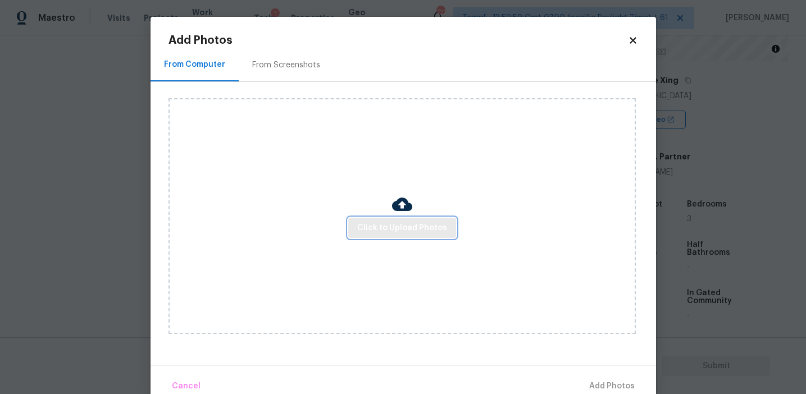
click at [393, 226] on span "Click to Upload Photos" at bounding box center [402, 228] width 90 height 14
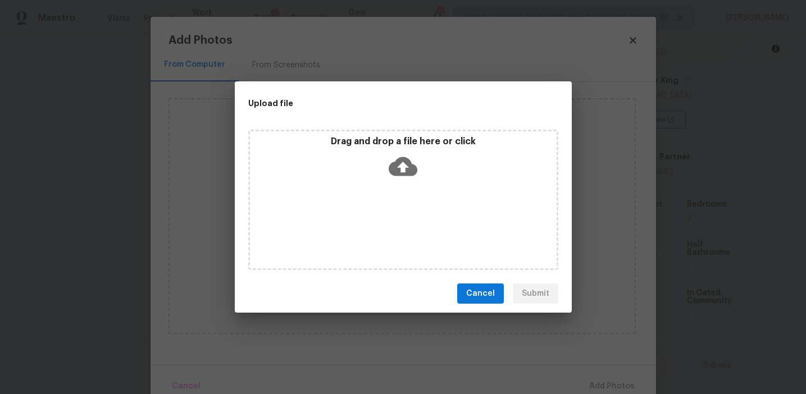
click at [377, 168] on div "Drag and drop a file here or click" at bounding box center [403, 160] width 307 height 48
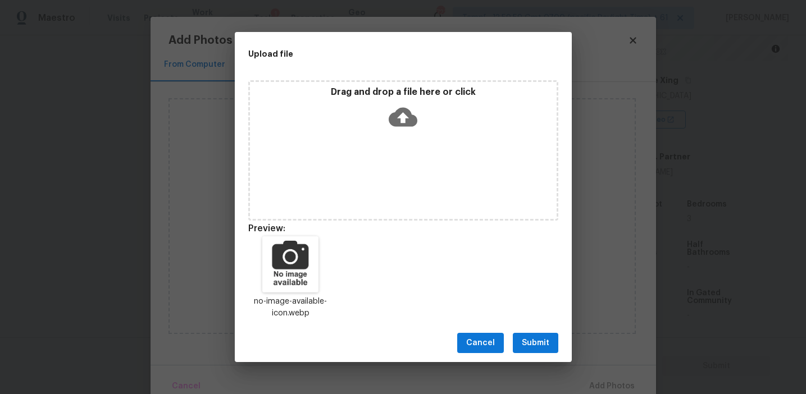
click at [535, 347] on span "Submit" at bounding box center [536, 344] width 28 height 14
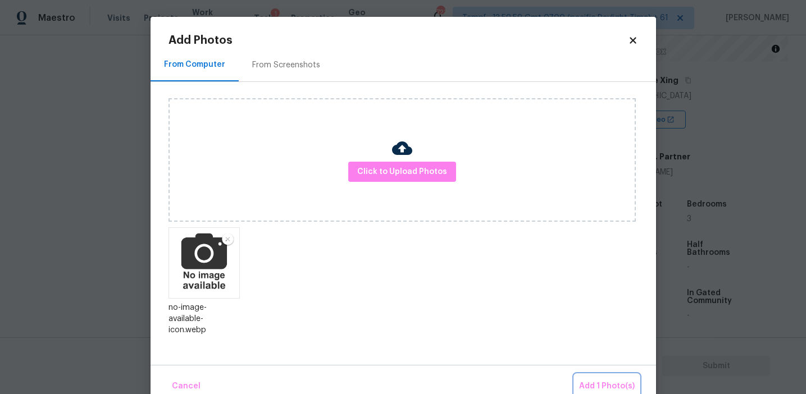
click at [593, 376] on button "Add 1 Photo(s)" at bounding box center [607, 387] width 65 height 24
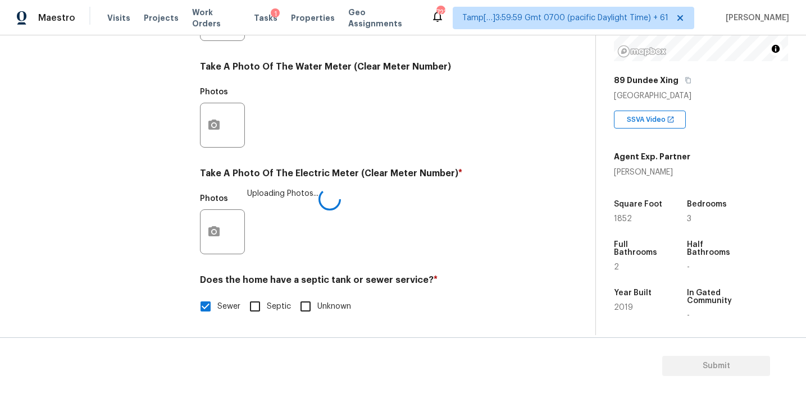
click at [460, 275] on h4 "Does the home have a septic tank or sewer service? *" at bounding box center [366, 283] width 333 height 16
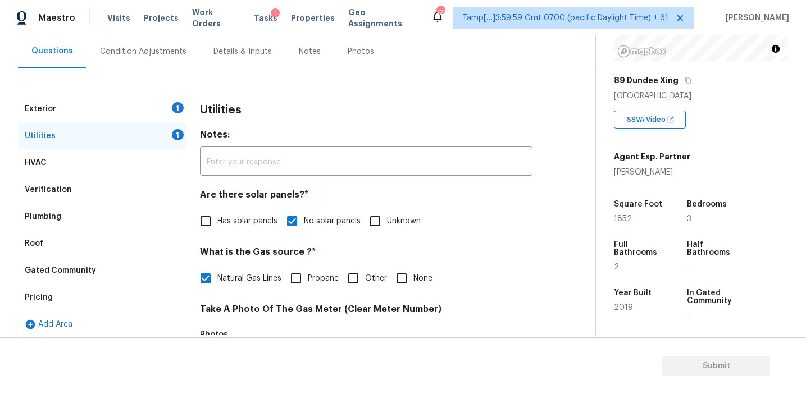
scroll to position [101, 0]
click at [175, 108] on div "1" at bounding box center [178, 108] width 12 height 11
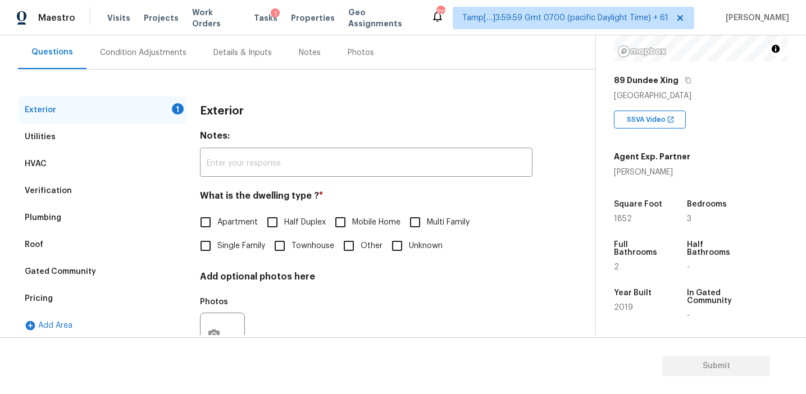
click at [224, 243] on span "Single Family" at bounding box center [241, 246] width 48 height 12
click at [217, 243] on input "Single Family" at bounding box center [206, 246] width 24 height 24
checkbox input "true"
click at [222, 107] on h3 "Exterior" at bounding box center [222, 111] width 44 height 11
click at [170, 54] on div "Condition Adjustments" at bounding box center [143, 52] width 87 height 11
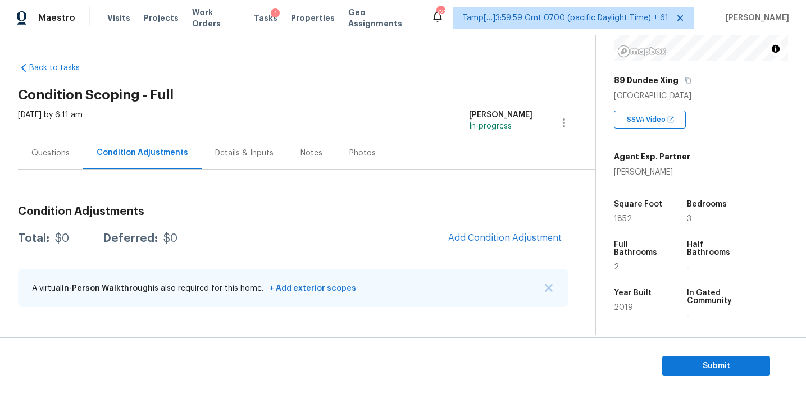
click at [429, 230] on div "Total: $0 Deferred: $0 Add Condition Adjustment" at bounding box center [293, 238] width 551 height 25
click at [61, 153] on div "Questions" at bounding box center [50, 153] width 38 height 11
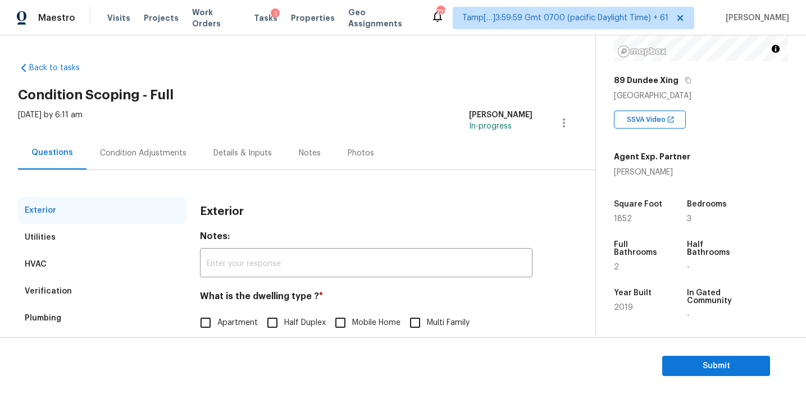
click at [151, 153] on div "Condition Adjustments" at bounding box center [143, 153] width 87 height 11
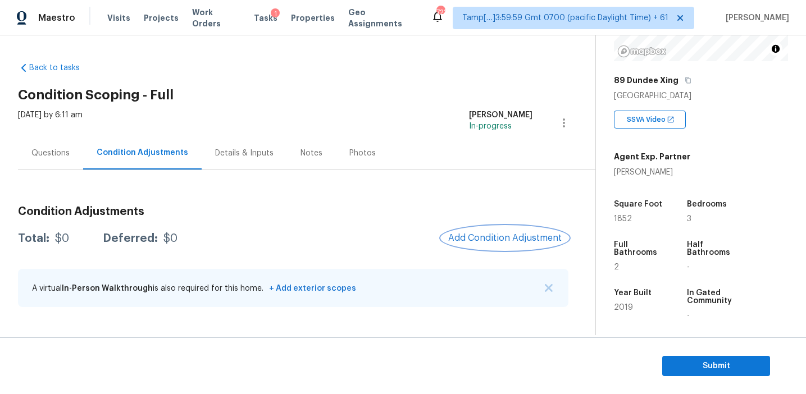
click at [463, 237] on span "Add Condition Adjustment" at bounding box center [504, 238] width 113 height 10
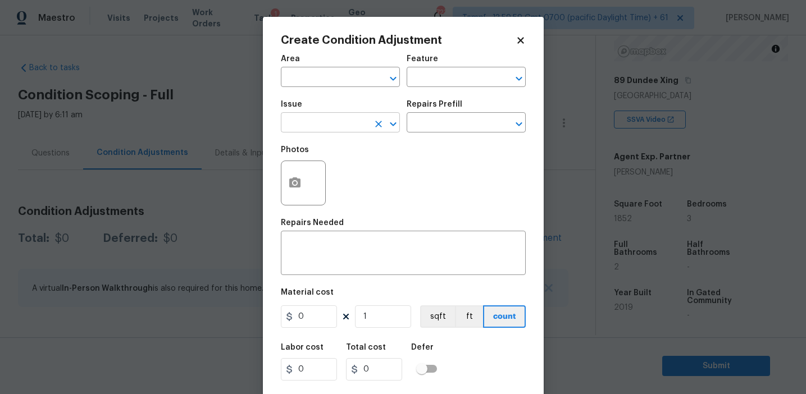
click at [316, 131] on input "text" at bounding box center [325, 123] width 88 height 17
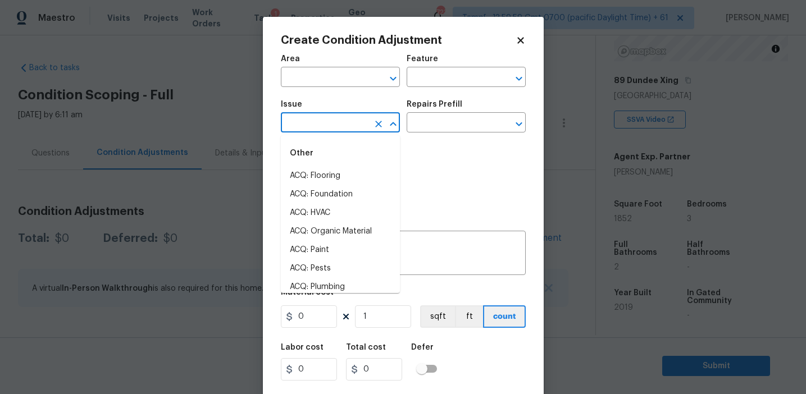
type input "p"
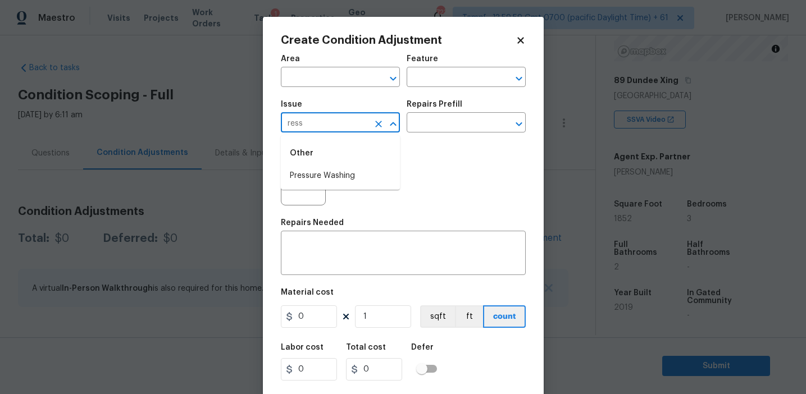
click at [328, 174] on li "Pressure Washing" at bounding box center [340, 176] width 119 height 19
type input "Pressure Washing"
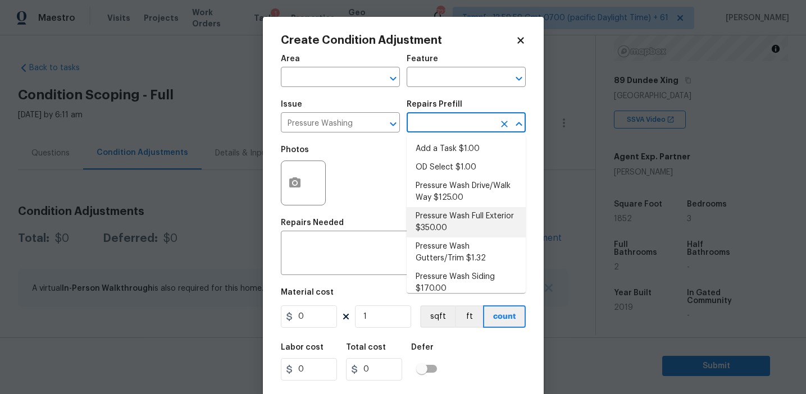
click at [439, 228] on li "Pressure Wash Full Exterior $350.00" at bounding box center [466, 222] width 119 height 30
type input "Siding"
type textarea "Pressure wash the House, Flatwork, Deck and Garage interior."
type input "350"
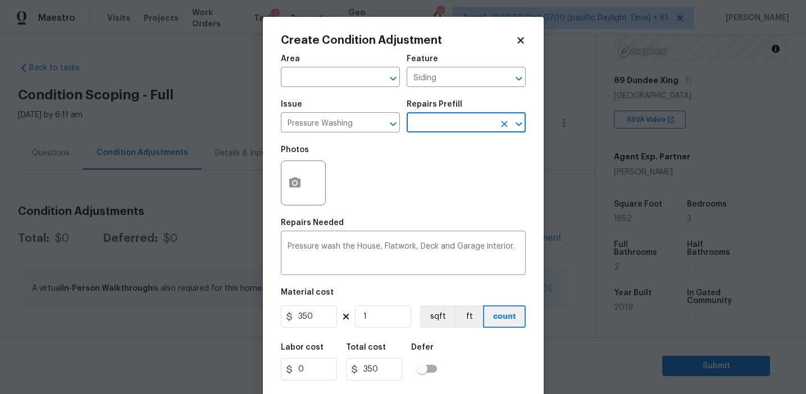
click at [439, 228] on div "Repairs Needed" at bounding box center [403, 226] width 245 height 15
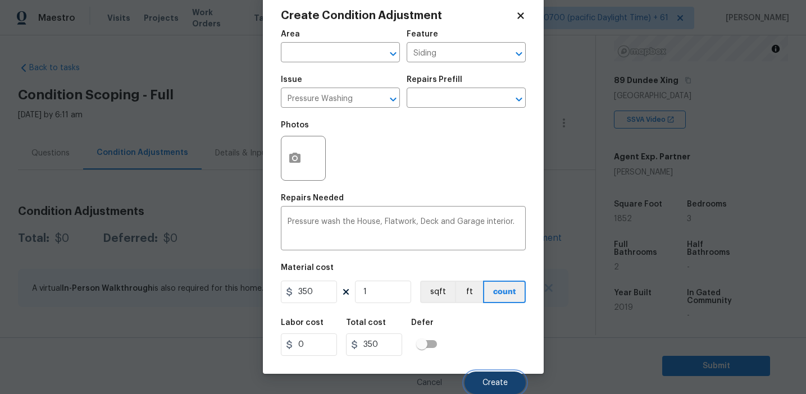
click at [483, 373] on button "Create" at bounding box center [495, 383] width 61 height 22
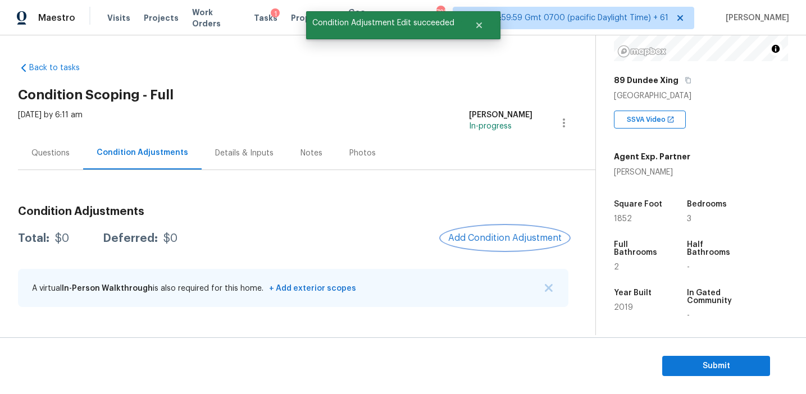
scroll to position [0, 0]
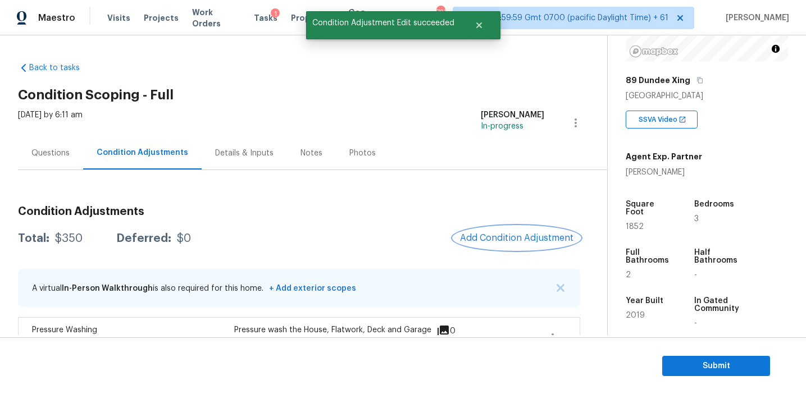
click at [484, 233] on span "Add Condition Adjustment" at bounding box center [516, 238] width 113 height 10
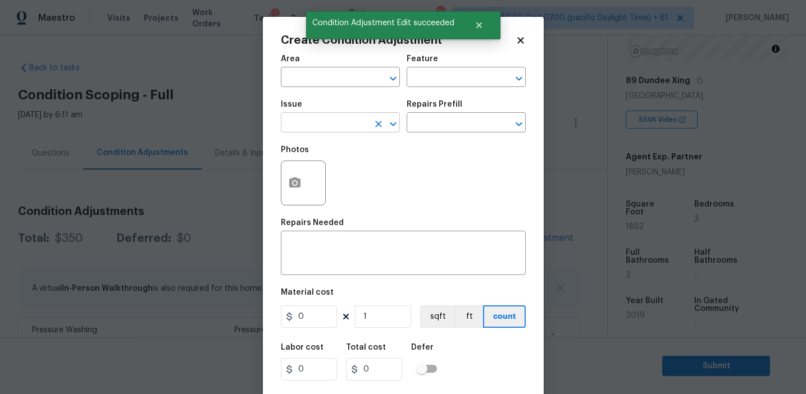
click at [311, 126] on input "text" at bounding box center [325, 123] width 88 height 17
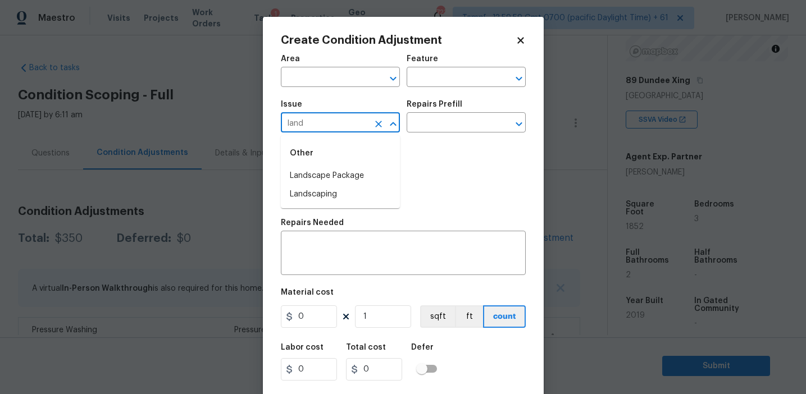
click at [335, 176] on li "Landscape Package" at bounding box center [340, 176] width 119 height 19
type input "Landscape Package"
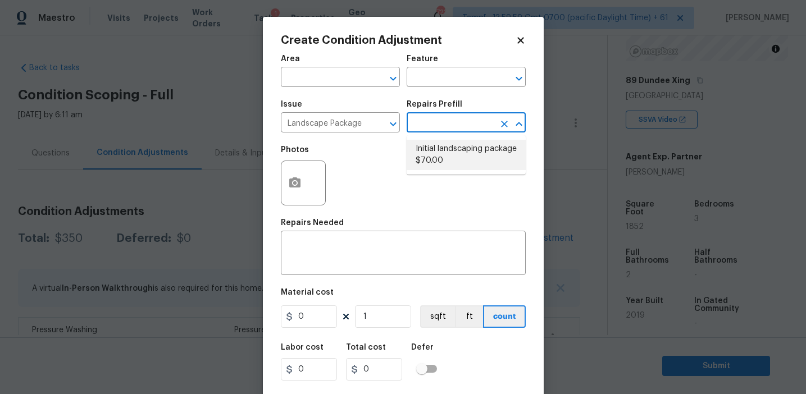
click at [445, 155] on li "Initial landscaping package $70.00" at bounding box center [466, 155] width 119 height 30
type input "Home Readiness Packages"
type textarea "Mowing of grass up to 6" in height. Mow, edge along driveways & sidewalks, trim…"
type input "70"
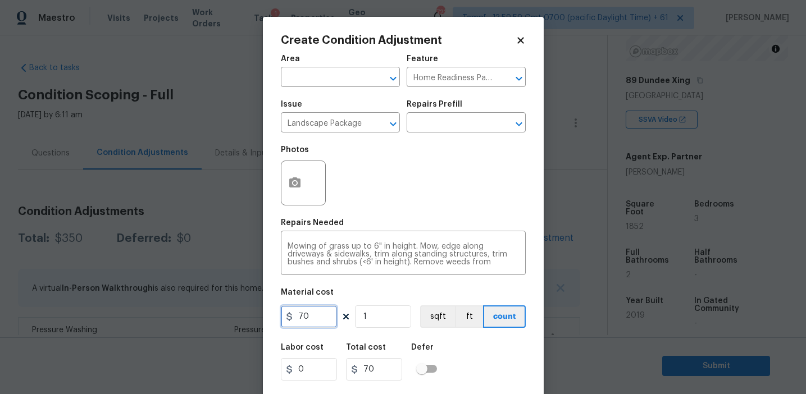
click at [312, 317] on input "70" at bounding box center [309, 317] width 56 height 22
type input "30"
click at [313, 318] on input "30" at bounding box center [309, 317] width 56 height 22
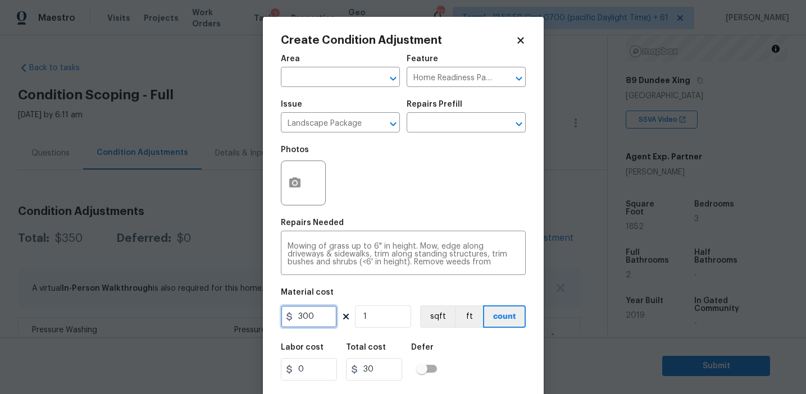
type input "300"
click at [292, 194] on button "button" at bounding box center [294, 183] width 27 height 44
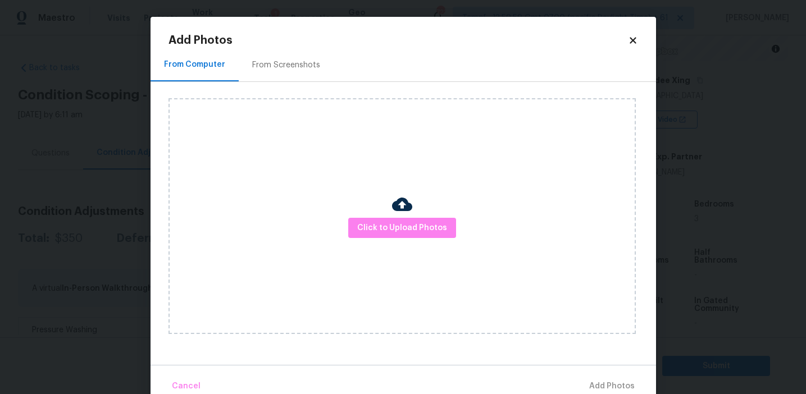
click at [306, 45] on h2 "Add Photos" at bounding box center [399, 40] width 460 height 11
click at [309, 64] on div "From Screenshots" at bounding box center [286, 65] width 68 height 11
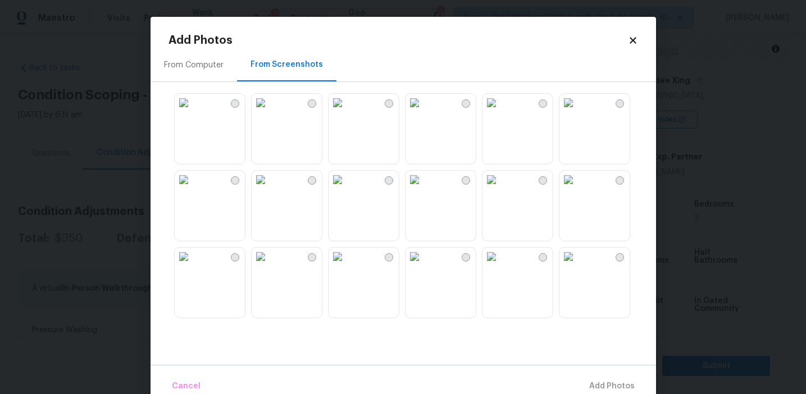
click at [193, 112] on img at bounding box center [184, 103] width 18 height 18
click at [270, 112] on img at bounding box center [261, 103] width 18 height 18
click at [193, 189] on img at bounding box center [184, 180] width 18 height 18
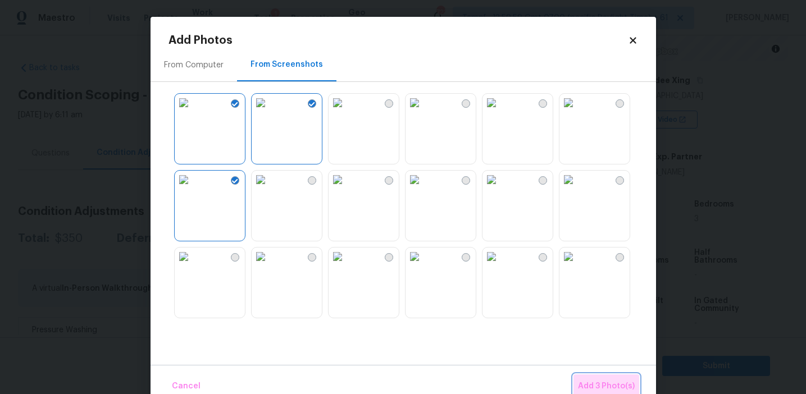
click at [604, 382] on span "Add 3 Photo(s)" at bounding box center [606, 387] width 57 height 14
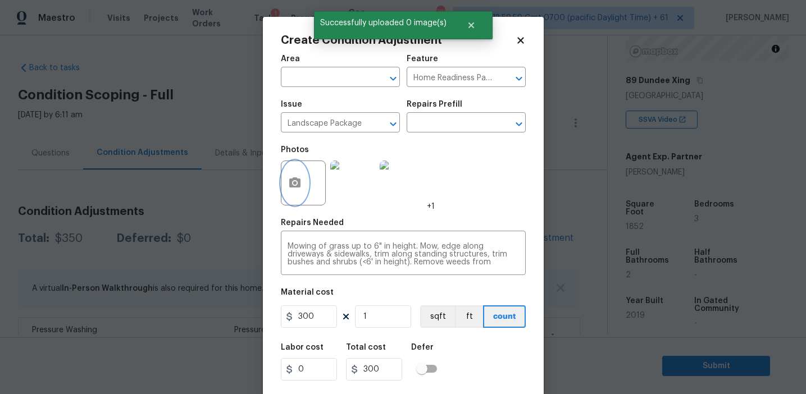
scroll to position [25, 0]
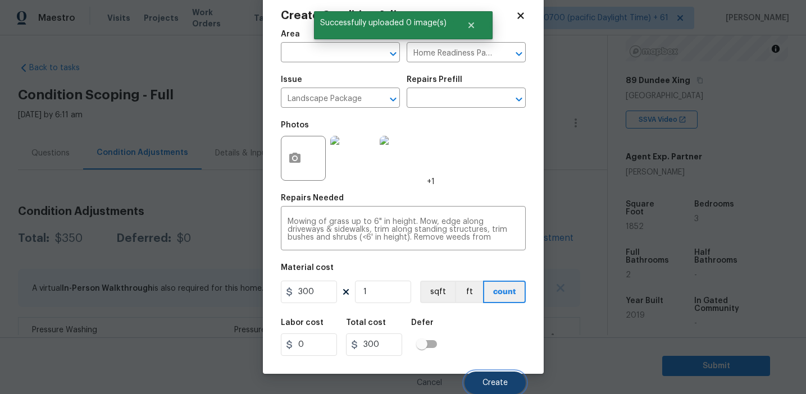
click at [498, 379] on span "Create" at bounding box center [495, 383] width 25 height 8
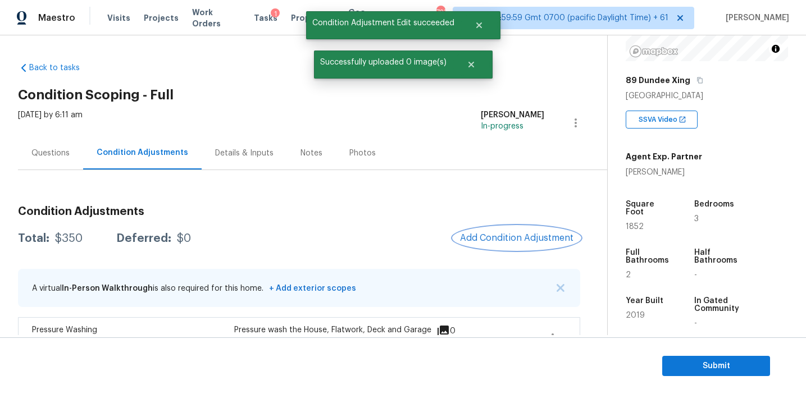
scroll to position [0, 0]
click at [488, 235] on span "Add Condition Adjustment" at bounding box center [516, 238] width 113 height 10
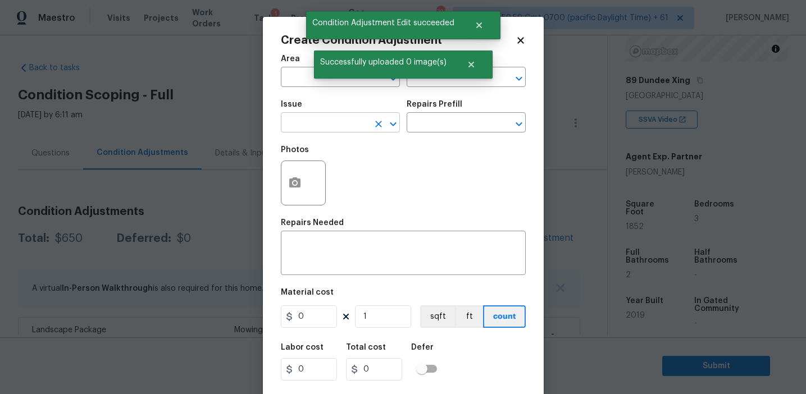
click at [334, 123] on input "text" at bounding box center [325, 123] width 88 height 17
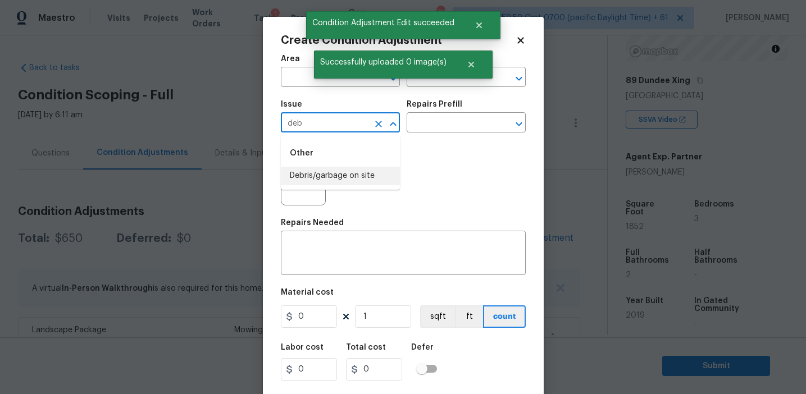
click at [357, 175] on li "Debris/garbage on site" at bounding box center [340, 176] width 119 height 19
type input "Debris/garbage on site"
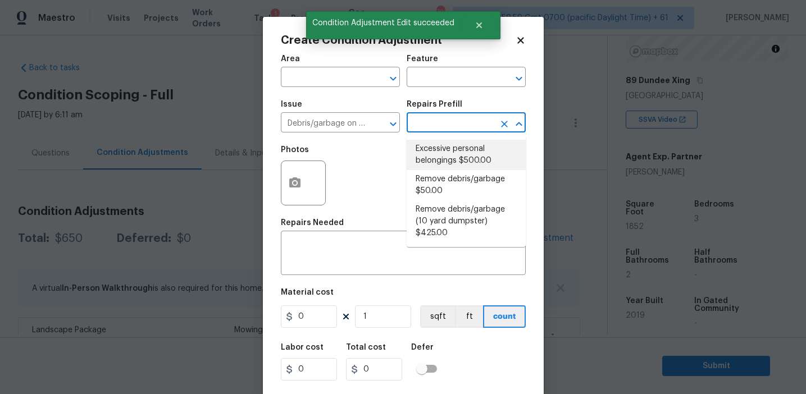
click at [418, 158] on li "Excessive personal belongings $500.00" at bounding box center [466, 155] width 119 height 30
type textarea "Contingency for excessive items to be removed - During assessment, the home con…"
type input "500"
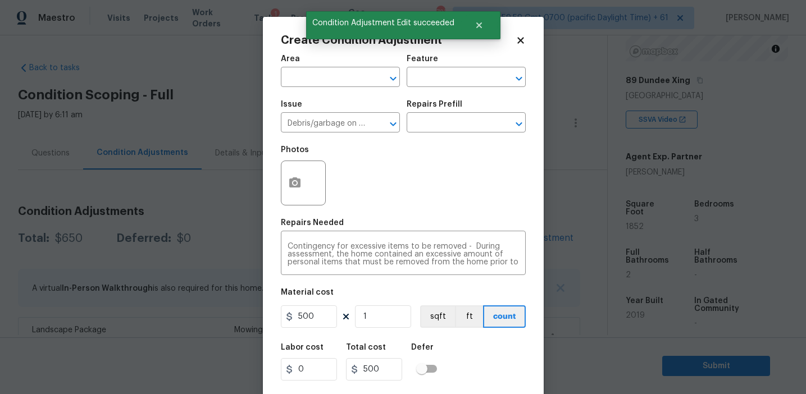
click at [423, 134] on div "Issue Debris/garbage on site ​ Repairs Prefill ​" at bounding box center [403, 117] width 245 height 46
click at [422, 130] on input "text" at bounding box center [451, 123] width 88 height 17
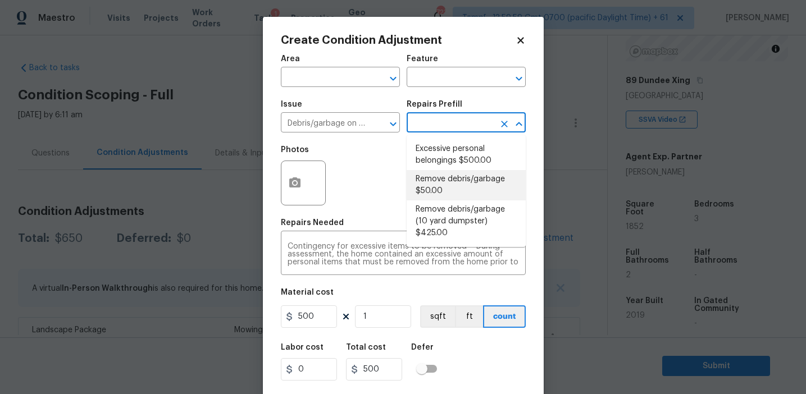
click at [430, 197] on li "Remove debris/garbage $50.00" at bounding box center [466, 185] width 119 height 30
type textarea "Remove, haul off, and properly dispose of any debris left by seller to offsite …"
type input "50"
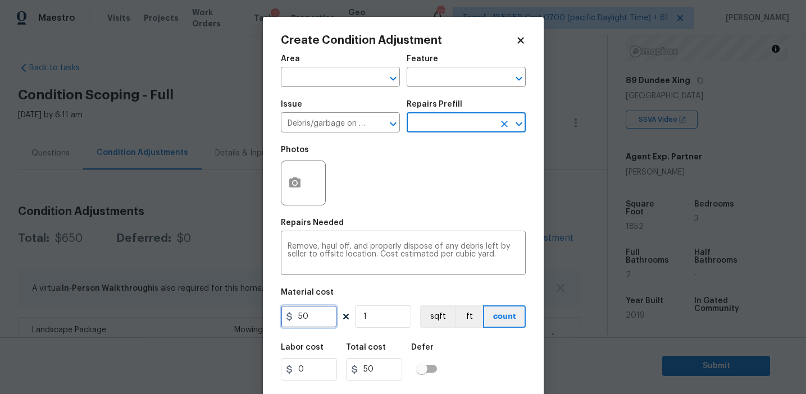
click at [297, 310] on input "50" at bounding box center [309, 317] width 56 height 22
type input "250"
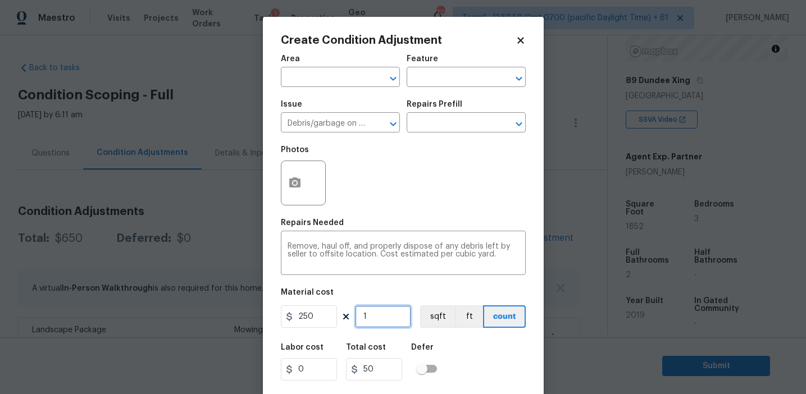
type input "250"
click at [290, 167] on button "button" at bounding box center [294, 183] width 27 height 44
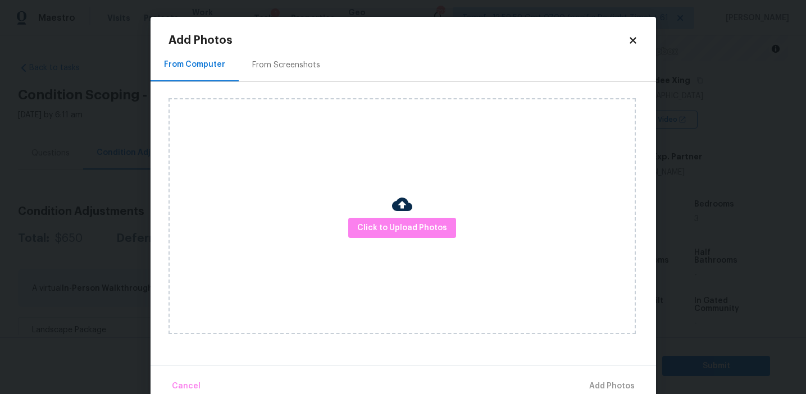
click at [291, 70] on div "From Screenshots" at bounding box center [286, 65] width 68 height 11
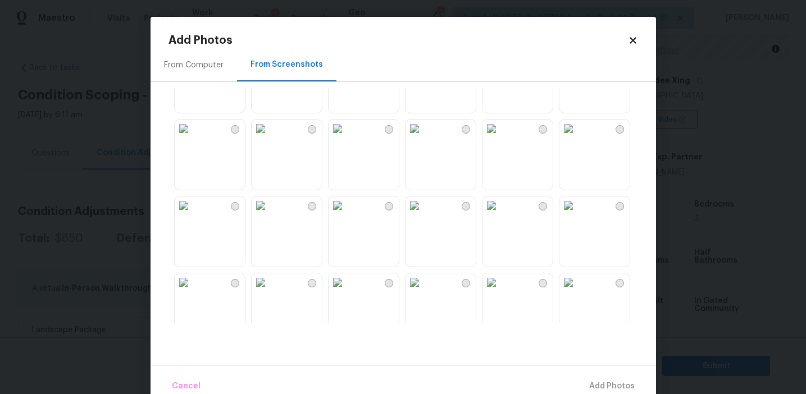
scroll to position [1073, 0]
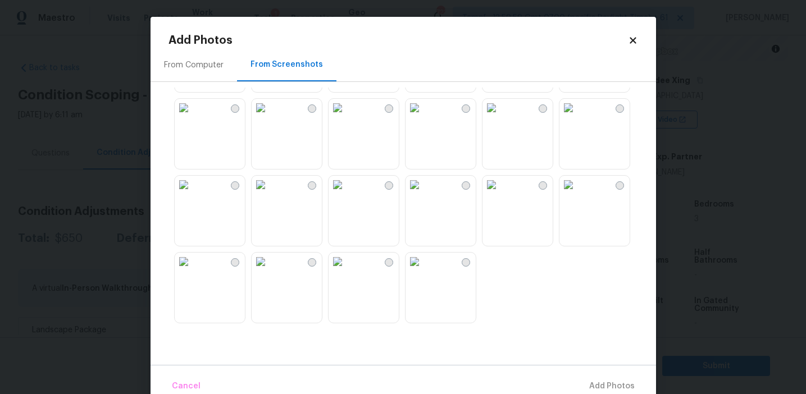
click at [193, 271] on img at bounding box center [184, 262] width 18 height 18
click at [347, 117] on img at bounding box center [338, 108] width 18 height 18
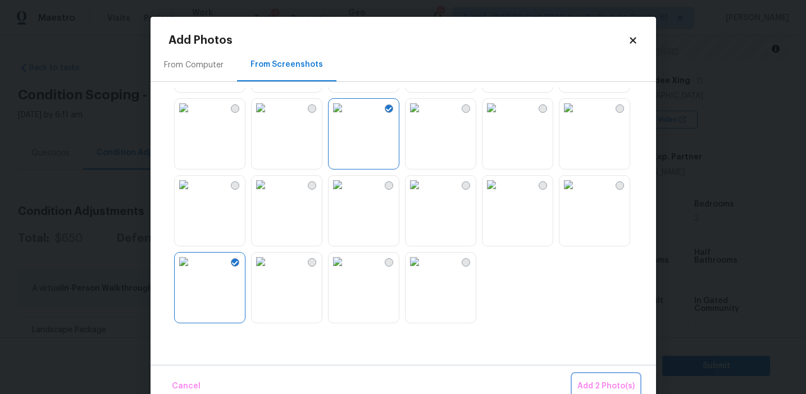
click at [589, 385] on span "Add 2 Photo(s)" at bounding box center [606, 387] width 57 height 14
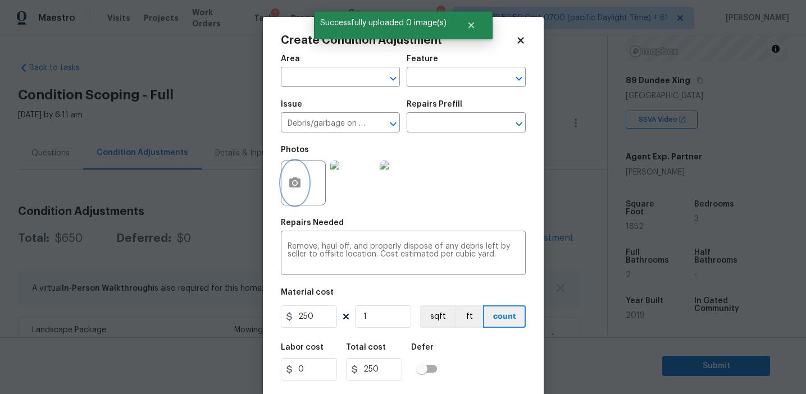
scroll to position [25, 0]
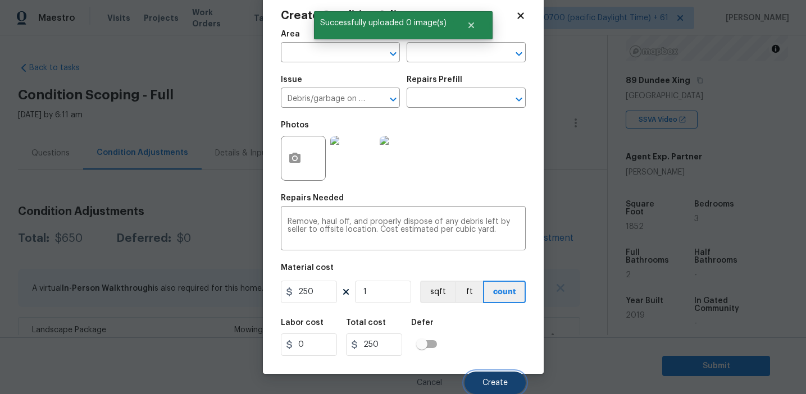
click at [493, 377] on button "Create" at bounding box center [495, 383] width 61 height 22
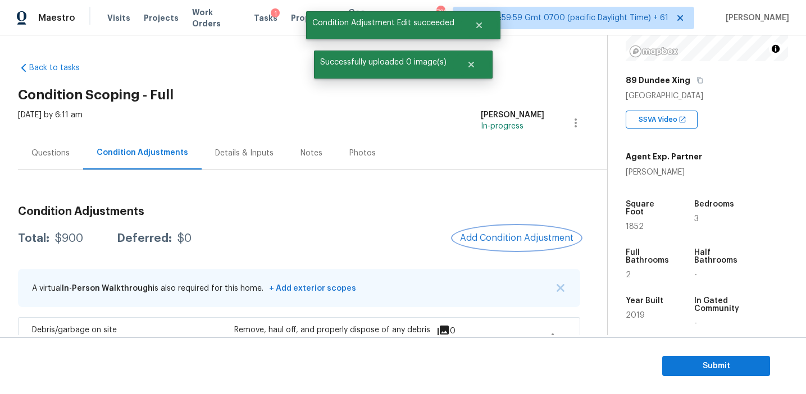
scroll to position [0, 0]
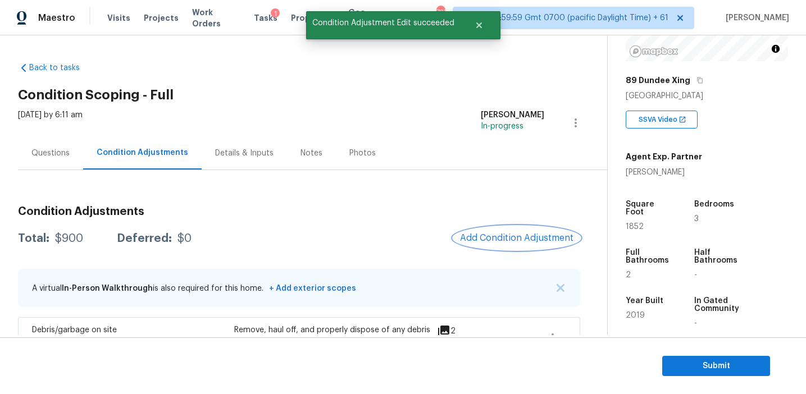
click at [498, 234] on span "Add Condition Adjustment" at bounding box center [516, 238] width 113 height 10
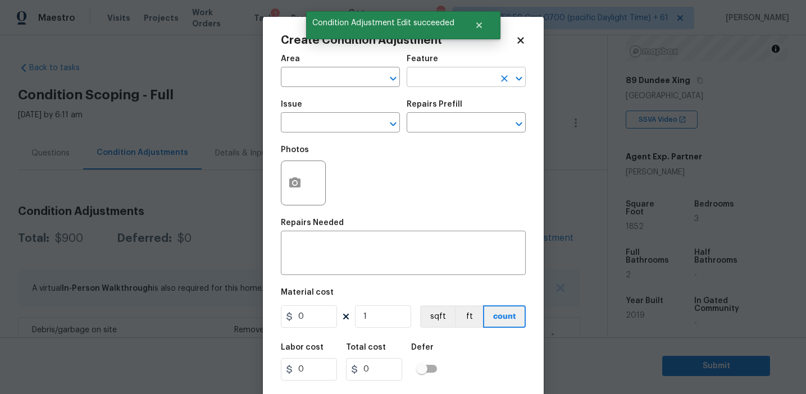
click at [436, 80] on input "text" at bounding box center [451, 78] width 88 height 17
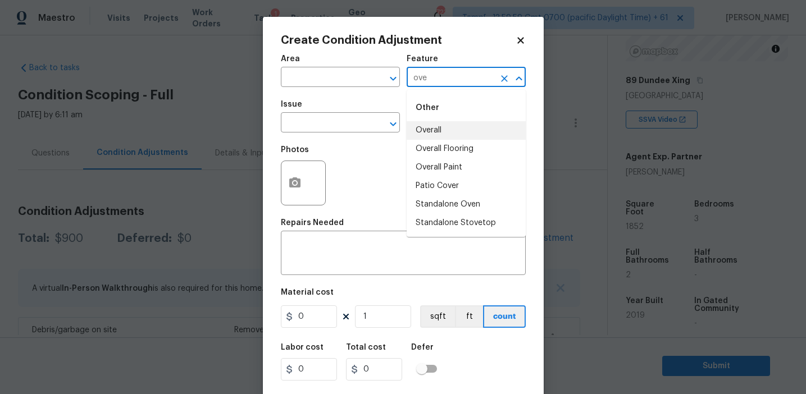
click at [439, 132] on li "Overall" at bounding box center [466, 130] width 119 height 19
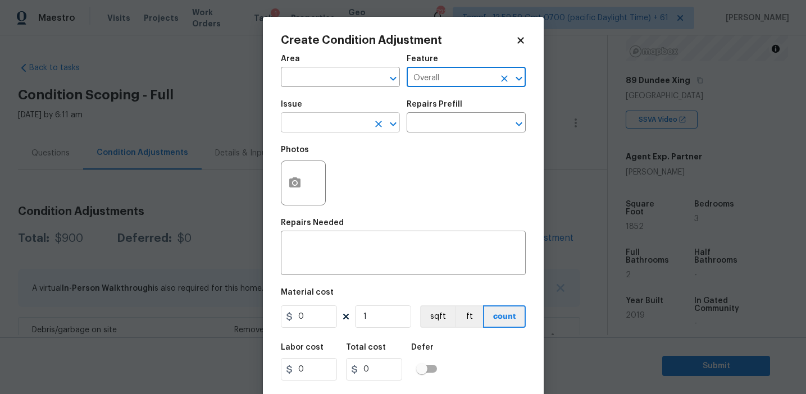
type input "Overall"
click at [344, 124] on input "text" at bounding box center [325, 123] width 88 height 17
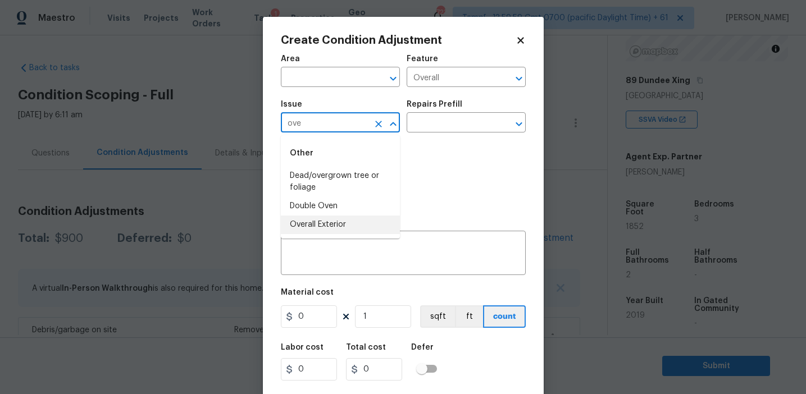
click at [350, 224] on li "Overall Exterior" at bounding box center [340, 225] width 119 height 19
type input "Overall Exterior"
click at [373, 245] on textarea at bounding box center [403, 255] width 231 height 24
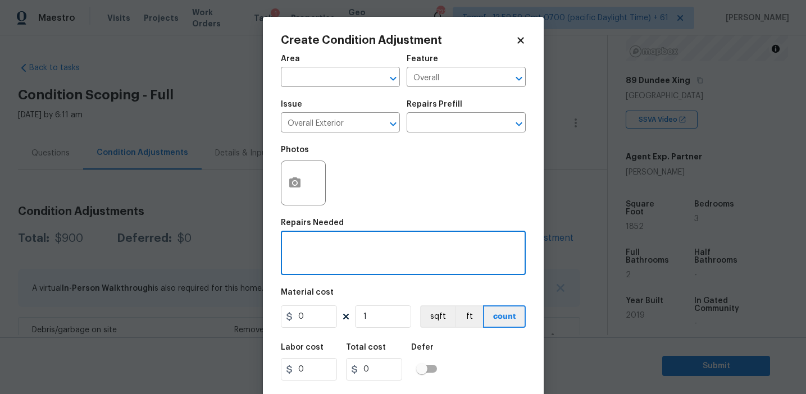
paste textarea "Overall exterior repairs (siding, stucco, fencing, soffit, [PERSON_NAME], trims…"
type textarea "Overall exterior repairs (siding, stucco, fencing, soffit, [PERSON_NAME], trims…"
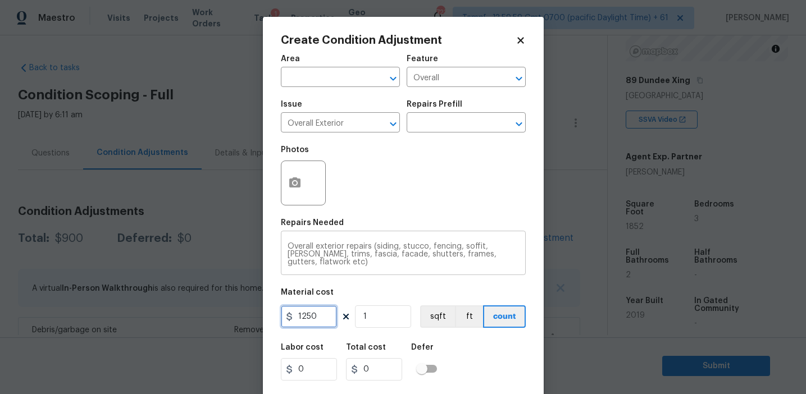
type input "1250"
click at [288, 194] on button "button" at bounding box center [294, 183] width 27 height 44
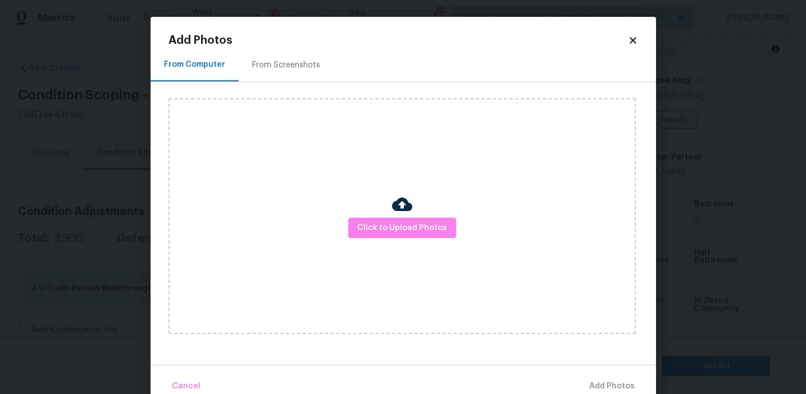
click at [293, 60] on div "From Screenshots" at bounding box center [286, 65] width 68 height 11
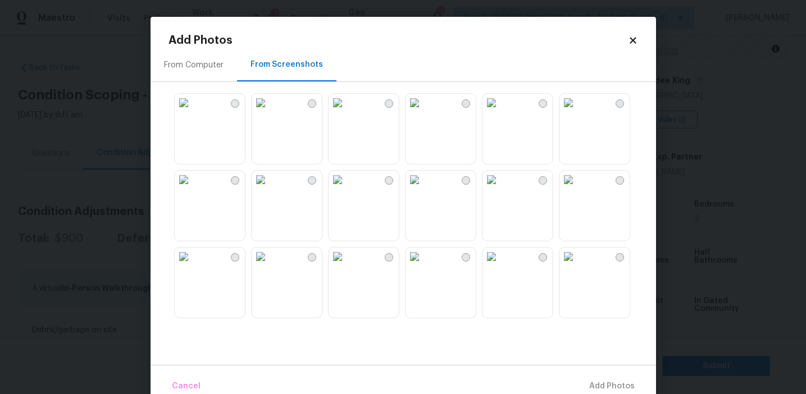
click at [193, 112] on img at bounding box center [184, 103] width 18 height 18
click at [270, 112] on img at bounding box center [261, 103] width 18 height 18
click at [501, 189] on img at bounding box center [492, 180] width 18 height 18
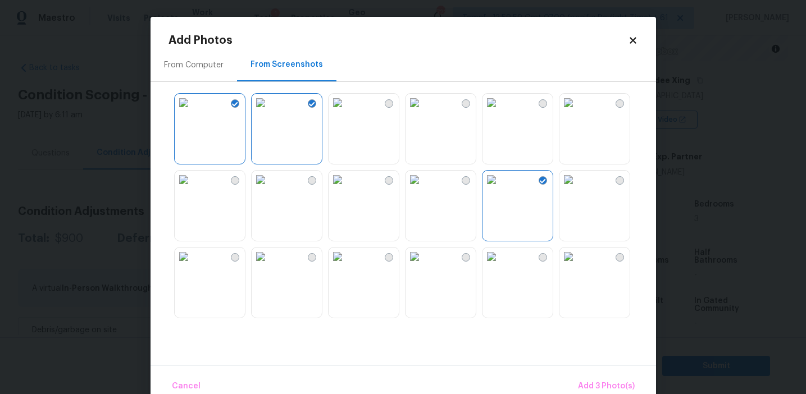
scroll to position [92, 0]
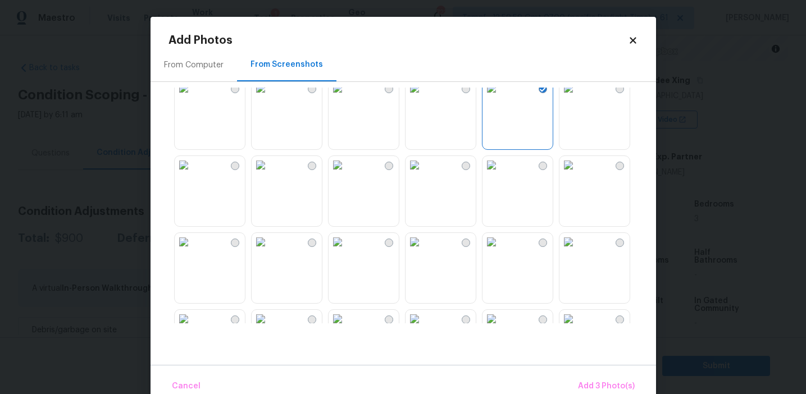
click at [270, 174] on img at bounding box center [261, 165] width 18 height 18
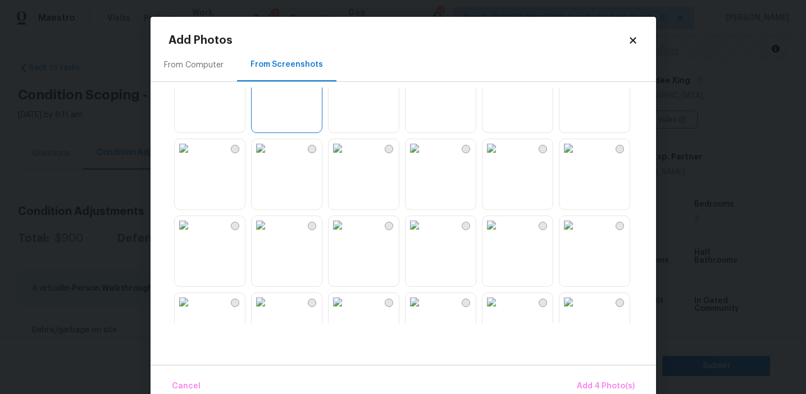
scroll to position [206, 0]
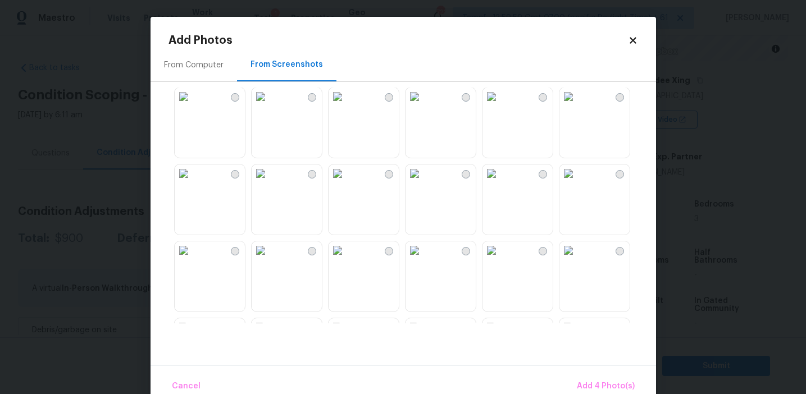
click at [424, 183] on img at bounding box center [415, 174] width 18 height 18
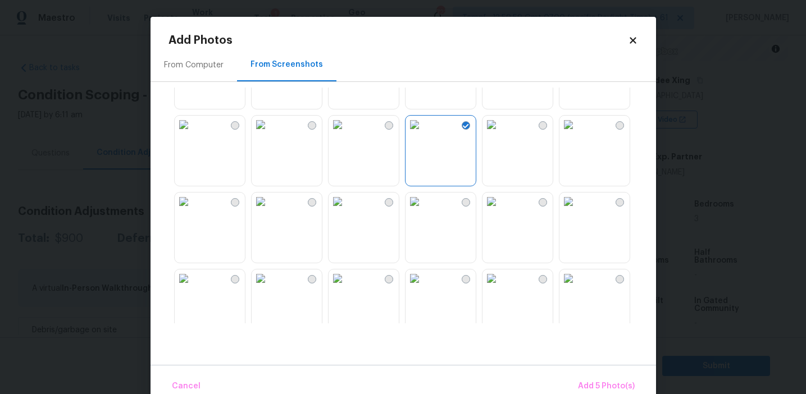
scroll to position [488, 0]
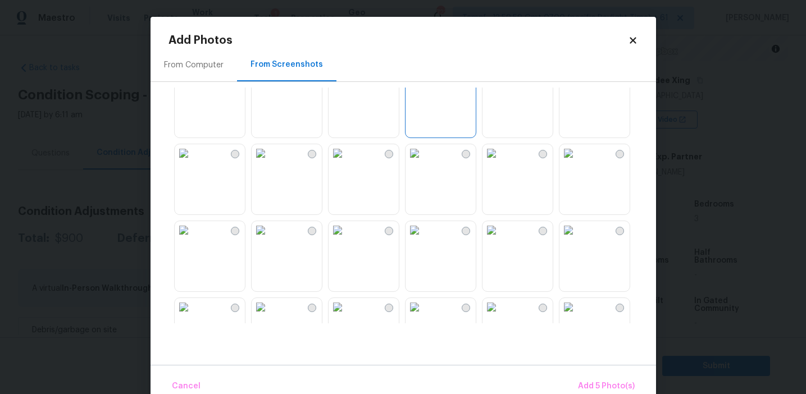
click at [347, 162] on img at bounding box center [338, 153] width 18 height 18
click at [569, 162] on img at bounding box center [569, 153] width 18 height 18
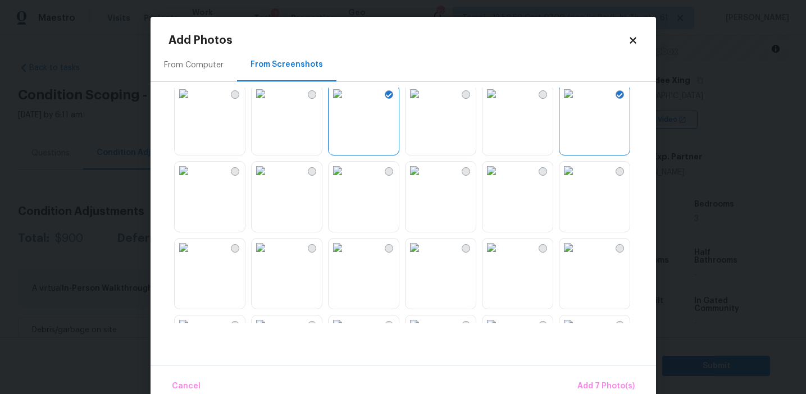
scroll to position [602, 0]
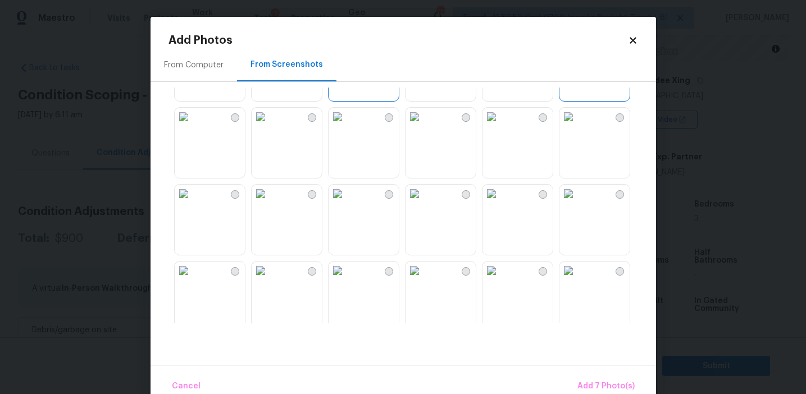
click at [270, 203] on img at bounding box center [261, 194] width 18 height 18
click at [186, 280] on img at bounding box center [184, 271] width 18 height 18
click at [247, 299] on div at bounding box center [413, 206] width 488 height 236
click at [193, 280] on img at bounding box center [184, 271] width 18 height 18
click at [270, 280] on img at bounding box center [261, 271] width 18 height 18
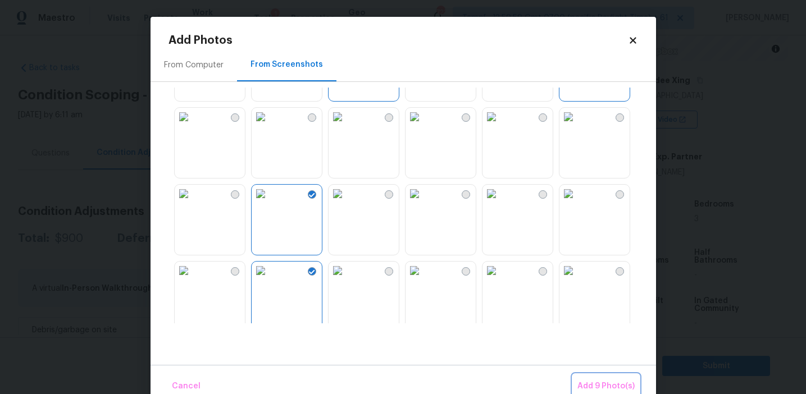
click at [586, 383] on span "Add 9 Photo(s)" at bounding box center [606, 387] width 57 height 14
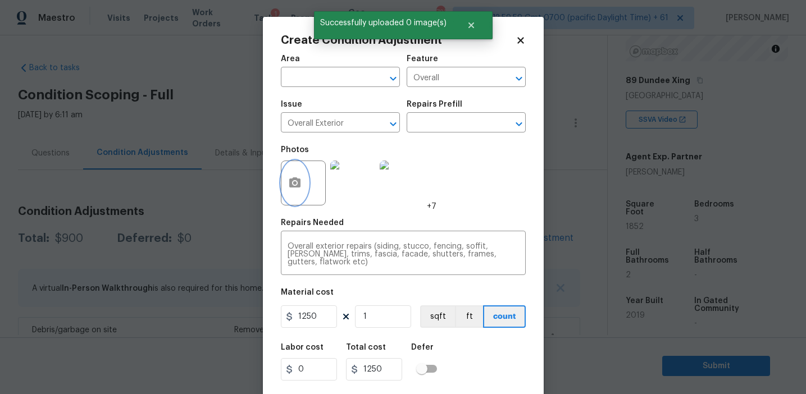
scroll to position [25, 0]
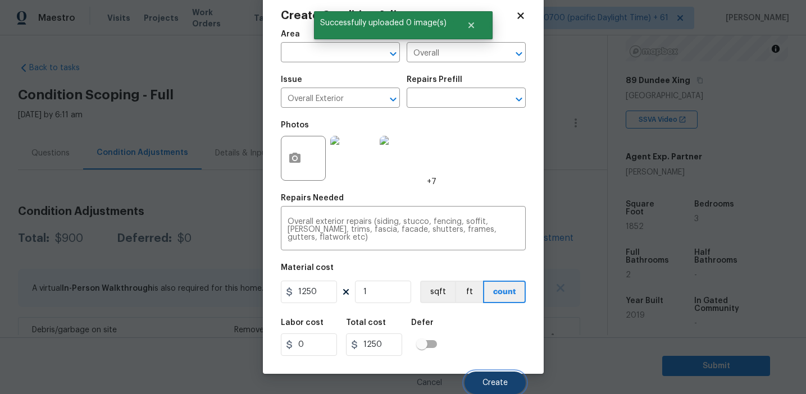
click at [483, 379] on span "Create" at bounding box center [495, 383] width 25 height 8
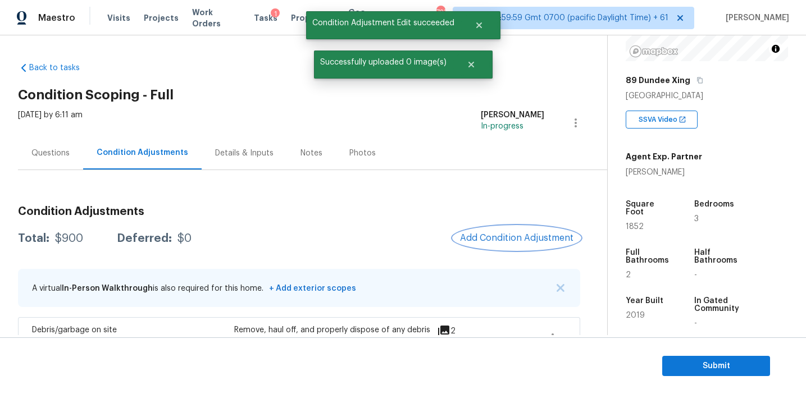
scroll to position [0, 0]
click at [439, 248] on div "Total: $2150 Deferred: $0 Add Condition Adjustment" at bounding box center [299, 238] width 562 height 25
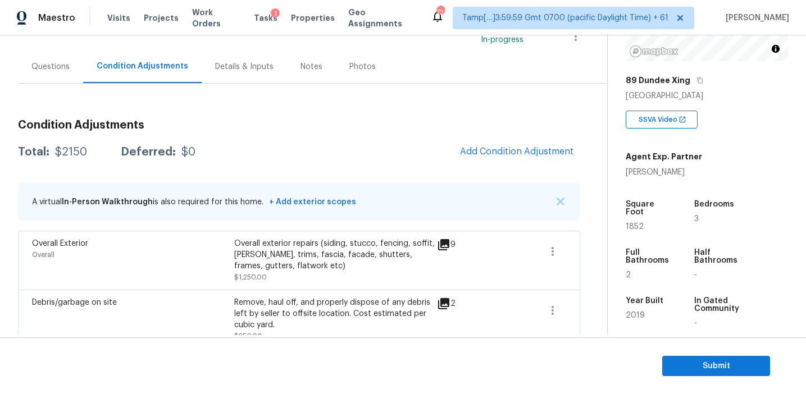
scroll to position [87, 0]
click at [421, 140] on div "Total: $2150 Deferred: $0 Add Condition Adjustment" at bounding box center [299, 151] width 562 height 25
click at [472, 151] on span "Add Condition Adjustment" at bounding box center [516, 151] width 113 height 10
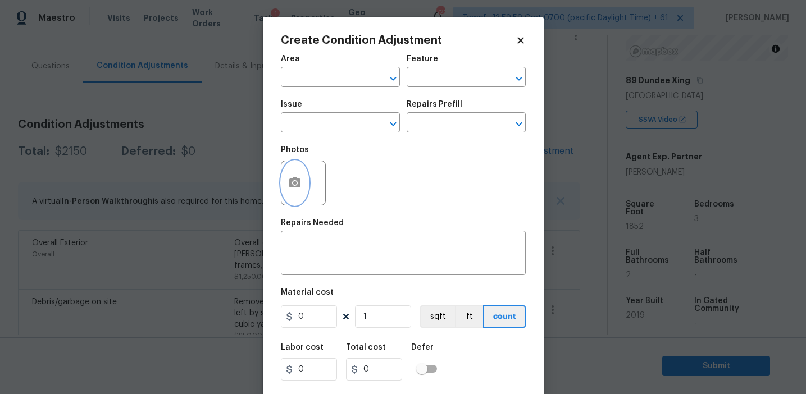
click at [300, 192] on button "button" at bounding box center [294, 183] width 27 height 44
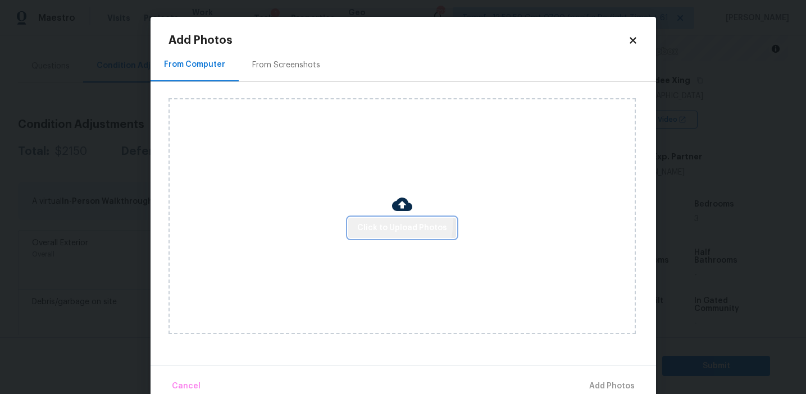
click at [373, 220] on button "Click to Upload Photos" at bounding box center [402, 228] width 108 height 21
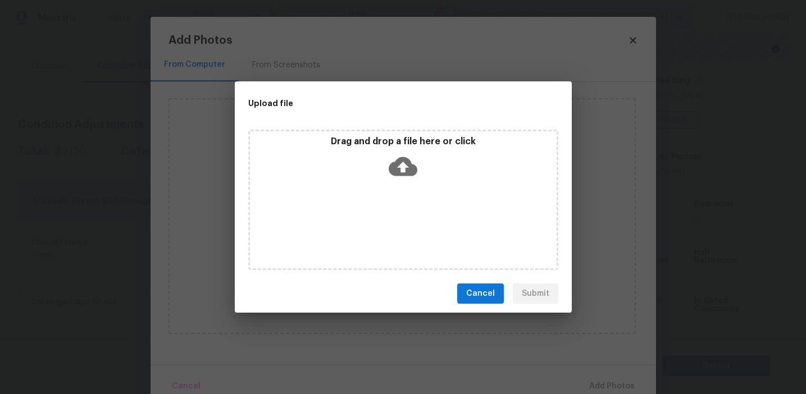
click at [373, 140] on p "Drag and drop a file here or click" at bounding box center [403, 142] width 307 height 12
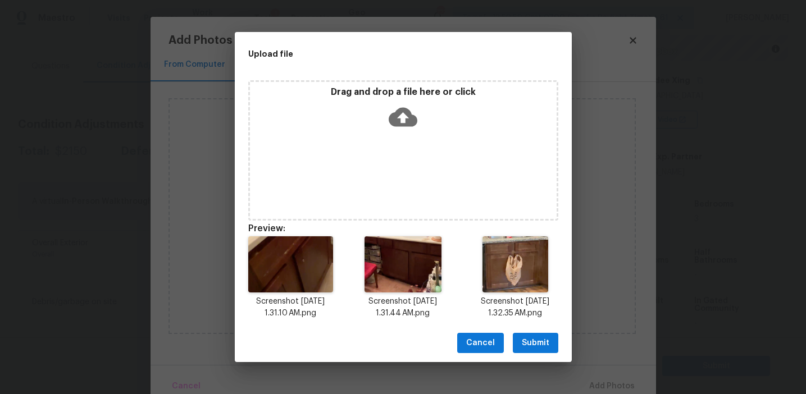
click at [537, 340] on span "Submit" at bounding box center [536, 344] width 28 height 14
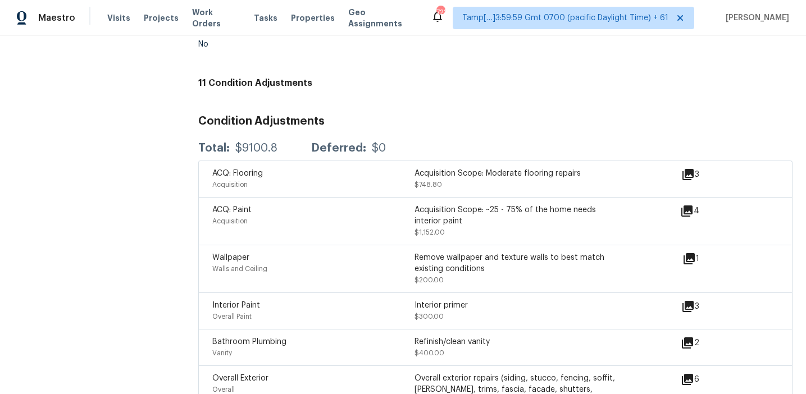
scroll to position [1400, 0]
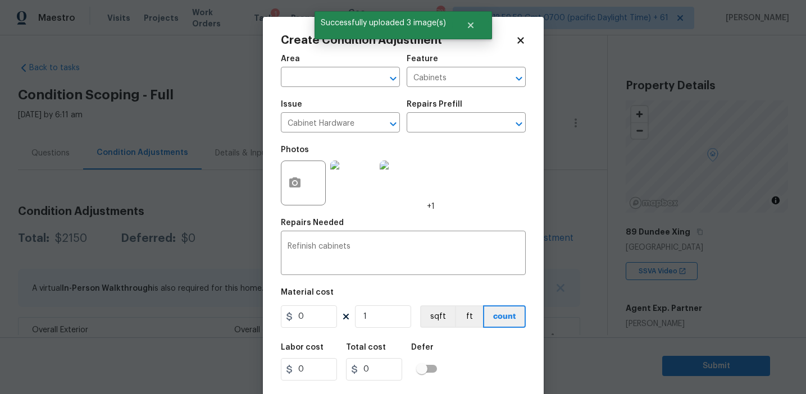
scroll to position [152, 0]
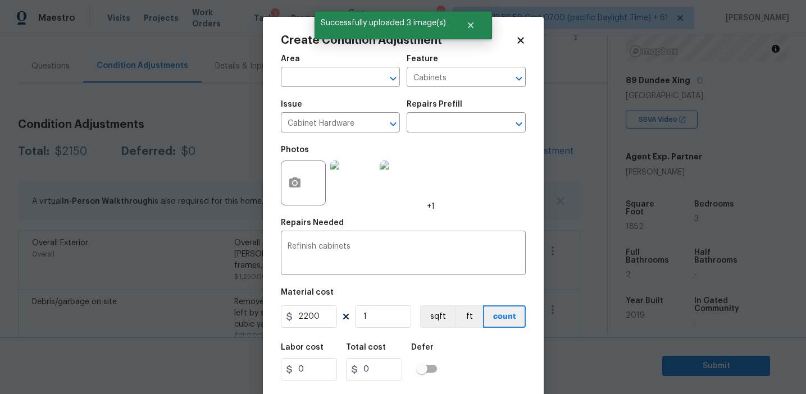
type input "2200"
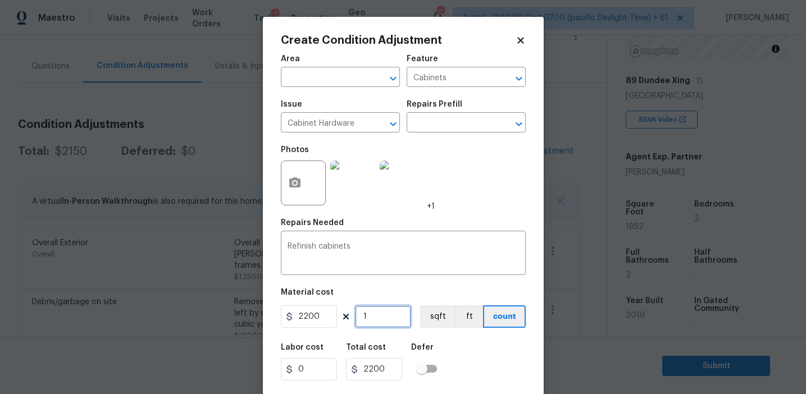
scroll to position [25, 0]
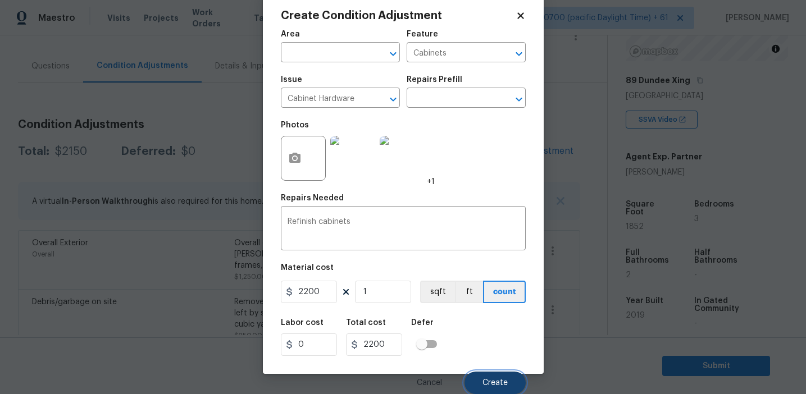
click at [491, 382] on span "Create" at bounding box center [495, 383] width 25 height 8
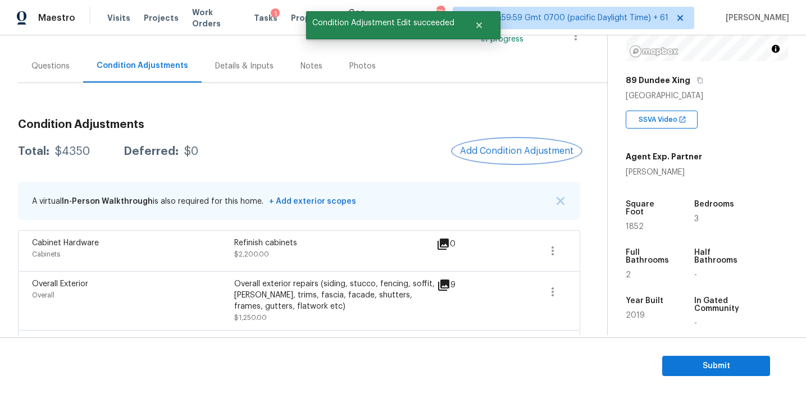
scroll to position [0, 0]
click at [556, 251] on icon "button" at bounding box center [552, 250] width 13 height 13
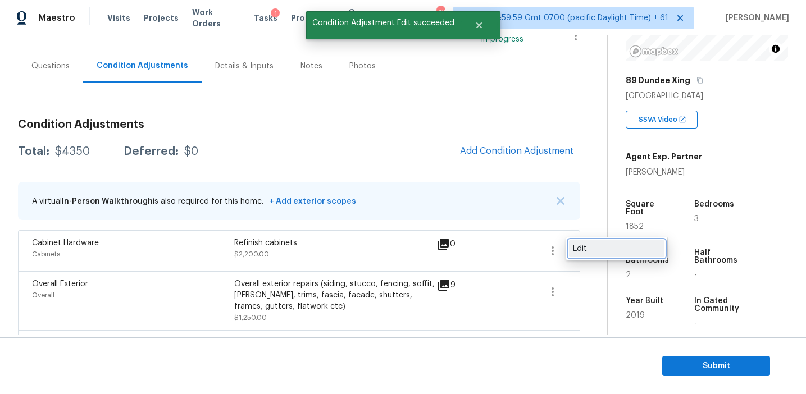
click at [597, 249] on div "Edit" at bounding box center [617, 248] width 88 height 11
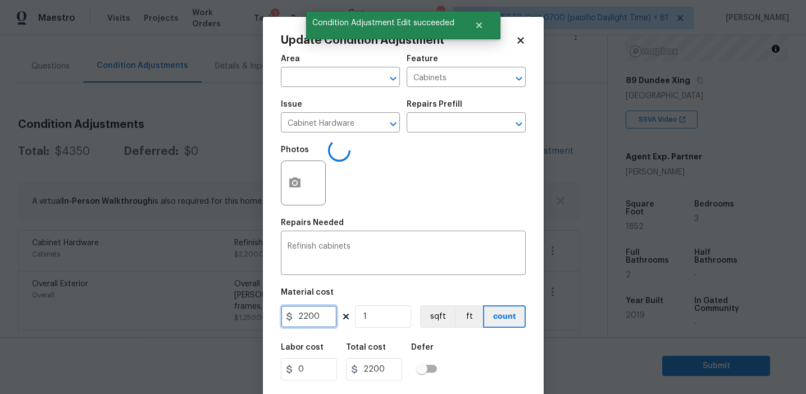
click at [311, 317] on input "2200" at bounding box center [309, 317] width 56 height 22
type input "1800"
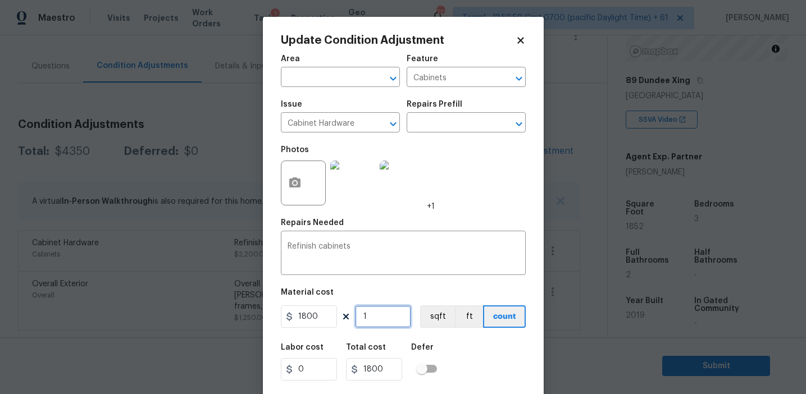
scroll to position [25, 0]
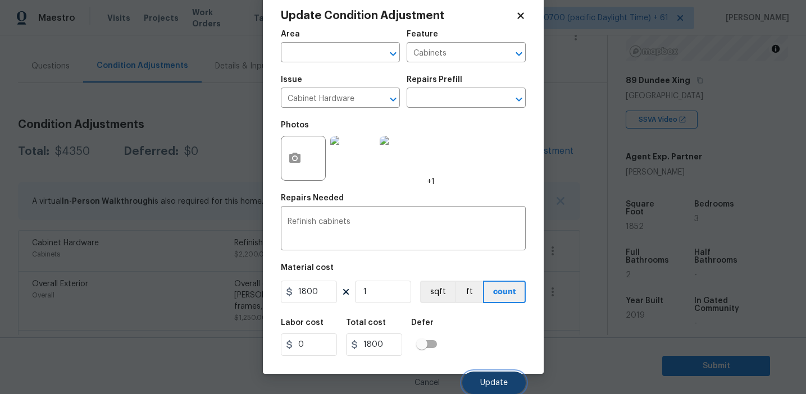
click at [491, 378] on button "Update" at bounding box center [493, 383] width 63 height 22
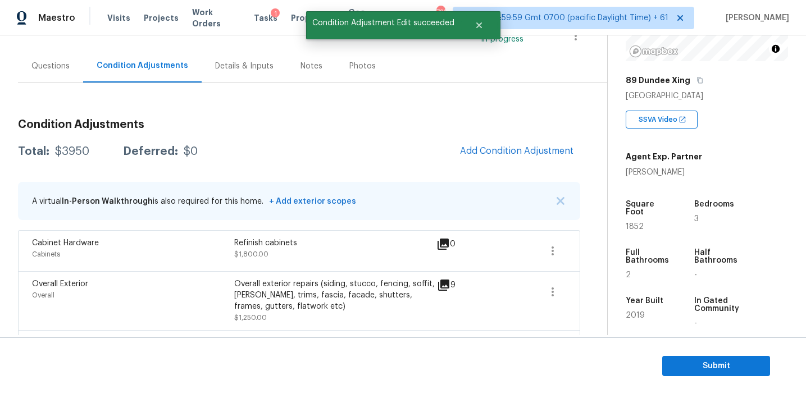
scroll to position [0, 0]
click at [390, 160] on div "Total: $3950 Deferred: $0 Add Condition Adjustment" at bounding box center [299, 151] width 562 height 25
click at [493, 148] on span "Add Condition Adjustment" at bounding box center [516, 151] width 113 height 10
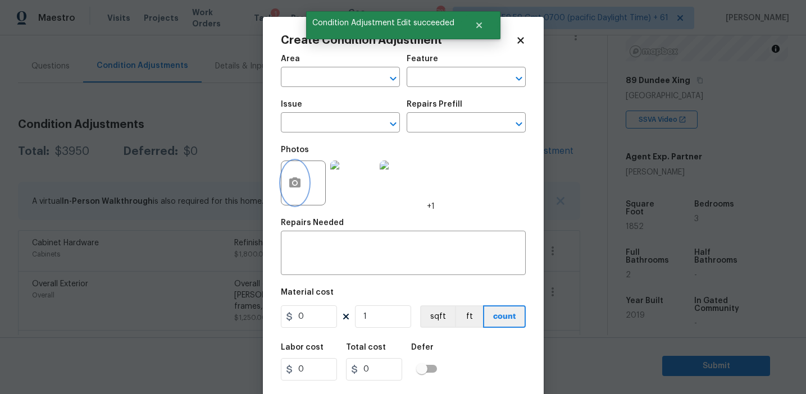
click at [293, 193] on button "button" at bounding box center [294, 183] width 27 height 44
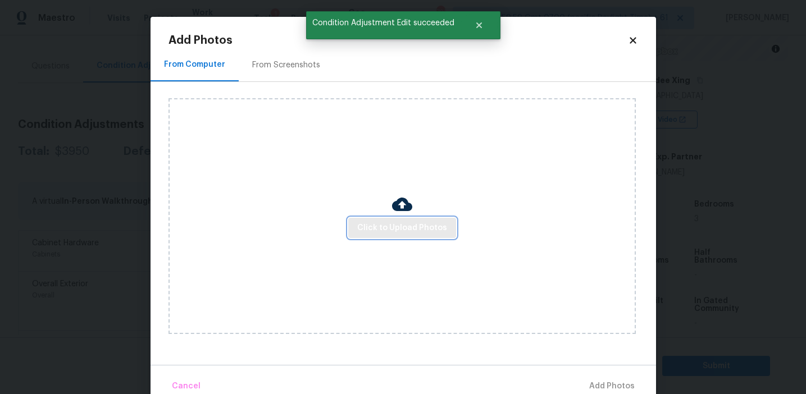
click at [374, 227] on span "Click to Upload Photos" at bounding box center [402, 228] width 90 height 14
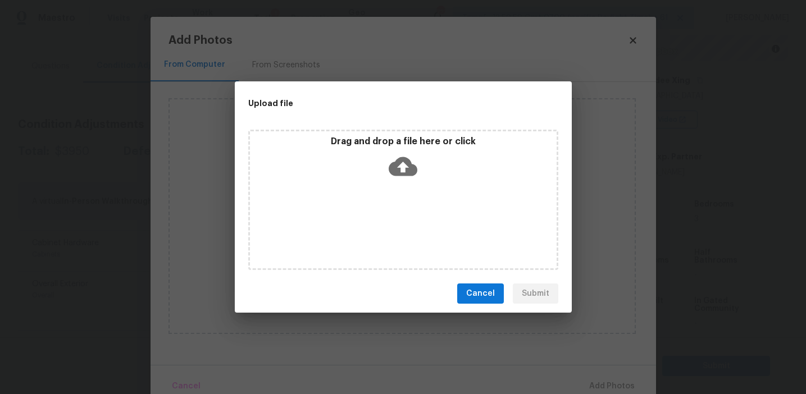
click at [374, 154] on div "Drag and drop a file here or click" at bounding box center [403, 160] width 307 height 48
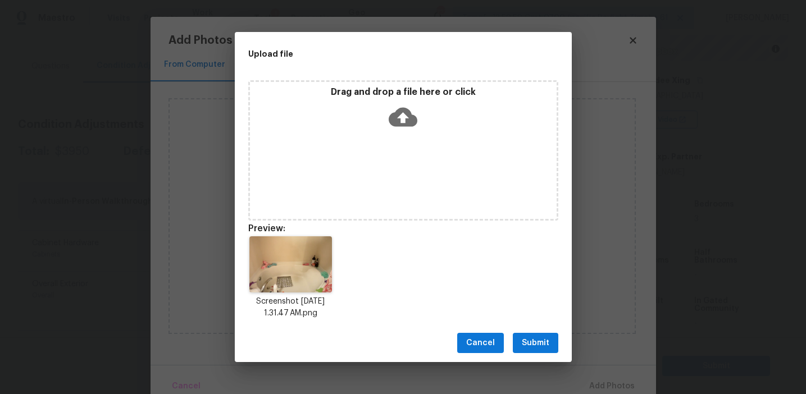
click at [547, 344] on span "Submit" at bounding box center [536, 344] width 28 height 14
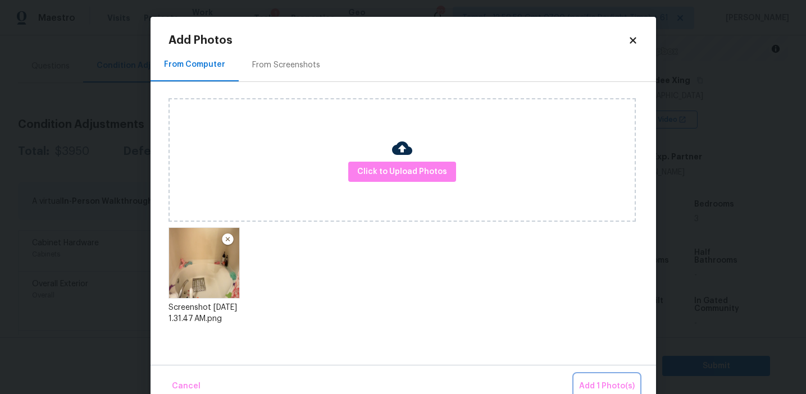
click at [614, 384] on span "Add 1 Photo(s)" at bounding box center [607, 387] width 56 height 14
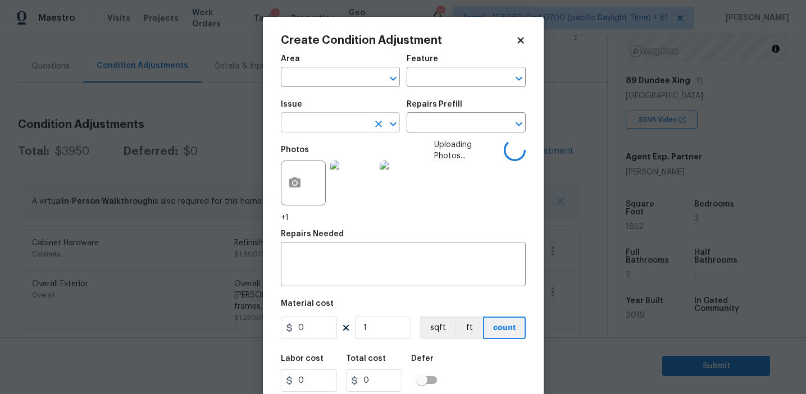
click at [343, 128] on input "text" at bounding box center [325, 123] width 88 height 17
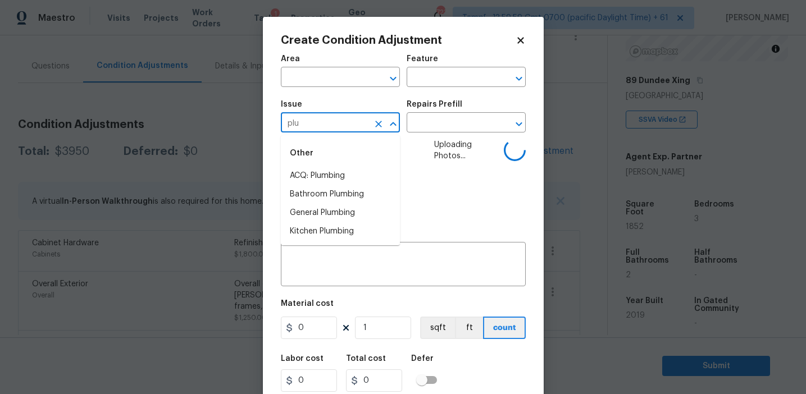
type input "plum"
click at [355, 193] on li "ACQ: Foundation" at bounding box center [340, 194] width 119 height 19
type input "ACQ: Foundation"
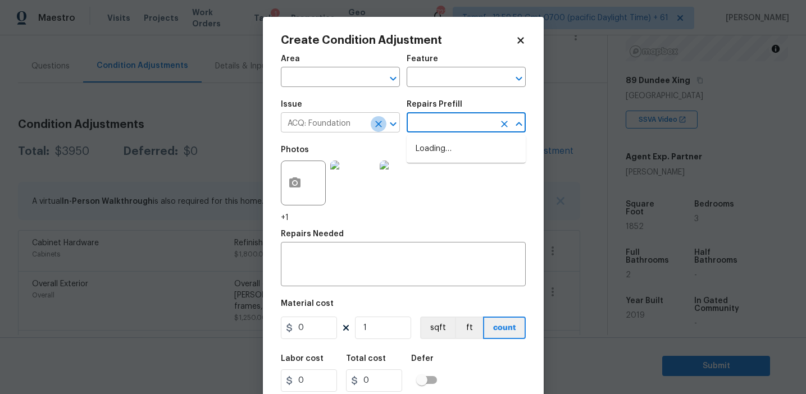
click at [374, 122] on icon "Clear" at bounding box center [378, 124] width 11 height 11
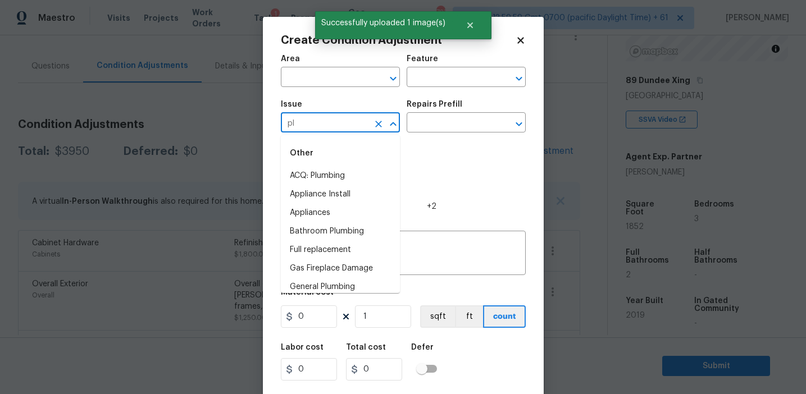
type input "plu"
click at [357, 198] on li "ACQ: Plumbing" at bounding box center [340, 194] width 119 height 19
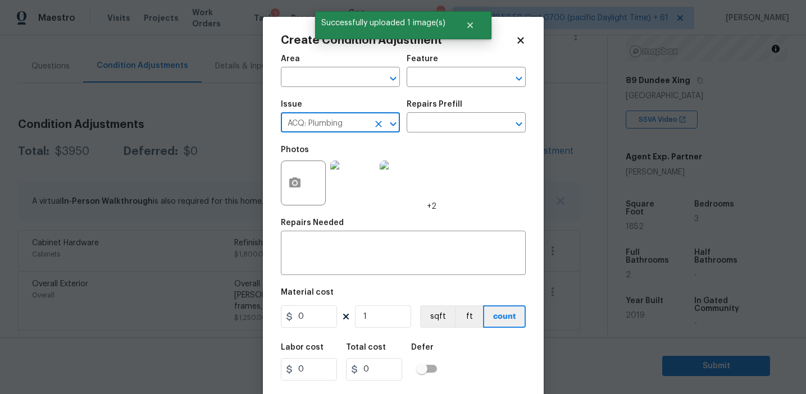
type input "ACQ: Plumbing"
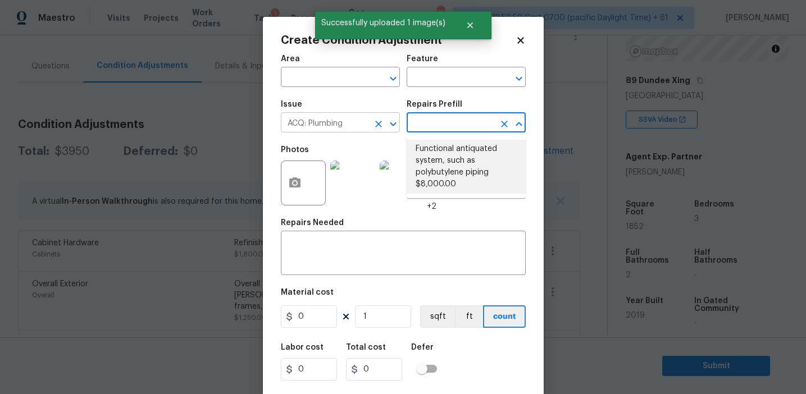
click at [379, 125] on icon "Clear" at bounding box center [378, 124] width 7 height 7
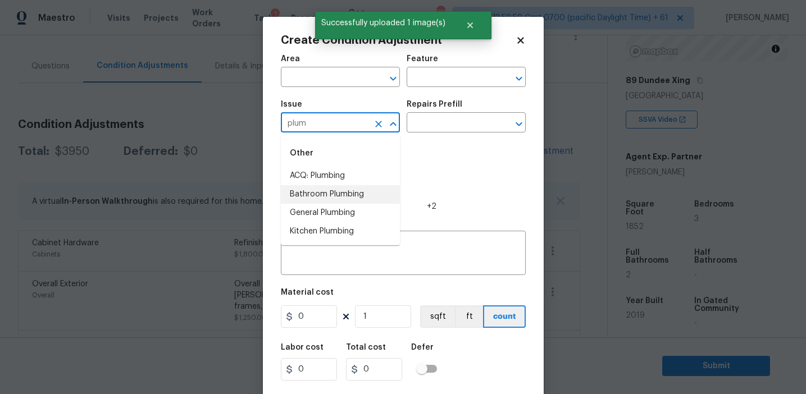
click at [357, 194] on li "Bathroom Plumbing" at bounding box center [340, 194] width 119 height 19
type input "Bathroom Plumbing"
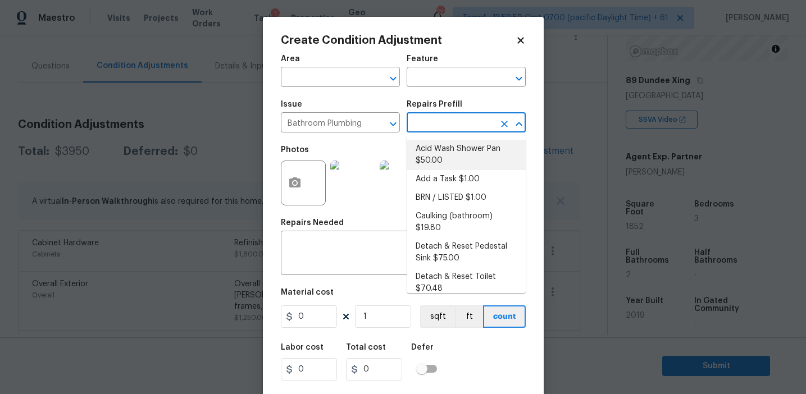
click at [449, 154] on li "Acid Wash Shower Pan $50.00" at bounding box center [466, 155] width 119 height 30
type input "Plumbing"
type textarea "Prep and acid wash/deep clean the shower pan."
type input "50"
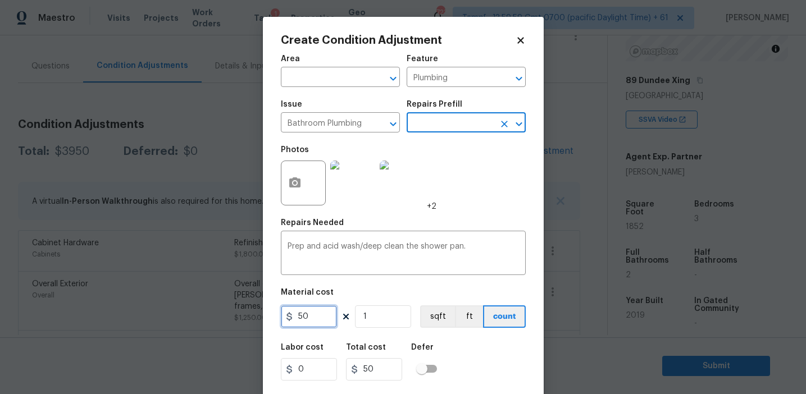
click at [309, 320] on input "50" at bounding box center [309, 317] width 56 height 22
type input "100"
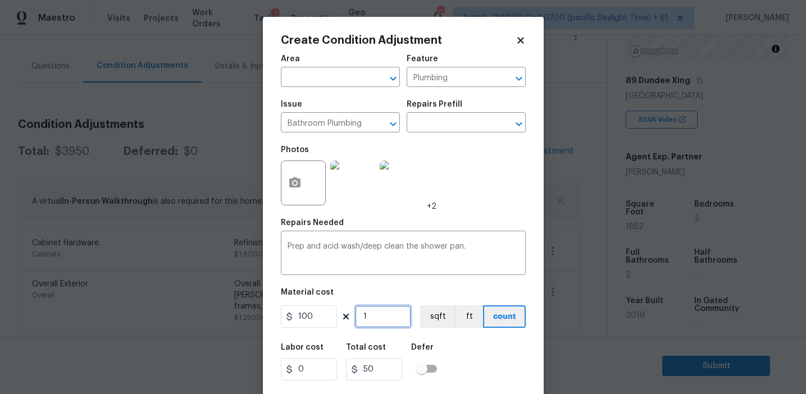
type input "100"
type input "2"
type input "200"
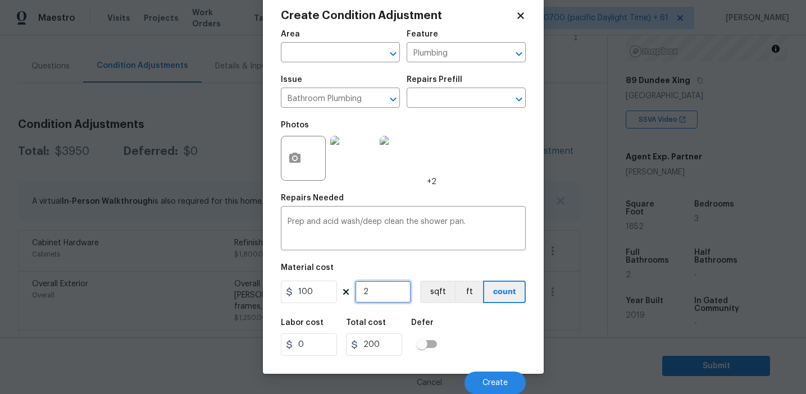
type input "2"
click at [487, 362] on div "Labor cost 0 Total cost 200 Defer" at bounding box center [403, 337] width 245 height 51
click at [497, 385] on span "Create" at bounding box center [495, 383] width 25 height 8
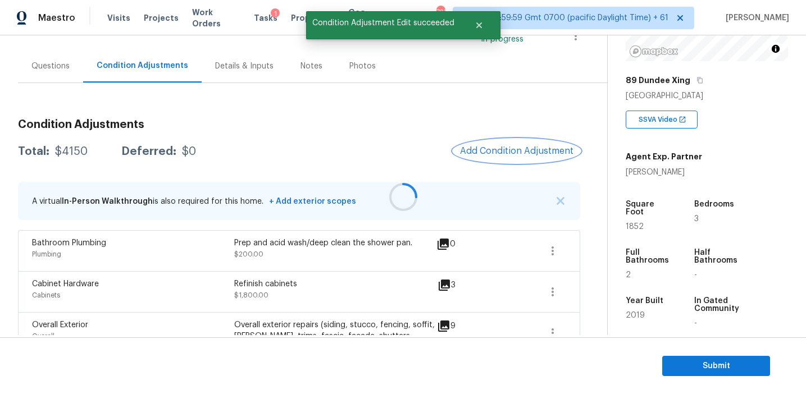
scroll to position [0, 0]
click at [430, 156] on div "Total: $4150 Deferred: $0 Add Condition Adjustment" at bounding box center [299, 151] width 562 height 25
click at [469, 150] on span "Add Condition Adjustment" at bounding box center [516, 151] width 113 height 10
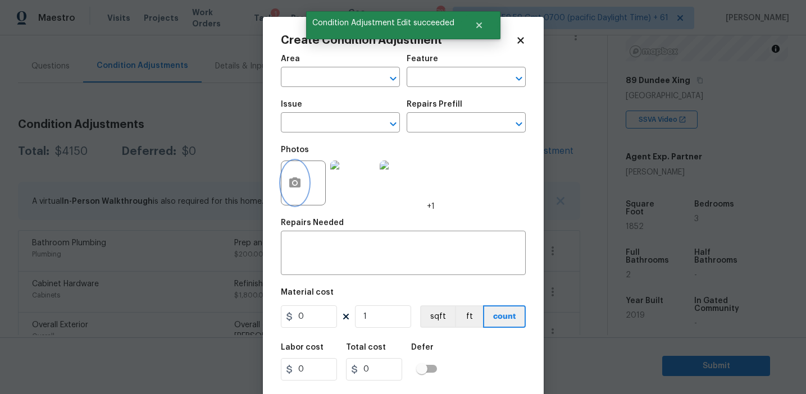
click at [301, 186] on button "button" at bounding box center [294, 183] width 27 height 44
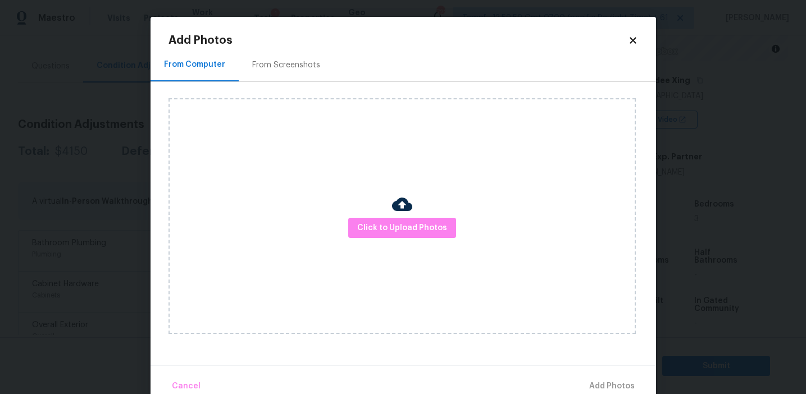
click at [290, 65] on div "From Screenshots" at bounding box center [286, 65] width 68 height 11
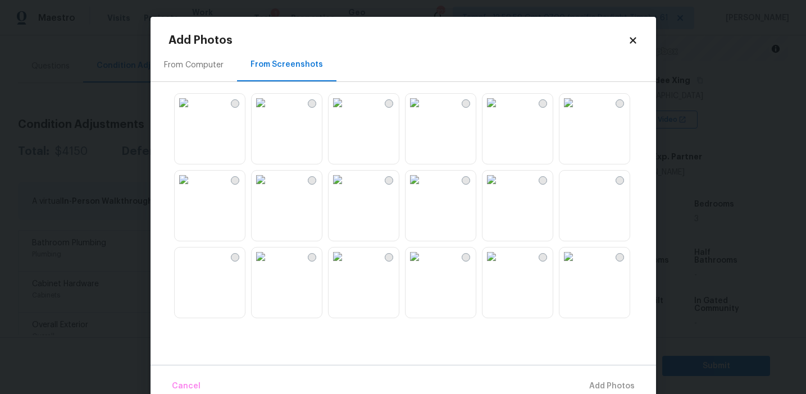
click at [424, 112] on img at bounding box center [415, 103] width 18 height 18
click at [501, 112] on img at bounding box center [492, 103] width 18 height 18
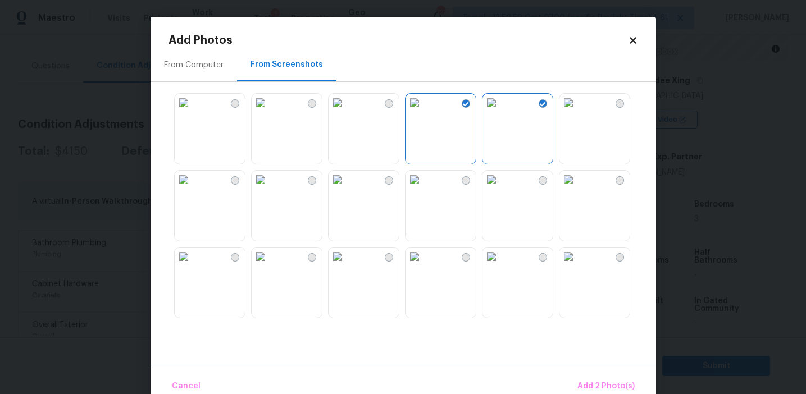
click at [578, 189] on img at bounding box center [569, 180] width 18 height 18
click at [578, 112] on img at bounding box center [569, 103] width 18 height 18
click at [578, 189] on img at bounding box center [569, 180] width 18 height 18
click at [424, 188] on img at bounding box center [415, 180] width 18 height 18
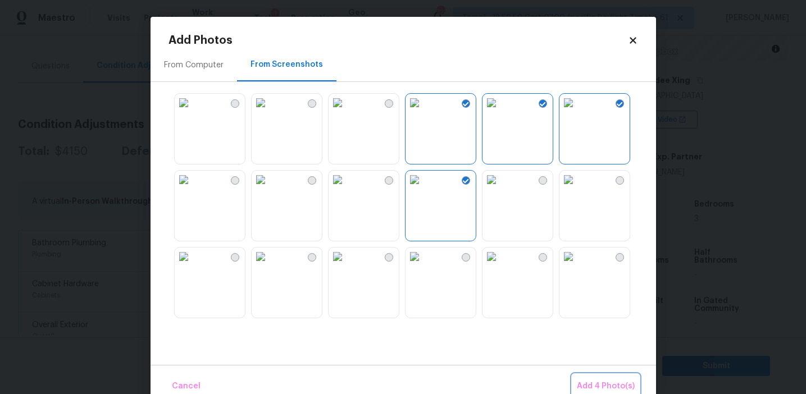
click at [592, 388] on span "Add 4 Photo(s)" at bounding box center [606, 387] width 58 height 14
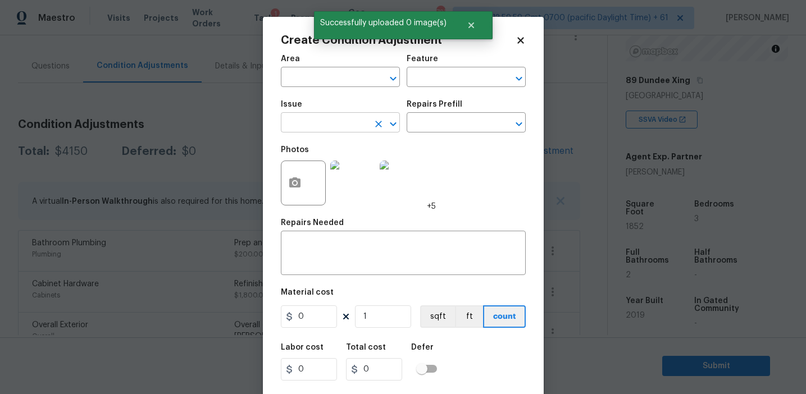
click at [321, 126] on input "text" at bounding box center [325, 123] width 88 height 17
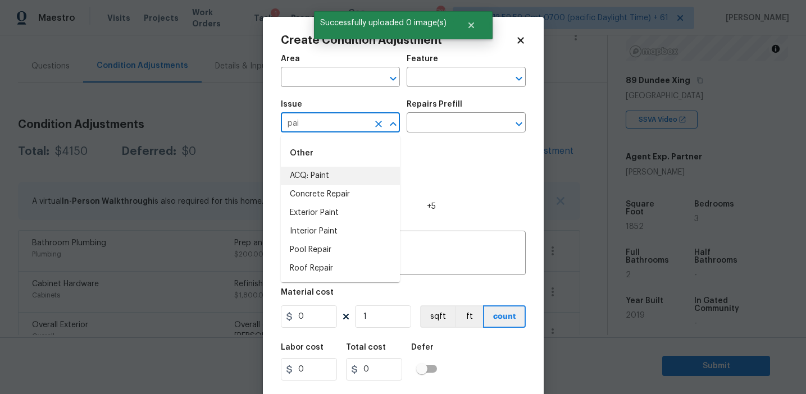
click at [335, 175] on li "ACQ: Paint" at bounding box center [340, 176] width 119 height 19
type input "ACQ: Paint"
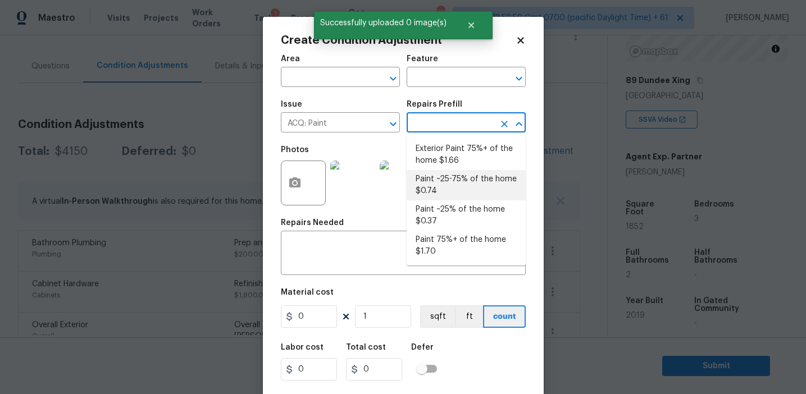
click at [442, 184] on li "Paint ~25-75% of the home $0.74" at bounding box center [466, 185] width 119 height 30
type input "Acquisition"
type textarea "Acquisition Scope: ~25 - 75% of the home needs interior paint"
type input "0.74"
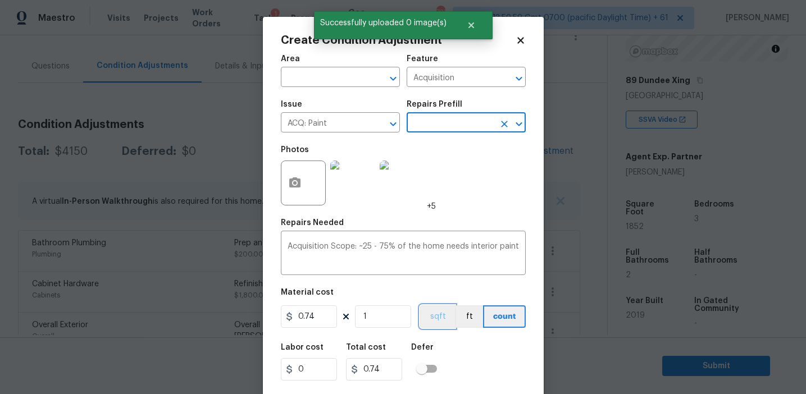
click at [434, 312] on button "sqft" at bounding box center [437, 317] width 35 height 22
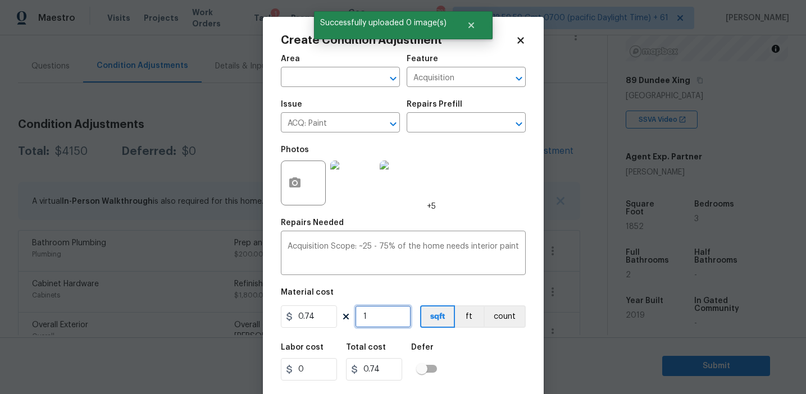
click at [388, 321] on input "1" at bounding box center [383, 317] width 56 height 22
type input "18"
type input "13.32"
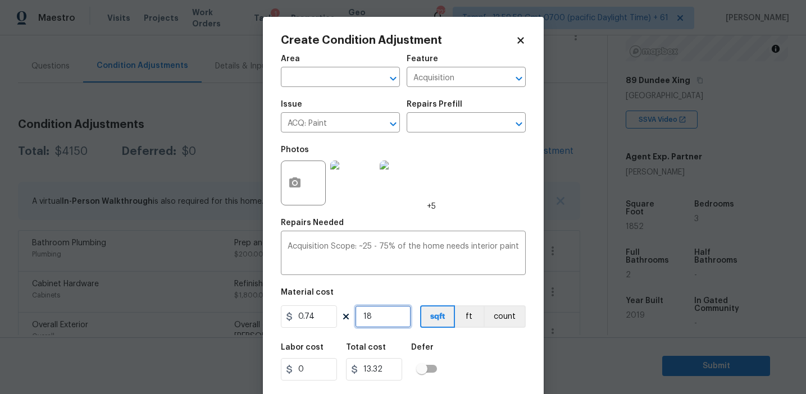
type input "185"
type input "136.9"
type input "1852"
type input "1370.48"
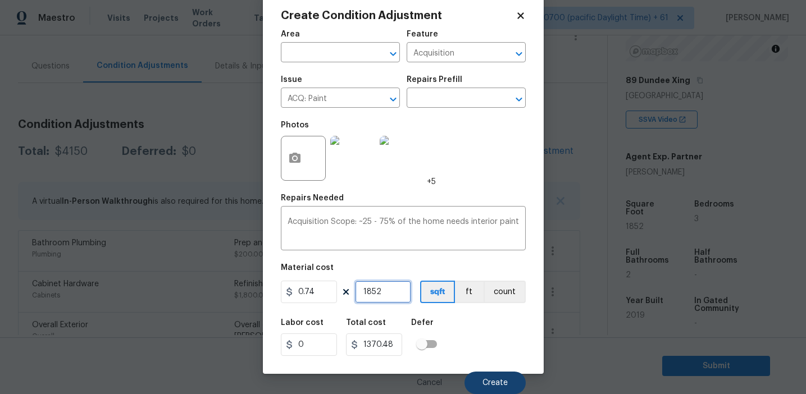
type input "1852"
click at [485, 379] on span "Create" at bounding box center [495, 383] width 25 height 8
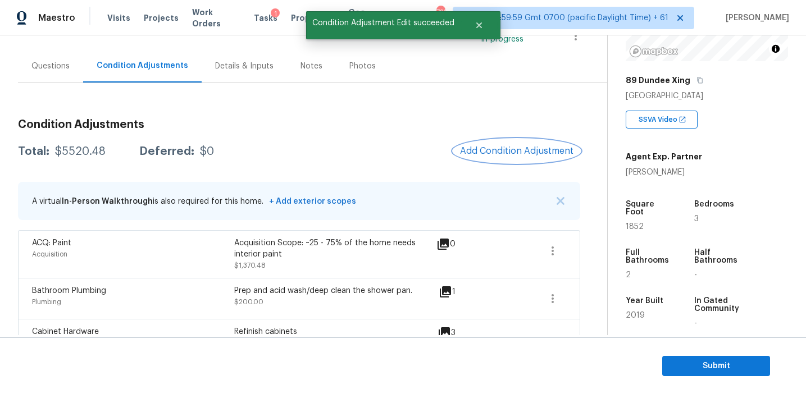
scroll to position [0, 0]
click at [492, 144] on button "Add Condition Adjustment" at bounding box center [516, 151] width 127 height 24
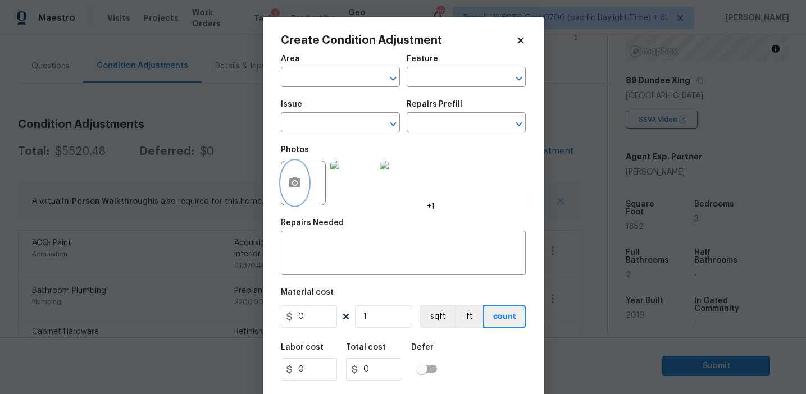
click at [291, 190] on button "button" at bounding box center [294, 183] width 27 height 44
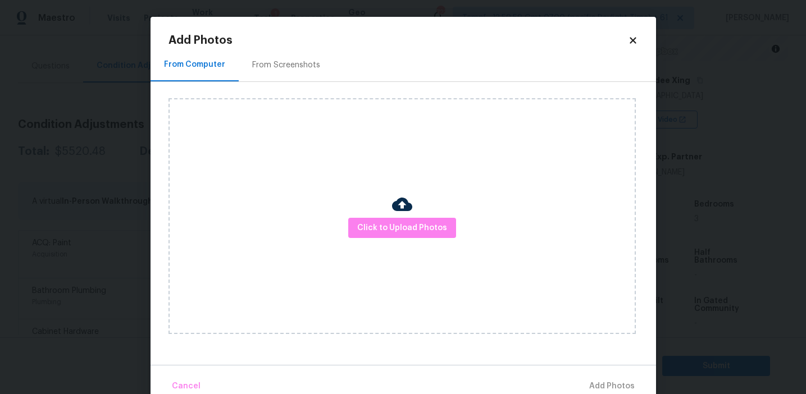
click at [286, 61] on div "From Screenshots" at bounding box center [286, 65] width 68 height 11
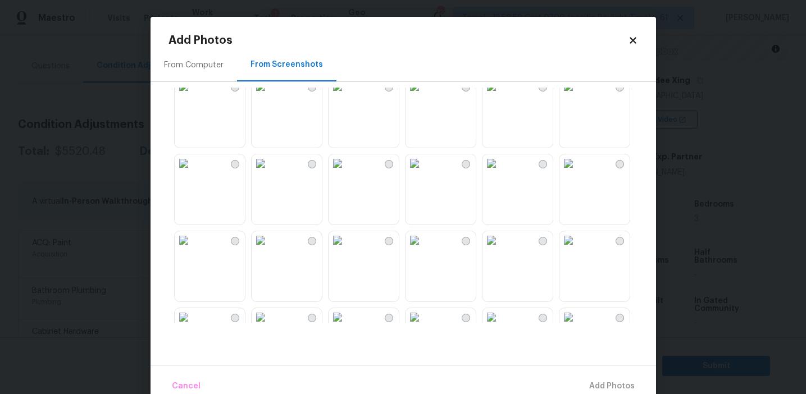
scroll to position [1073, 0]
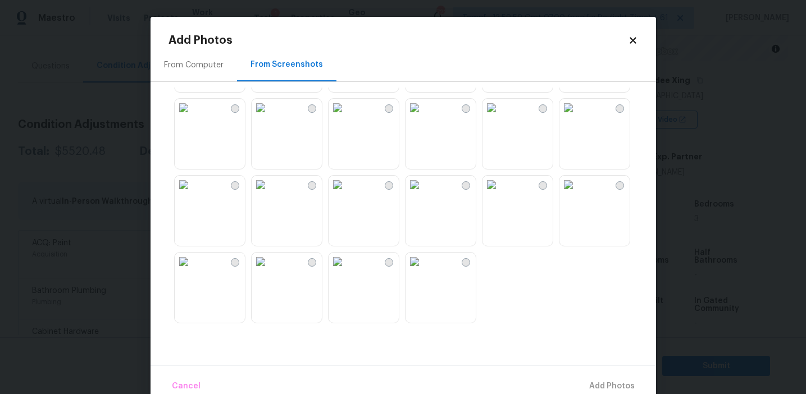
click at [269, 194] on img at bounding box center [261, 185] width 18 height 18
click at [193, 194] on img at bounding box center [184, 185] width 18 height 18
click at [347, 271] on img at bounding box center [338, 262] width 18 height 18
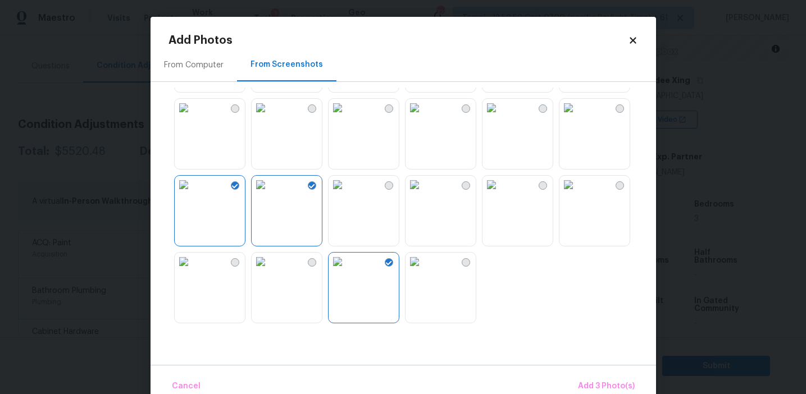
click at [578, 194] on img at bounding box center [569, 185] width 18 height 18
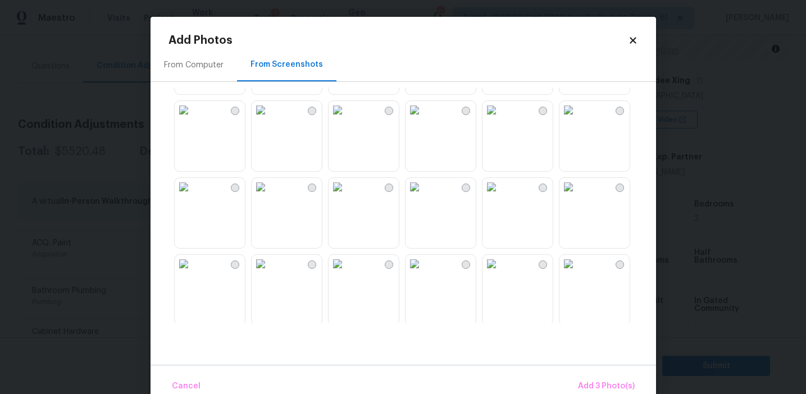
scroll to position [852, 0]
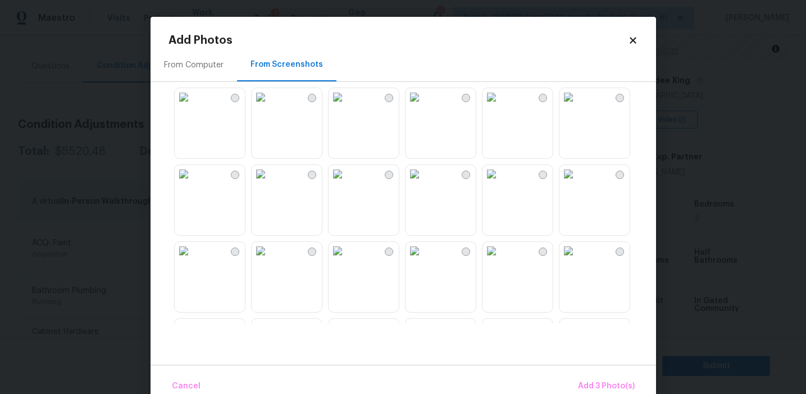
click at [578, 260] on img at bounding box center [569, 251] width 18 height 18
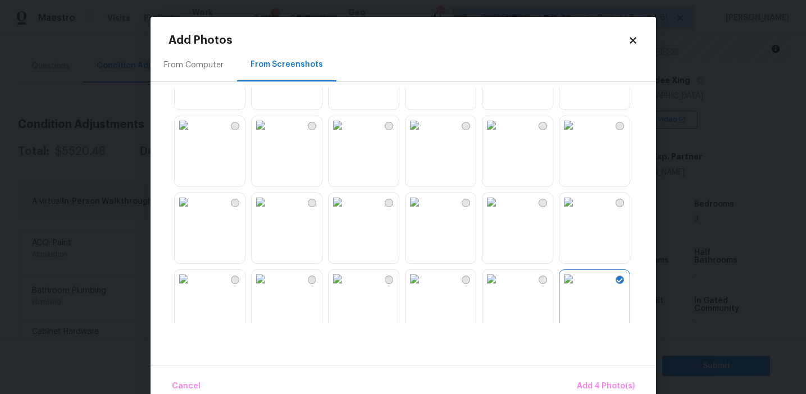
scroll to position [813, 0]
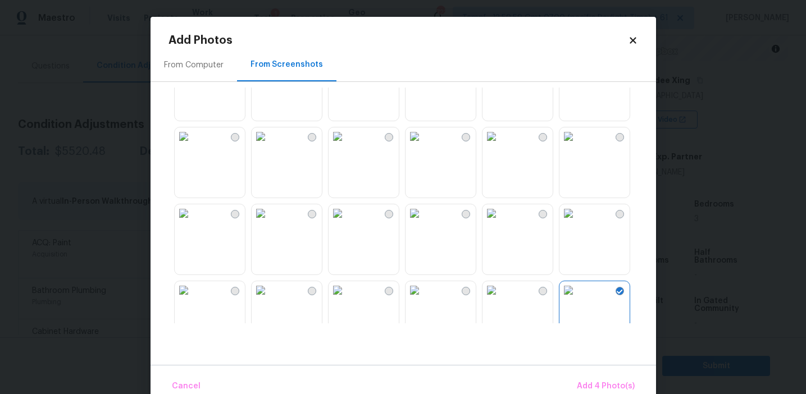
click at [347, 222] on img at bounding box center [338, 214] width 18 height 18
click at [424, 146] on img at bounding box center [415, 137] width 18 height 18
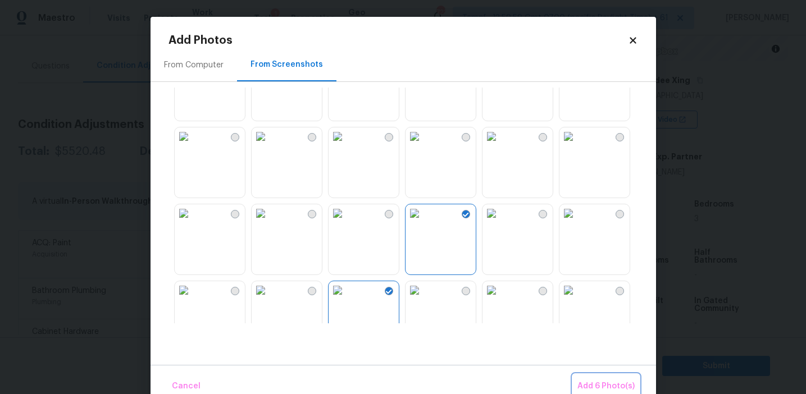
click at [591, 378] on button "Add 6 Photo(s)" at bounding box center [606, 387] width 66 height 24
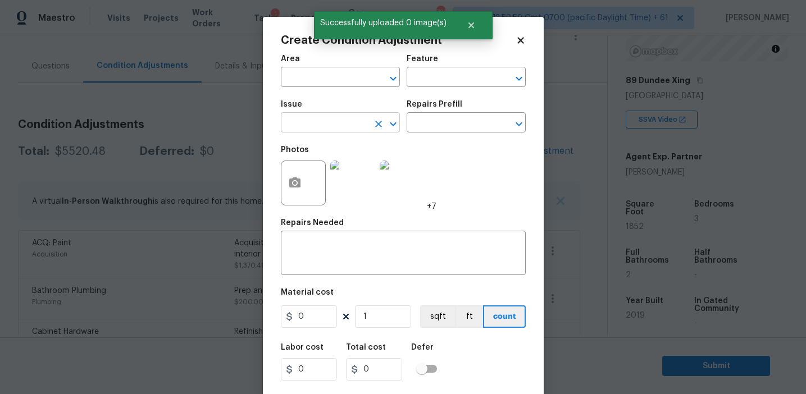
click at [325, 121] on input "text" at bounding box center [325, 123] width 88 height 17
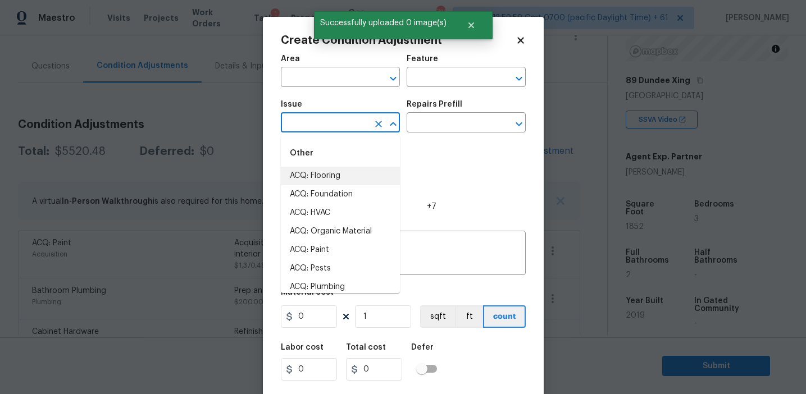
click at [338, 169] on li "ACQ: Flooring" at bounding box center [340, 176] width 119 height 19
type input "ACQ: Flooring"
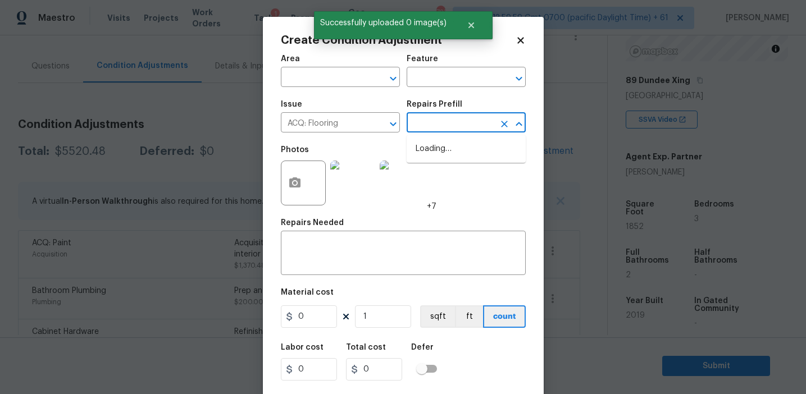
click at [447, 129] on input "text" at bounding box center [451, 123] width 88 height 17
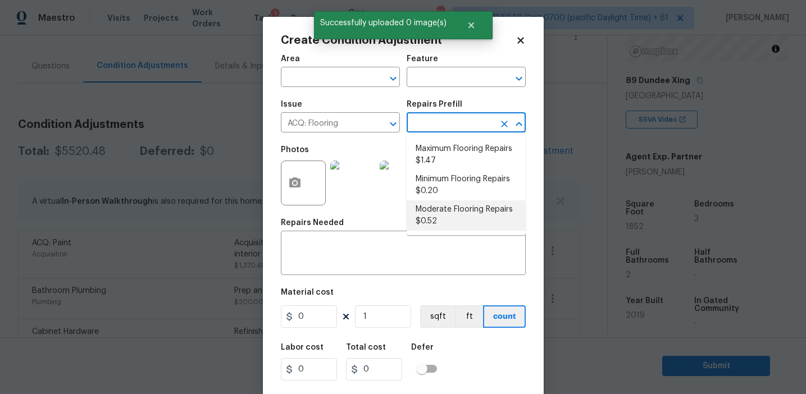
click at [441, 220] on li "Moderate Flooring Repairs $0.52" at bounding box center [466, 216] width 119 height 30
type input "Acquisition"
type textarea "Acquisition Scope: Moderate flooring repairs"
type input "0.52"
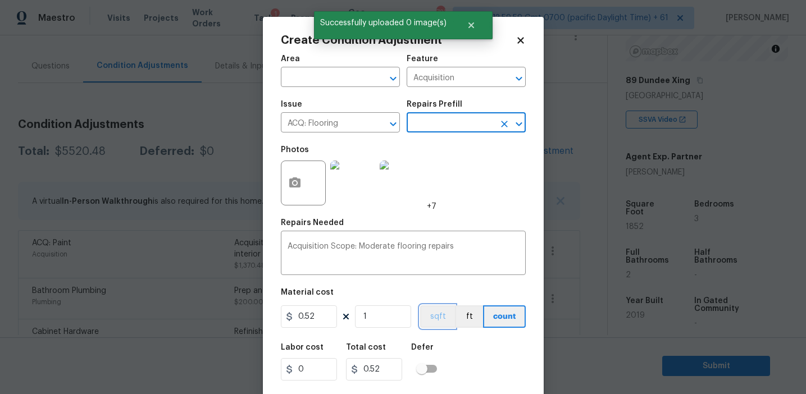
click at [442, 317] on button "sqft" at bounding box center [437, 317] width 35 height 22
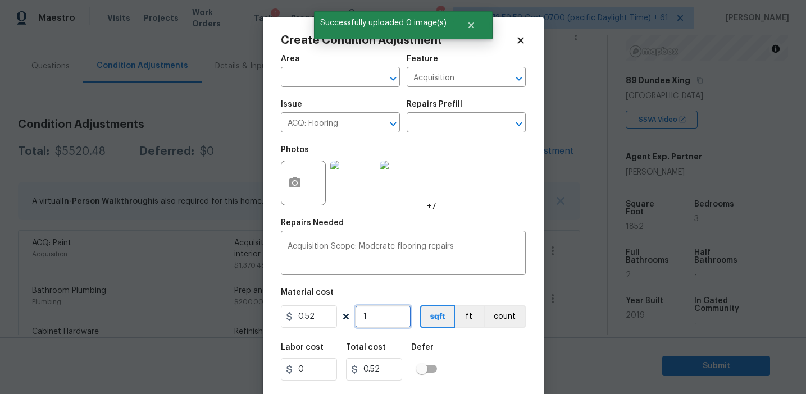
click at [407, 310] on input "1" at bounding box center [383, 317] width 56 height 22
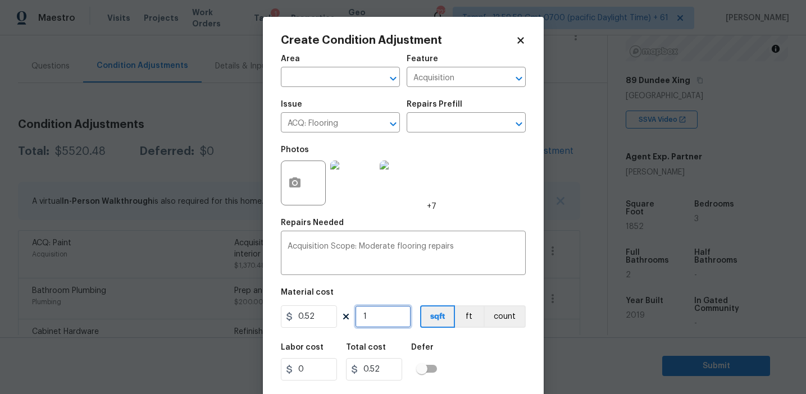
type input "0"
paste input "1852"
type input "1852"
type input "963.04"
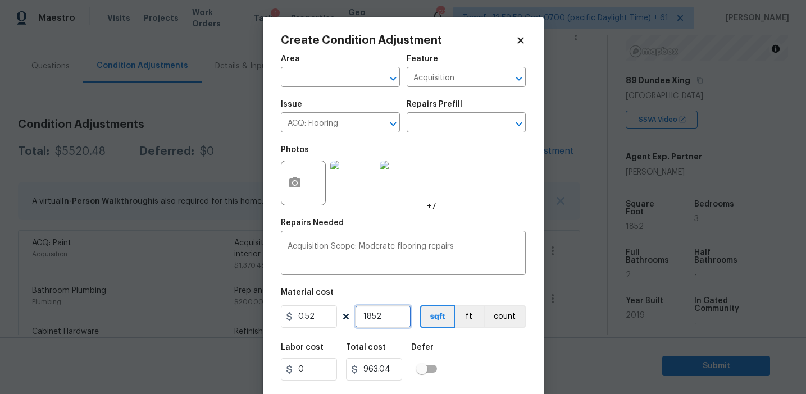
type input "1852"
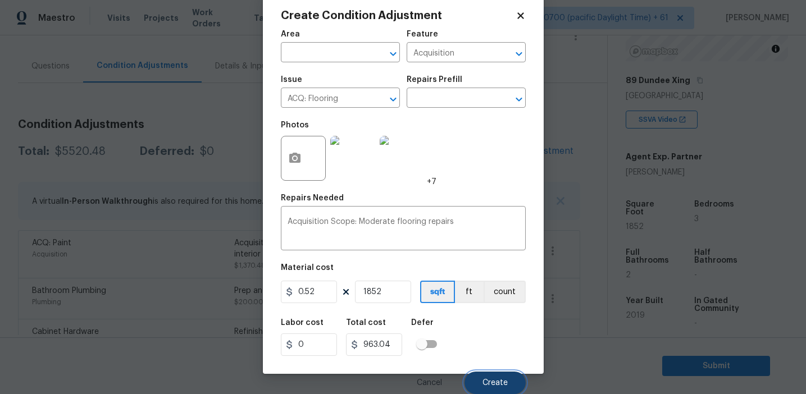
click at [489, 372] on button "Create" at bounding box center [495, 383] width 61 height 22
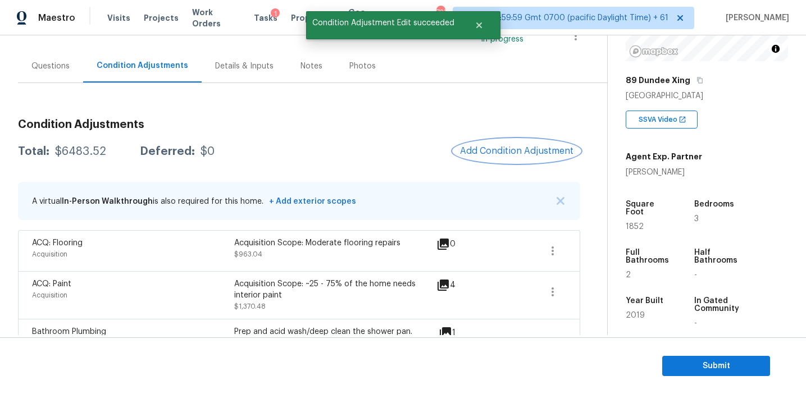
scroll to position [0, 0]
click at [85, 147] on div "$6483.52" at bounding box center [80, 151] width 51 height 11
copy div "6483.52"
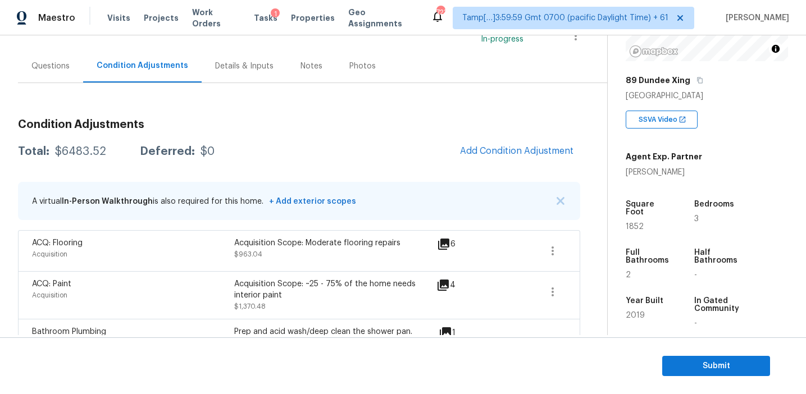
click at [208, 113] on div "Condition Adjustments Total: $6483.52 Deferred: $0 Add Condition Adjustment A v…" at bounding box center [299, 390] width 562 height 561
click at [560, 256] on button "button" at bounding box center [552, 251] width 27 height 27
click at [585, 253] on div "Edit" at bounding box center [617, 248] width 88 height 11
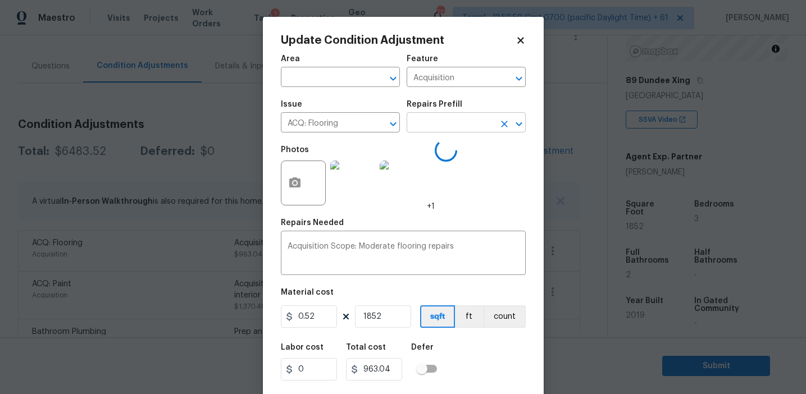
click at [440, 121] on input "text" at bounding box center [451, 123] width 88 height 17
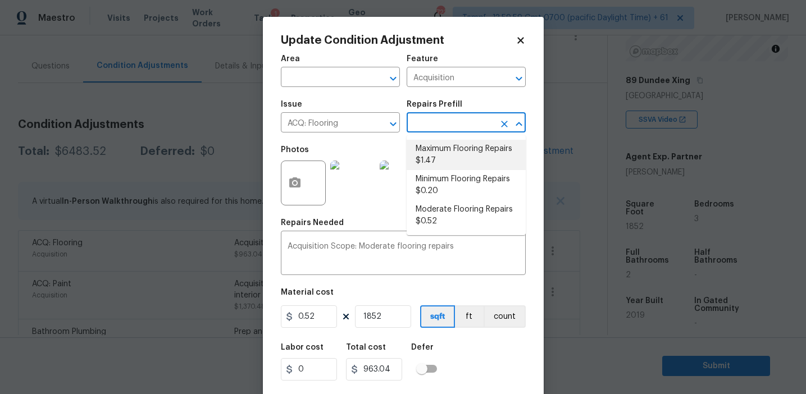
click at [438, 148] on li "Maximum Flooring Repairs $1.47" at bounding box center [466, 155] width 119 height 30
type textarea "Acquisition Scope: Maximum flooring repairs"
type input "1.47"
type input "2722.44"
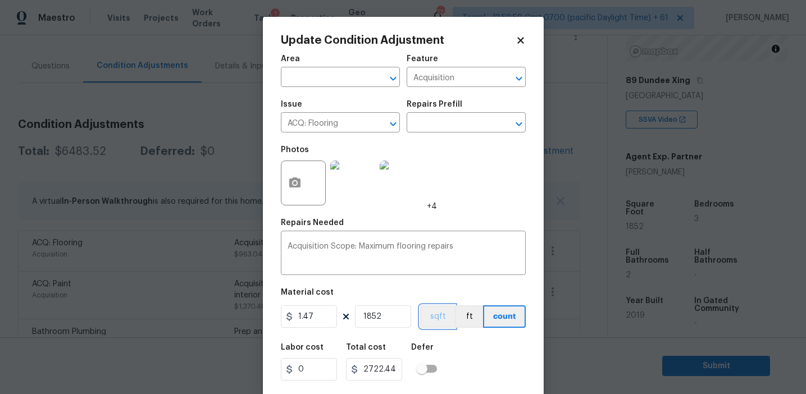
click at [443, 317] on button "sqft" at bounding box center [437, 317] width 35 height 22
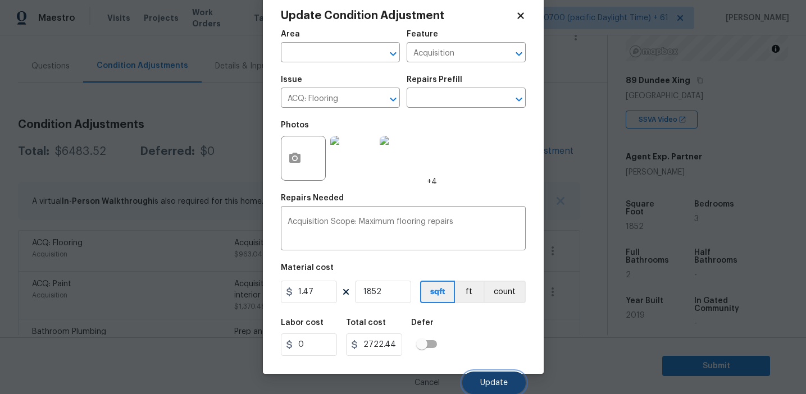
click at [480, 376] on button "Update" at bounding box center [493, 383] width 63 height 22
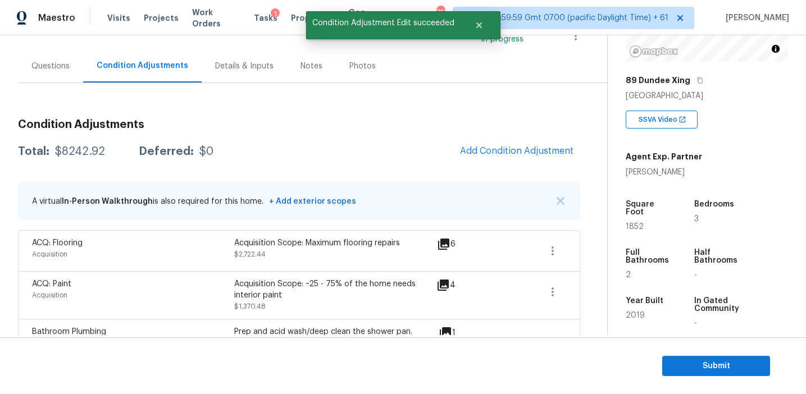
scroll to position [0, 0]
click at [66, 147] on div "$8242.92" at bounding box center [80, 151] width 50 height 11
copy div "8242.92"
click at [240, 202] on p "A virtual In-Person Walkthrough is also required for this home. + Add exterior …" at bounding box center [194, 201] width 324 height 11
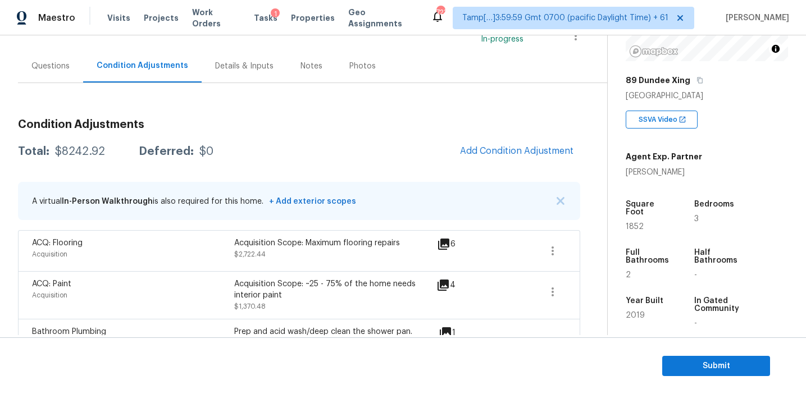
click at [249, 155] on div "Total: $8242.92 Deferred: $0 Add Condition Adjustment" at bounding box center [299, 151] width 562 height 25
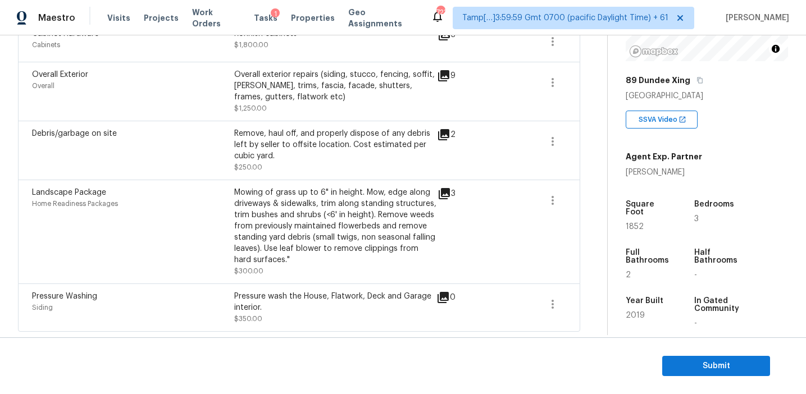
click at [267, 217] on div "Mowing of grass up to 6" in height. Mow, edge along driveways & sidewalks, trim…" at bounding box center [335, 226] width 202 height 79
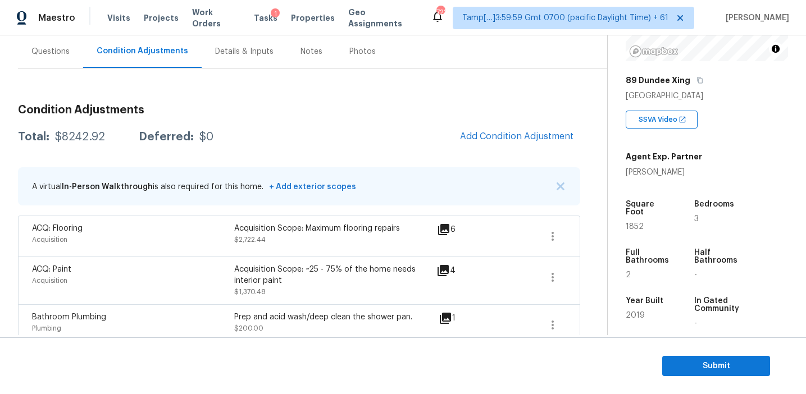
scroll to position [93, 0]
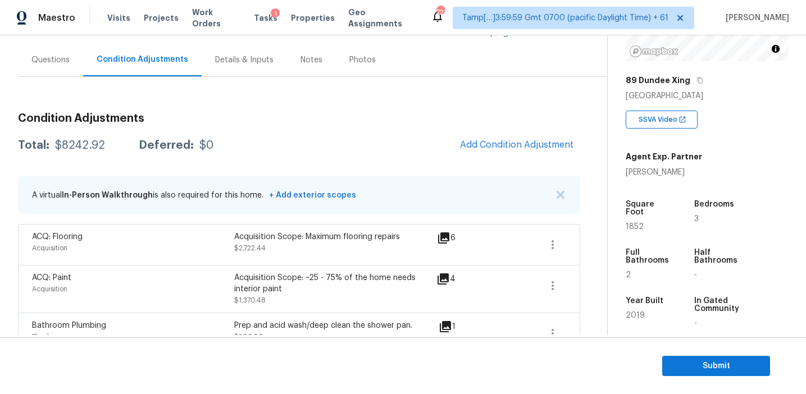
click at [226, 148] on div "Total: $8242.92 Deferred: $0 Add Condition Adjustment" at bounding box center [299, 145] width 562 height 25
click at [72, 60] on div "Questions" at bounding box center [50, 59] width 65 height 33
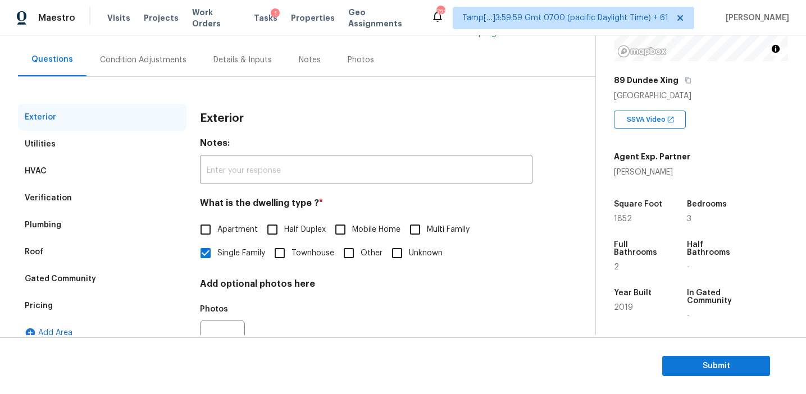
click at [112, 310] on div "Pricing" at bounding box center [102, 306] width 169 height 27
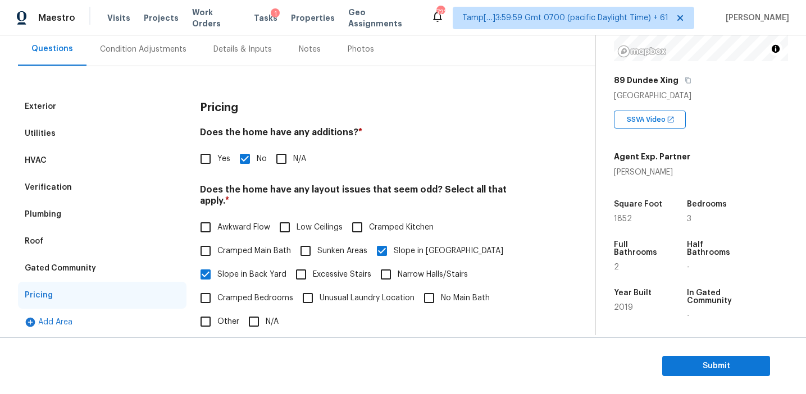
scroll to position [85, 0]
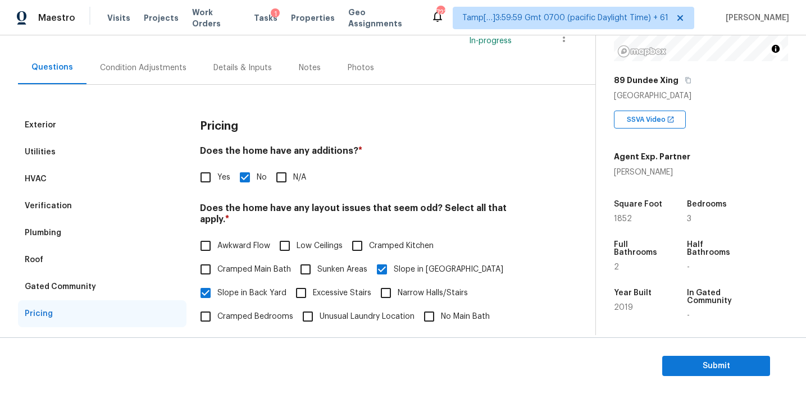
click at [107, 285] on div "Gated Community" at bounding box center [102, 287] width 169 height 27
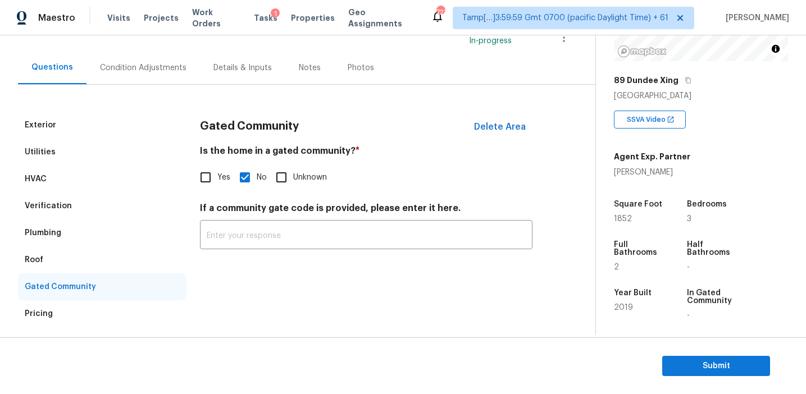
click at [93, 246] on div "Plumbing" at bounding box center [102, 233] width 169 height 27
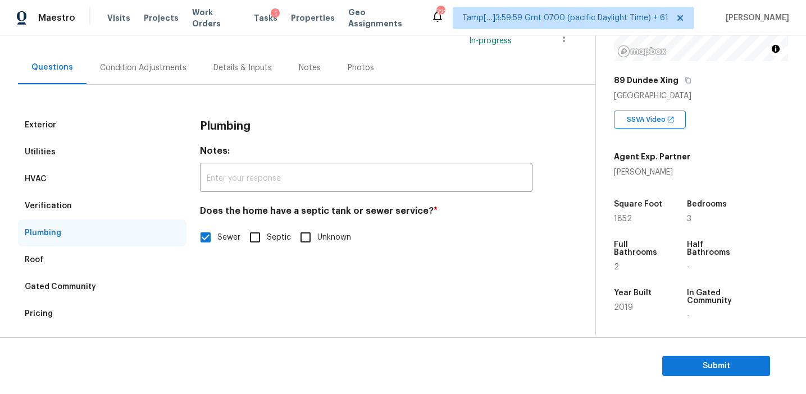
click at [78, 265] on div "Roof" at bounding box center [102, 260] width 169 height 27
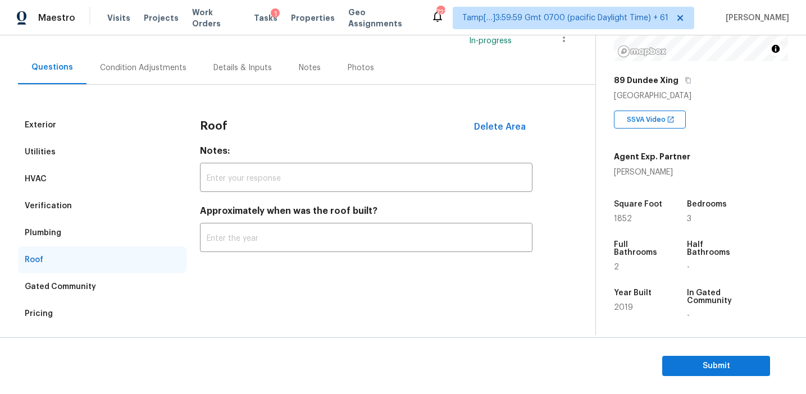
click at [80, 200] on div "Verification" at bounding box center [102, 206] width 169 height 27
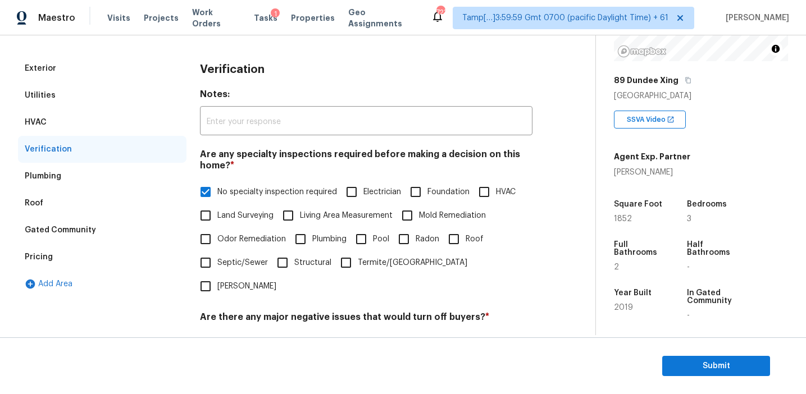
scroll to position [136, 0]
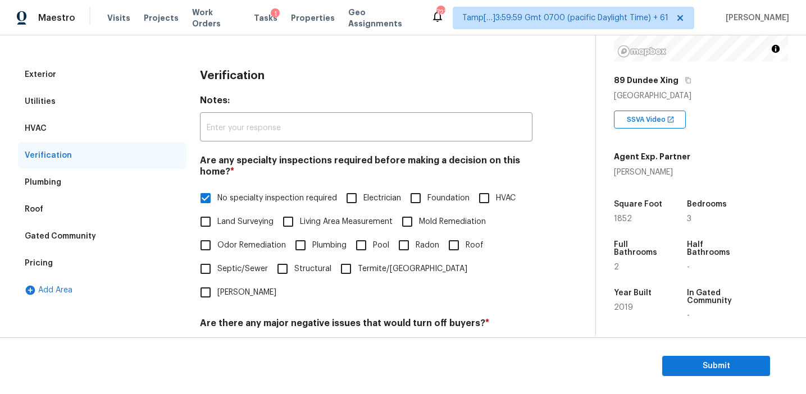
click at [121, 103] on div "Utilities" at bounding box center [102, 101] width 169 height 27
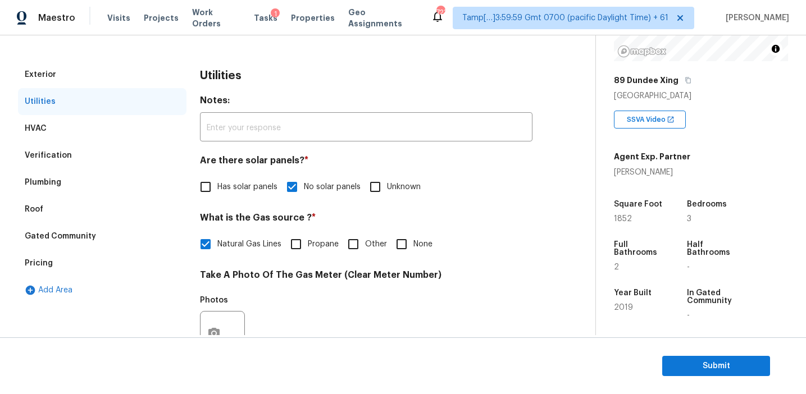
click at [110, 124] on div "HVAC" at bounding box center [102, 128] width 169 height 27
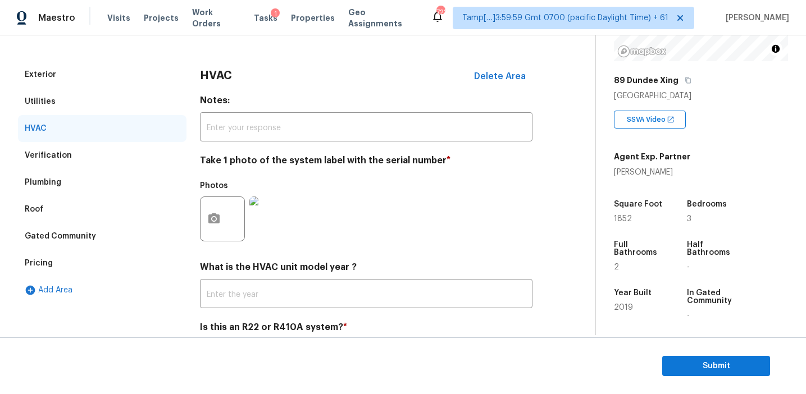
click at [106, 65] on div "Exterior" at bounding box center [102, 74] width 169 height 27
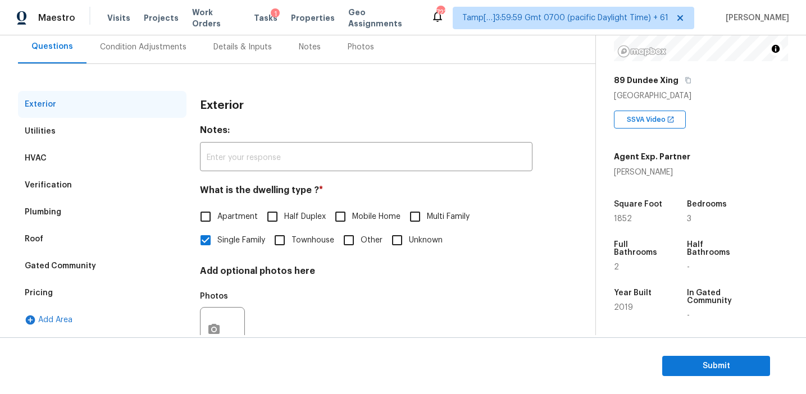
click at [142, 49] on div "Condition Adjustments" at bounding box center [143, 47] width 87 height 11
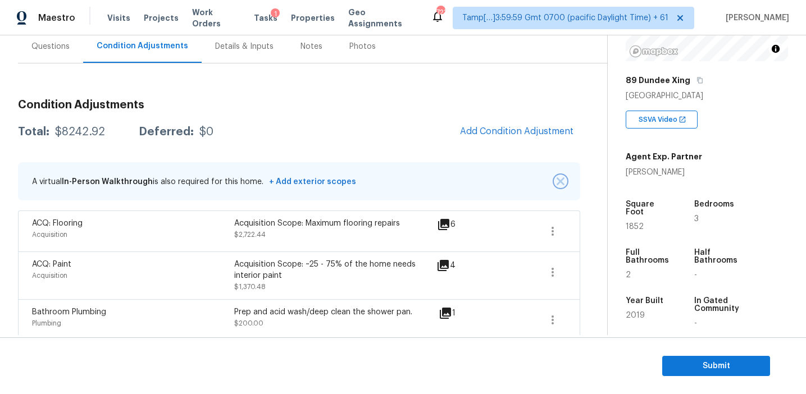
click at [558, 181] on img "button" at bounding box center [561, 182] width 8 height 8
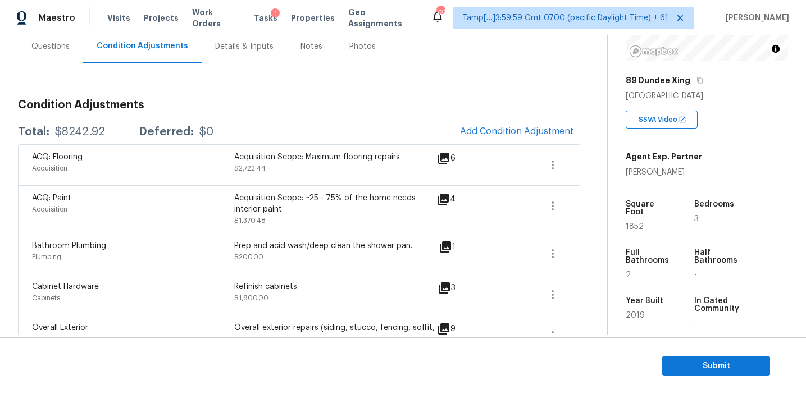
scroll to position [361, 0]
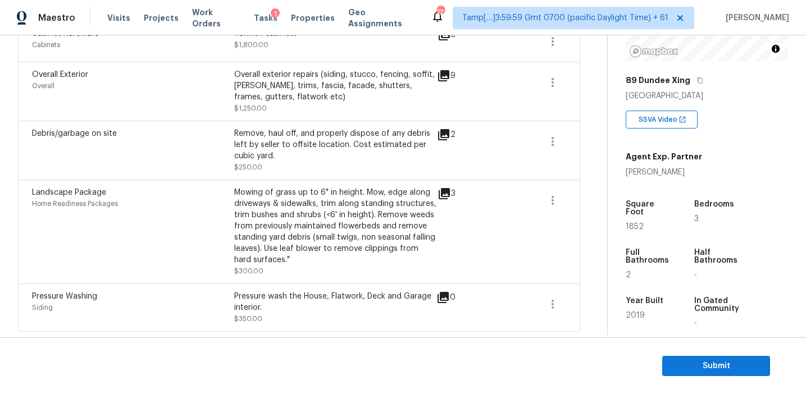
click at [451, 214] on div "3" at bounding box center [465, 232] width 54 height 90
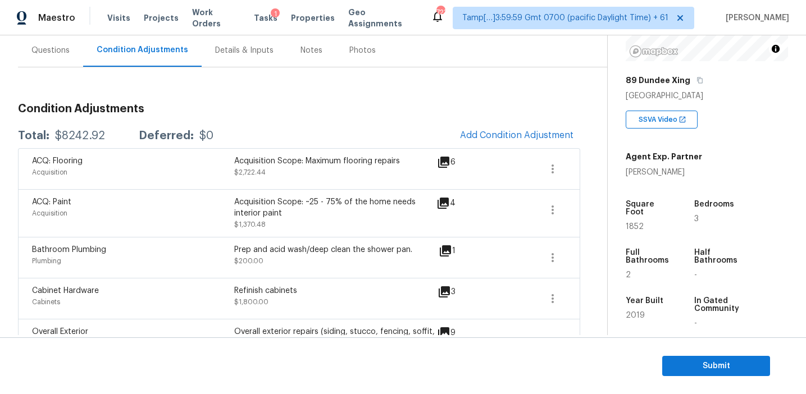
scroll to position [100, 0]
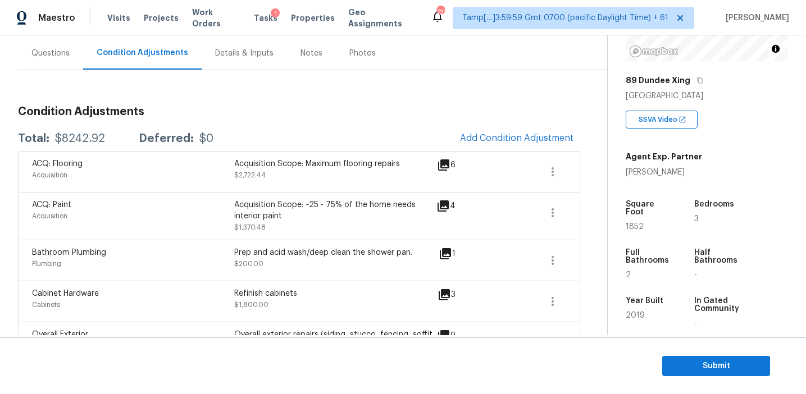
click at [369, 251] on div "Prep and acid wash/deep clean the shower pan." at bounding box center [335, 252] width 202 height 11
click at [155, 122] on div "Condition Adjustments Total: $8242.92 Deferred: $0 Add Condition Adjustment ACQ…" at bounding box center [299, 344] width 562 height 495
click at [221, 93] on div "Condition Adjustments Total: $8242.92 Deferred: $0 Add Condition Adjustment ACQ…" at bounding box center [299, 331] width 562 height 522
click at [264, 110] on h3 "Condition Adjustments" at bounding box center [299, 111] width 562 height 11
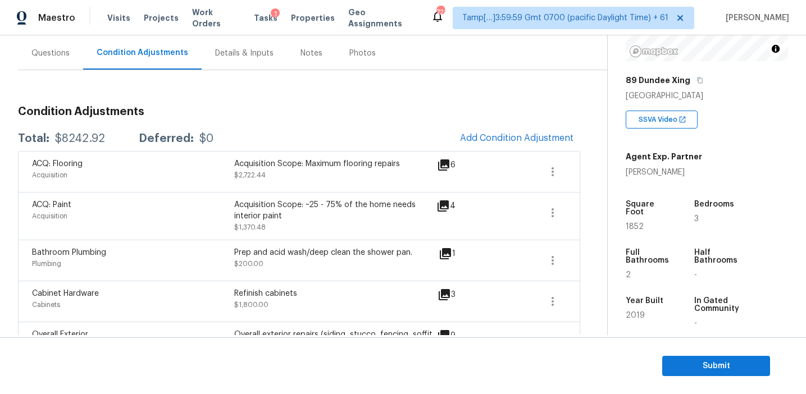
click at [64, 50] on div "Questions" at bounding box center [50, 53] width 38 height 11
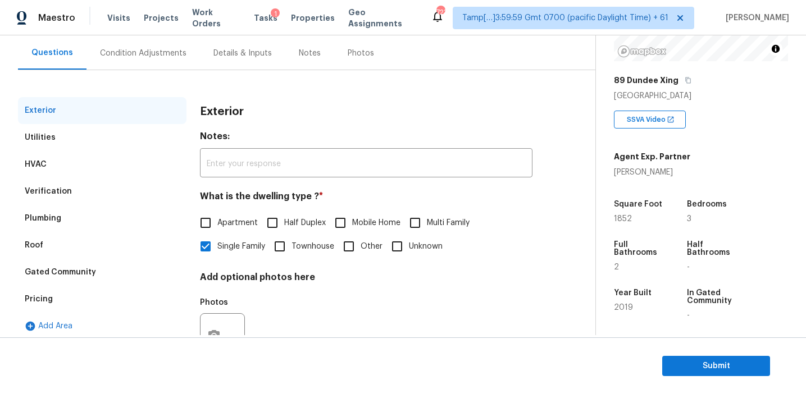
click at [126, 51] on div "Condition Adjustments" at bounding box center [143, 53] width 87 height 11
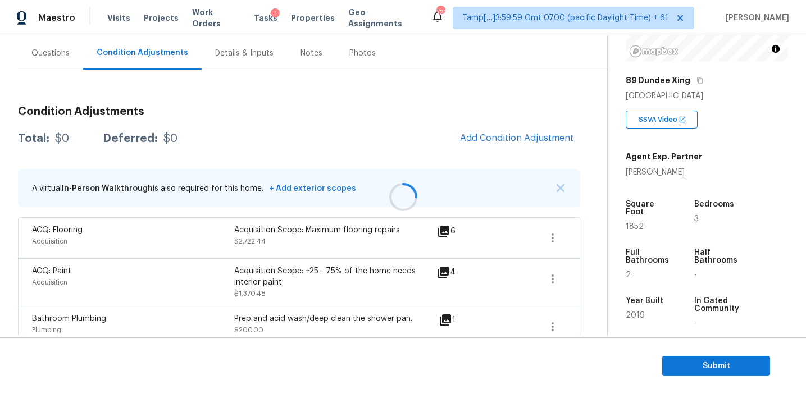
click at [558, 190] on div at bounding box center [403, 197] width 806 height 394
click at [558, 190] on img "button" at bounding box center [561, 188] width 8 height 8
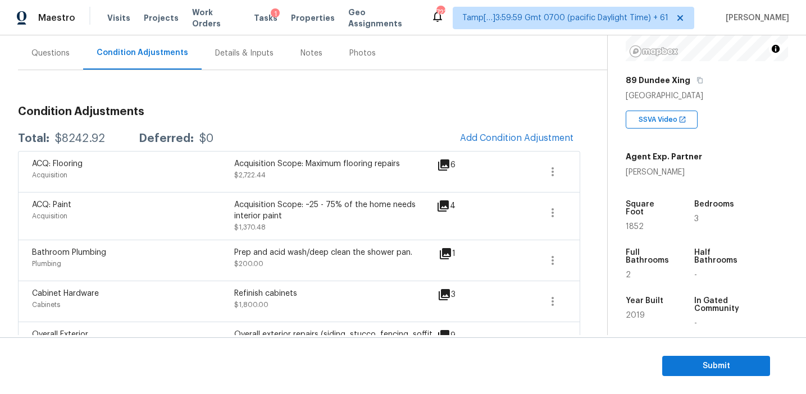
click at [330, 126] on div "Total: $8242.92 Deferred: $0 Add Condition Adjustment" at bounding box center [299, 138] width 562 height 25
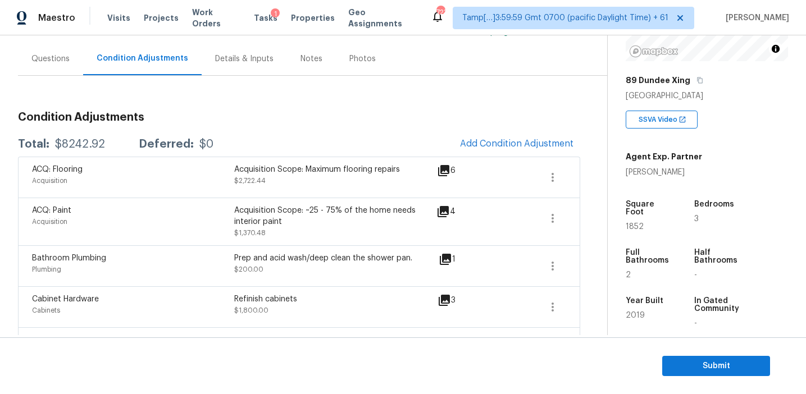
click at [330, 126] on div "Condition Adjustments Total: $8242.92 Deferred: $0 Add Condition Adjustment ACQ…" at bounding box center [299, 350] width 562 height 495
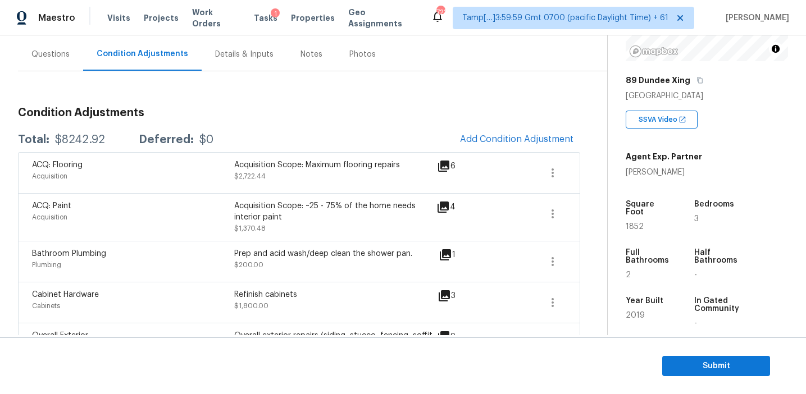
click at [330, 126] on div "Condition Adjustments Total: $8242.92 Deferred: $0 Add Condition Adjustment ACQ…" at bounding box center [299, 345] width 562 height 495
click at [689, 366] on span "Submit" at bounding box center [716, 367] width 90 height 14
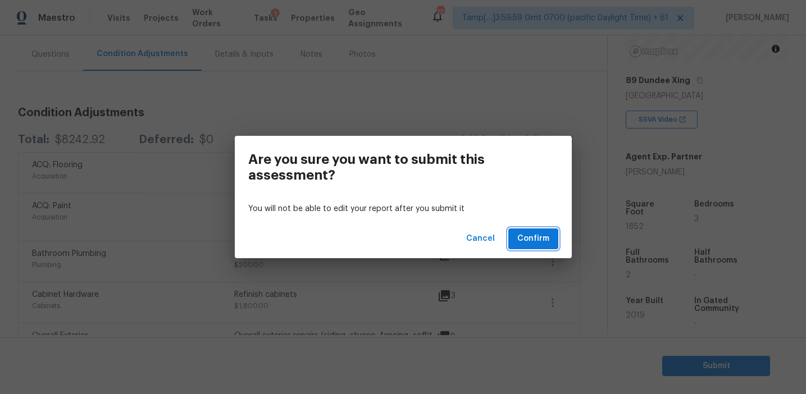
click at [526, 235] on span "Confirm" at bounding box center [533, 239] width 32 height 14
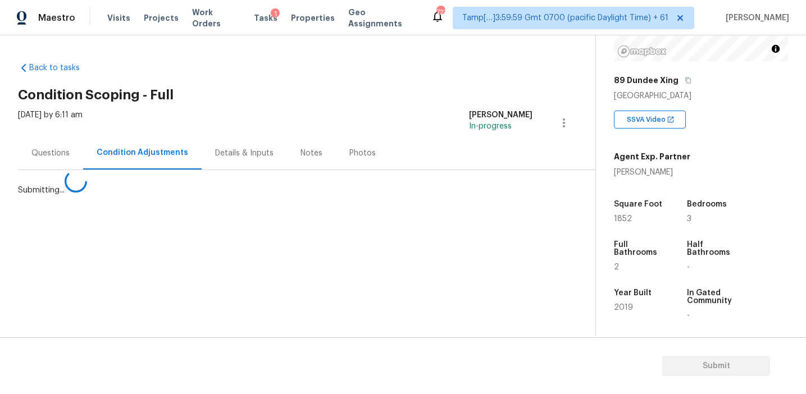
scroll to position [0, 0]
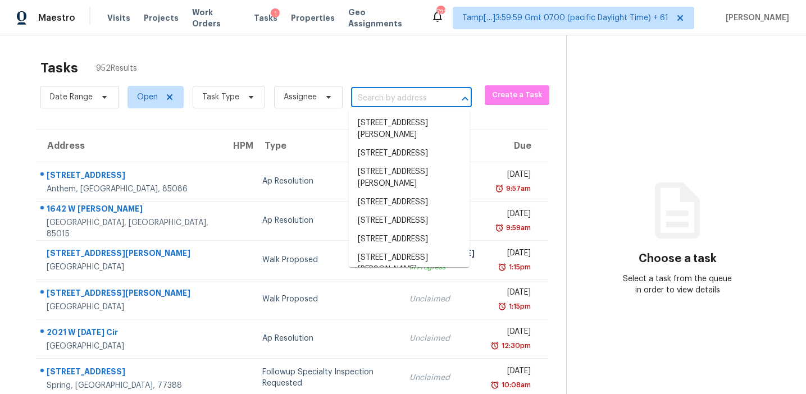
click at [393, 98] on input "text" at bounding box center [395, 98] width 89 height 17
paste input "[STREET_ADDRESS]"
type input "[STREET_ADDRESS]"
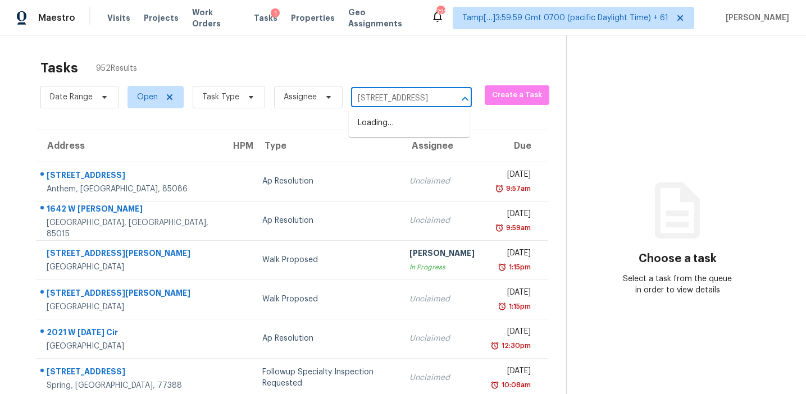
scroll to position [0, 89]
click at [405, 124] on li "[STREET_ADDRESS]" at bounding box center [409, 123] width 121 height 19
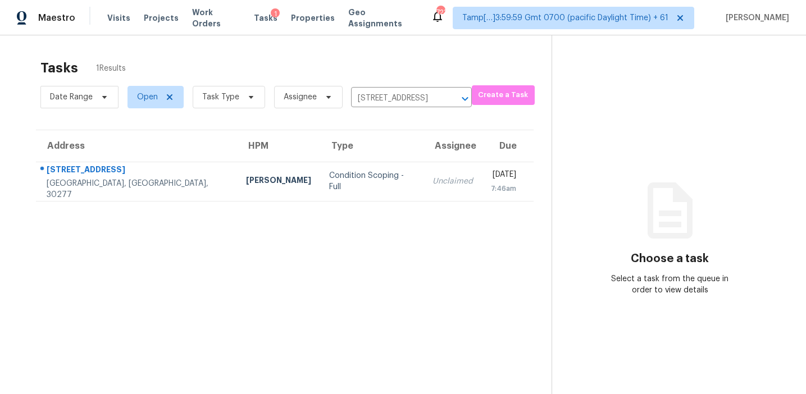
click at [424, 167] on td "Unclaimed" at bounding box center [453, 181] width 58 height 39
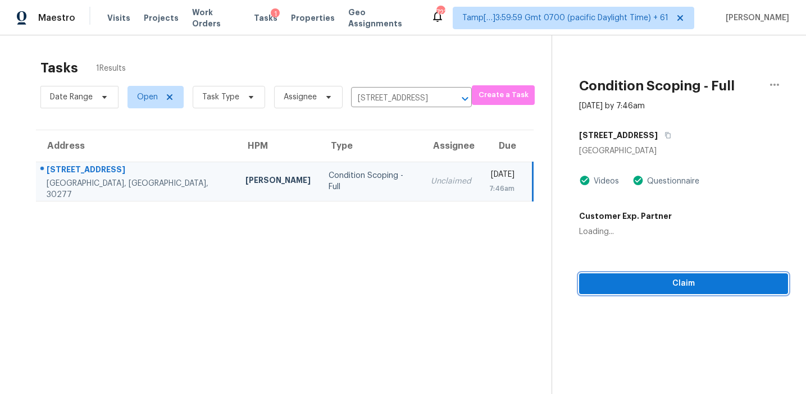
click at [603, 288] on span "Claim" at bounding box center [683, 284] width 191 height 14
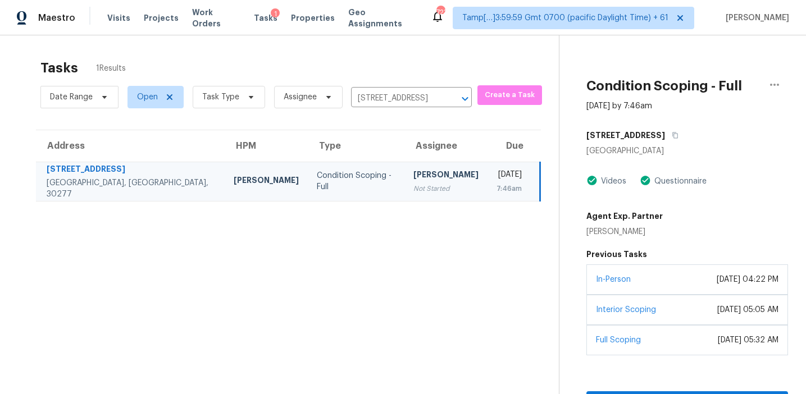
click at [313, 264] on section "Tasks 1 Results Date Range Open Task Type Assignee [STREET_ADDRESS] ​ Create a …" at bounding box center [288, 241] width 541 height 376
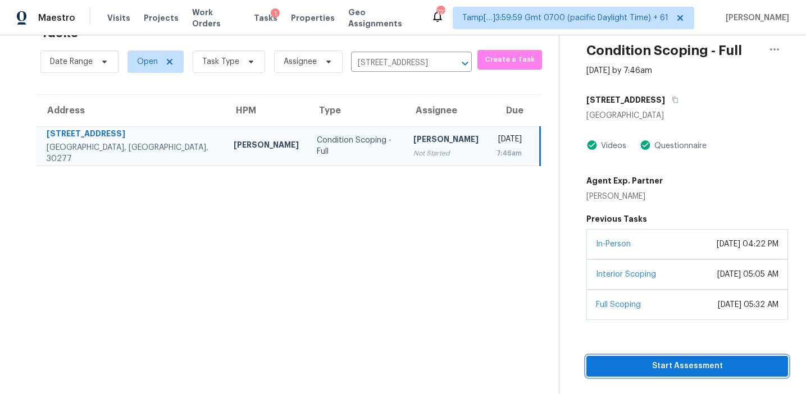
click at [652, 368] on span "Start Assessment" at bounding box center [688, 367] width 184 height 14
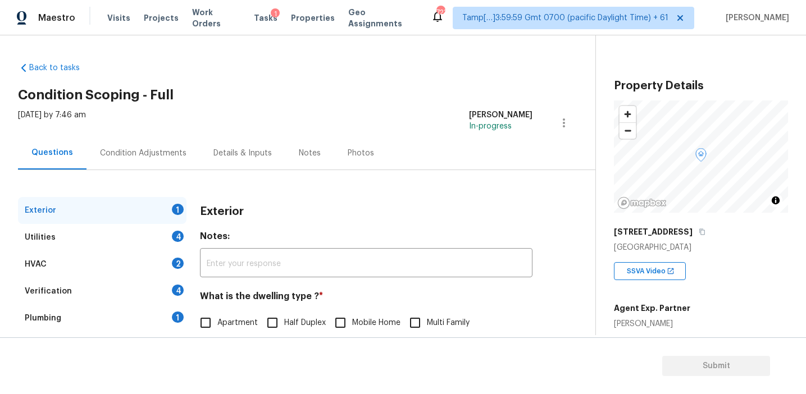
click at [212, 131] on div "[DATE] by 7:46 am [PERSON_NAME] In-progress" at bounding box center [307, 123] width 578 height 27
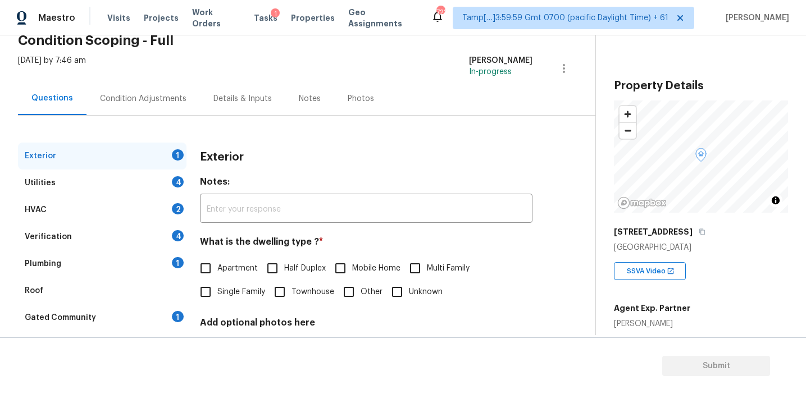
scroll to position [108, 0]
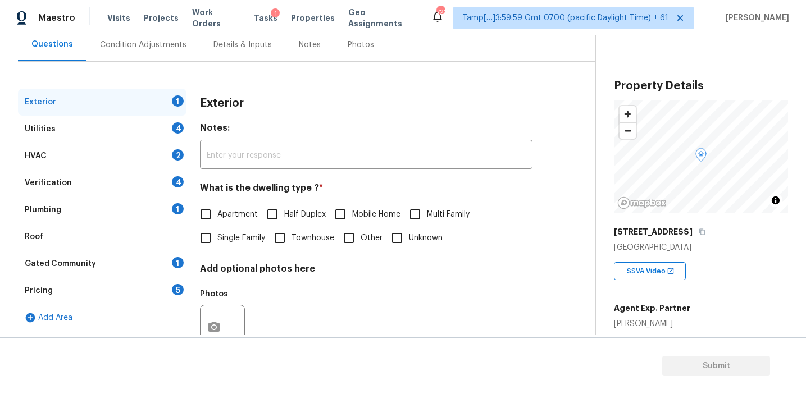
click at [162, 299] on div "Pricing 5" at bounding box center [102, 291] width 169 height 27
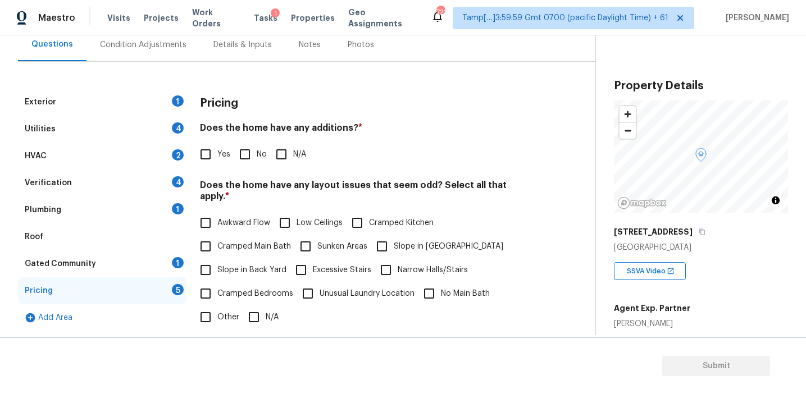
scroll to position [96, 0]
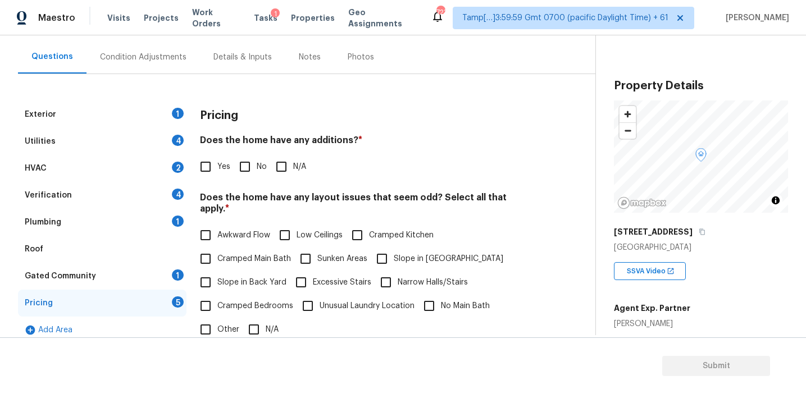
click at [227, 151] on div "Does the home have any additions? * Yes No N/A" at bounding box center [366, 157] width 333 height 44
click at [662, 246] on div "[GEOGRAPHIC_DATA]" at bounding box center [701, 247] width 174 height 11
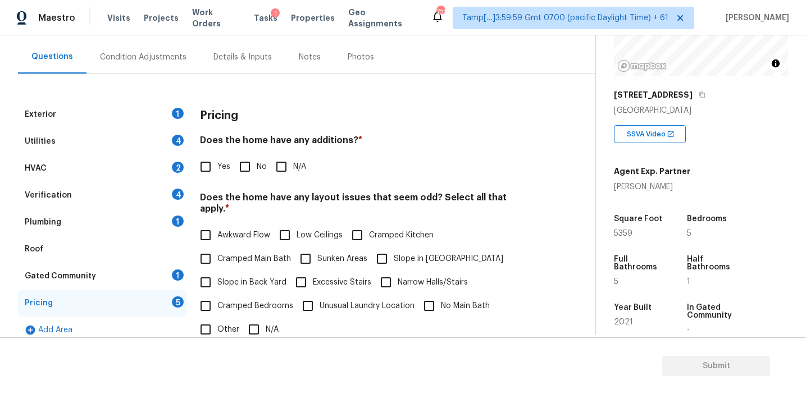
scroll to position [136, 0]
click at [271, 134] on div "Pricing Does the home have any additions? * Yes No N/A Does the home have any l…" at bounding box center [366, 319] width 333 height 437
click at [161, 197] on div "Verification 4" at bounding box center [102, 195] width 169 height 27
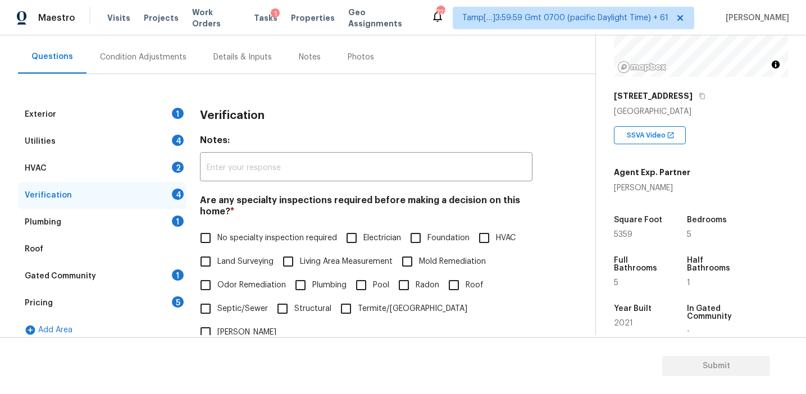
click at [212, 313] on input "Septic/Sewer" at bounding box center [206, 309] width 24 height 24
checkbox input "true"
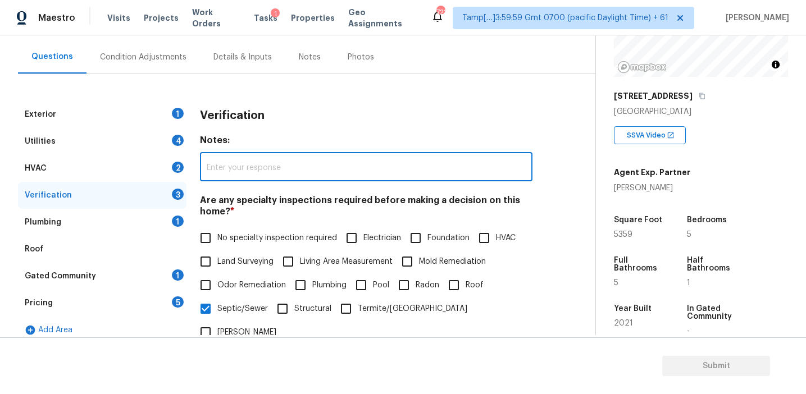
click at [241, 176] on input "text" at bounding box center [366, 168] width 333 height 26
paste input "Septic system showed a bad sign so the pumped it and repaired the risers recent…"
type input "Septic system showed a bad sign so the pumped it and repaired the risers recent…"
click at [314, 108] on div "Verification" at bounding box center [366, 115] width 333 height 29
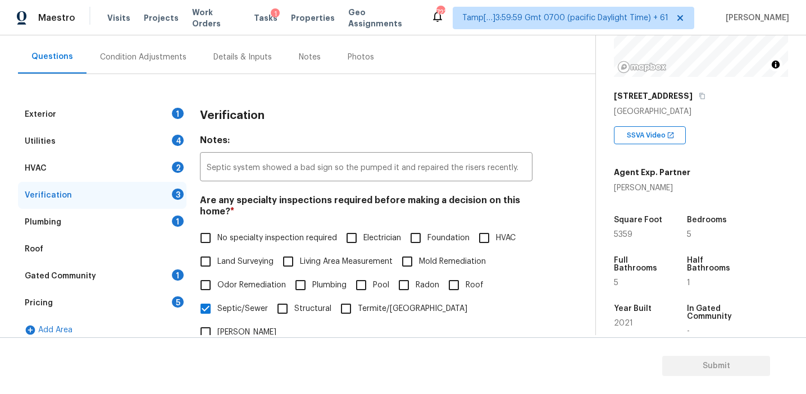
click at [174, 306] on div "Pricing 5" at bounding box center [102, 303] width 169 height 27
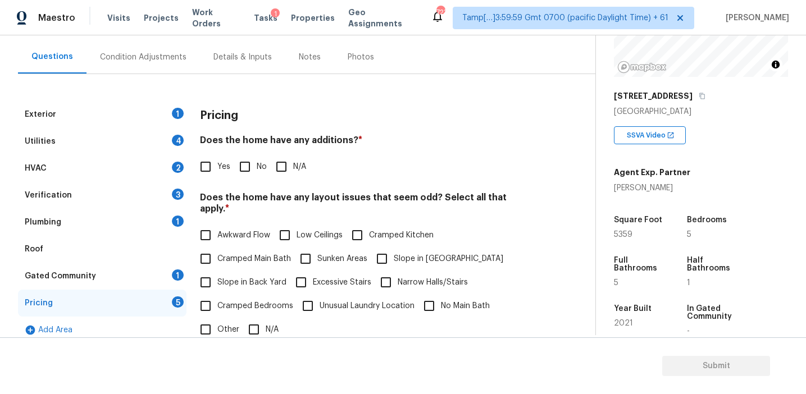
click at [214, 117] on h3 "Pricing" at bounding box center [219, 115] width 38 height 11
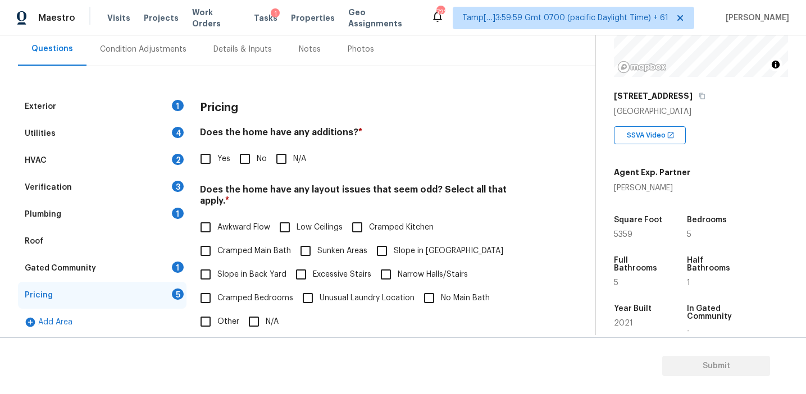
click at [231, 105] on h3 "Pricing" at bounding box center [219, 107] width 38 height 11
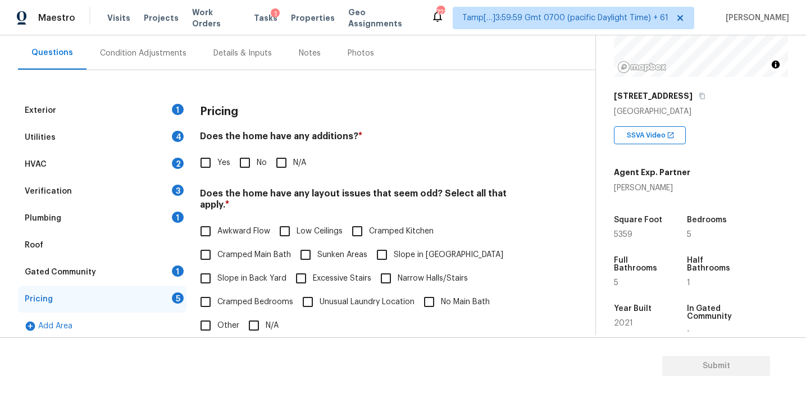
scroll to position [99, 0]
click at [232, 105] on div "Pricing" at bounding box center [366, 112] width 333 height 29
click at [530, 208] on div "Does the home have any layout issues that seem odd? Select all that apply. * Aw…" at bounding box center [366, 263] width 333 height 149
click at [533, 184] on div "Exterior 1 Utilities 4 HVAC 2 Verification 3 Plumbing 1 Roof Gated Community 1 …" at bounding box center [293, 316] width 551 height 437
click at [542, 192] on div "Exterior 1 Utilities 4 HVAC 2 Verification 3 Plumbing 1 Roof Gated Community 1 …" at bounding box center [293, 316] width 551 height 437
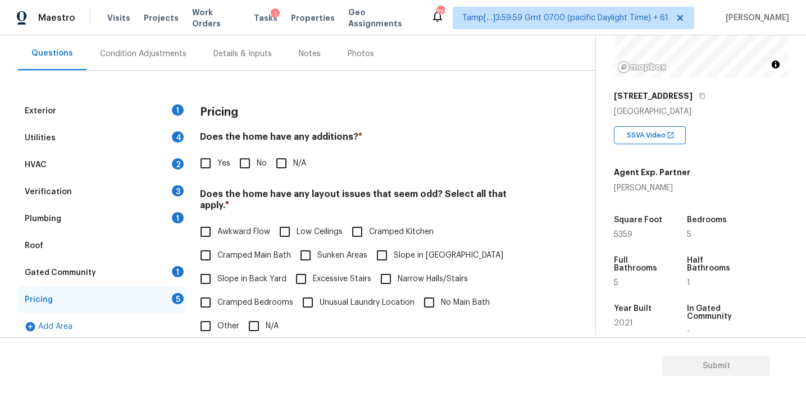
click at [371, 164] on div "Yes No N/A" at bounding box center [366, 164] width 333 height 24
click at [298, 107] on div "Pricing" at bounding box center [366, 112] width 333 height 29
click at [247, 156] on input "No" at bounding box center [245, 164] width 24 height 24
checkbox input "true"
click at [239, 255] on label "Cramped Main Bath" at bounding box center [242, 257] width 97 height 24
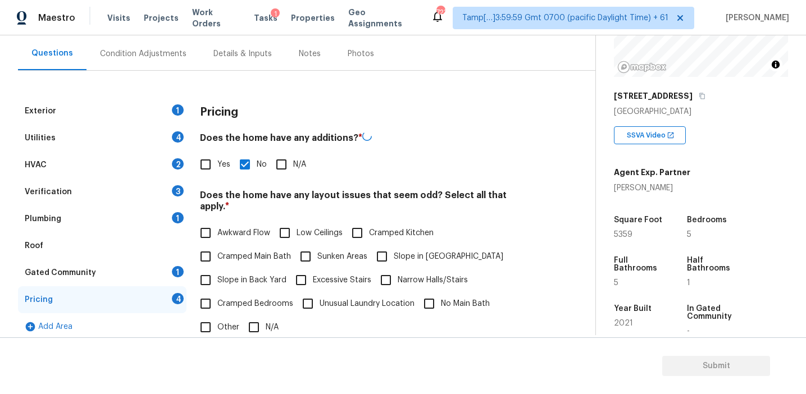
click at [217, 255] on input "Cramped Main Bath" at bounding box center [206, 257] width 24 height 24
checkbox input "true"
click at [251, 275] on label "Slope in Back Yard" at bounding box center [240, 282] width 93 height 24
click at [217, 275] on input "Slope in Back Yard" at bounding box center [206, 282] width 24 height 24
checkbox input "false"
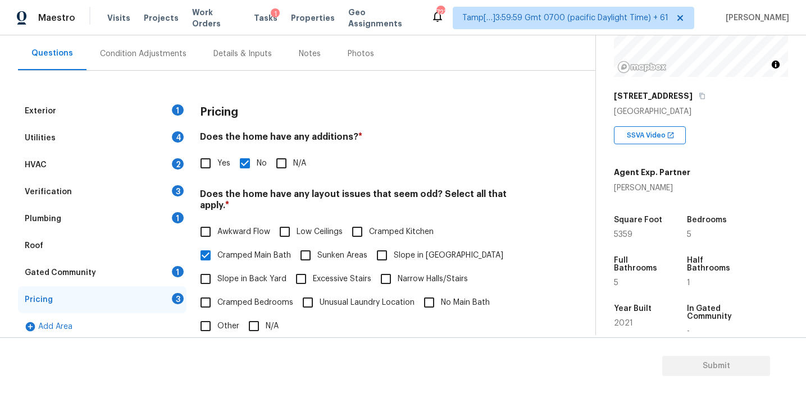
click at [253, 250] on span "Cramped Main Bath" at bounding box center [254, 256] width 74 height 12
click at [217, 248] on input "Cramped Main Bath" at bounding box center [206, 256] width 24 height 24
checkbox input "false"
click at [390, 244] on input "Slope in [GEOGRAPHIC_DATA]" at bounding box center [382, 256] width 24 height 24
checkbox input "true"
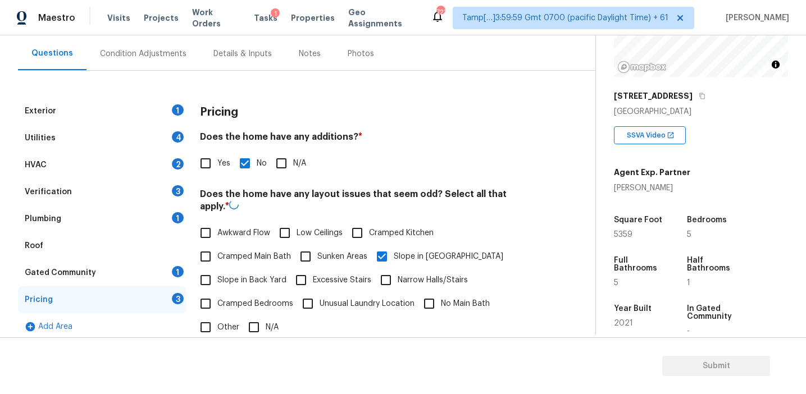
click at [247, 275] on span "Slope in Back Yard" at bounding box center [251, 281] width 69 height 12
click at [217, 271] on input "Slope in Back Yard" at bounding box center [206, 281] width 24 height 24
checkbox input "true"
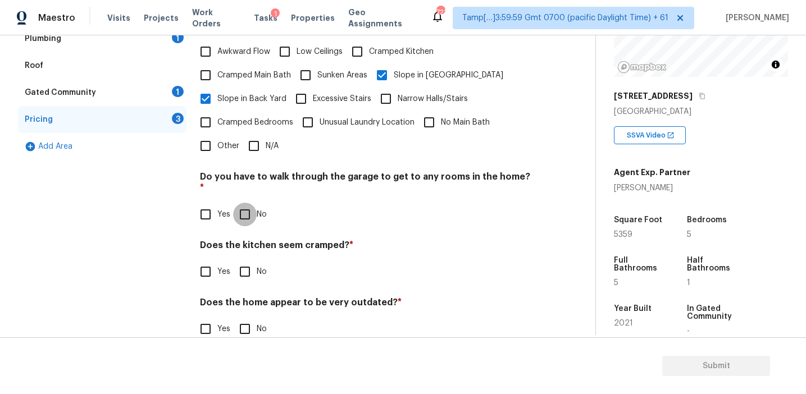
click at [248, 203] on input "No" at bounding box center [245, 215] width 24 height 24
checkbox input "true"
click at [257, 241] on div "Does the kitchen seem cramped? * Yes No" at bounding box center [366, 263] width 333 height 44
click at [257, 260] on label "No" at bounding box center [250, 272] width 34 height 24
click at [257, 260] on input "No" at bounding box center [245, 272] width 24 height 24
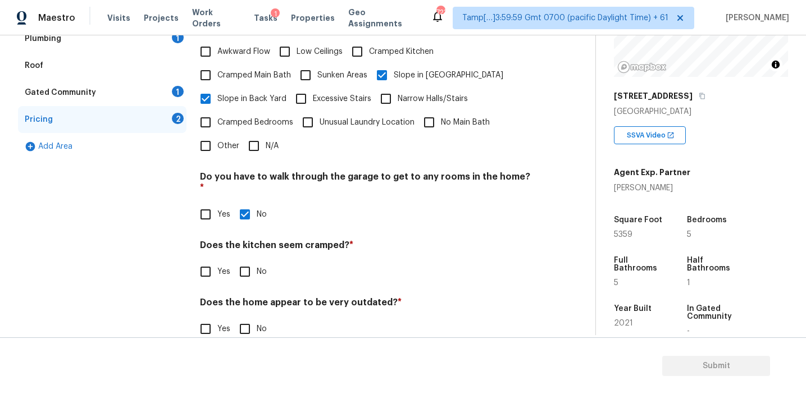
checkbox input "true"
click at [257, 297] on h4 "Does the home appear to be very outdated? *" at bounding box center [366, 305] width 333 height 16
click at [252, 317] on input "No" at bounding box center [245, 329] width 24 height 24
checkbox input "true"
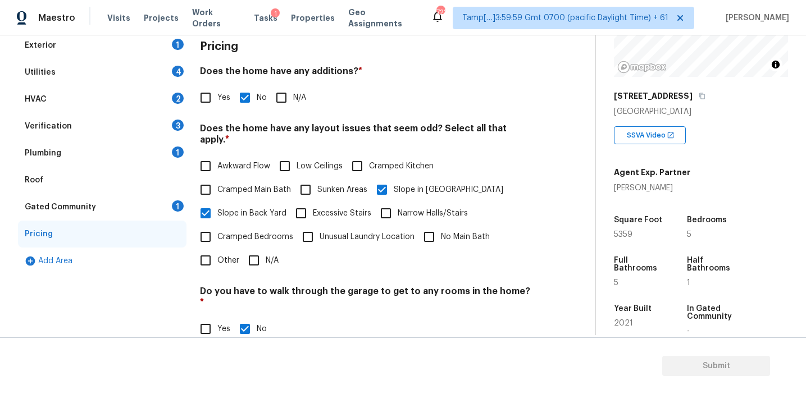
click at [163, 211] on div "Gated Community 1" at bounding box center [102, 207] width 169 height 27
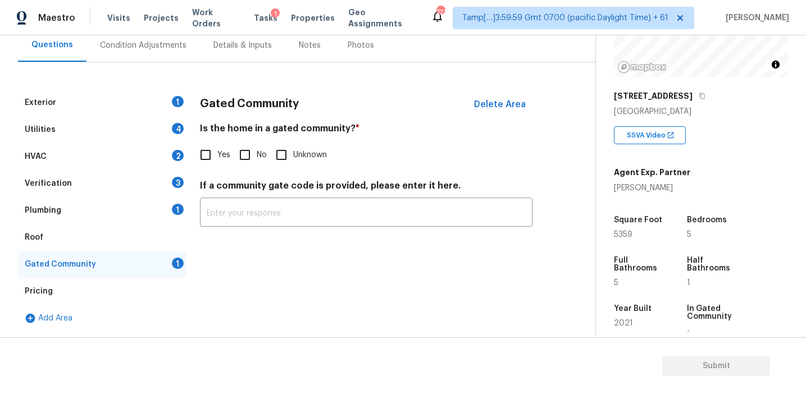
click at [237, 156] on input "No" at bounding box center [245, 155] width 24 height 24
checkbox input "true"
click at [152, 203] on div "Plumbing 1" at bounding box center [102, 210] width 169 height 27
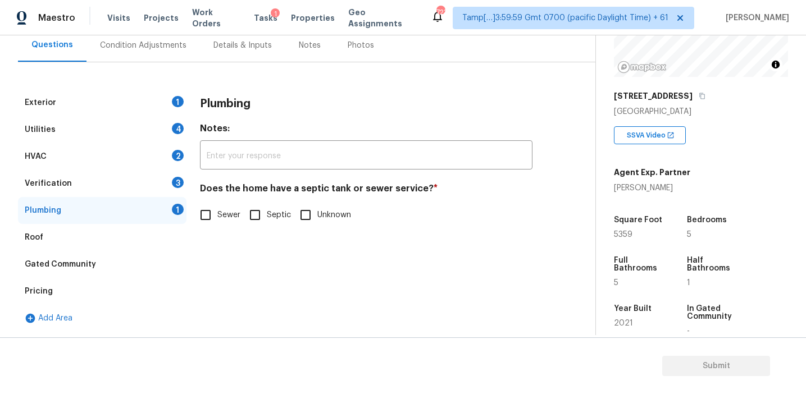
click at [221, 222] on label "Sewer" at bounding box center [217, 215] width 47 height 24
click at [217, 222] on input "Sewer" at bounding box center [206, 215] width 24 height 24
checkbox input "true"
click at [171, 184] on div "Verification 3" at bounding box center [102, 183] width 169 height 27
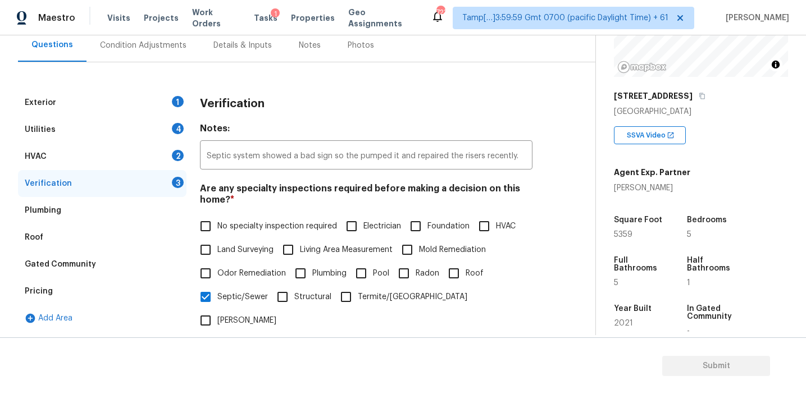
click at [162, 205] on div "Plumbing" at bounding box center [102, 210] width 169 height 27
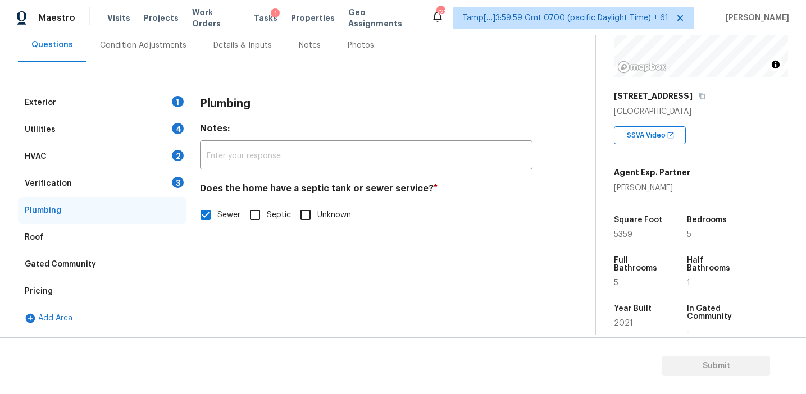
click at [270, 223] on label "Septic" at bounding box center [267, 215] width 48 height 24
click at [267, 223] on input "Septic" at bounding box center [255, 215] width 24 height 24
checkbox input "true"
checkbox input "false"
click at [172, 185] on div "3" at bounding box center [178, 182] width 12 height 11
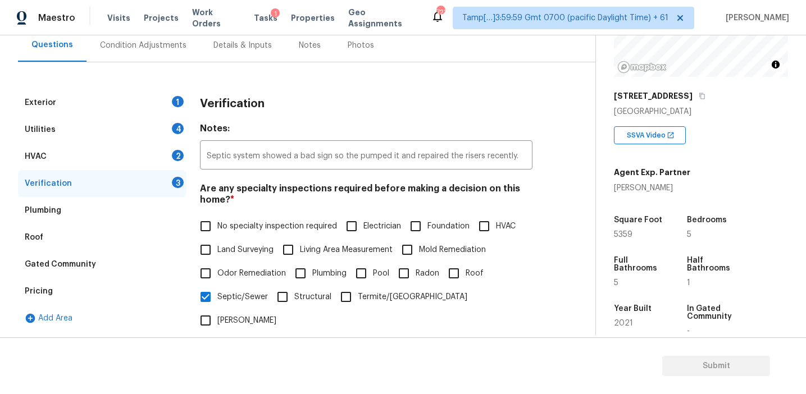
scroll to position [281, 0]
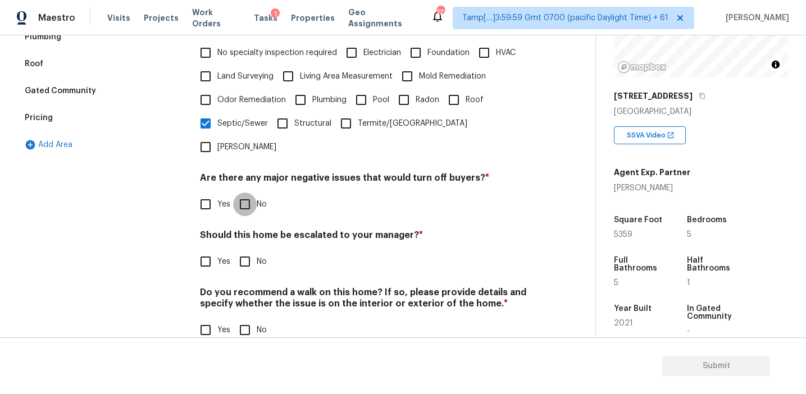
click at [248, 193] on input "No" at bounding box center [245, 205] width 24 height 24
checkbox input "true"
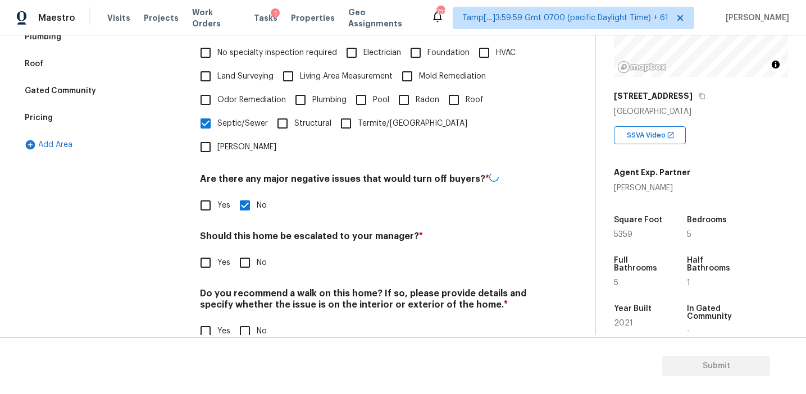
click at [245, 251] on input "No" at bounding box center [245, 263] width 24 height 24
checkbox input "true"
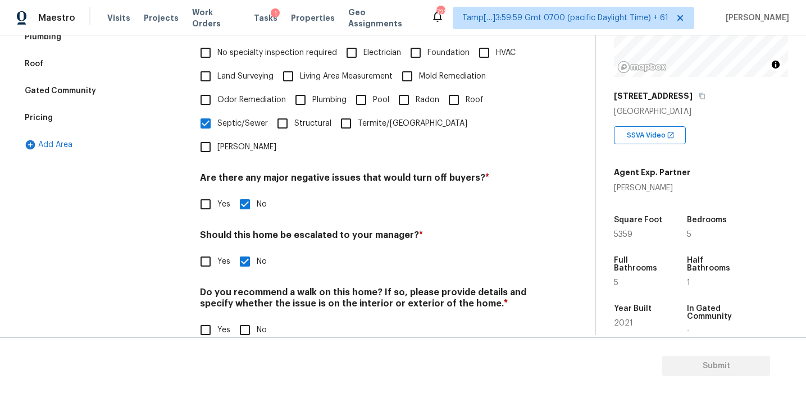
click at [242, 319] on input "No" at bounding box center [245, 331] width 24 height 24
checkbox input "true"
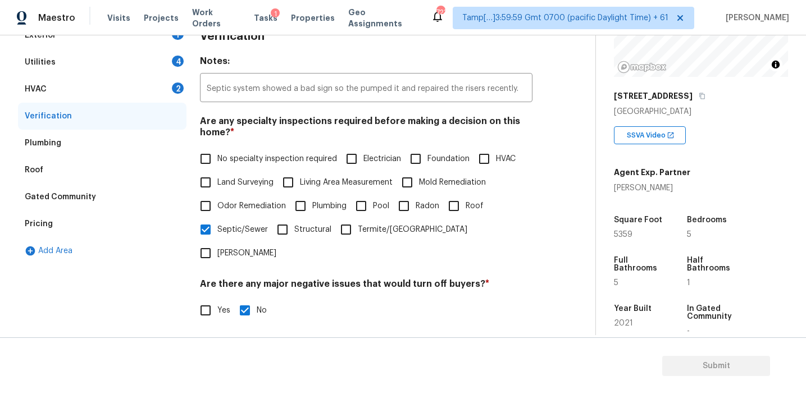
scroll to position [156, 0]
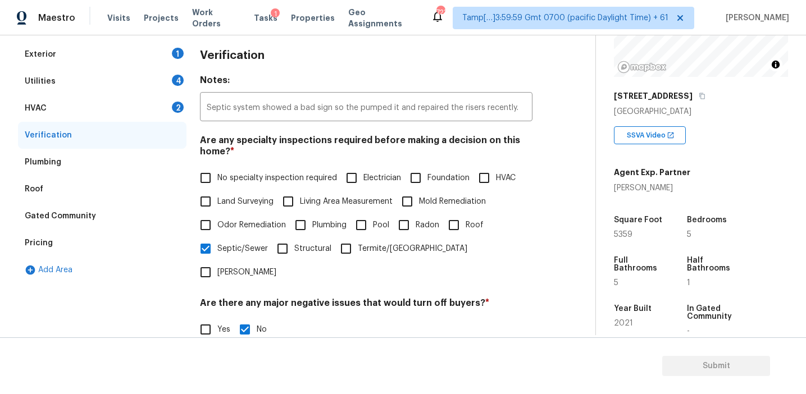
click at [176, 108] on div "2" at bounding box center [178, 107] width 12 height 11
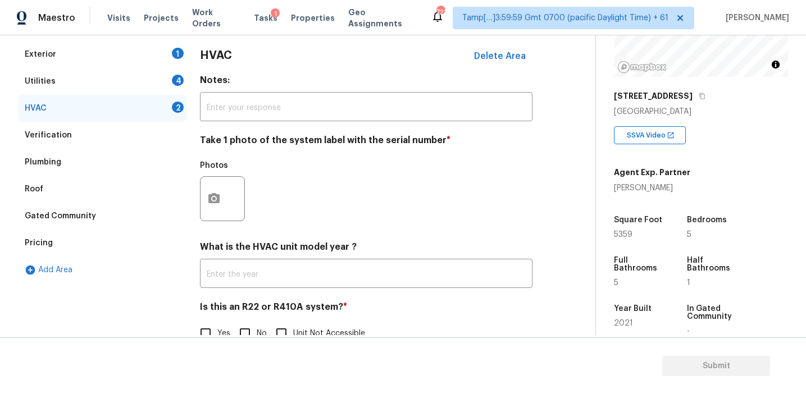
scroll to position [184, 0]
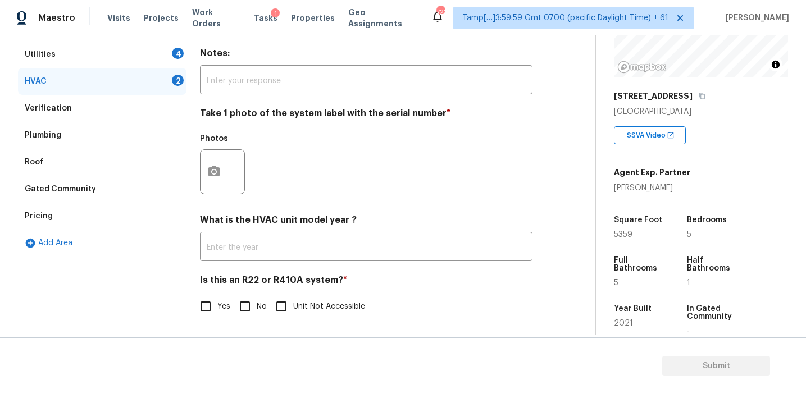
click at [242, 315] on input "No" at bounding box center [245, 307] width 24 height 24
checkbox input "true"
click at [208, 180] on button "button" at bounding box center [214, 172] width 27 height 44
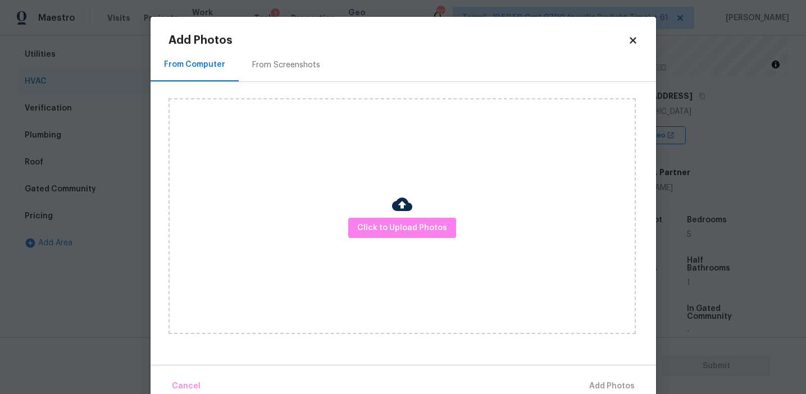
click at [301, 77] on div "From Screenshots" at bounding box center [286, 64] width 95 height 33
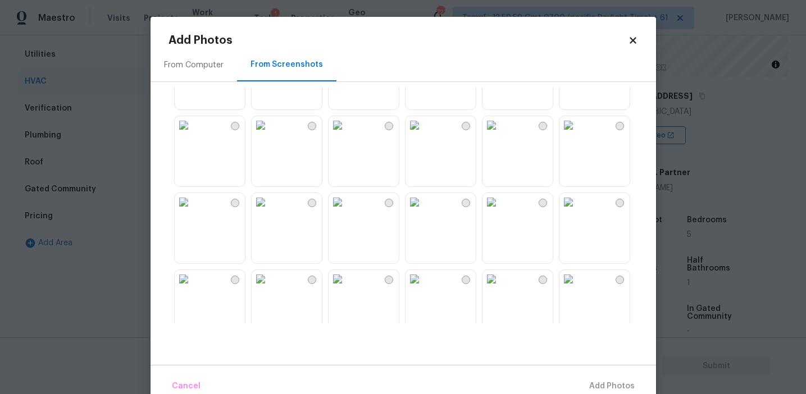
scroll to position [0, 0]
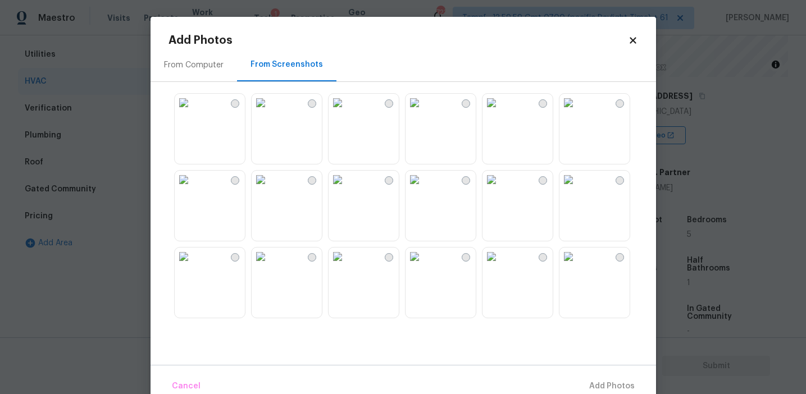
click at [210, 65] on div "From Computer" at bounding box center [194, 65] width 60 height 11
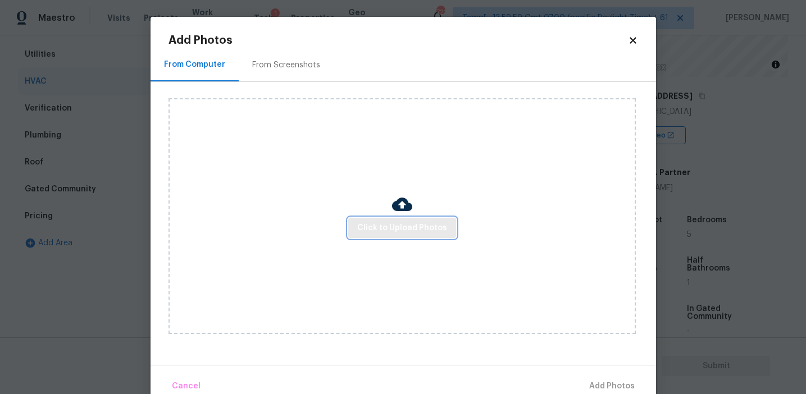
click at [368, 229] on span "Click to Upload Photos" at bounding box center [402, 228] width 90 height 14
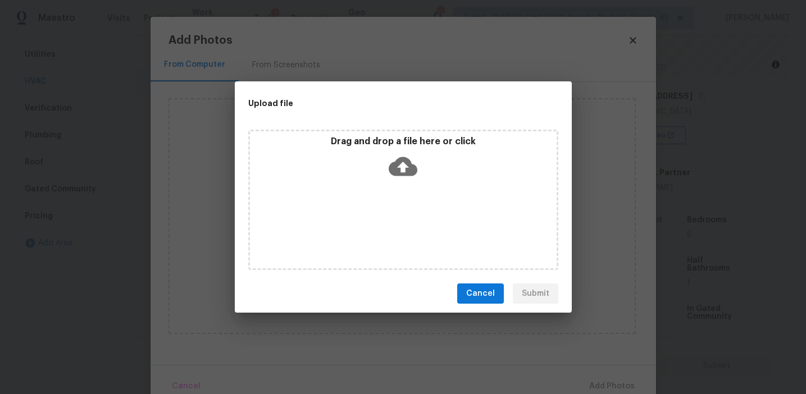
click at [385, 167] on div "Drag and drop a file here or click" at bounding box center [403, 160] width 307 height 48
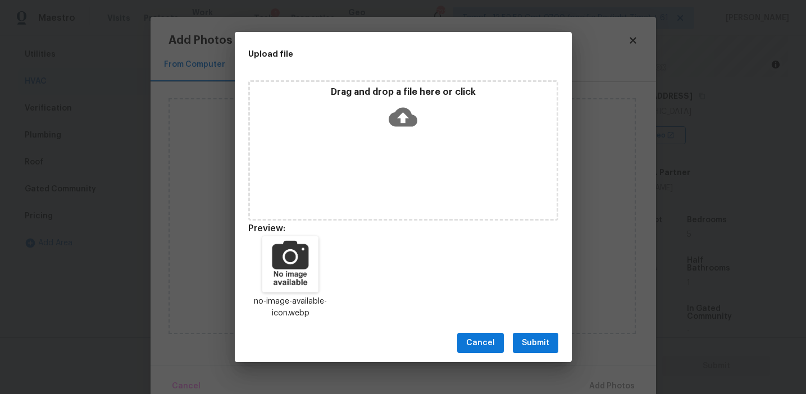
click at [524, 337] on span "Submit" at bounding box center [536, 344] width 28 height 14
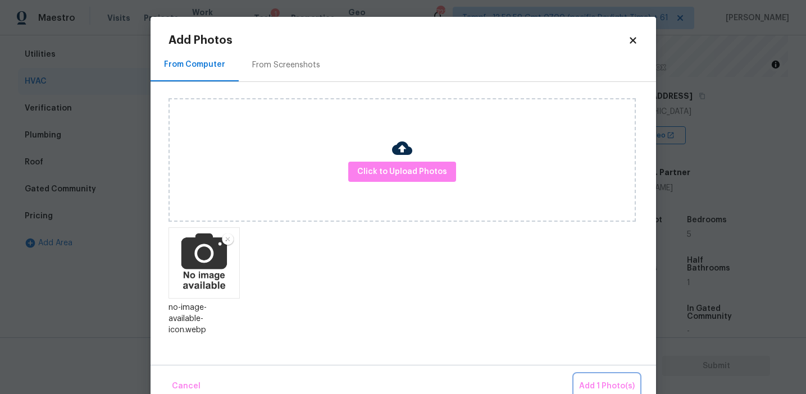
click at [588, 378] on button "Add 1 Photo(s)" at bounding box center [607, 387] width 65 height 24
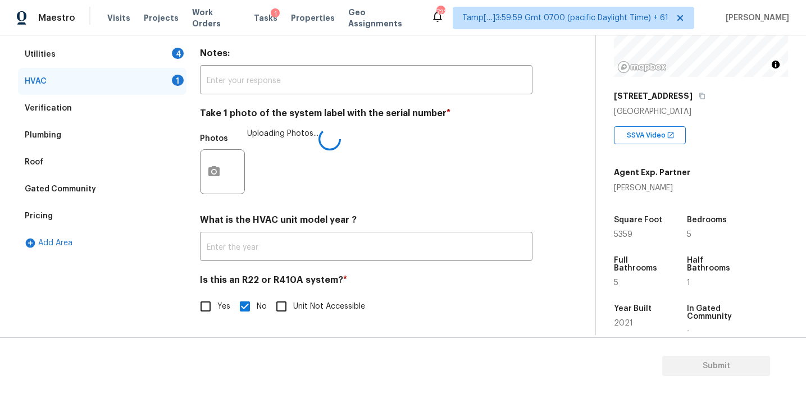
click at [447, 292] on div "Is this an R22 or R410A system? * Yes No Unit Not Accessible" at bounding box center [366, 297] width 333 height 44
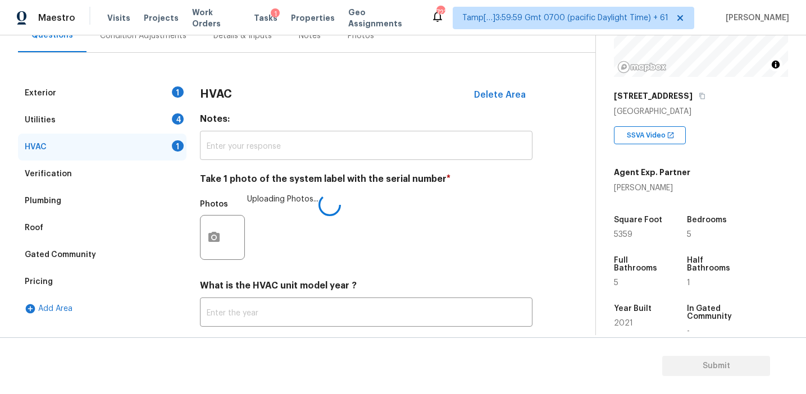
scroll to position [103, 0]
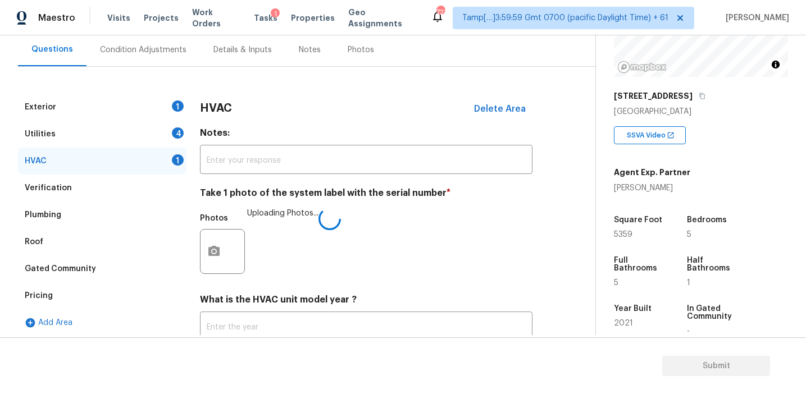
click at [217, 137] on h4 "Notes:" at bounding box center [366, 136] width 333 height 16
click at [183, 137] on div "Utilities 4" at bounding box center [102, 134] width 169 height 27
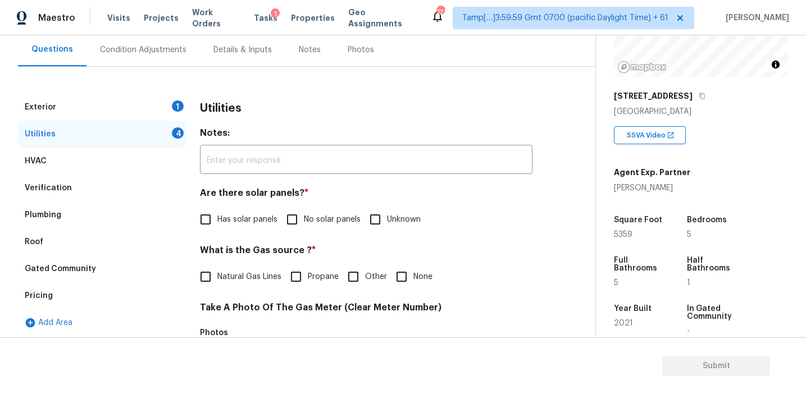
click at [302, 215] on input "No solar panels" at bounding box center [292, 220] width 24 height 24
checkbox input "true"
click at [390, 281] on input "None" at bounding box center [402, 277] width 24 height 24
checkbox input "true"
click at [253, 282] on span "Natural Gas Lines" at bounding box center [249, 277] width 64 height 12
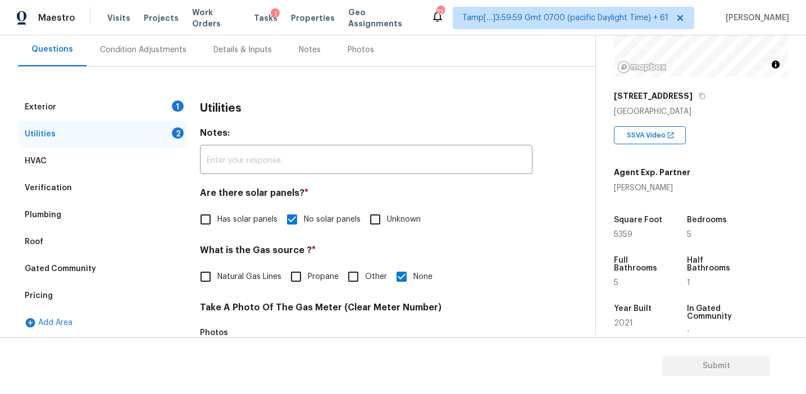
click at [217, 282] on input "Natural Gas Lines" at bounding box center [206, 277] width 24 height 24
checkbox input "true"
checkbox input "false"
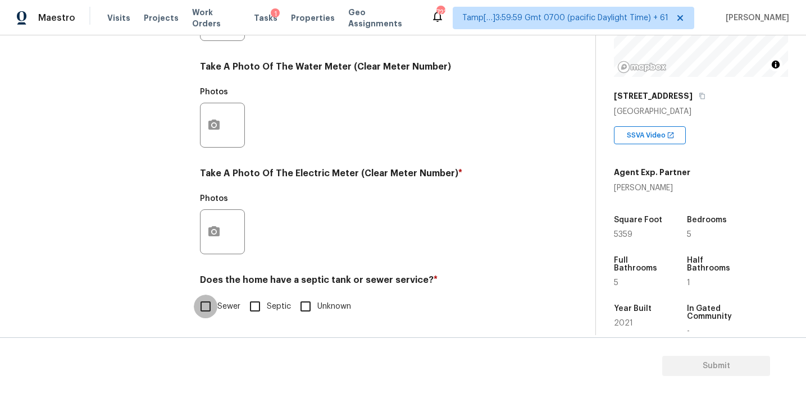
click at [210, 299] on input "Sewer" at bounding box center [206, 307] width 24 height 24
checkbox input "true"
click at [219, 237] on icon "button" at bounding box center [213, 231] width 13 height 13
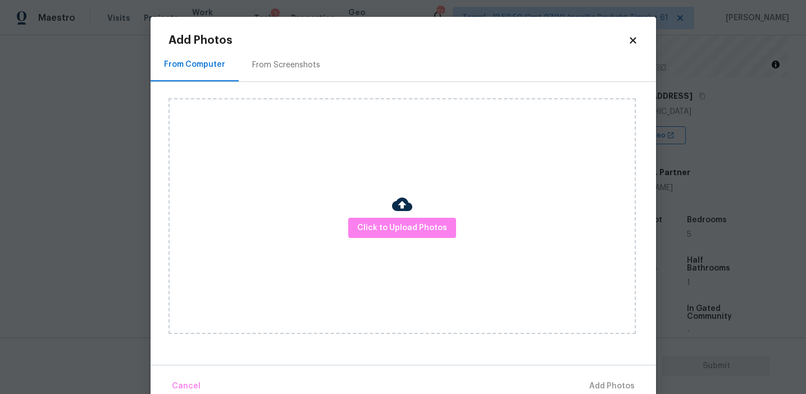
click at [217, 231] on div "Click to Upload Photos" at bounding box center [402, 216] width 467 height 236
click at [359, 217] on div "Click to Upload Photos" at bounding box center [402, 216] width 467 height 236
click at [359, 222] on span "Click to Upload Photos" at bounding box center [402, 228] width 90 height 14
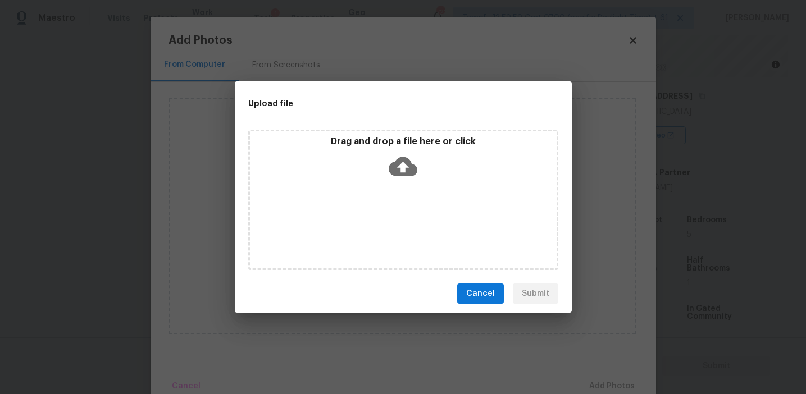
click at [359, 141] on p "Drag and drop a file here or click" at bounding box center [403, 142] width 307 height 12
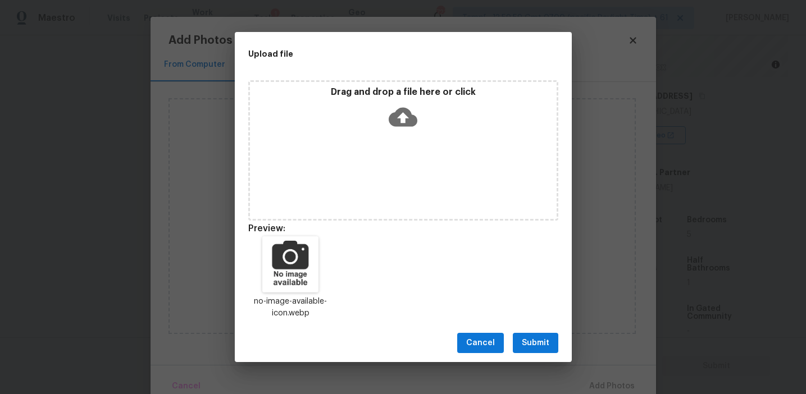
click at [534, 339] on span "Submit" at bounding box center [536, 344] width 28 height 14
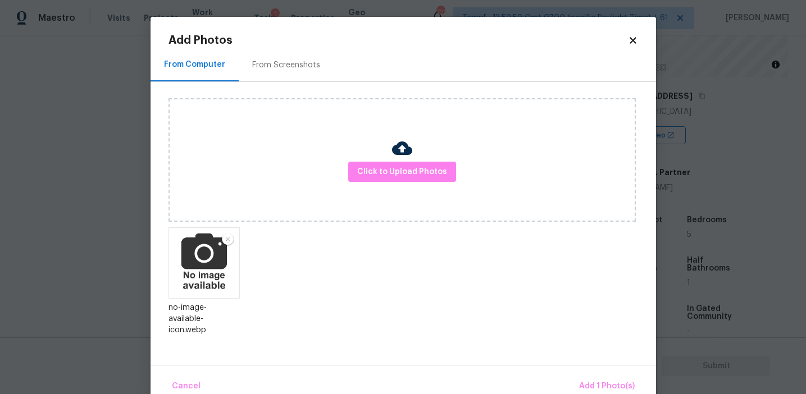
click at [573, 370] on div "Cancel Add 1 Photo(s)" at bounding box center [404, 382] width 506 height 34
click at [588, 378] on button "Add 1 Photo(s)" at bounding box center [607, 387] width 65 height 24
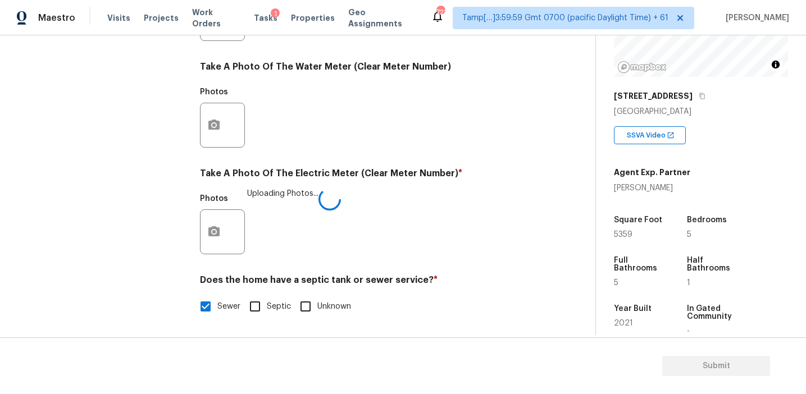
click at [490, 284] on h4 "Does the home have a septic tank or sewer service? *" at bounding box center [366, 283] width 333 height 16
click at [262, 304] on input "Septic" at bounding box center [255, 308] width 24 height 24
checkbox input "true"
checkbox input "false"
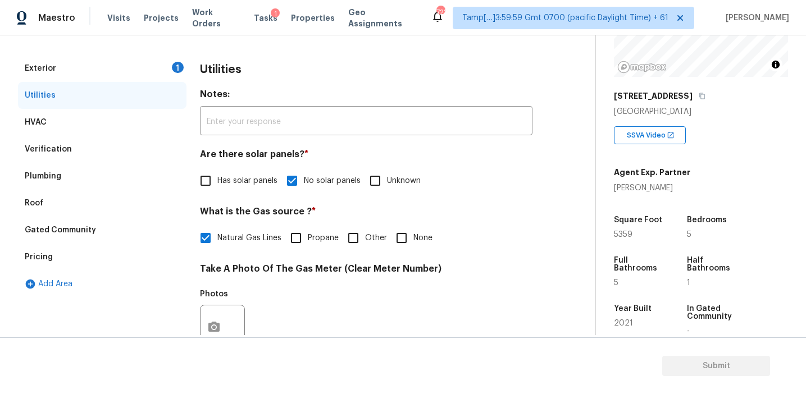
scroll to position [119, 0]
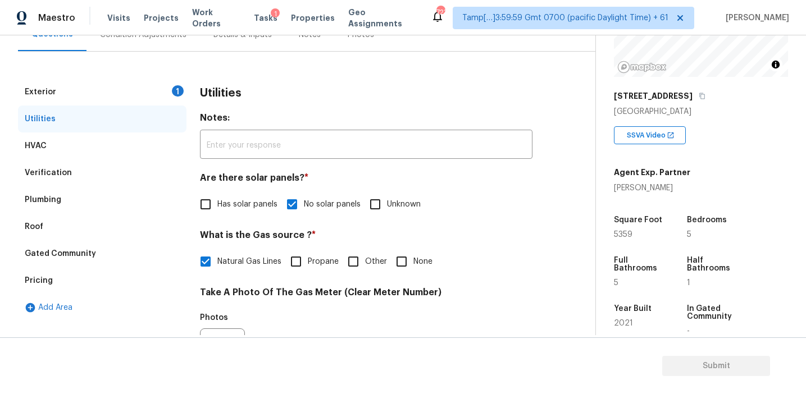
click at [128, 79] on div "Exterior 1" at bounding box center [102, 92] width 169 height 27
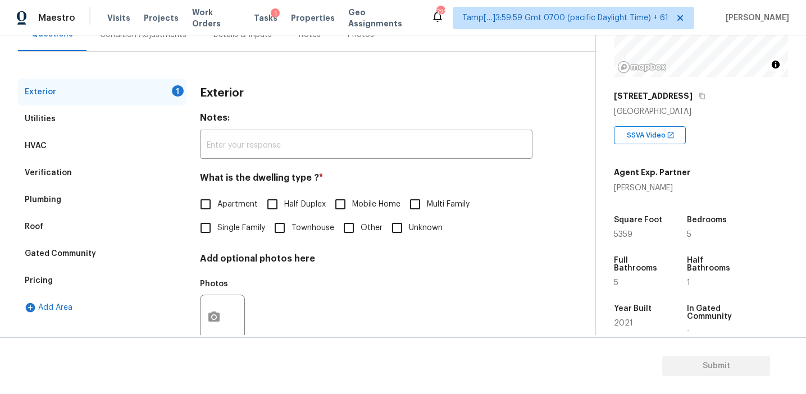
click at [234, 228] on span "Single Family" at bounding box center [241, 228] width 48 height 12
click at [217, 228] on input "Single Family" at bounding box center [206, 228] width 24 height 24
checkbox input "true"
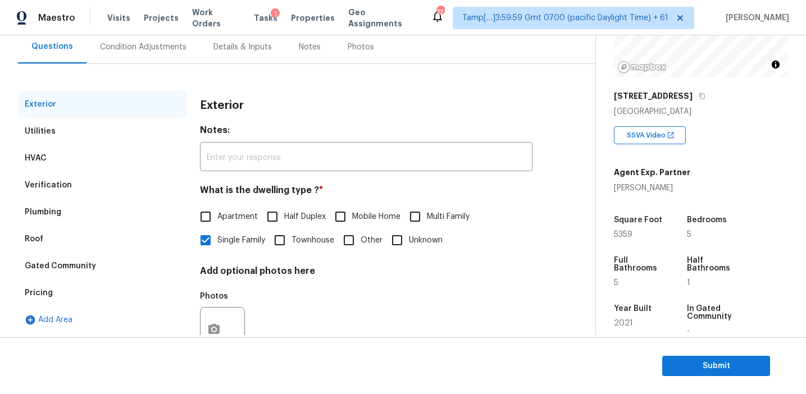
scroll to position [103, 0]
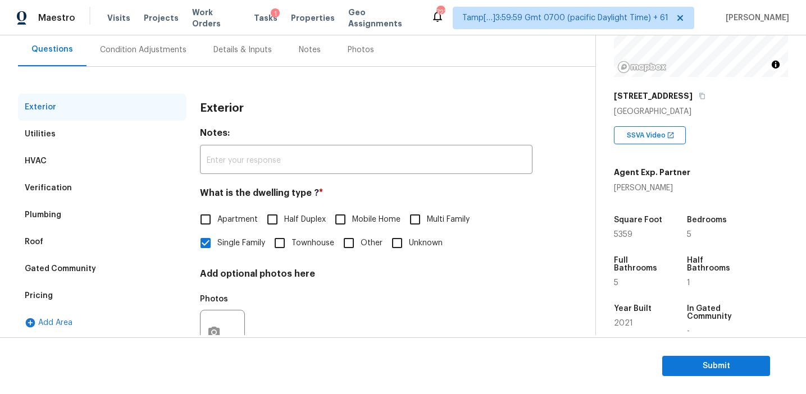
click at [211, 94] on div "Exterior" at bounding box center [366, 108] width 333 height 29
click at [167, 54] on div "Condition Adjustments" at bounding box center [143, 49] width 87 height 11
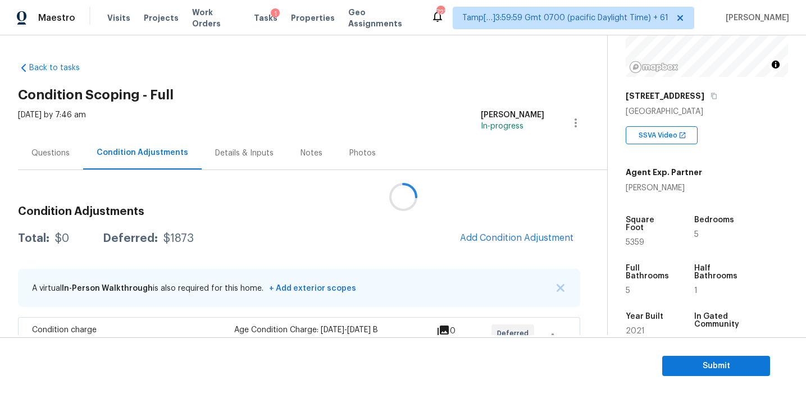
click at [423, 230] on div at bounding box center [403, 197] width 806 height 394
click at [349, 216] on div at bounding box center [403, 197] width 806 height 394
click at [411, 218] on div at bounding box center [403, 197] width 806 height 394
click at [471, 237] on div at bounding box center [403, 197] width 806 height 394
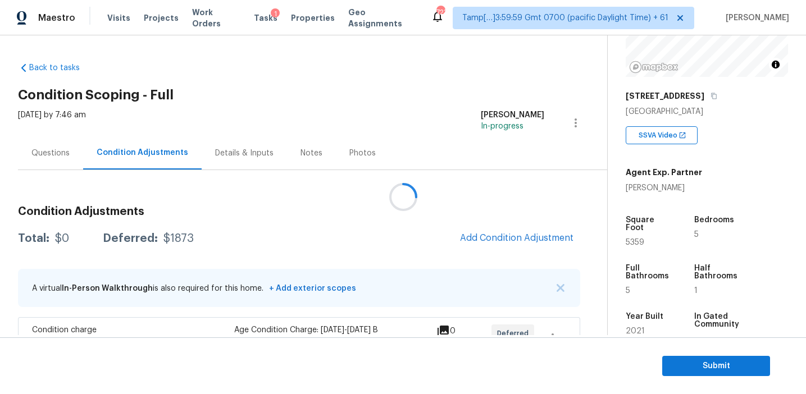
click at [471, 237] on div at bounding box center [403, 197] width 806 height 394
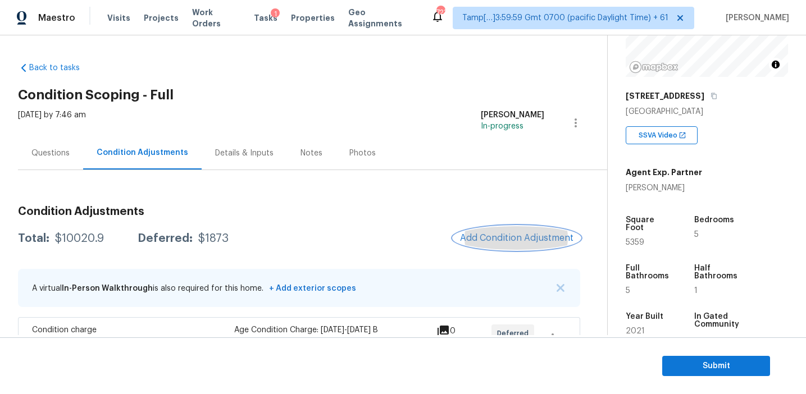
click at [471, 237] on span "Add Condition Adjustment" at bounding box center [516, 238] width 113 height 10
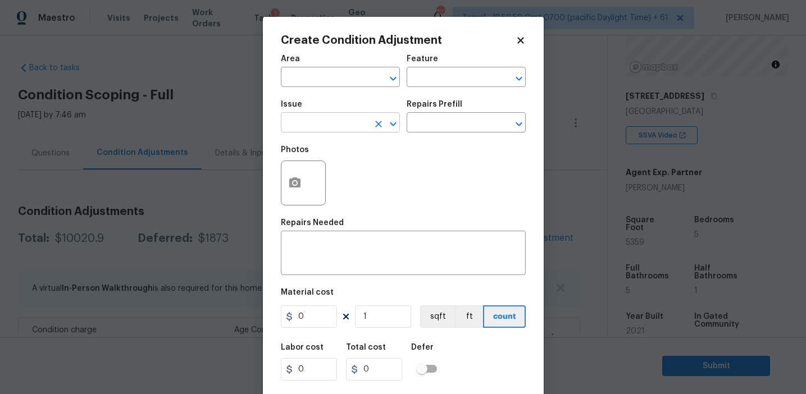
click at [334, 121] on input "text" at bounding box center [325, 123] width 88 height 17
click at [347, 176] on li "Pressure Washing" at bounding box center [340, 176] width 119 height 19
type input "Pressure Washing"
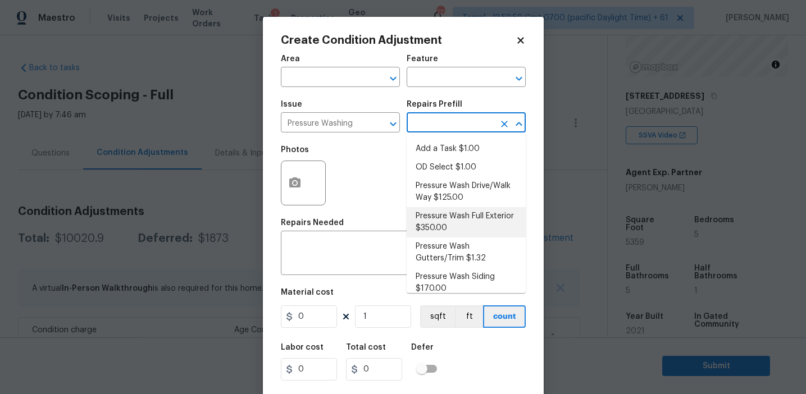
click at [439, 225] on li "Pressure Wash Full Exterior $350.00" at bounding box center [466, 222] width 119 height 30
type input "Siding"
type textarea "Pressure wash the House, Flatwork, Deck and Garage interior."
type input "350"
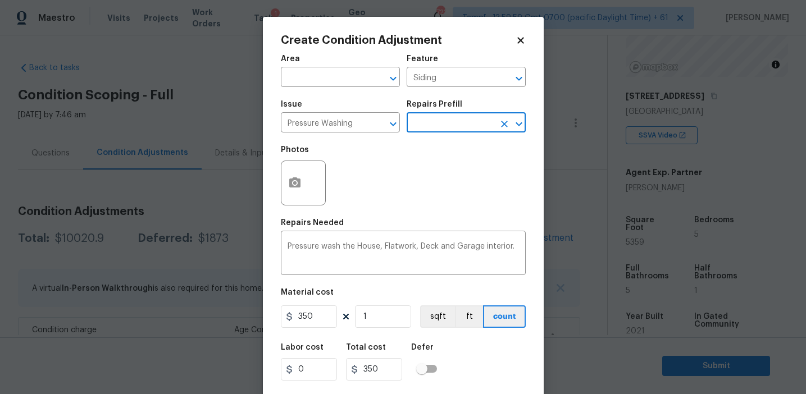
scroll to position [25, 0]
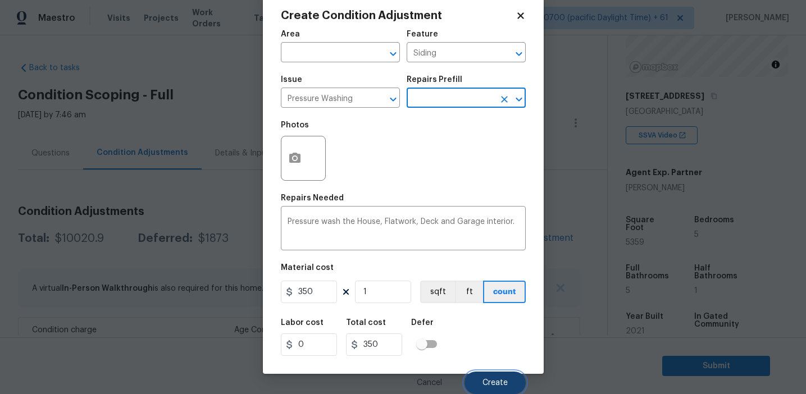
click at [485, 377] on button "Create" at bounding box center [495, 383] width 61 height 22
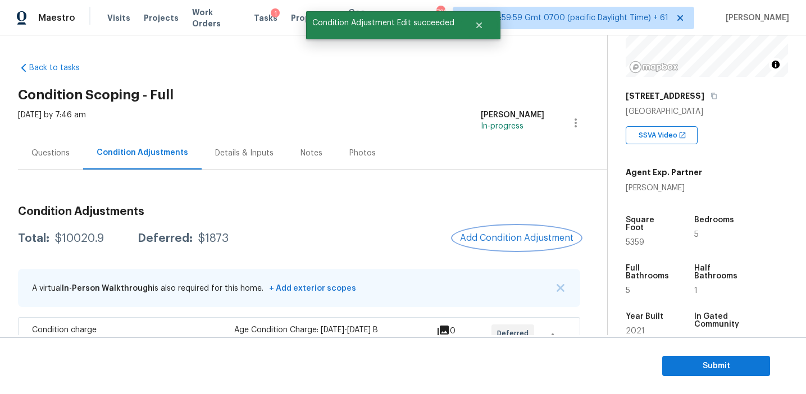
scroll to position [0, 0]
click at [498, 238] on span "Add Condition Adjustment" at bounding box center [516, 238] width 113 height 10
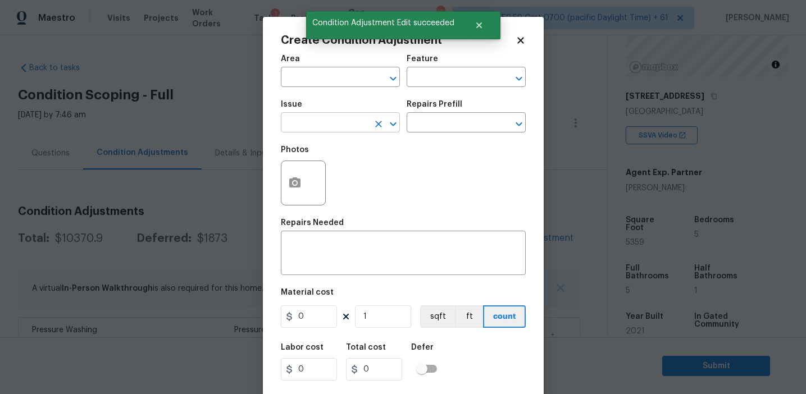
click at [330, 126] on input "text" at bounding box center [325, 123] width 88 height 17
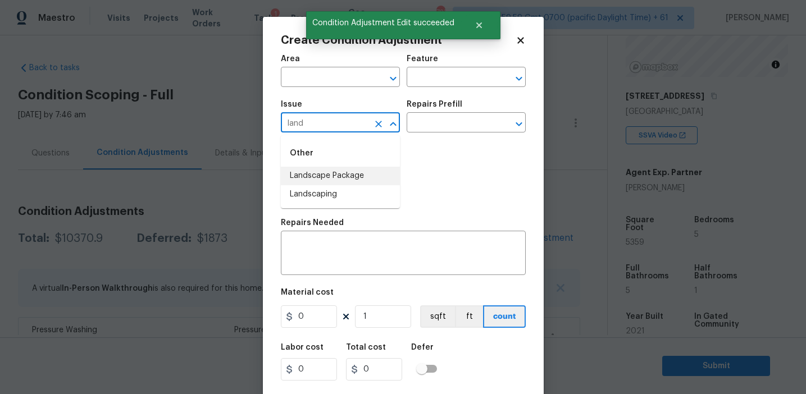
click at [354, 170] on li "Landscape Package" at bounding box center [340, 176] width 119 height 19
type input "Landscape Package"
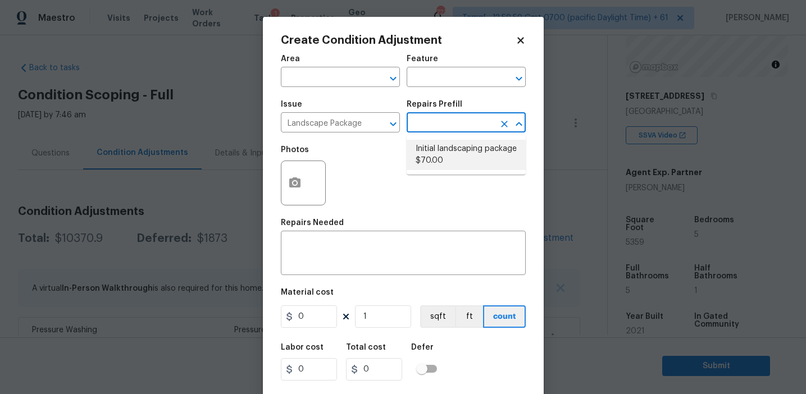
click at [450, 167] on li "Initial landscaping package $70.00" at bounding box center [466, 155] width 119 height 30
type input "Home Readiness Packages"
type textarea "Mowing of grass up to 6" in height. Mow, edge along driveways & sidewalks, trim…"
type input "70"
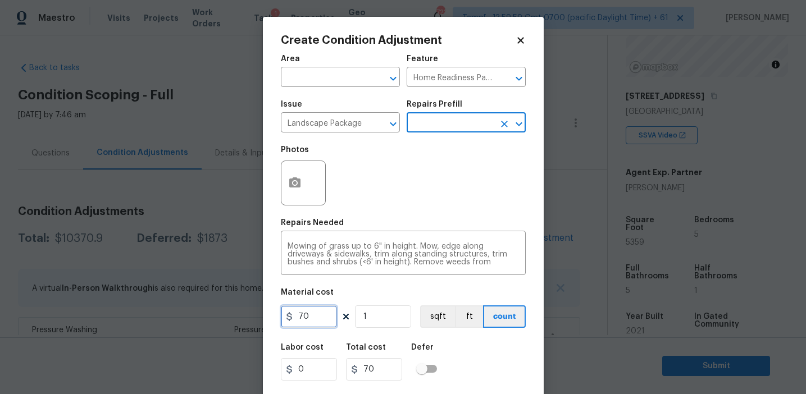
click at [316, 314] on input "70" at bounding box center [309, 317] width 56 height 22
type input "300"
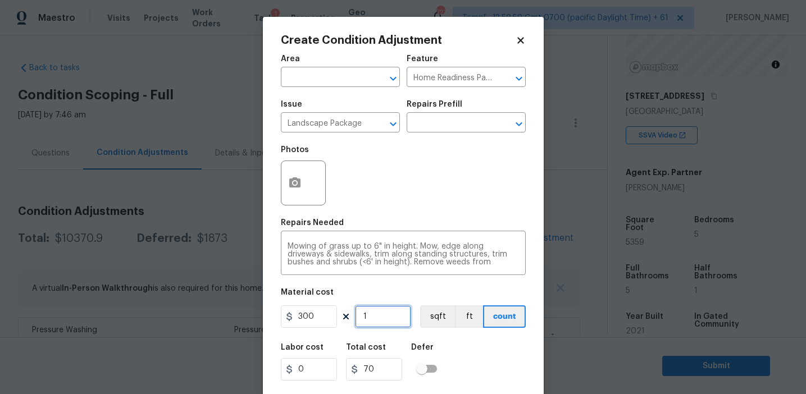
type input "300"
click at [297, 187] on icon "button" at bounding box center [294, 183] width 11 height 10
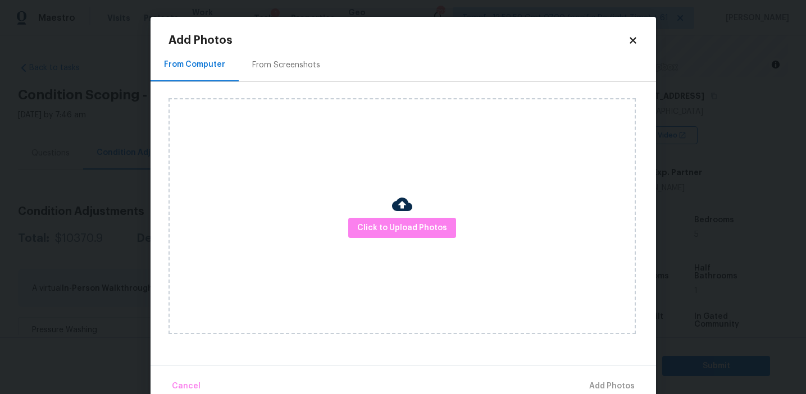
click at [301, 72] on div "From Screenshots" at bounding box center [286, 64] width 95 height 33
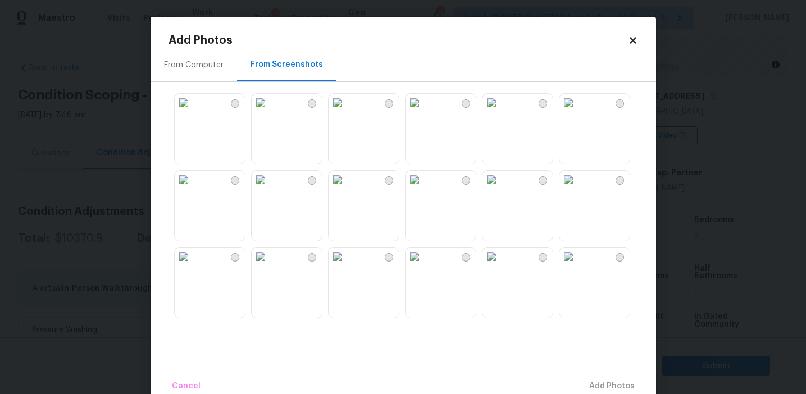
click at [347, 266] on img at bounding box center [338, 257] width 18 height 18
click at [193, 189] on img at bounding box center [184, 180] width 18 height 18
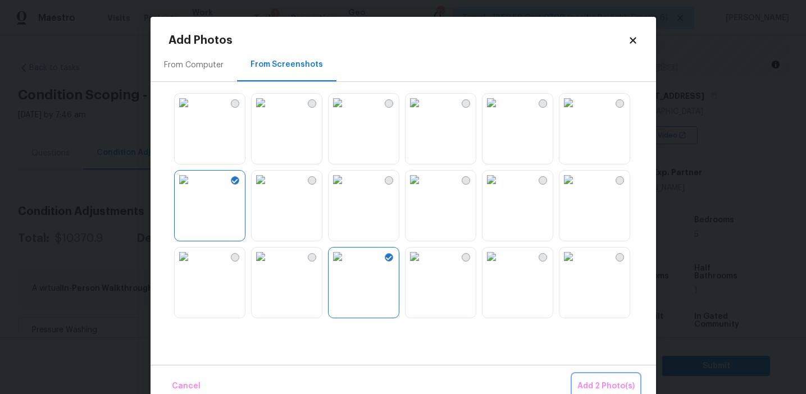
click at [586, 384] on span "Add 2 Photo(s)" at bounding box center [606, 387] width 57 height 14
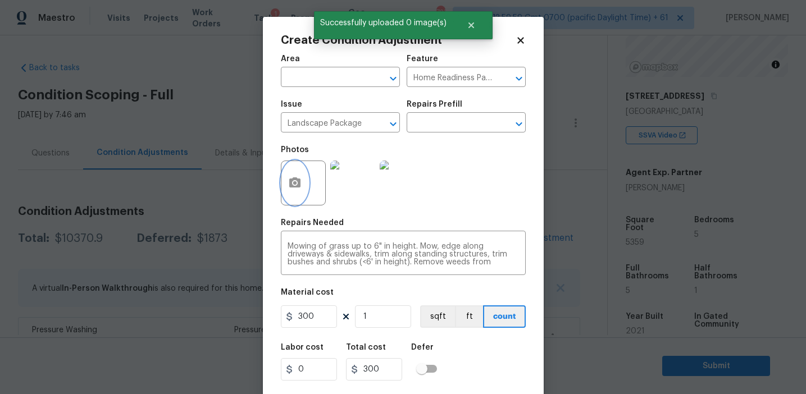
scroll to position [25, 0]
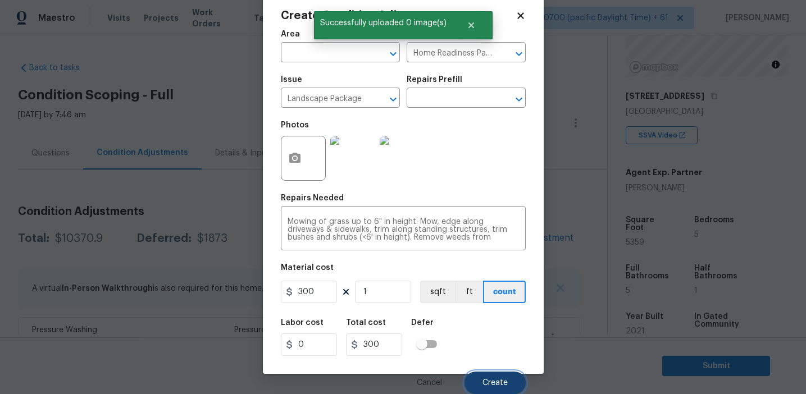
click at [488, 383] on span "Create" at bounding box center [495, 383] width 25 height 8
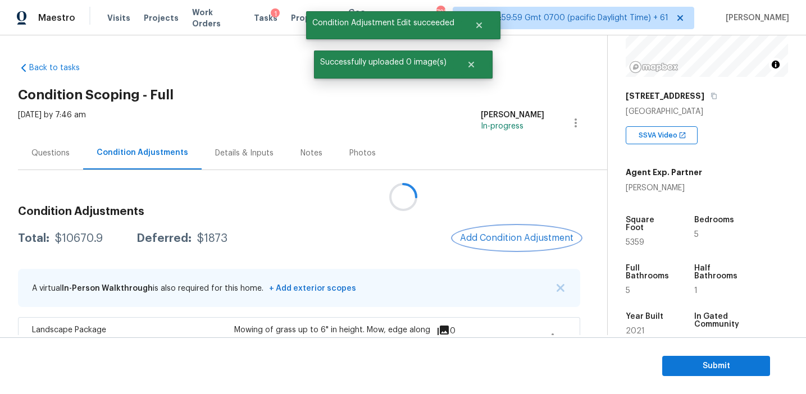
scroll to position [0, 0]
click at [503, 236] on span "Add Condition Adjustment" at bounding box center [516, 238] width 113 height 10
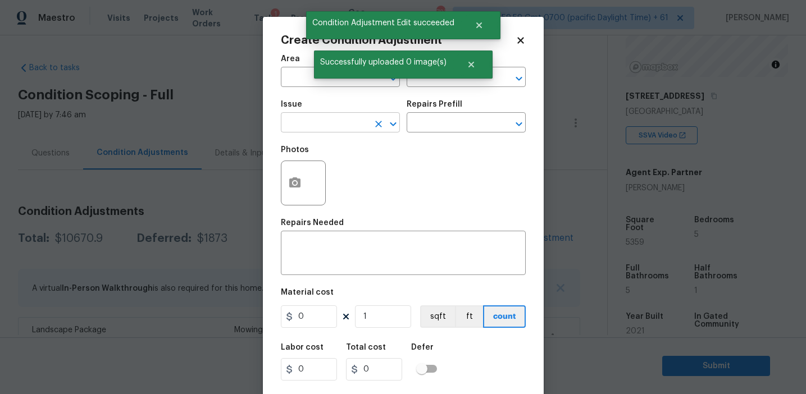
click at [340, 130] on input "text" at bounding box center [325, 123] width 88 height 17
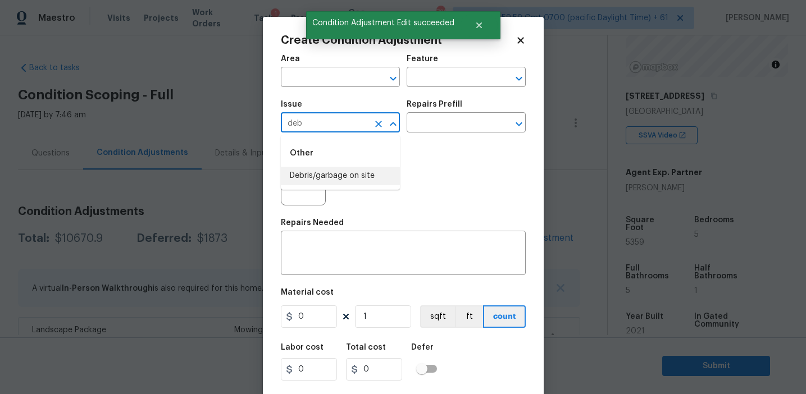
click at [355, 172] on li "Debris/garbage on site" at bounding box center [340, 176] width 119 height 19
type input "Debris/garbage on site"
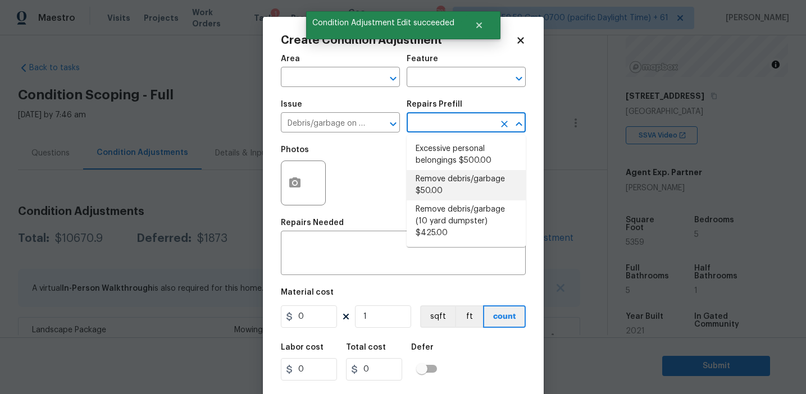
click at [438, 183] on li "Remove debris/garbage $50.00" at bounding box center [466, 185] width 119 height 30
type textarea "Remove, haul off, and properly dispose of any debris left by seller to offsite …"
type input "50"
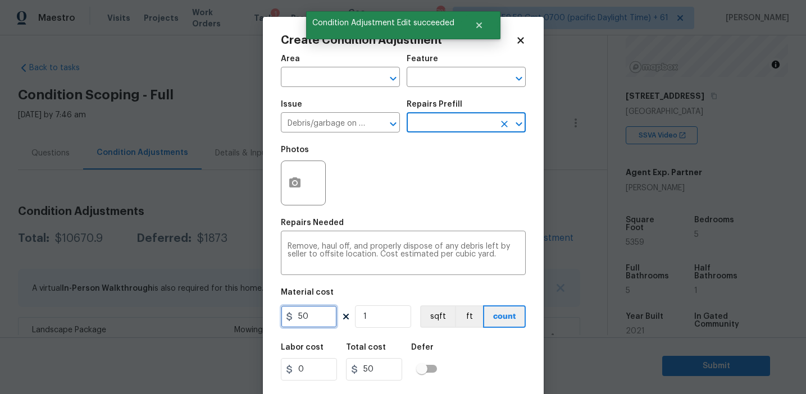
click at [298, 319] on input "50" at bounding box center [309, 317] width 56 height 22
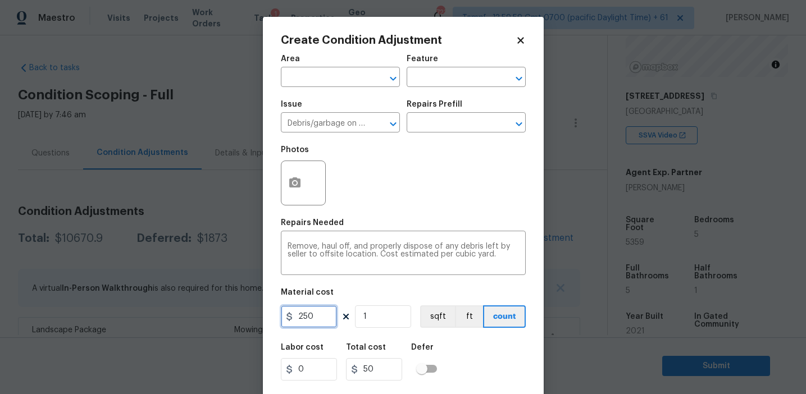
type input "250"
click at [293, 190] on button "button" at bounding box center [294, 183] width 27 height 44
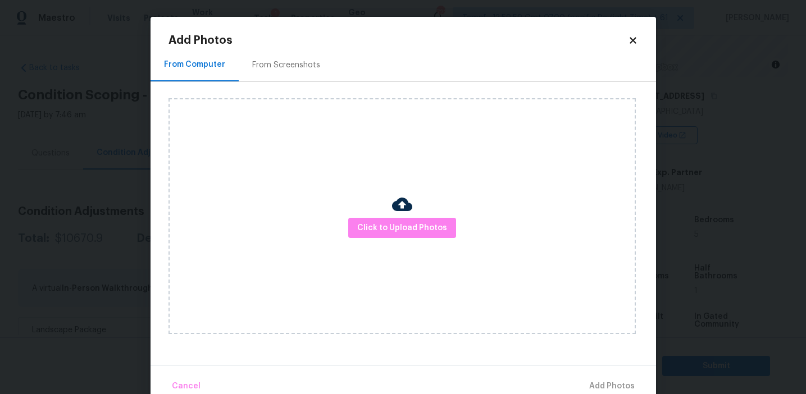
click at [296, 68] on div "From Screenshots" at bounding box center [286, 65] width 68 height 11
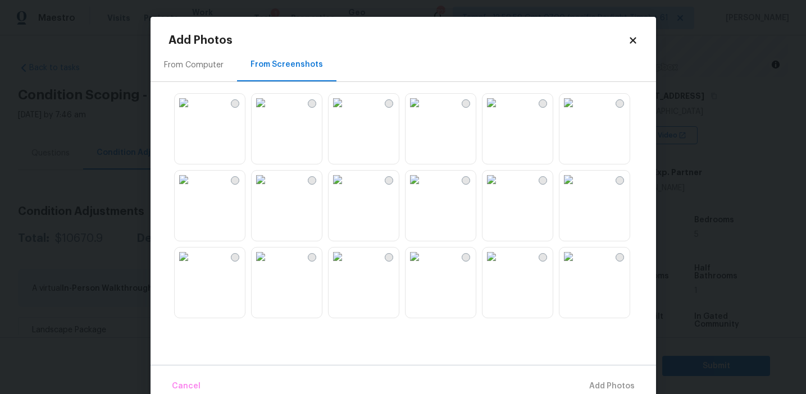
click at [488, 112] on img at bounding box center [492, 103] width 18 height 18
click at [584, 378] on button "Add 1 Photo(s)" at bounding box center [607, 387] width 65 height 24
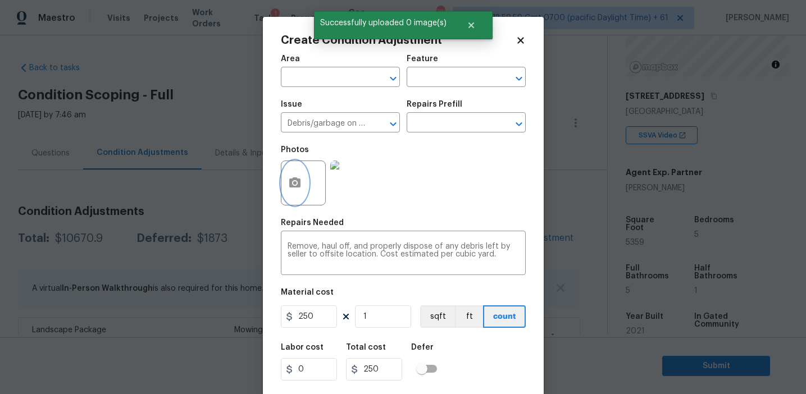
scroll to position [25, 0]
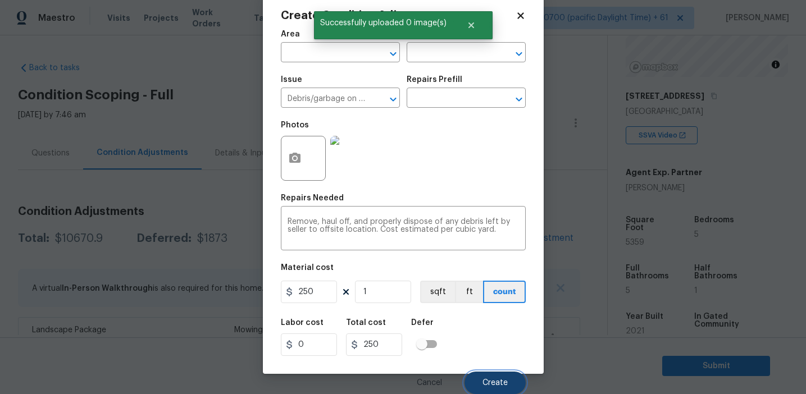
click at [485, 378] on button "Create" at bounding box center [495, 383] width 61 height 22
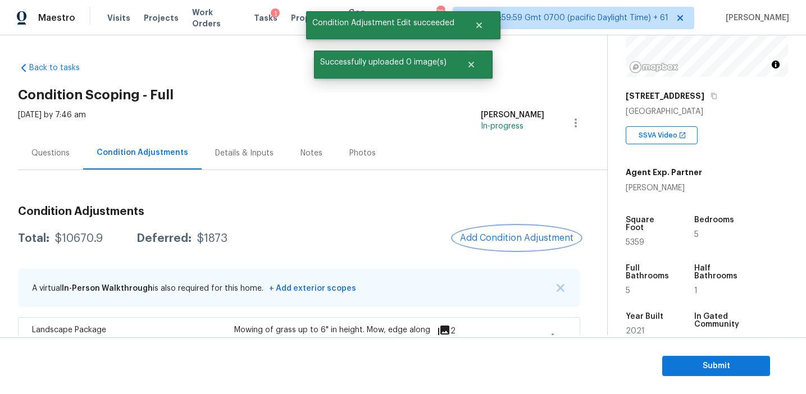
scroll to position [0, 0]
click at [494, 239] on span "Add Condition Adjustment" at bounding box center [516, 238] width 113 height 10
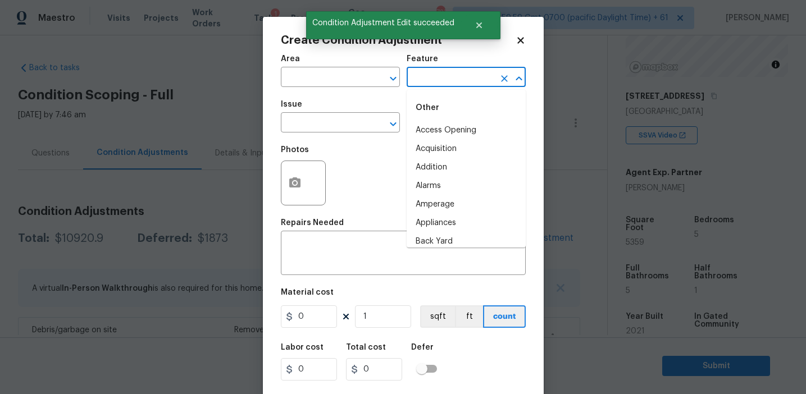
click at [428, 76] on input "text" at bounding box center [451, 78] width 88 height 17
click at [434, 134] on li "Overall" at bounding box center [466, 130] width 119 height 19
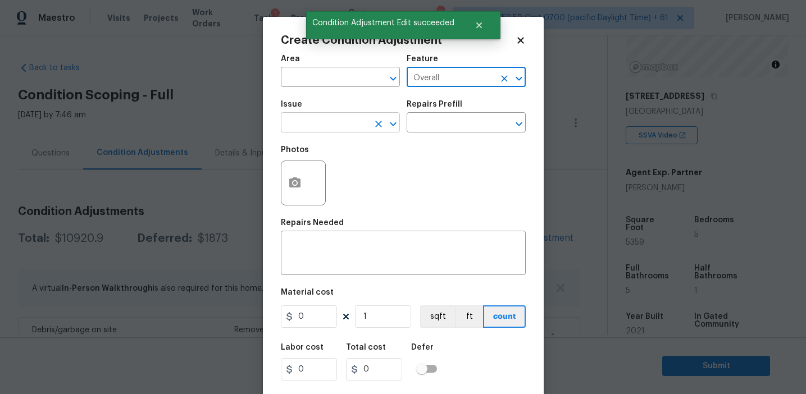
type input "Overall"
click at [353, 133] on input "text" at bounding box center [325, 123] width 88 height 17
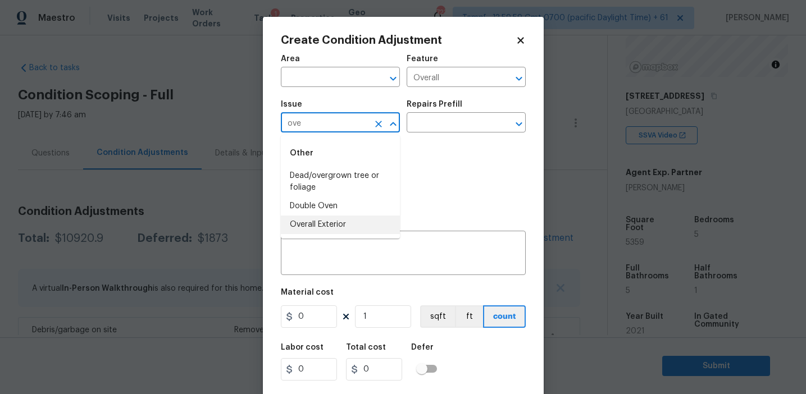
click at [328, 228] on li "Overall Exterior" at bounding box center [340, 225] width 119 height 19
type input "Overall Exterior"
click at [348, 238] on div "x ​" at bounding box center [403, 255] width 245 height 42
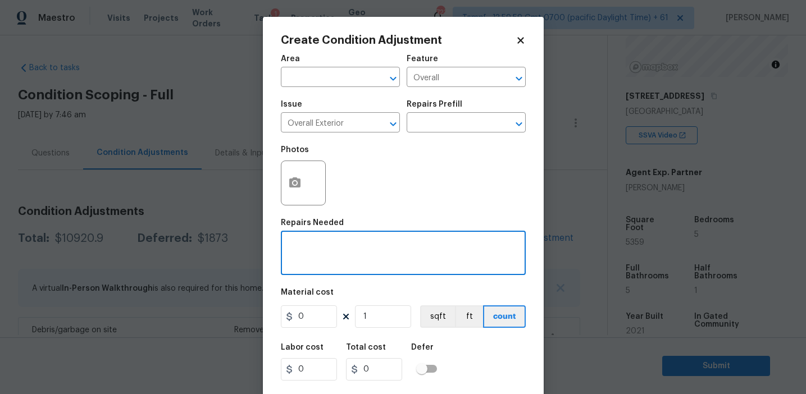
paste textarea "Overall exterior repairs (siding, stucco, fencing, soffit, [PERSON_NAME], trims…"
type textarea "Overall exterior repairs (siding, stucco, fencing, soffit, [PERSON_NAME], trims…"
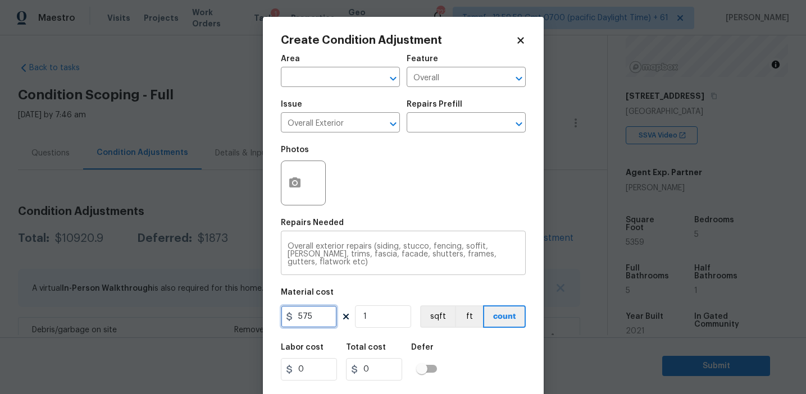
type input "575"
click at [294, 180] on icon "button" at bounding box center [294, 183] width 11 height 10
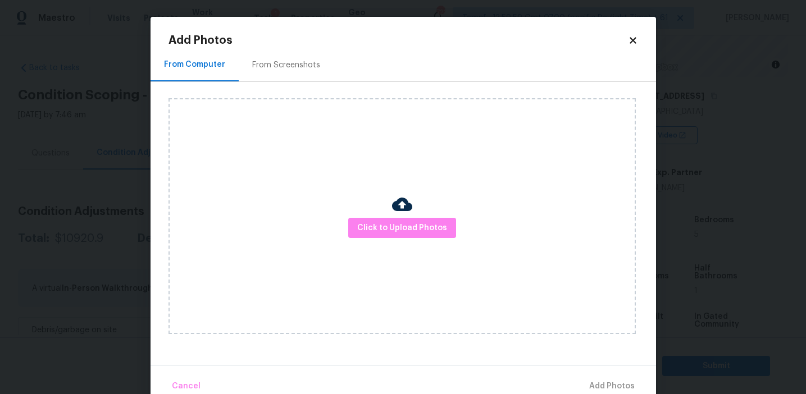
click at [297, 51] on div "From Screenshots" at bounding box center [286, 64] width 95 height 33
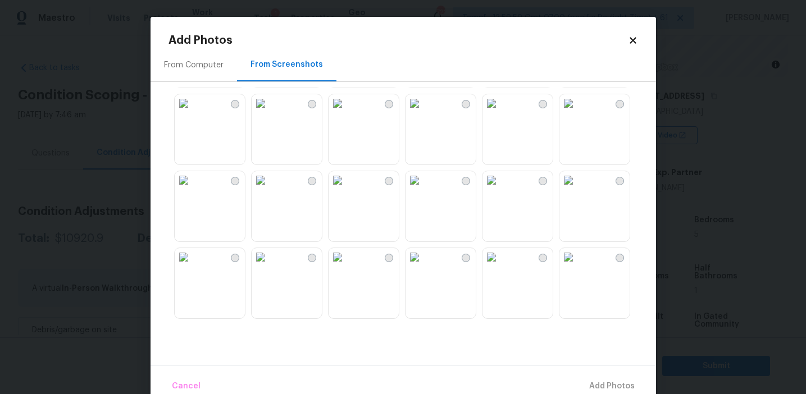
scroll to position [635, 0]
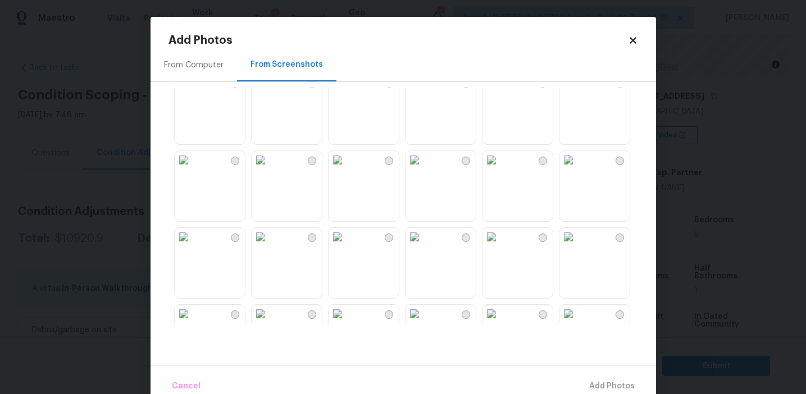
click at [193, 92] on img at bounding box center [184, 83] width 18 height 18
click at [347, 246] on img at bounding box center [338, 237] width 18 height 18
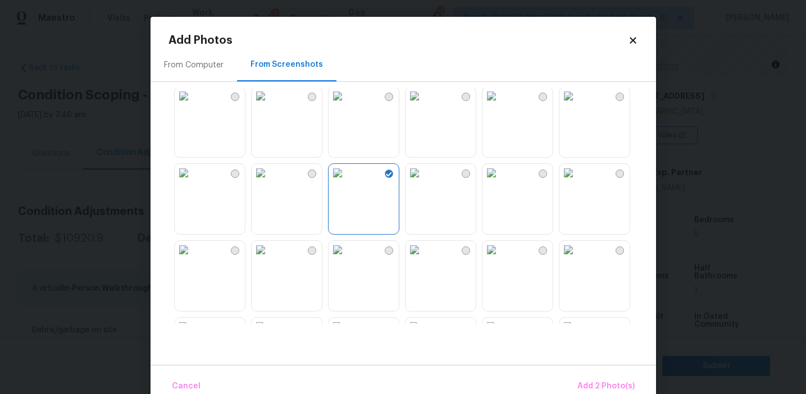
scroll to position [787, 0]
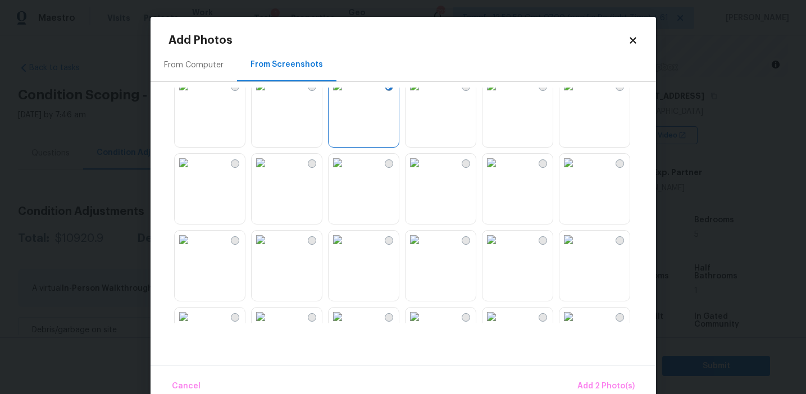
click at [496, 172] on img at bounding box center [492, 163] width 18 height 18
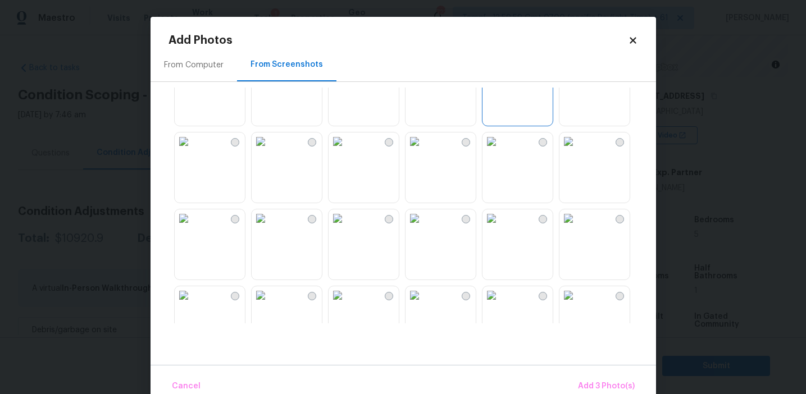
scroll to position [939, 0]
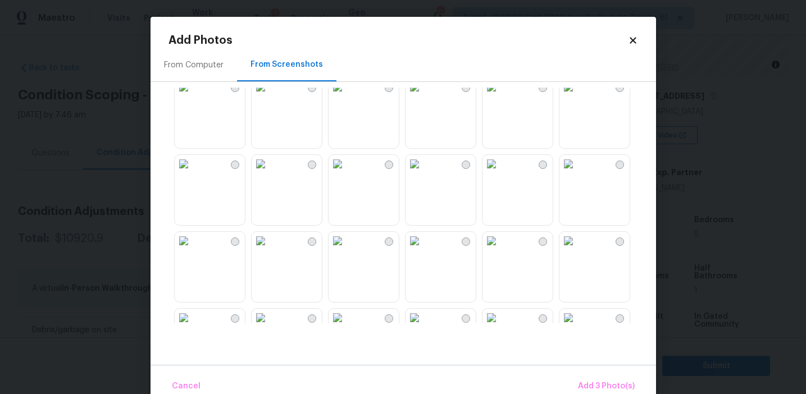
click at [565, 173] on img at bounding box center [569, 164] width 18 height 18
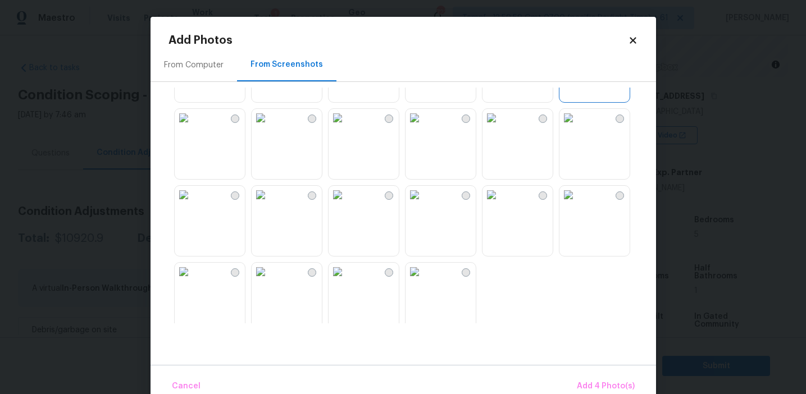
scroll to position [1073, 0]
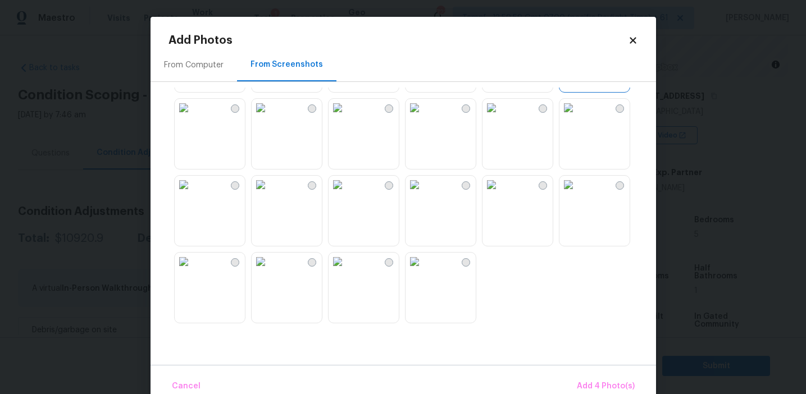
click at [572, 117] on img at bounding box center [569, 108] width 18 height 18
click at [590, 382] on span "Add 5 Photo(s)" at bounding box center [606, 387] width 57 height 14
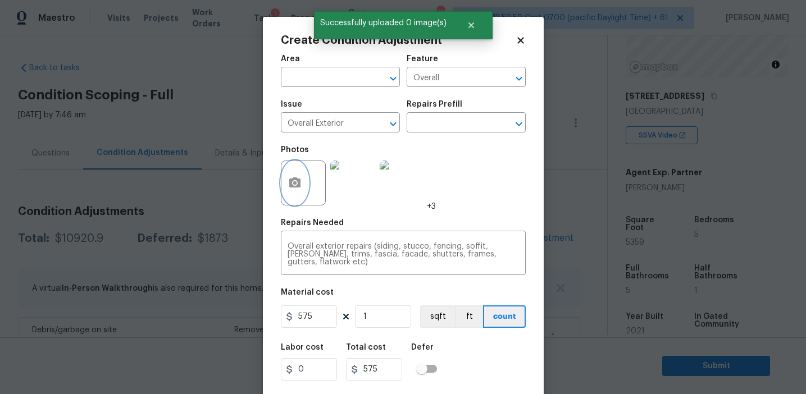
scroll to position [25, 0]
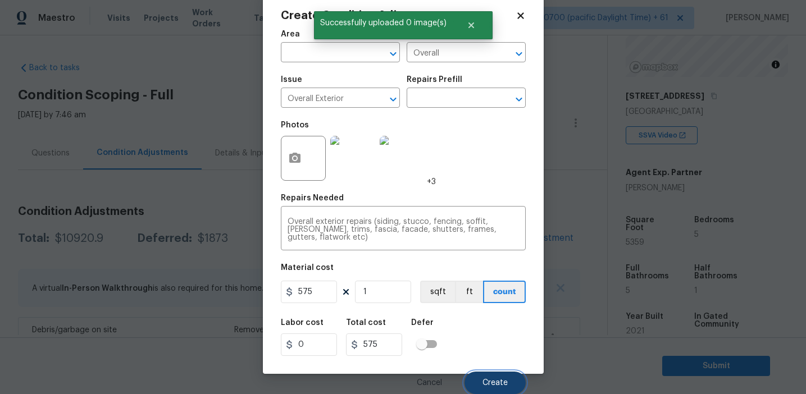
click at [484, 380] on span "Create" at bounding box center [495, 383] width 25 height 8
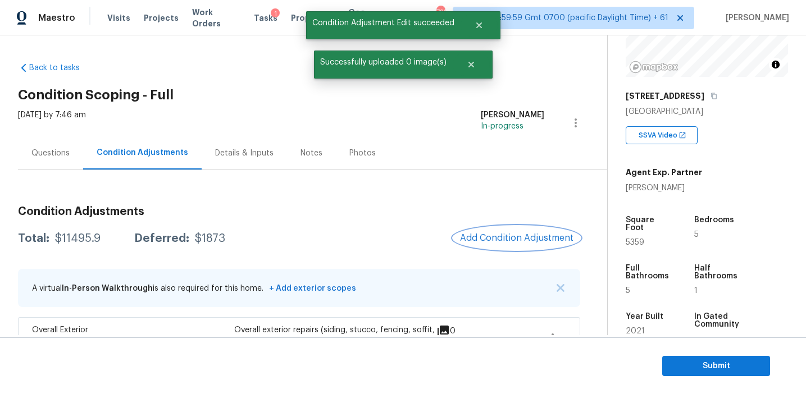
scroll to position [0, 0]
click at [491, 230] on button "Add Condition Adjustment" at bounding box center [516, 238] width 127 height 24
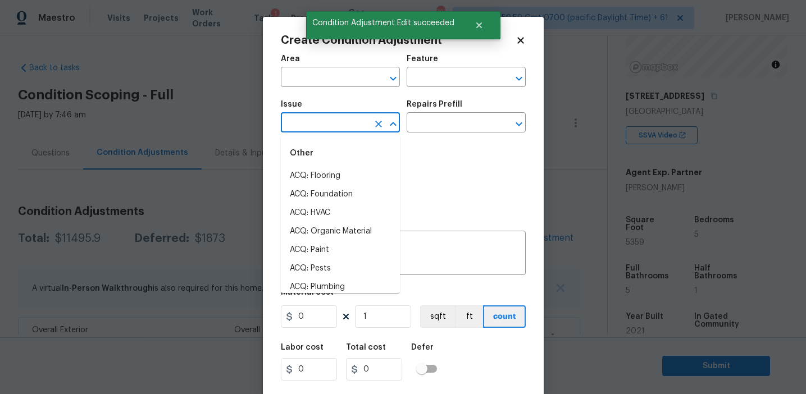
click at [343, 128] on input "text" at bounding box center [325, 123] width 88 height 17
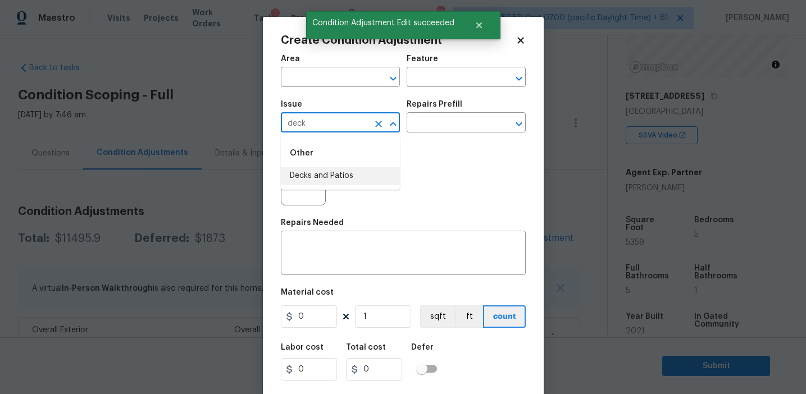
click at [360, 179] on li "Decks and Patios" at bounding box center [340, 176] width 119 height 19
type input "Decks and Patios"
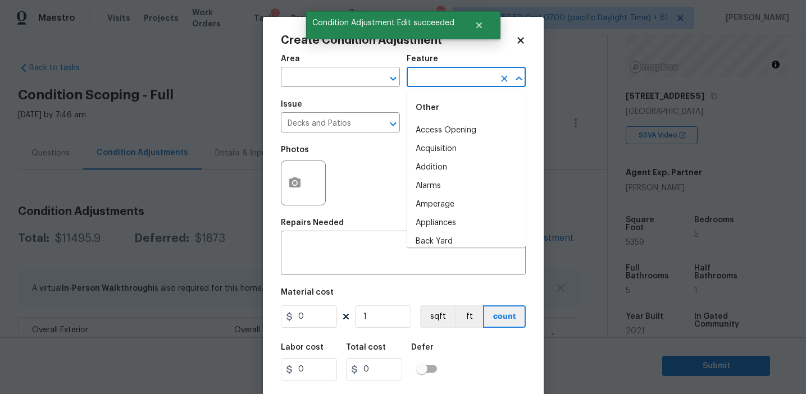
click at [417, 77] on input "text" at bounding box center [451, 78] width 88 height 17
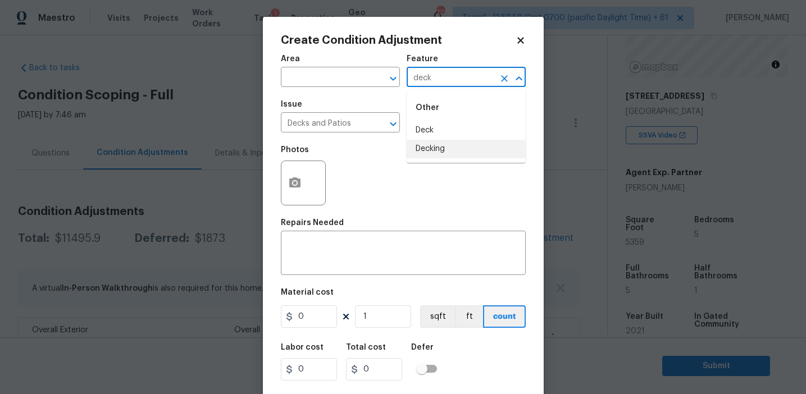
click at [430, 150] on li "Decking" at bounding box center [466, 149] width 119 height 19
click at [421, 76] on input "Decking" at bounding box center [451, 78] width 88 height 17
type input "Decking"
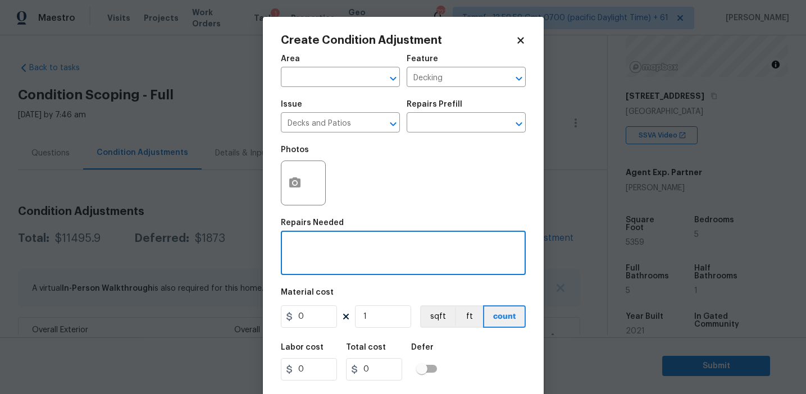
click at [383, 255] on textarea at bounding box center [403, 255] width 231 height 24
paste textarea "Decking"
type textarea "Decking repairs"
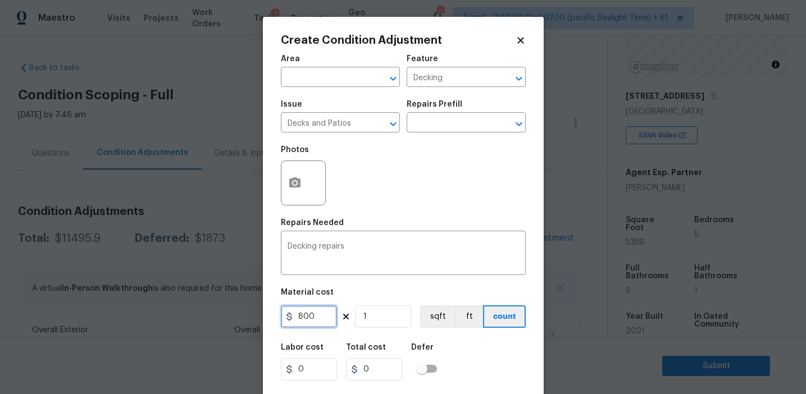
type input "800"
click at [294, 180] on icon "button" at bounding box center [294, 183] width 11 height 10
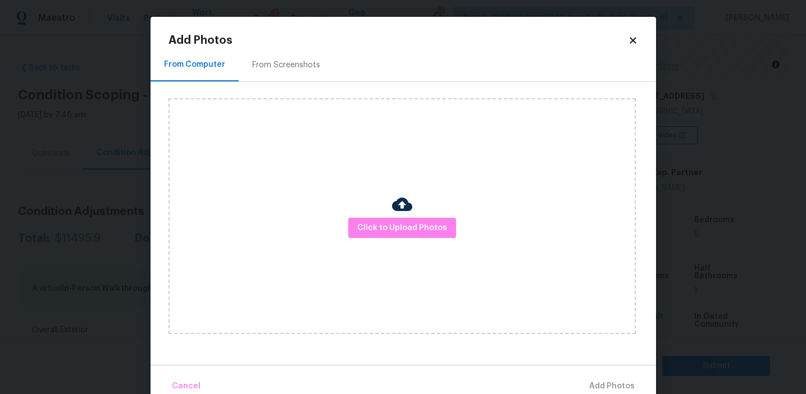
click at [296, 63] on div "From Screenshots" at bounding box center [286, 65] width 68 height 11
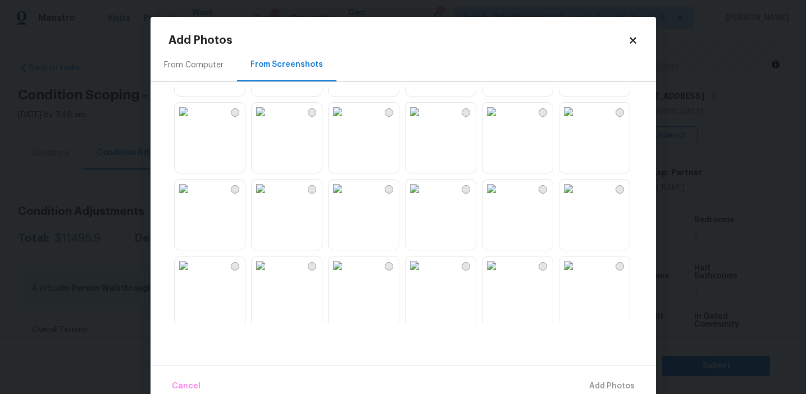
scroll to position [1073, 0]
click at [270, 194] on img at bounding box center [261, 185] width 18 height 18
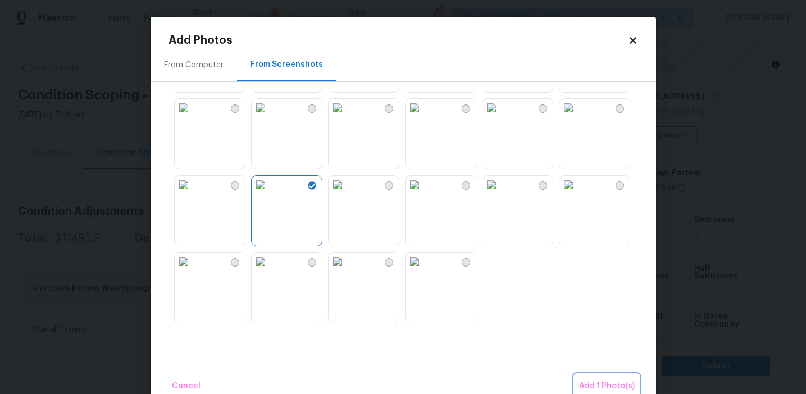
click at [594, 384] on span "Add 1 Photo(s)" at bounding box center [607, 387] width 56 height 14
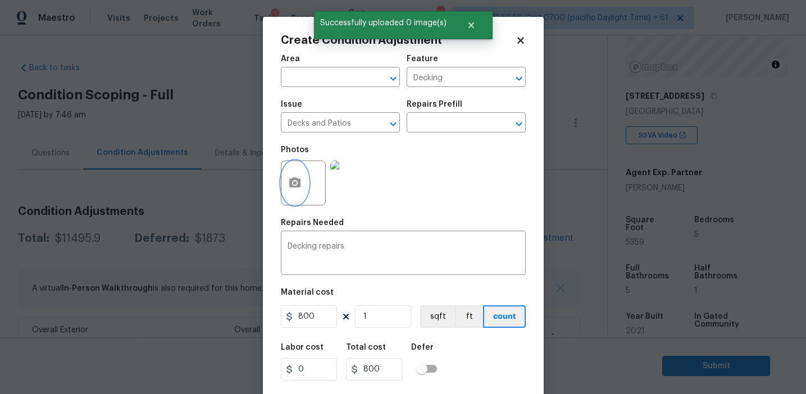
scroll to position [25, 0]
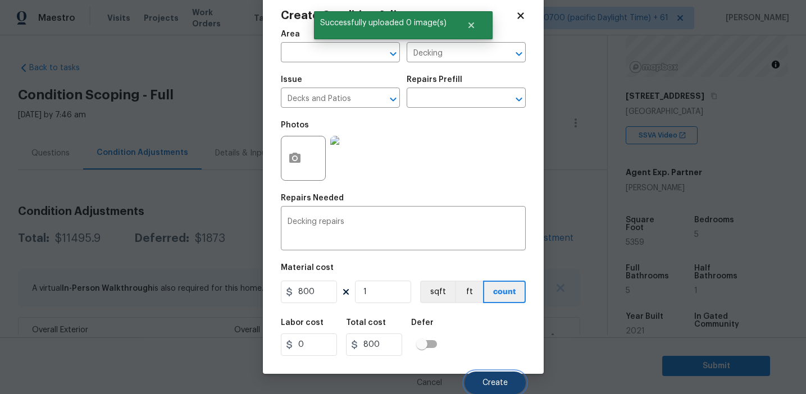
click at [494, 385] on span "Create" at bounding box center [495, 383] width 25 height 8
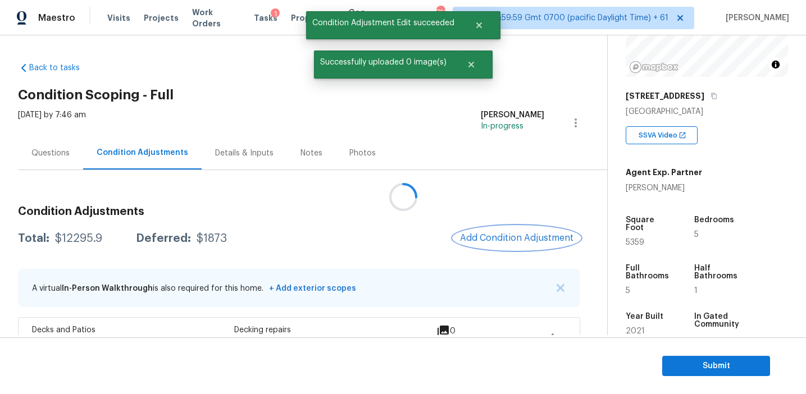
scroll to position [0, 0]
click at [414, 209] on h3 "Condition Adjustments" at bounding box center [299, 211] width 562 height 11
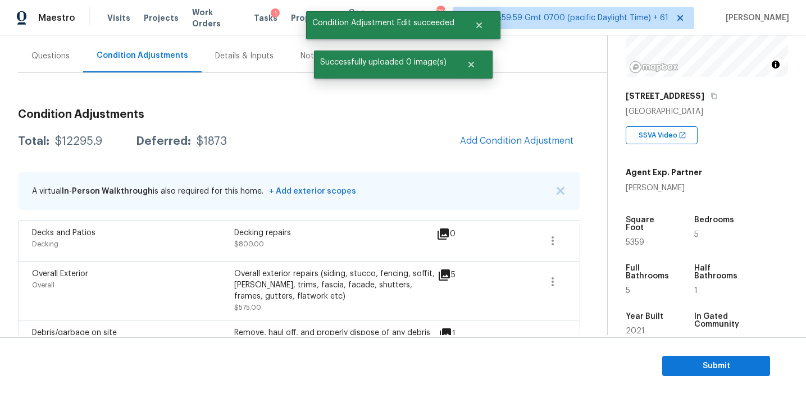
scroll to position [99, 0]
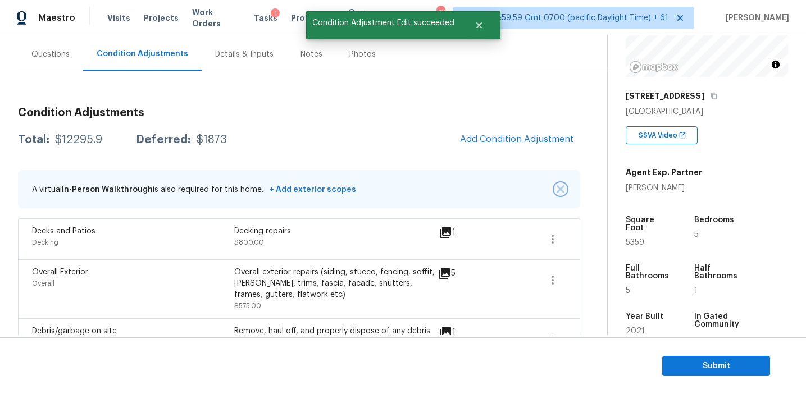
click at [560, 189] on img "button" at bounding box center [561, 189] width 8 height 8
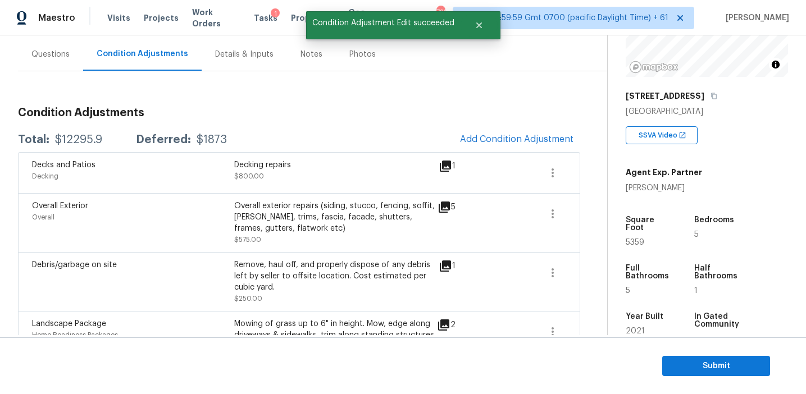
click at [371, 131] on div "Total: $12295.9 Deferred: $1873 Add Condition Adjustment" at bounding box center [299, 140] width 562 height 25
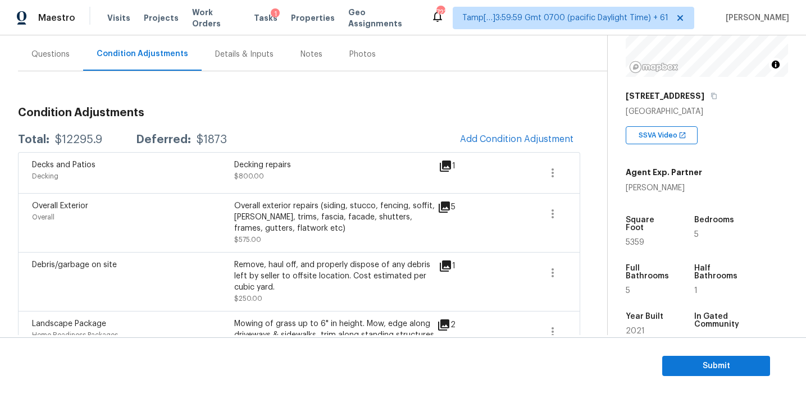
click at [391, 130] on div "Total: $12295.9 Deferred: $1873 Add Condition Adjustment" at bounding box center [299, 140] width 562 height 25
click at [480, 144] on span "Add Condition Adjustment" at bounding box center [516, 139] width 113 height 10
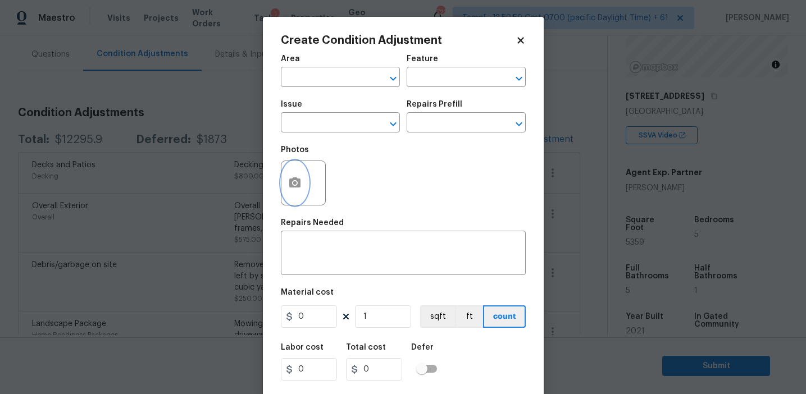
click at [303, 186] on button "button" at bounding box center [294, 183] width 27 height 44
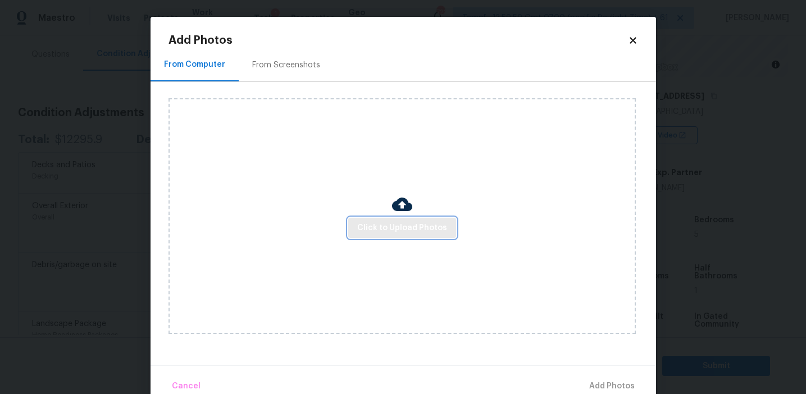
click at [395, 237] on button "Click to Upload Photos" at bounding box center [402, 228] width 108 height 21
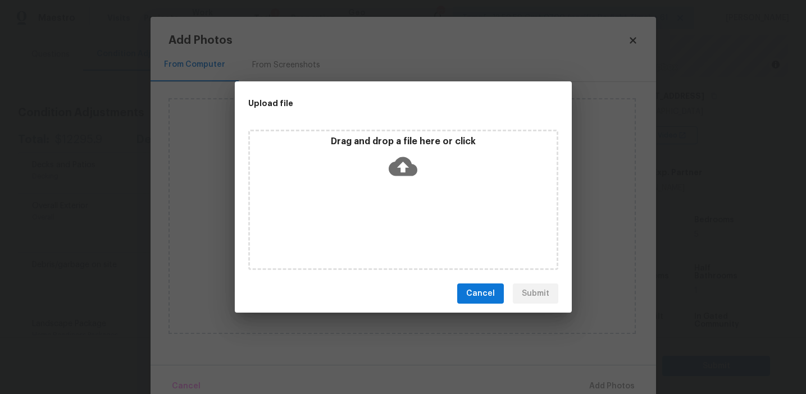
click at [389, 169] on icon at bounding box center [403, 166] width 29 height 19
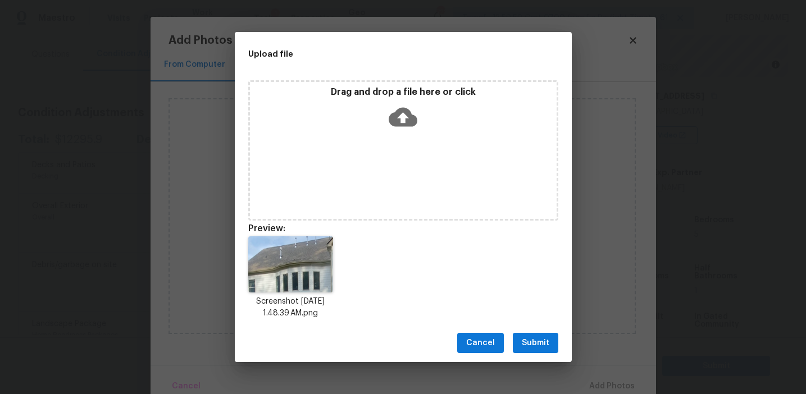
click at [532, 337] on span "Submit" at bounding box center [536, 344] width 28 height 14
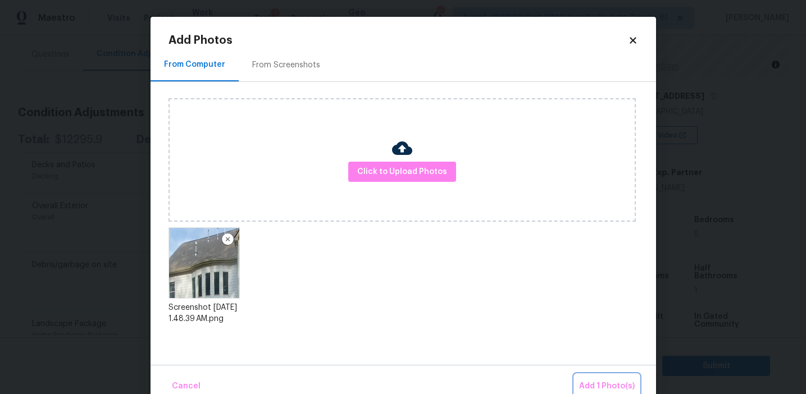
click at [603, 382] on span "Add 1 Photo(s)" at bounding box center [607, 387] width 56 height 14
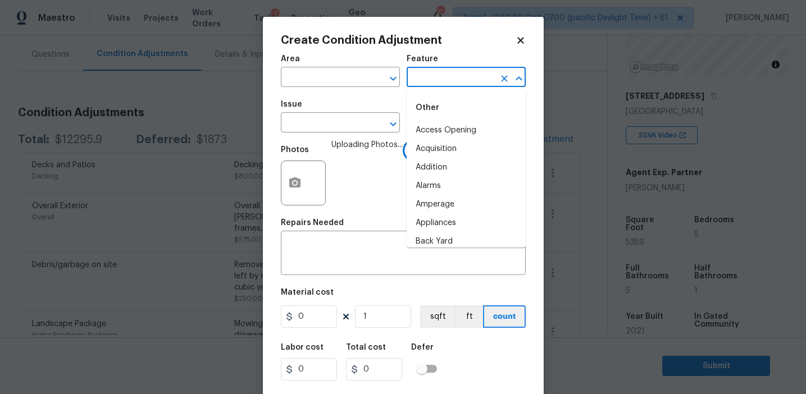
click at [418, 81] on input "text" at bounding box center [451, 78] width 88 height 17
click at [432, 152] on li "Roof" at bounding box center [466, 149] width 119 height 19
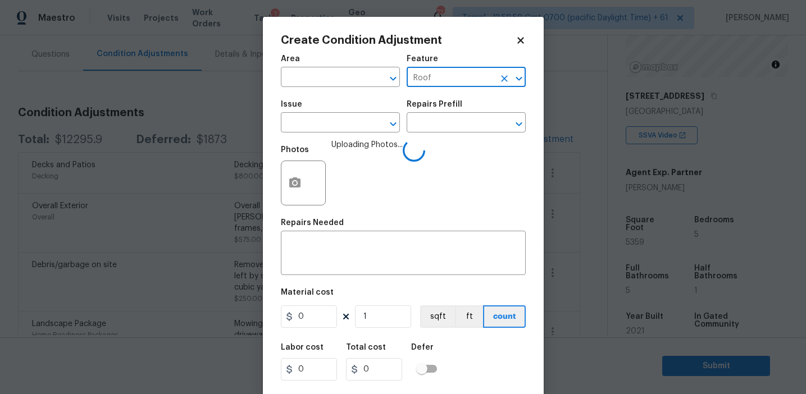
click at [429, 75] on input "Roof" at bounding box center [451, 78] width 88 height 17
type input "Roof"
click at [300, 135] on span "Issue ​" at bounding box center [340, 117] width 119 height 46
click at [300, 119] on input "text" at bounding box center [325, 123] width 88 height 17
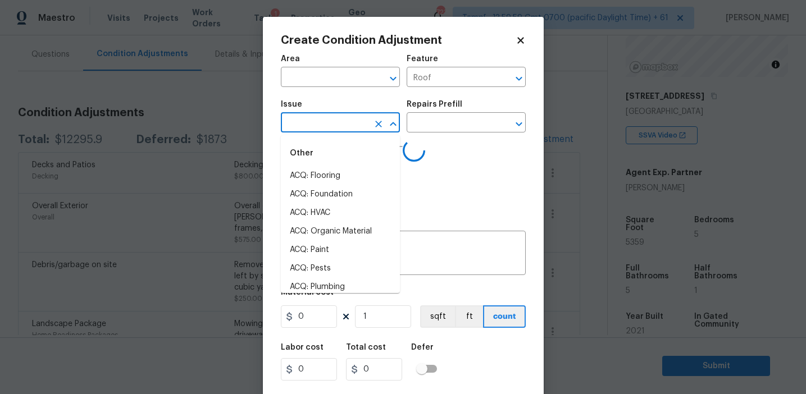
paste input "Roof"
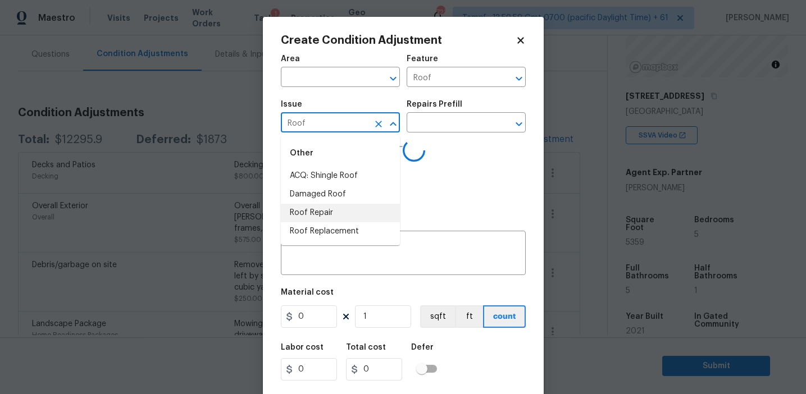
click at [335, 211] on li "Roof Repair" at bounding box center [340, 213] width 119 height 19
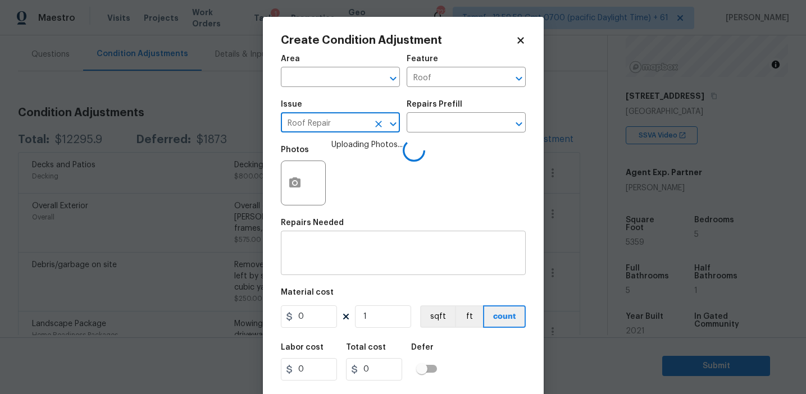
type input "Roof Repair"
click at [371, 240] on div "x ​" at bounding box center [403, 255] width 245 height 42
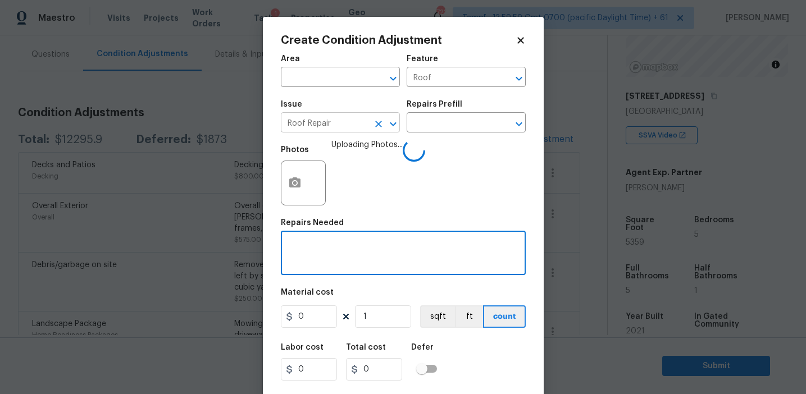
click at [318, 122] on input "Roof Repair" at bounding box center [325, 123] width 88 height 17
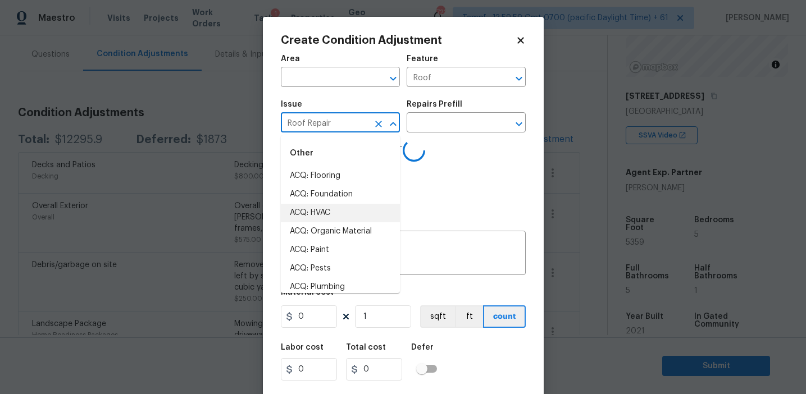
click at [318, 122] on input "Roof Repair" at bounding box center [325, 123] width 88 height 17
click at [415, 258] on textarea at bounding box center [403, 255] width 231 height 24
paste textarea "Roof Repair"
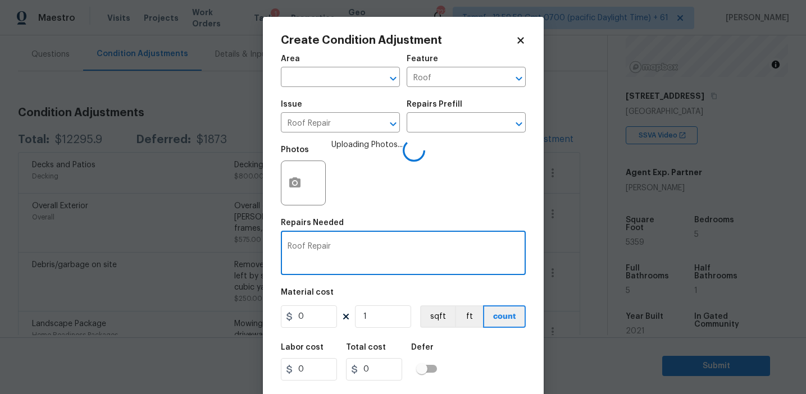
type textarea "Roof Repair"
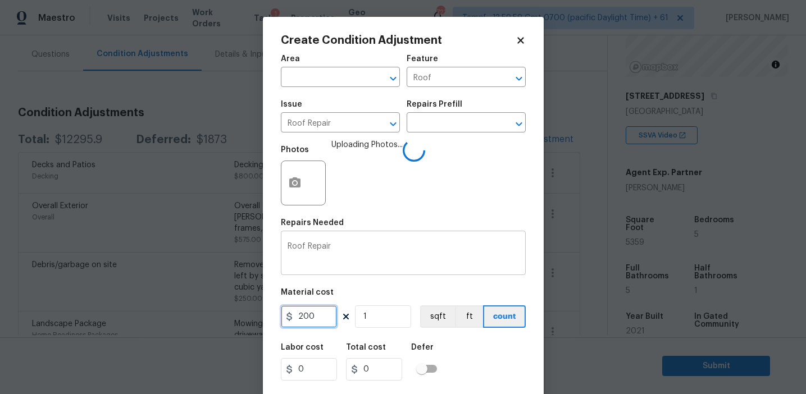
type input "200"
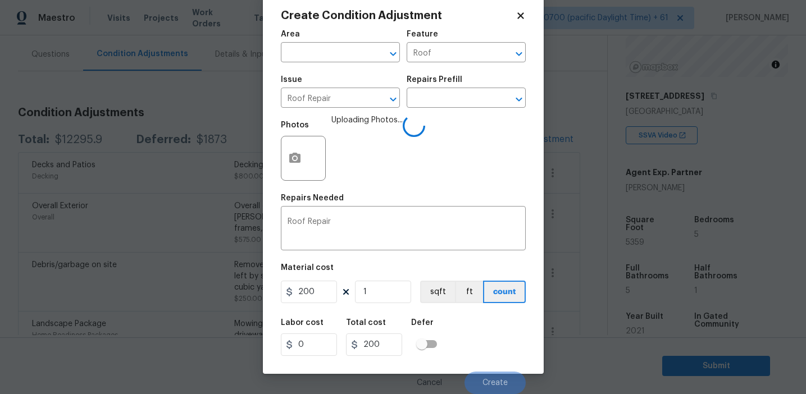
click at [489, 338] on div "Labor cost 0 Total cost 200 Defer" at bounding box center [403, 337] width 245 height 51
click at [489, 347] on div "Labor cost 0 Total cost 200 Defer" at bounding box center [403, 337] width 245 height 51
click at [495, 347] on div "Labor cost 0 Total cost 200 Defer" at bounding box center [403, 337] width 245 height 51
click at [478, 344] on div "Labor cost 0 Total cost 200 Defer" at bounding box center [403, 337] width 245 height 51
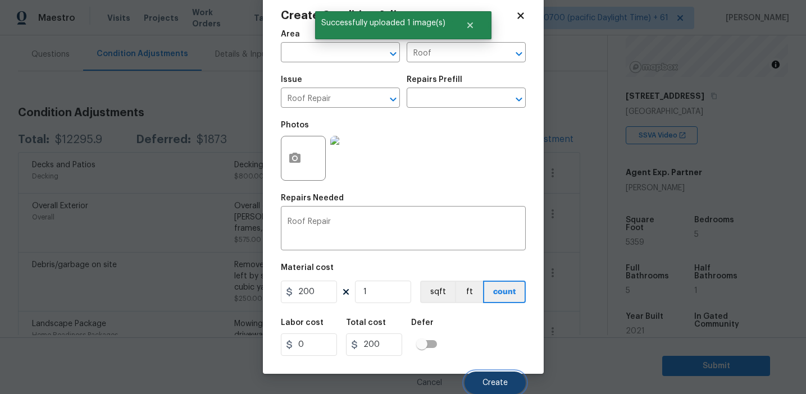
click at [479, 379] on button "Create" at bounding box center [495, 383] width 61 height 22
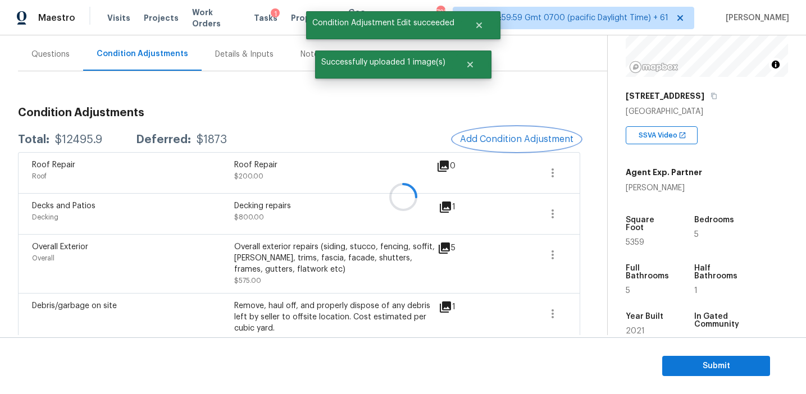
scroll to position [0, 0]
click at [497, 134] on span "Add Condition Adjustment" at bounding box center [516, 139] width 113 height 10
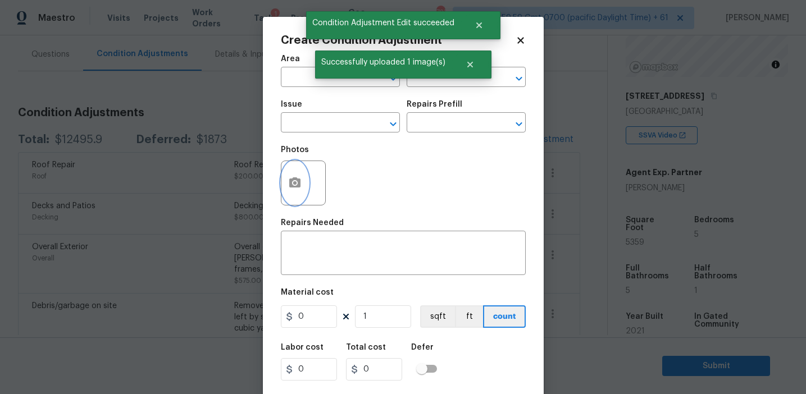
click at [297, 181] on icon "button" at bounding box center [294, 183] width 11 height 10
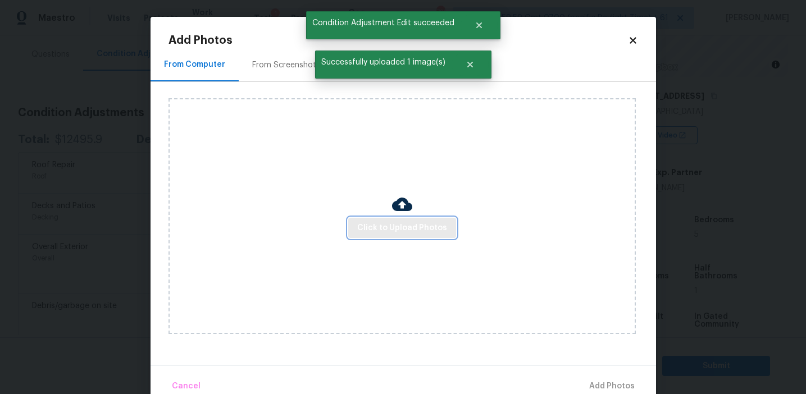
click at [412, 224] on span "Click to Upload Photos" at bounding box center [402, 228] width 90 height 14
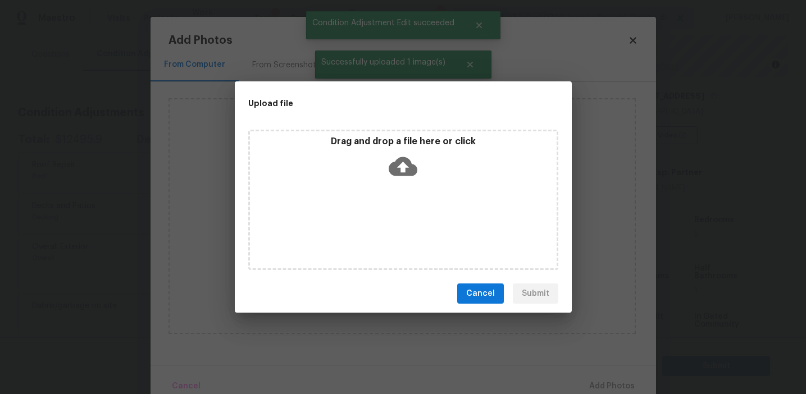
click at [408, 148] on div "Drag and drop a file here or click" at bounding box center [403, 160] width 307 height 48
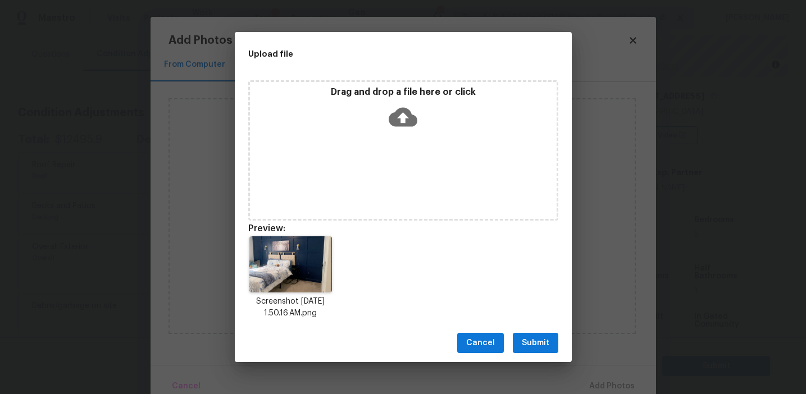
click at [524, 334] on button "Submit" at bounding box center [536, 343] width 46 height 21
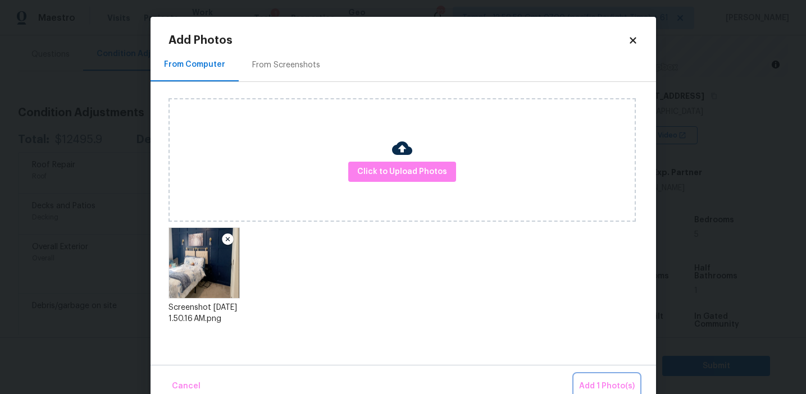
click at [584, 382] on span "Add 1 Photo(s)" at bounding box center [607, 387] width 56 height 14
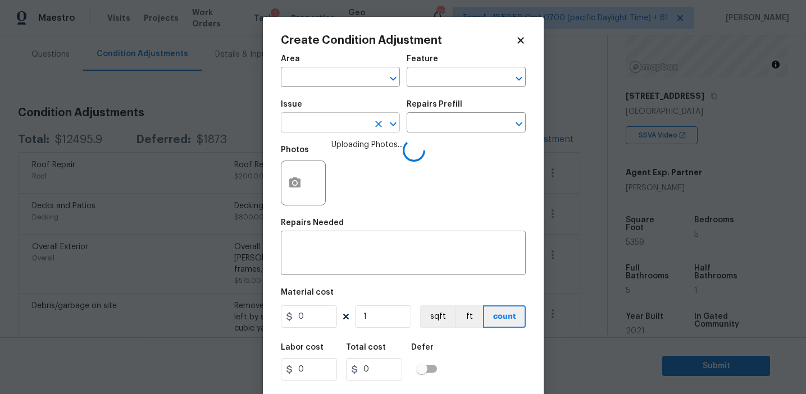
click at [339, 122] on input "text" at bounding box center [325, 123] width 88 height 17
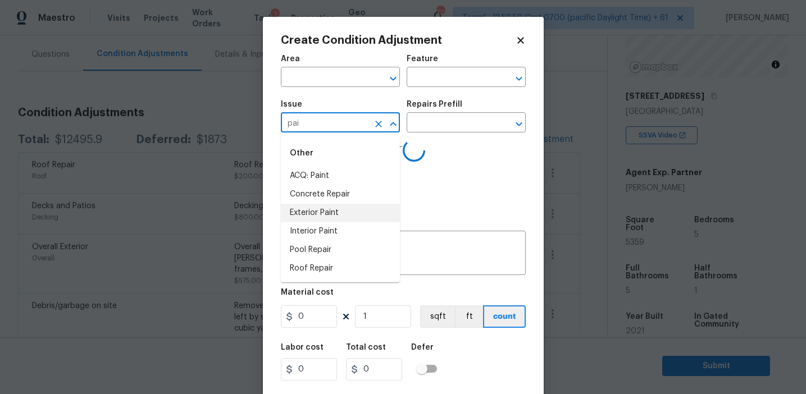
click at [357, 229] on li "Interior Paint" at bounding box center [340, 231] width 119 height 19
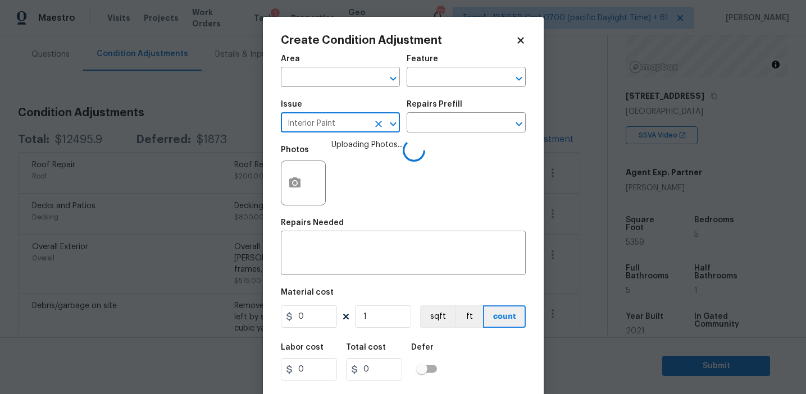
type input "Interior Paint"
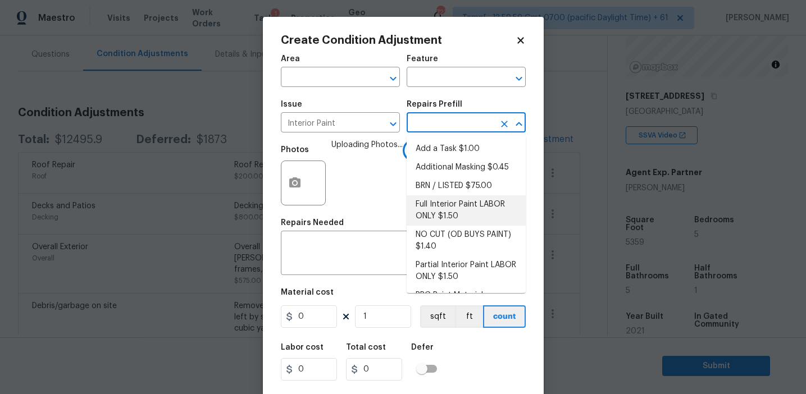
scroll to position [47, 0]
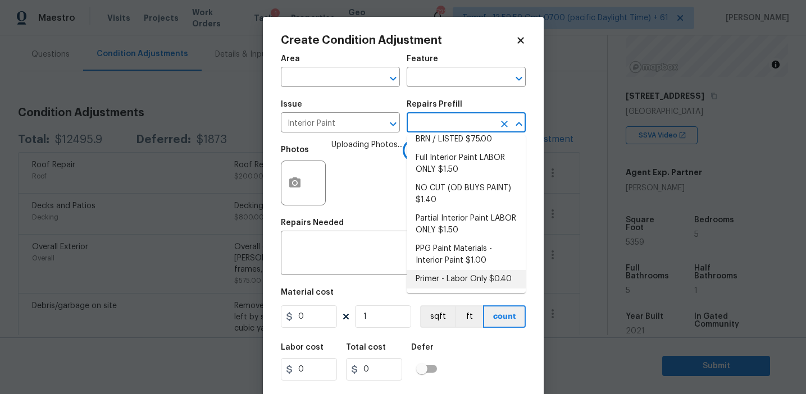
click at [430, 280] on li "Primer - Labor Only $0.40" at bounding box center [466, 279] width 119 height 19
type input "Overall Paint"
type textarea "Interior primer - PRIMER PROVIDED BY OPENDOOR - All nails, screws, drywall anch…"
type input "0.4"
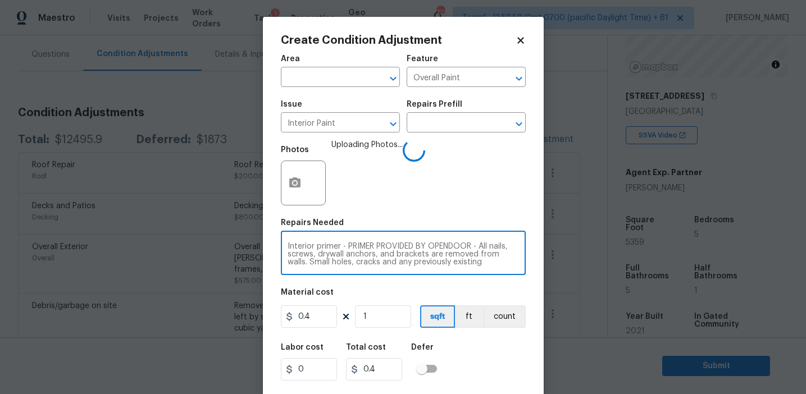
scroll to position [24, 0]
drag, startPoint x: 340, startPoint y: 243, endPoint x: 476, endPoint y: 285, distance: 142.4
click at [476, 285] on div "Area ​ Feature Overall Paint ​ Issue Interior Paint ​ Repairs Prefill ​ Photos …" at bounding box center [403, 233] width 245 height 371
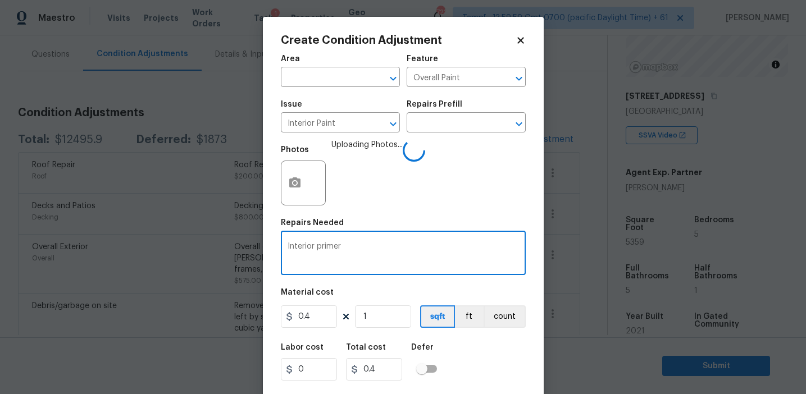
type textarea "Interior primer"
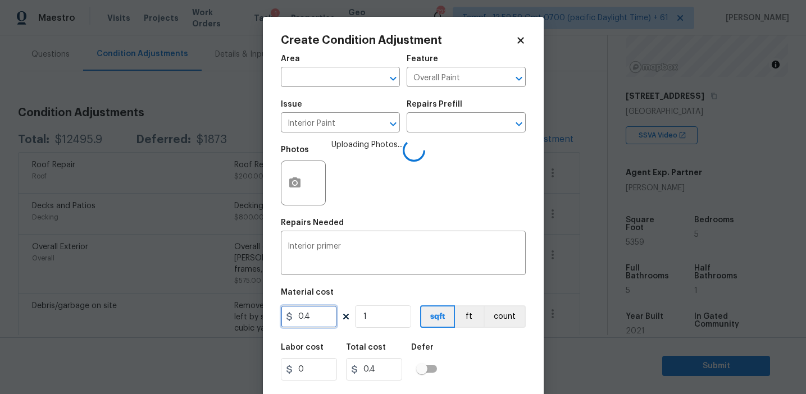
scroll to position [0, 0]
type input "200"
click at [497, 320] on button "count" at bounding box center [505, 317] width 42 height 22
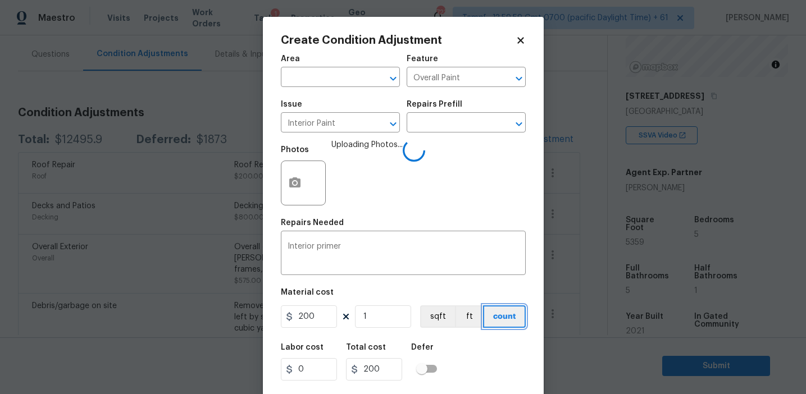
scroll to position [25, 0]
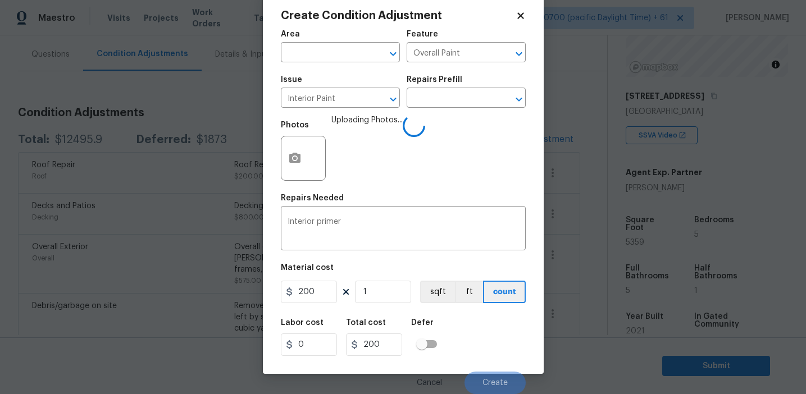
click at [492, 357] on div "Labor cost 0 Total cost 200 Defer" at bounding box center [403, 337] width 245 height 51
click at [483, 343] on div "Labor cost 0 Total cost 200 Defer" at bounding box center [403, 337] width 245 height 51
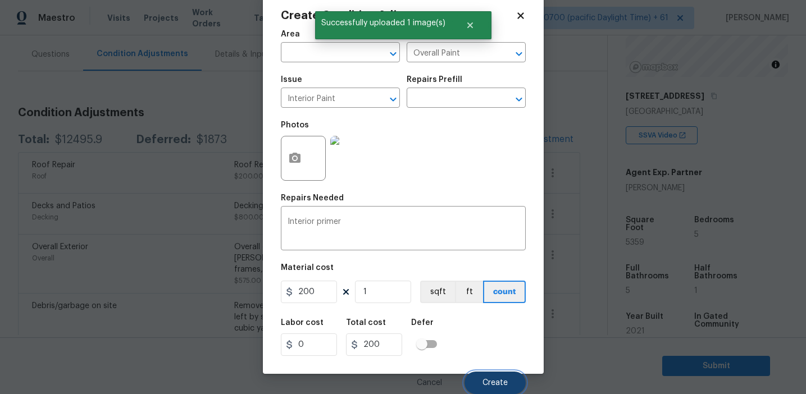
click at [485, 372] on button "Create" at bounding box center [495, 383] width 61 height 22
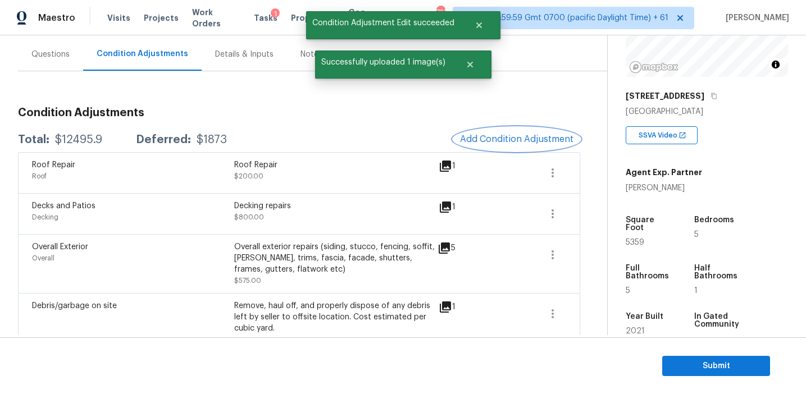
scroll to position [0, 0]
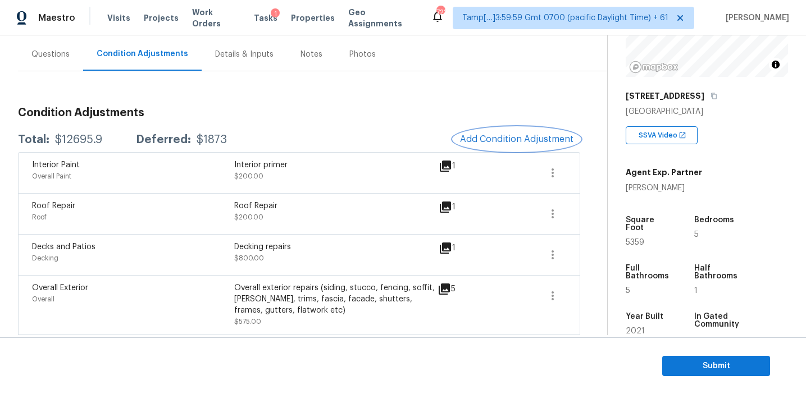
click at [471, 140] on span "Add Condition Adjustment" at bounding box center [516, 139] width 113 height 10
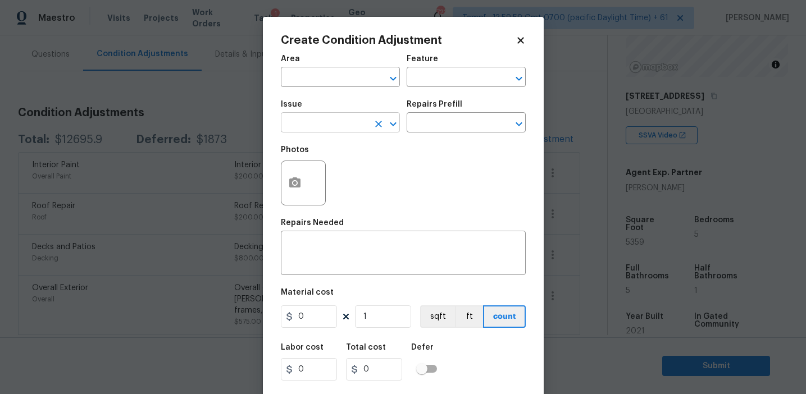
click at [322, 124] on input "text" at bounding box center [325, 123] width 88 height 17
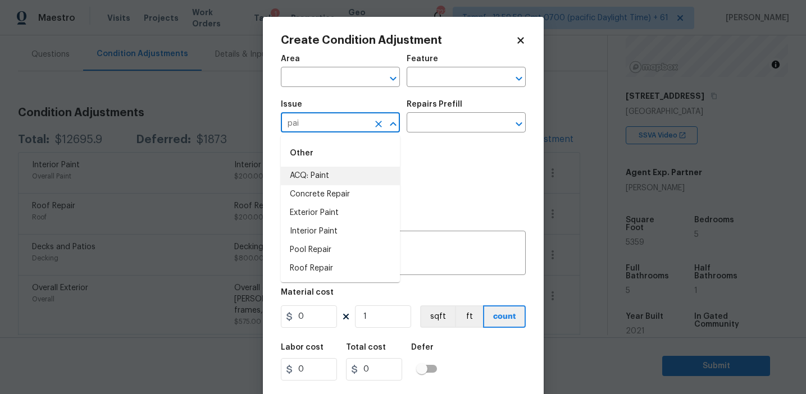
click at [331, 172] on li "ACQ: Paint" at bounding box center [340, 176] width 119 height 19
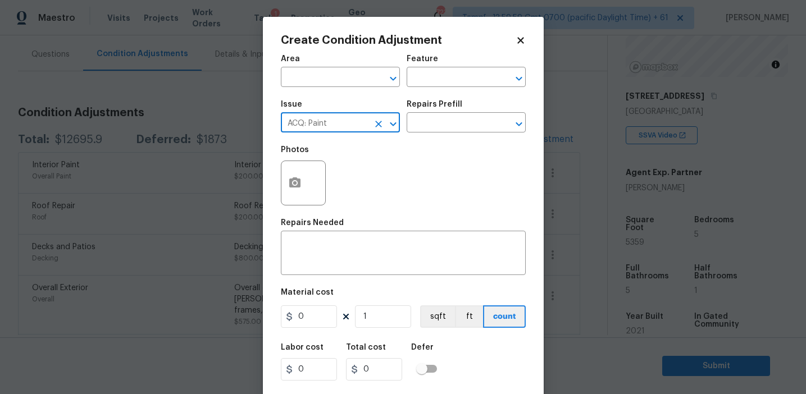
type input "ACQ: Paint"
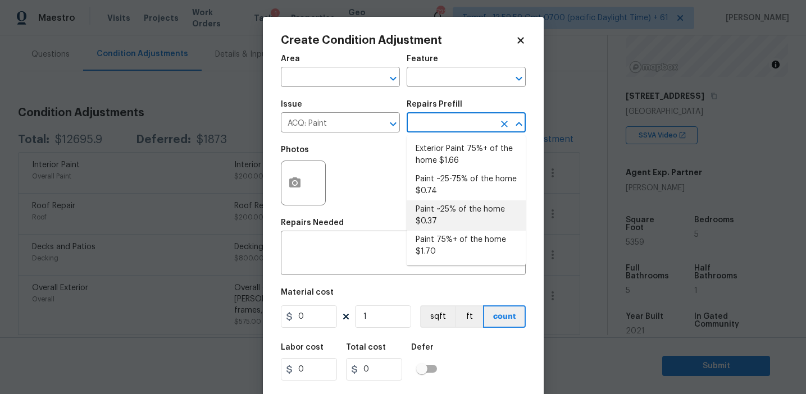
click at [447, 230] on li "Paint ~25% of the home $0.37" at bounding box center [466, 216] width 119 height 30
type input "Acquisition"
type textarea "Acquisition Scope: ~25% of the home needs interior paint"
type input "0.37"
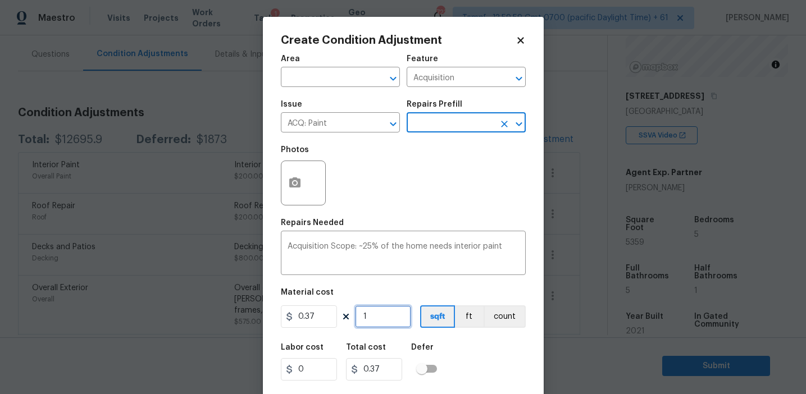
click at [379, 312] on input "1" at bounding box center [383, 317] width 56 height 22
type input "0"
type input "5"
type input "1.85"
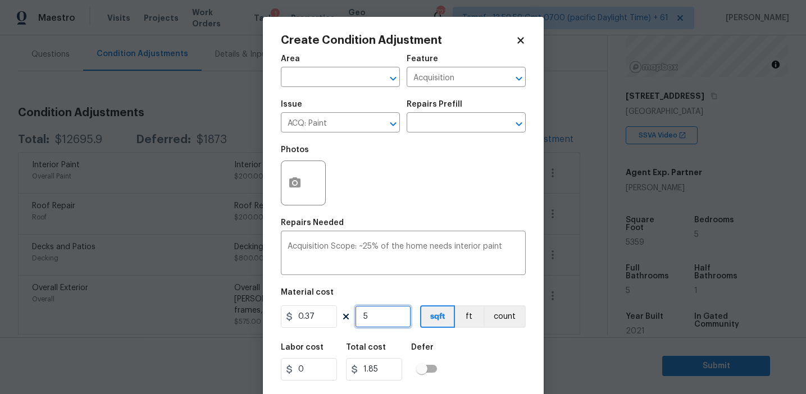
type input "53"
type input "19.61"
type input "535"
type input "197.95"
type input "5359"
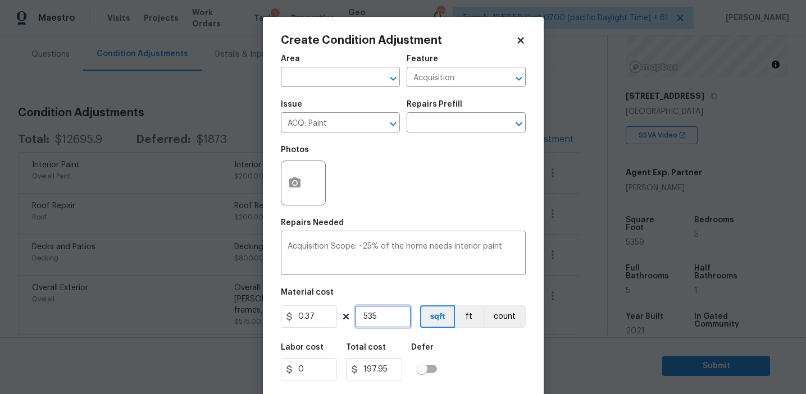
type input "1982.83"
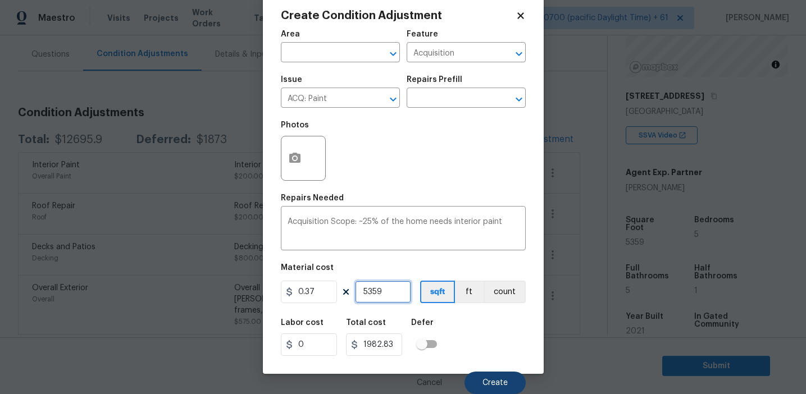
type input "5359"
click at [484, 375] on button "Create" at bounding box center [495, 383] width 61 height 22
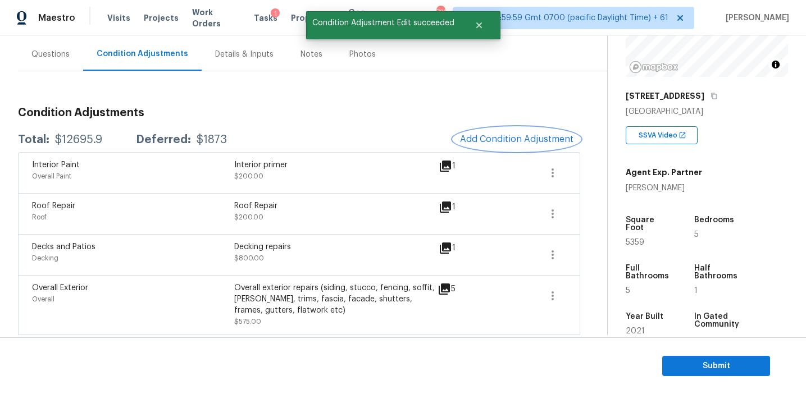
scroll to position [0, 0]
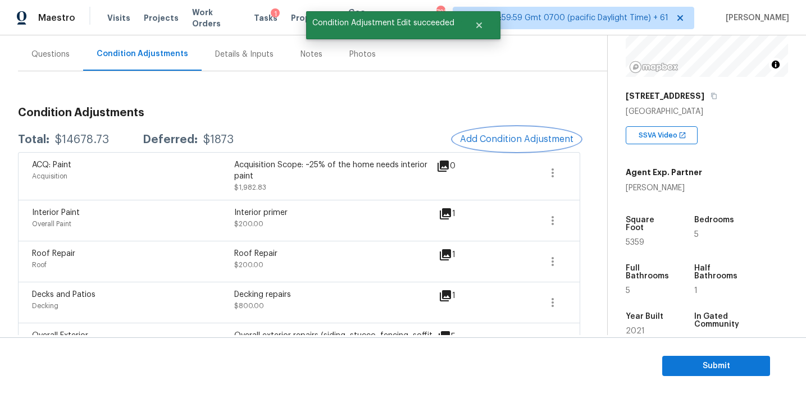
click at [479, 141] on span "Add Condition Adjustment" at bounding box center [516, 139] width 113 height 10
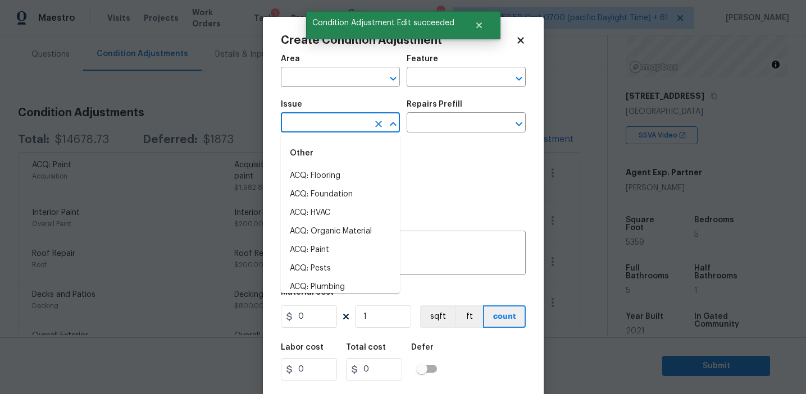
click at [303, 124] on input "text" at bounding box center [325, 123] width 88 height 17
click at [327, 167] on li "ACQ: Flooring" at bounding box center [340, 176] width 119 height 19
type input "ACQ: Flooring"
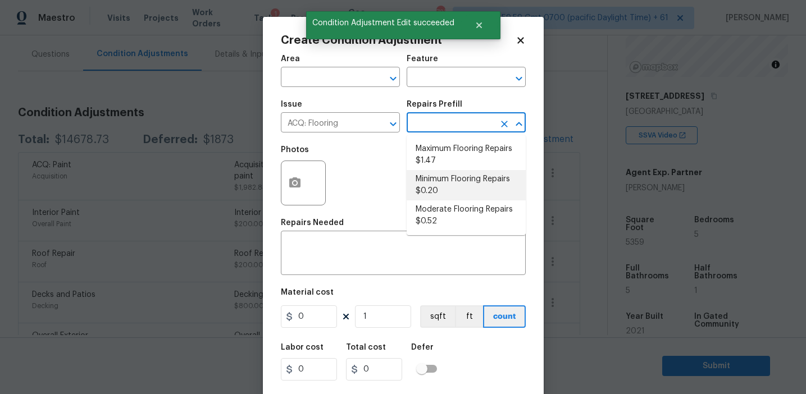
click at [443, 187] on li "Minimum Flooring Repairs $0.20" at bounding box center [466, 185] width 119 height 30
type input "Acquisition"
type textarea "Acquisition Scope: Minimum flooring repairs"
type input "0.2"
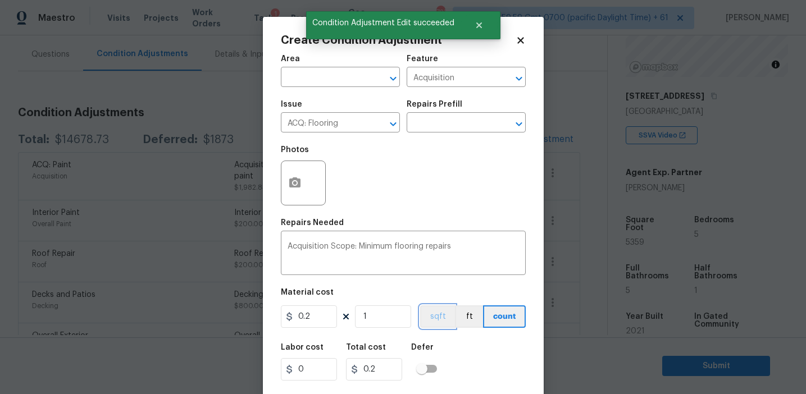
click at [432, 315] on button "sqft" at bounding box center [437, 317] width 35 height 22
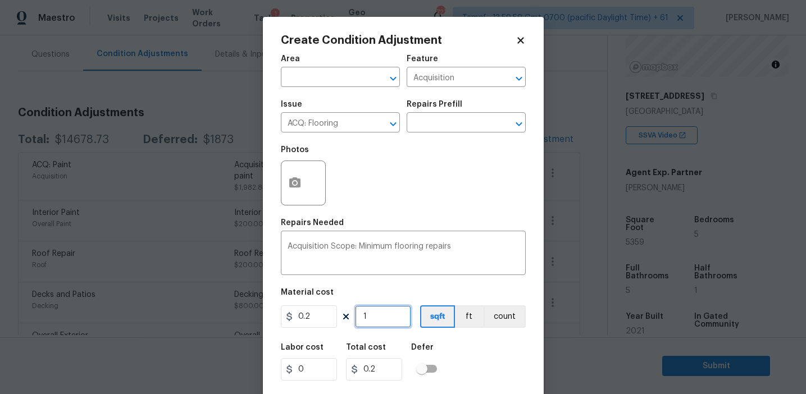
click at [388, 315] on input "1" at bounding box center [383, 317] width 56 height 22
type input "0"
paste input "5359"
type input "5359"
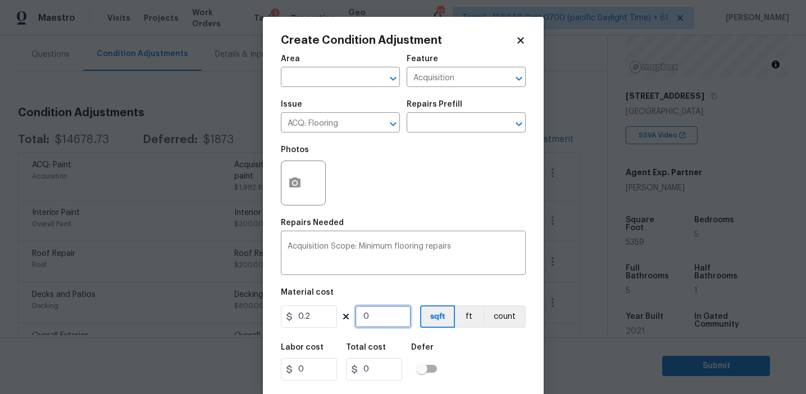
type input "1071.8"
type input "5359"
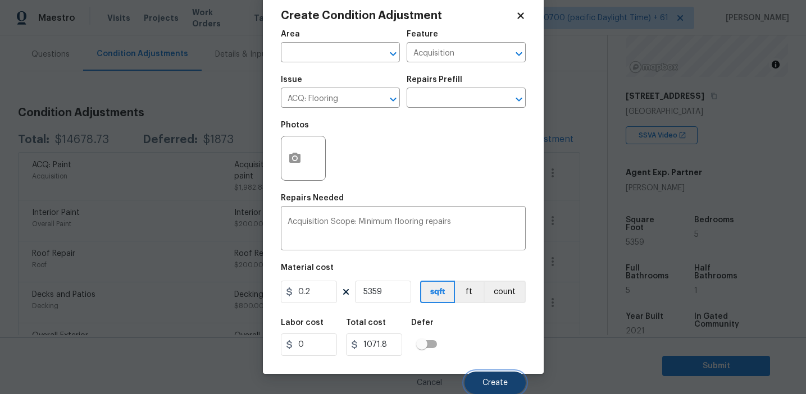
click at [493, 379] on span "Create" at bounding box center [495, 383] width 25 height 8
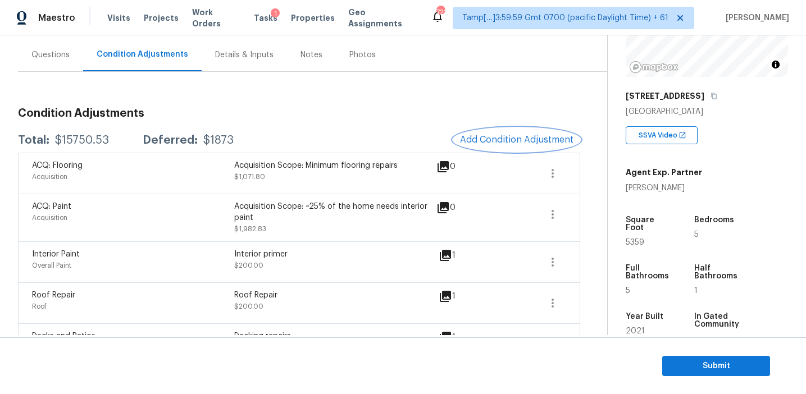
scroll to position [103, 0]
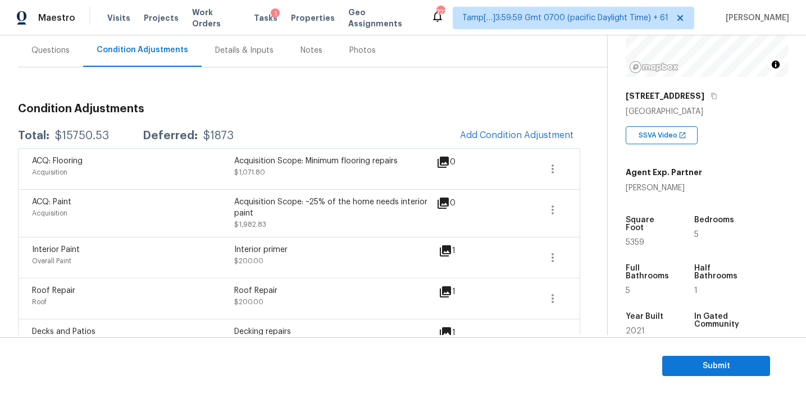
click at [94, 135] on div "$15750.53" at bounding box center [82, 135] width 54 height 11
copy div "15750.53"
click at [62, 53] on div "Questions" at bounding box center [50, 50] width 38 height 11
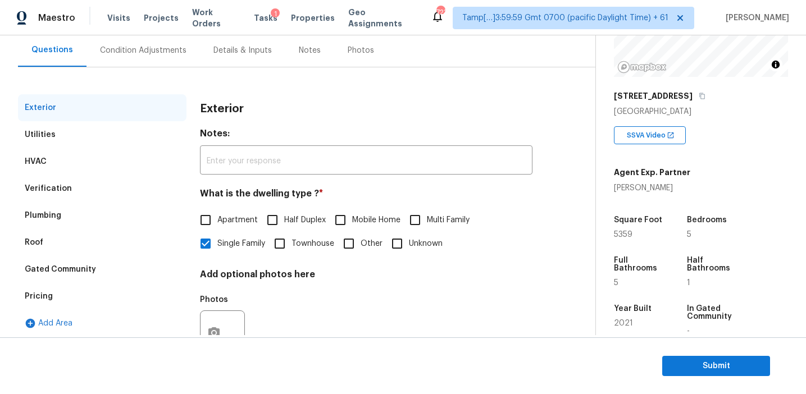
scroll to position [102, 0]
click at [73, 299] on div "Pricing" at bounding box center [102, 297] width 169 height 27
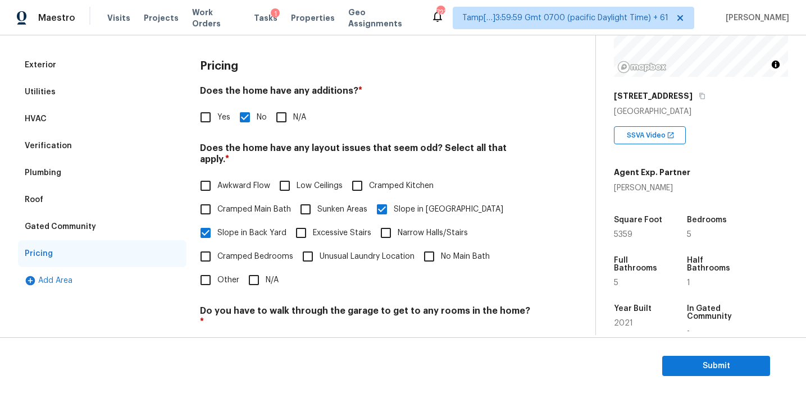
click at [89, 223] on div "Gated Community" at bounding box center [60, 226] width 71 height 11
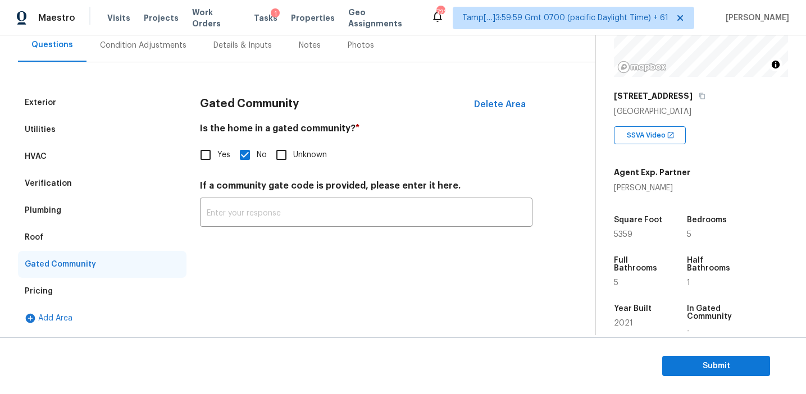
scroll to position [108, 0]
click at [40, 235] on div "Roof" at bounding box center [34, 237] width 19 height 11
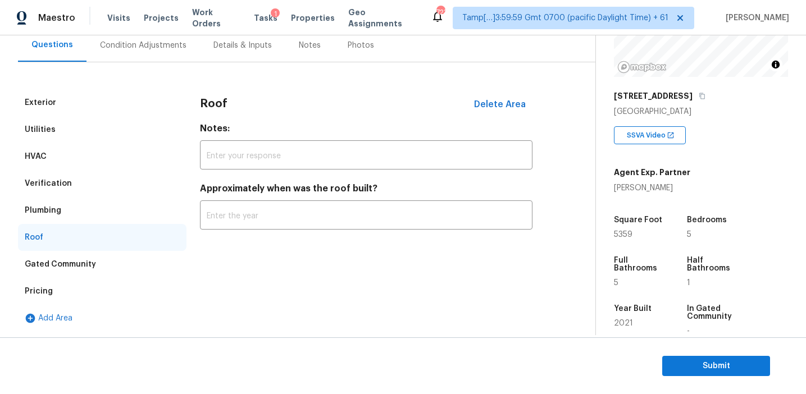
click at [44, 213] on div "Plumbing" at bounding box center [43, 210] width 37 height 11
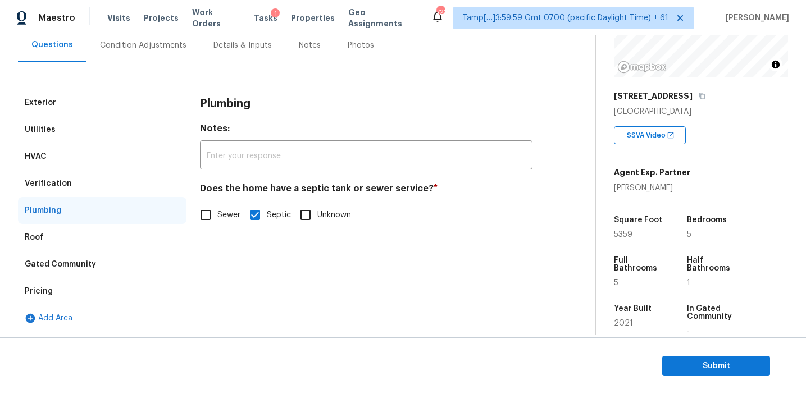
click at [60, 180] on div "Verification" at bounding box center [48, 183] width 47 height 11
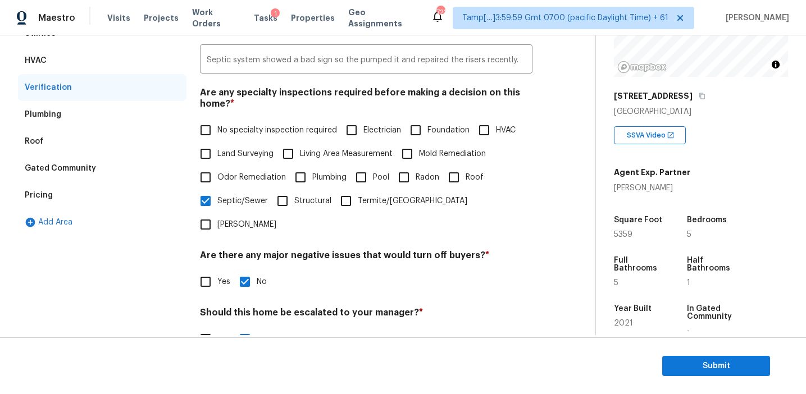
scroll to position [144, 0]
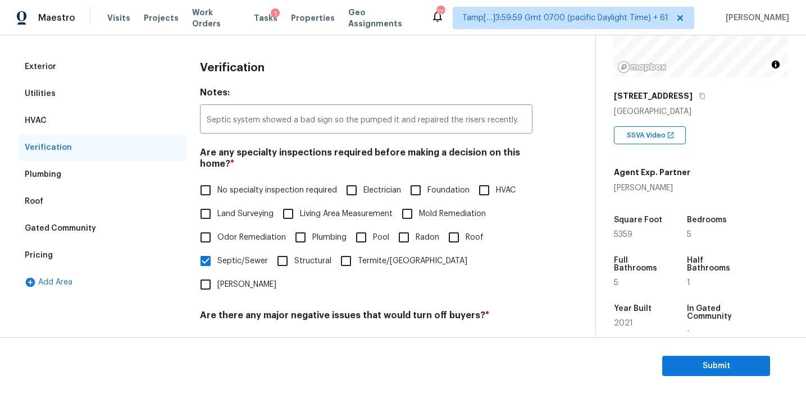
click at [84, 114] on div "HVAC" at bounding box center [102, 120] width 169 height 27
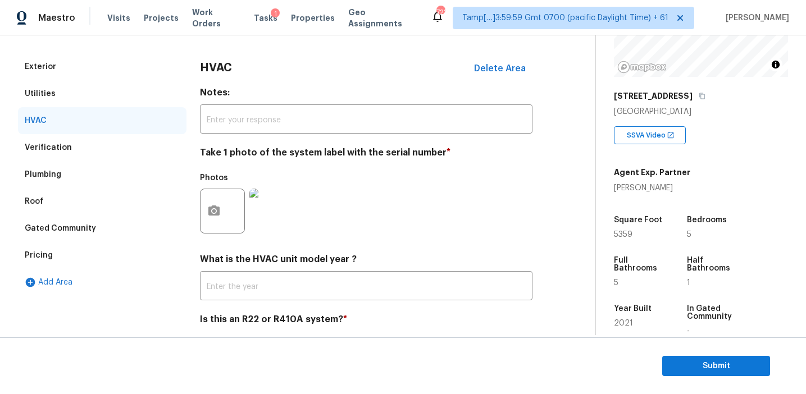
click at [78, 89] on div "Utilities" at bounding box center [102, 93] width 169 height 27
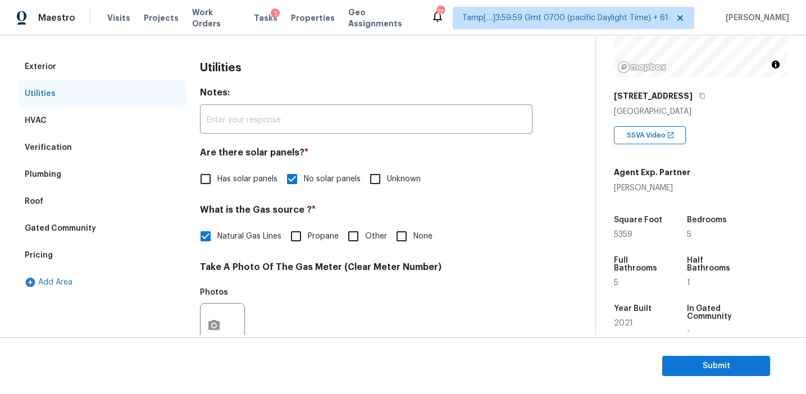
click at [77, 60] on div "Exterior" at bounding box center [102, 66] width 169 height 27
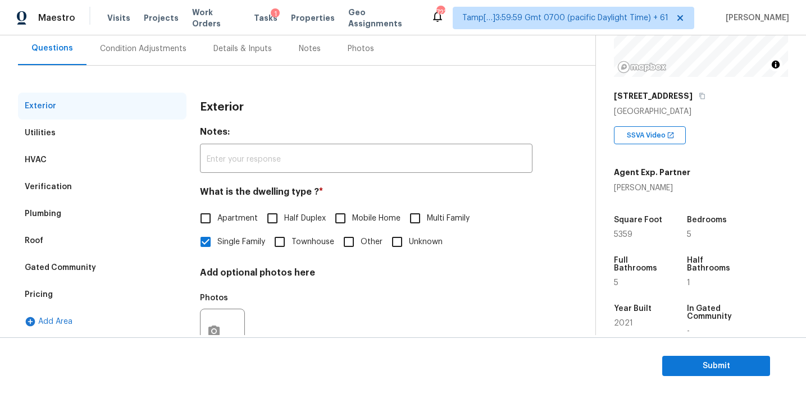
click at [150, 43] on div "Condition Adjustments" at bounding box center [143, 48] width 87 height 11
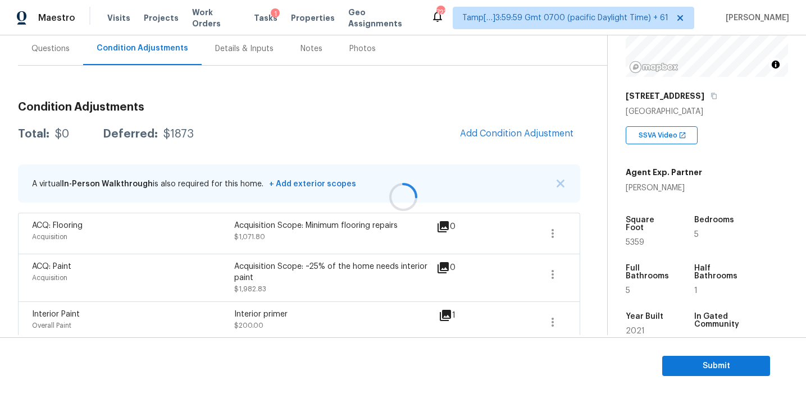
scroll to position [105, 0]
click at [561, 180] on img "button" at bounding box center [561, 183] width 8 height 8
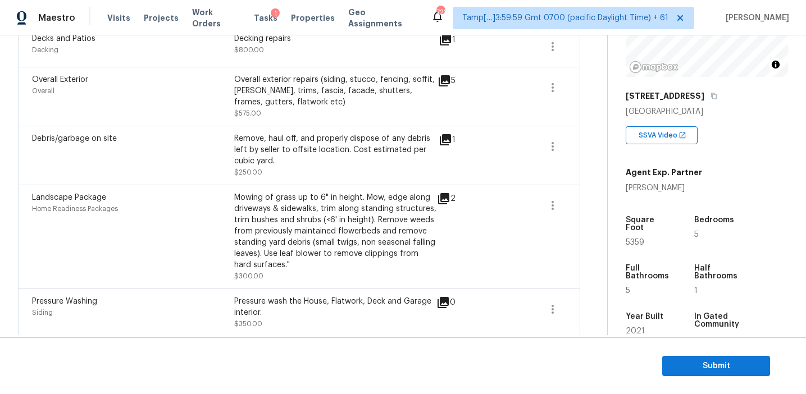
scroll to position [393, 0]
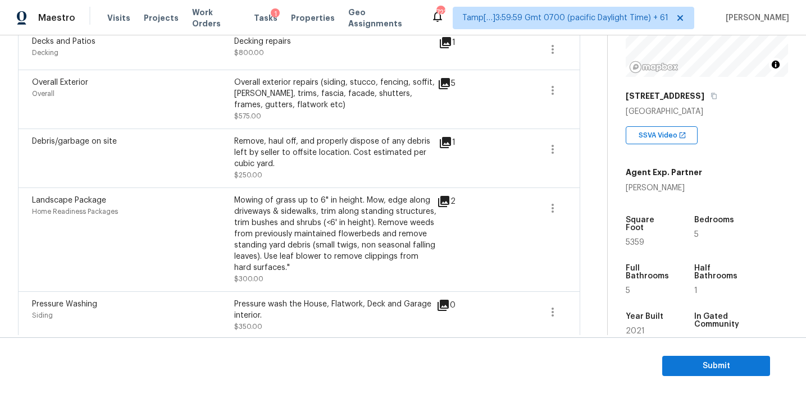
click at [239, 216] on div "Mowing of grass up to 6" in height. Mow, edge along driveways & sidewalks, trim…" at bounding box center [335, 234] width 202 height 79
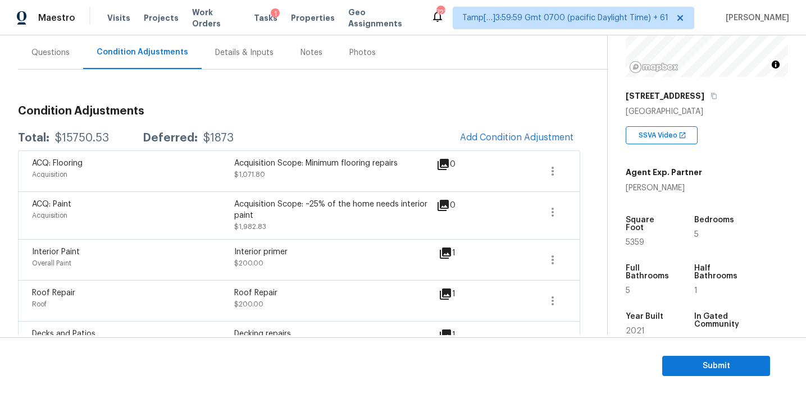
scroll to position [100, 0]
click at [247, 155] on div "ACQ: Flooring Acquisition Acquisition Scope: Minimum flooring repairs $1,071.80…" at bounding box center [299, 171] width 562 height 41
click at [678, 367] on span "Submit" at bounding box center [716, 367] width 90 height 14
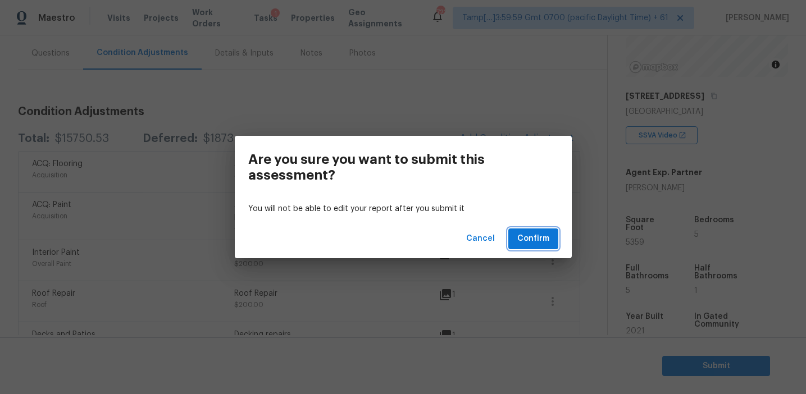
click at [529, 235] on span "Confirm" at bounding box center [533, 239] width 32 height 14
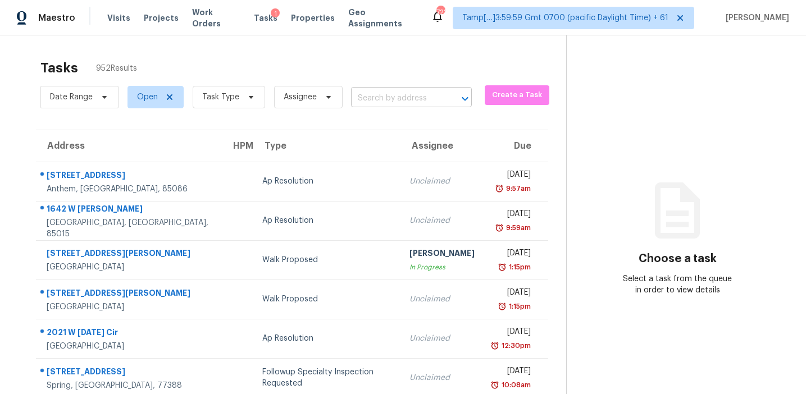
click at [388, 93] on input "text" at bounding box center [395, 98] width 89 height 17
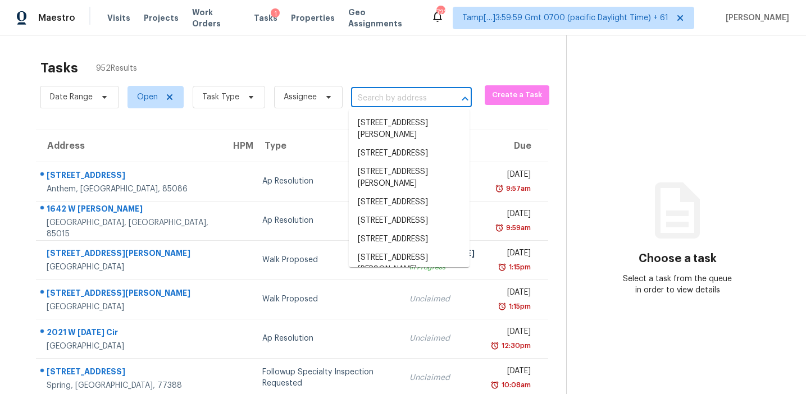
paste input "[STREET_ADDRESS][PERSON_NAME]"
type input "[STREET_ADDRESS][PERSON_NAME]"
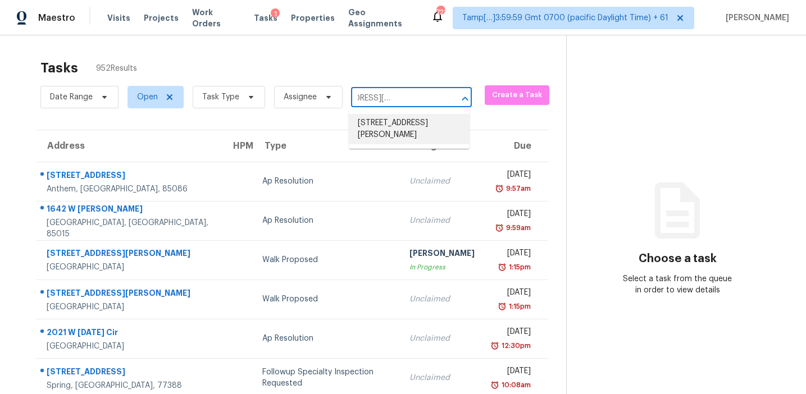
click at [397, 128] on li "[STREET_ADDRESS][PERSON_NAME]" at bounding box center [409, 129] width 121 height 30
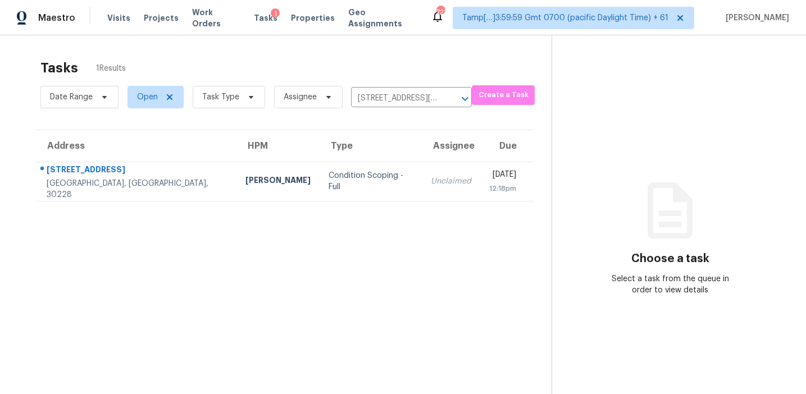
click at [422, 178] on td "Unclaimed" at bounding box center [451, 181] width 58 height 39
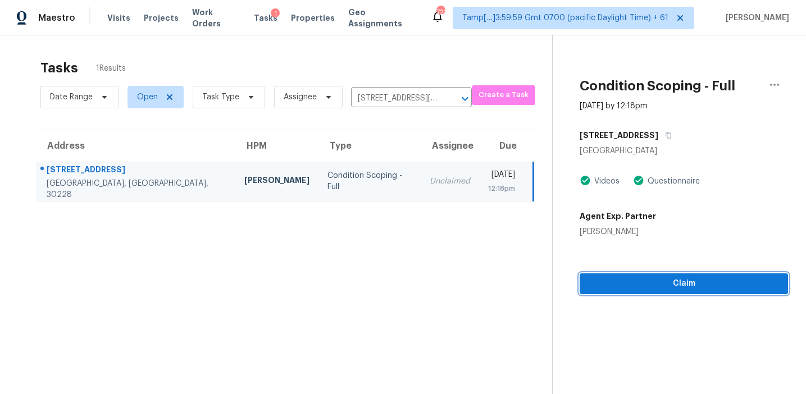
click at [644, 287] on span "Claim" at bounding box center [684, 284] width 190 height 14
